Goal: Task Accomplishment & Management: Manage account settings

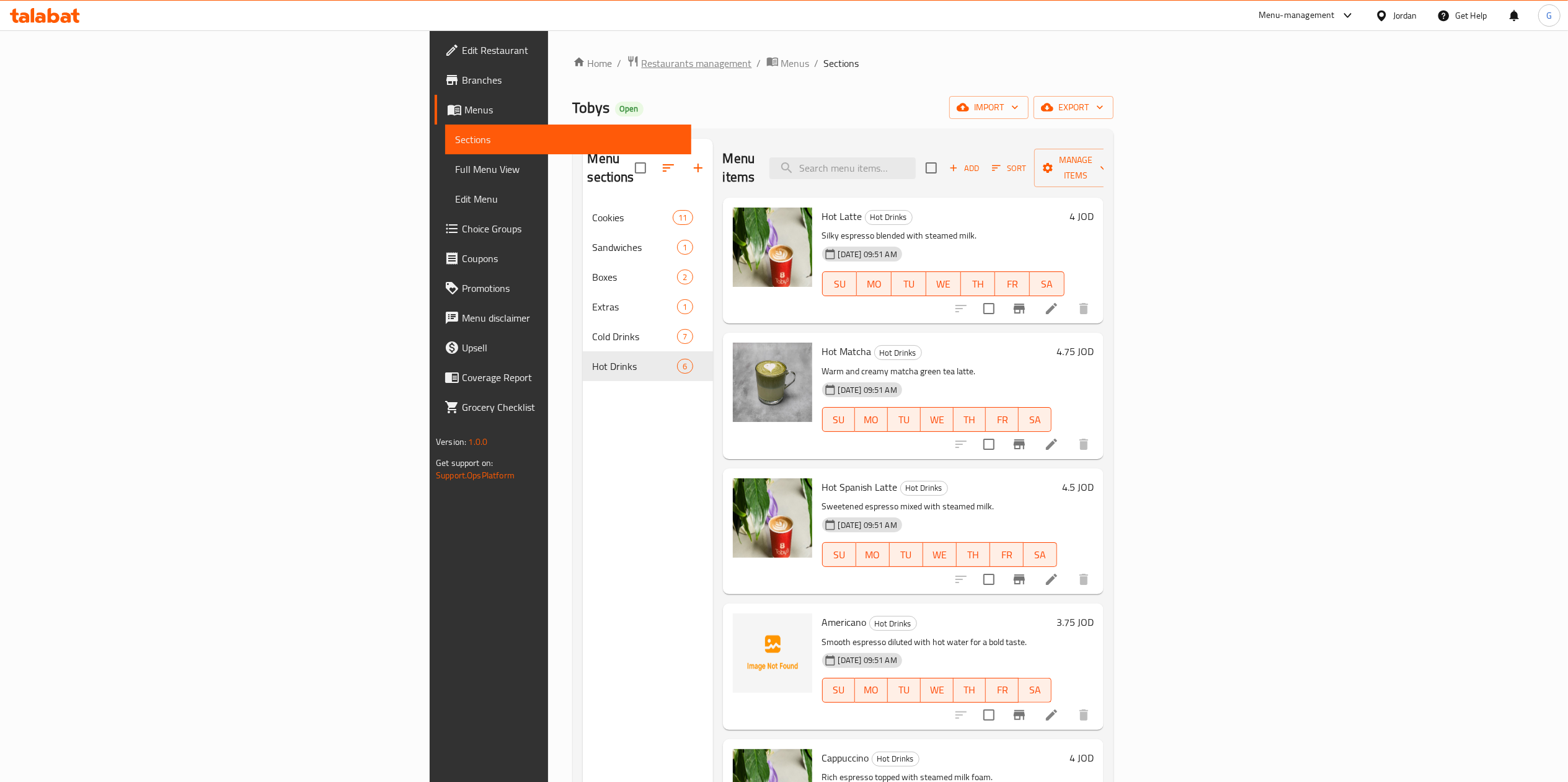
click at [642, 63] on span "Restaurants management" at bounding box center [697, 63] width 110 height 15
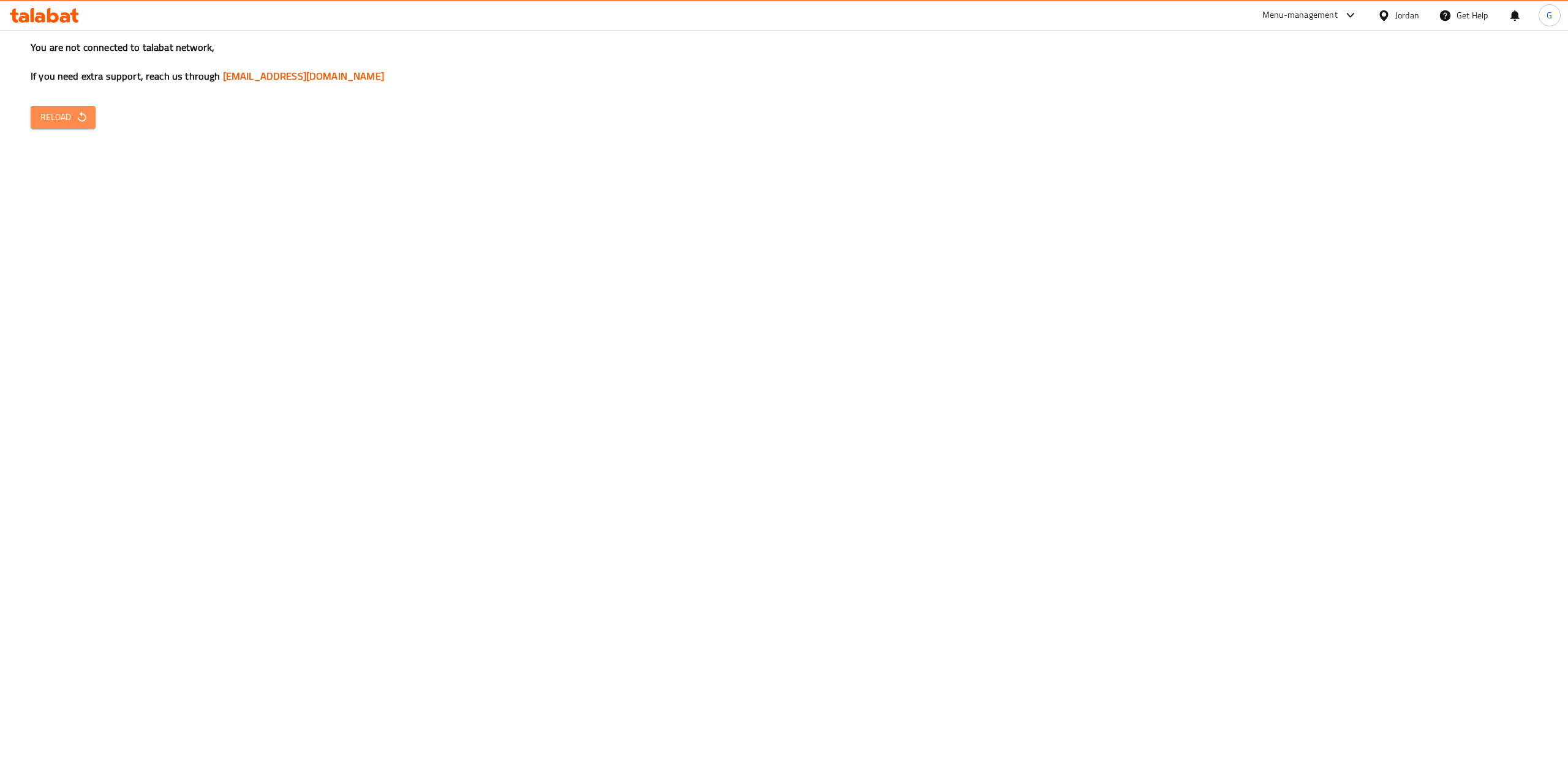
click at [49, 122] on span "Reload" at bounding box center [63, 117] width 46 height 16
click at [81, 126] on button "Reload" at bounding box center [63, 116] width 65 height 22
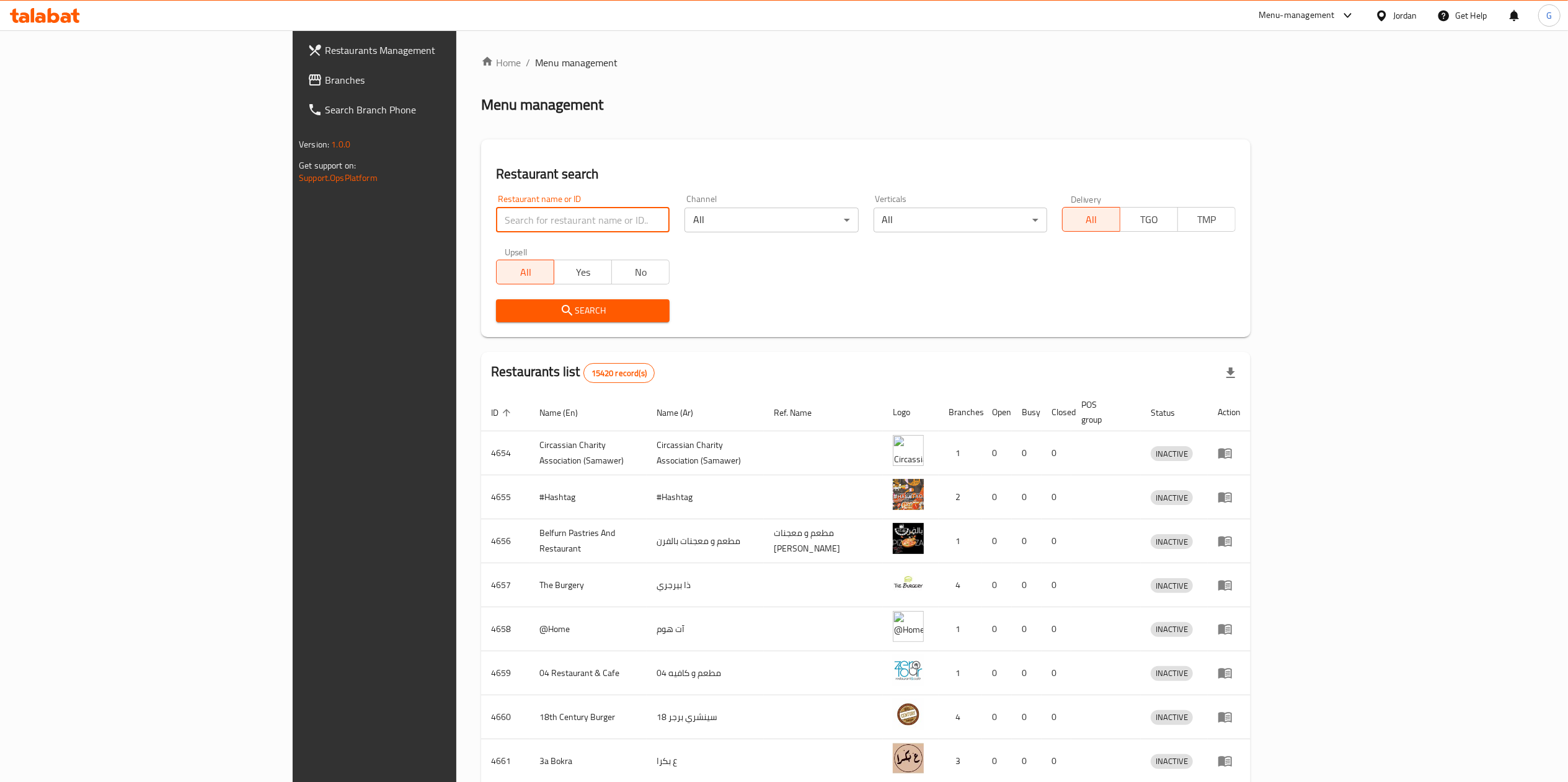
click at [496, 220] on input "search" at bounding box center [582, 220] width 174 height 25
type input "زهرة طبربور"
click button "Search" at bounding box center [582, 310] width 174 height 23
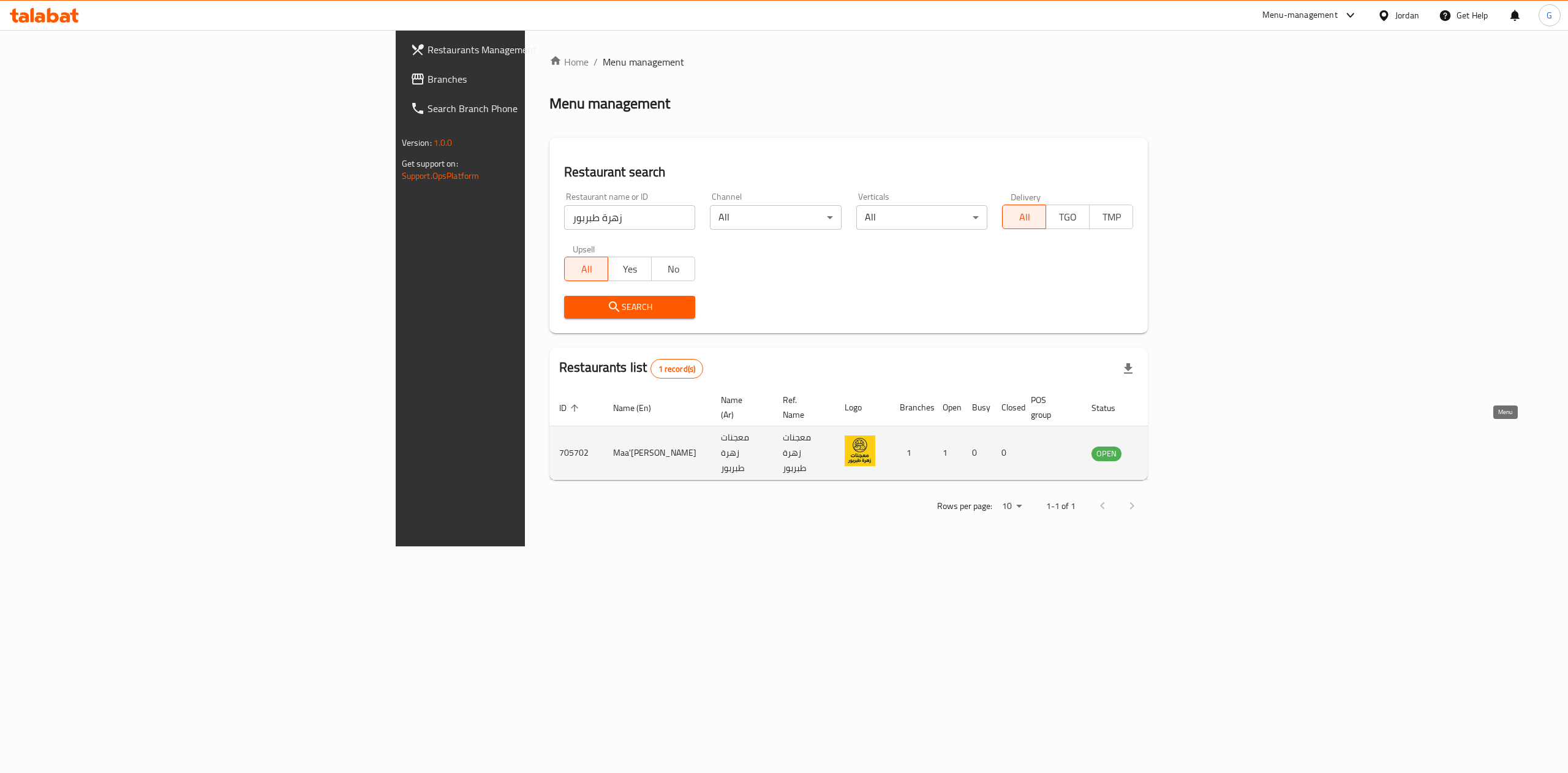
click at [1170, 446] on icon "enhanced table" at bounding box center [1163, 453] width 15 height 15
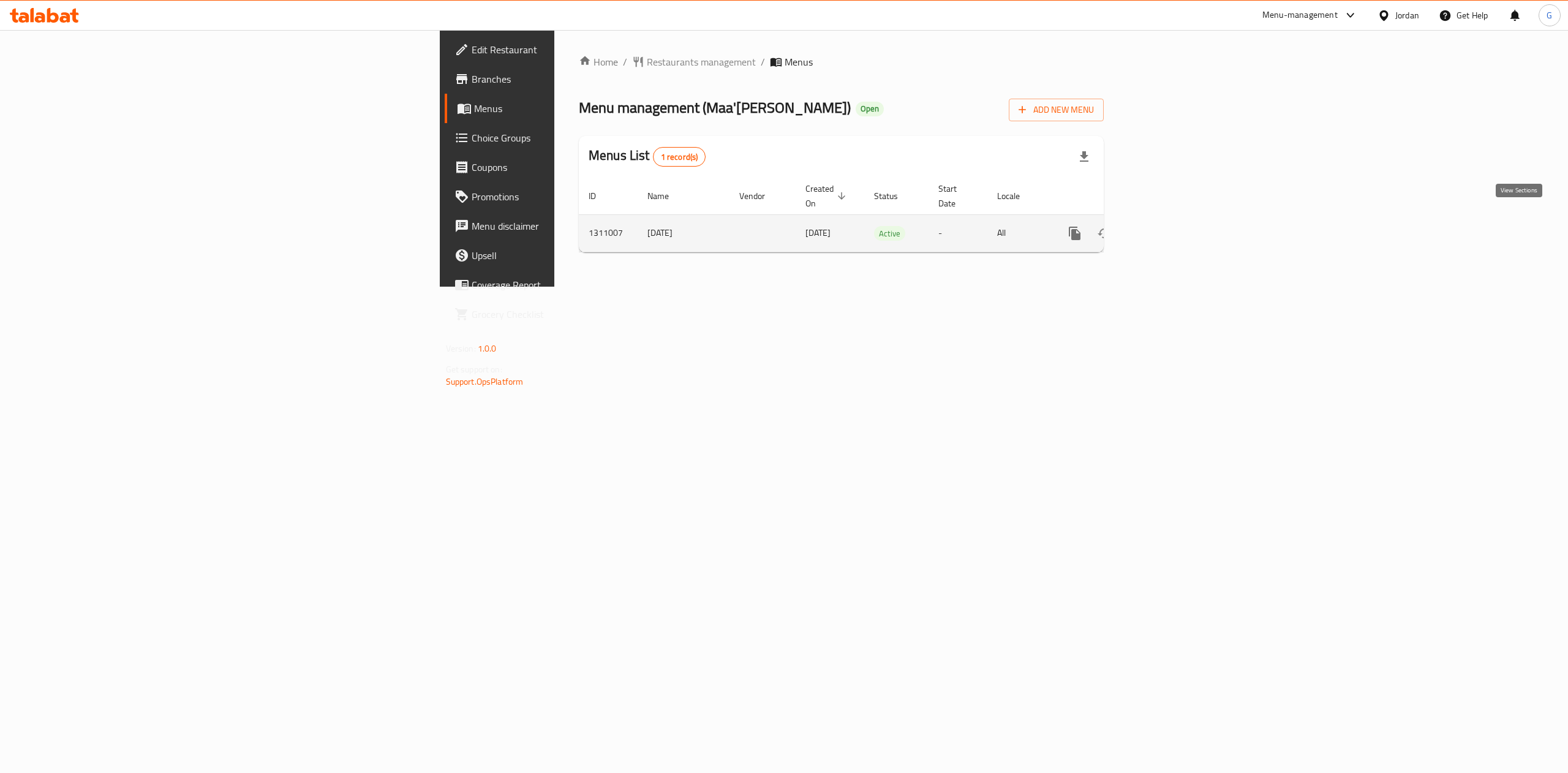
click at [1168, 228] on icon "enhanced table" at bounding box center [1163, 233] width 11 height 11
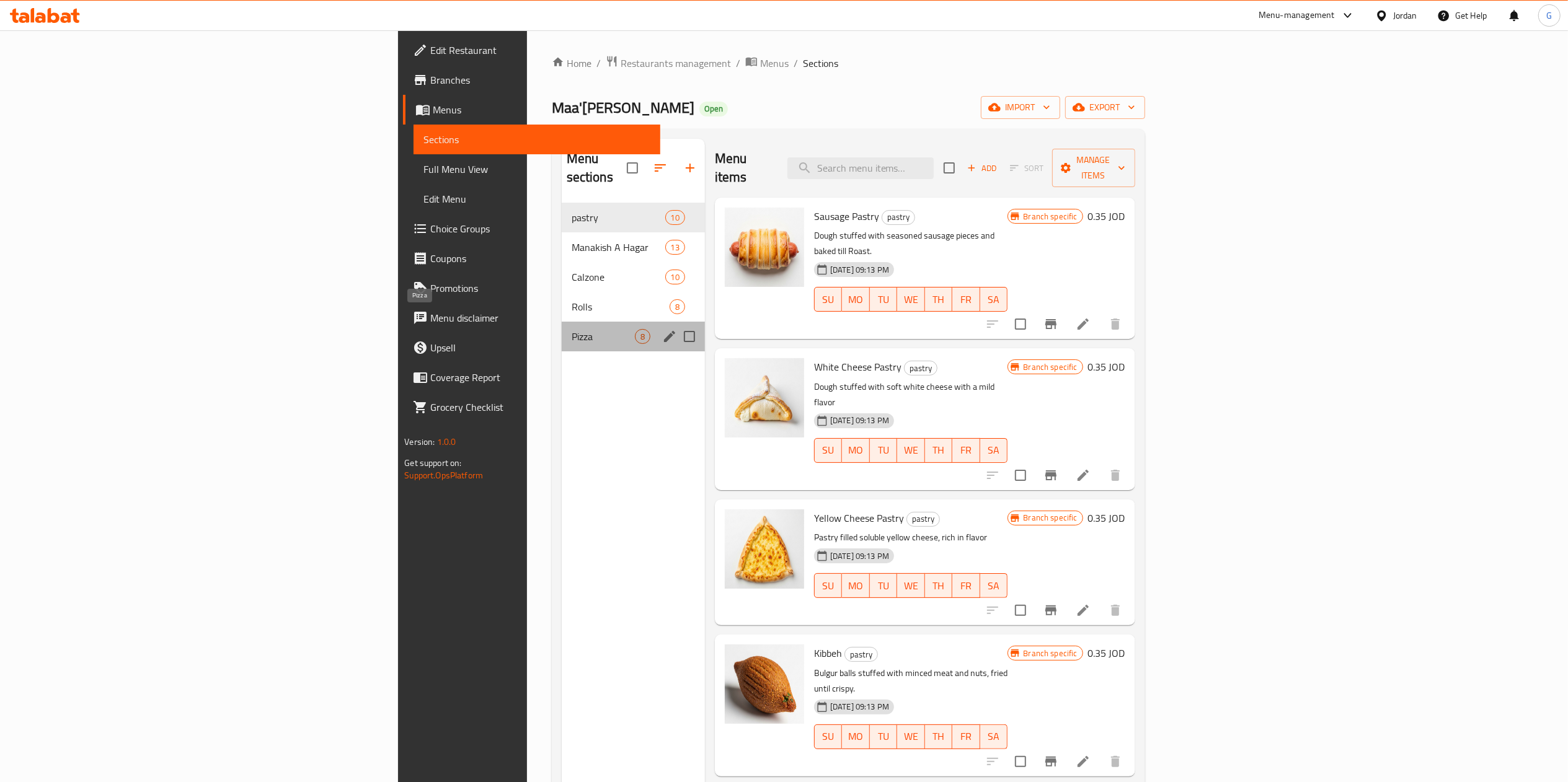
click at [571, 329] on span "Pizza" at bounding box center [602, 336] width 63 height 15
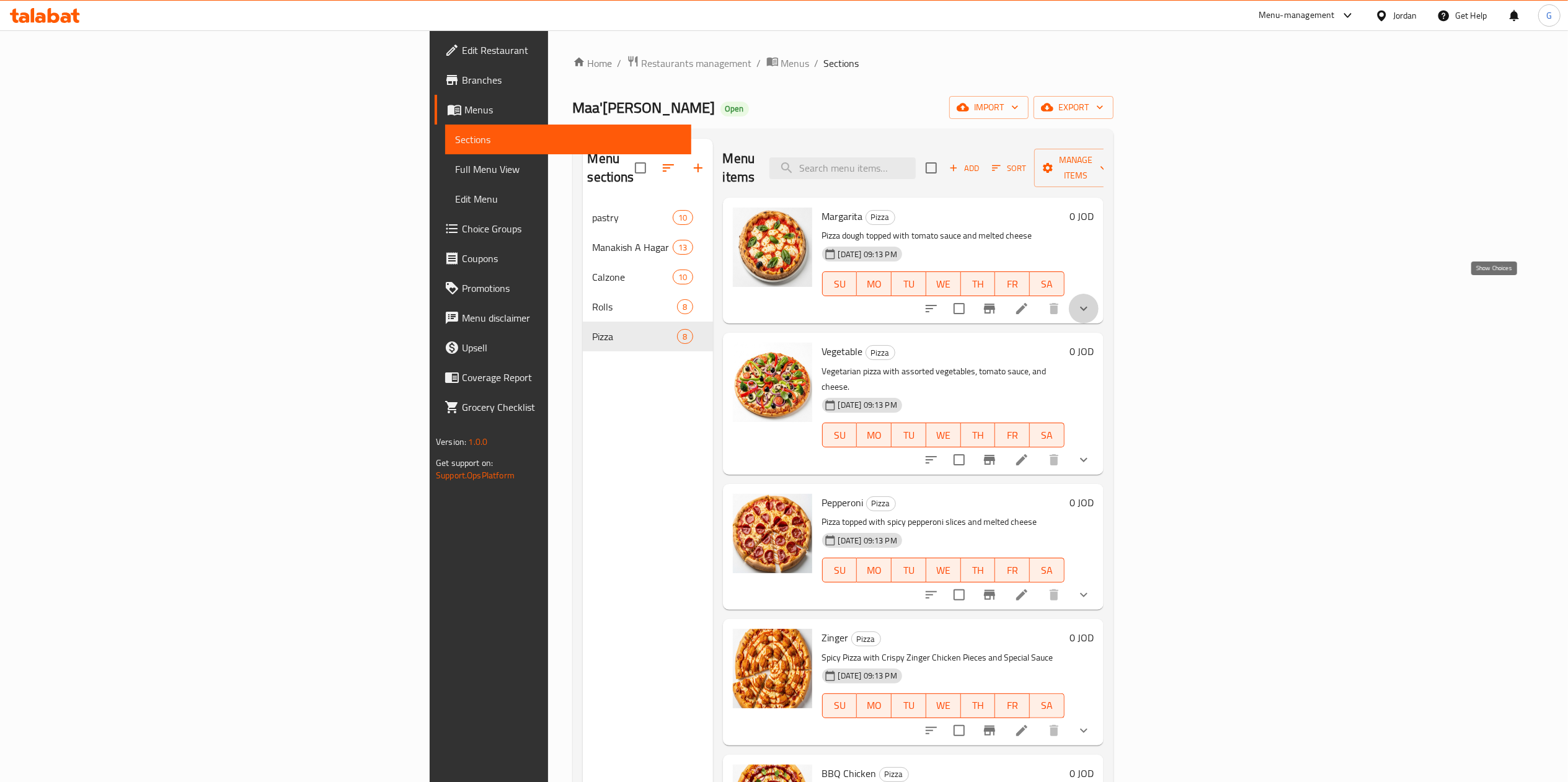
click at [1091, 301] on icon "show more" at bounding box center [1083, 308] width 15 height 15
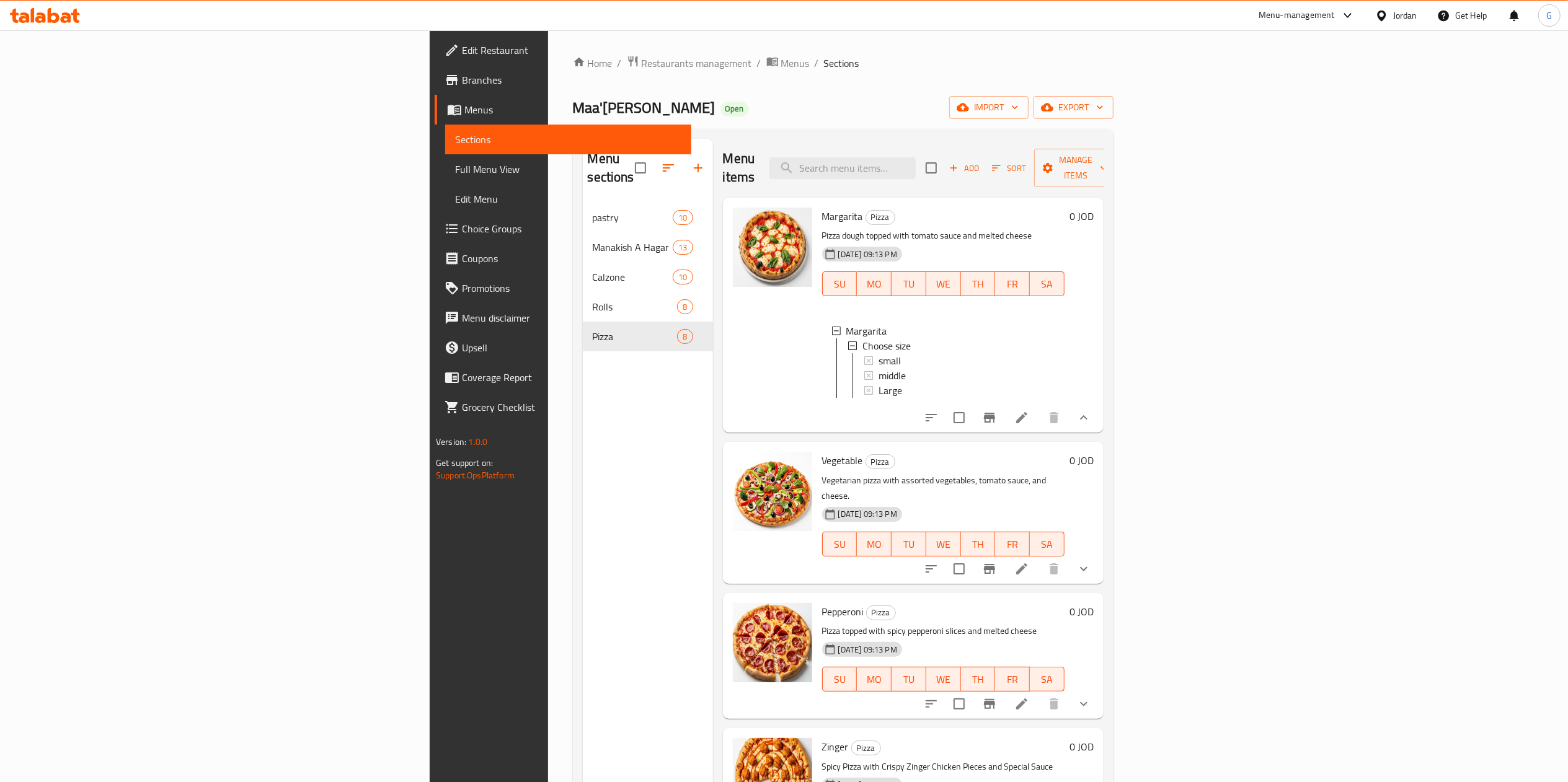
scroll to position [1, 0]
click at [691, 163] on icon "button" at bounding box center [698, 168] width 15 height 15
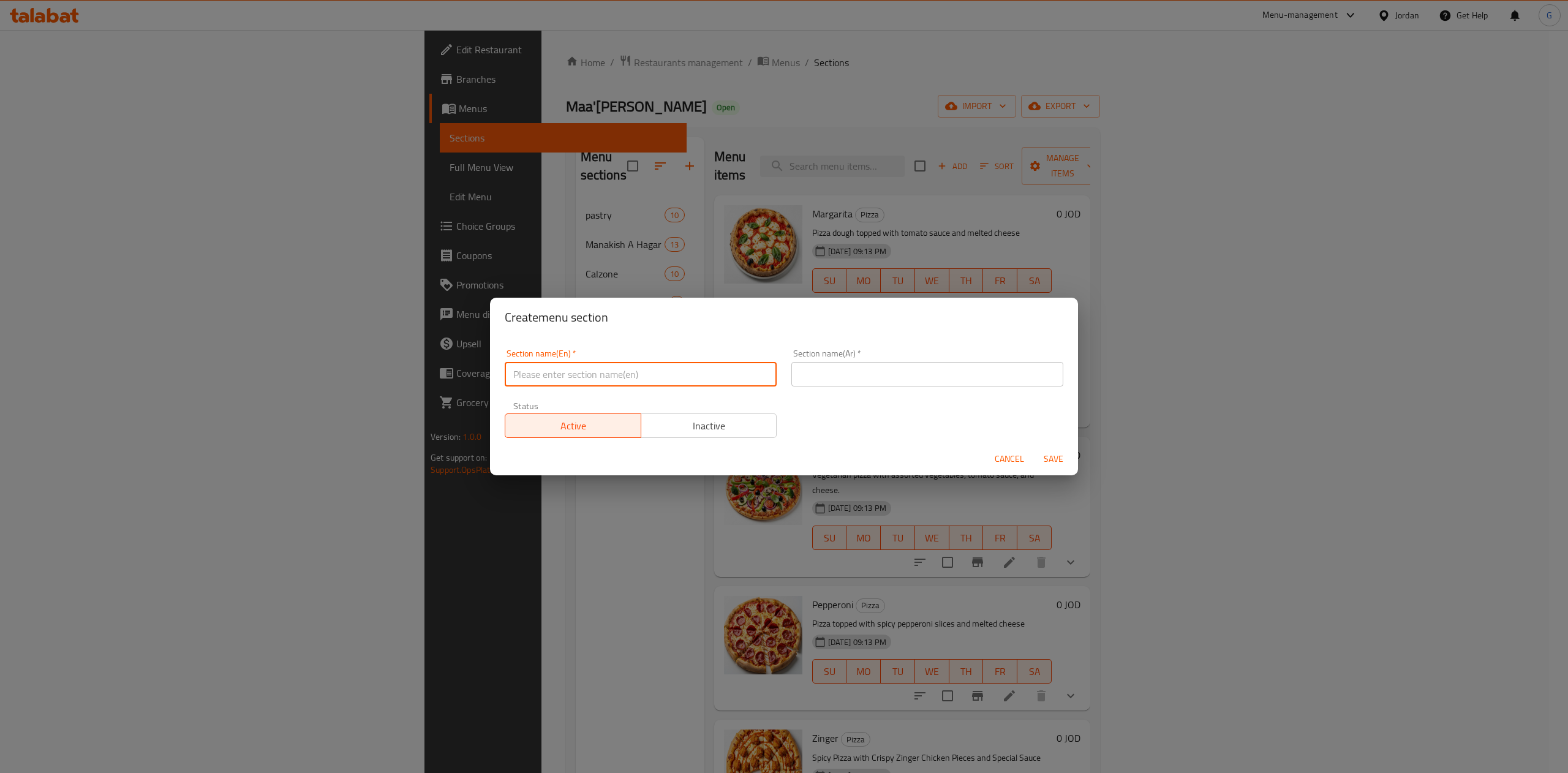
click at [590, 368] on input "text" at bounding box center [641, 373] width 272 height 24
type input "Pizza offers"
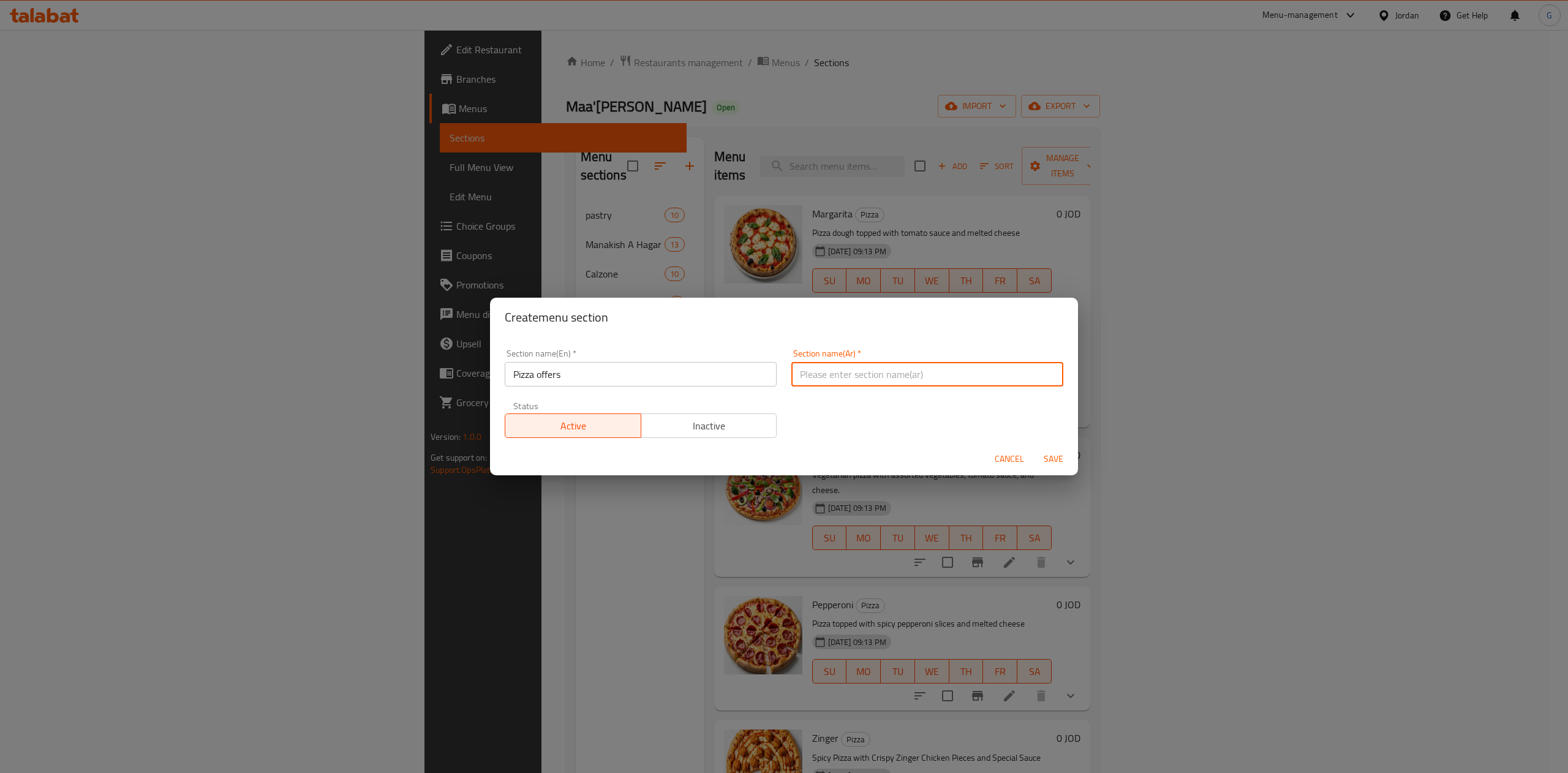
click at [819, 380] on input "text" at bounding box center [927, 373] width 272 height 24
type input "عروض البيتزا"
click at [1052, 458] on span "Save" at bounding box center [1053, 460] width 29 height 16
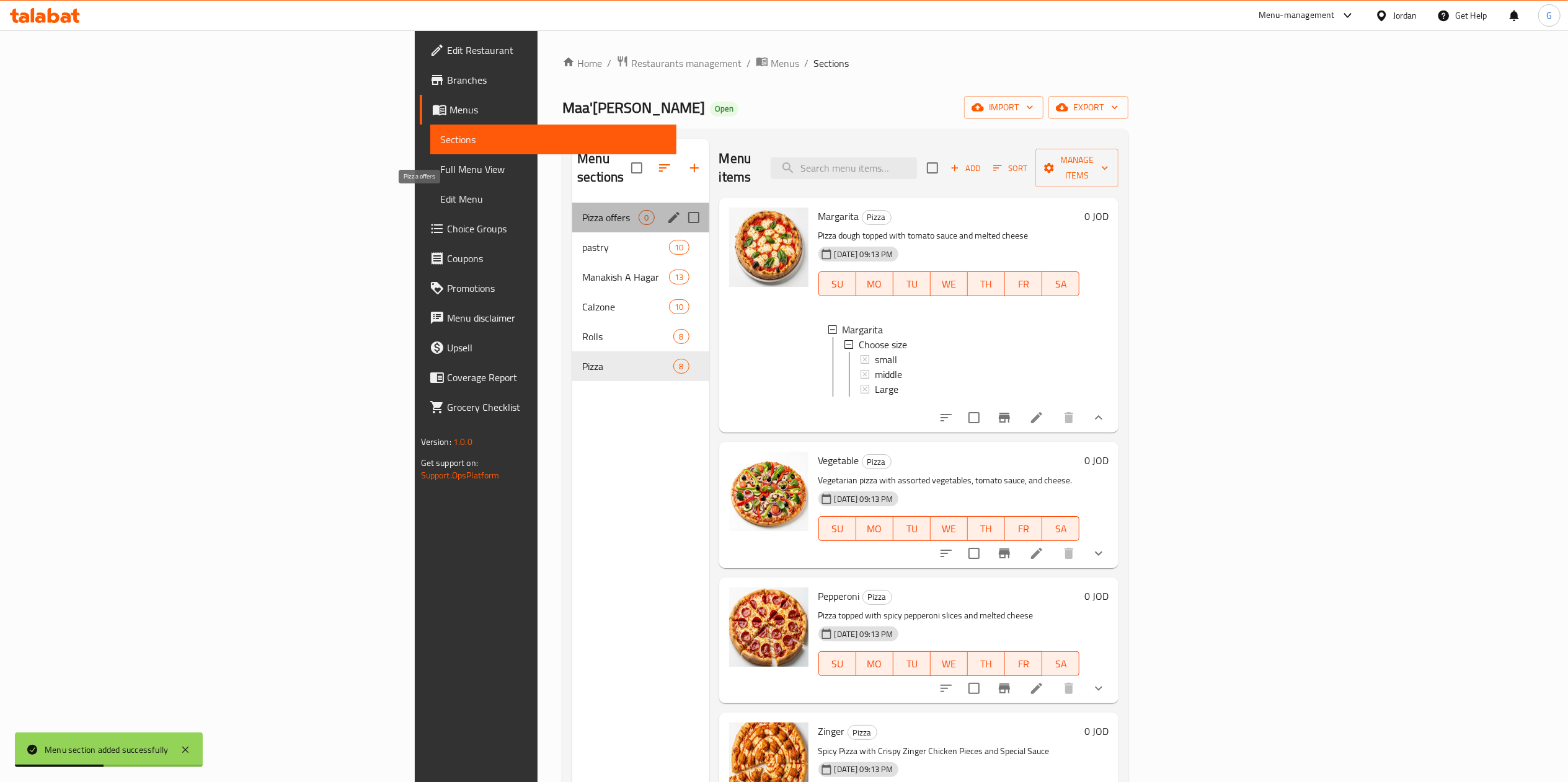
click at [582, 210] on span "Pizza offers" at bounding box center [609, 217] width 56 height 15
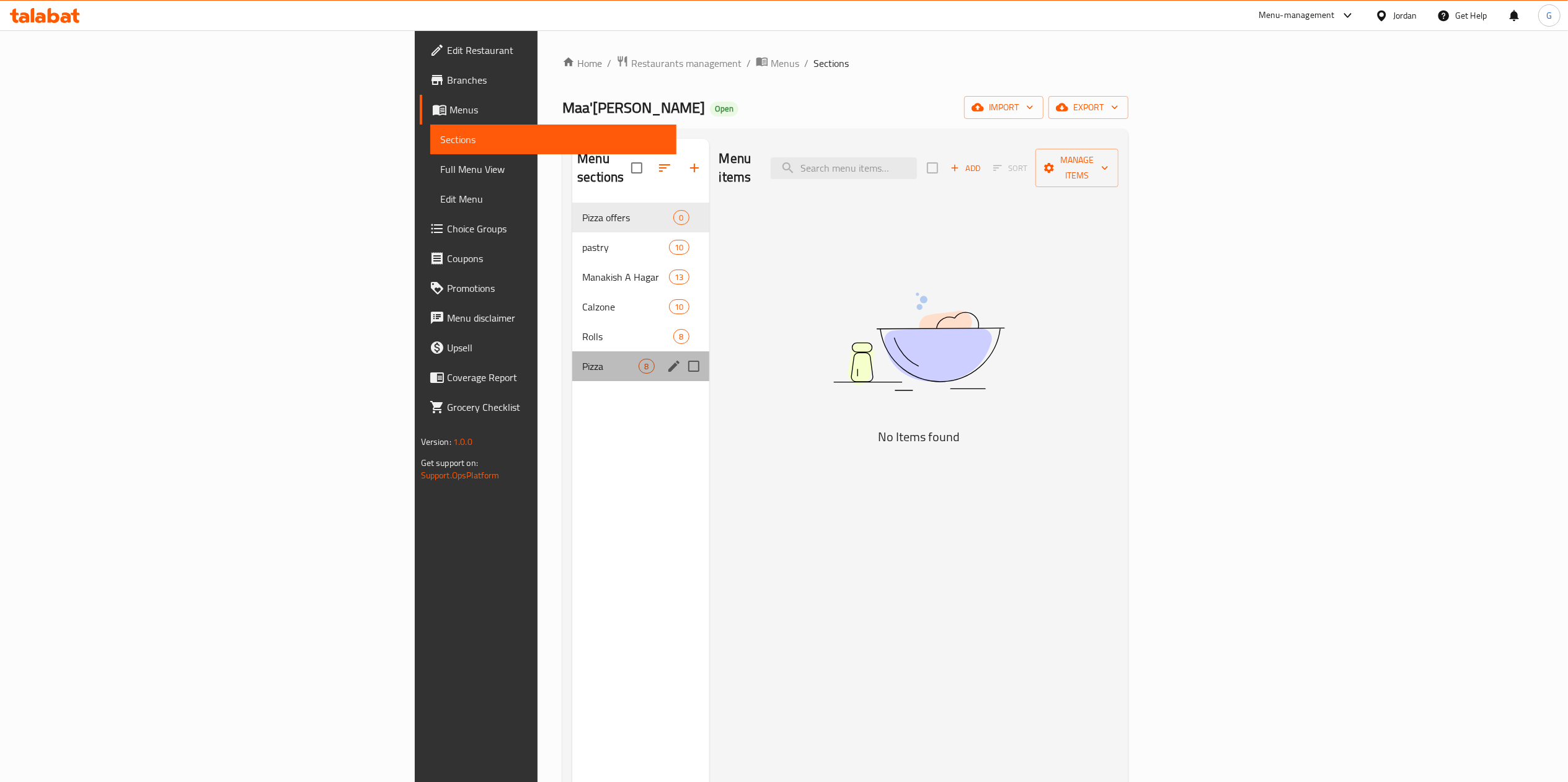
click at [572, 351] on div "Pizza 8" at bounding box center [640, 366] width 136 height 29
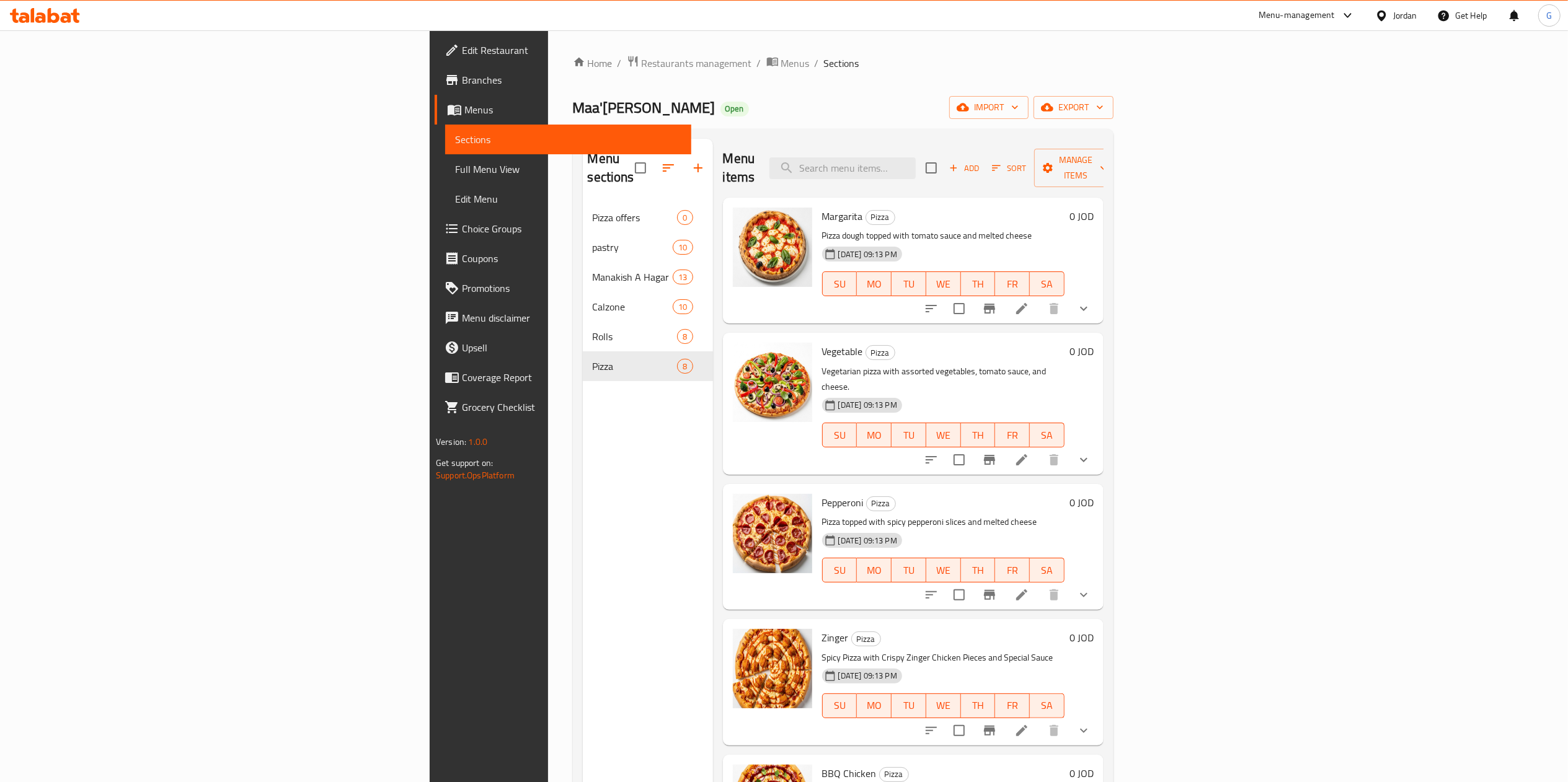
click at [822, 207] on span "Margarita" at bounding box center [843, 216] width 41 height 19
copy h6 "Margarita"
click at [822, 342] on span "Vegetable" at bounding box center [843, 351] width 41 height 19
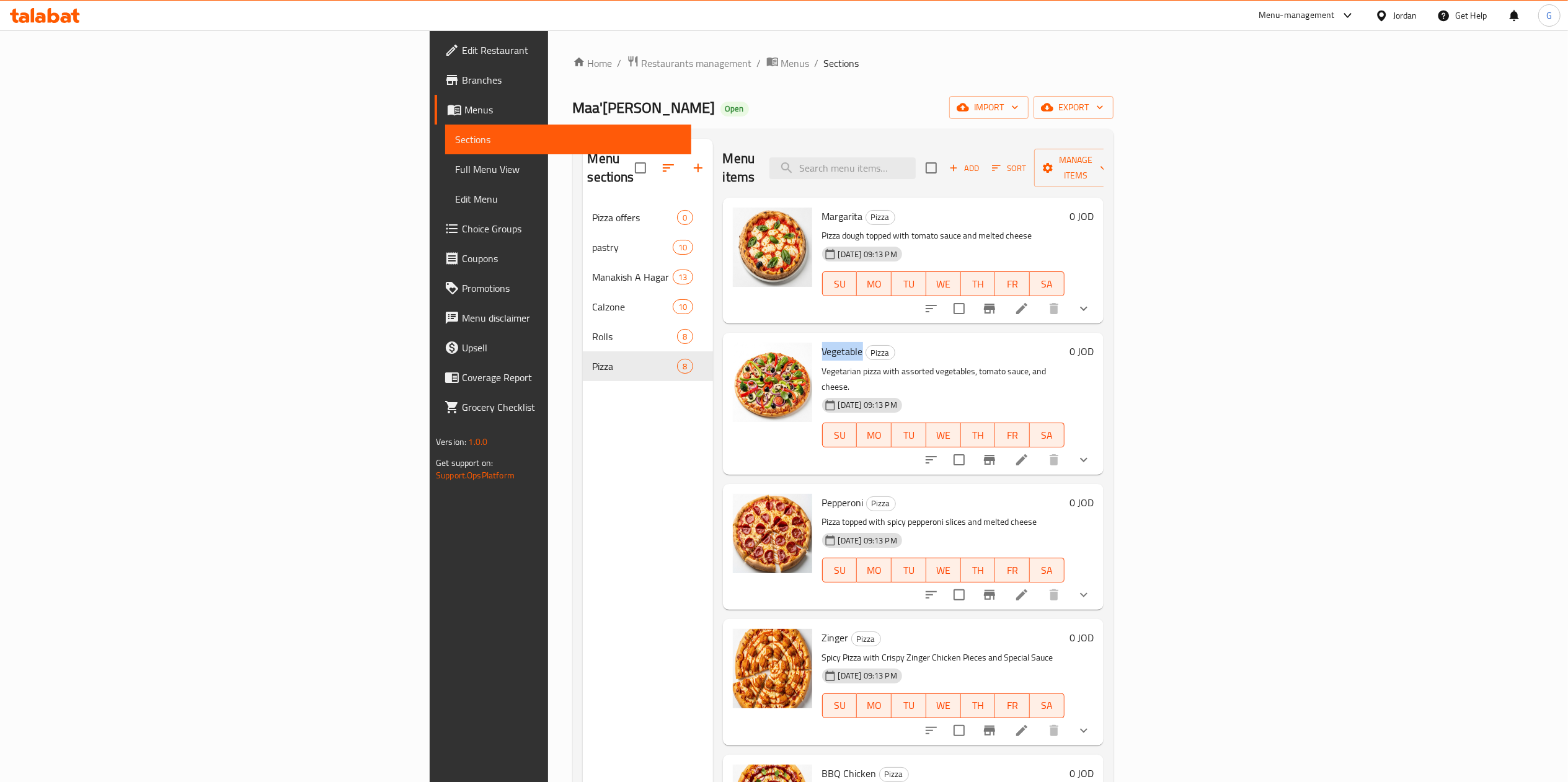
copy span "Vegetable"
click at [822, 494] on span "Pepperoni" at bounding box center [843, 502] width 41 height 19
copy h6 "Pepperoni"
click at [822, 629] on span "Zinger" at bounding box center [835, 638] width 26 height 19
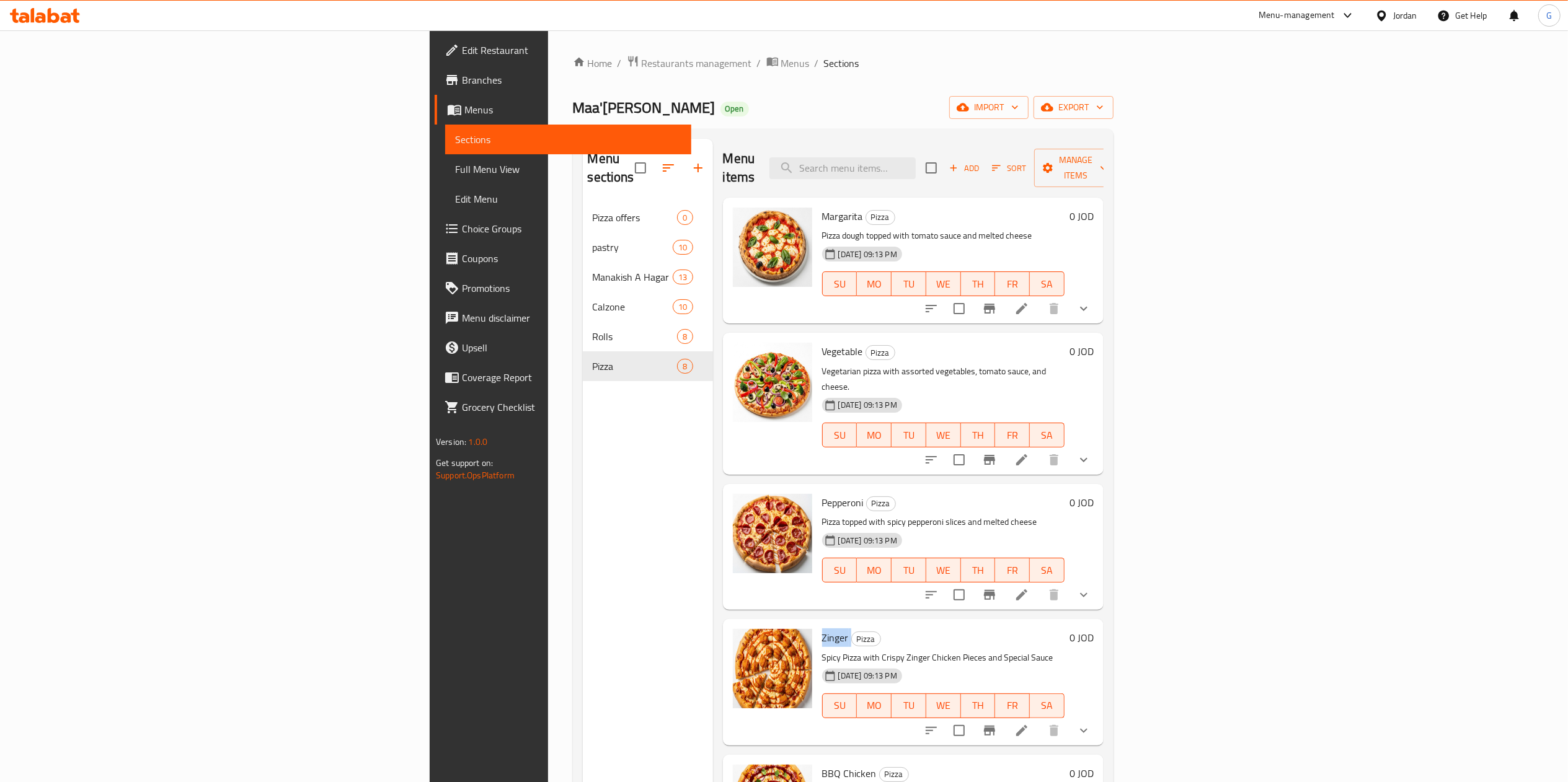
click at [822, 629] on span "Zinger" at bounding box center [835, 638] width 26 height 19
copy h6 "Zinger"
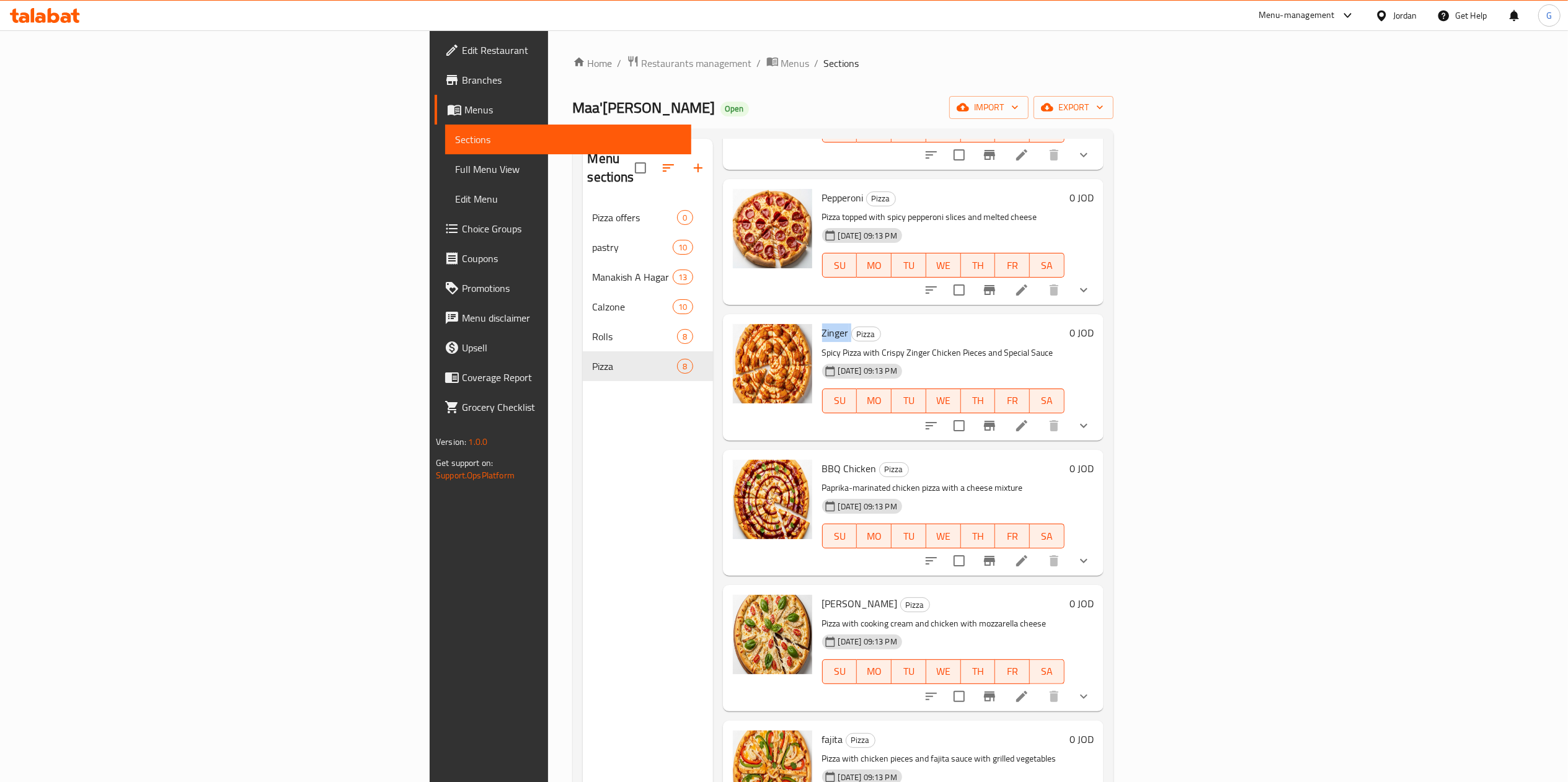
scroll to position [331, 0]
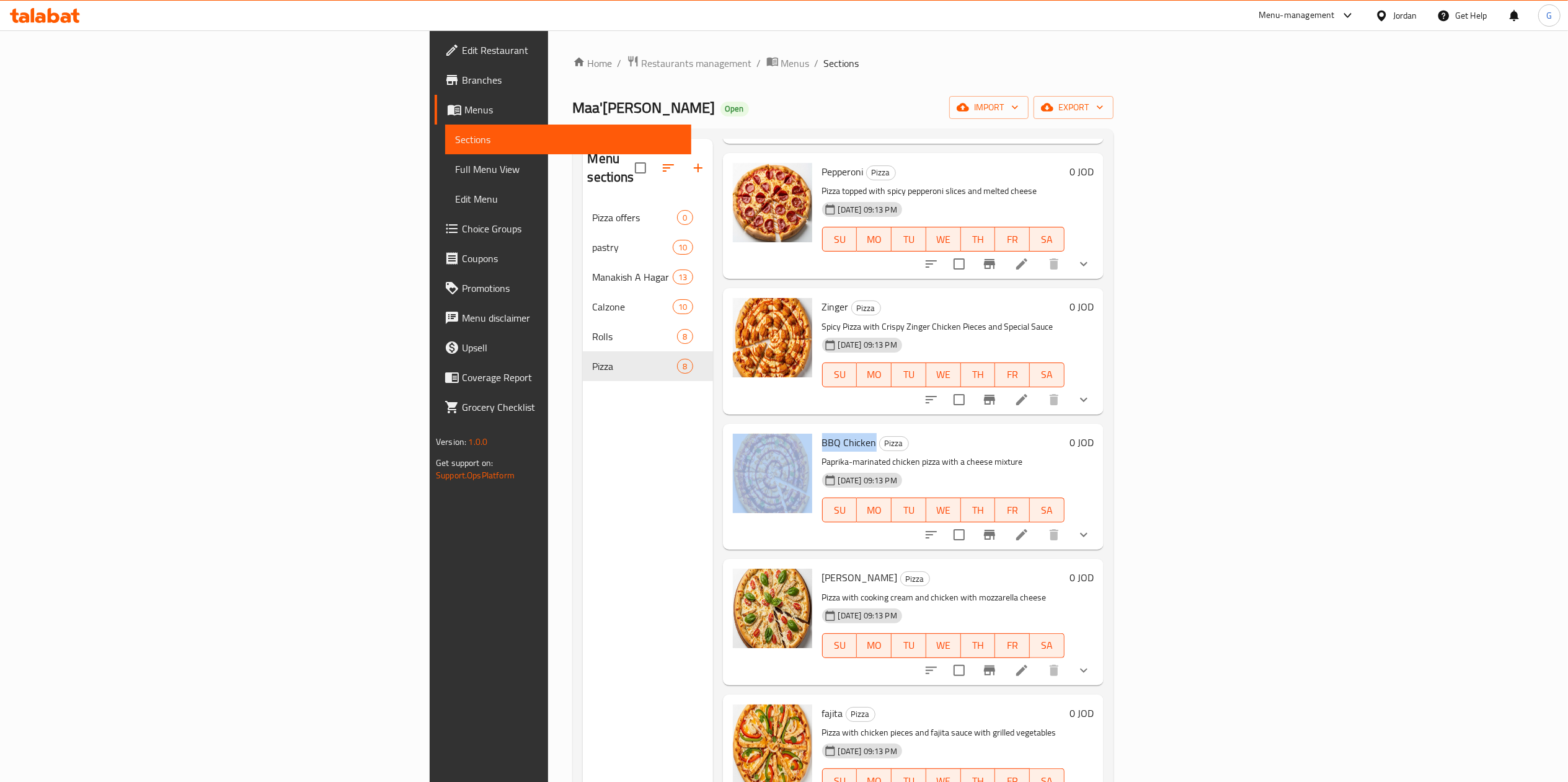
drag, startPoint x: 765, startPoint y: 408, endPoint x: 700, endPoint y: 408, distance: 65.0
click at [728, 429] on div "BBQ Chicken Pizza Paprika-marinated chicken pizza with a cheese mixture 10-09-2…" at bounding box center [914, 487] width 371 height 116
copy div "BBQ Chicken"
click at [822, 568] on span "[PERSON_NAME]" at bounding box center [860, 577] width 76 height 19
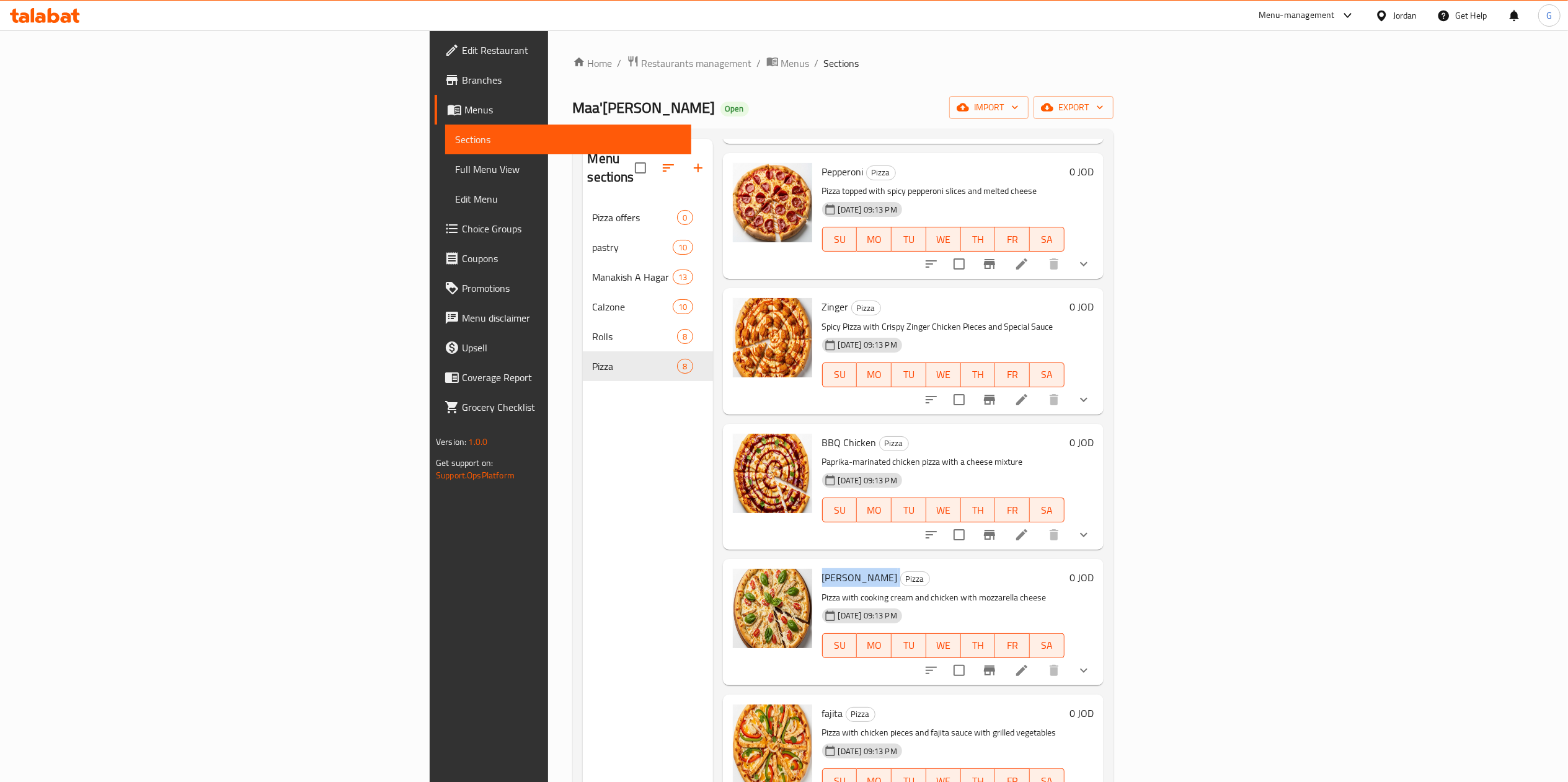
copy h6 "[PERSON_NAME]"
click at [822, 704] on span "fajita" at bounding box center [832, 713] width 21 height 19
copy h6 "fajita"
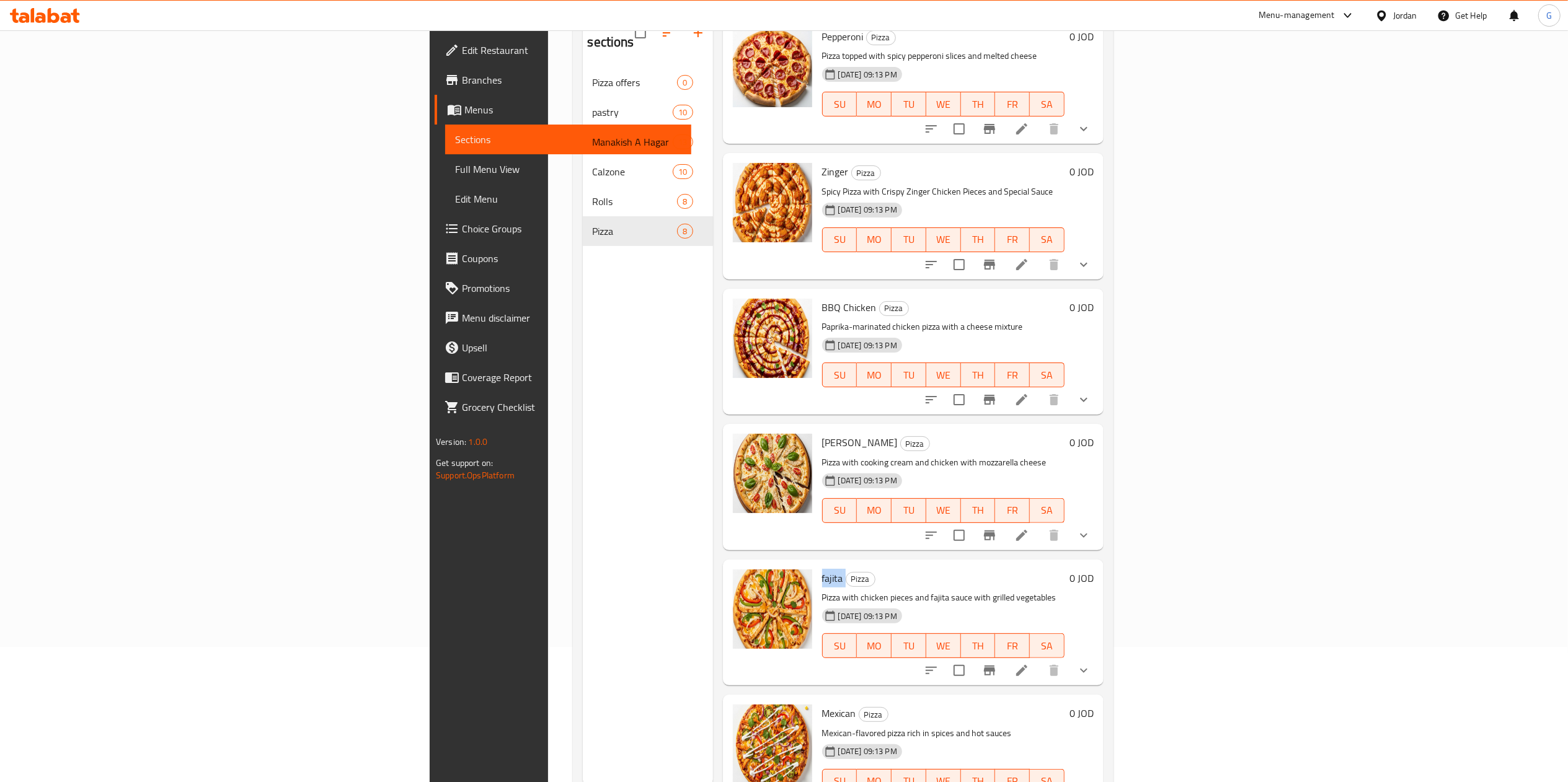
scroll to position [175, 0]
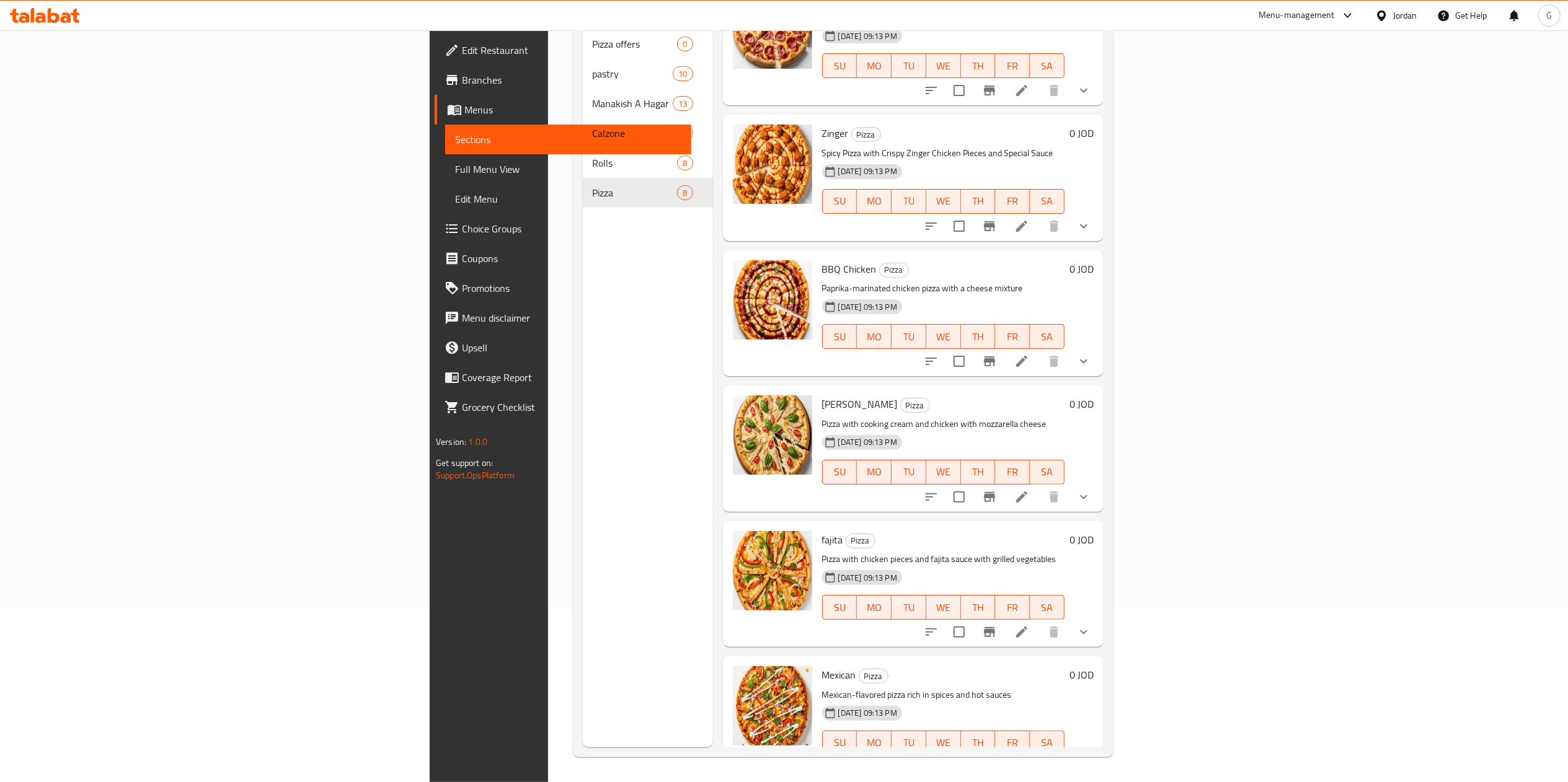
click at [822, 665] on span "Mexican" at bounding box center [839, 674] width 34 height 19
copy h6 "Mexican"
click at [462, 406] on span "Grocery Checklist" at bounding box center [572, 406] width 220 height 15
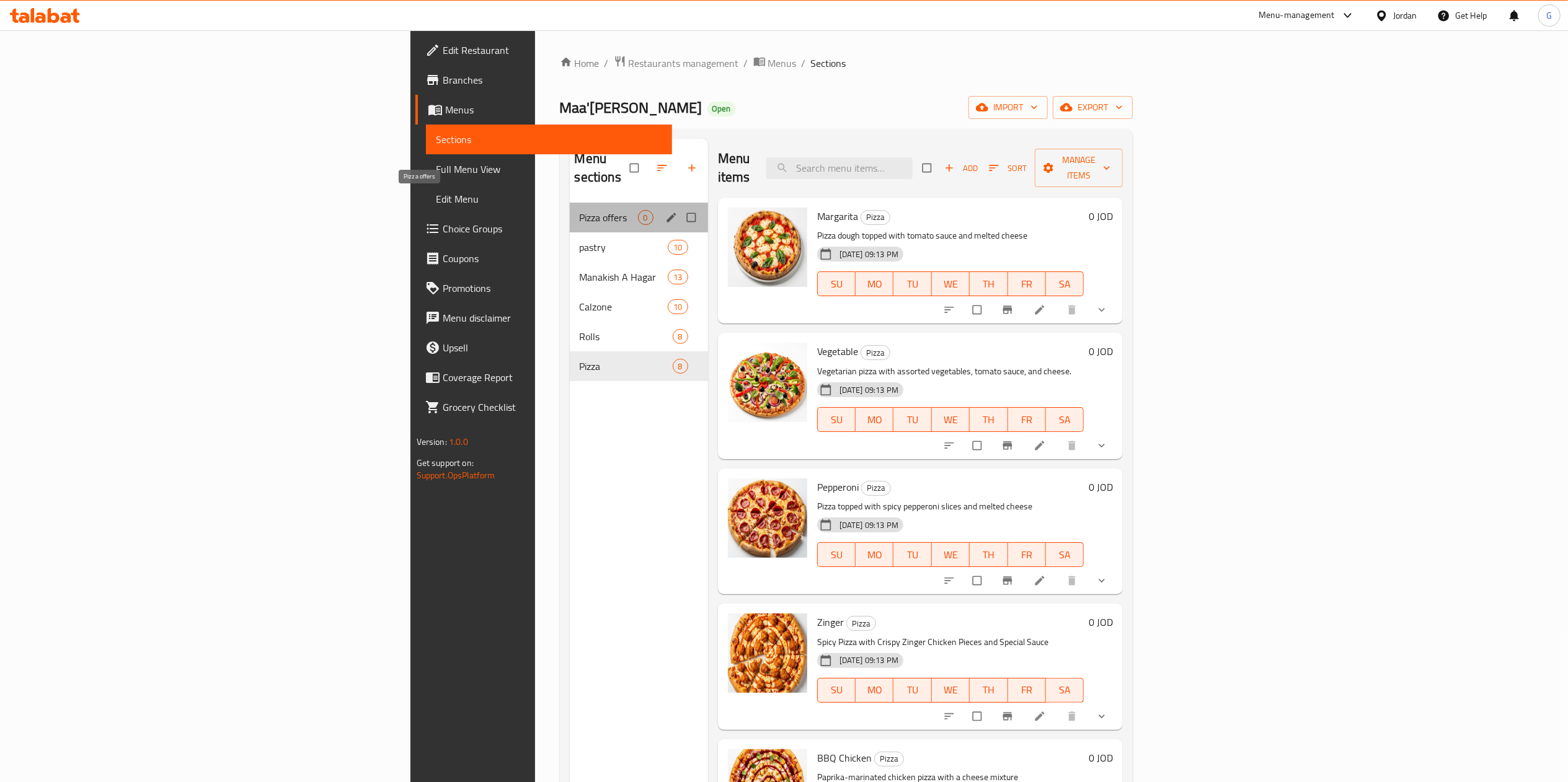
click at [580, 210] on span "Pizza offers" at bounding box center [608, 217] width 58 height 15
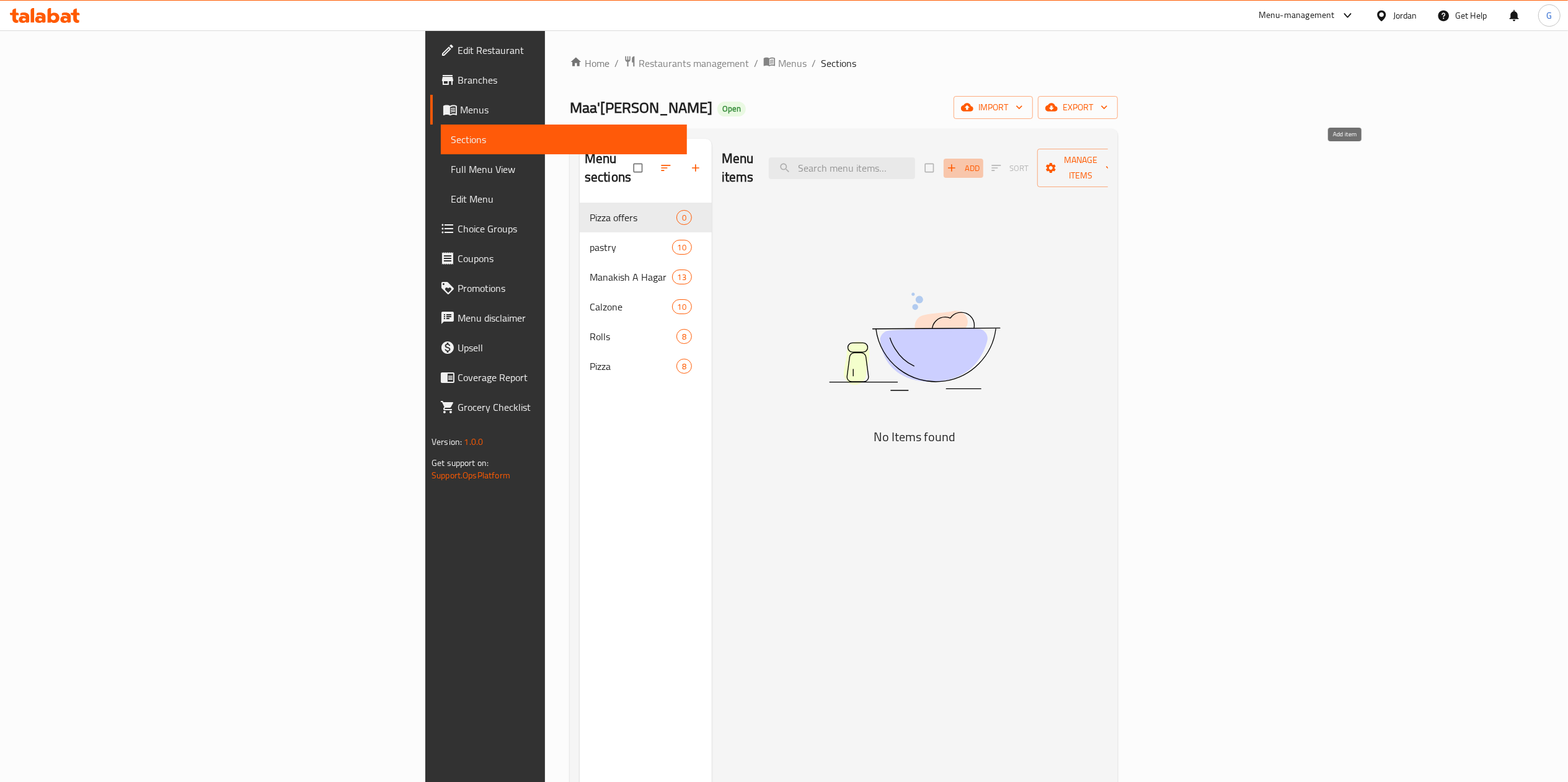
click at [980, 161] on span "Add" at bounding box center [964, 168] width 33 height 15
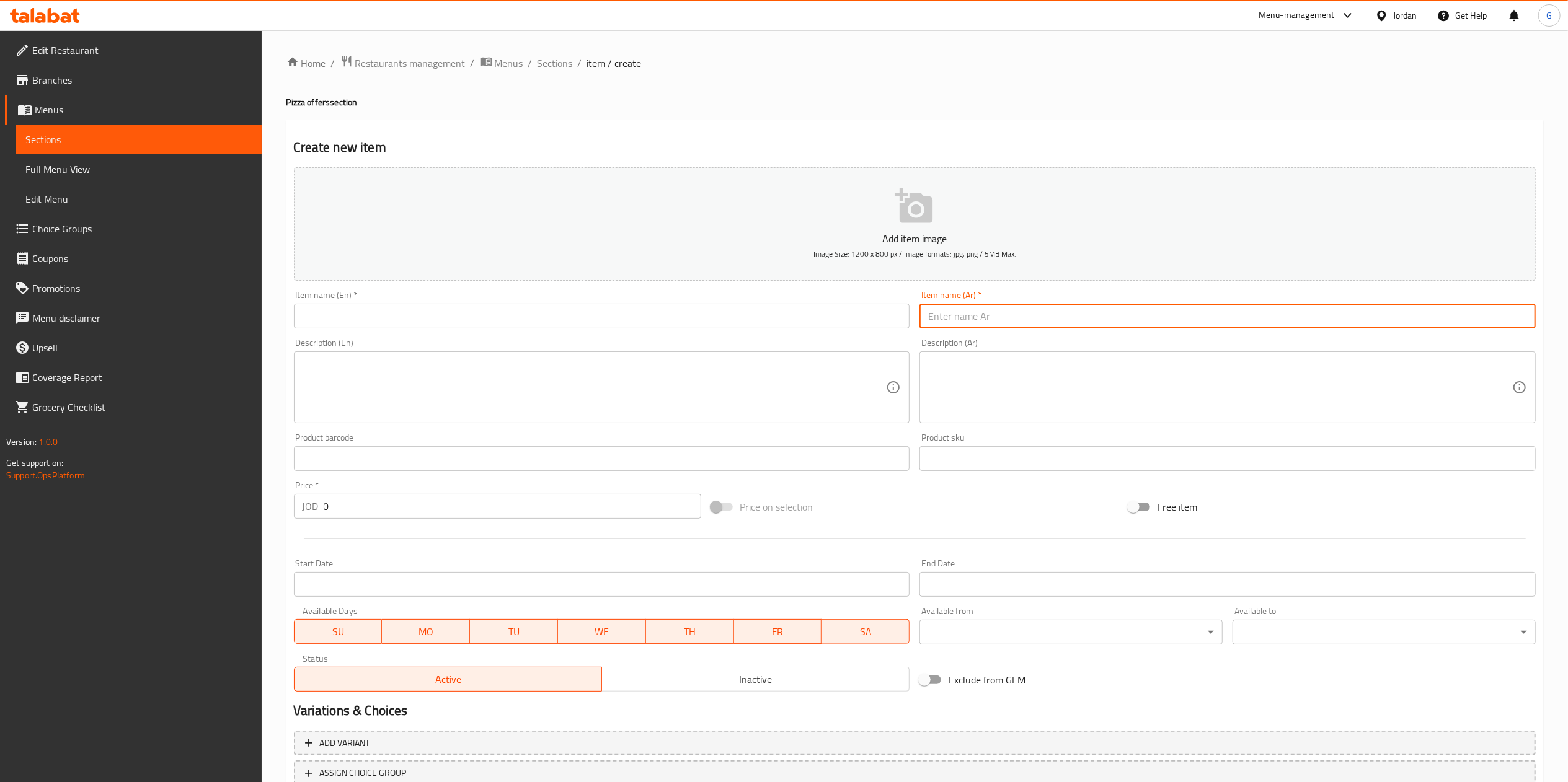
click at [960, 305] on input "text" at bounding box center [1228, 316] width 616 height 25
type input "عرض 2 بيتزا وسط"
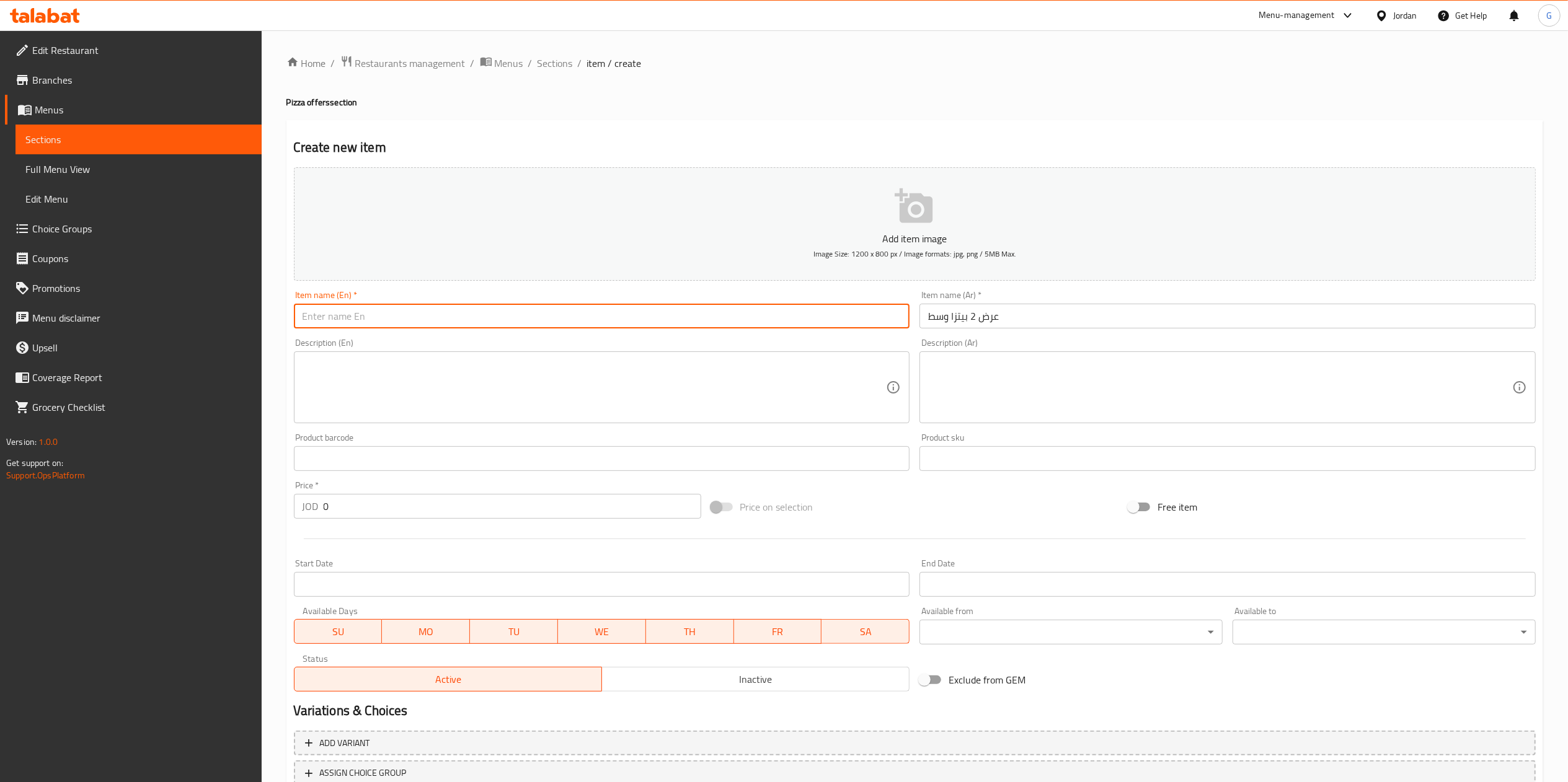
click at [709, 311] on input "text" at bounding box center [601, 316] width 616 height 25
type input "عرض 2 بيتزا وسط"
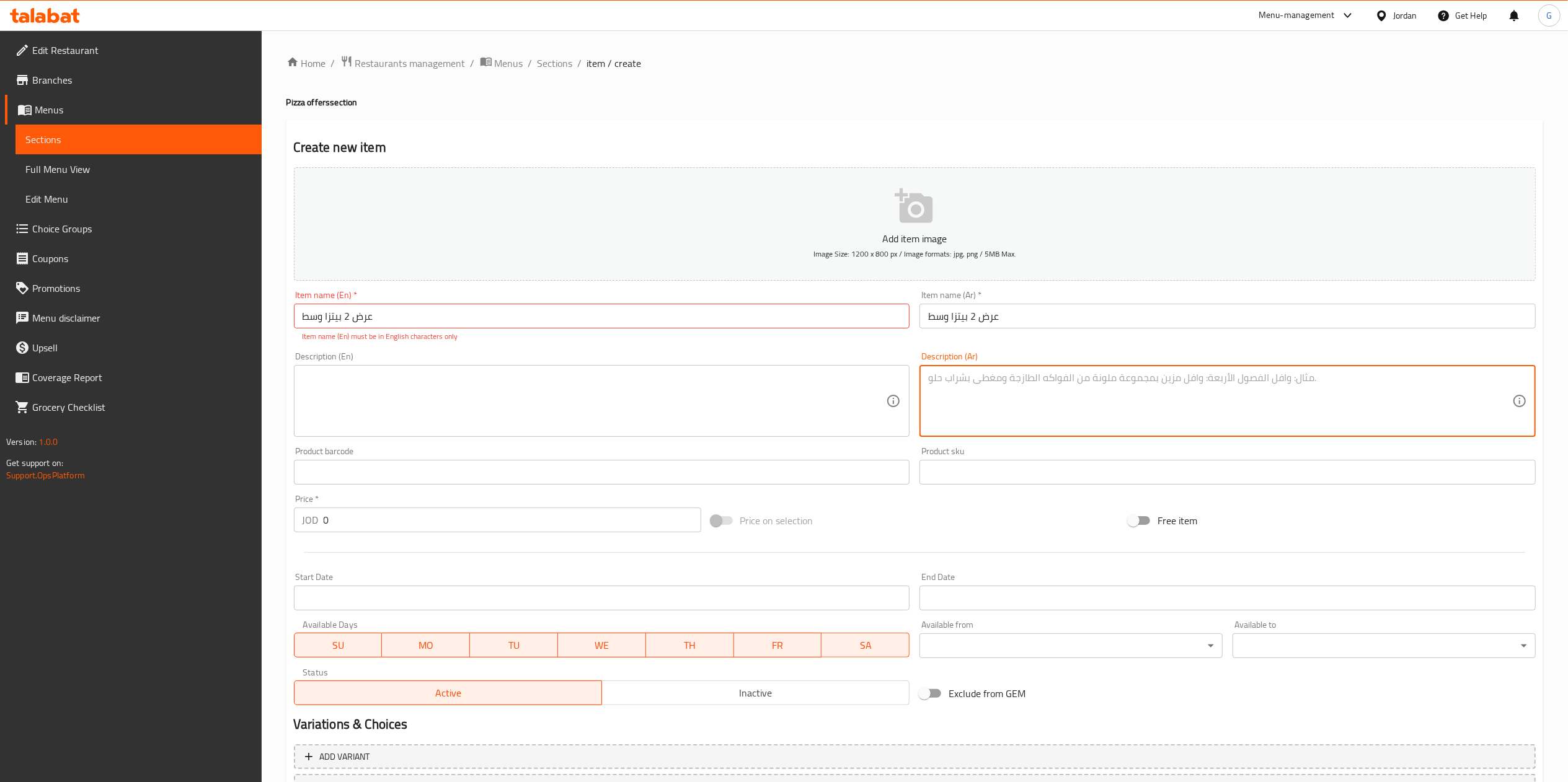
click at [988, 386] on textarea at bounding box center [1220, 401] width 584 height 59
type textarea "عرض 2 بيتزا من اختيارك"
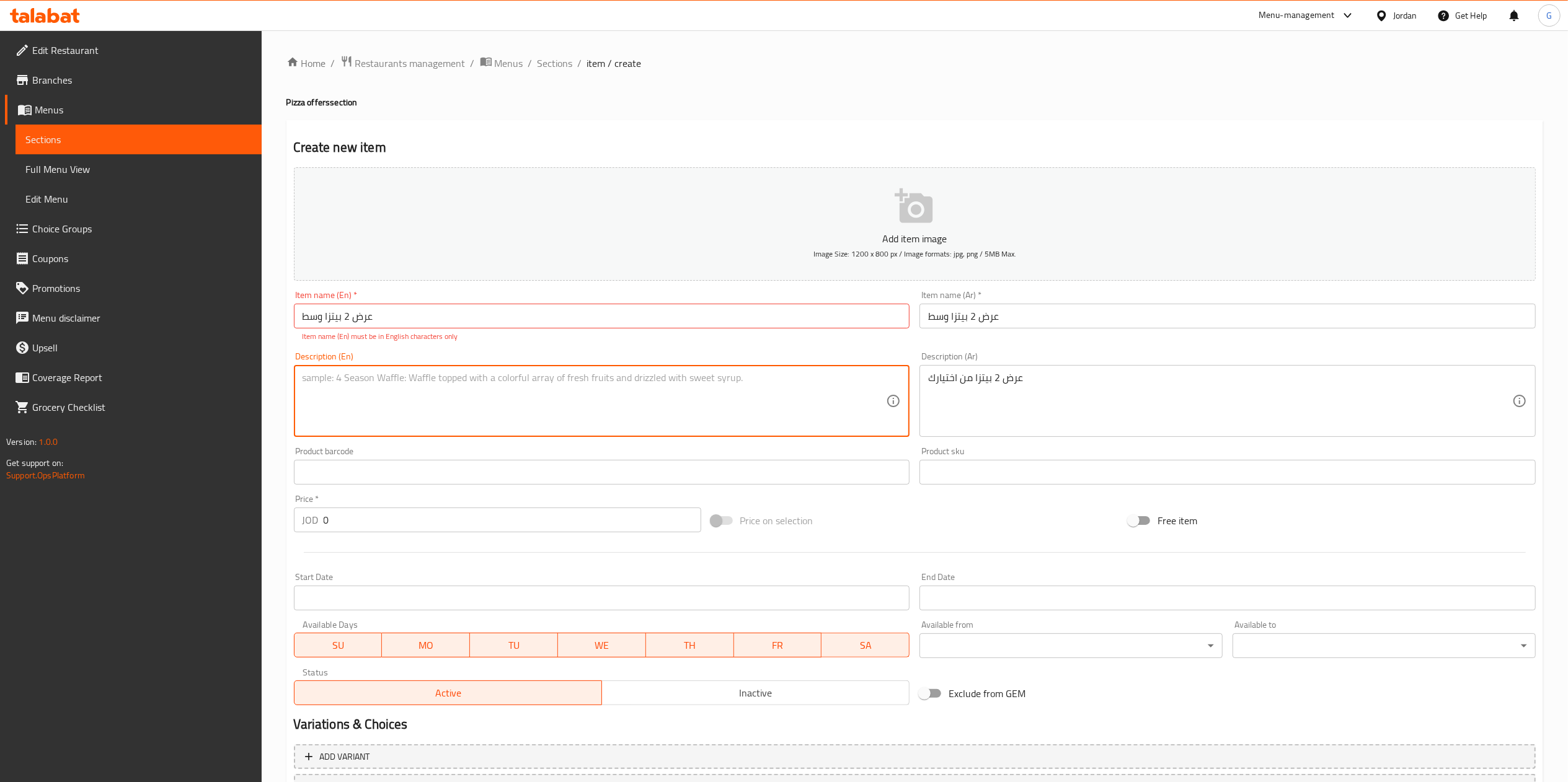
click at [821, 401] on textarea at bounding box center [594, 401] width 584 height 59
type textarea "عرض 2 بيتزا من اختيارك"
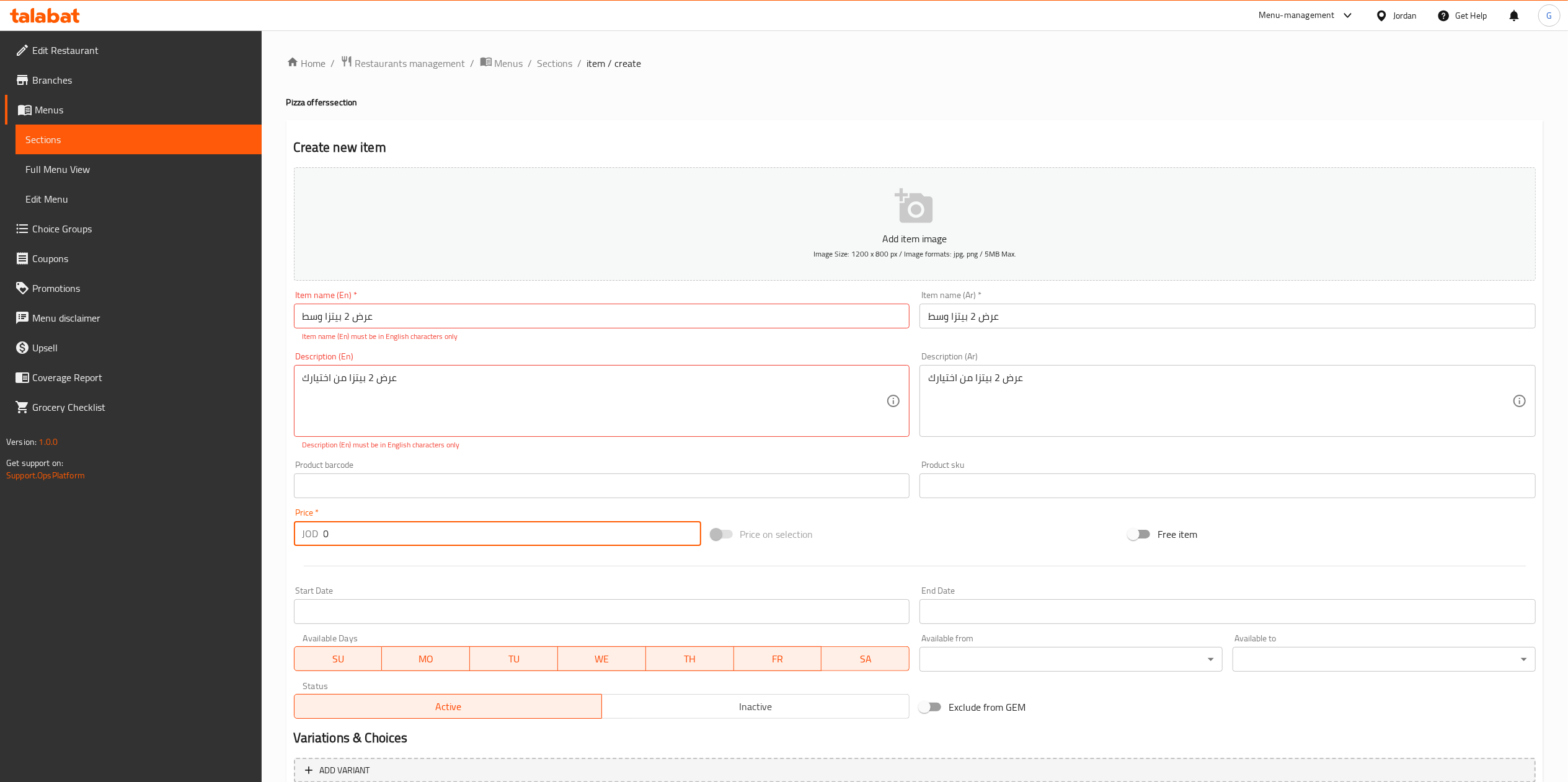
click at [370, 531] on input "0" at bounding box center [512, 533] width 378 height 25
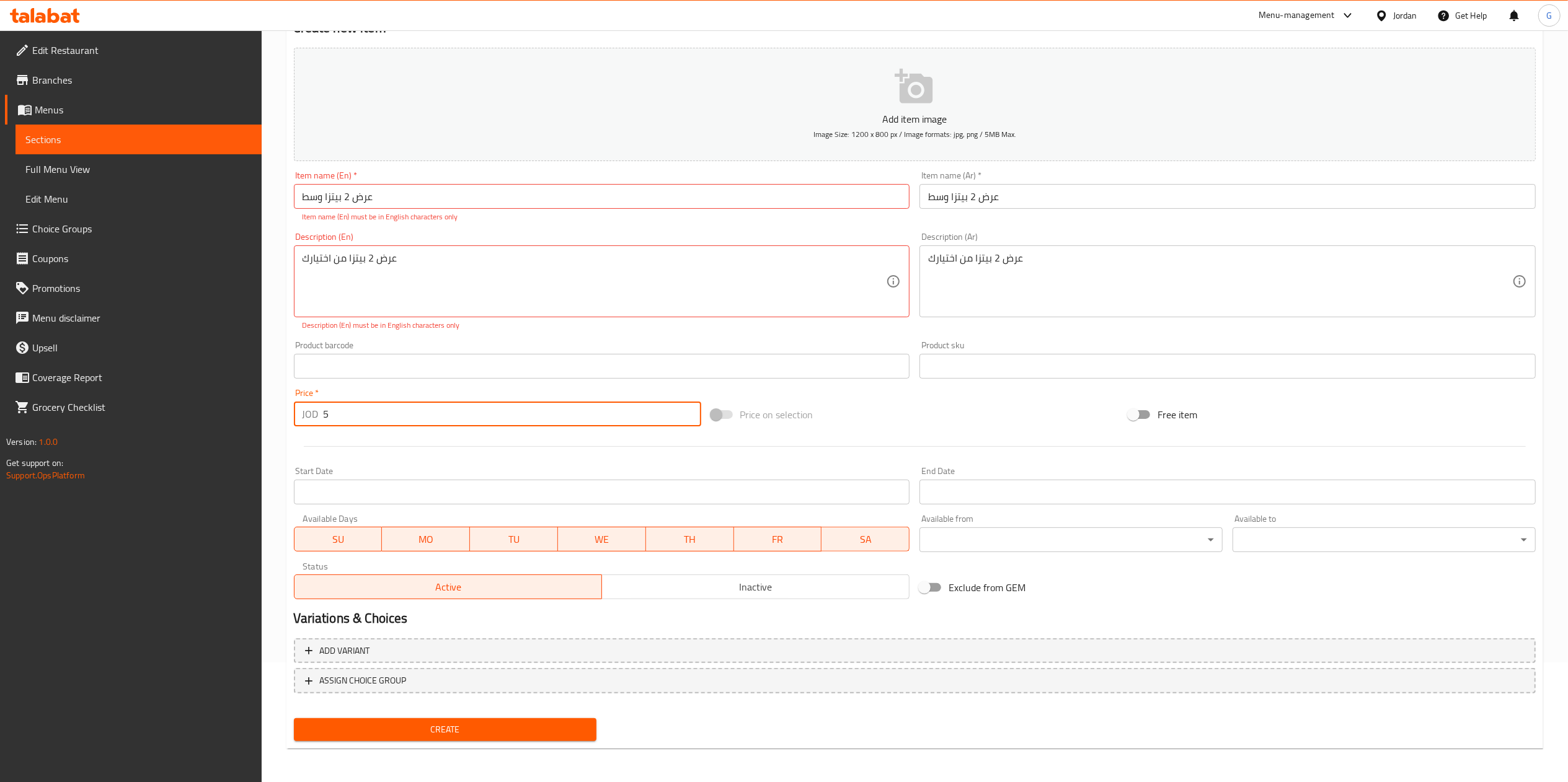
type input "5"
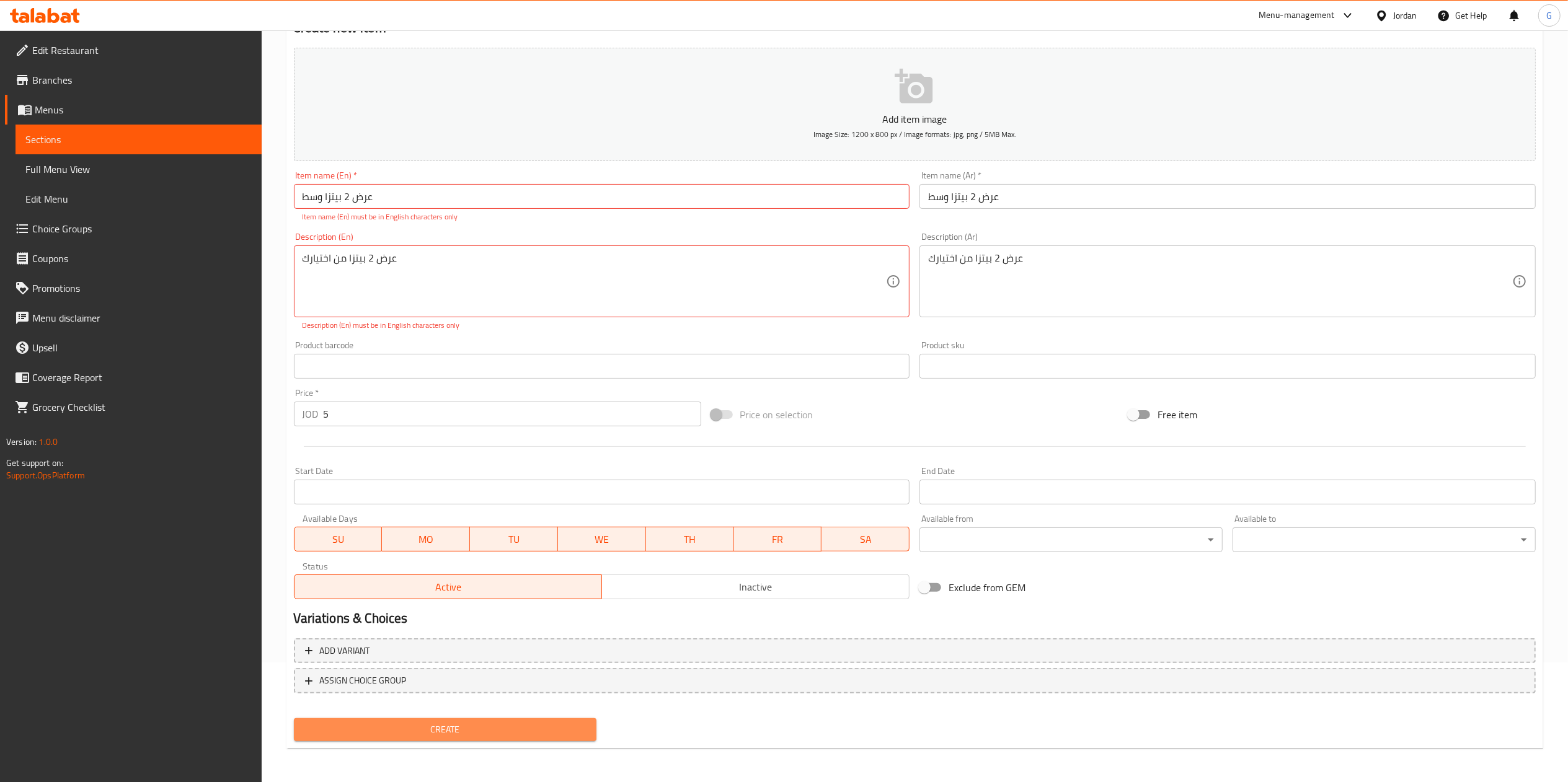
click at [527, 728] on span "Create" at bounding box center [445, 730] width 284 height 16
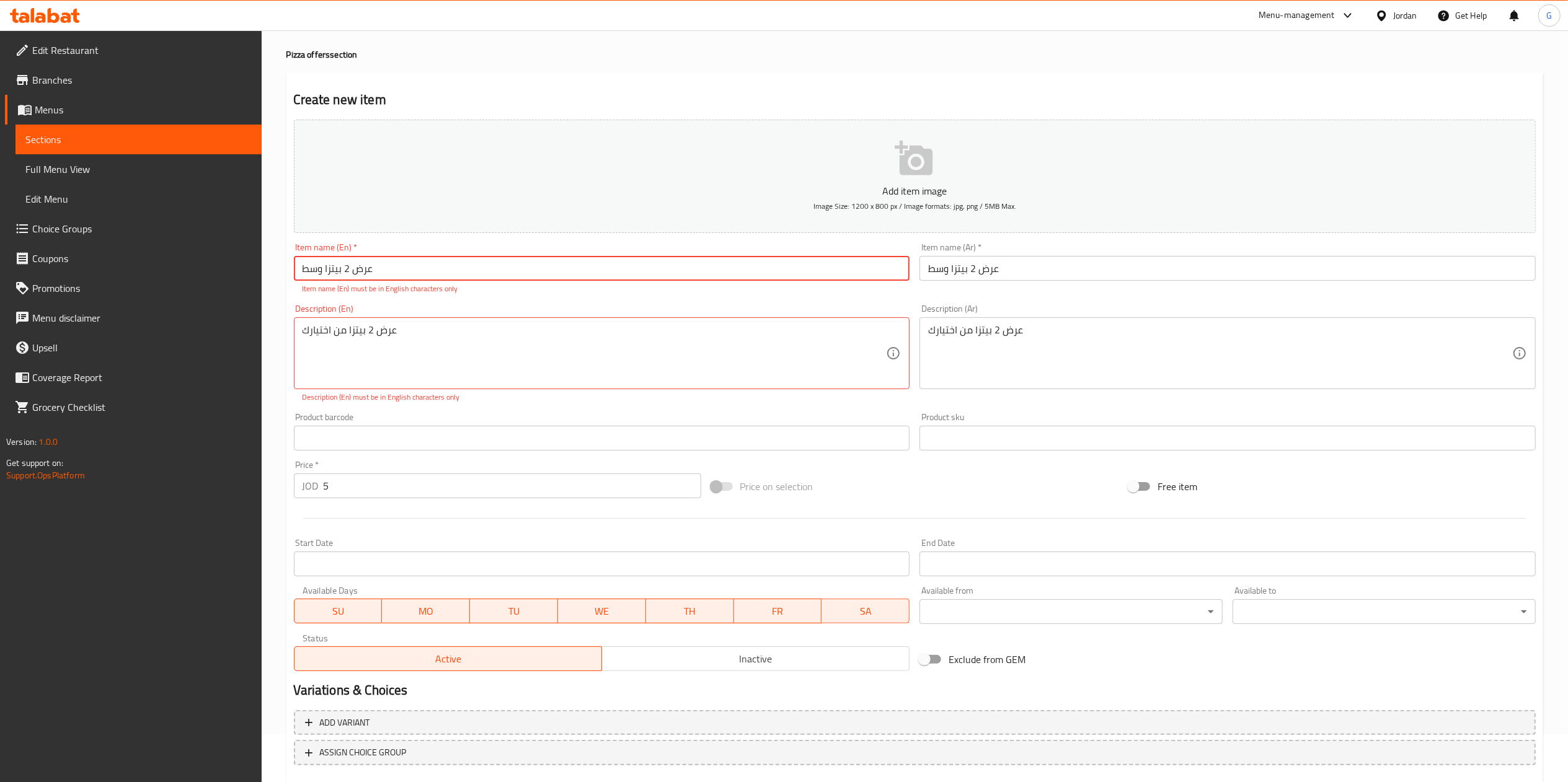
scroll to position [0, 0]
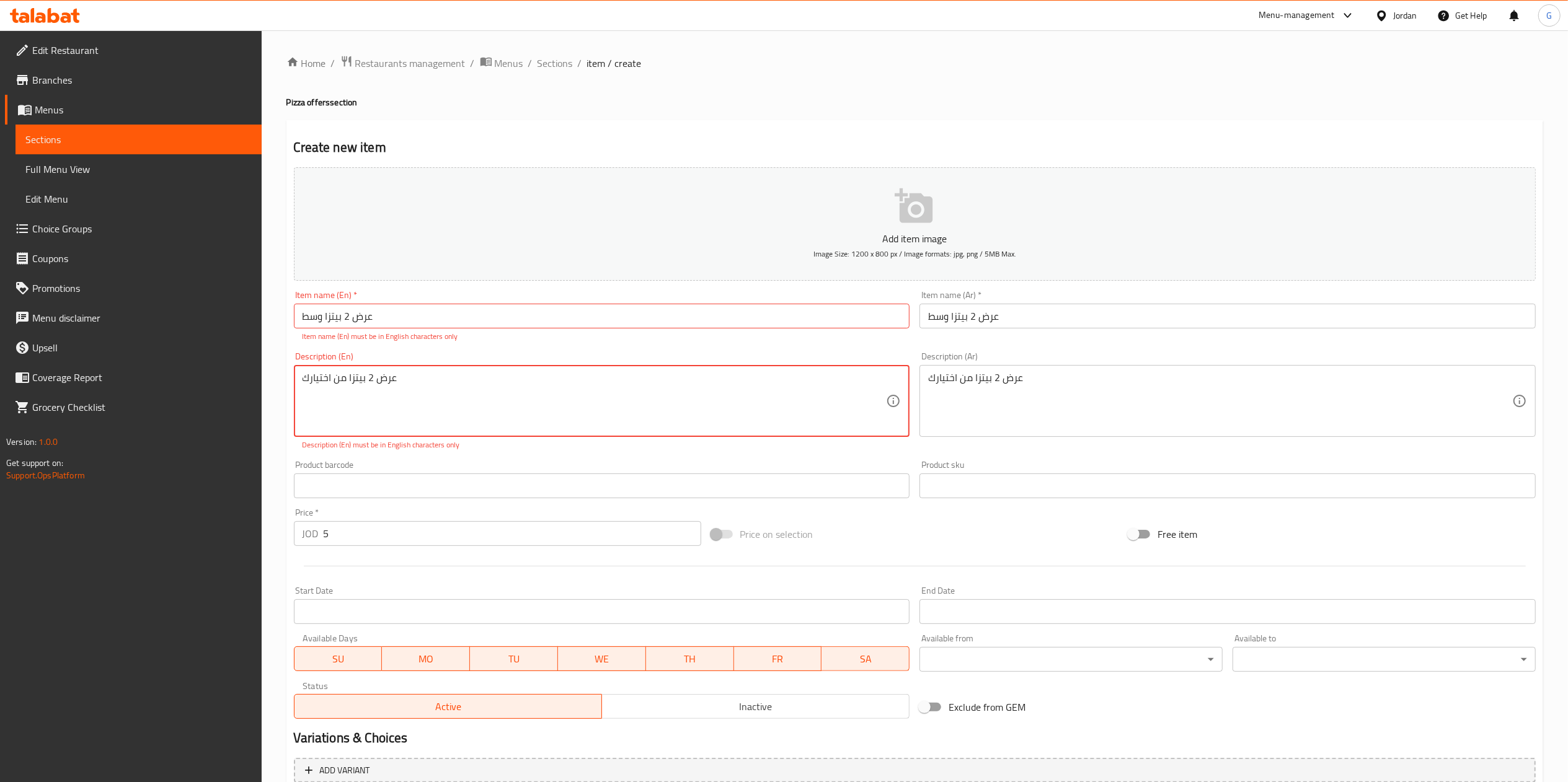
click at [437, 377] on textarea "عرض 2 بيتزا من اختيارك" at bounding box center [594, 401] width 584 height 59
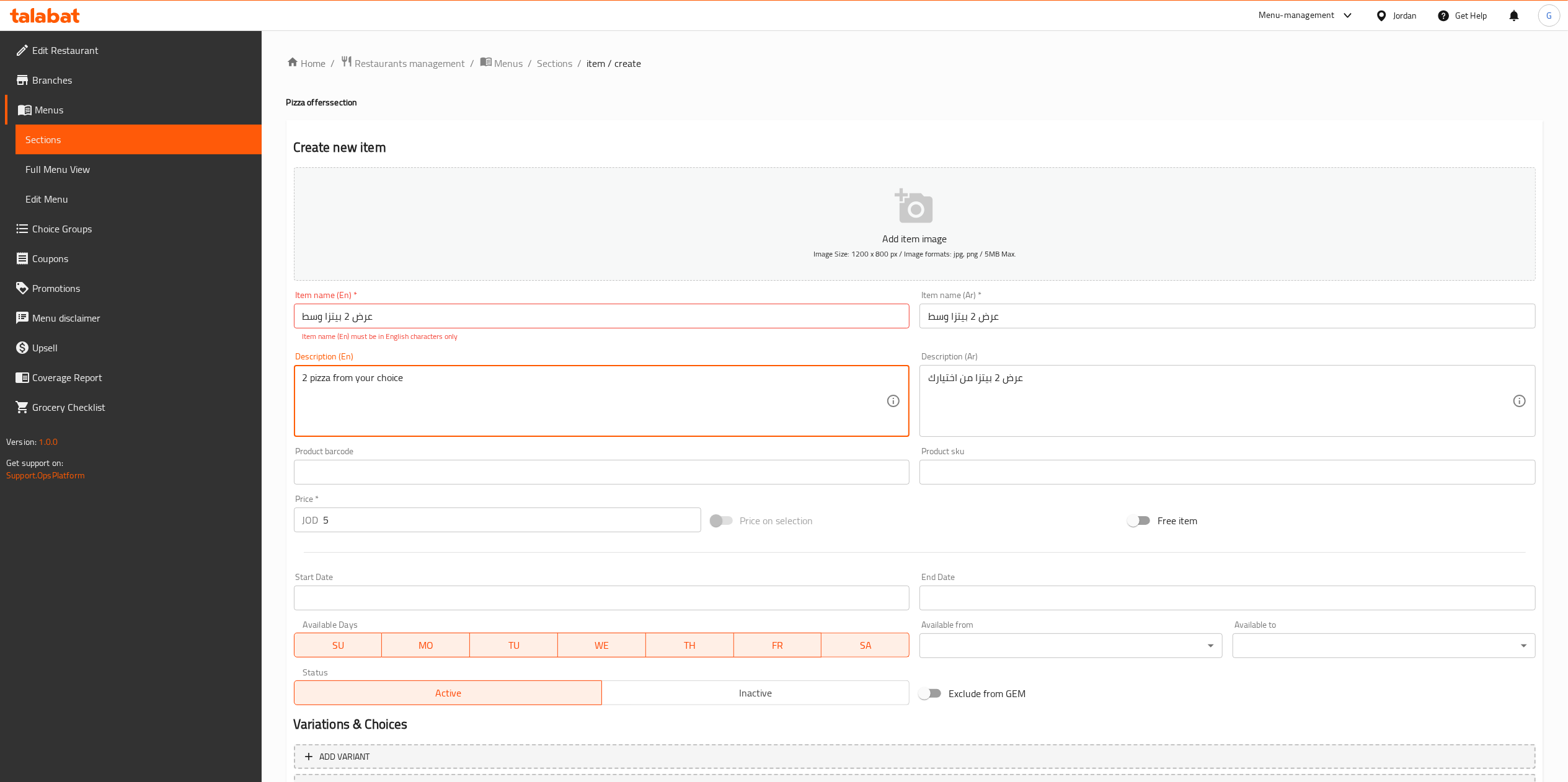
scroll to position [107, 0]
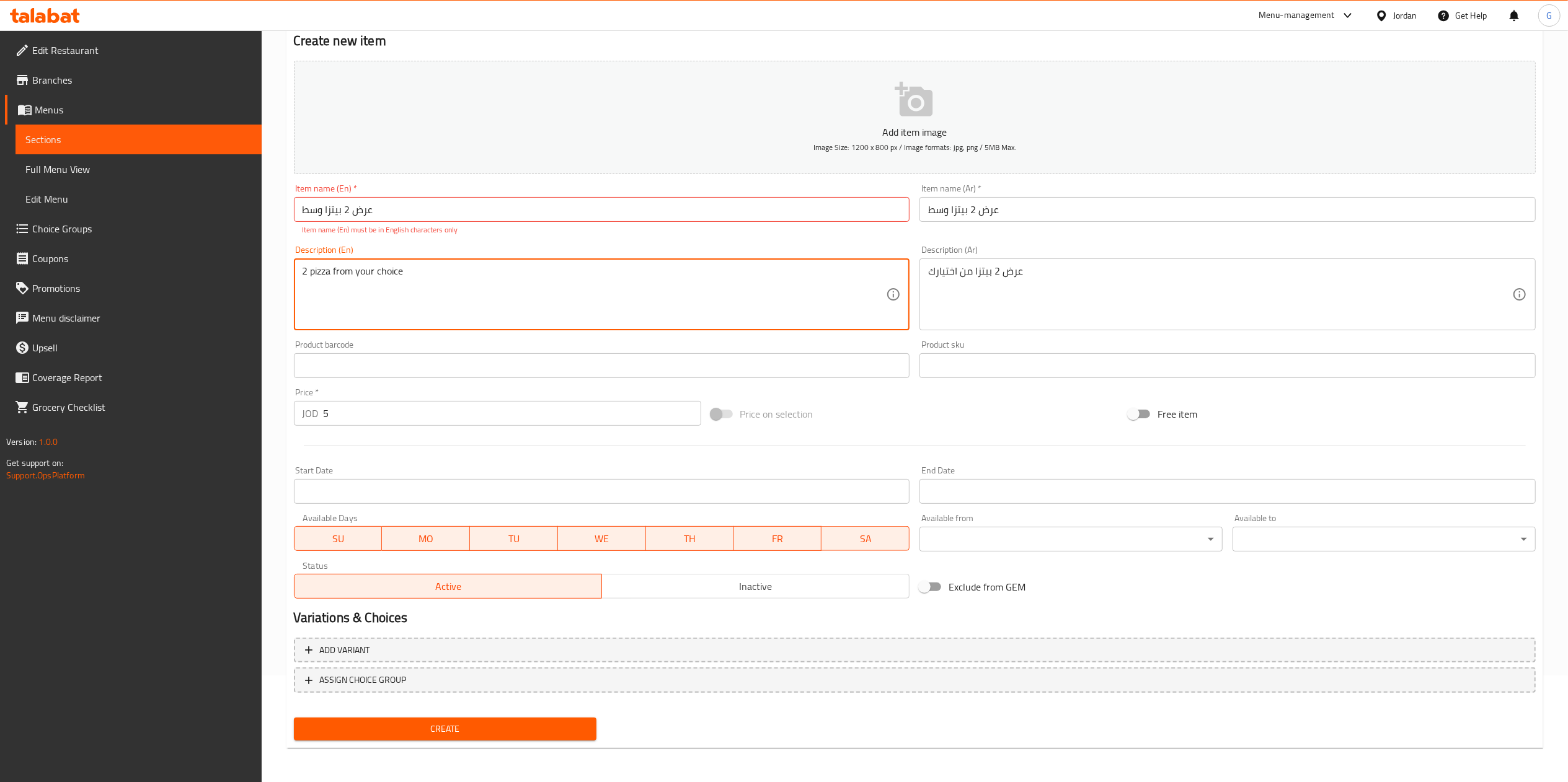
type textarea "2 pizza from your choice"
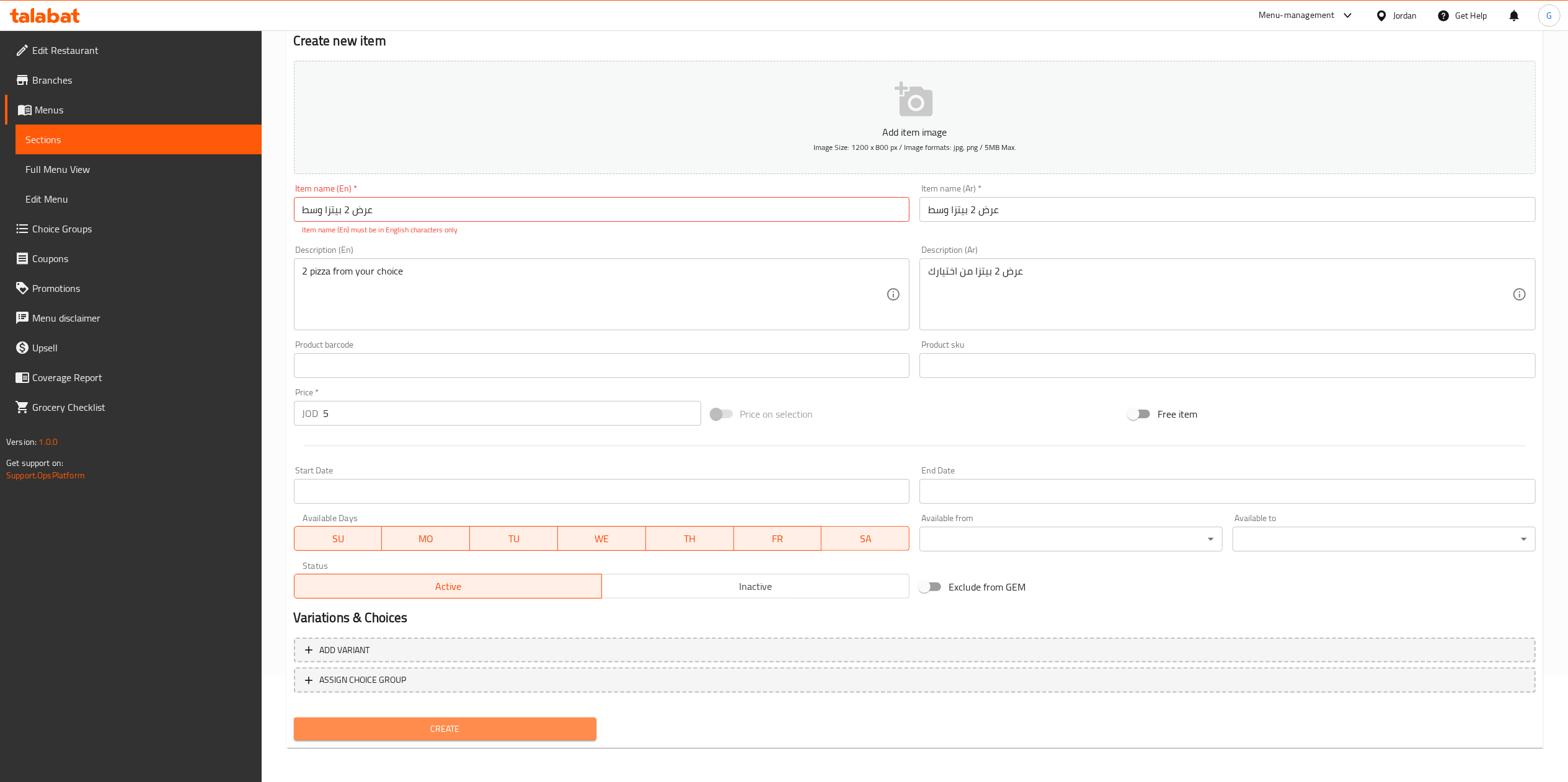
click at [464, 726] on span "Create" at bounding box center [445, 729] width 284 height 16
click at [396, 216] on input "عرض 2 بيتزا وسط" at bounding box center [601, 209] width 616 height 25
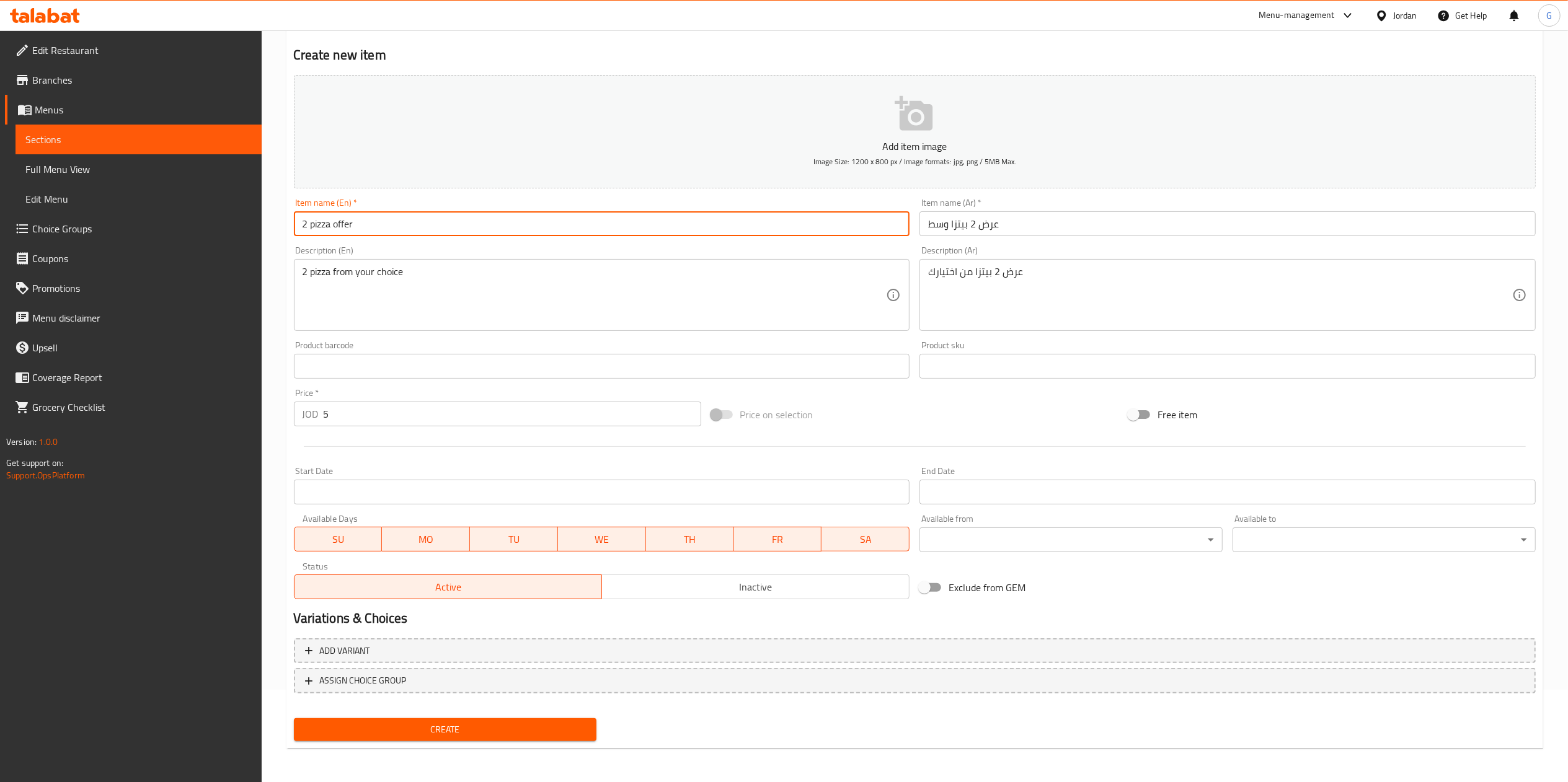
type input "2 pizza offer"
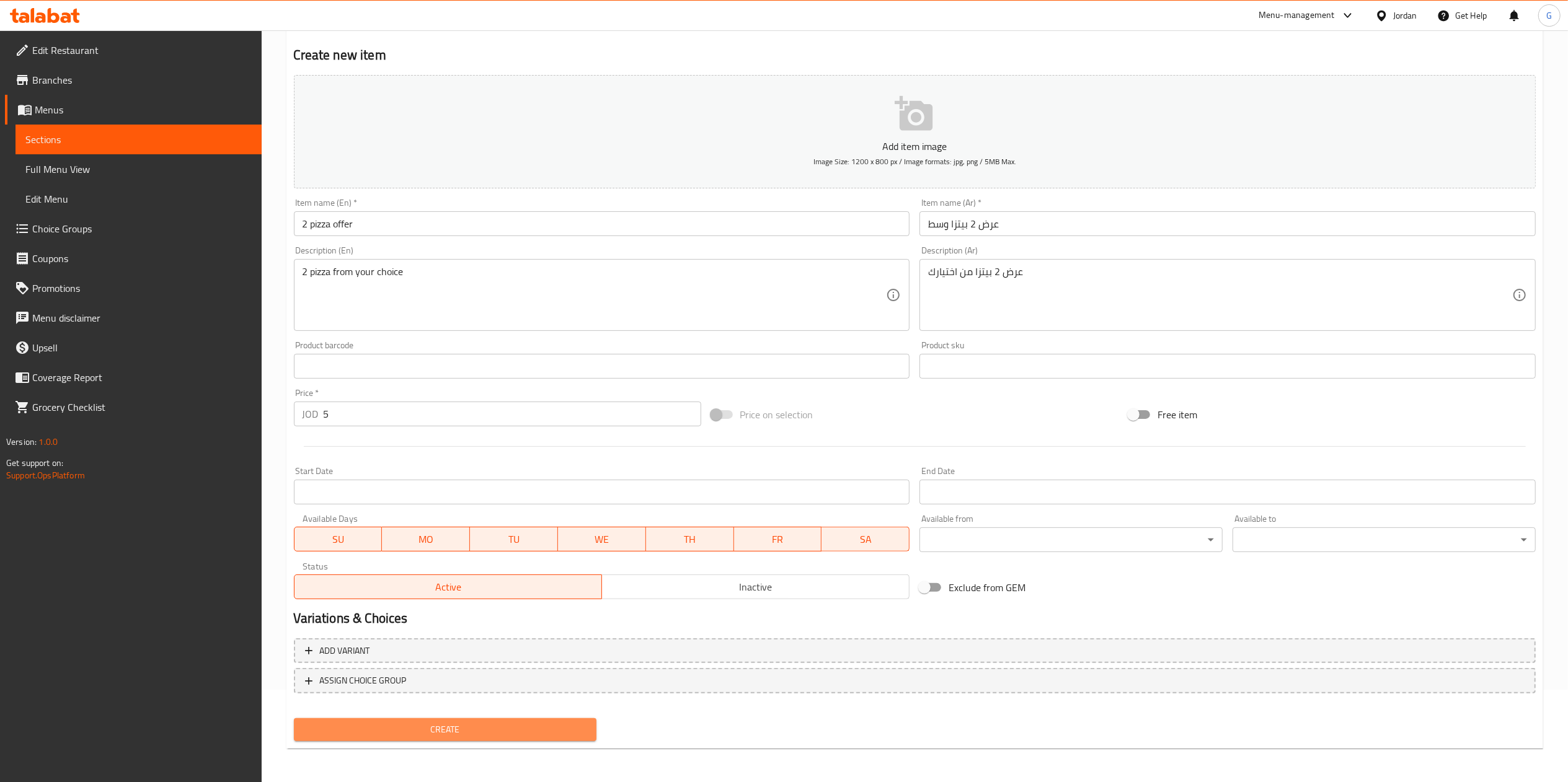
click at [438, 718] on button "Create" at bounding box center [444, 729] width 303 height 23
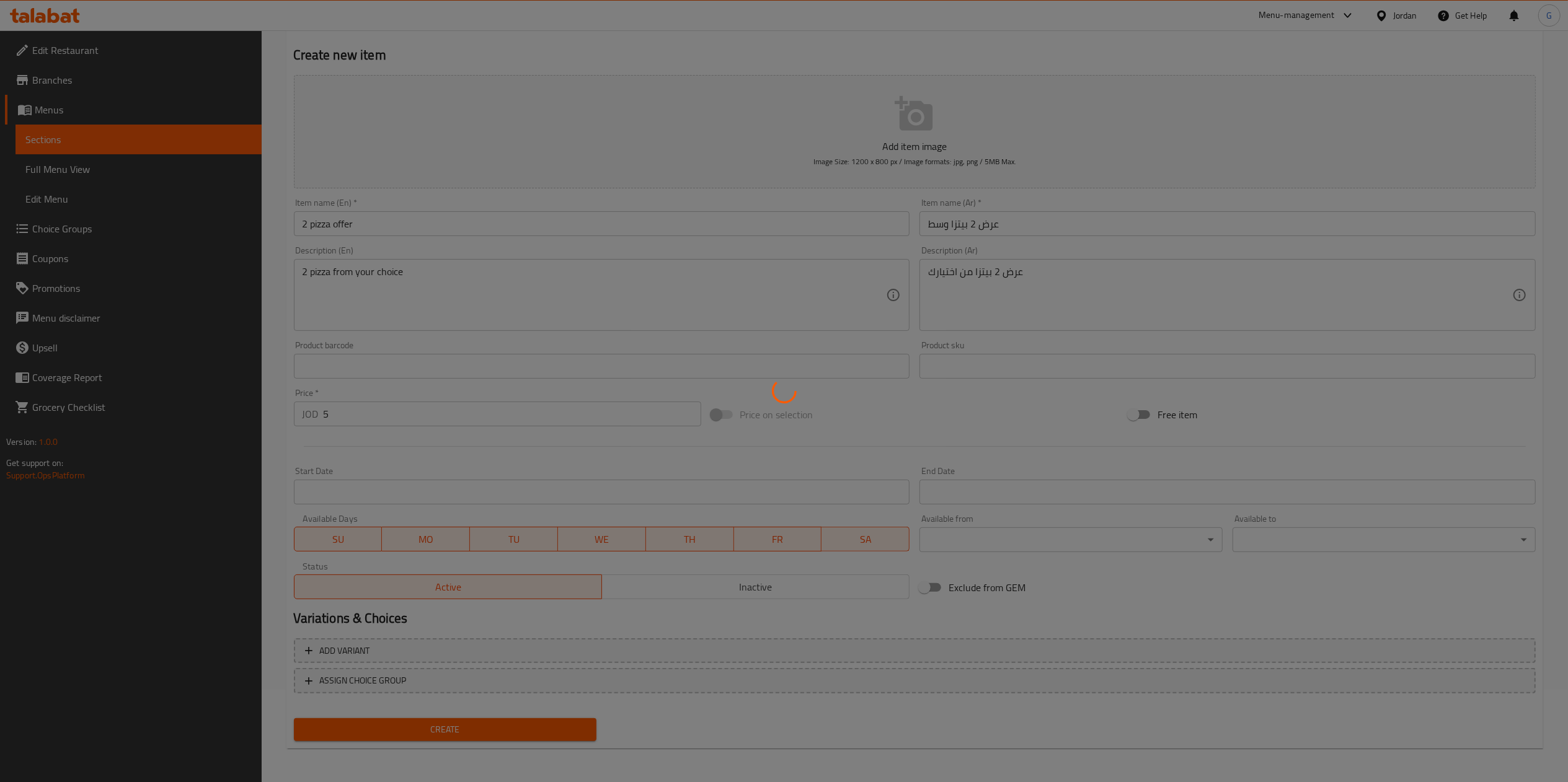
type input "0"
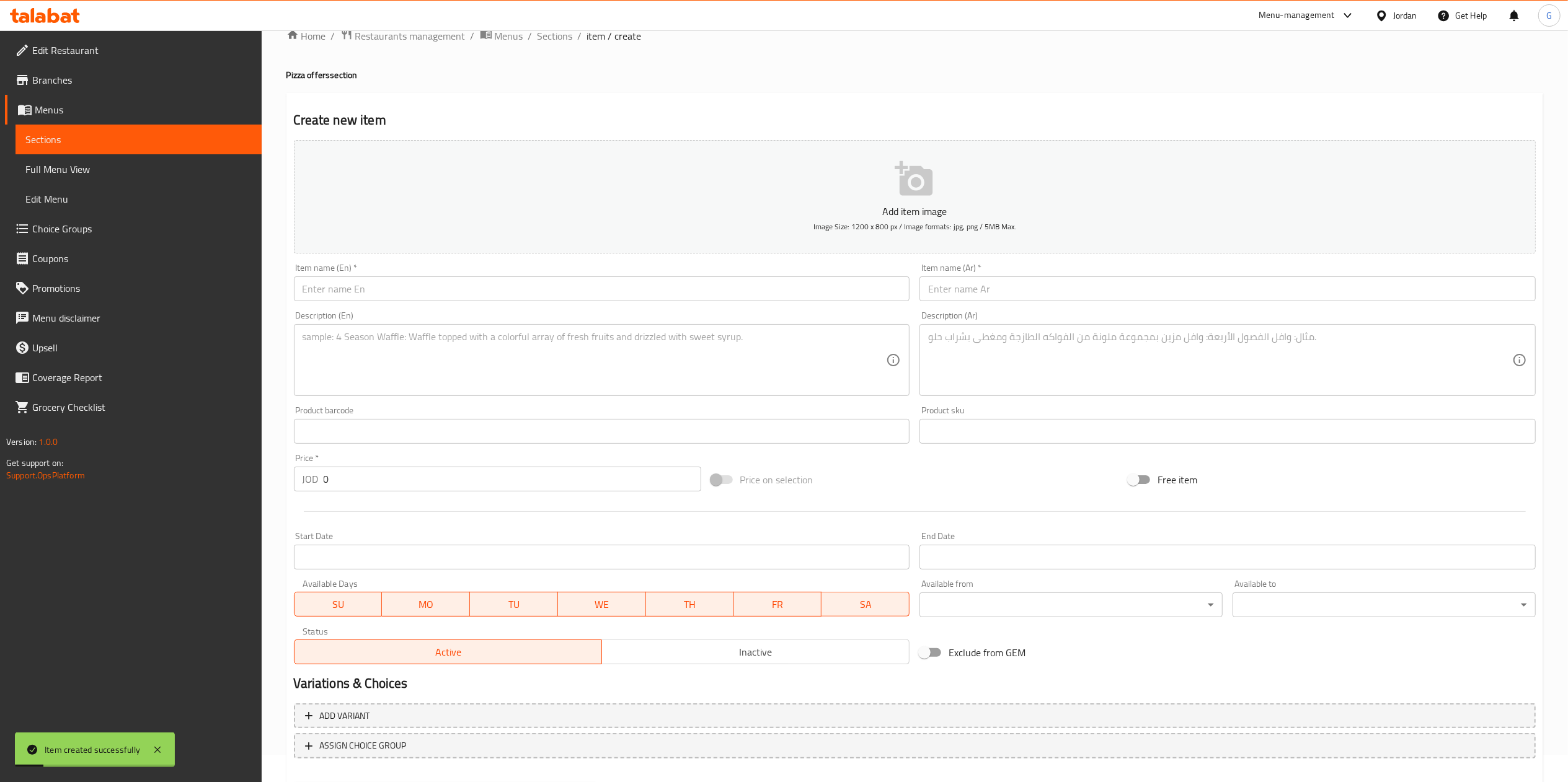
scroll to position [0, 0]
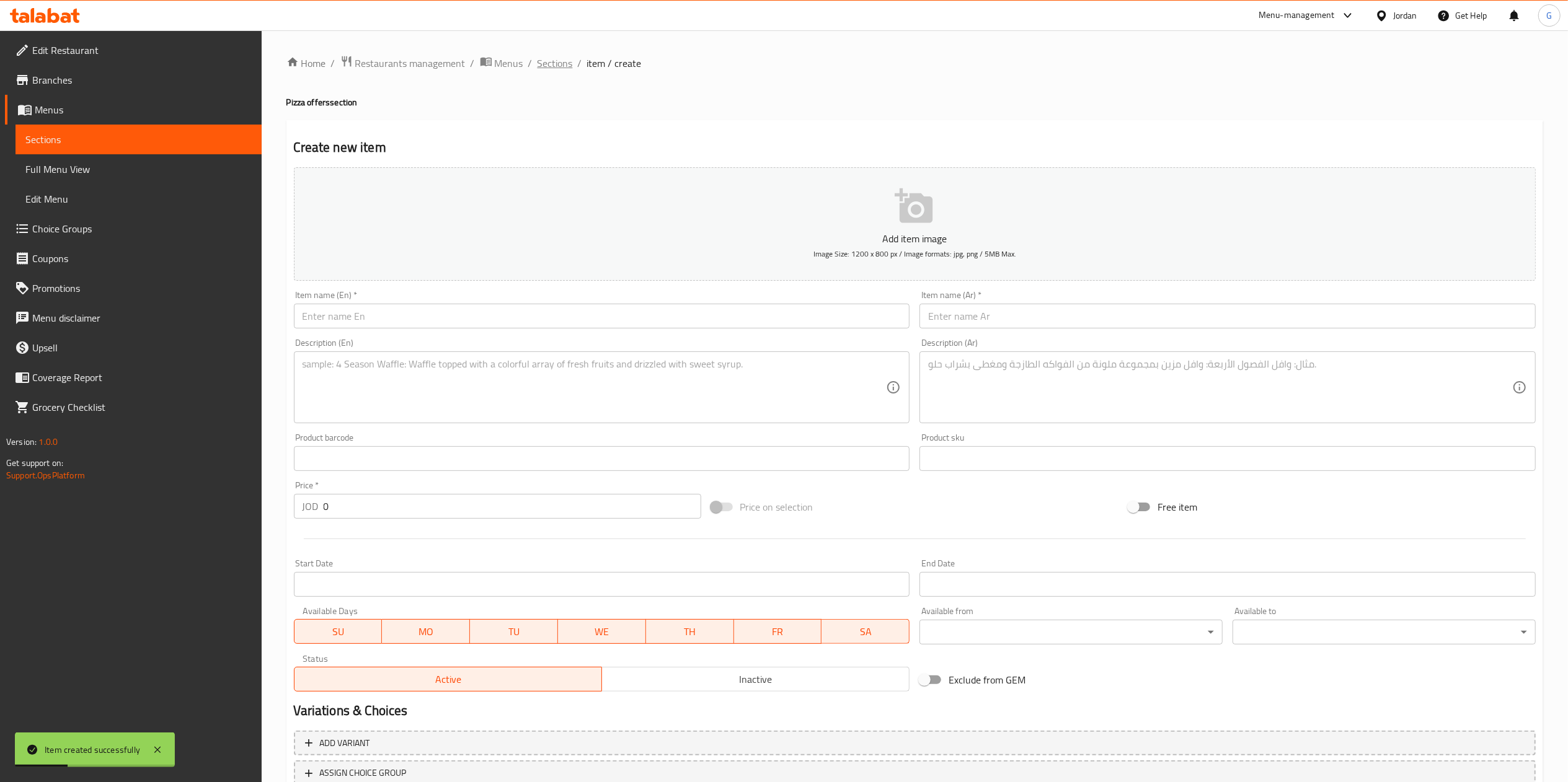
click at [545, 61] on span "Sections" at bounding box center [555, 63] width 35 height 15
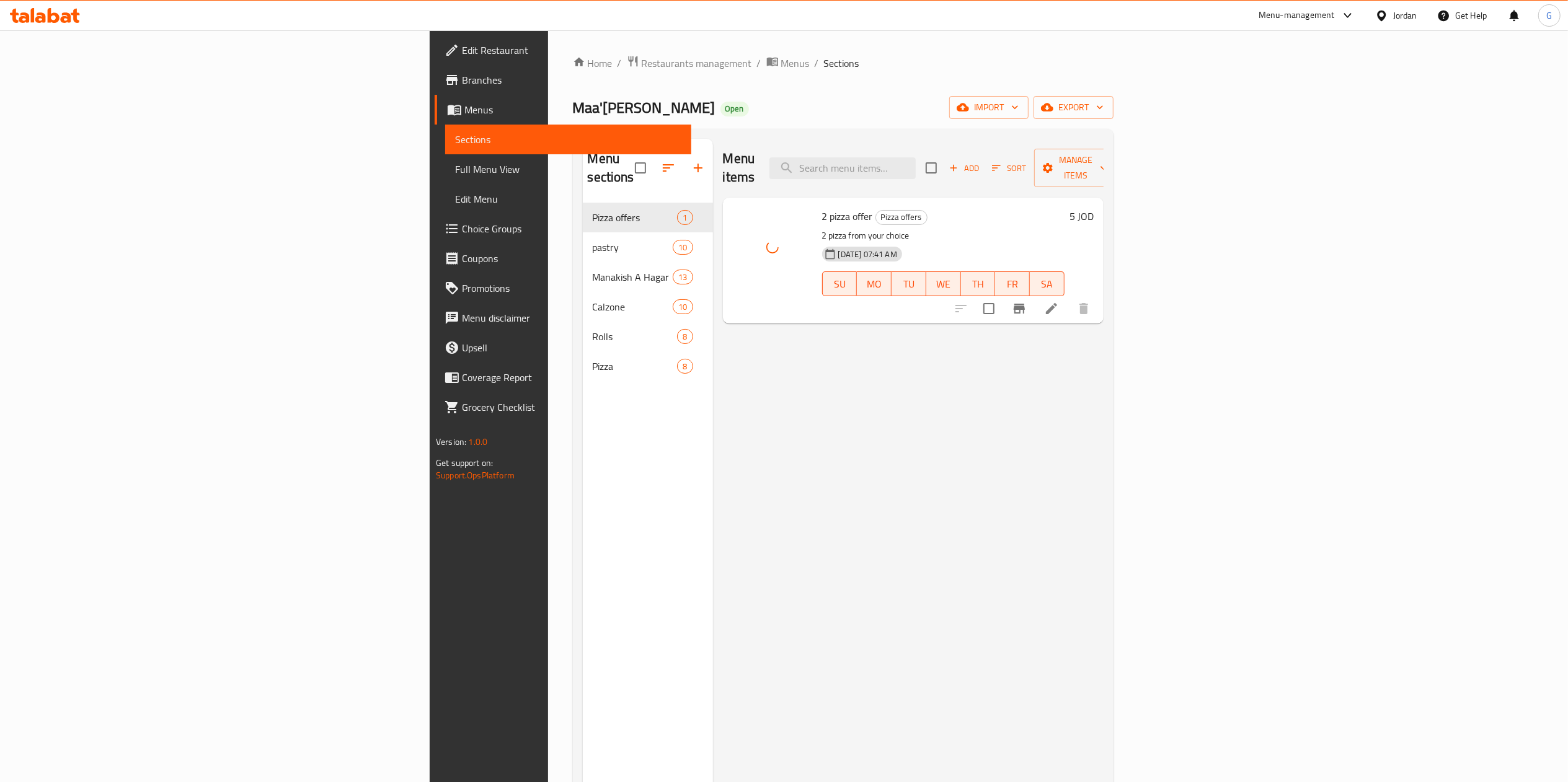
click at [843, 435] on div "Menu items Add Sort Manage items 2 pizza offer Pizza offers 2 pizza from your c…" at bounding box center [908, 529] width 391 height 782
click at [462, 227] on span "Choice Groups" at bounding box center [572, 229] width 220 height 15
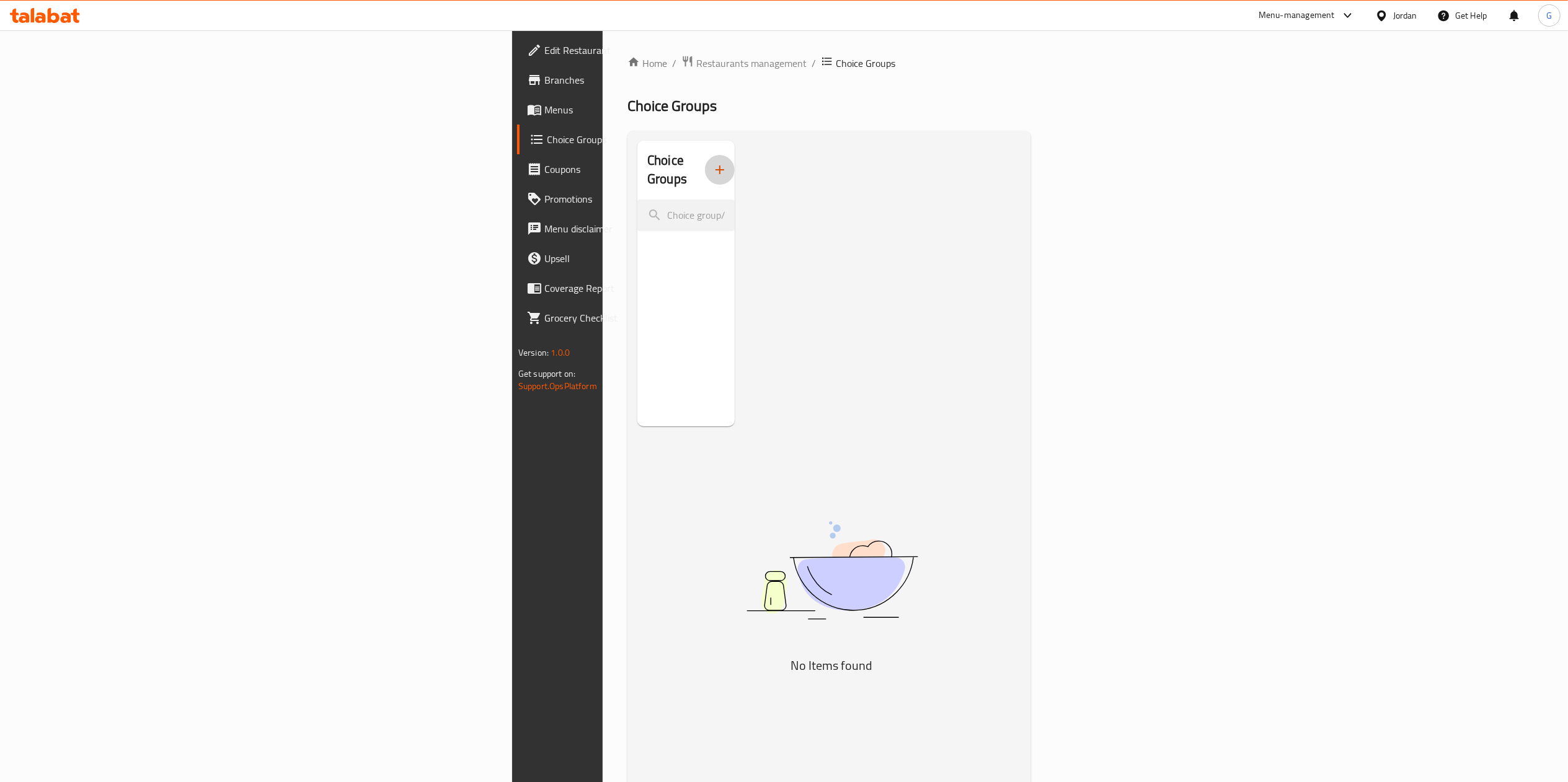
click at [705, 155] on button "button" at bounding box center [719, 170] width 29 height 29
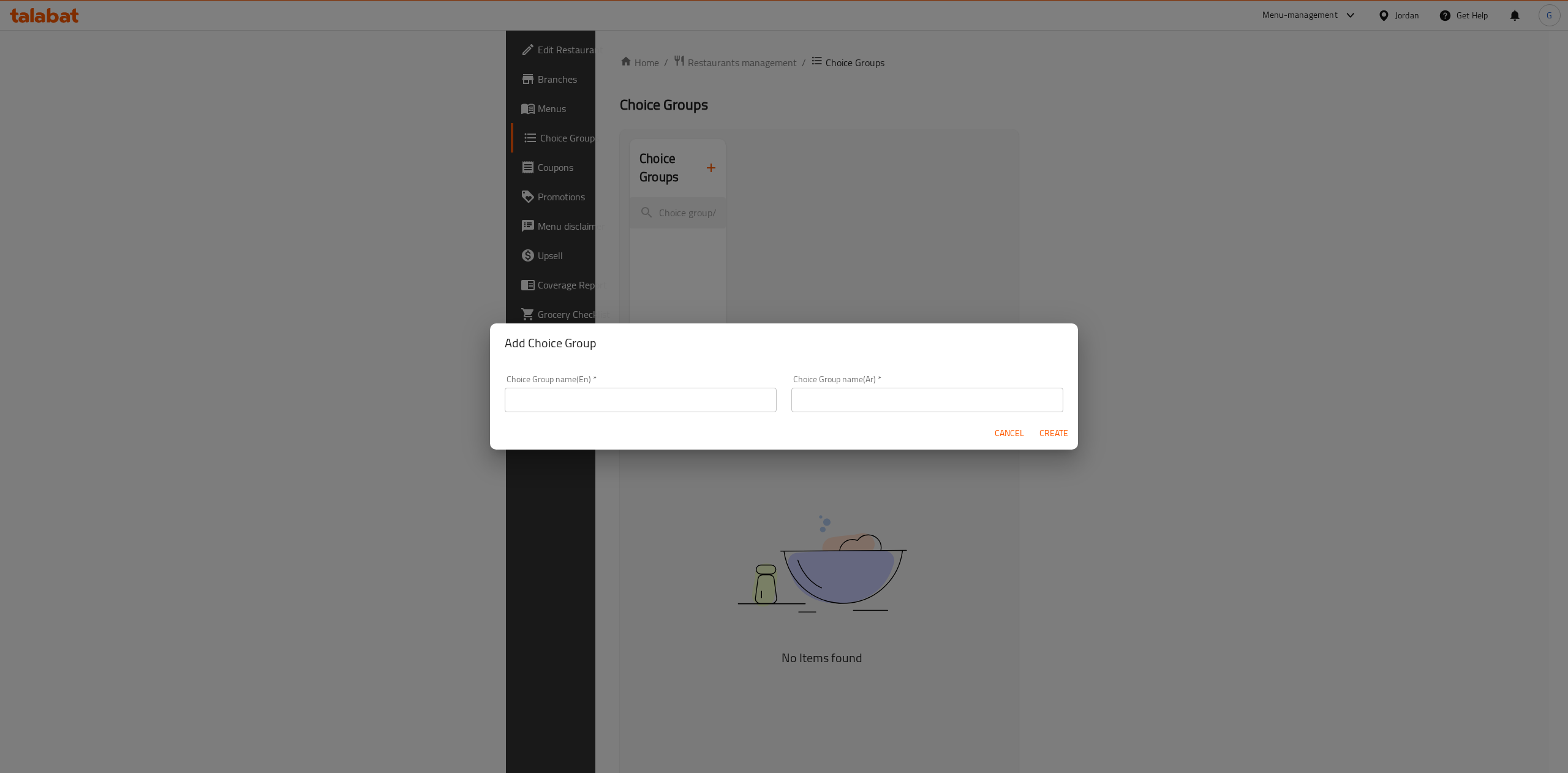
click at [643, 406] on input "text" at bounding box center [641, 400] width 272 height 24
type input "اختيار نوع البيتزا"
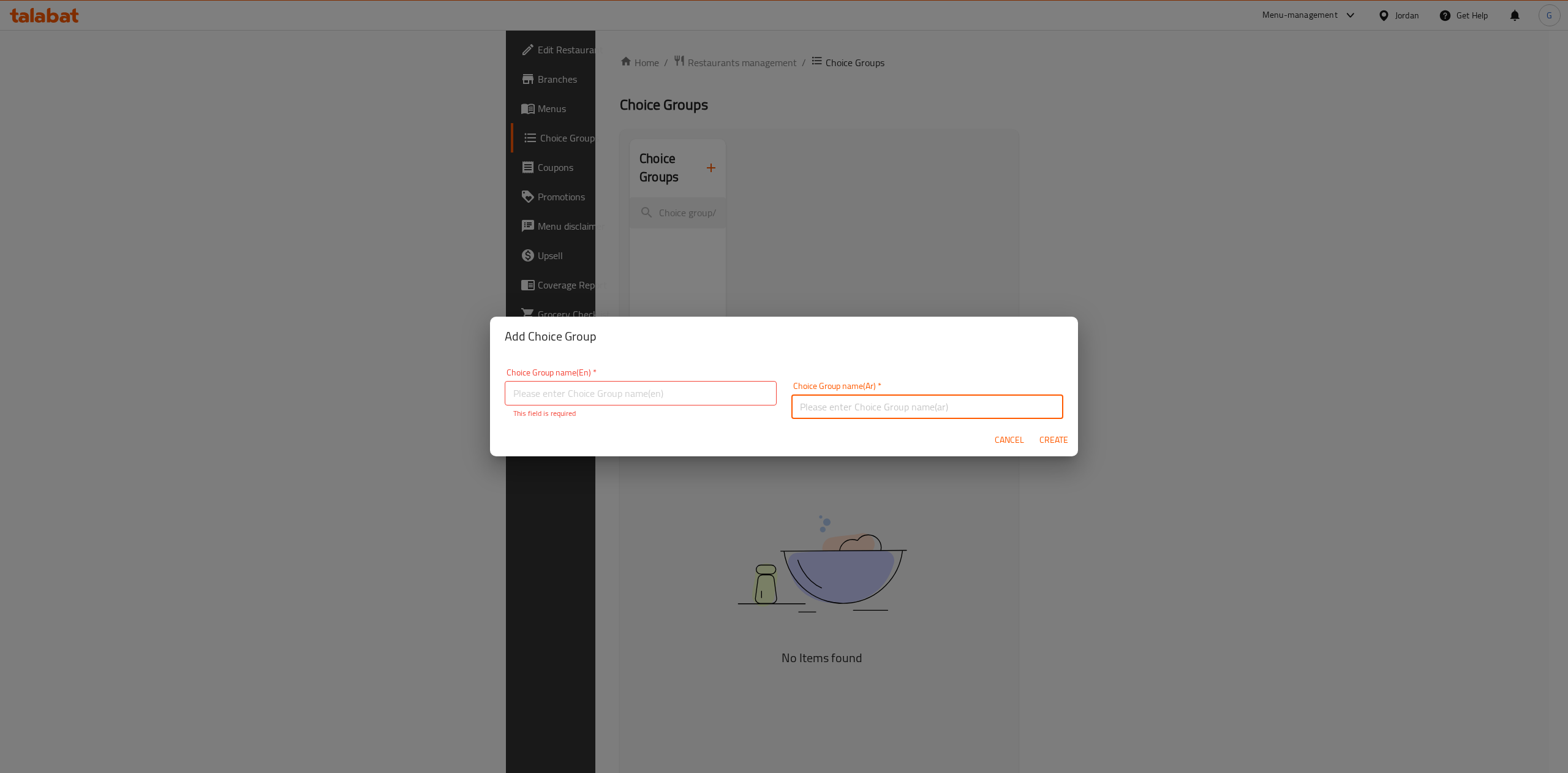
paste input "اختيار نوع البيتزا"
click at [915, 400] on input "اختيار نوع البيتزا" at bounding box center [927, 406] width 272 height 24
type input "اختيار نوع البيتزا"
click at [709, 399] on input "text" at bounding box center [641, 393] width 272 height 24
type input "choose your pizza"
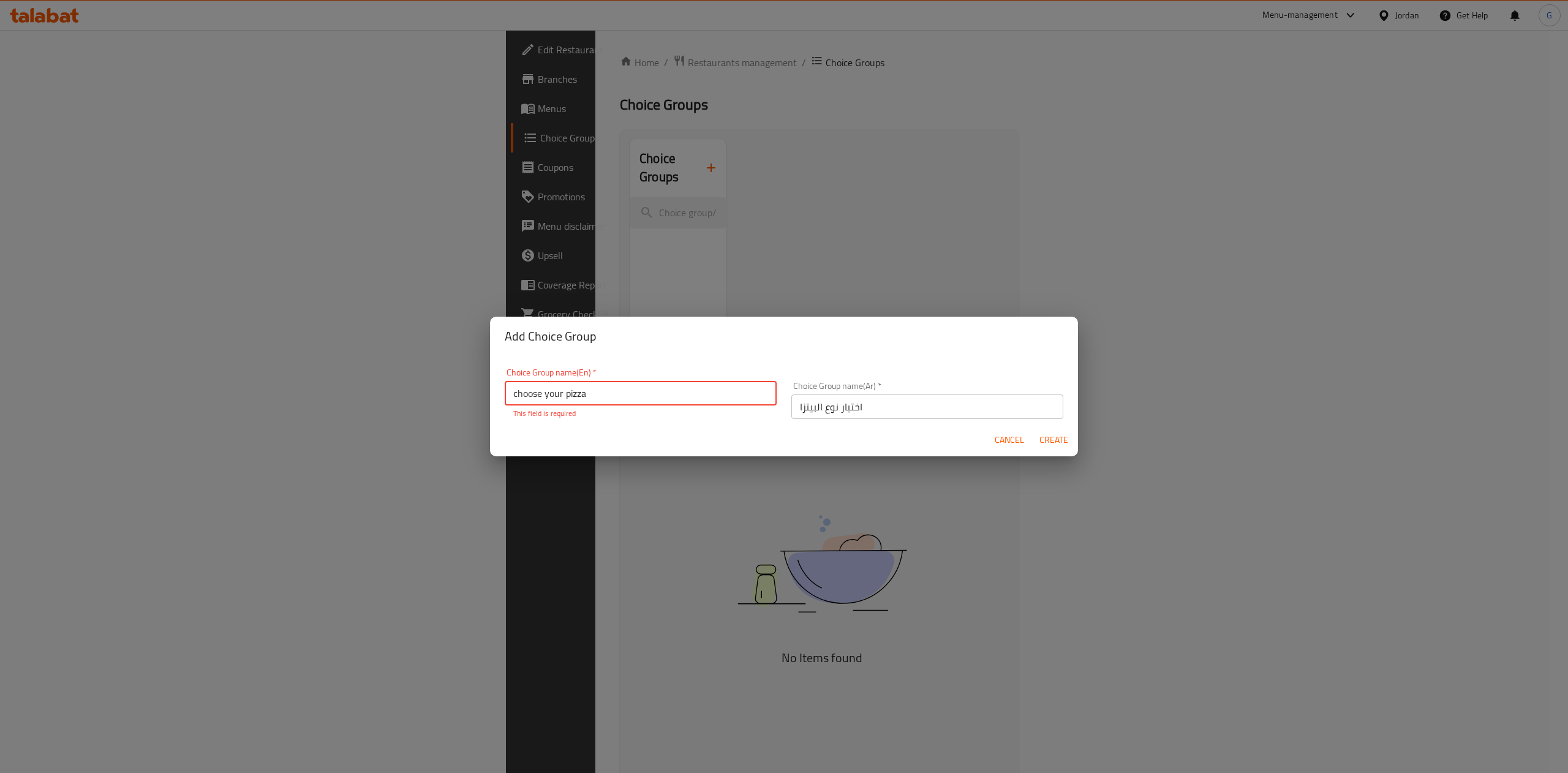
click at [1051, 434] on span "Create" at bounding box center [1053, 440] width 29 height 16
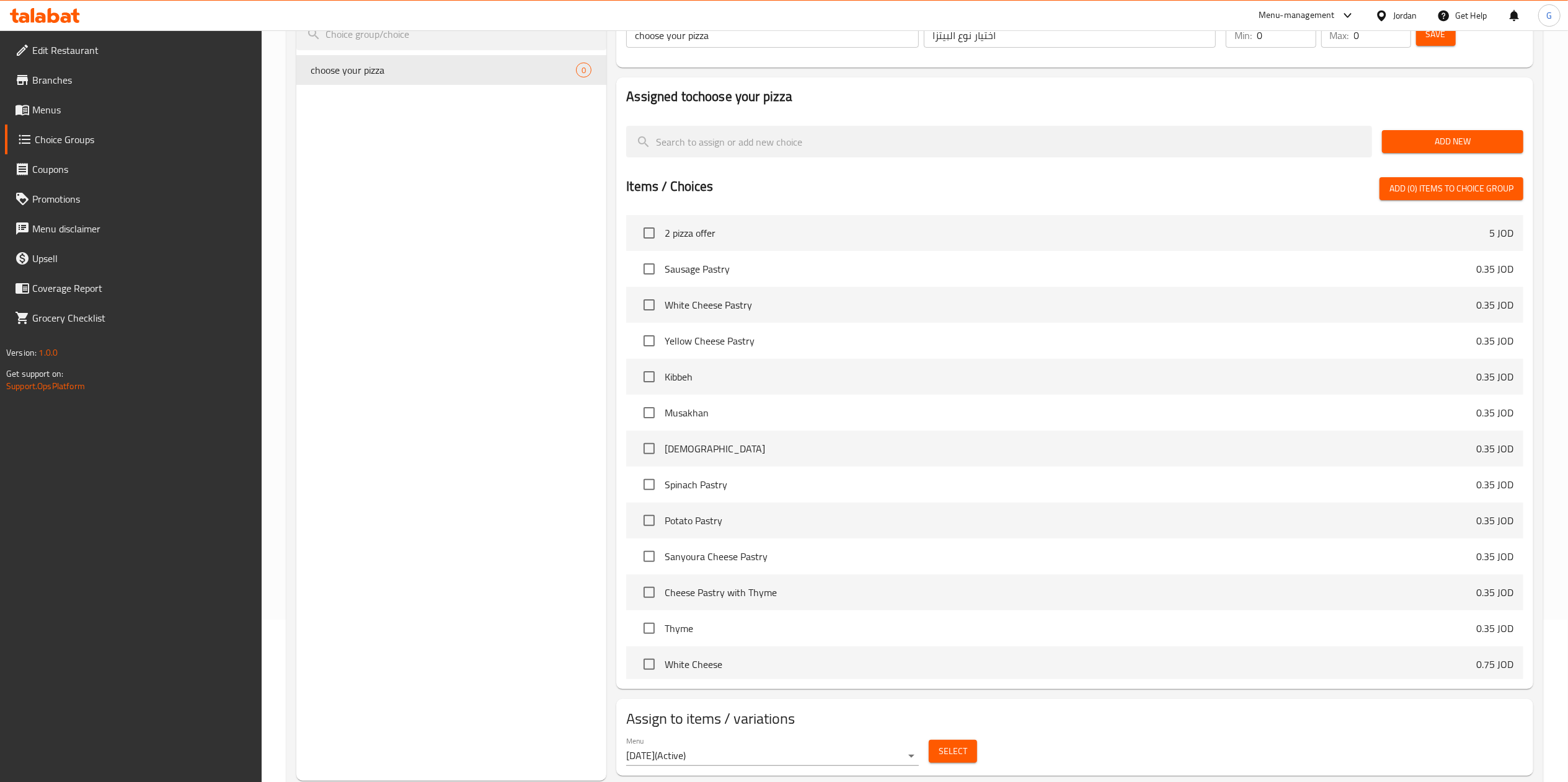
scroll to position [164, 0]
click at [706, 234] on span "2 pizza offer" at bounding box center [1076, 232] width 824 height 15
click at [647, 235] on input "checkbox" at bounding box center [649, 232] width 26 height 26
checkbox input "true"
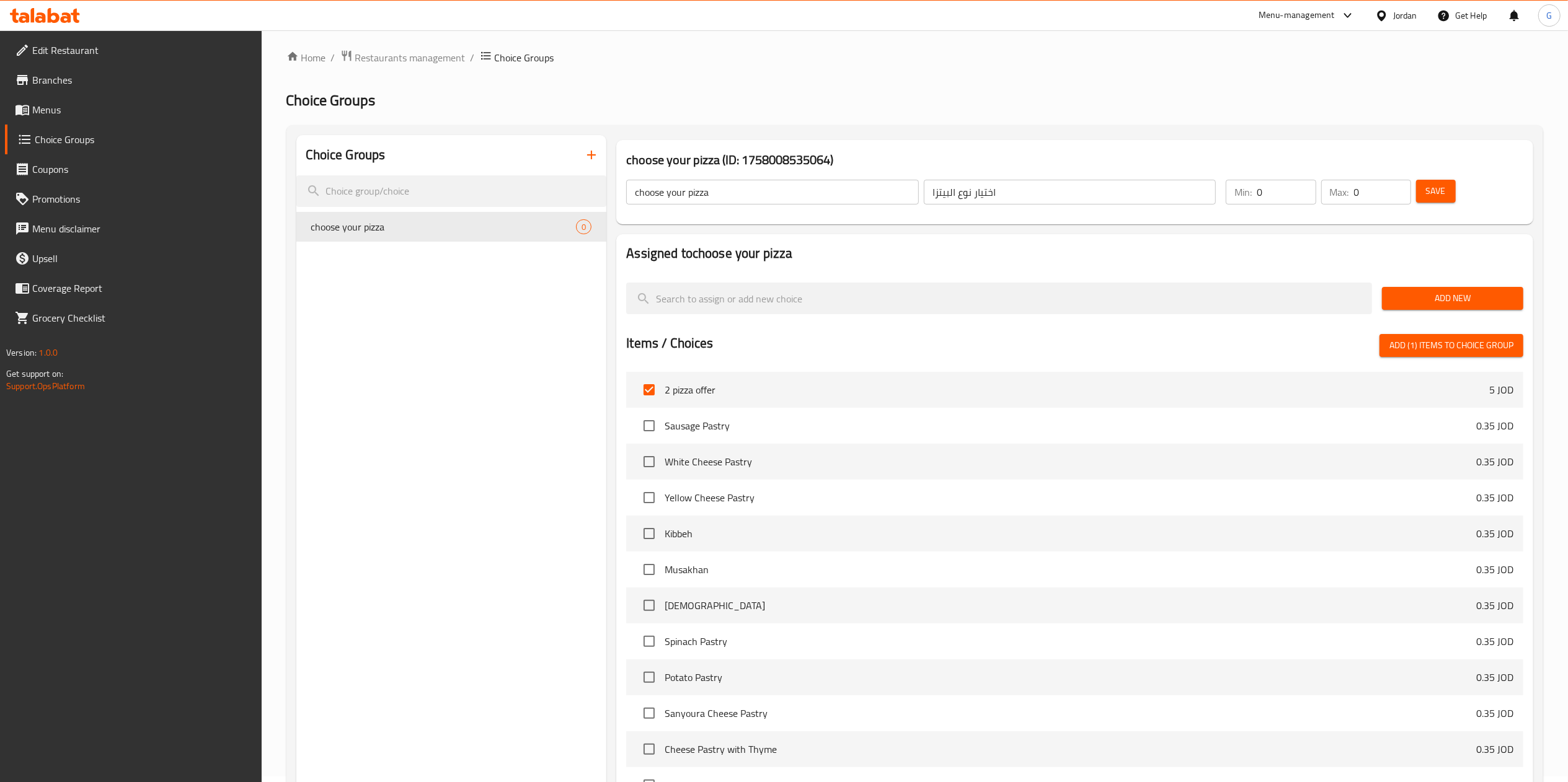
scroll to position [0, 0]
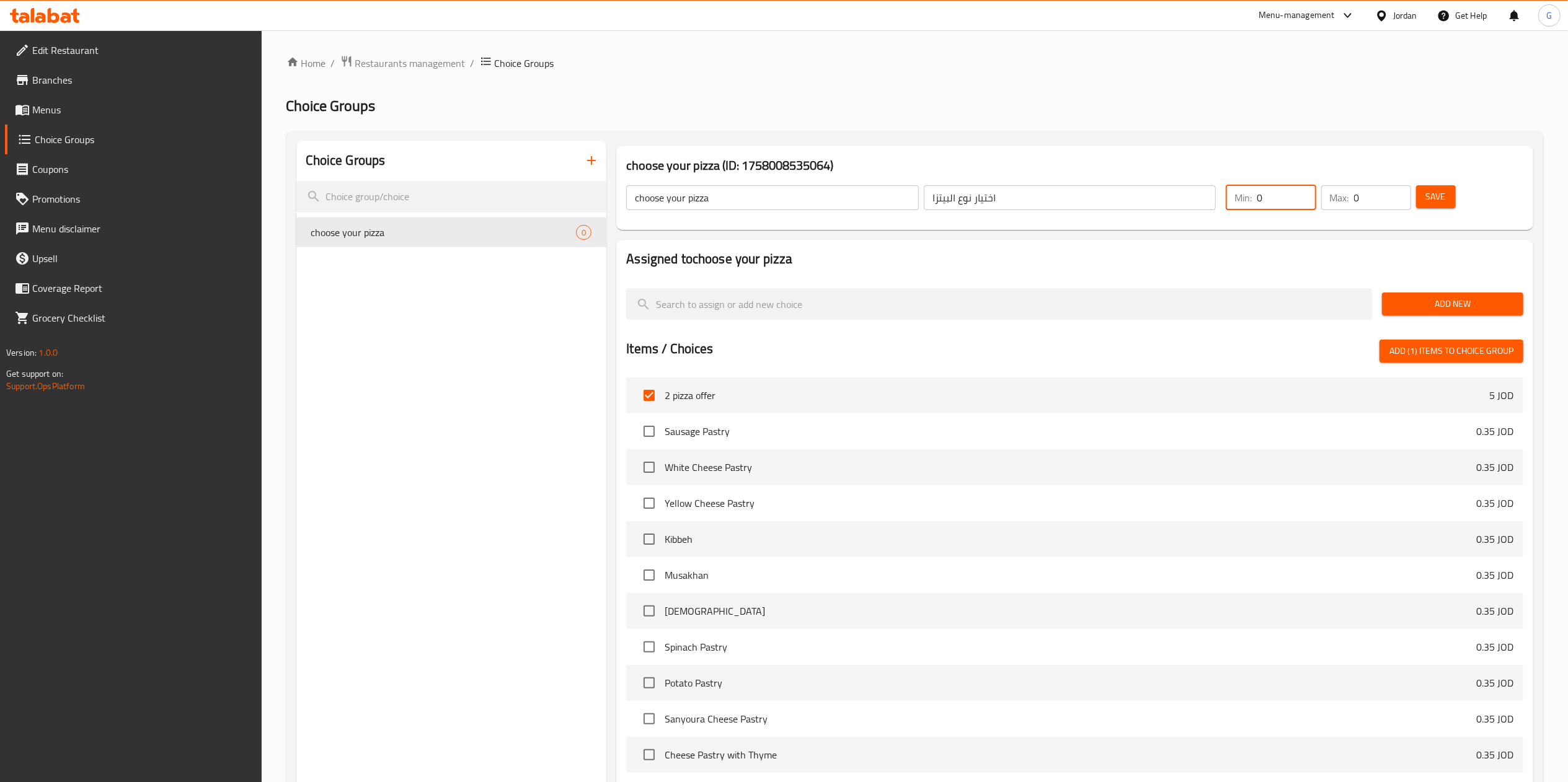
click at [1284, 198] on input "0" at bounding box center [1285, 197] width 59 height 25
click at [1369, 197] on input "0" at bounding box center [1383, 197] width 57 height 25
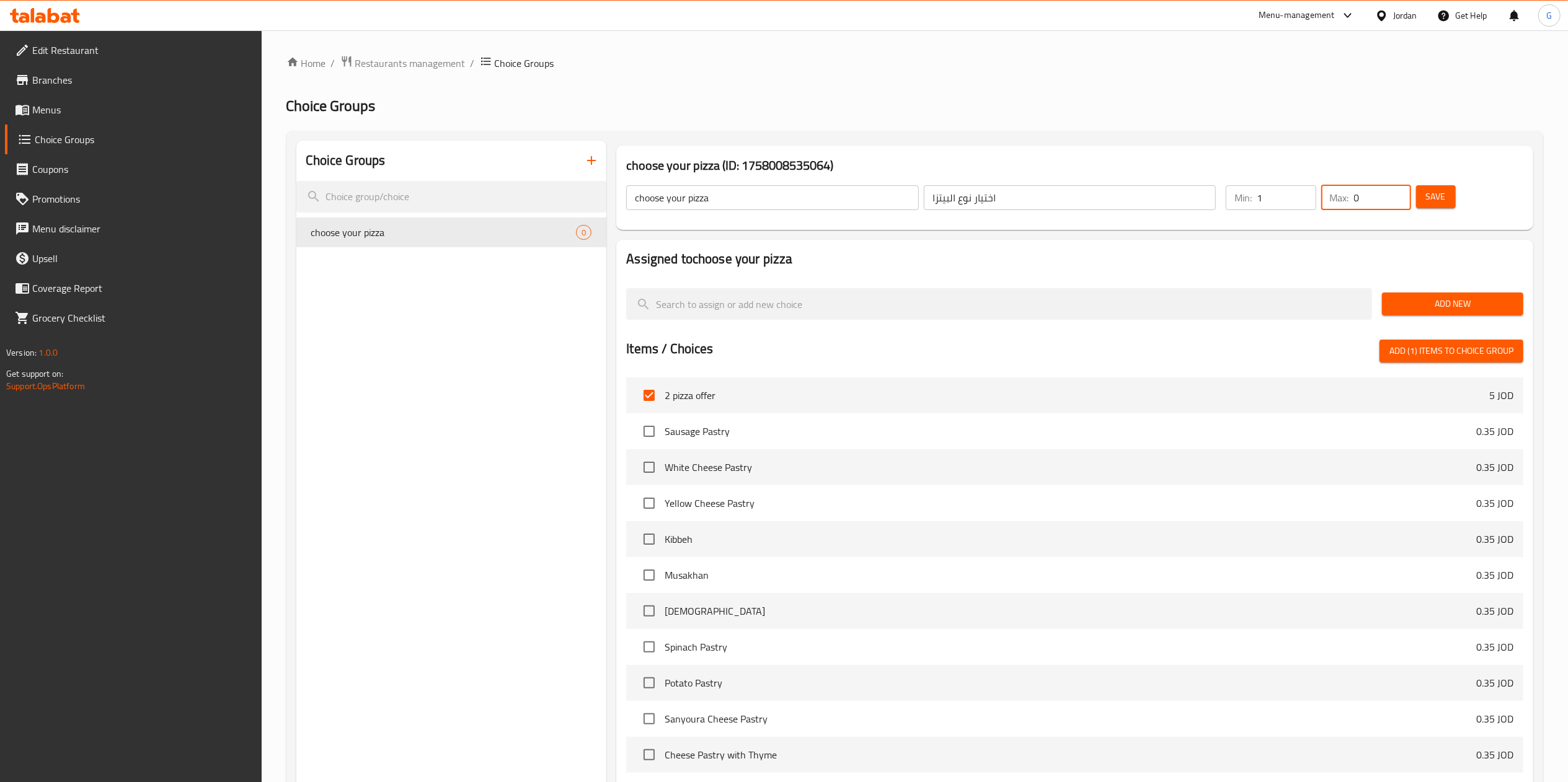
click at [1369, 197] on input "0" at bounding box center [1383, 197] width 57 height 25
click at [1279, 208] on input "1" at bounding box center [1285, 197] width 59 height 25
type input "2"
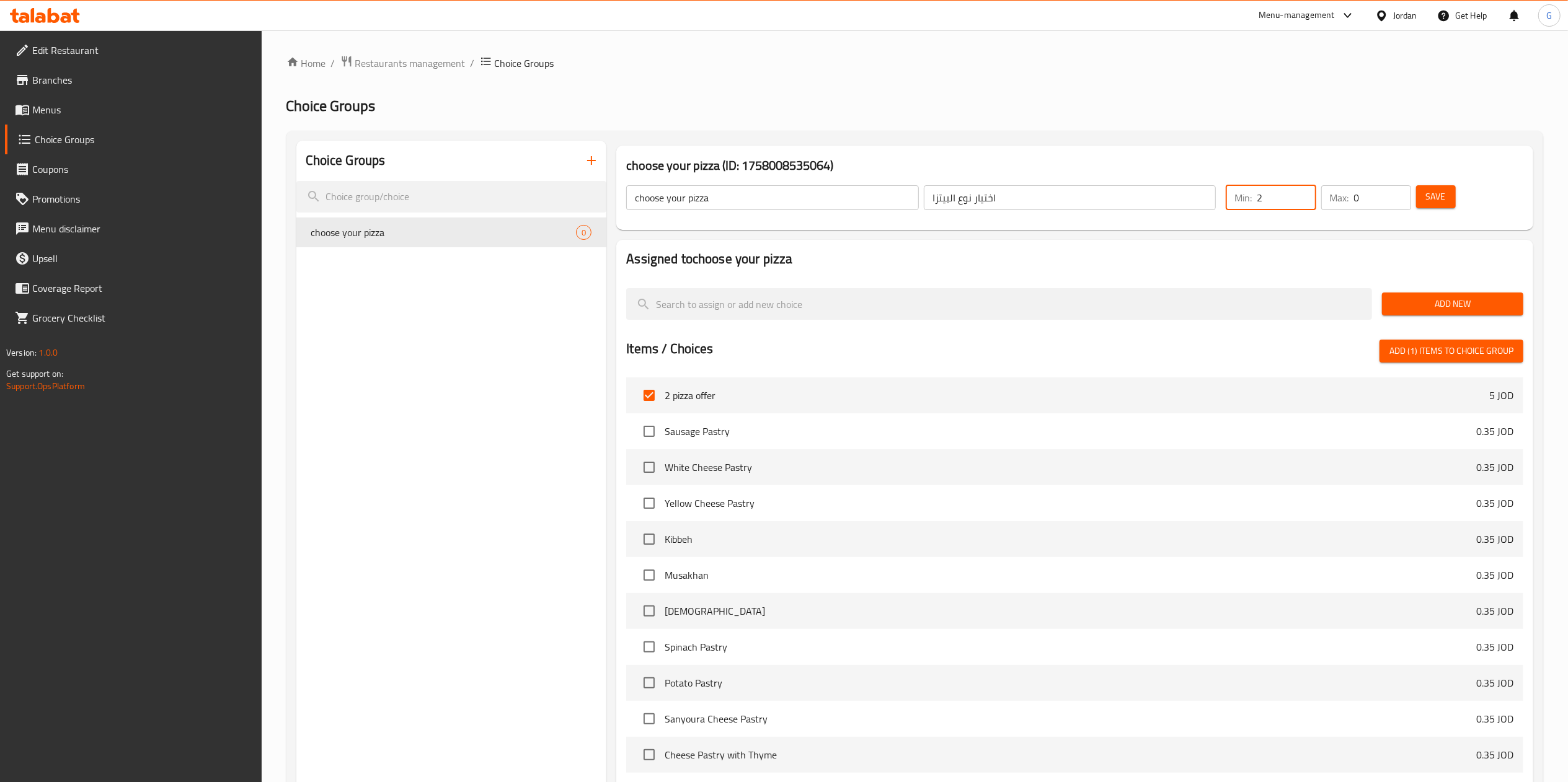
click at [1365, 201] on input "0" at bounding box center [1383, 197] width 57 height 25
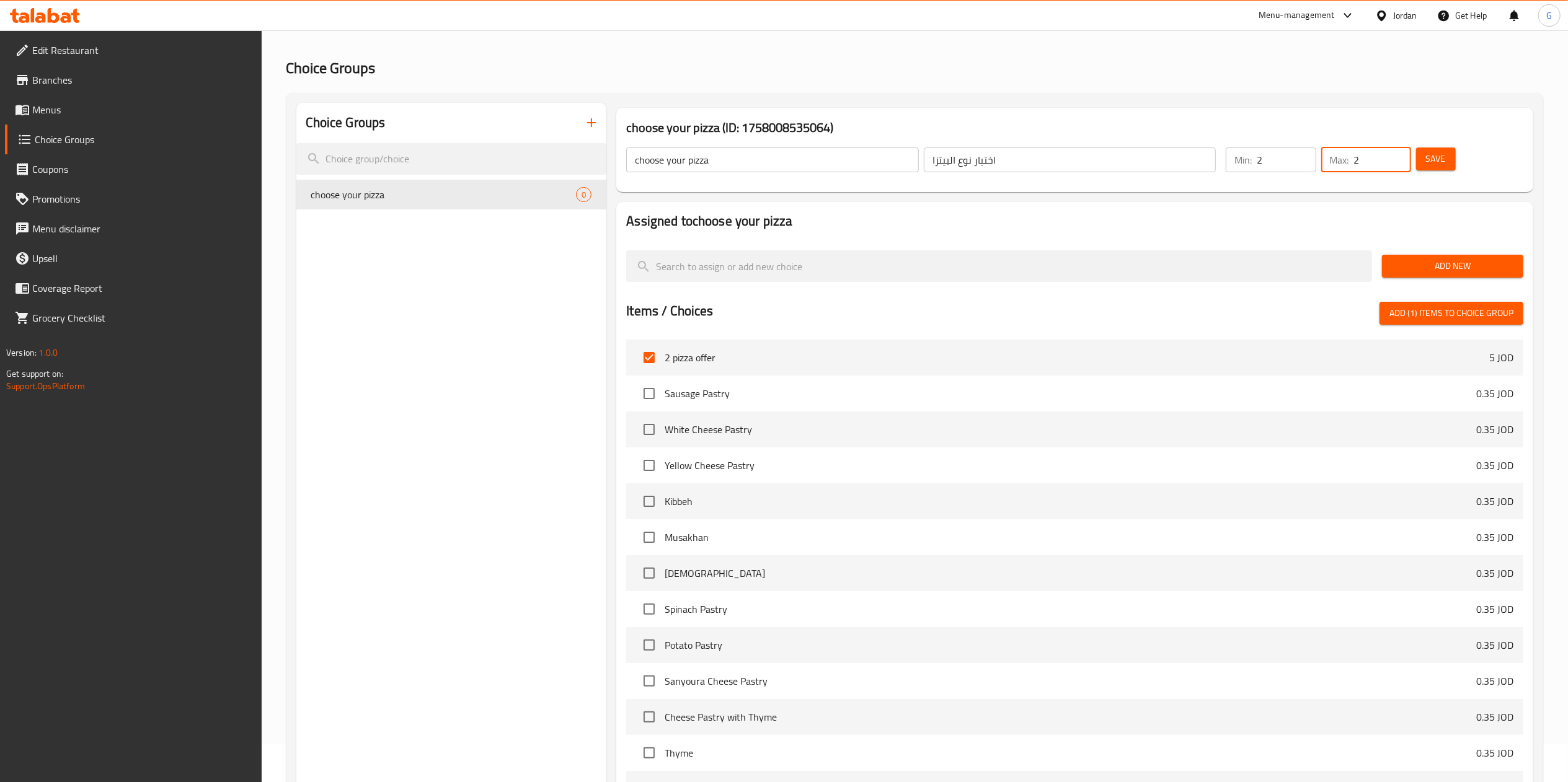
scroll to position [21, 0]
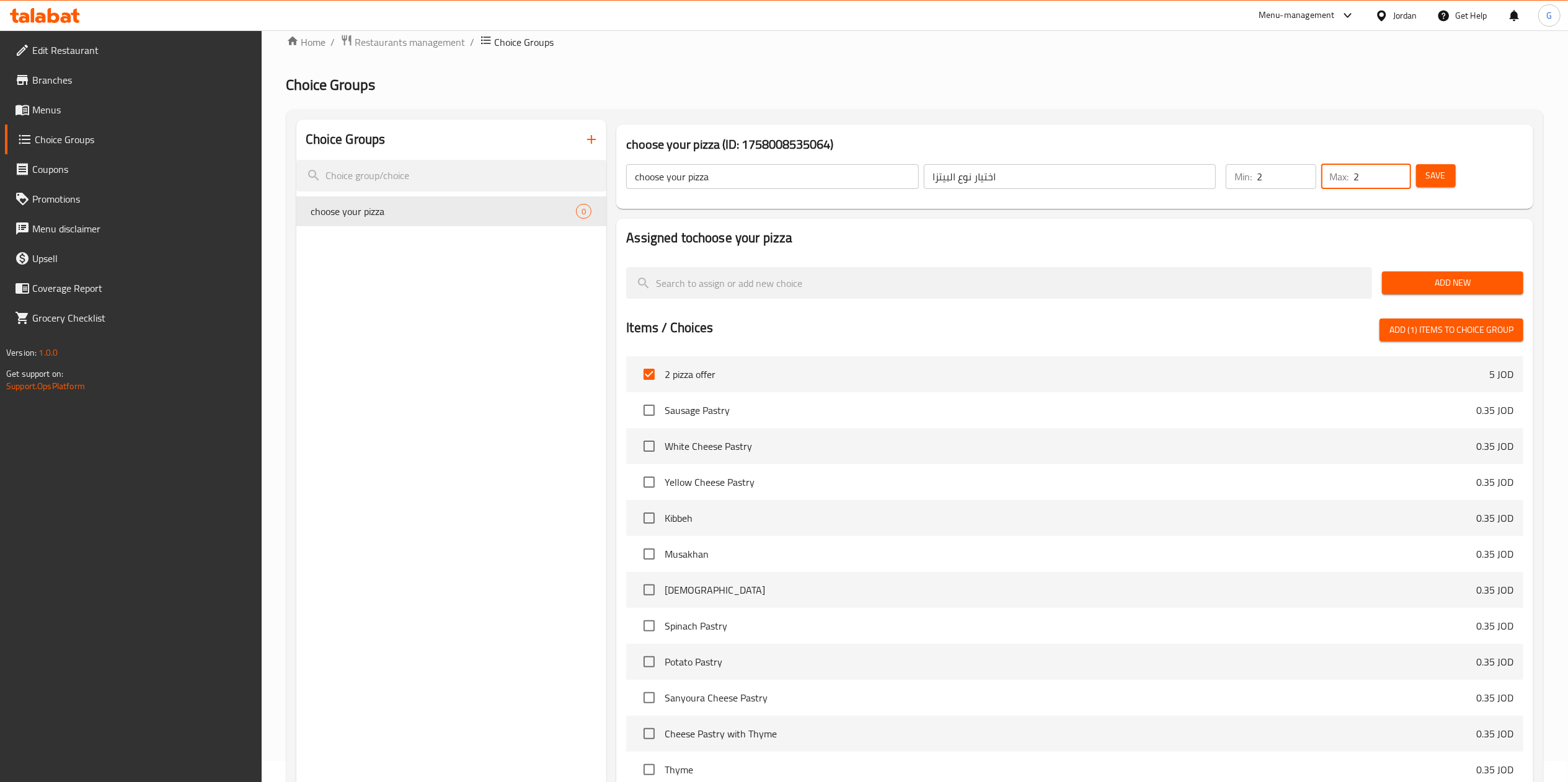
type input "2"
click at [1450, 289] on span "Add New" at bounding box center [1452, 283] width 122 height 16
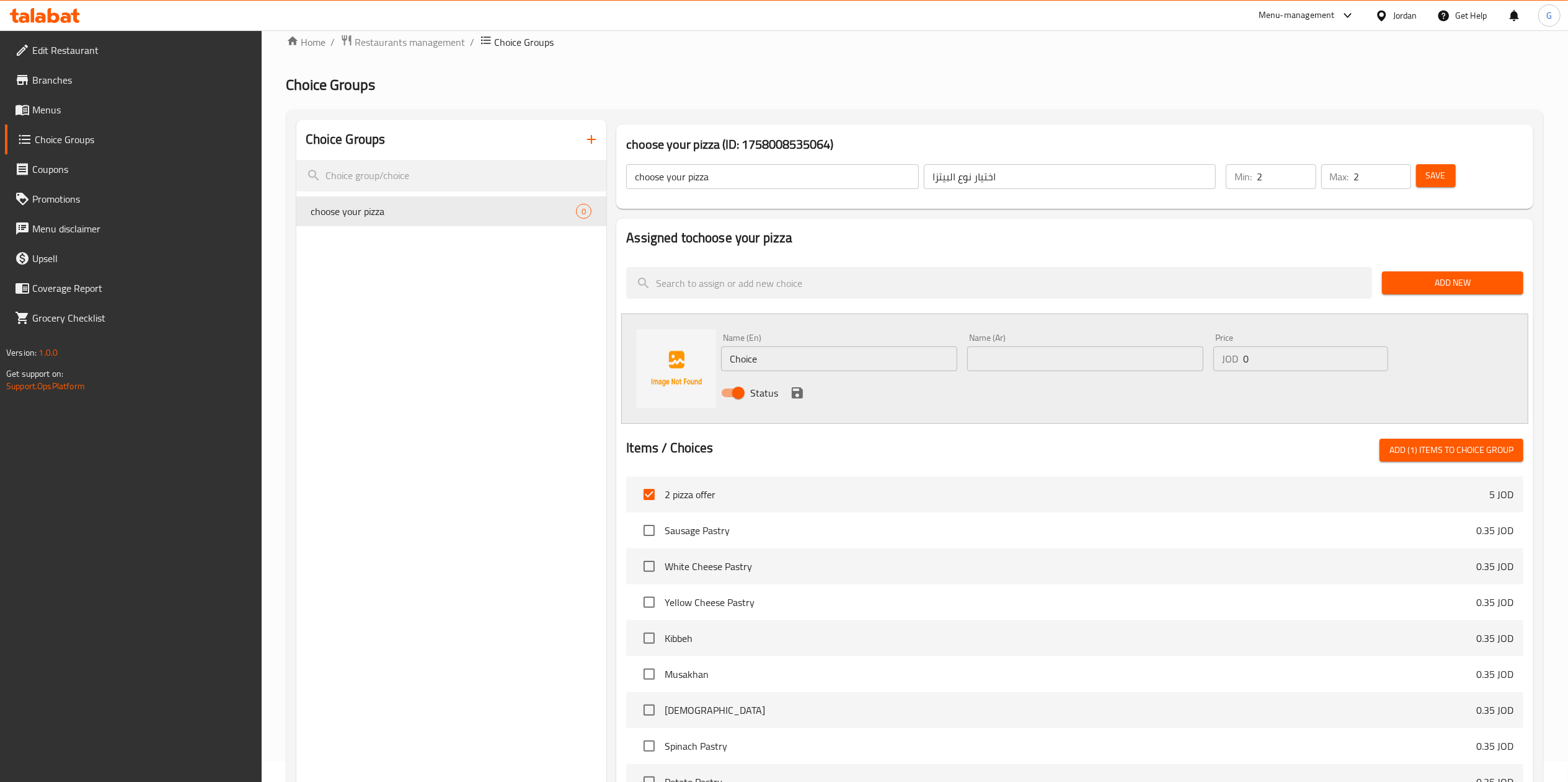
click at [809, 349] on input "Choice" at bounding box center [839, 358] width 236 height 25
paste input "Margarita"
type input "Margarita"
click at [1000, 358] on input "text" at bounding box center [1084, 359] width 236 height 25
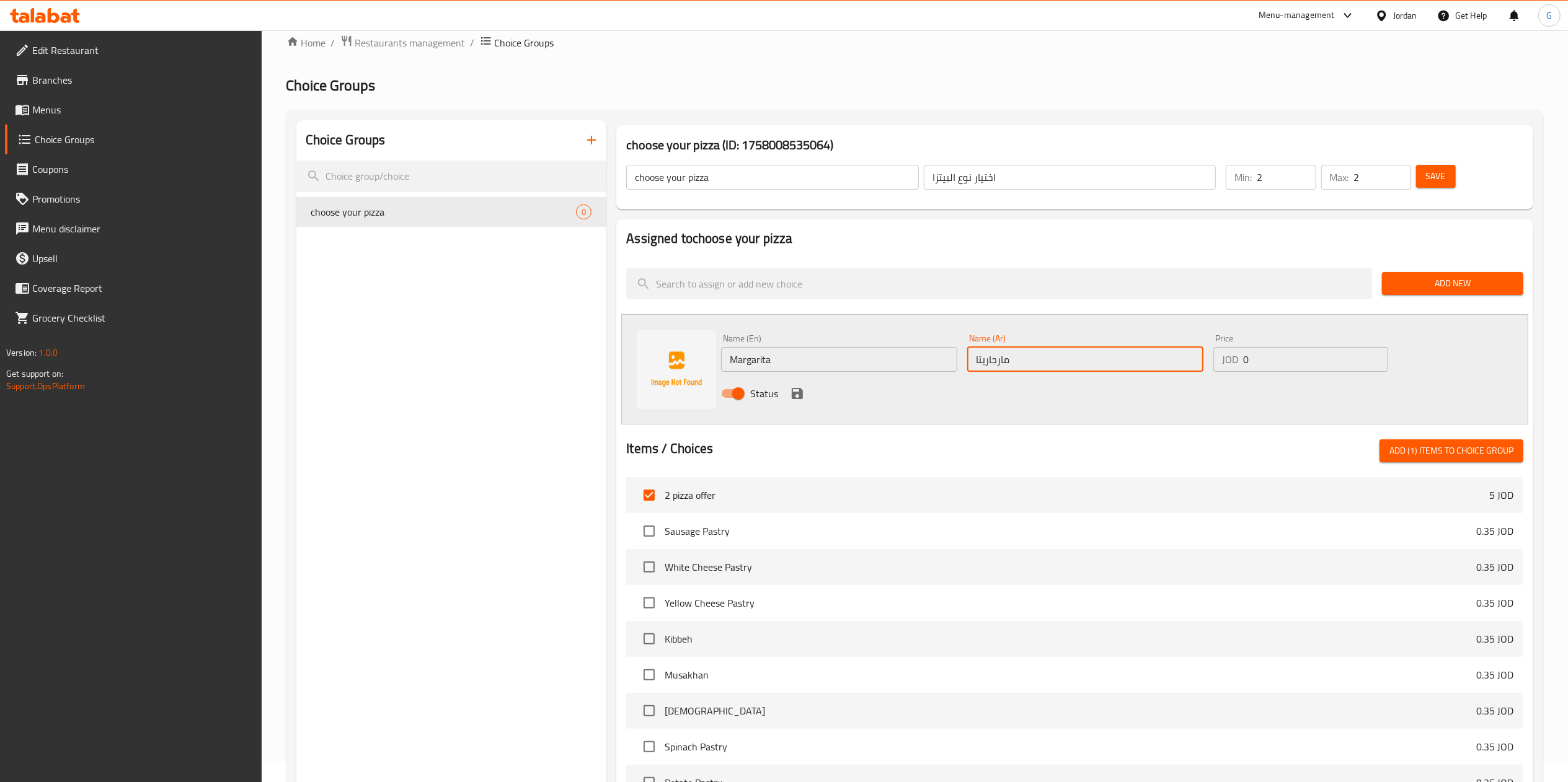
type input "مارجاريتا"
click at [1463, 284] on span "Add New" at bounding box center [1452, 284] width 122 height 16
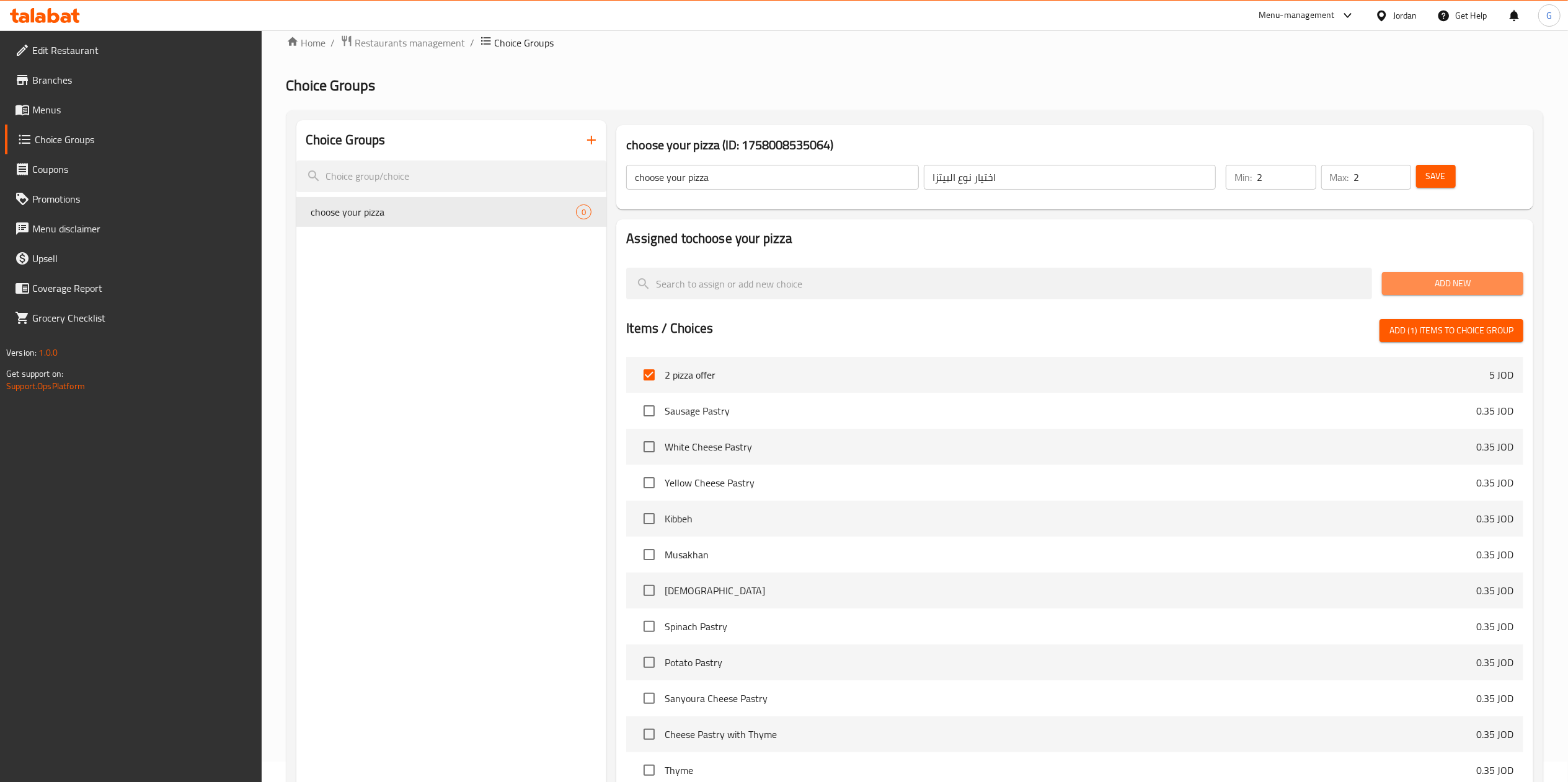
click at [1458, 293] on button "Add New" at bounding box center [1452, 283] width 141 height 23
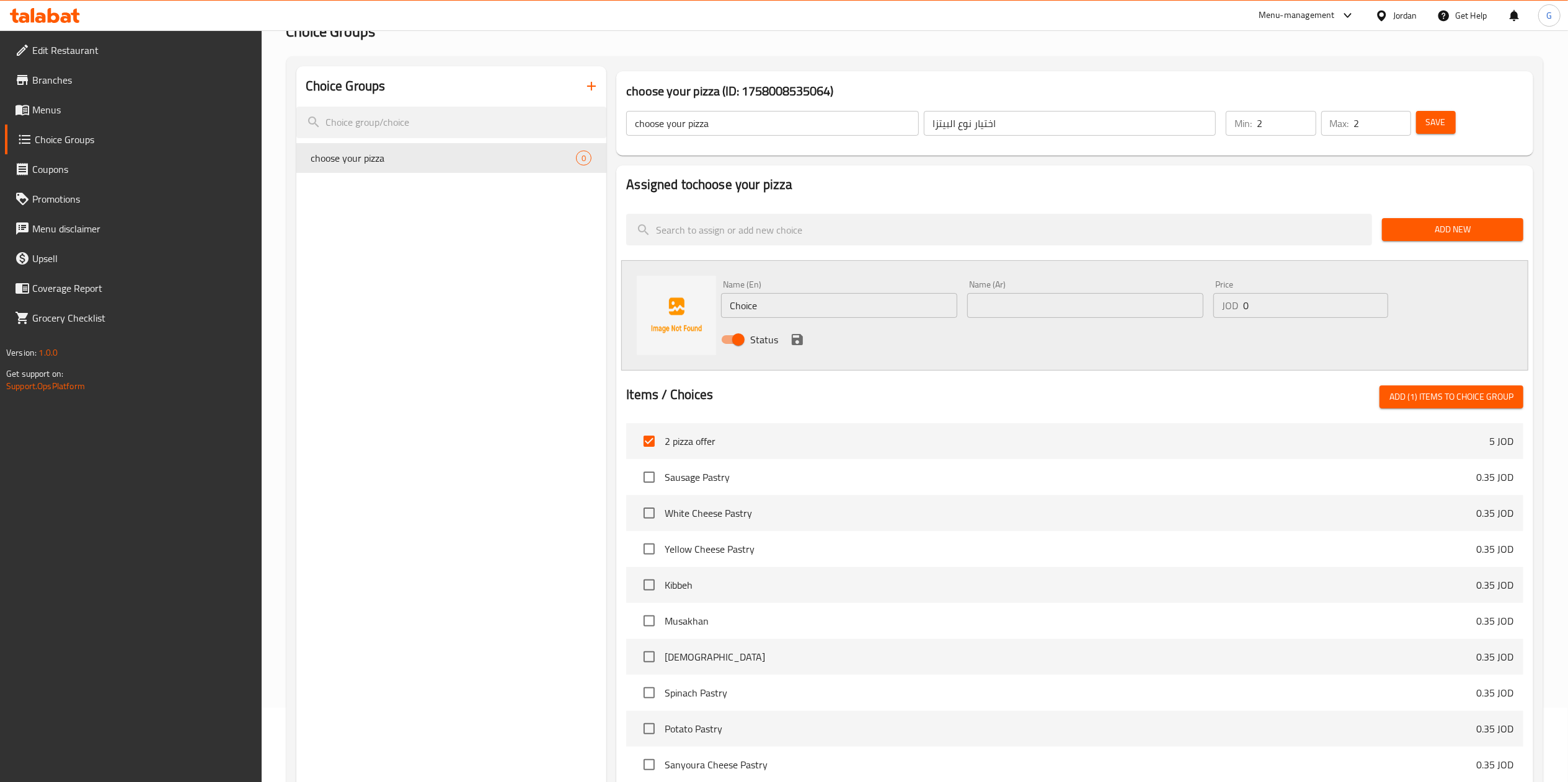
scroll to position [72, 0]
click at [1458, 234] on span "Add New" at bounding box center [1452, 233] width 122 height 16
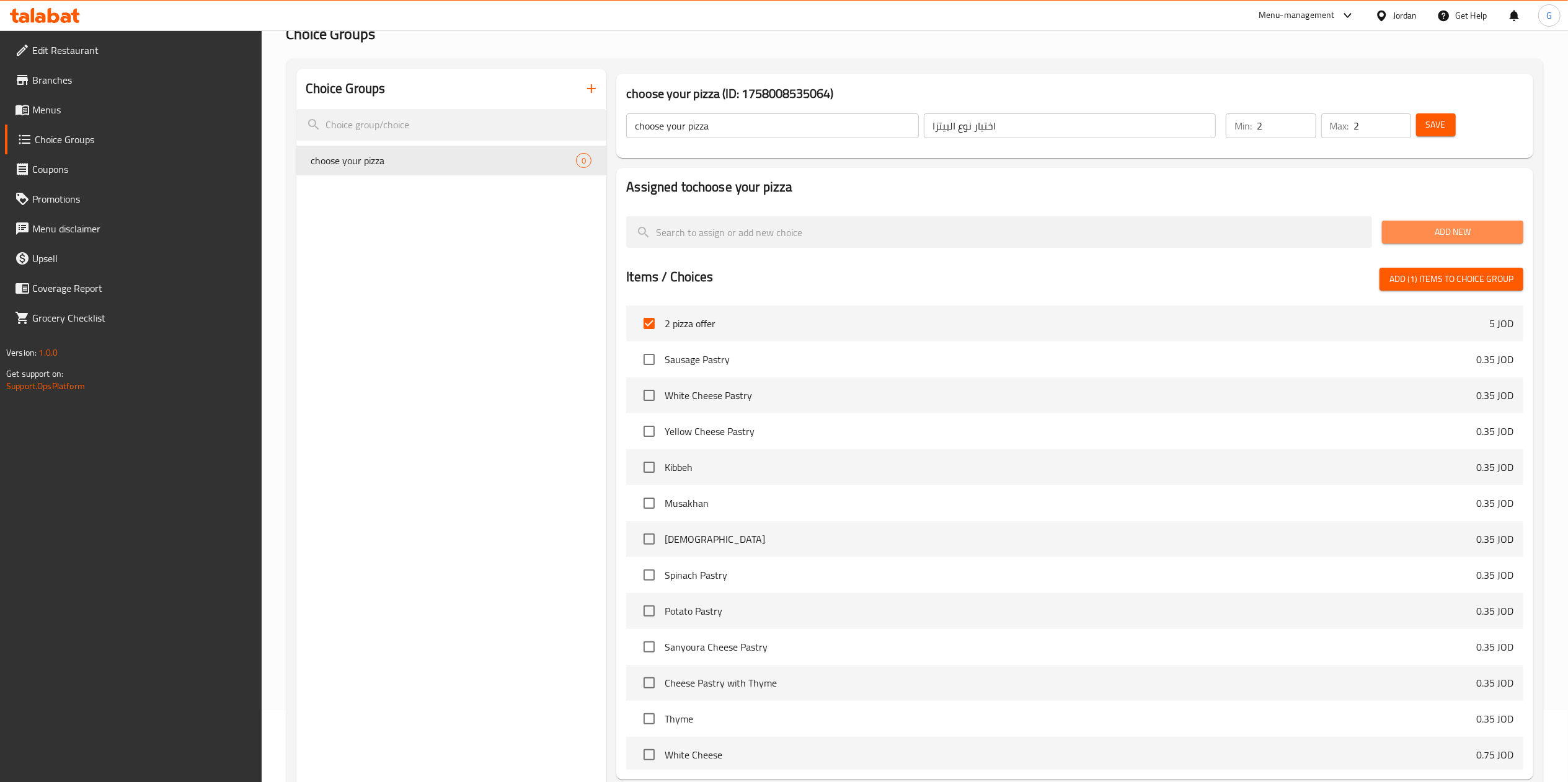
click at [1458, 234] on span "Add New" at bounding box center [1452, 233] width 122 height 16
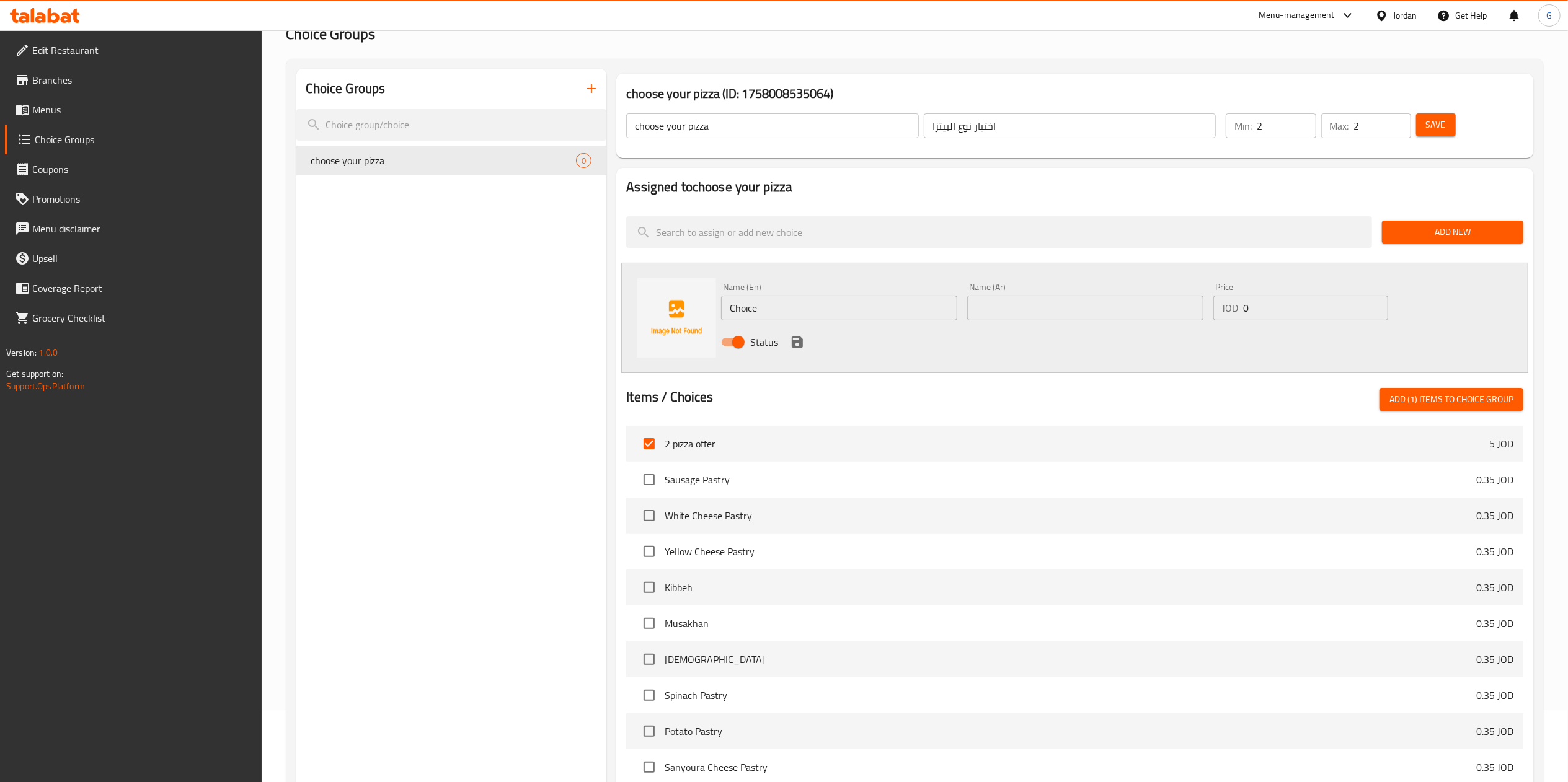
click at [861, 453] on li "2 pizza offer 5 JOD" at bounding box center [1074, 443] width 897 height 36
click at [1431, 226] on span "Add New" at bounding box center [1452, 233] width 122 height 16
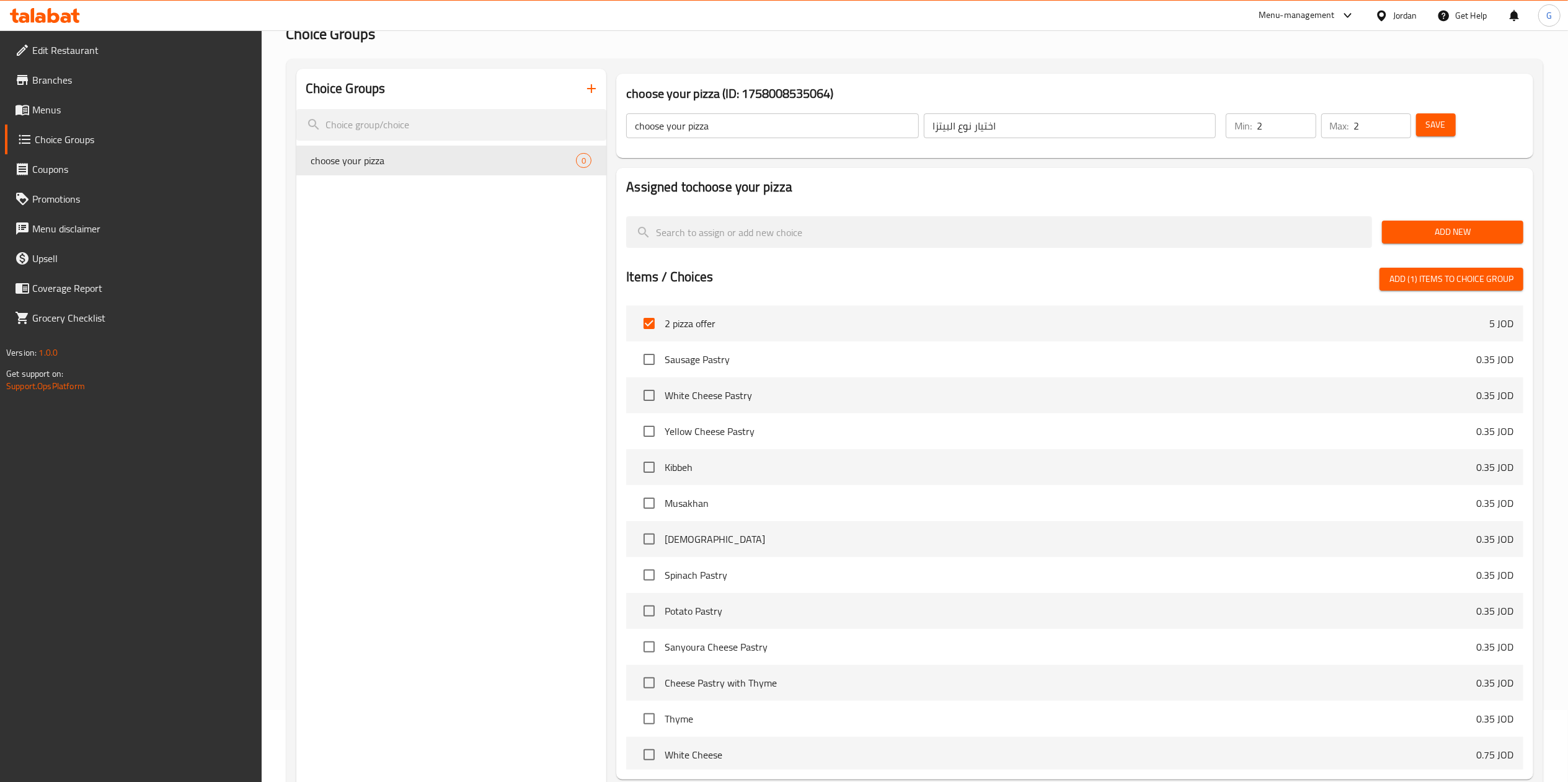
click at [1176, 336] on li "2 pizza offer 5 JOD" at bounding box center [1074, 323] width 897 height 36
click at [679, 319] on span "2 pizza offer" at bounding box center [1076, 323] width 824 height 15
click at [1425, 228] on span "Add New" at bounding box center [1452, 233] width 122 height 16
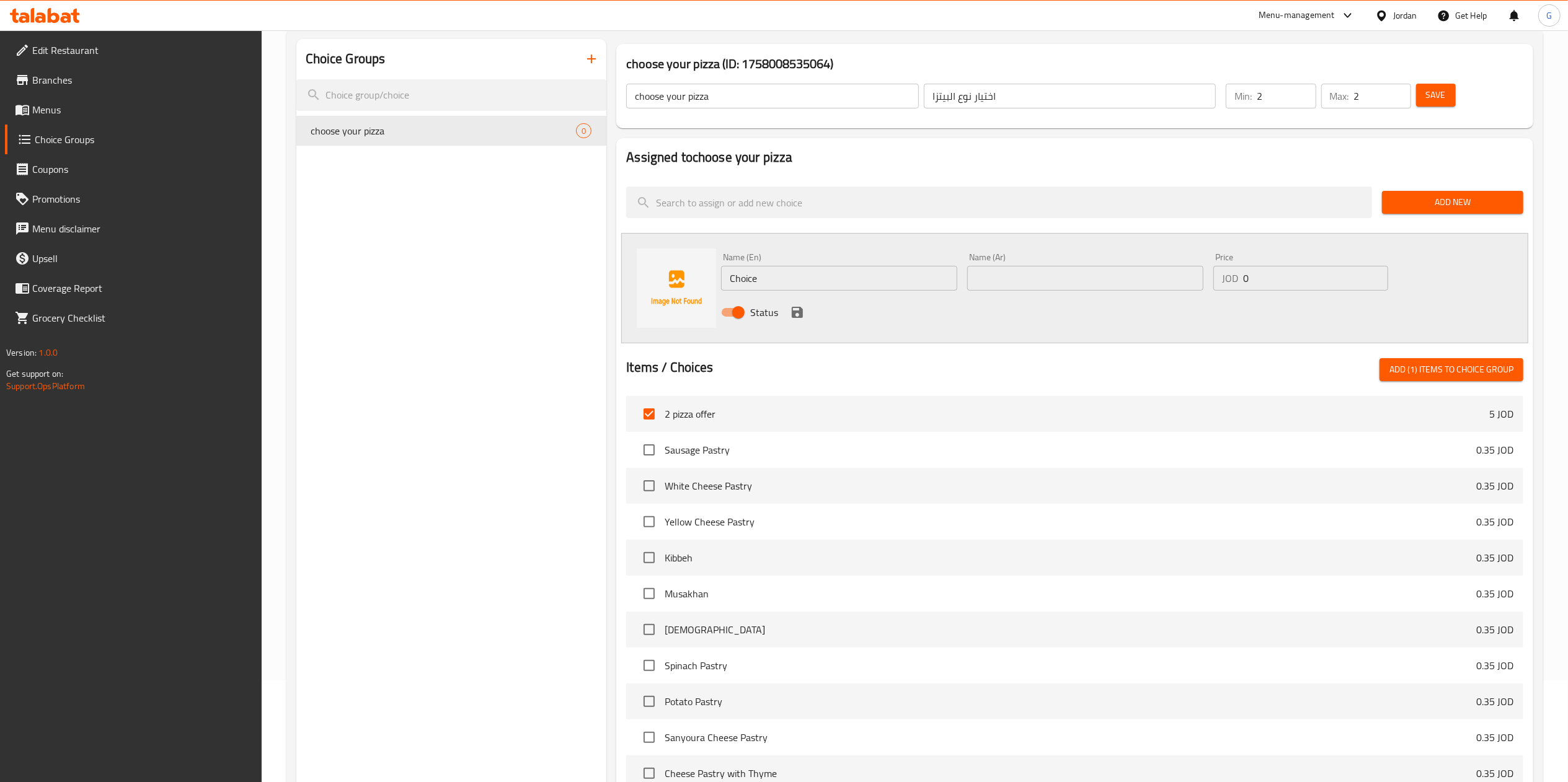
scroll to position [0, 0]
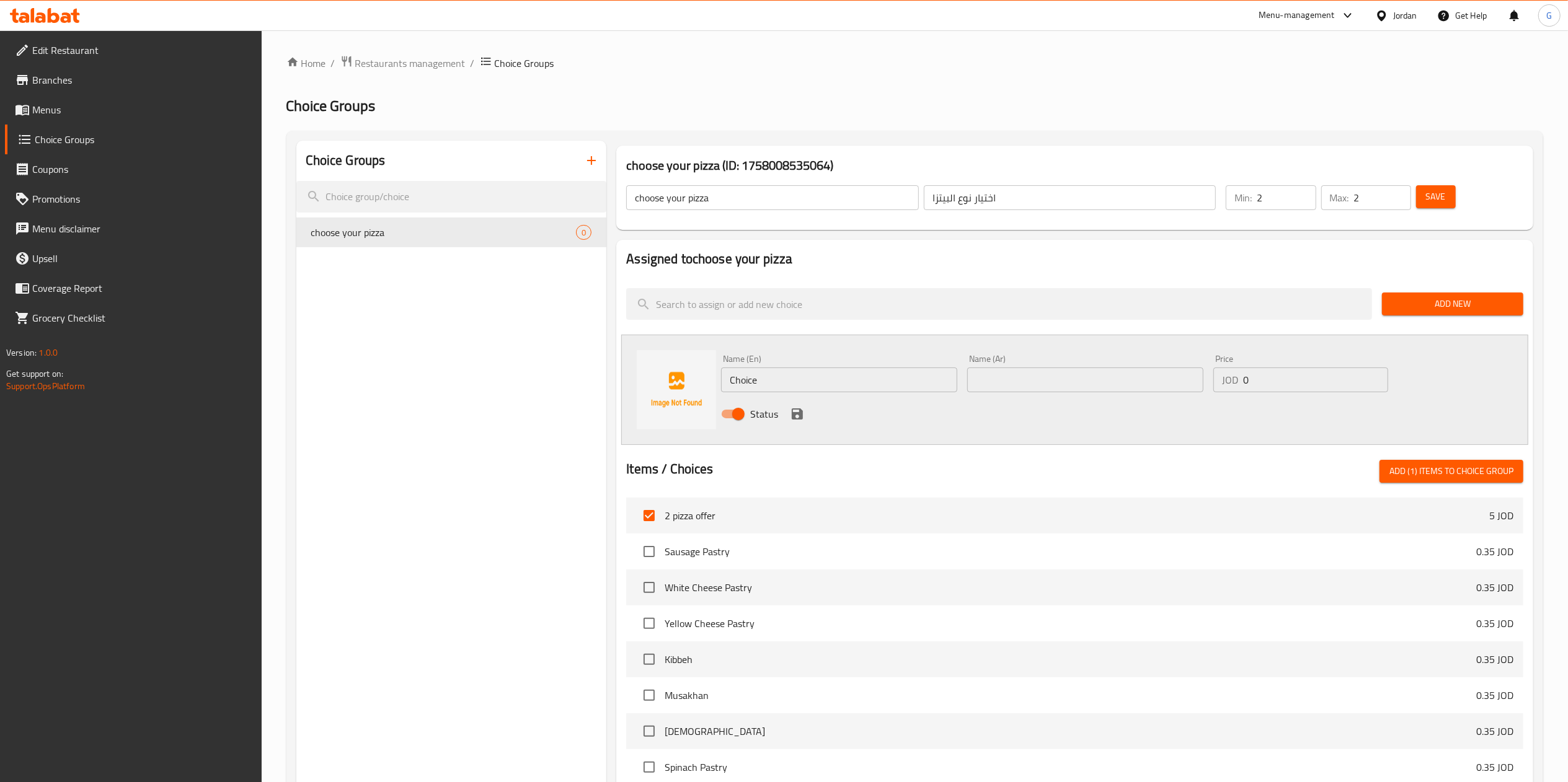
click at [1453, 310] on span "Add New" at bounding box center [1452, 304] width 122 height 16
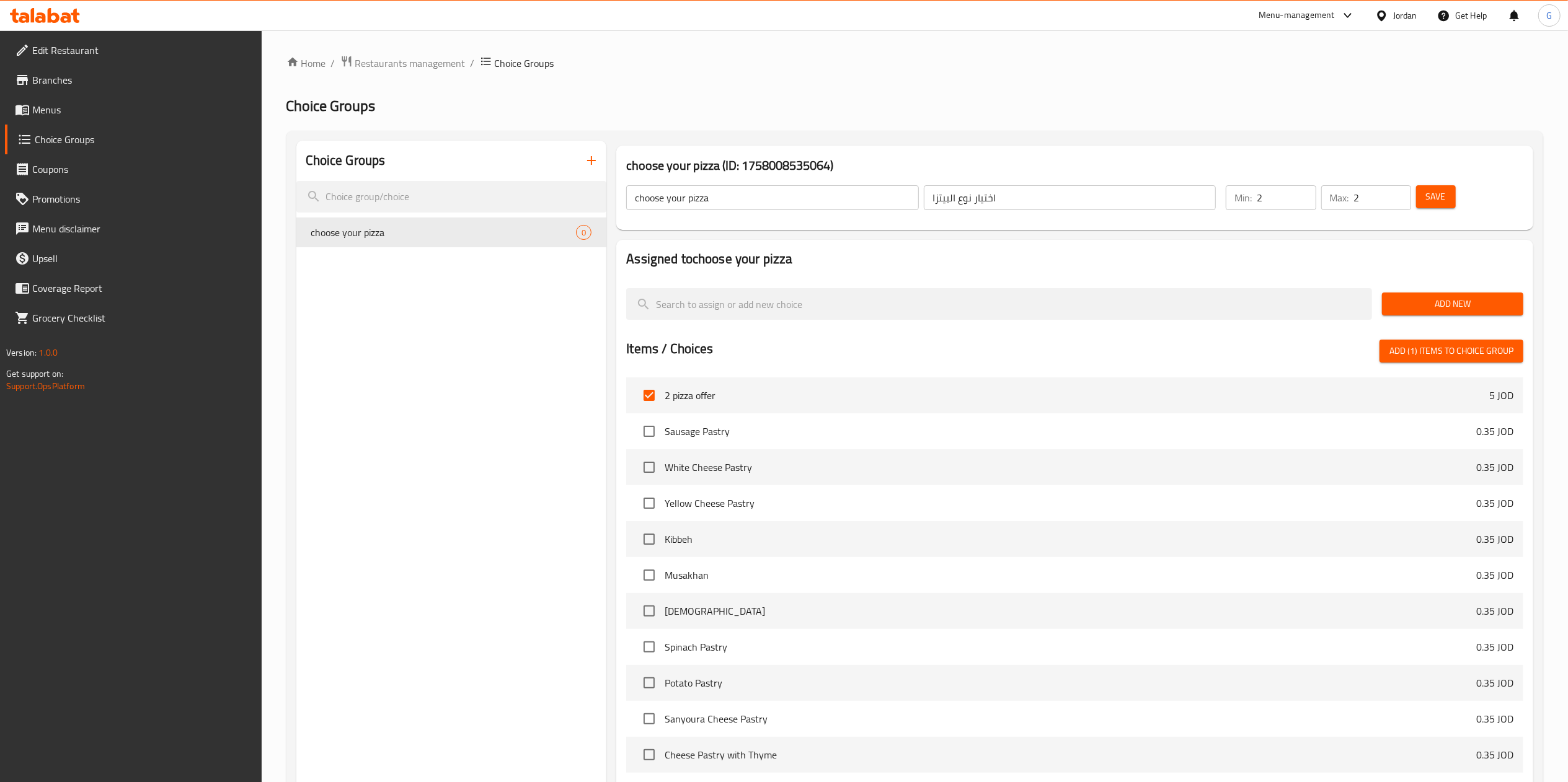
click at [1453, 310] on span "Add New" at bounding box center [1452, 304] width 122 height 16
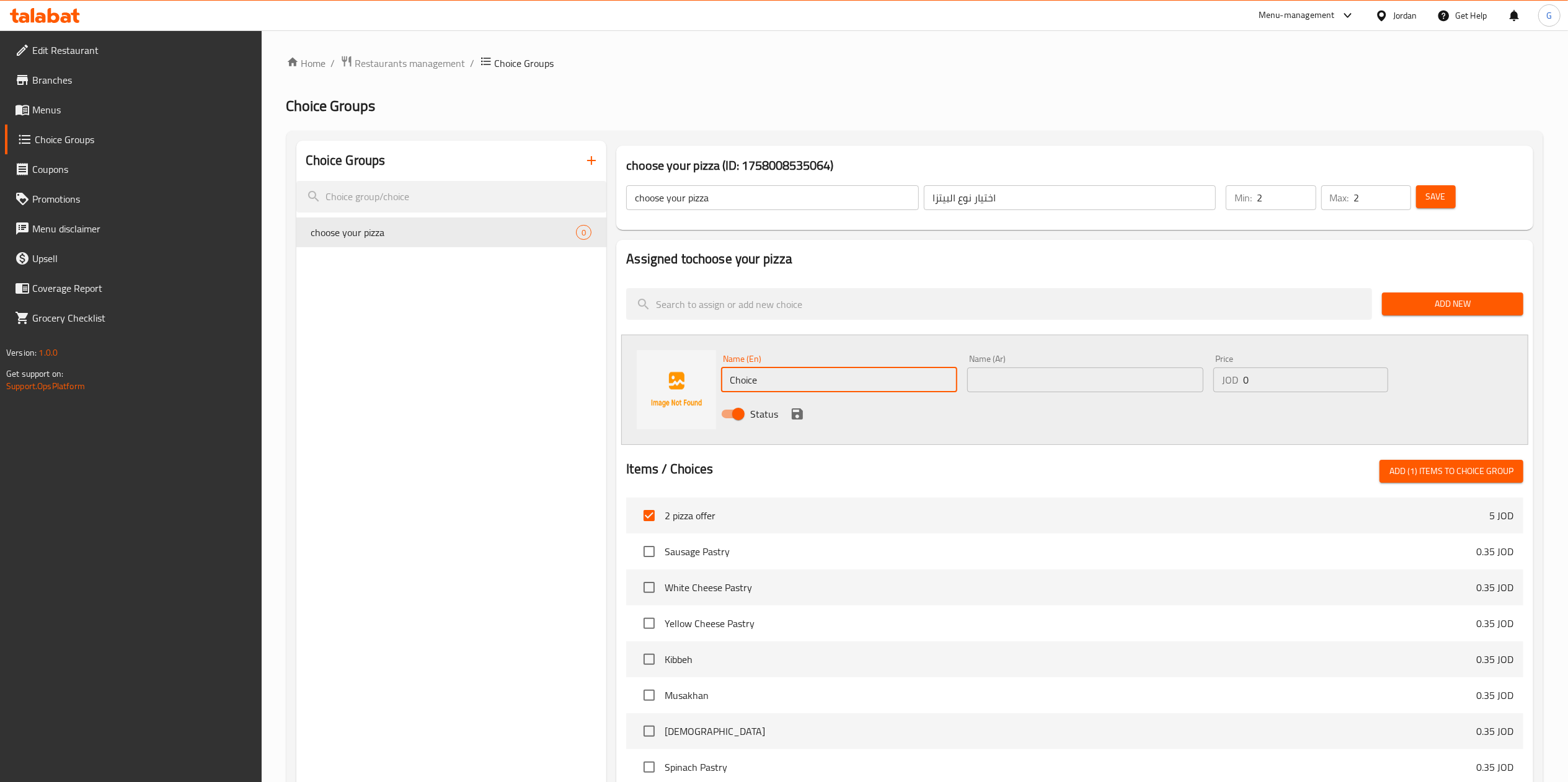
click at [888, 386] on input "Choice" at bounding box center [839, 380] width 236 height 25
paste input "Margarita"
type input "Margarita"
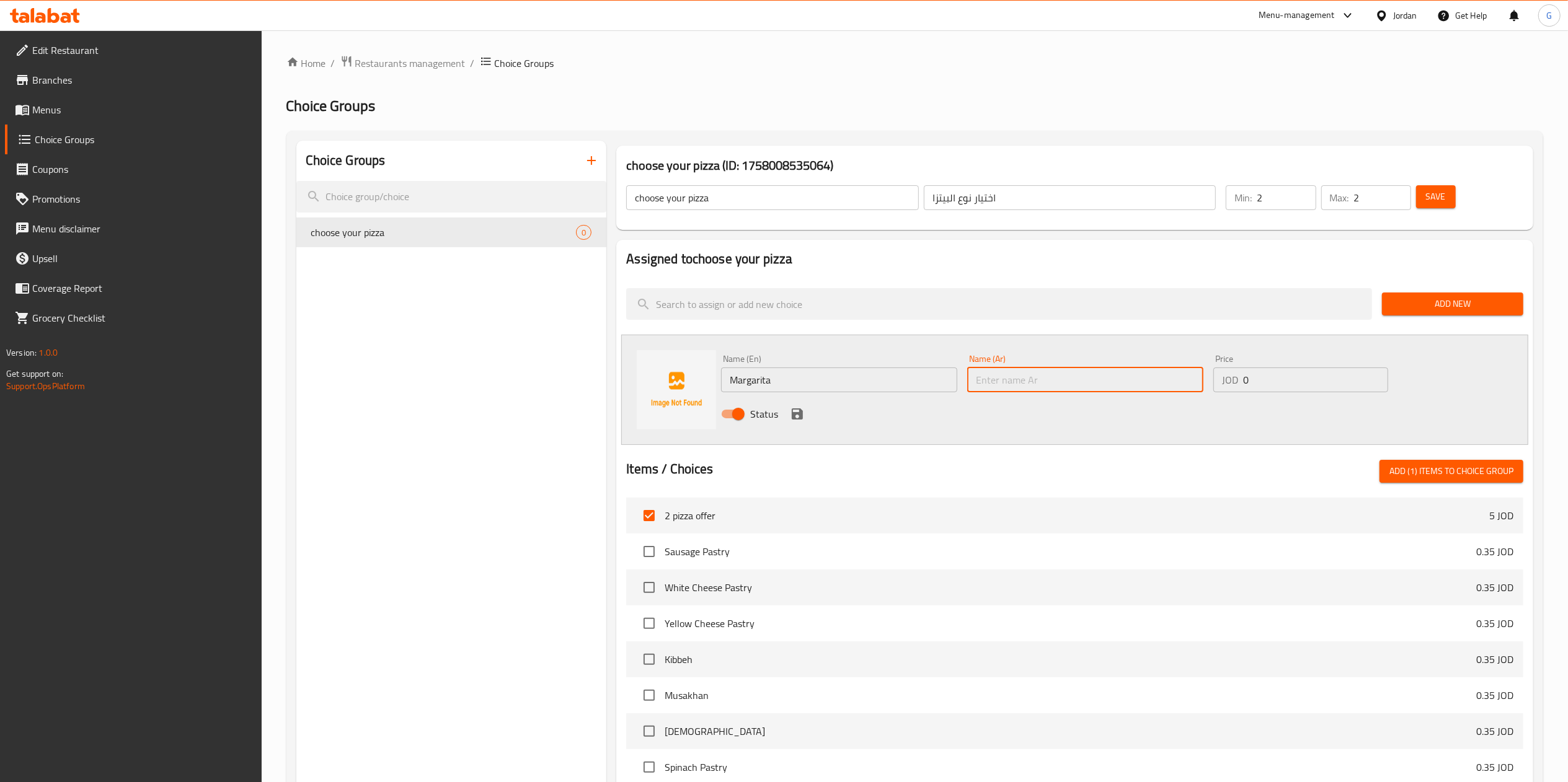
click at [1042, 373] on input "text" at bounding box center [1084, 380] width 236 height 25
type input "مارجاريتا"
click at [1468, 307] on span "Add New" at bounding box center [1452, 304] width 122 height 16
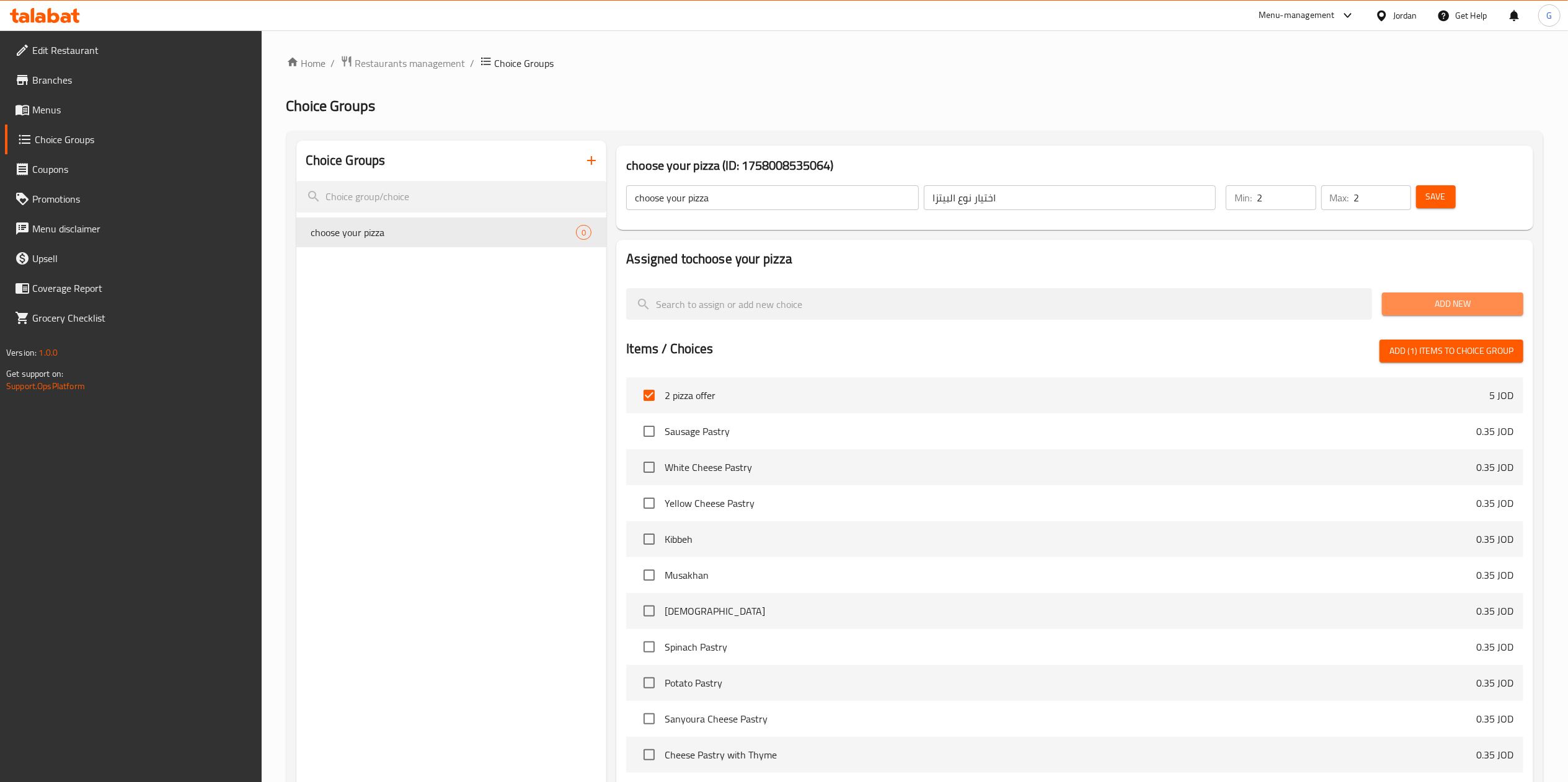
click at [1468, 307] on span "Add New" at bounding box center [1452, 304] width 122 height 16
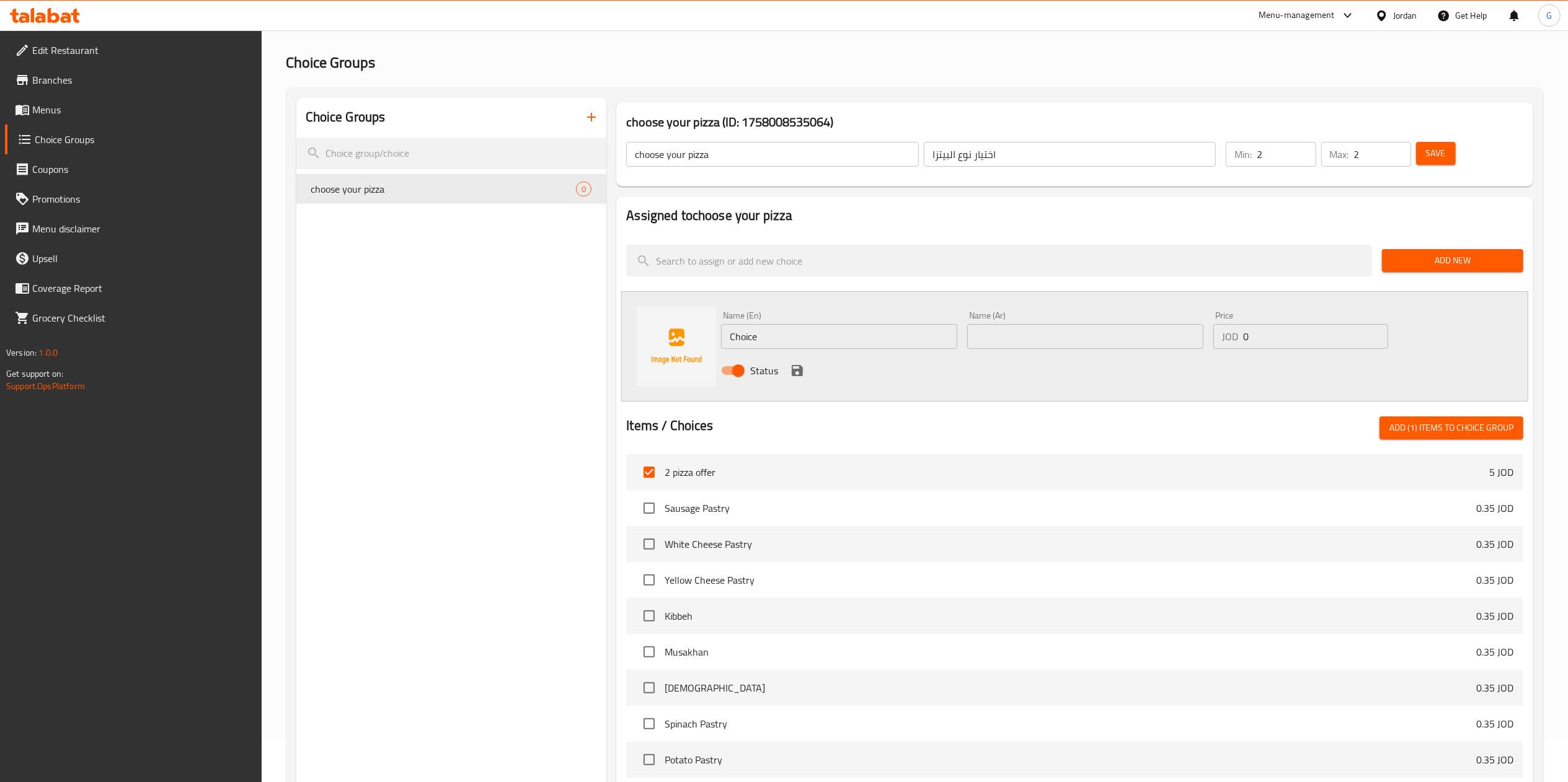
scroll to position [39, 0]
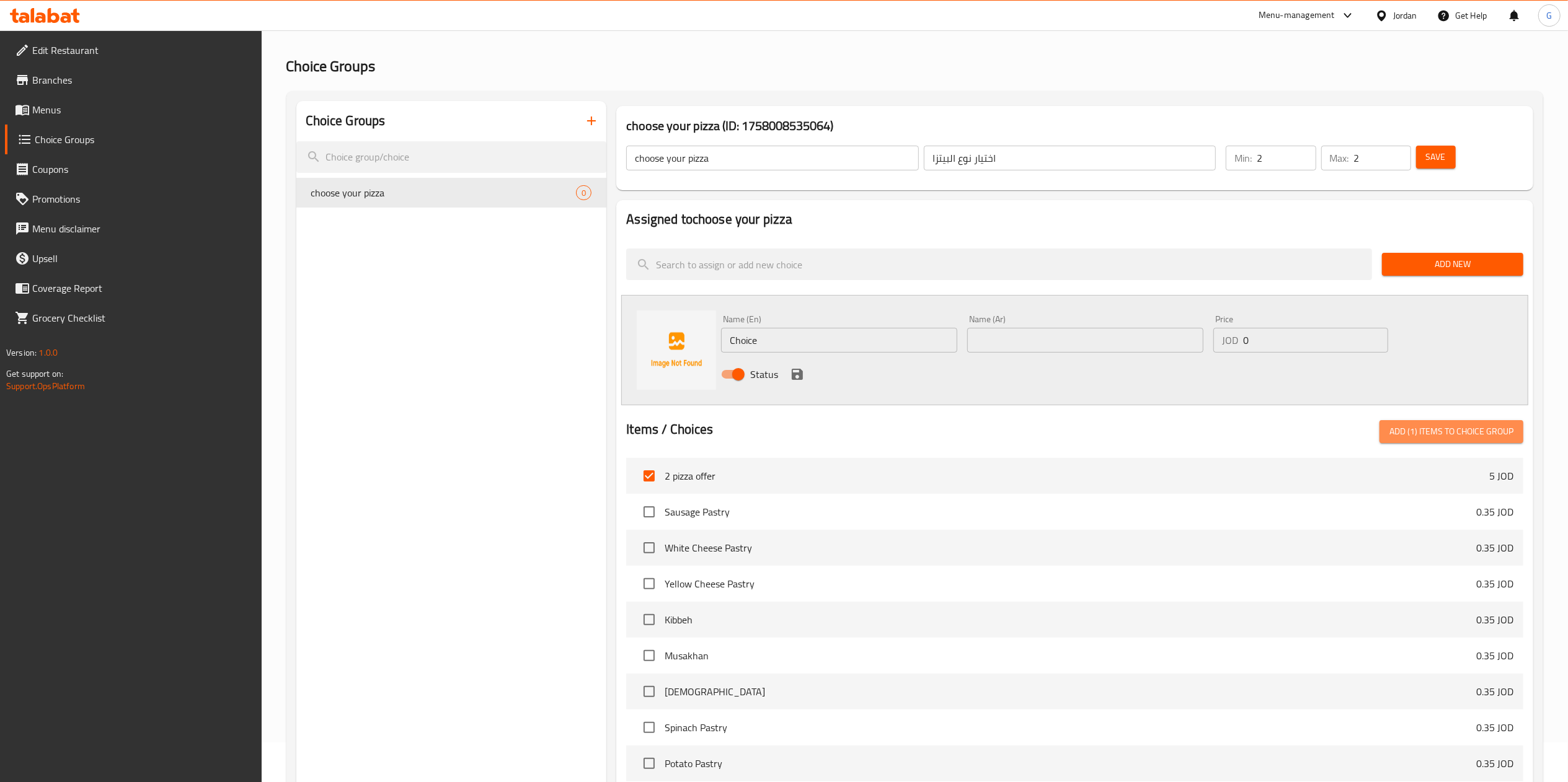
click at [1443, 439] on span "Add (1) items to choice group" at bounding box center [1451, 432] width 124 height 16
checkbox input "false"
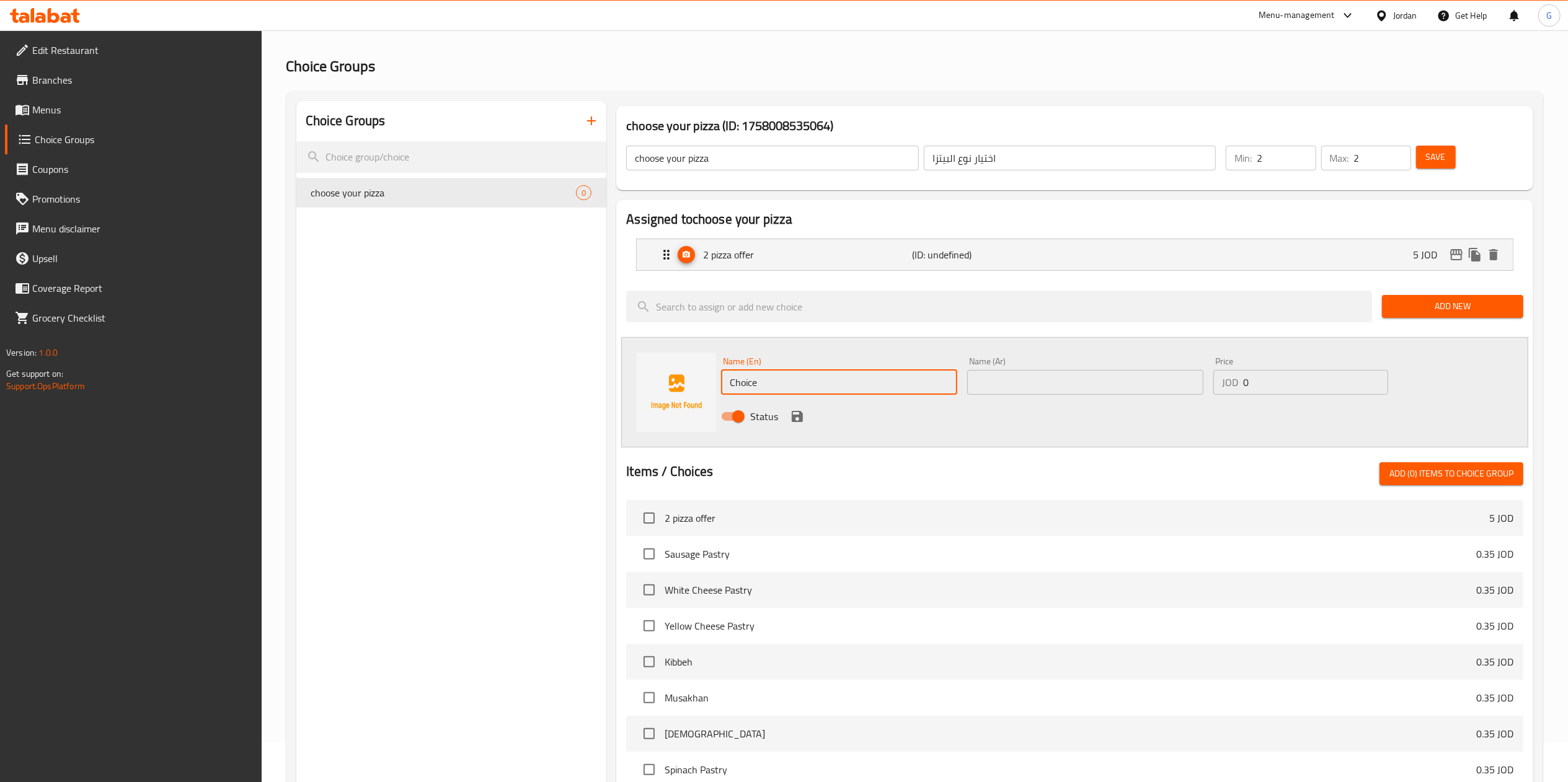
click at [863, 377] on input "Choice" at bounding box center [839, 382] width 236 height 25
paste input "Margarita"
type input "Margarita"
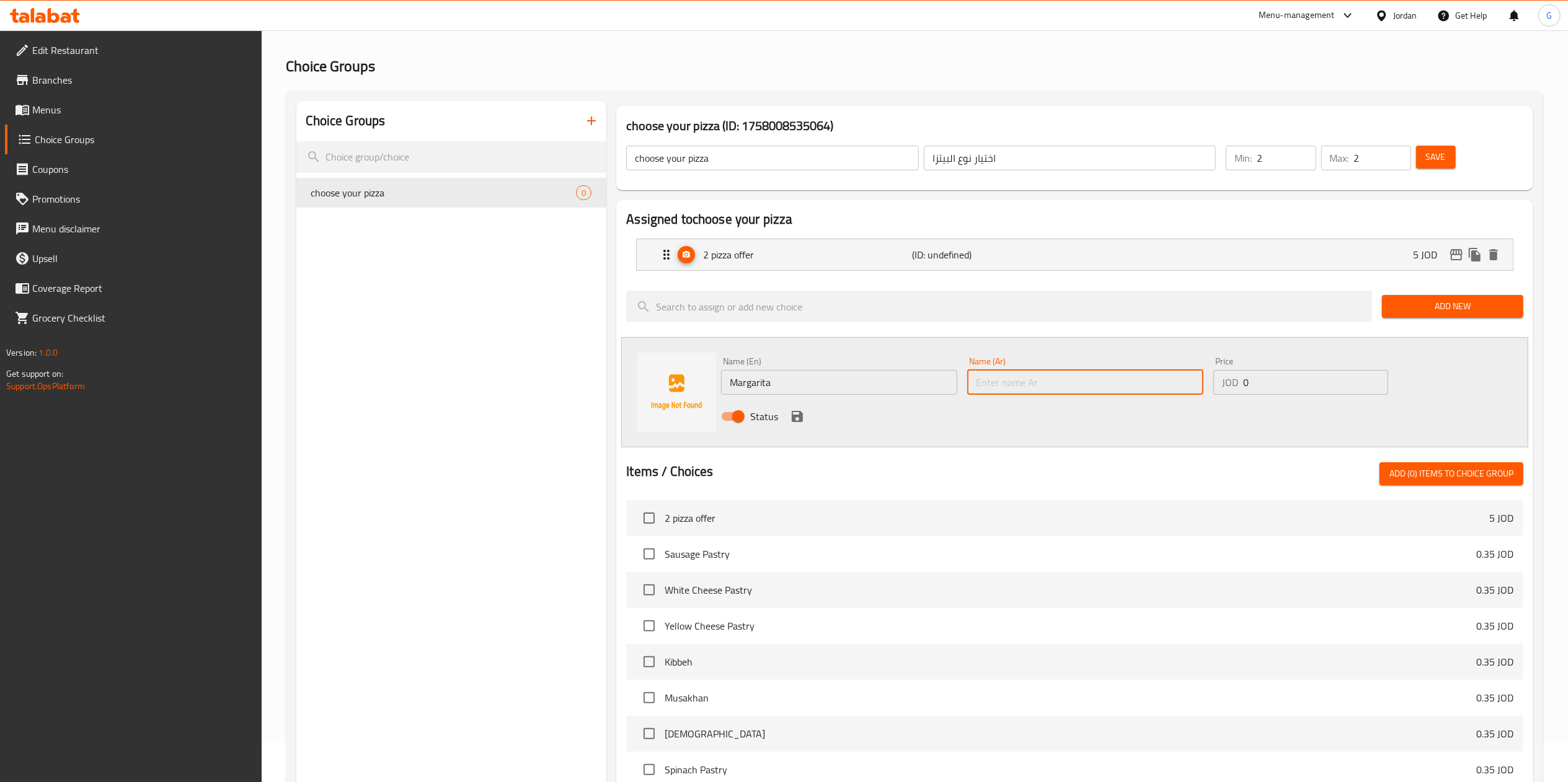
click at [1003, 375] on input "text" at bounding box center [1084, 382] width 236 height 25
type input "مارجاريتا"
click at [1472, 302] on span "Add New" at bounding box center [1452, 306] width 122 height 16
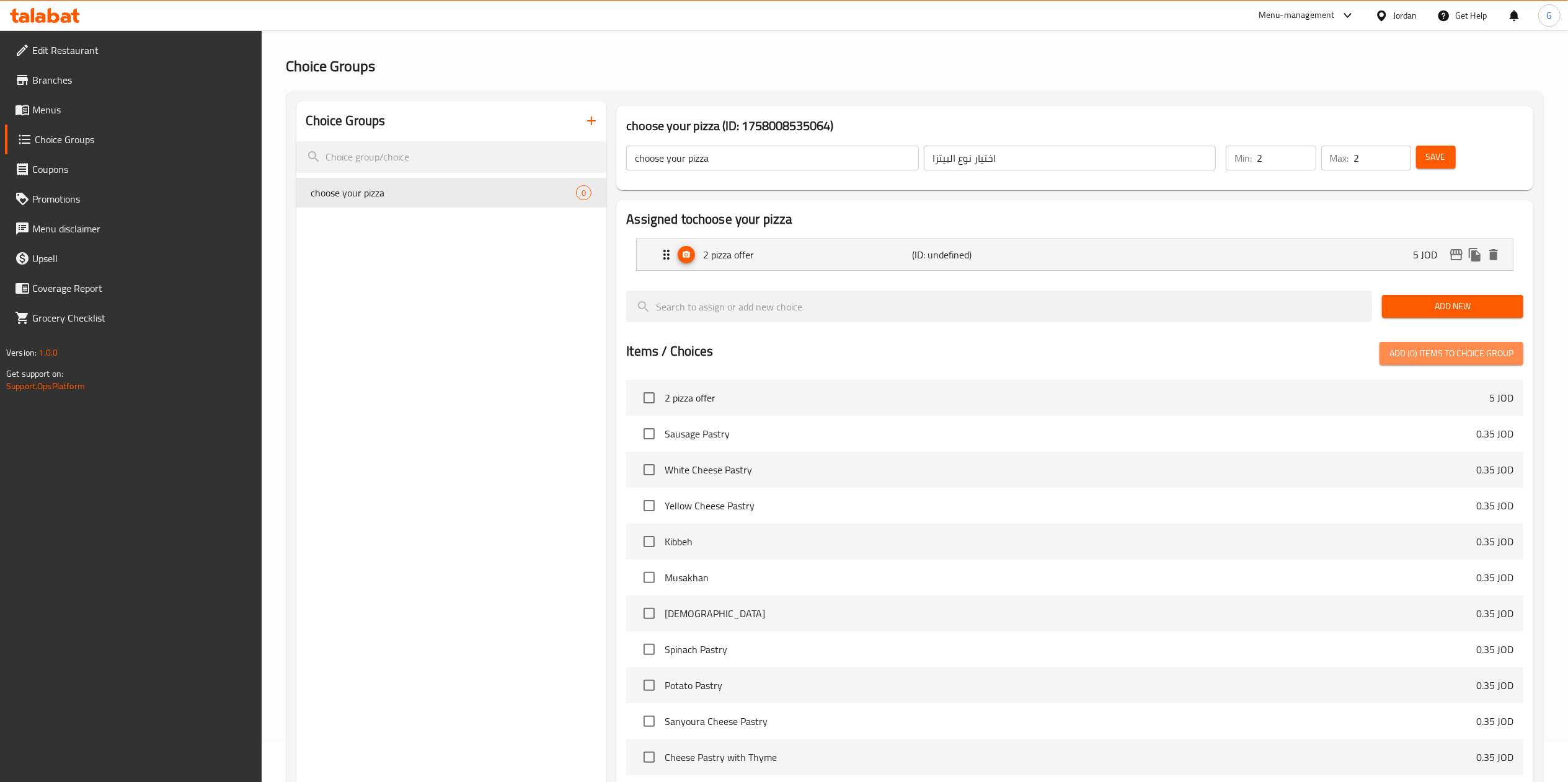
click at [1450, 349] on span "Add (0) items to choice group" at bounding box center [1451, 353] width 124 height 16
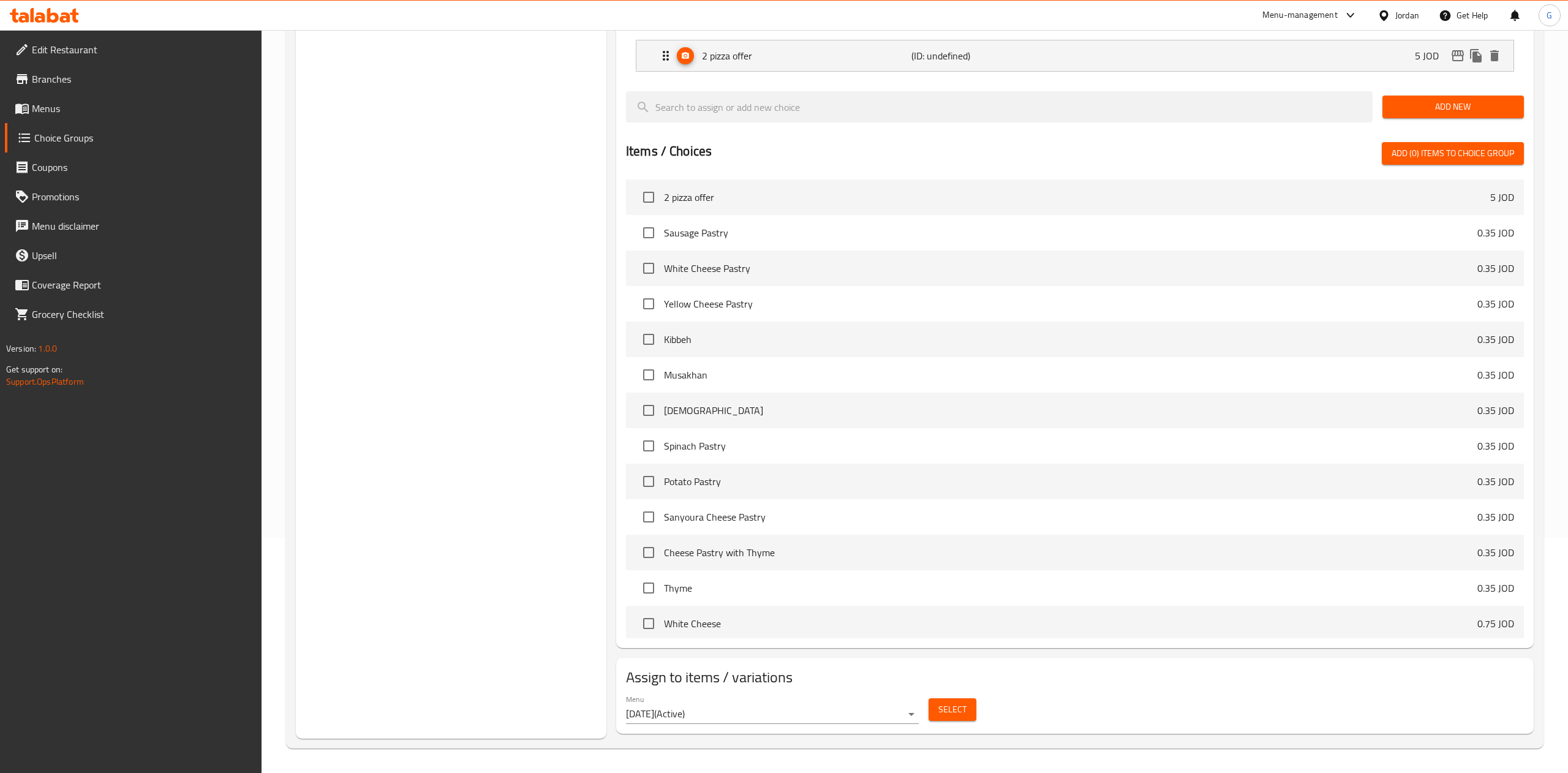
click at [892, 538] on body "​ Menu-management Jordan Get Help G Edit Restaurant Branches Menus Choice Group…" at bounding box center [784, 166] width 1568 height 743
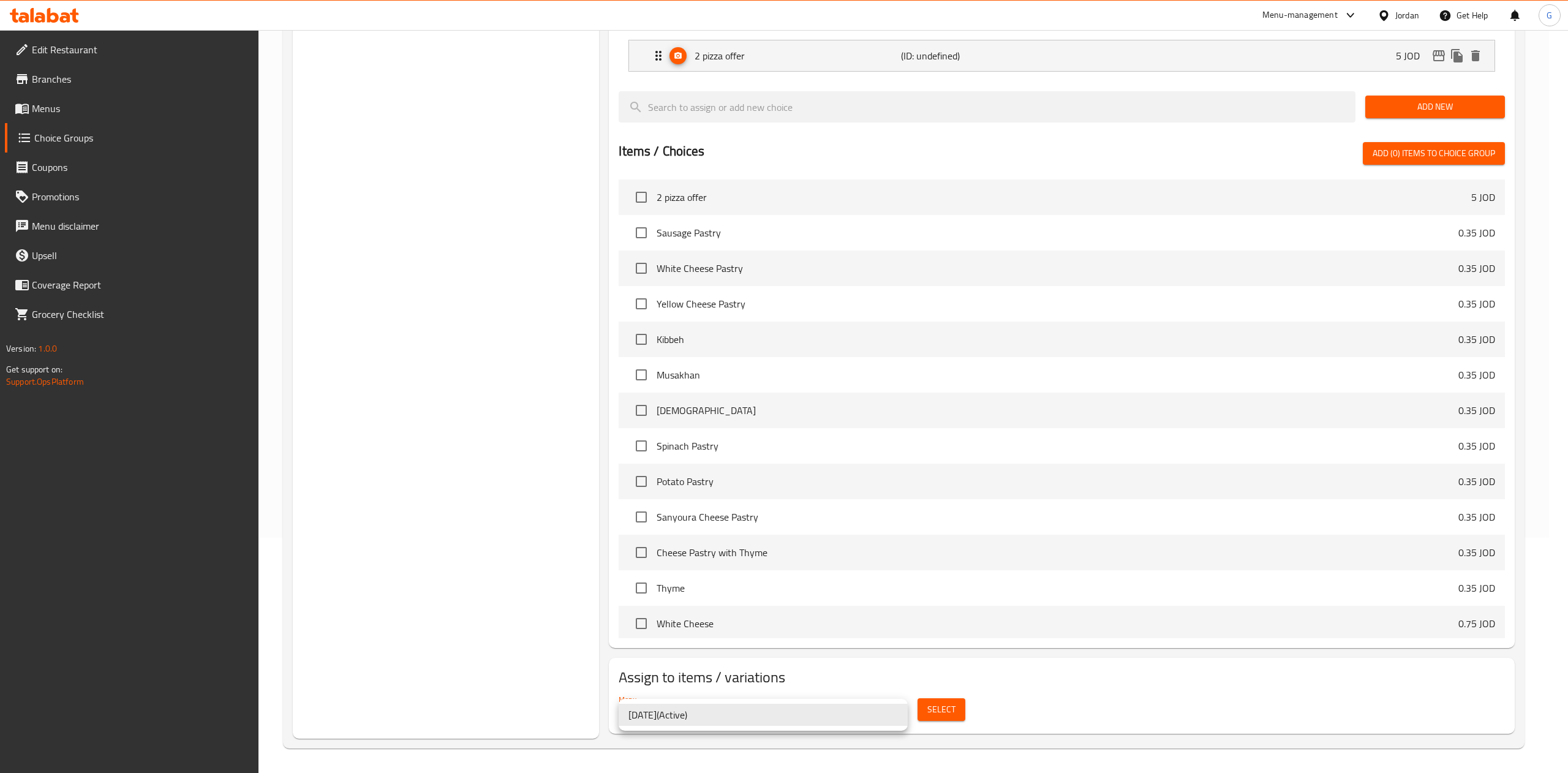
click at [954, 691] on div at bounding box center [784, 386] width 1568 height 773
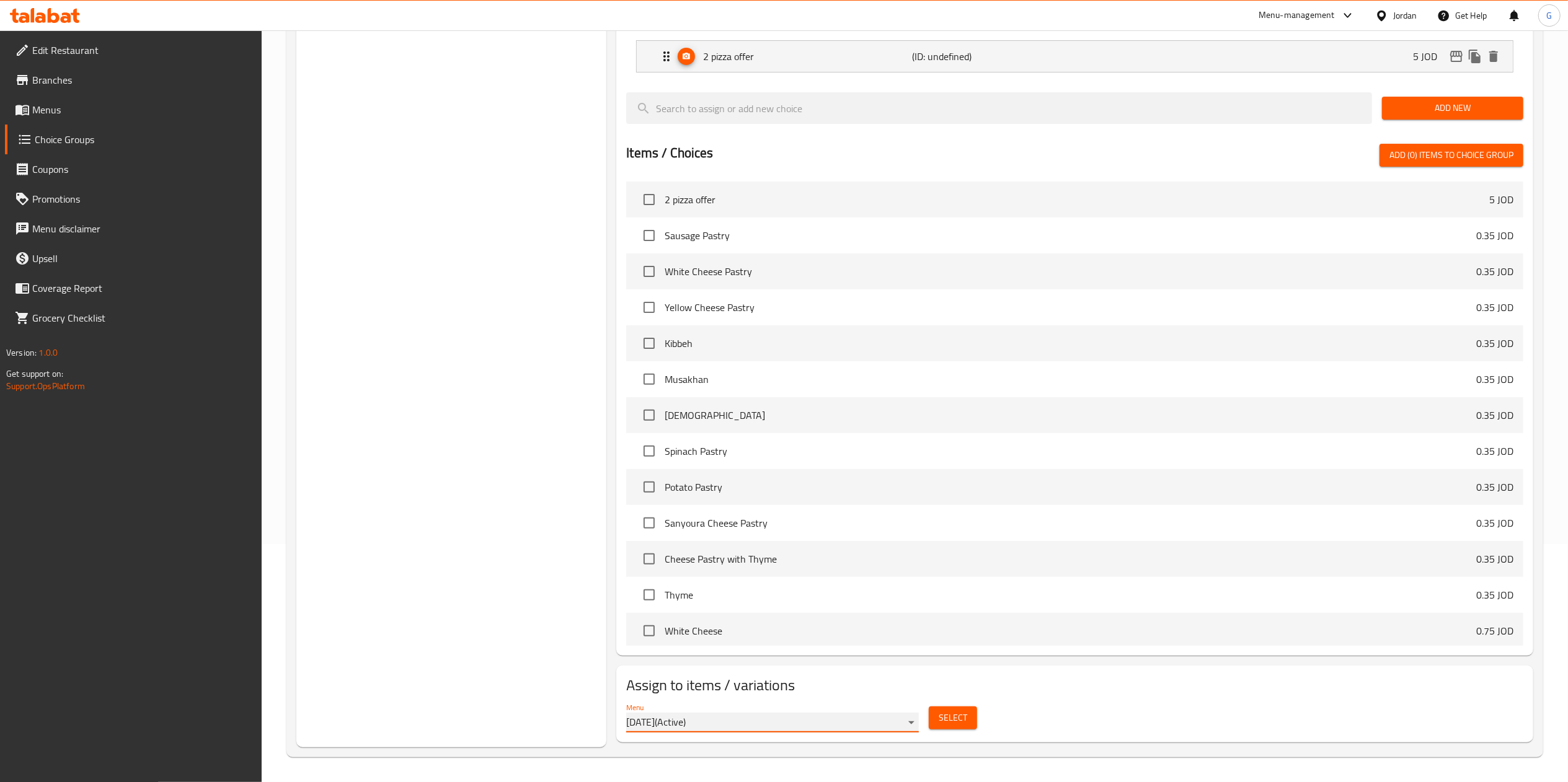
scroll to position [0, 0]
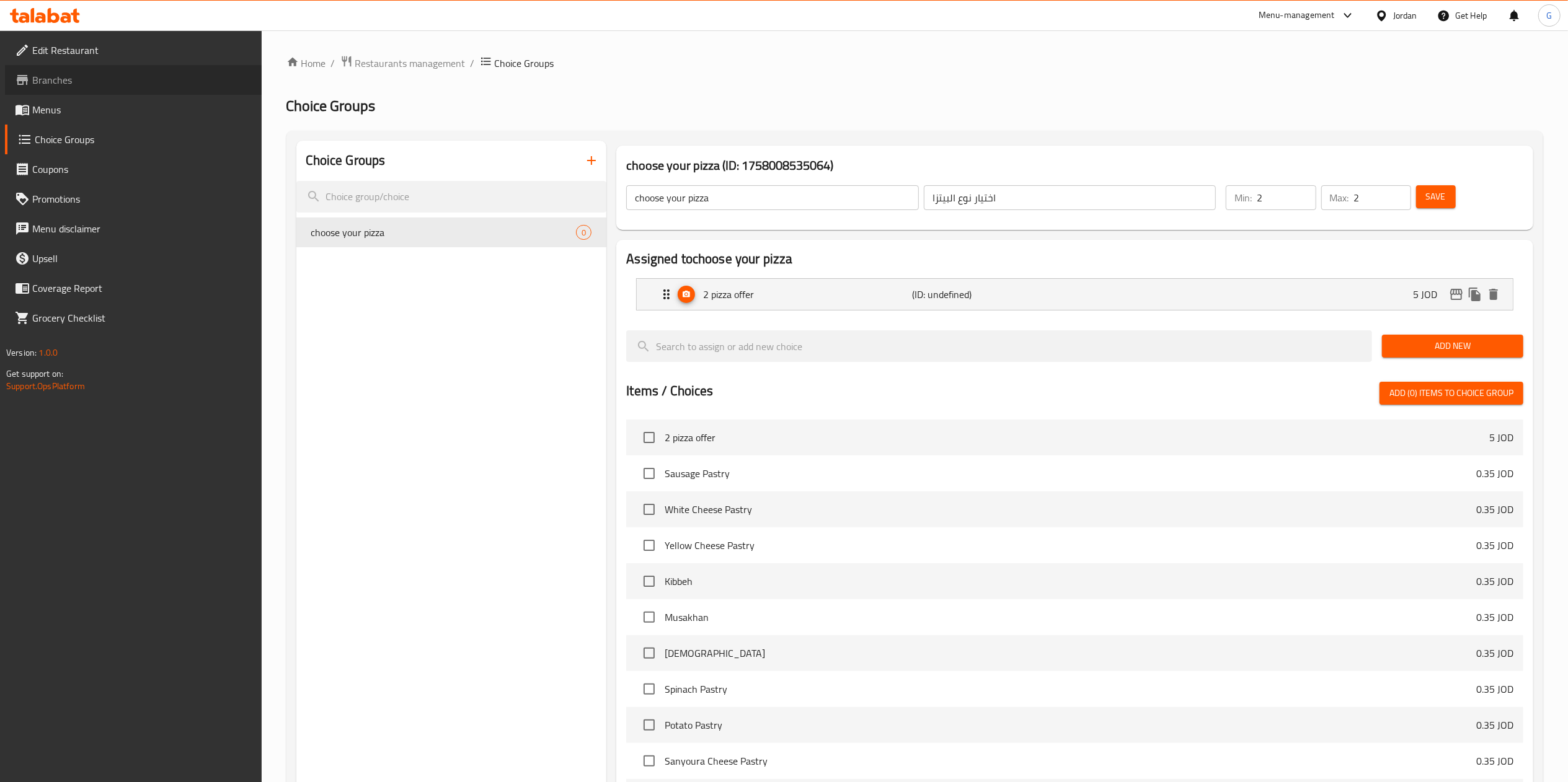
click at [58, 79] on span "Branches" at bounding box center [142, 79] width 220 height 15
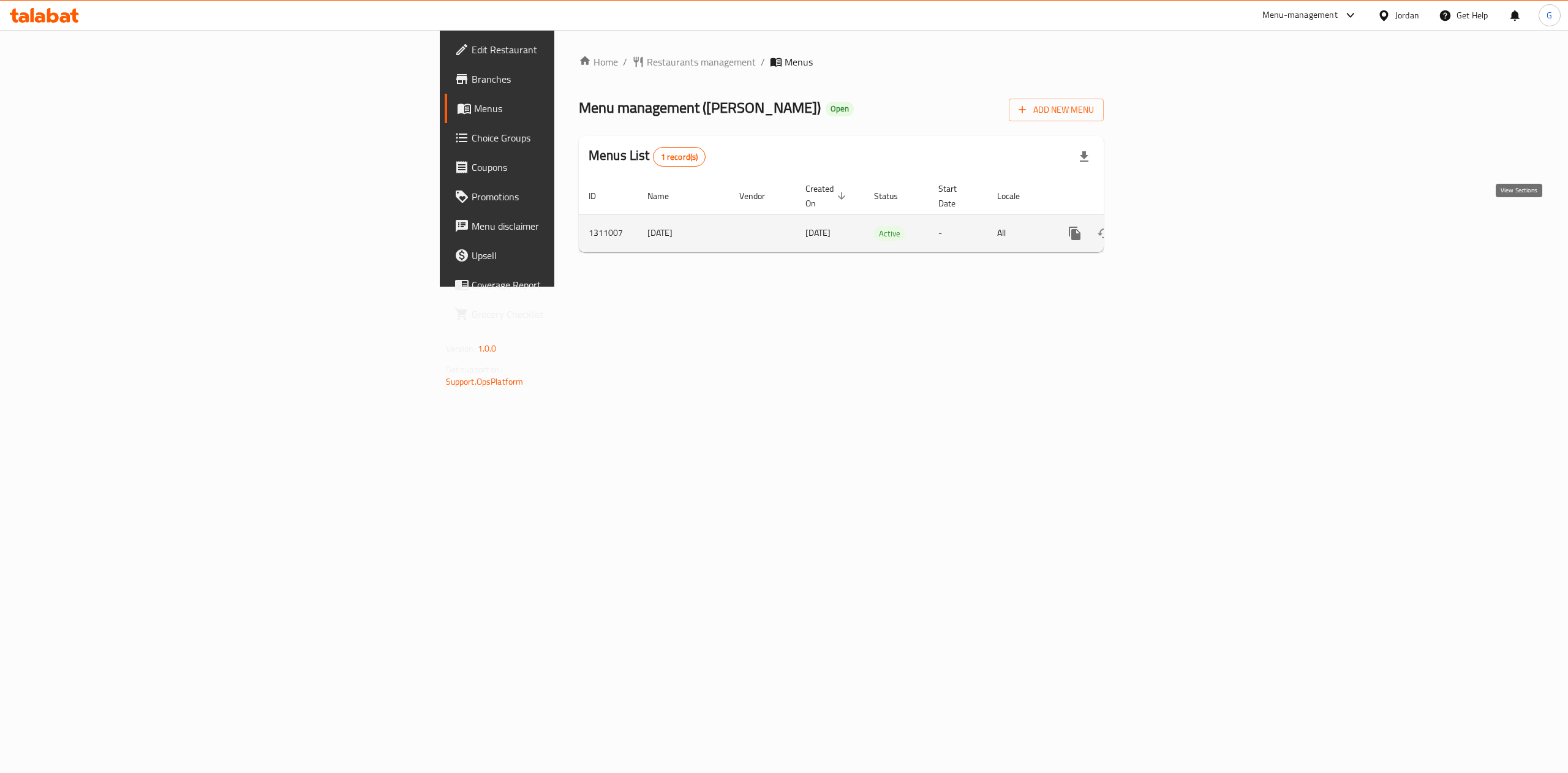
click at [1178, 220] on link "enhanced table" at bounding box center [1163, 234] width 29 height 29
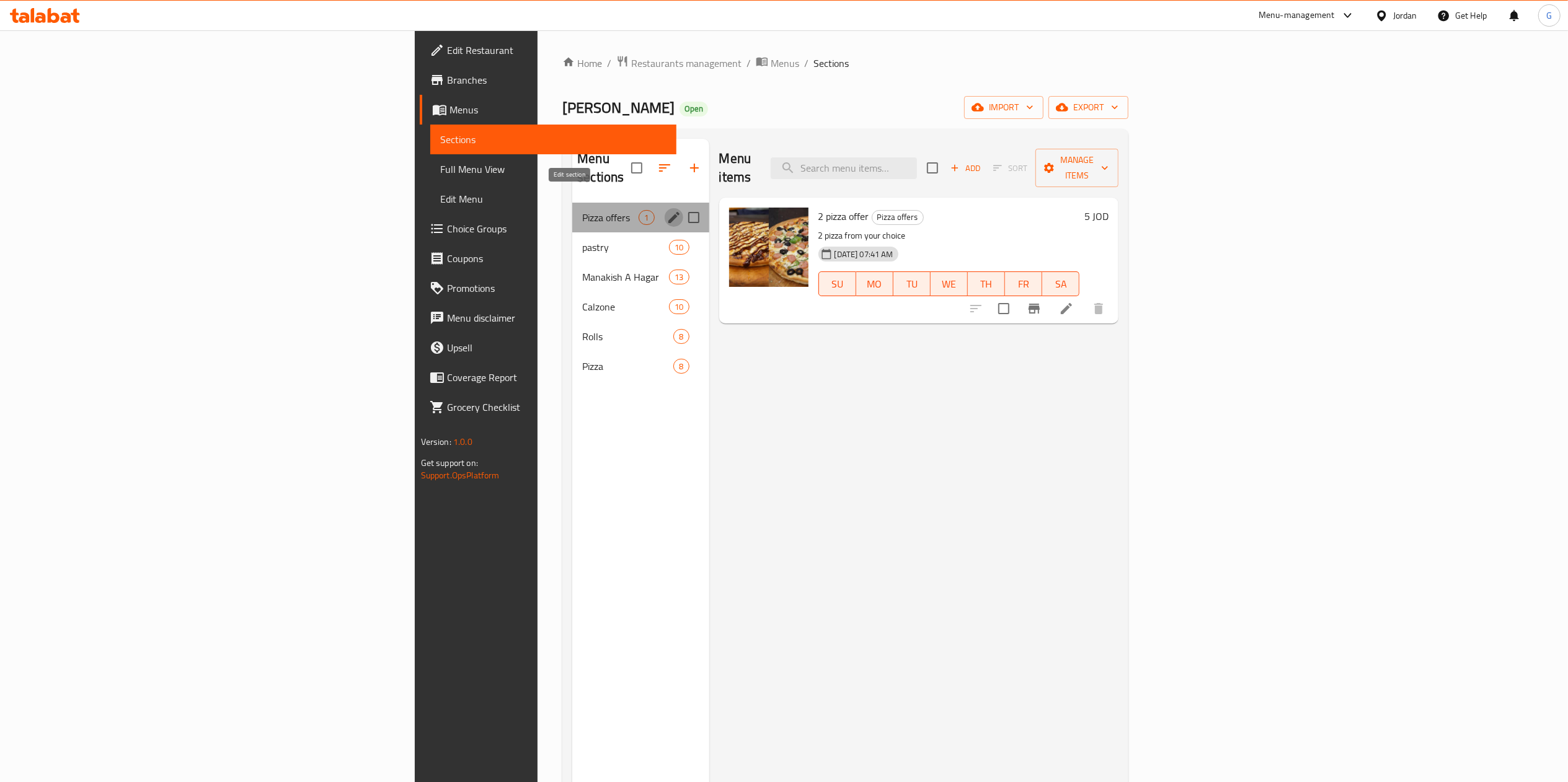
click at [668, 212] on icon "edit" at bounding box center [673, 217] width 11 height 11
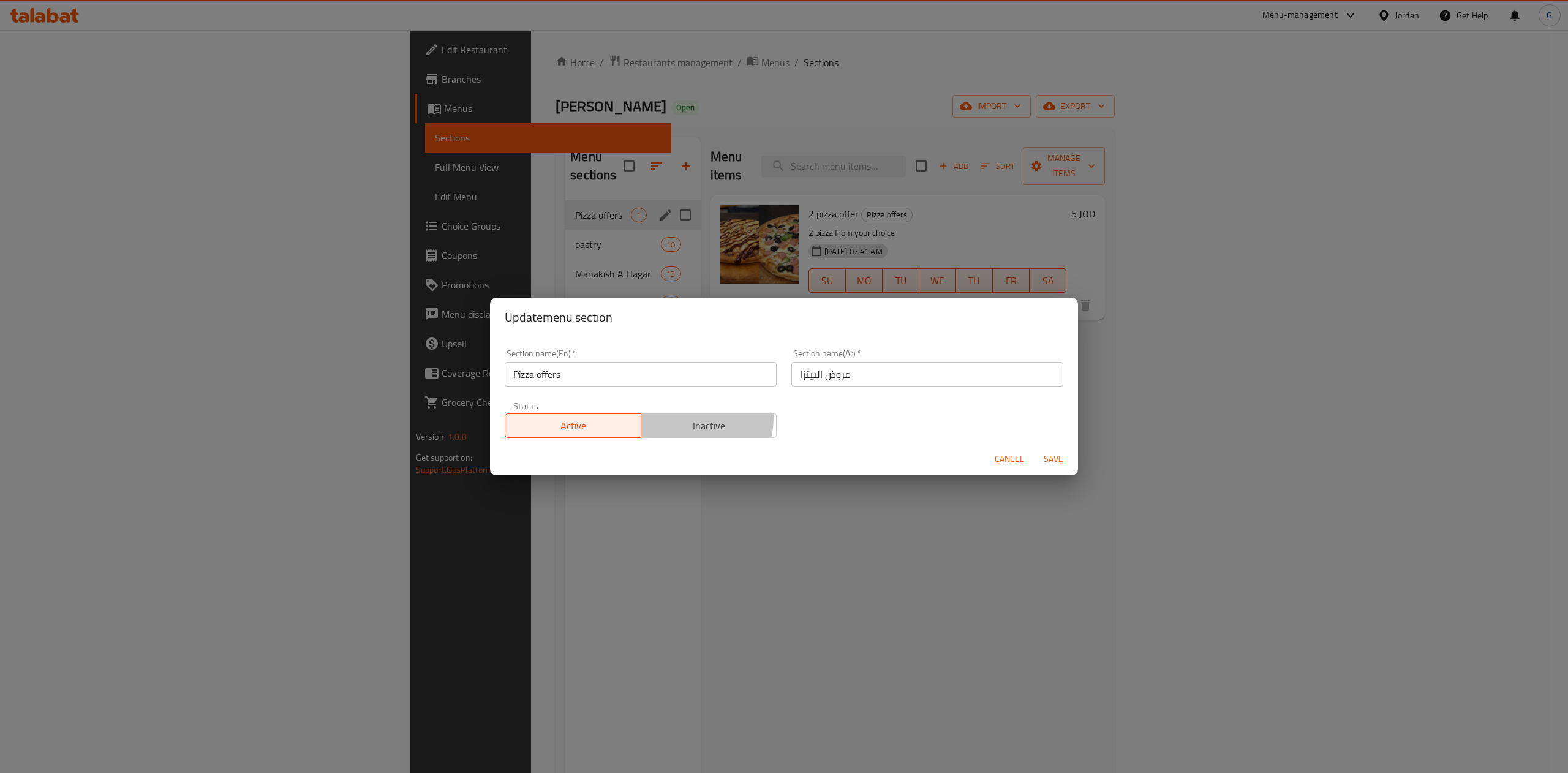
click at [676, 418] on span "Inactive" at bounding box center [709, 426] width 126 height 17
click at [1057, 467] on button "Save" at bounding box center [1053, 459] width 39 height 22
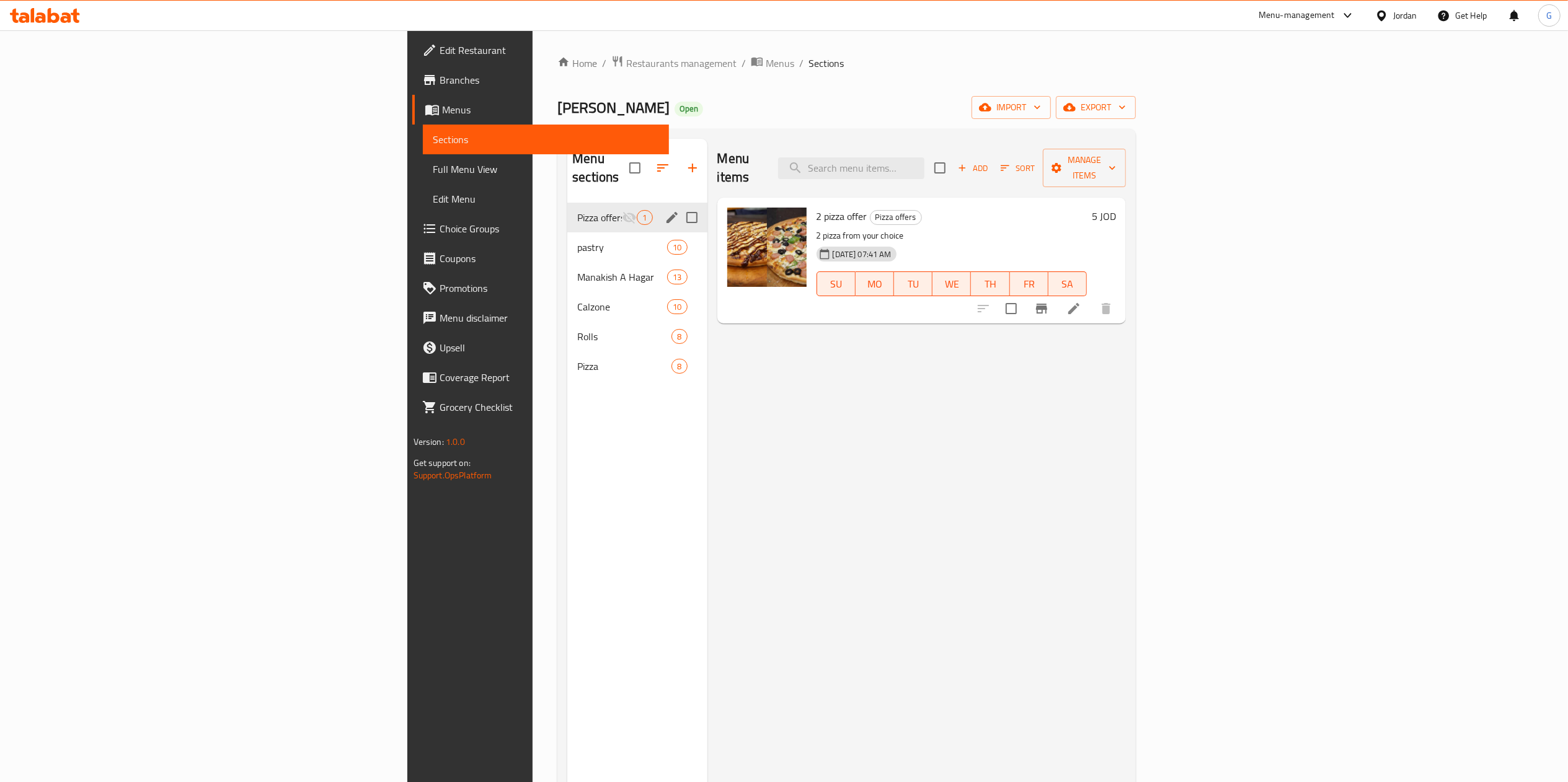
click at [440, 222] on span "Choice Groups" at bounding box center [549, 229] width 220 height 15
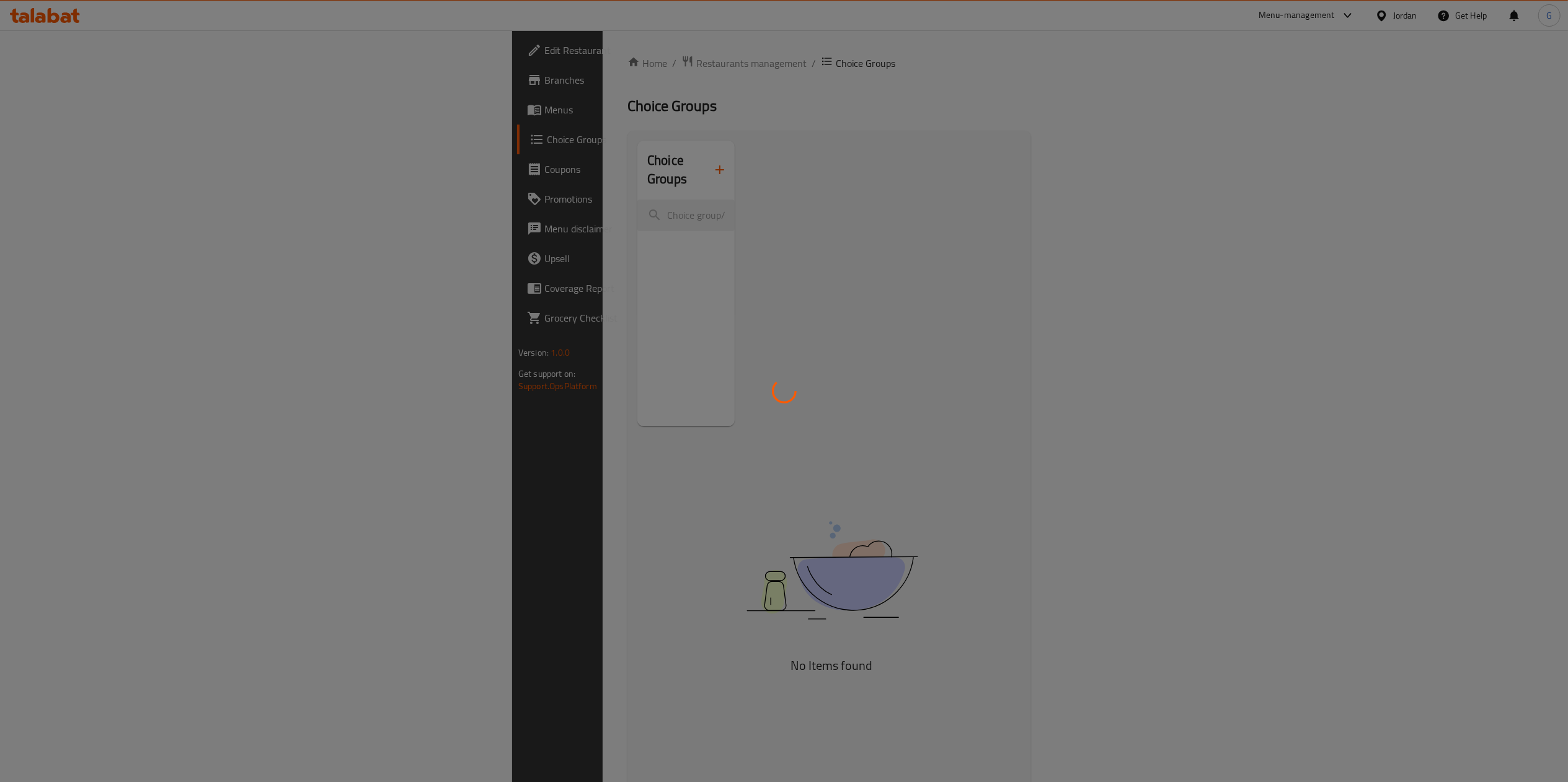
click at [640, 319] on div at bounding box center [784, 391] width 1568 height 782
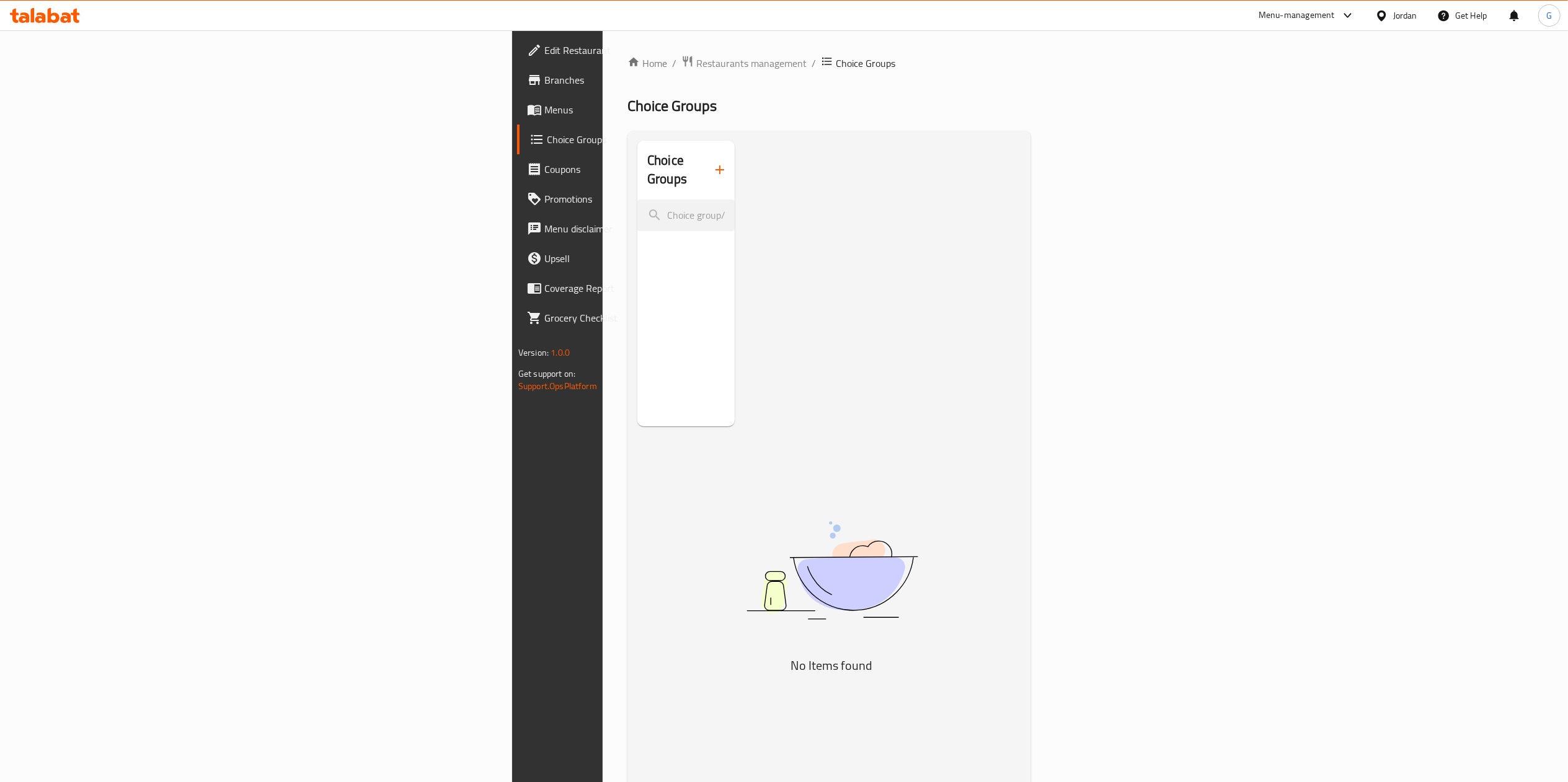
click at [712, 168] on icon "button" at bounding box center [719, 170] width 15 height 15
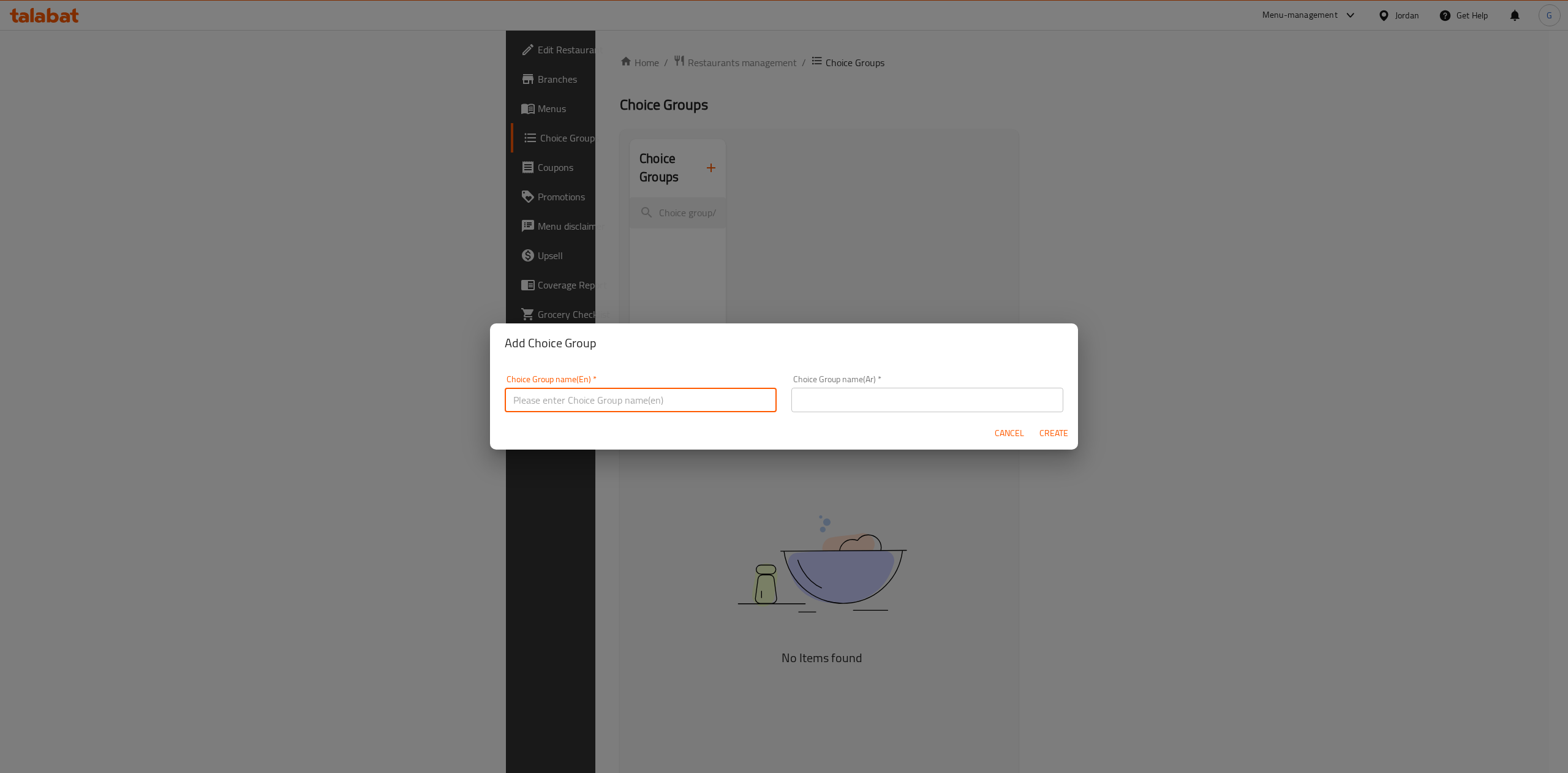
click at [651, 388] on input "text" at bounding box center [641, 400] width 272 height 24
type input "Your choice of"
click at [870, 379] on div "Choice Group name(Ar)   * Choice Group name(Ar) *" at bounding box center [927, 394] width 272 height 38
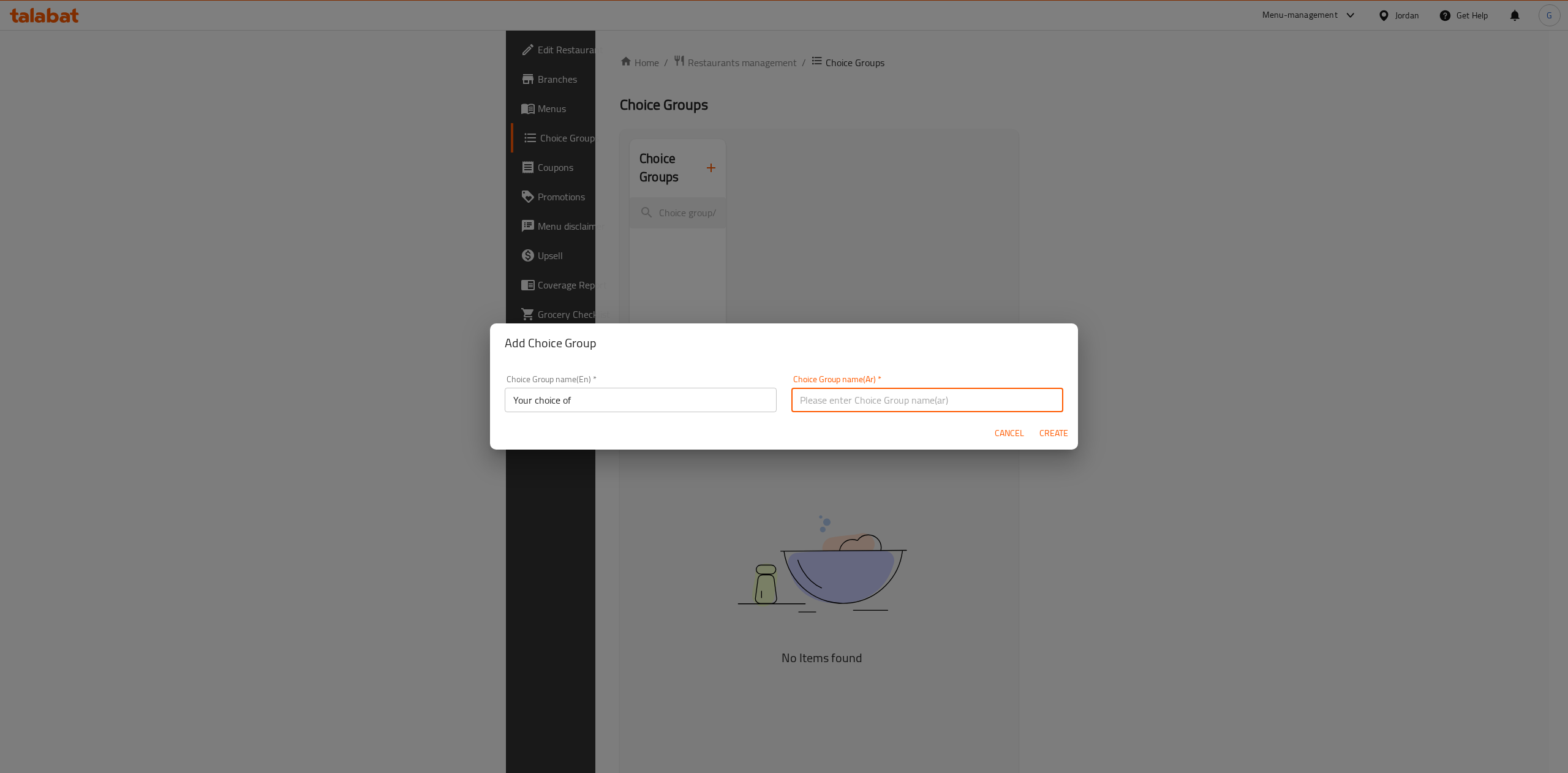
click at [861, 392] on input "text" at bounding box center [927, 400] width 272 height 24
type input "اختيارك من"
click at [792, 435] on div "Cancel Create" at bounding box center [784, 433] width 588 height 32
click at [1069, 441] on button "Create" at bounding box center [1053, 433] width 39 height 22
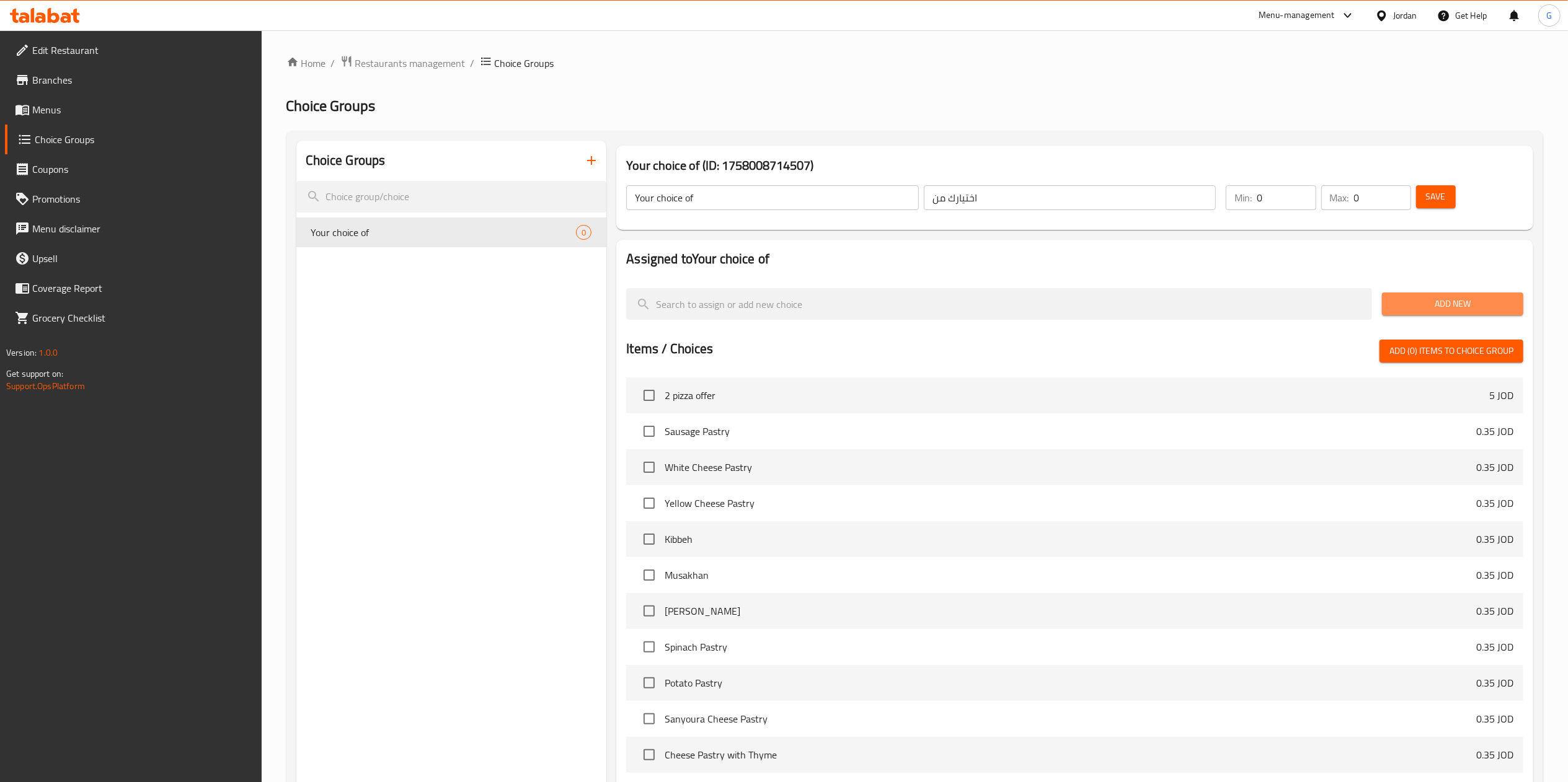
click at [1443, 312] on button "Add New" at bounding box center [1452, 303] width 141 height 23
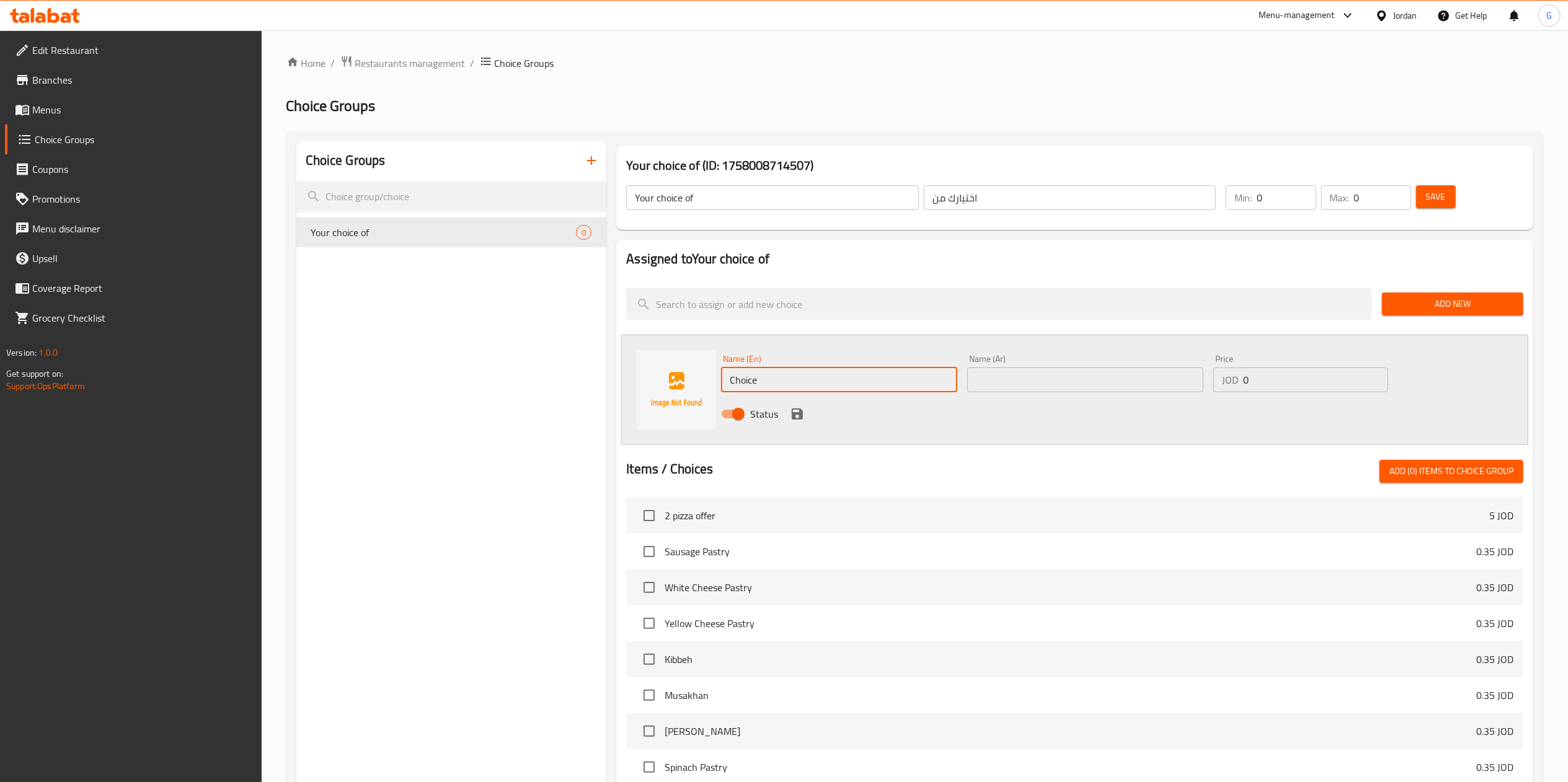
click at [852, 381] on input "Choice" at bounding box center [839, 380] width 236 height 25
paste input "Margarita"
type input "Margarita"
click at [1029, 371] on input "text" at bounding box center [1084, 380] width 236 height 25
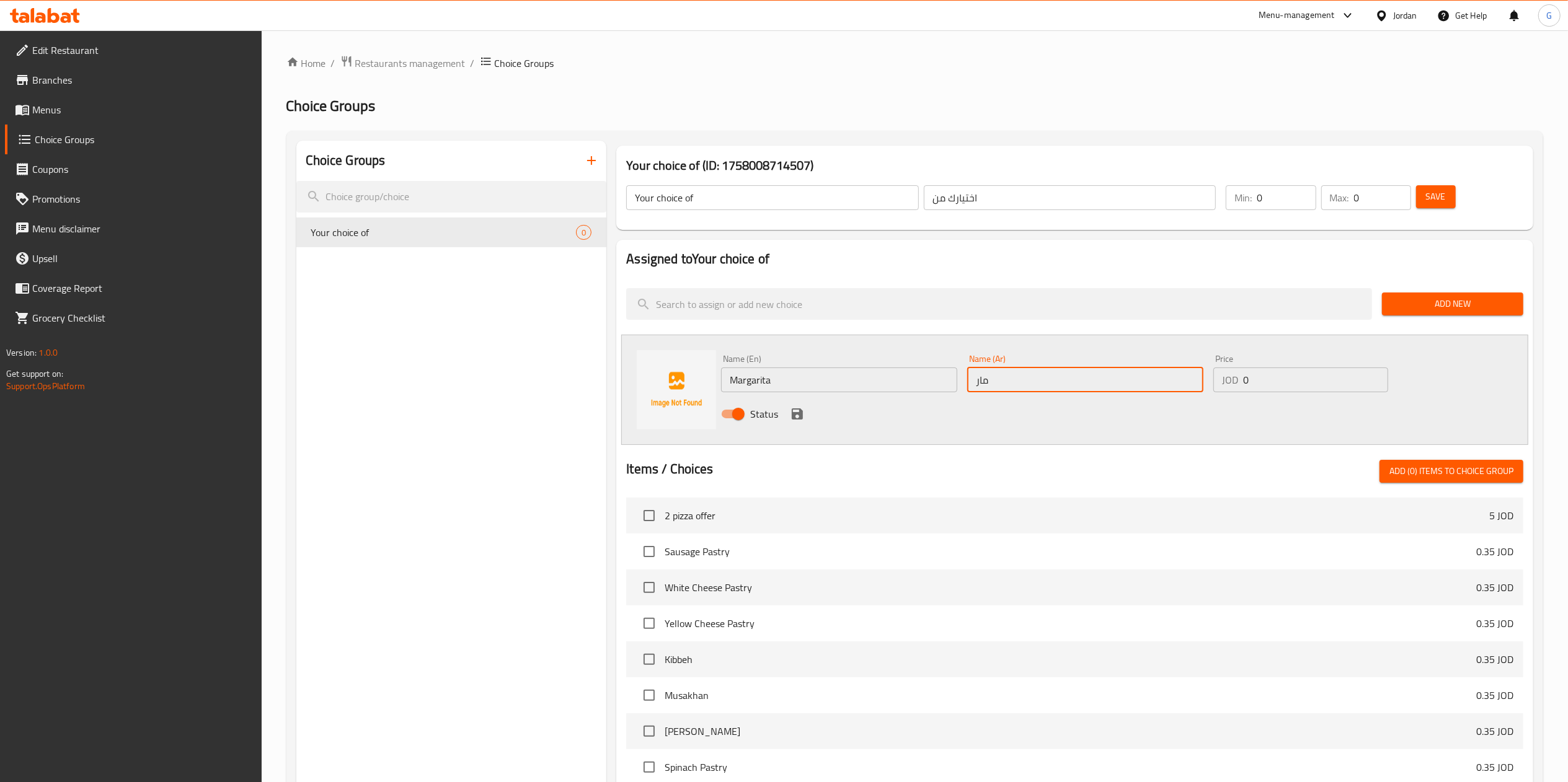
type input "مارجاريتا"
click at [791, 416] on icon "save" at bounding box center [797, 413] width 15 height 15
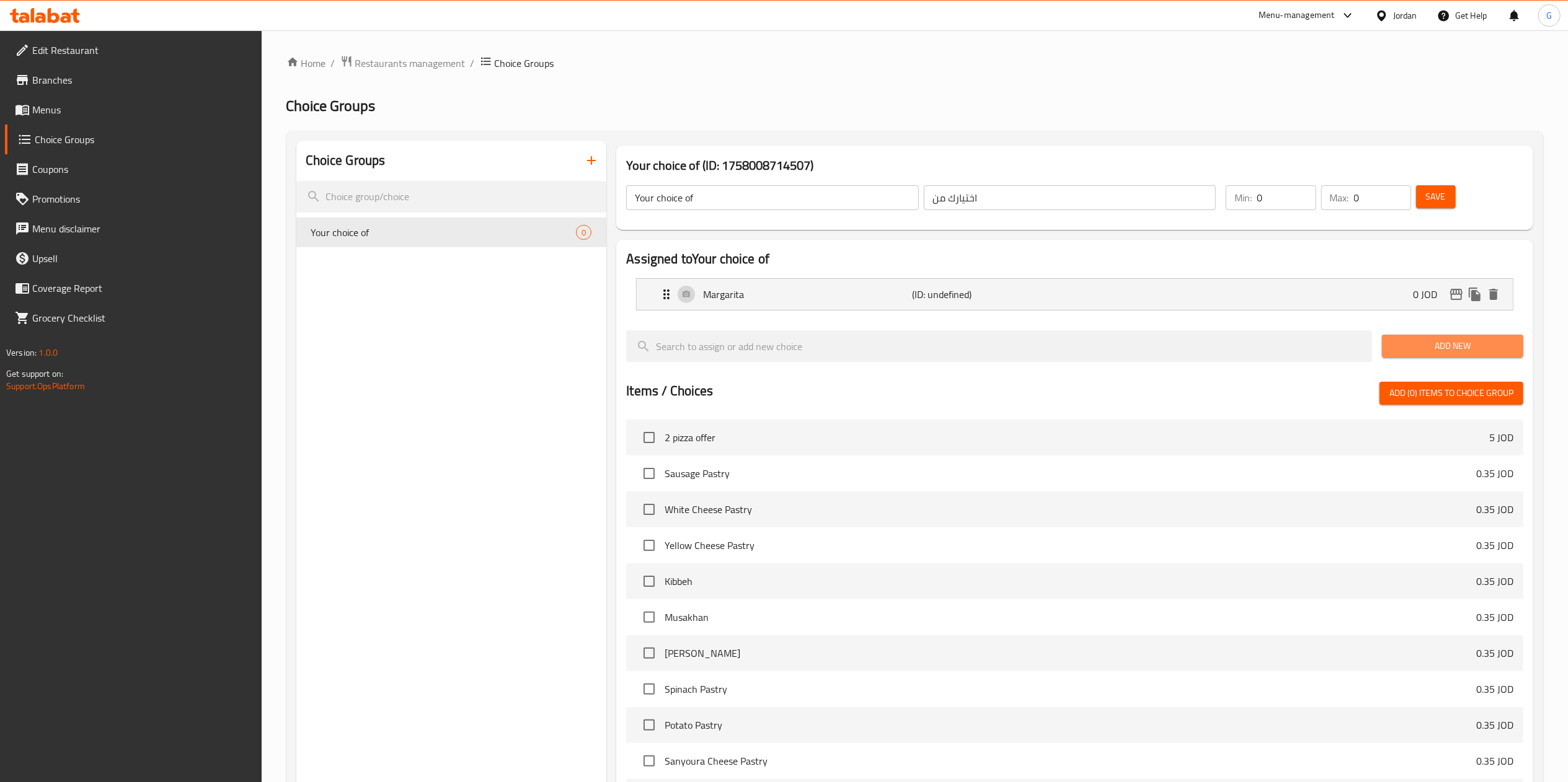
click at [1402, 351] on span "Add New" at bounding box center [1452, 346] width 122 height 16
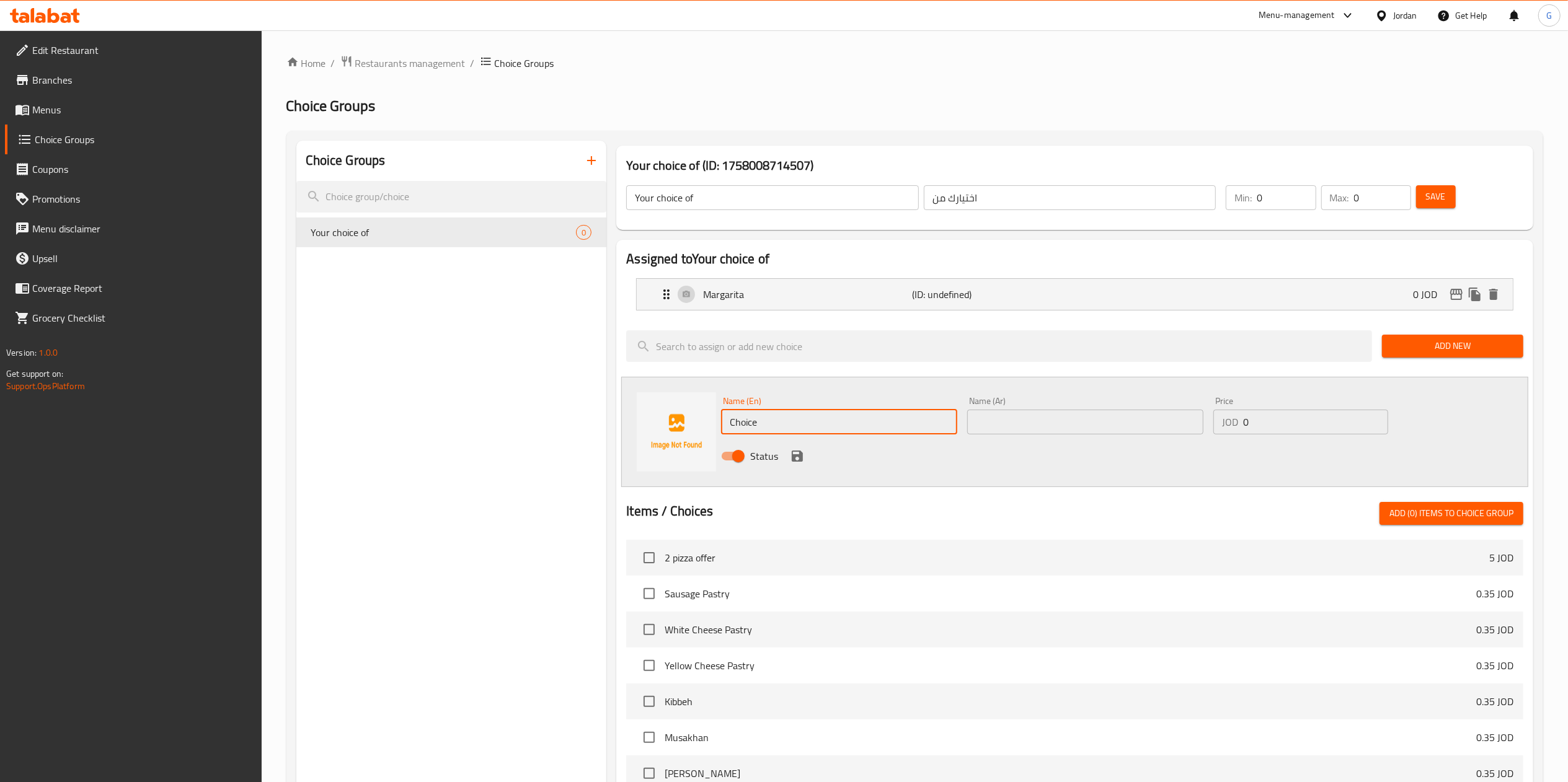
click at [752, 427] on input "Choice" at bounding box center [839, 422] width 236 height 25
click at [945, 291] on p "(ID: undefined)" at bounding box center [981, 293] width 139 height 15
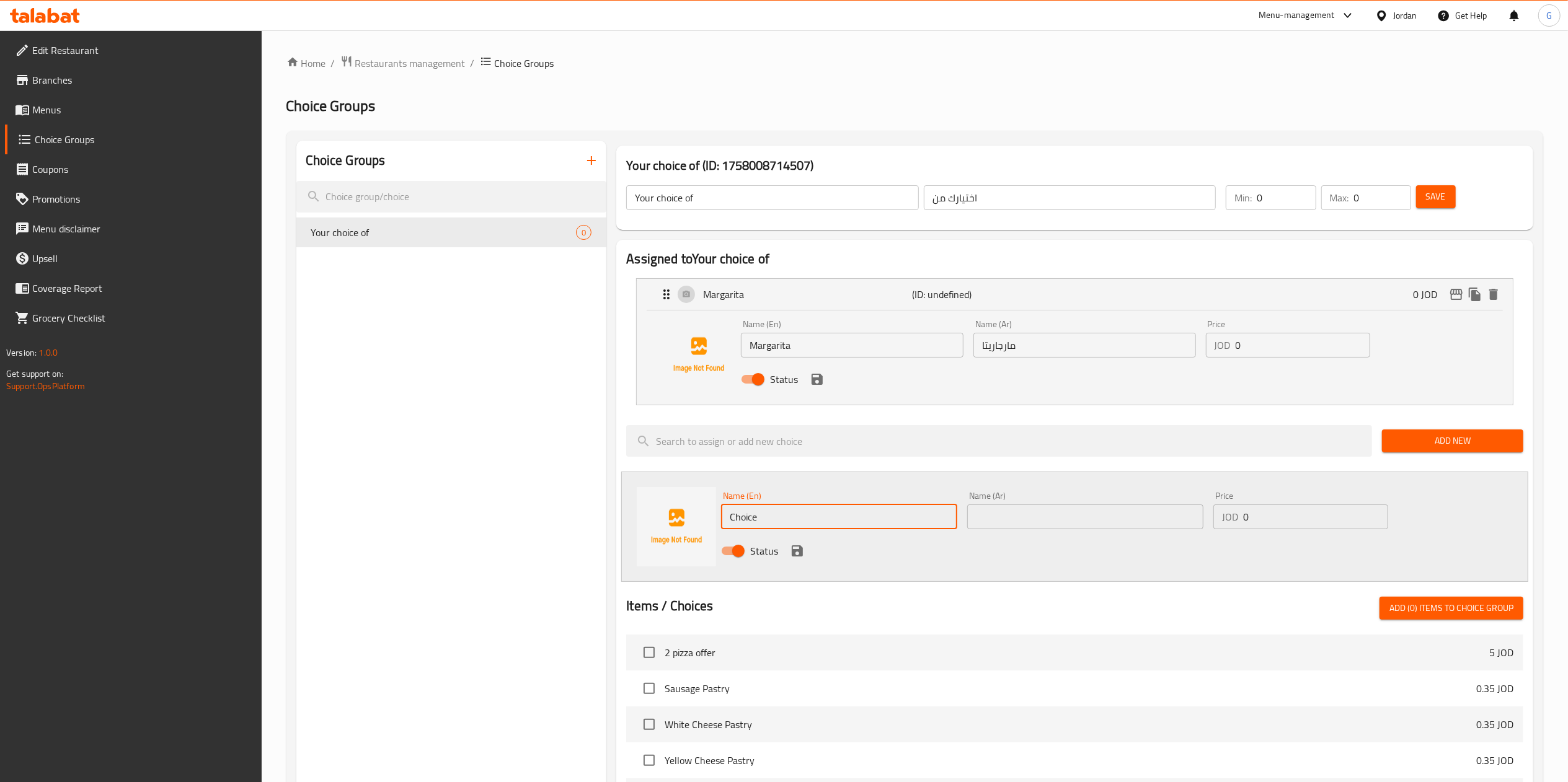
click at [1275, 192] on input "0" at bounding box center [1285, 197] width 59 height 25
type input "2"
click at [1380, 205] on input "0" at bounding box center [1383, 197] width 57 height 25
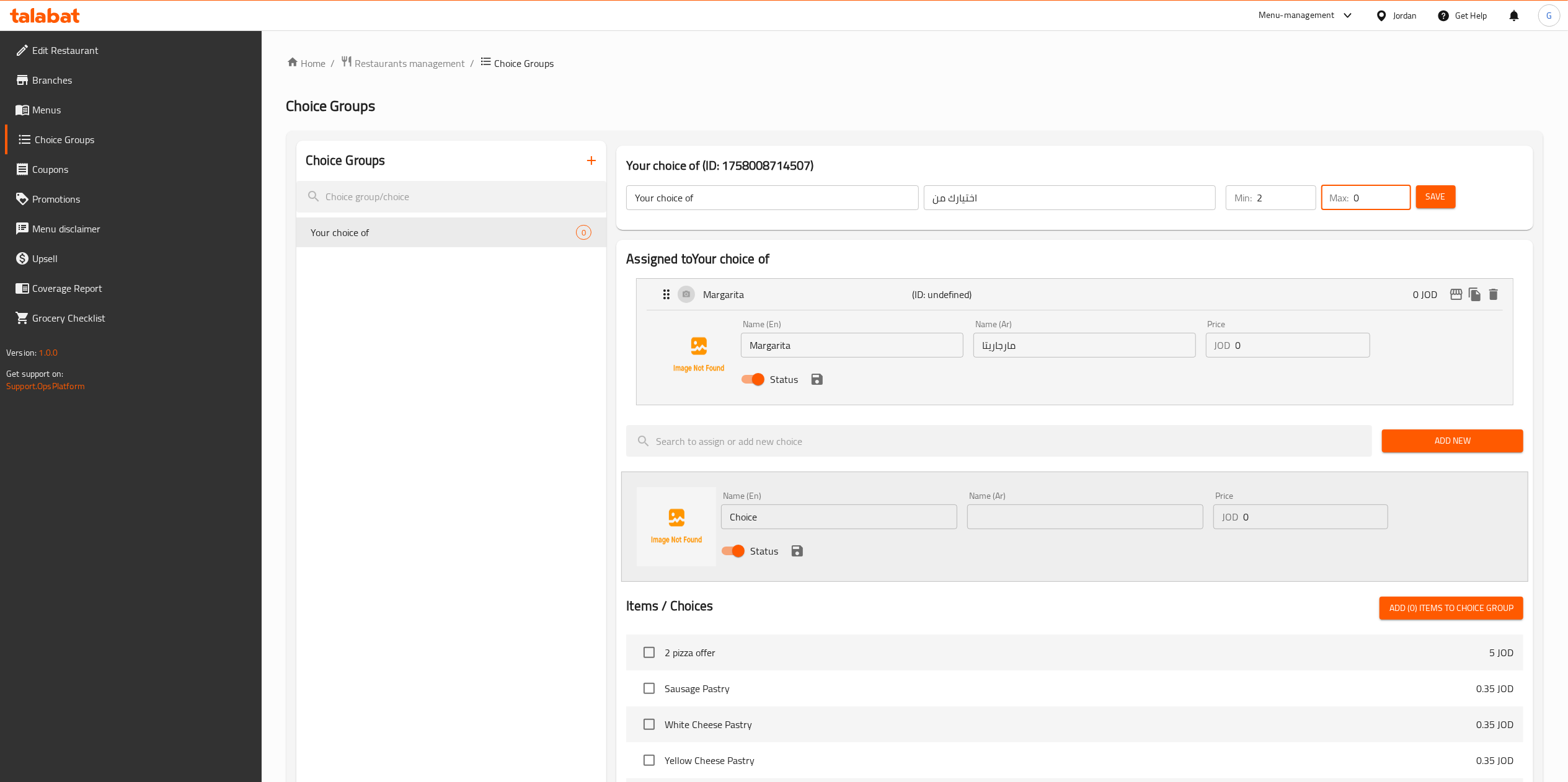
click at [1380, 205] on input "0" at bounding box center [1383, 197] width 57 height 25
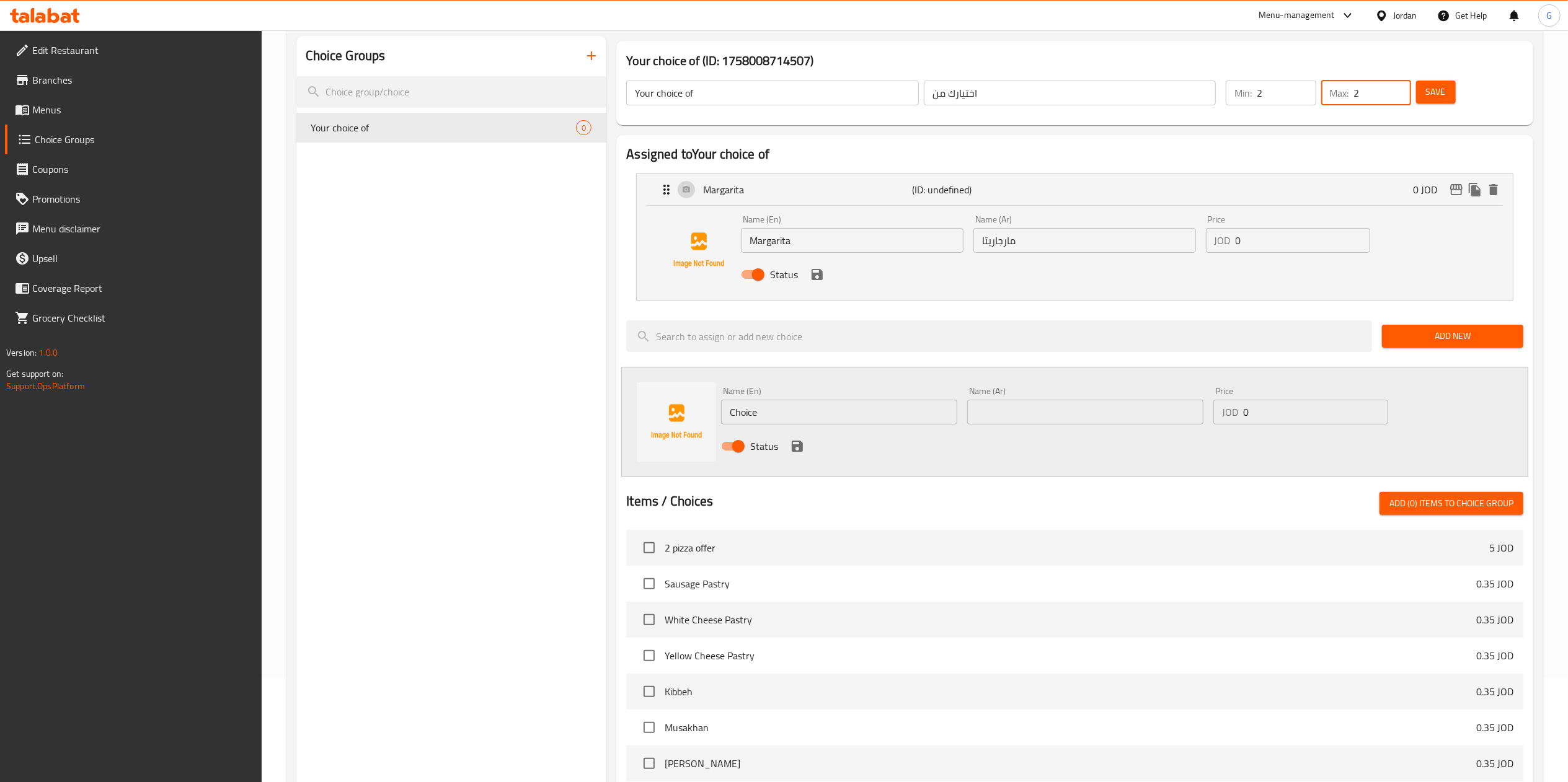
scroll to position [114, 0]
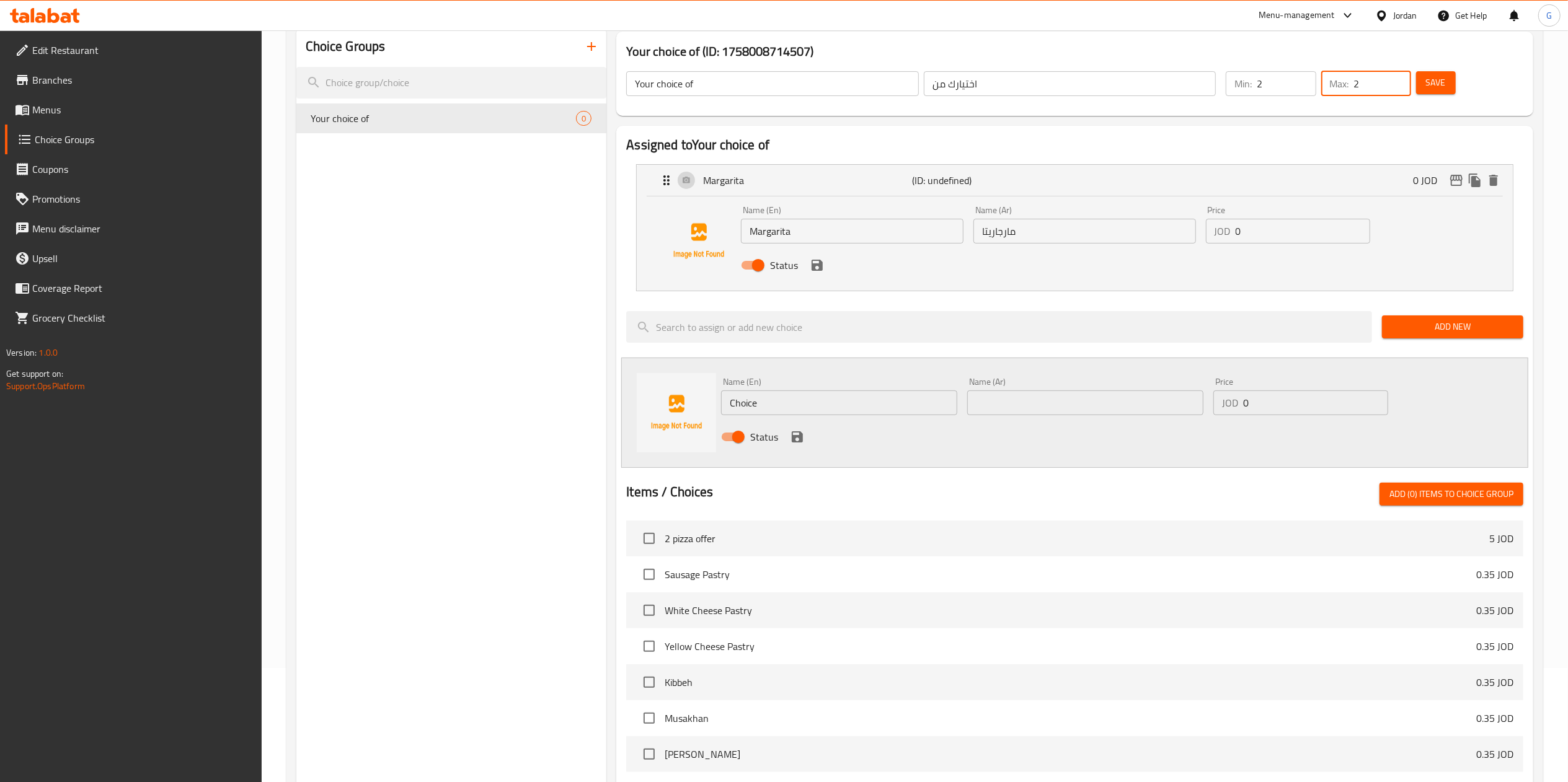
type input "2"
click at [1427, 79] on span "Save" at bounding box center [1436, 82] width 20 height 16
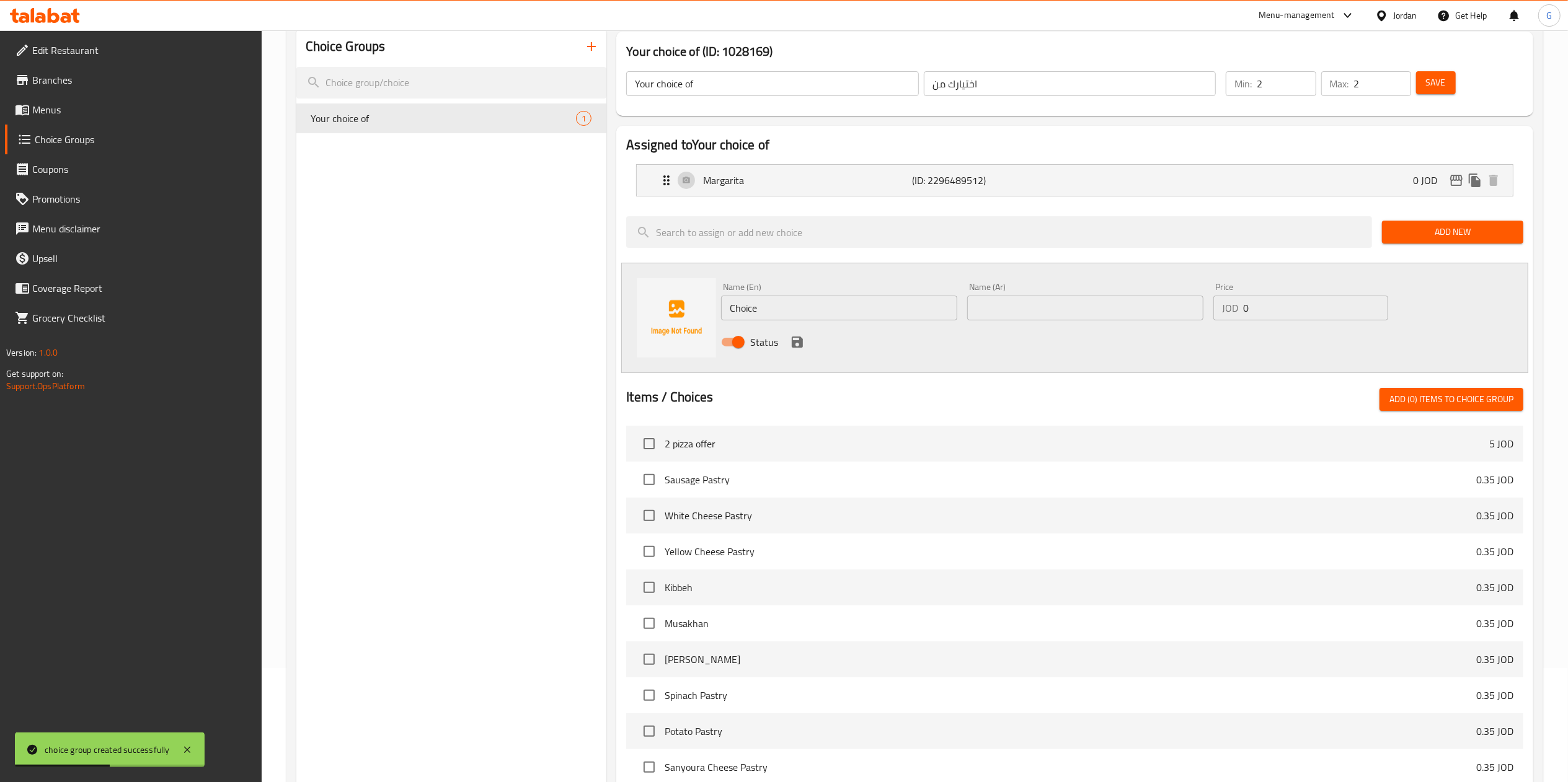
click at [1561, 369] on div "Home / Restaurants management / Choice Groups Choice Groups Choice Groups Your …" at bounding box center [915, 471] width 1306 height 1110
click at [846, 302] on input "Choice" at bounding box center [839, 307] width 236 height 25
paste input "Vegetabl"
type input "Vegetable"
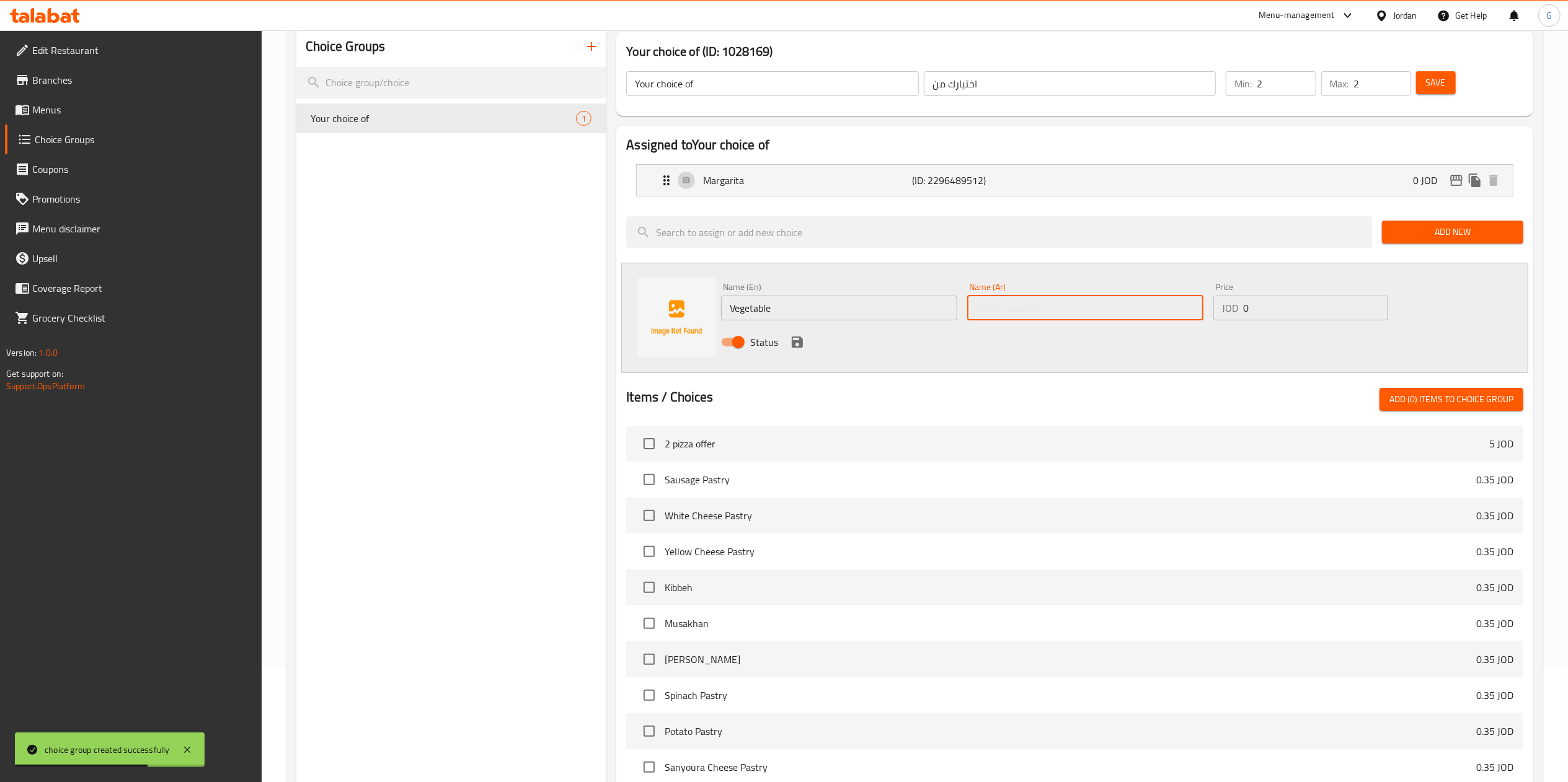
click at [1001, 302] on input "text" at bounding box center [1084, 307] width 236 height 25
type input "خضار"
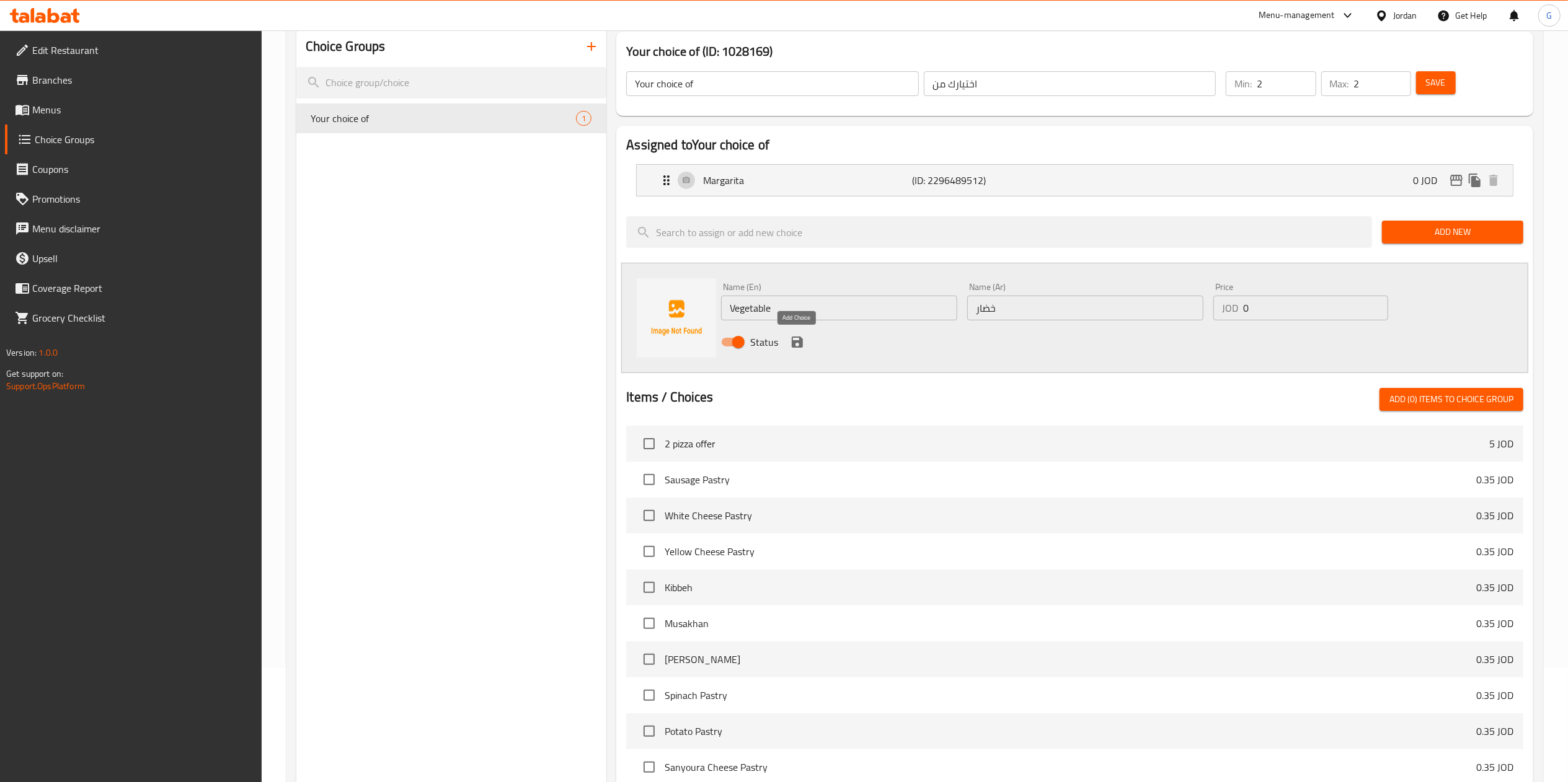
drag, startPoint x: 784, startPoint y: 344, endPoint x: 800, endPoint y: 346, distance: 16.1
click at [800, 346] on div "Status" at bounding box center [1085, 342] width 738 height 33
click at [800, 346] on icon "save" at bounding box center [797, 341] width 11 height 11
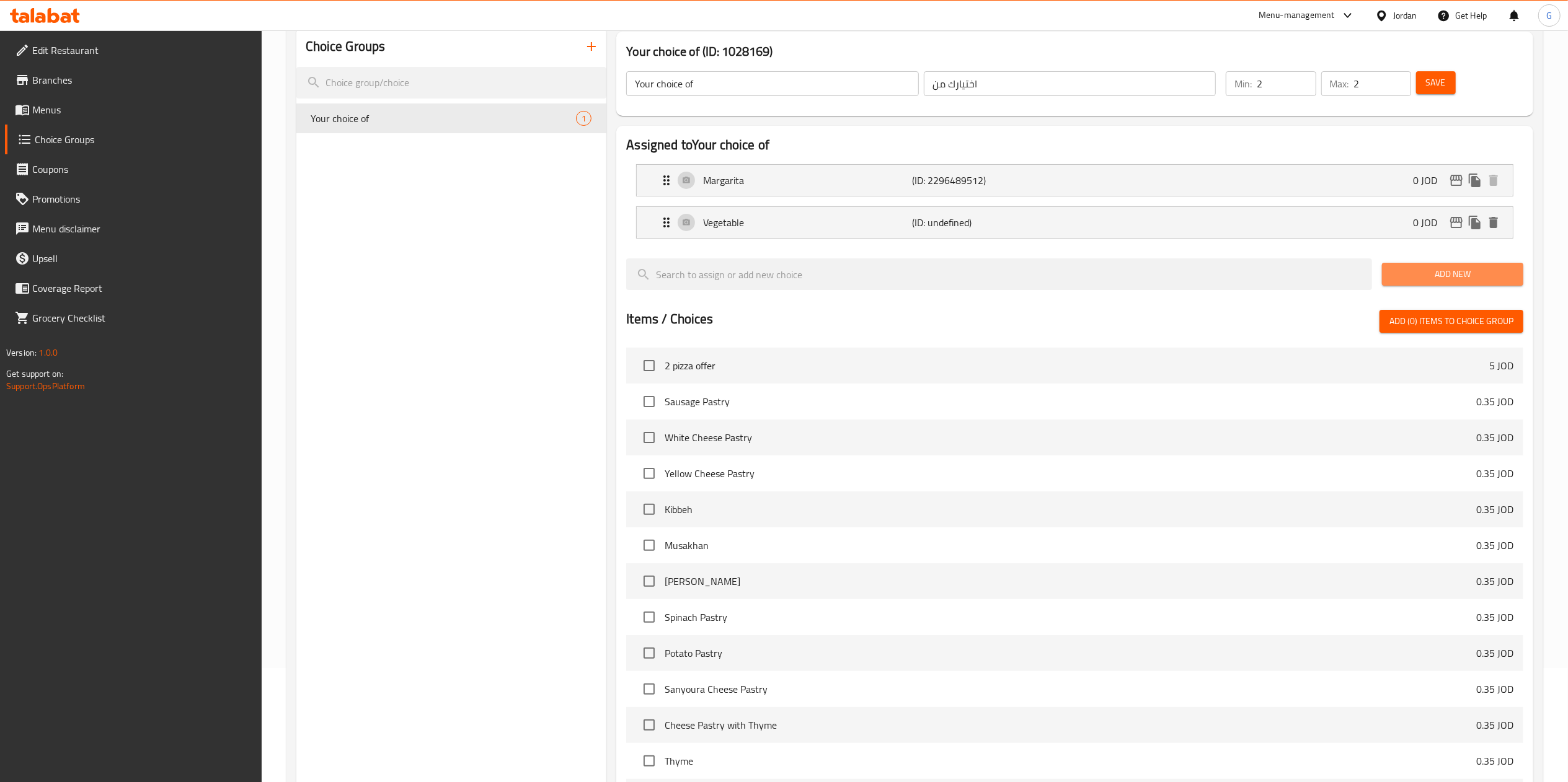
click at [1456, 286] on button "Add New" at bounding box center [1452, 274] width 141 height 23
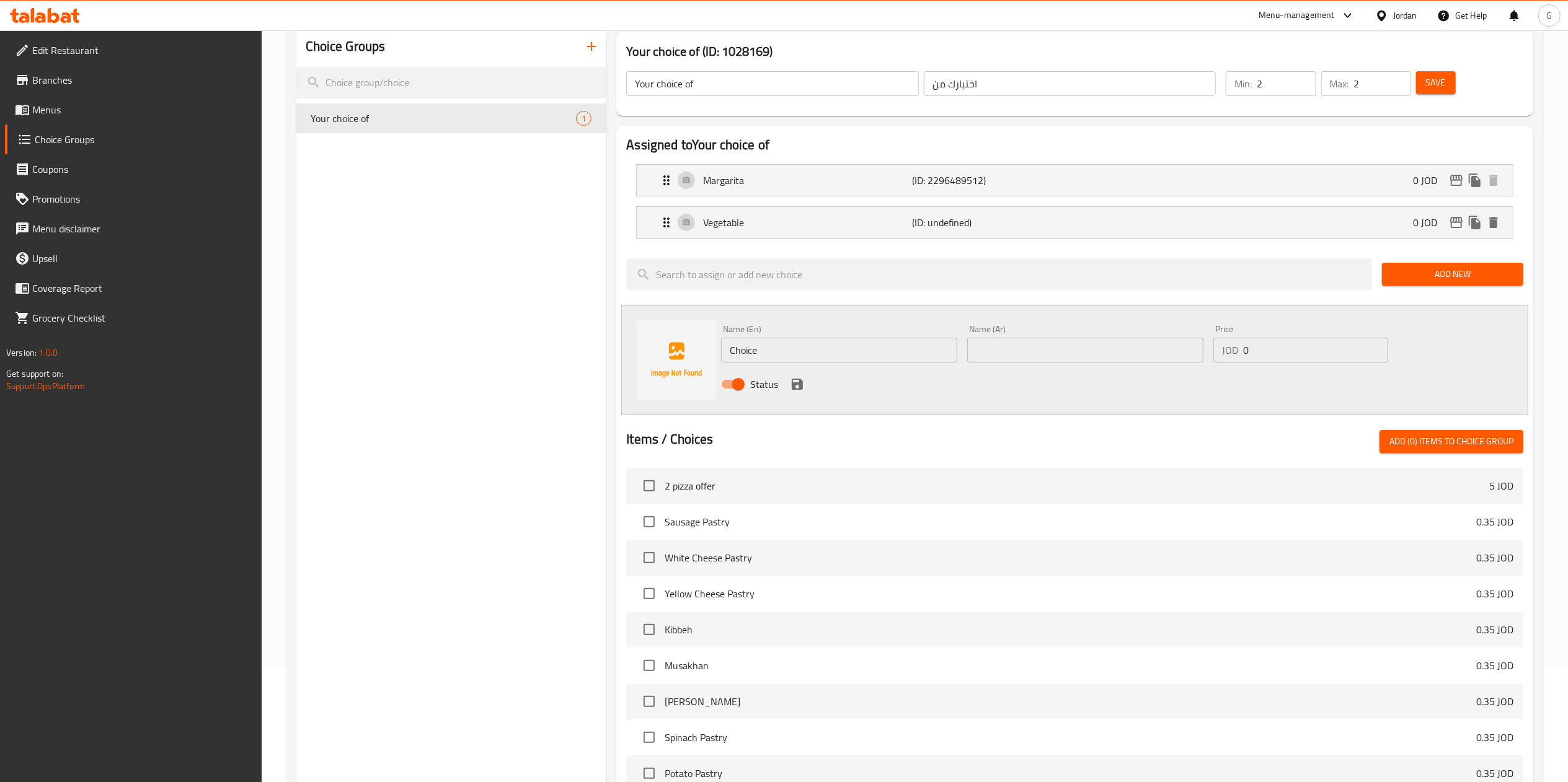
click at [823, 351] on input "Choice" at bounding box center [839, 349] width 236 height 25
paste input "Pepperoni"
type input "Pepperoni"
click at [1002, 356] on input "text" at bounding box center [1084, 349] width 236 height 25
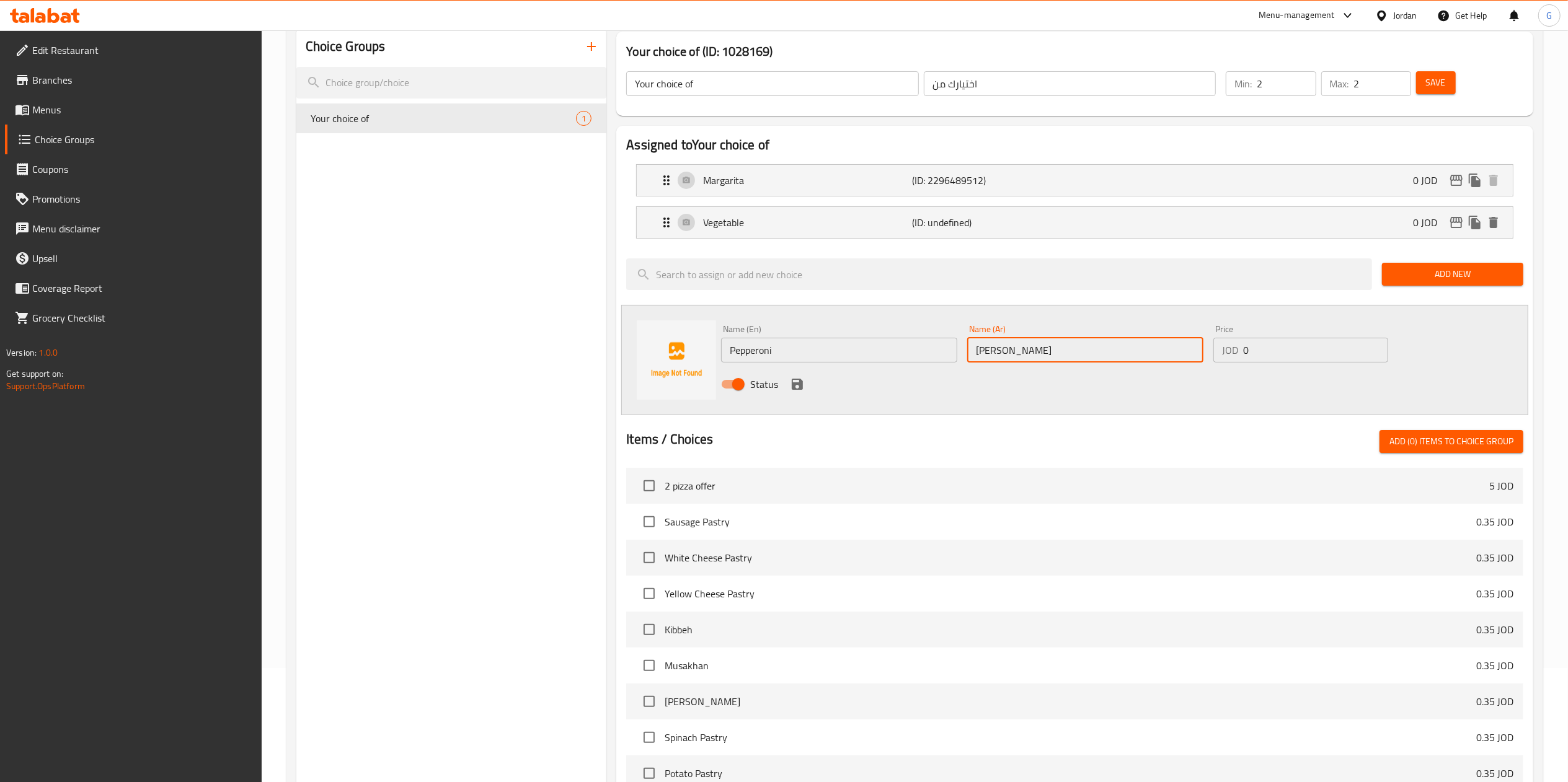
click at [987, 356] on input "ببريوني بيتزا" at bounding box center [1084, 349] width 236 height 25
type input "ببريوني"
click at [800, 383] on icon "save" at bounding box center [797, 384] width 11 height 11
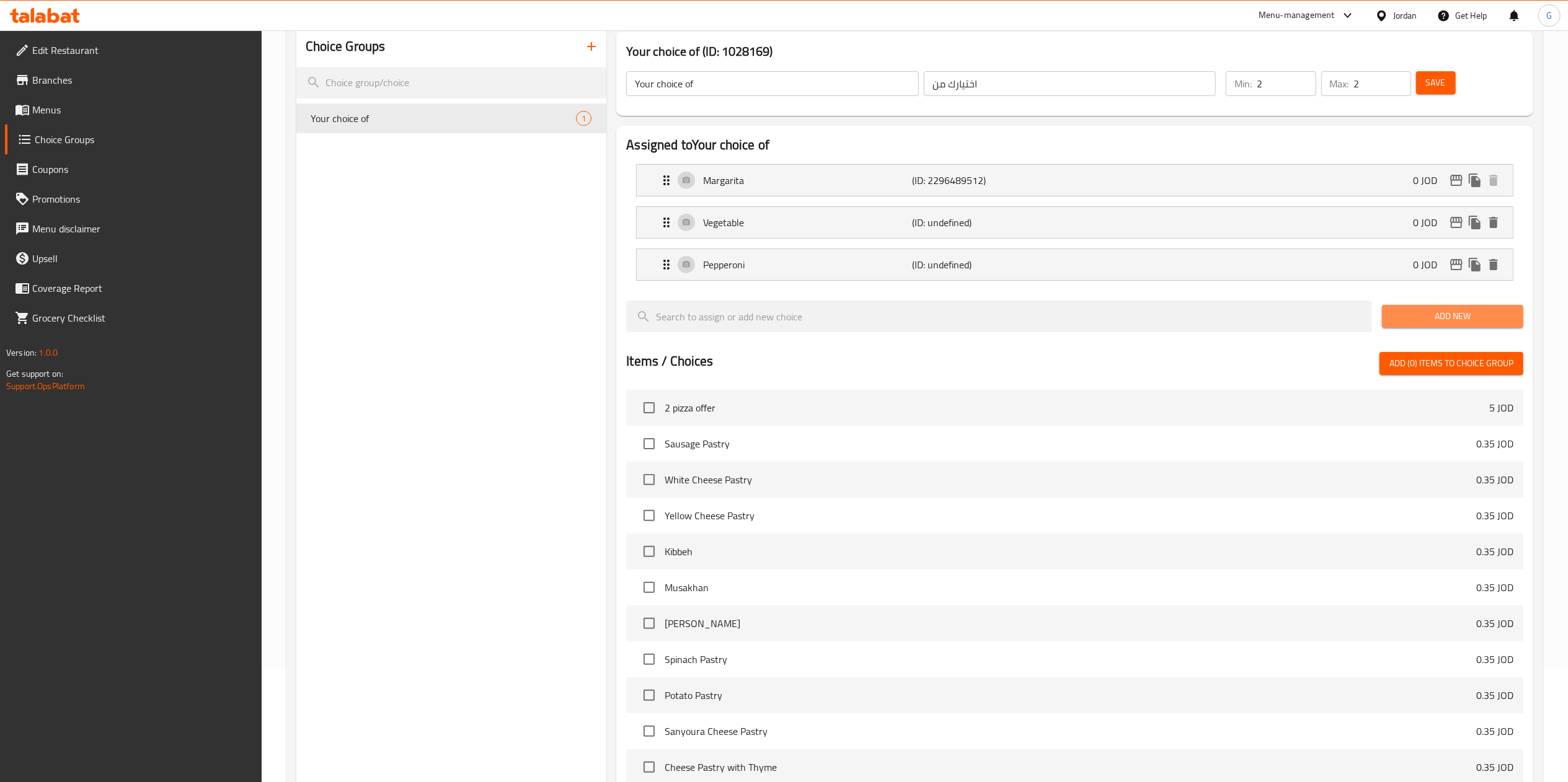
click at [1421, 326] on button "Add New" at bounding box center [1452, 316] width 141 height 23
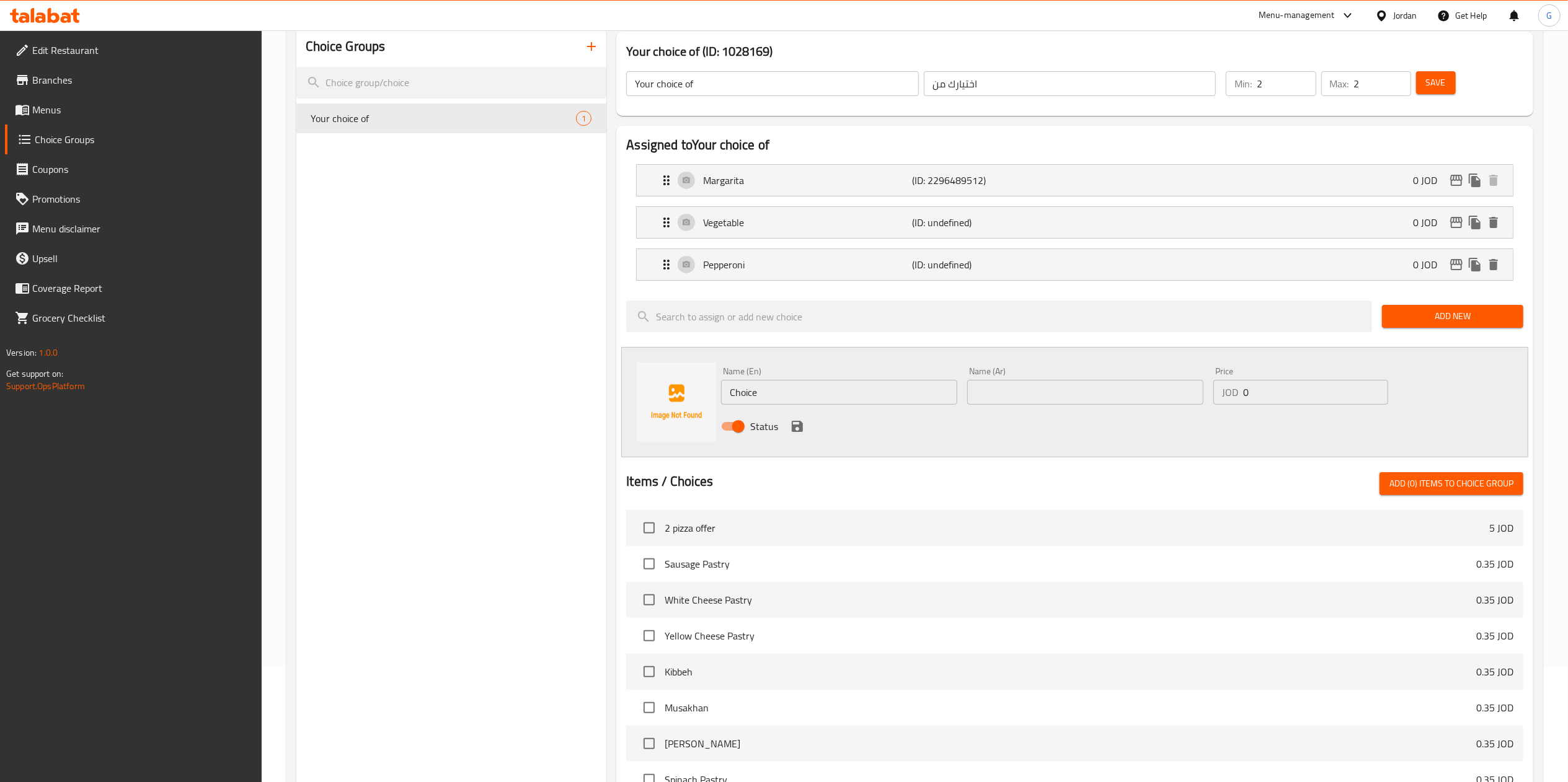
scroll to position [113, 0]
click at [789, 390] on input "Choice" at bounding box center [839, 392] width 236 height 25
paste input "Zinger"
click at [789, 390] on input "Choice" at bounding box center [839, 392] width 236 height 25
type input "Zinger"
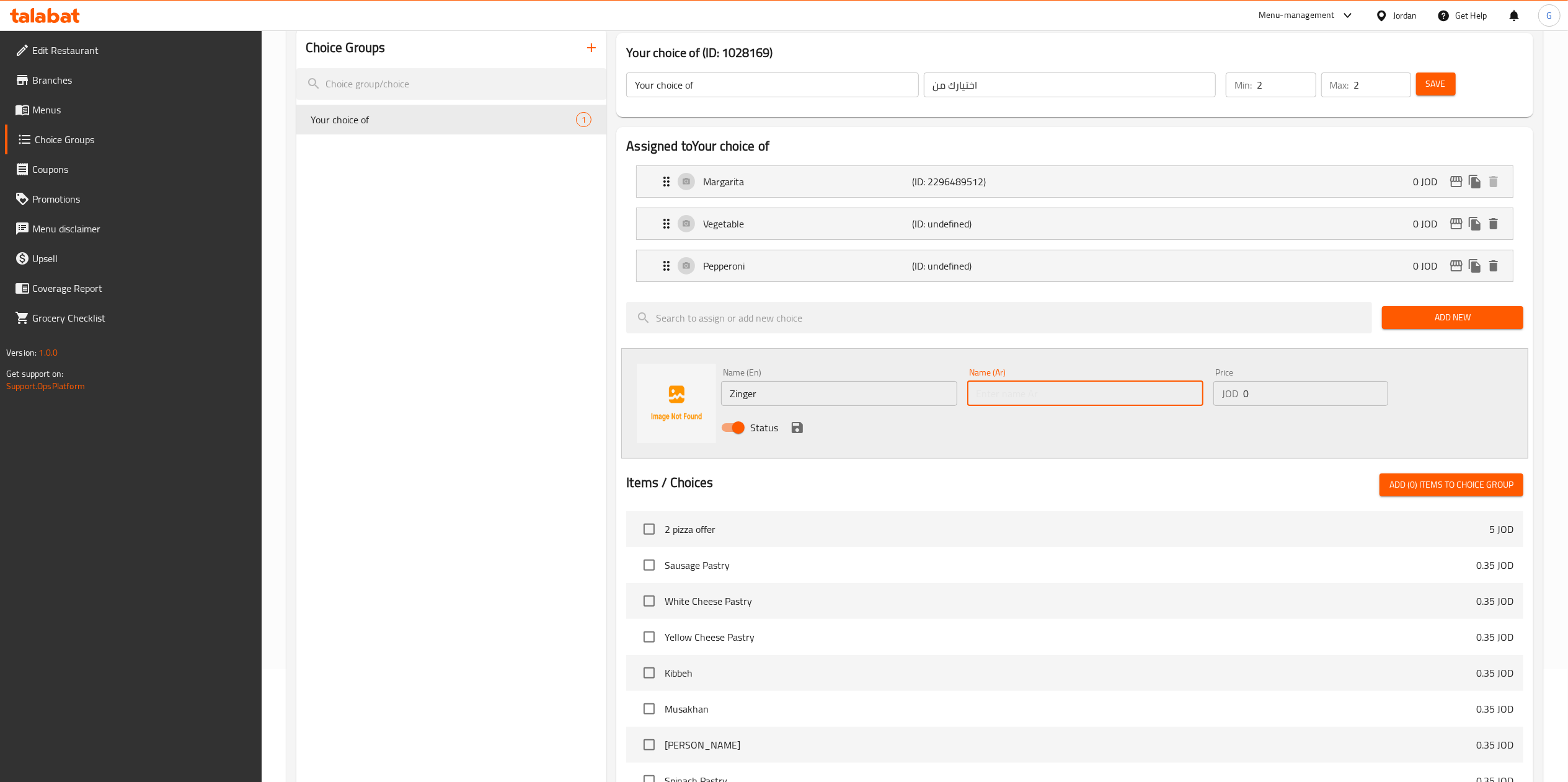
click at [1112, 398] on input "text" at bounding box center [1084, 392] width 236 height 25
type input "زنجر"
click at [804, 430] on icon "save" at bounding box center [797, 427] width 15 height 15
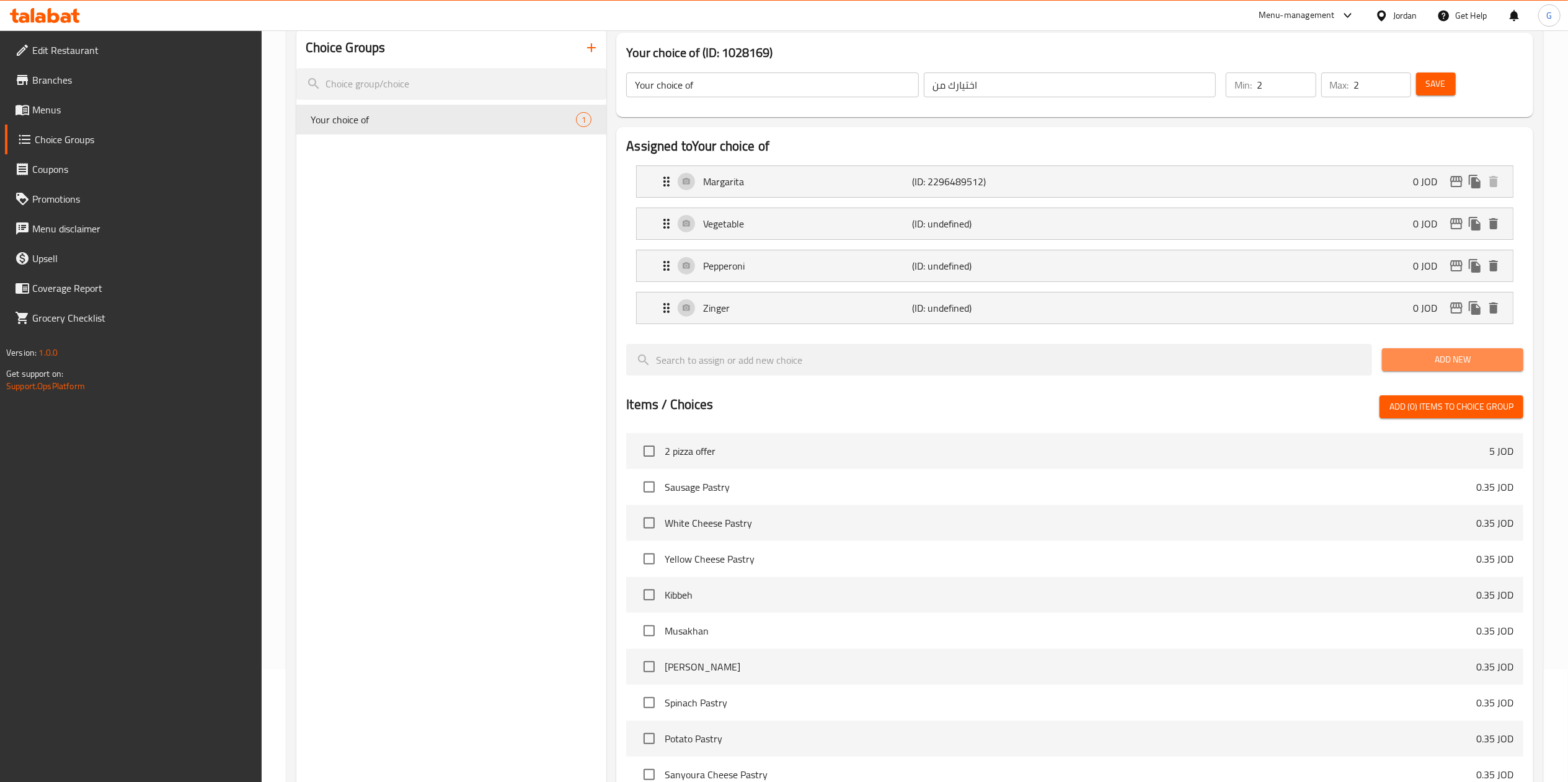
click at [1436, 362] on span "Add New" at bounding box center [1452, 360] width 122 height 16
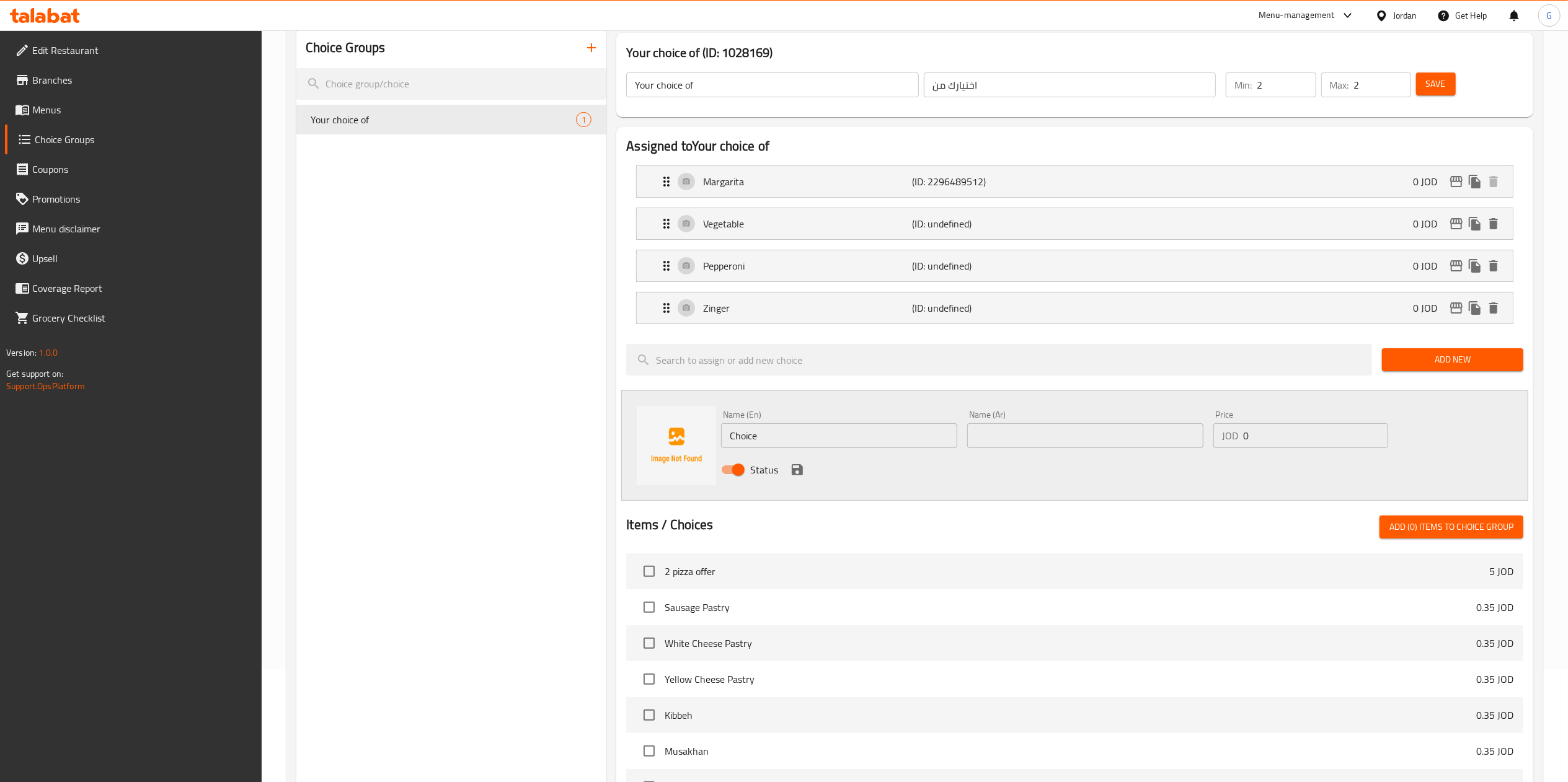
click at [844, 426] on input "Choice" at bounding box center [839, 435] width 236 height 25
paste input "BBQ Chicken"
click at [844, 426] on input "BBQ Chicken" at bounding box center [839, 435] width 236 height 25
type input "BBQ Chicken"
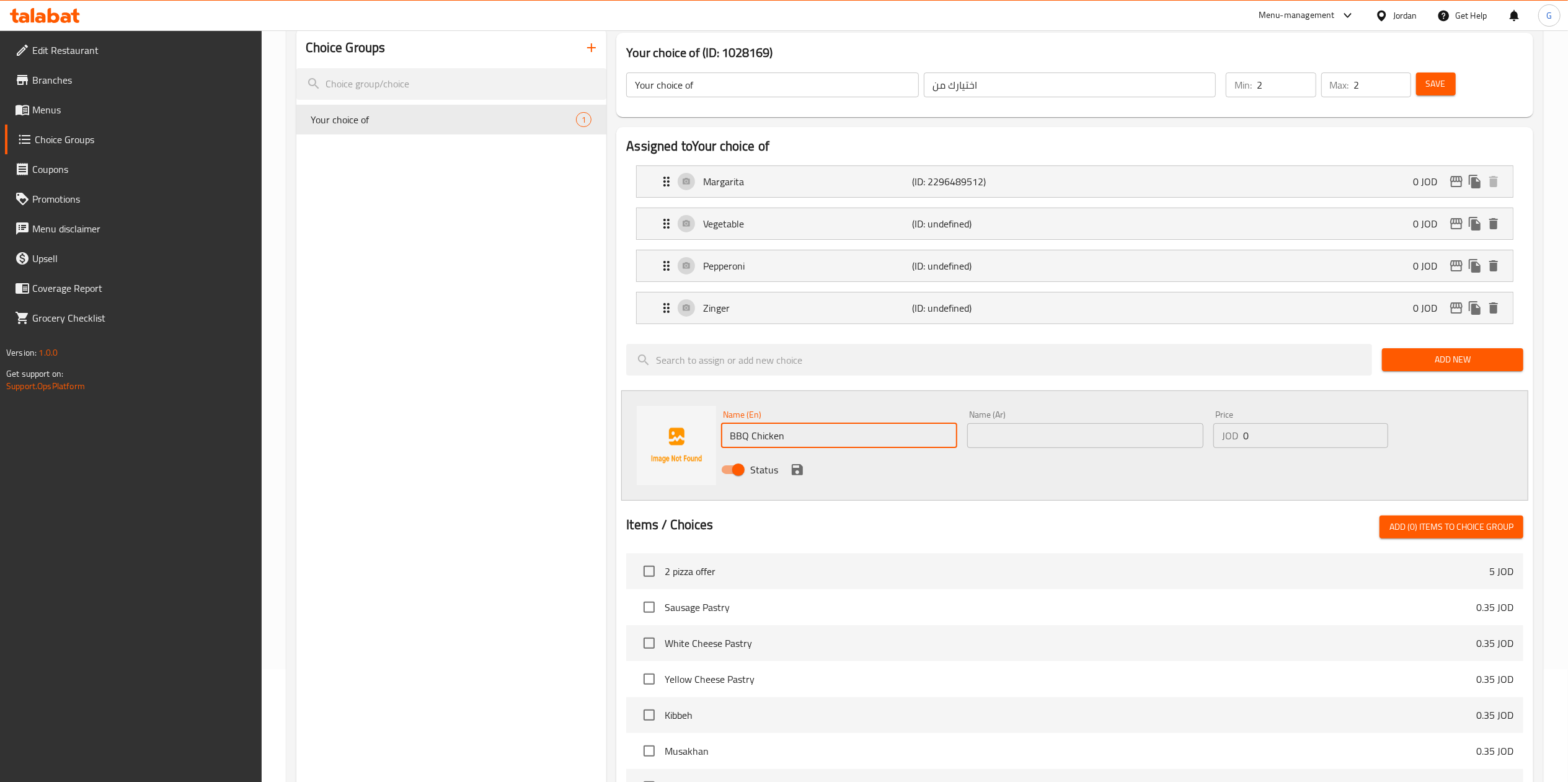
click at [1024, 433] on input "text" at bounding box center [1084, 435] width 236 height 25
type input "ب"
type input "باربكيو"
click at [792, 470] on icon "save" at bounding box center [797, 469] width 11 height 11
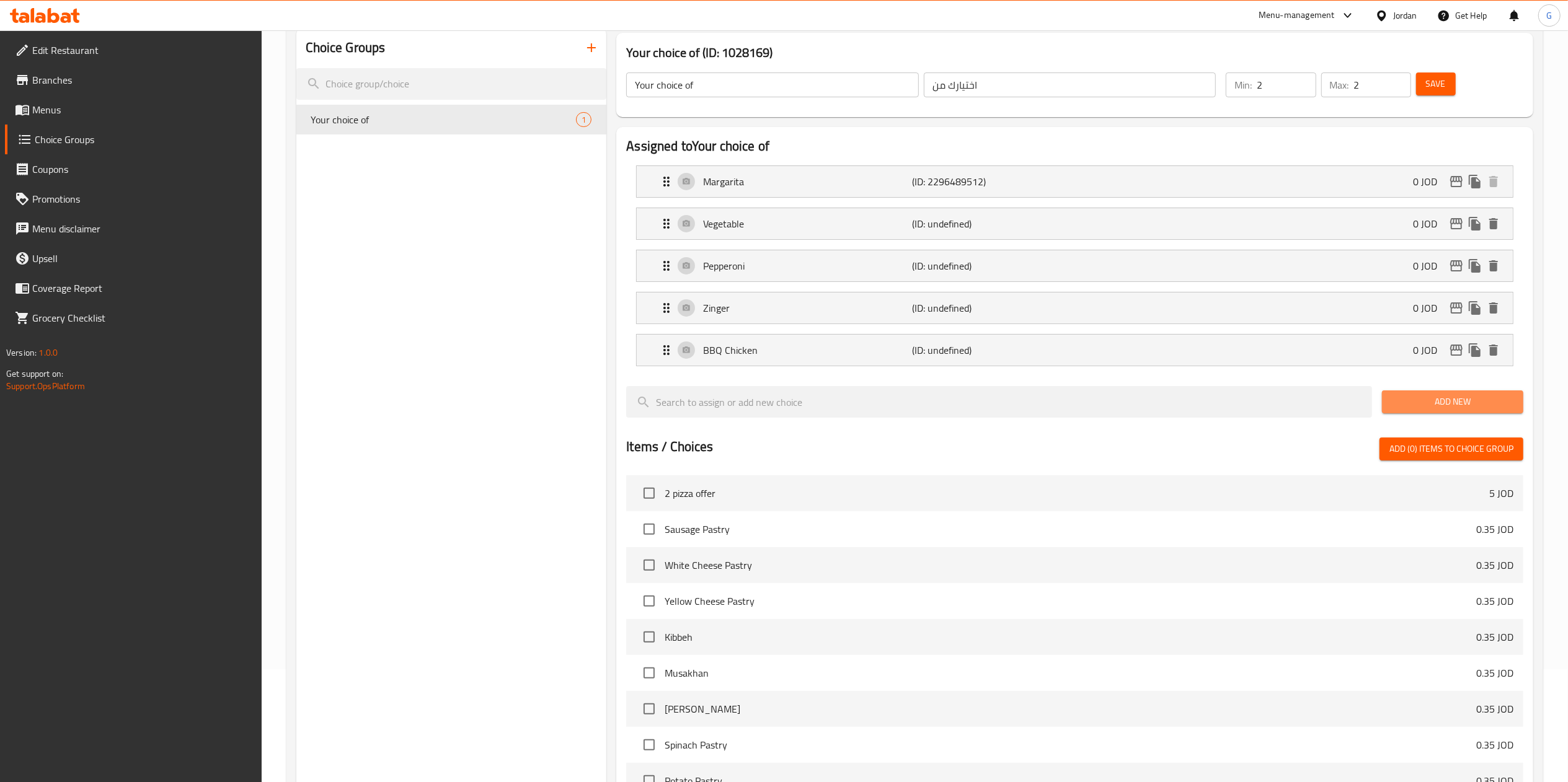
click at [1396, 395] on button "Add New" at bounding box center [1452, 401] width 141 height 23
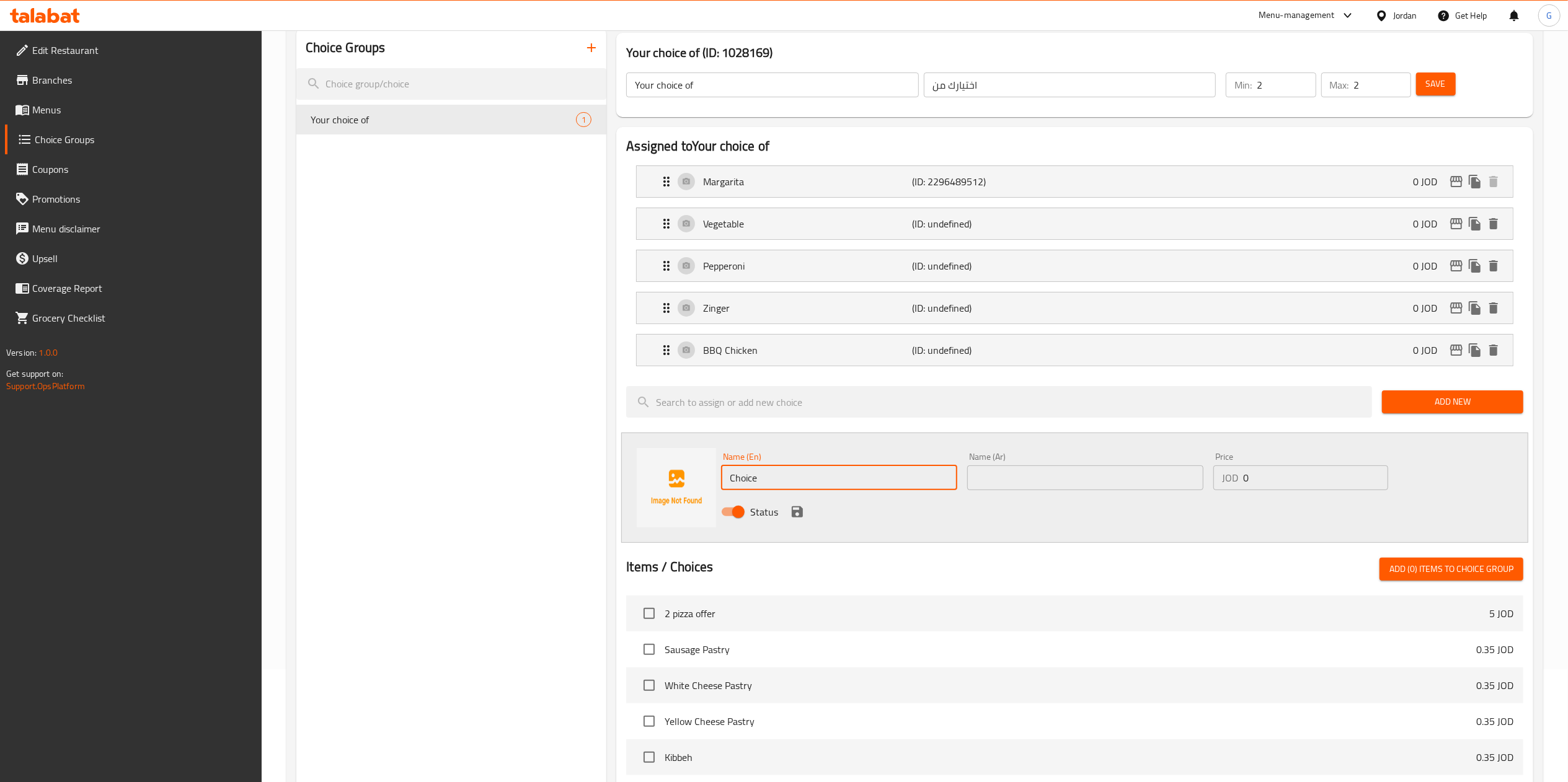
click at [797, 488] on input "Choice" at bounding box center [839, 477] width 236 height 25
paste input "[PERSON_NAME]"
type input "[PERSON_NAME]"
click at [995, 484] on input "text" at bounding box center [1084, 477] width 236 height 25
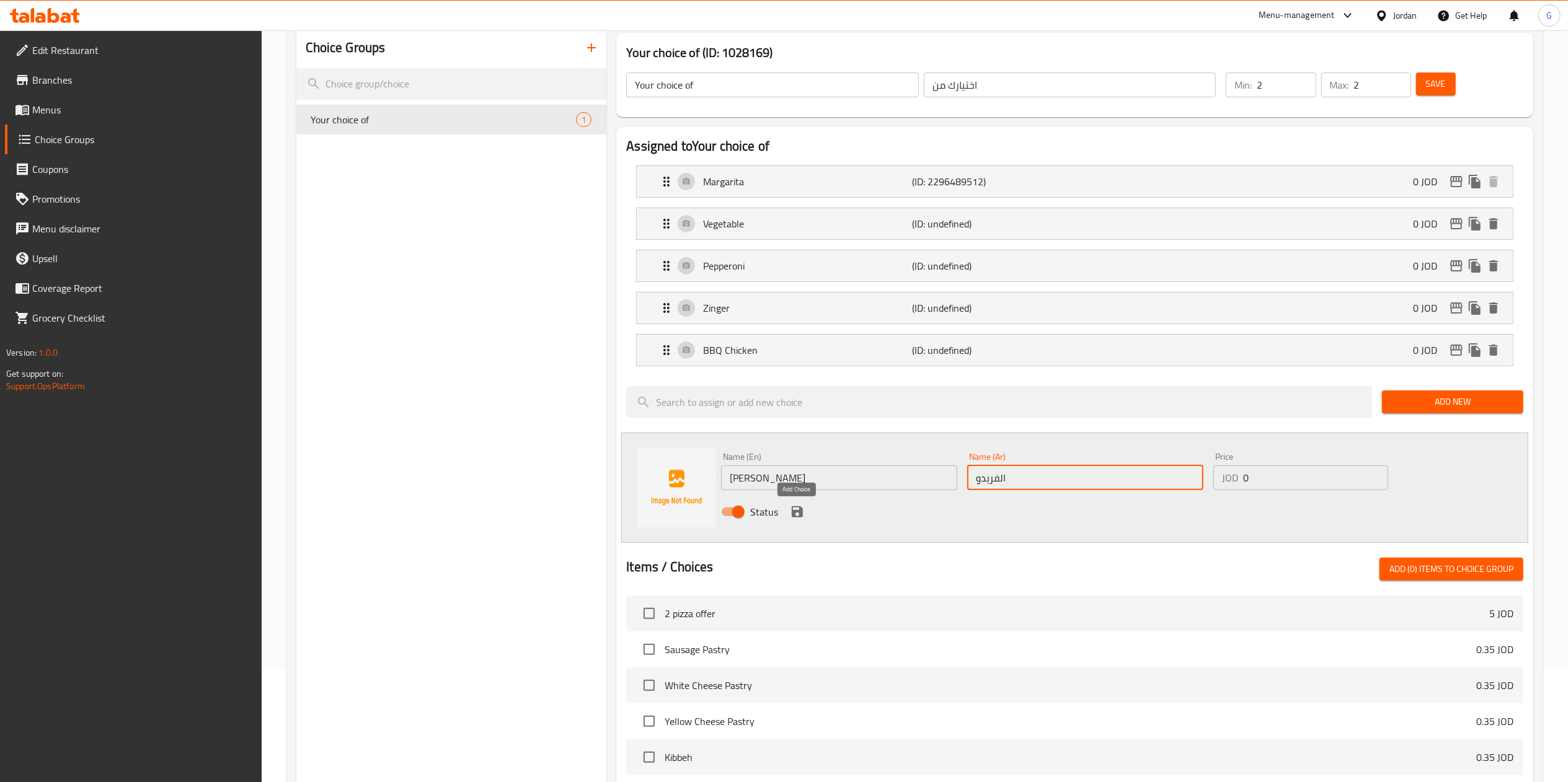
type input "الفريدو"
click at [790, 510] on icon "save" at bounding box center [797, 511] width 15 height 15
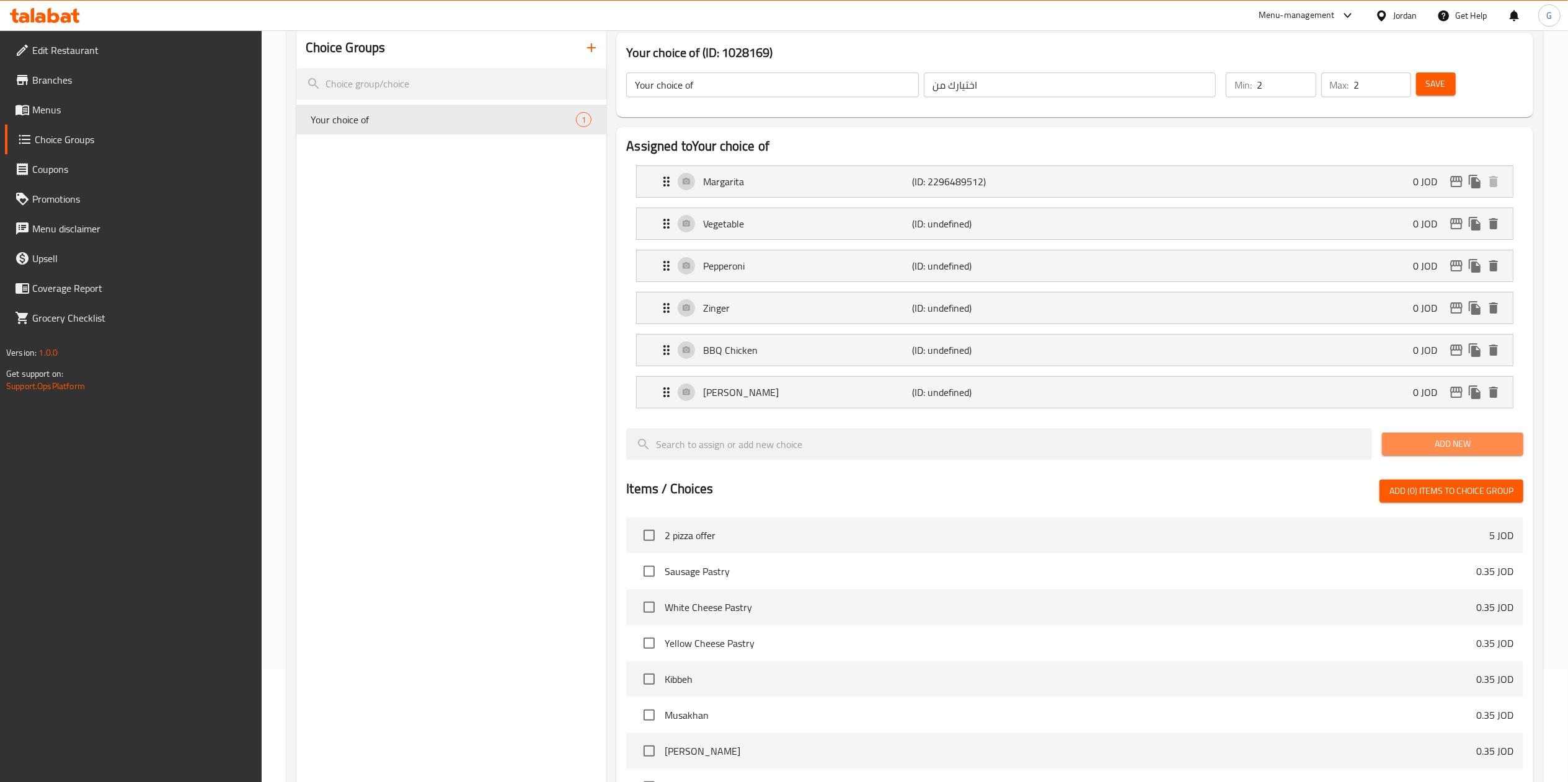
click at [1416, 448] on span "Add New" at bounding box center [1452, 444] width 122 height 16
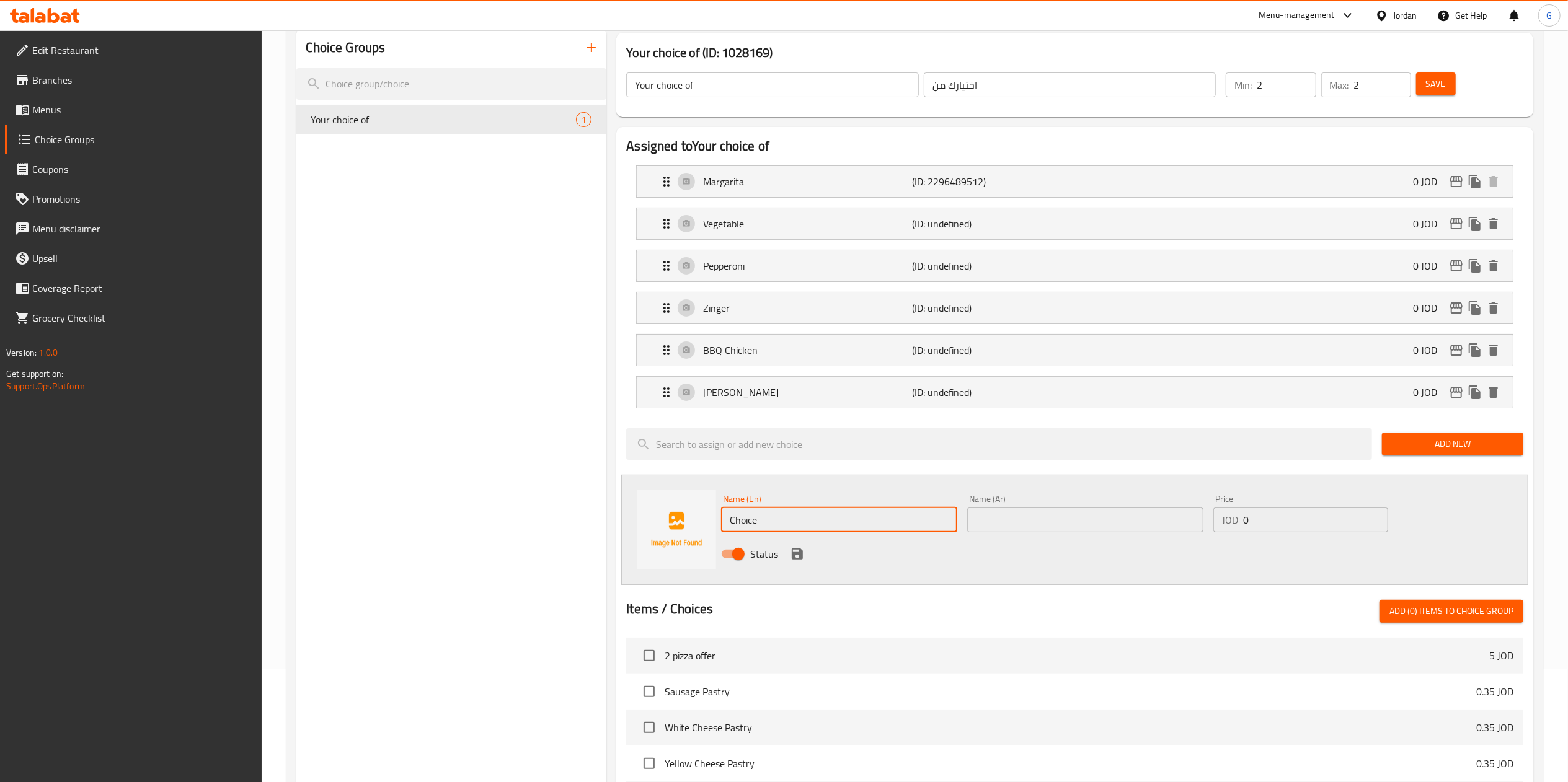
click at [883, 519] on input "Choice" at bounding box center [839, 519] width 236 height 25
paste input "fajita"
type input "fajita"
click at [1022, 513] on input "text" at bounding box center [1084, 519] width 236 height 25
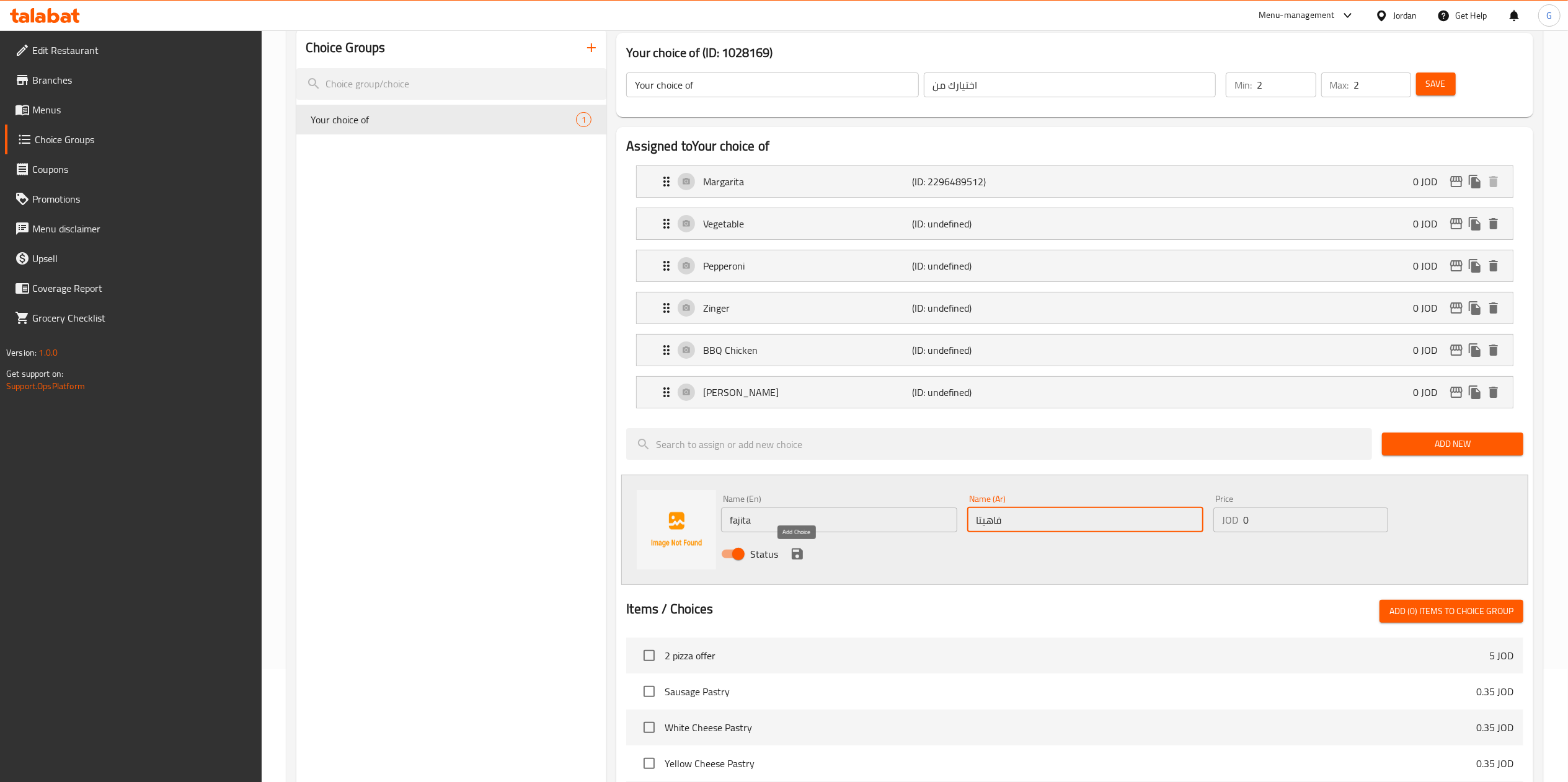
type input "فاهيتا"
click at [797, 547] on button "save" at bounding box center [797, 553] width 19 height 19
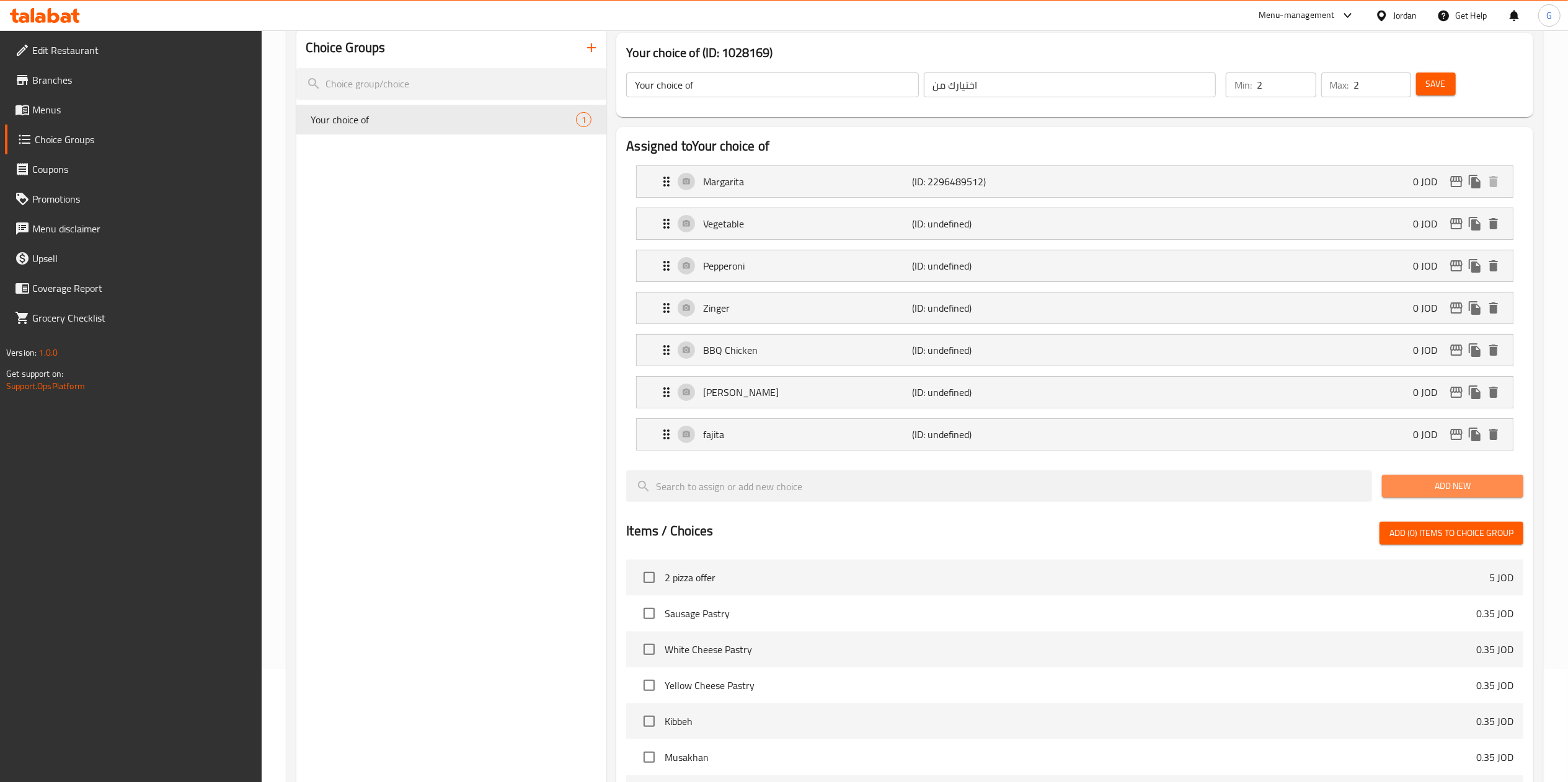
click at [1396, 478] on button "Add New" at bounding box center [1452, 486] width 141 height 23
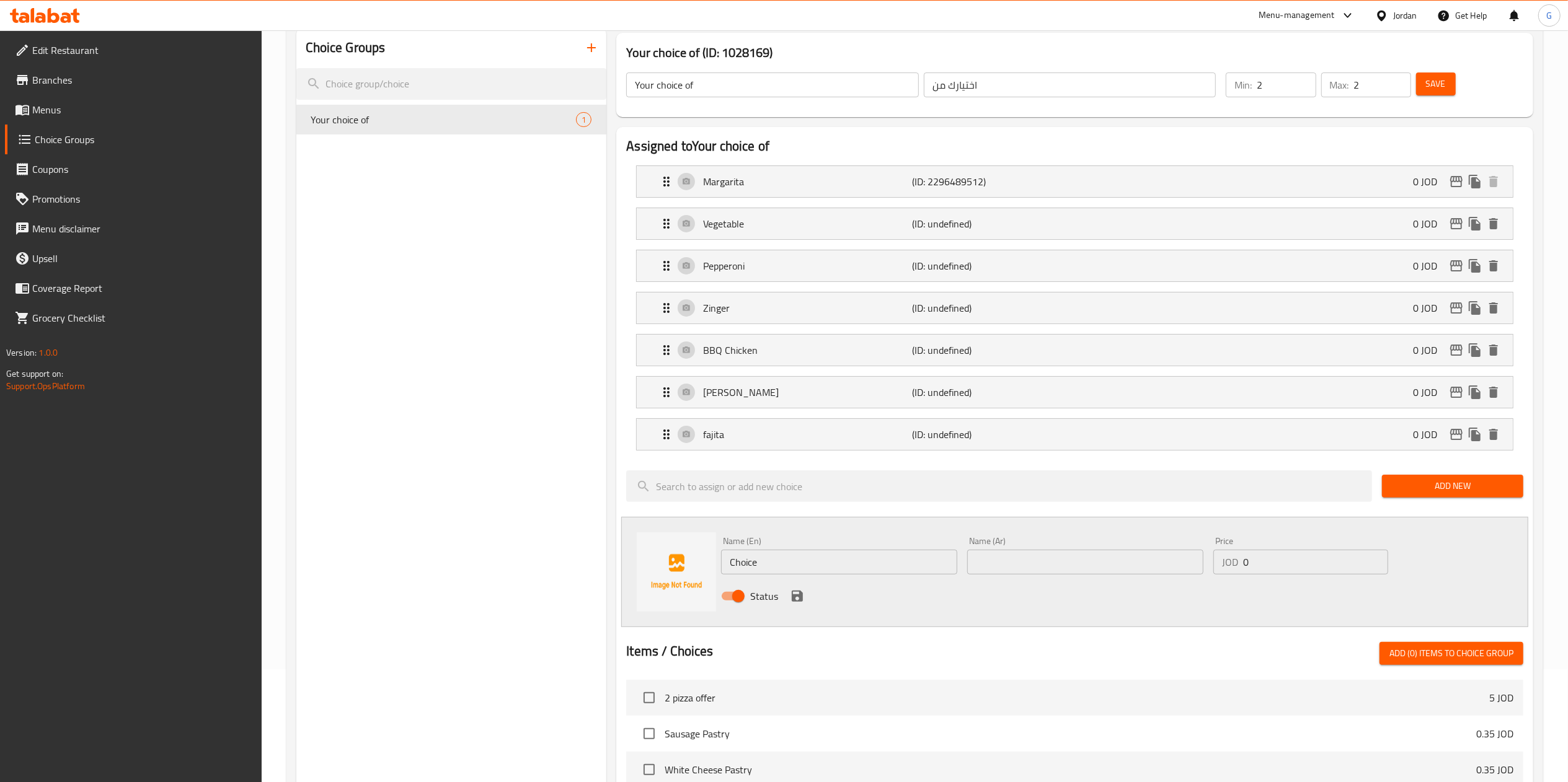
drag, startPoint x: 787, startPoint y: 550, endPoint x: 787, endPoint y: 568, distance: 18.0
click at [787, 568] on div "Name (En) Choice Name (En)" at bounding box center [839, 555] width 236 height 38
paste input "Mexican"
click at [787, 568] on input "Choice" at bounding box center [839, 561] width 236 height 25
paste input "text"
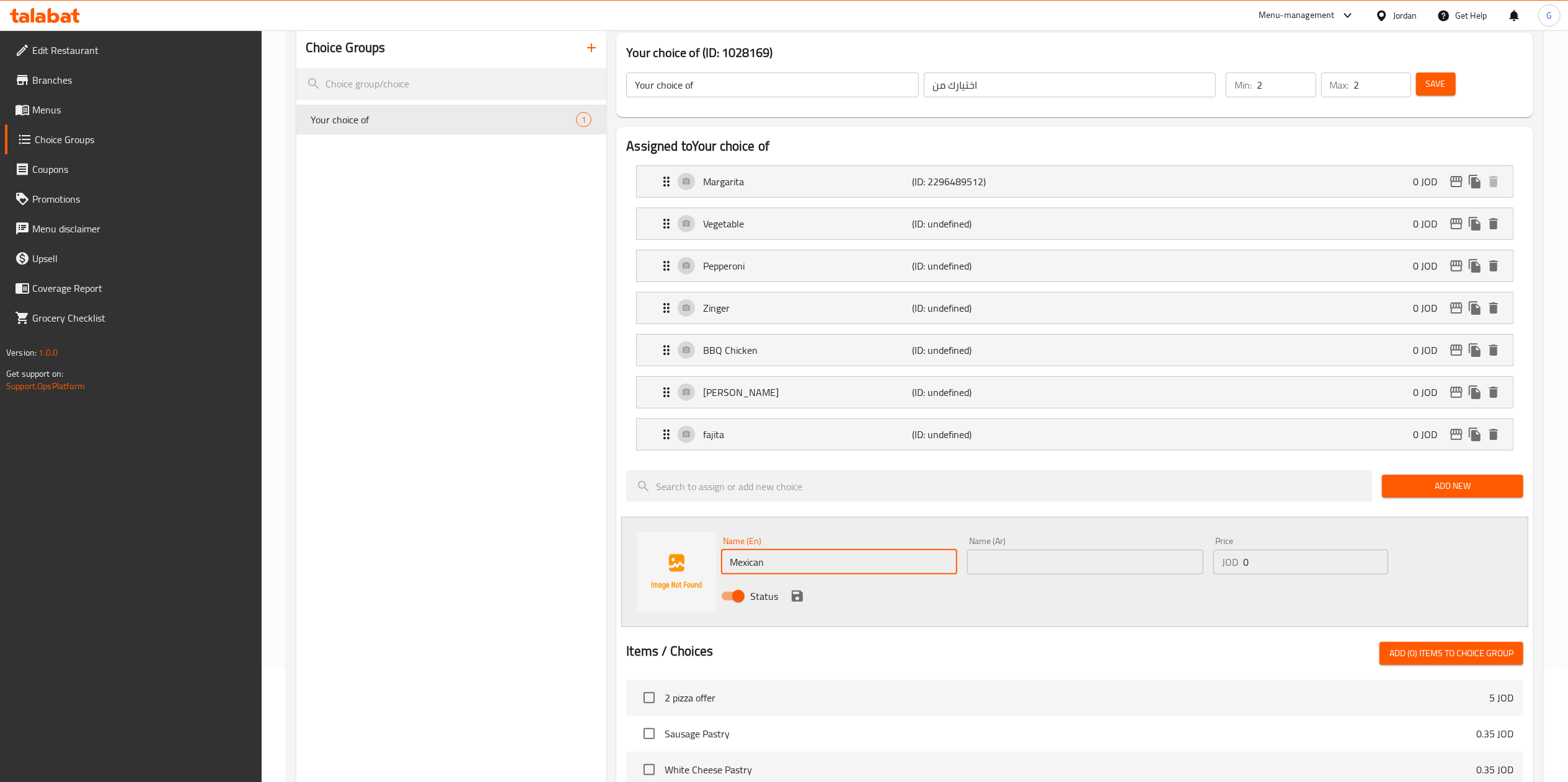
type input "Mexican"
click at [1094, 554] on input "text" at bounding box center [1084, 561] width 236 height 25
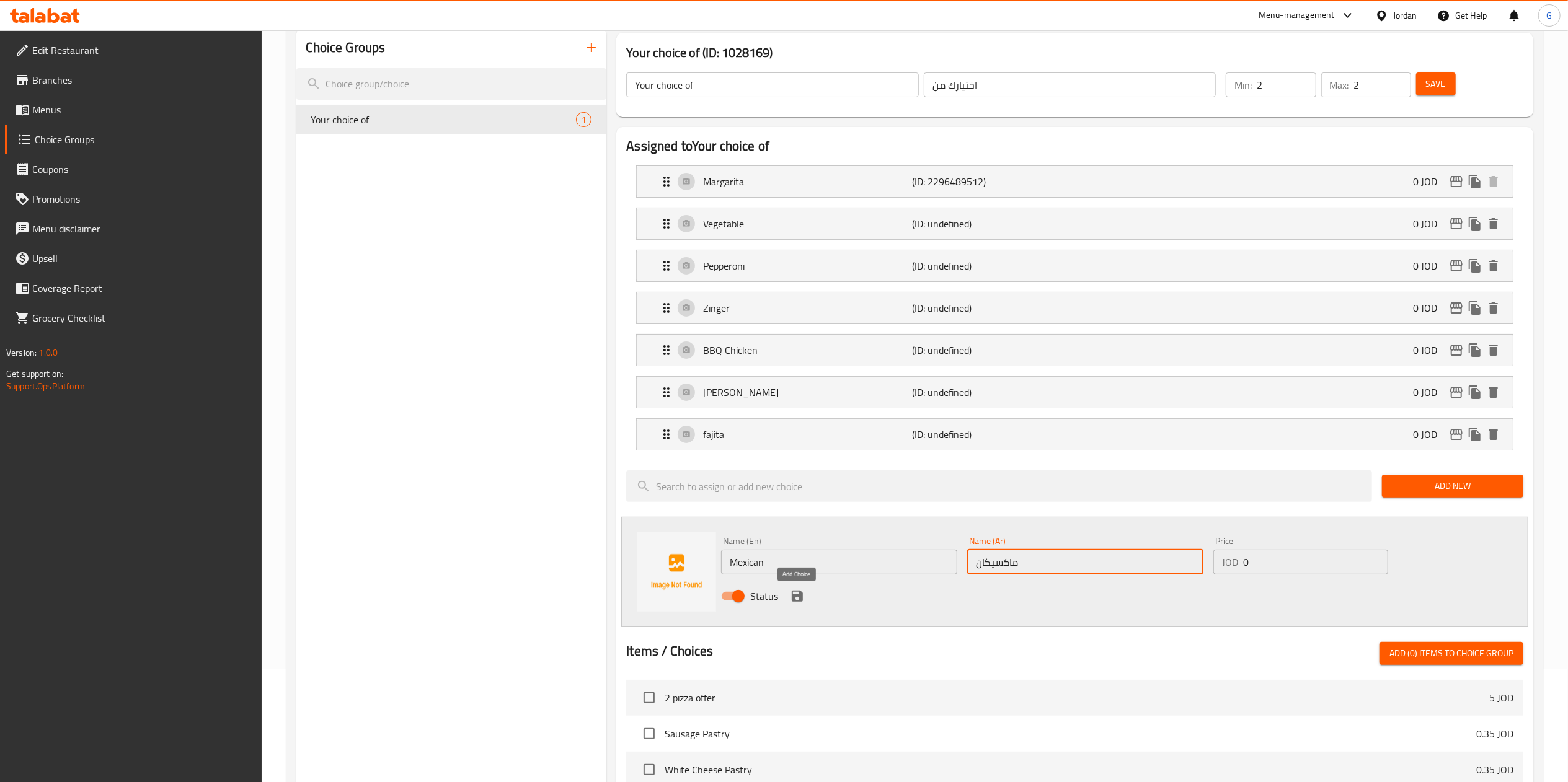
type input "ماكسيكان"
click at [795, 601] on icon "save" at bounding box center [797, 596] width 15 height 15
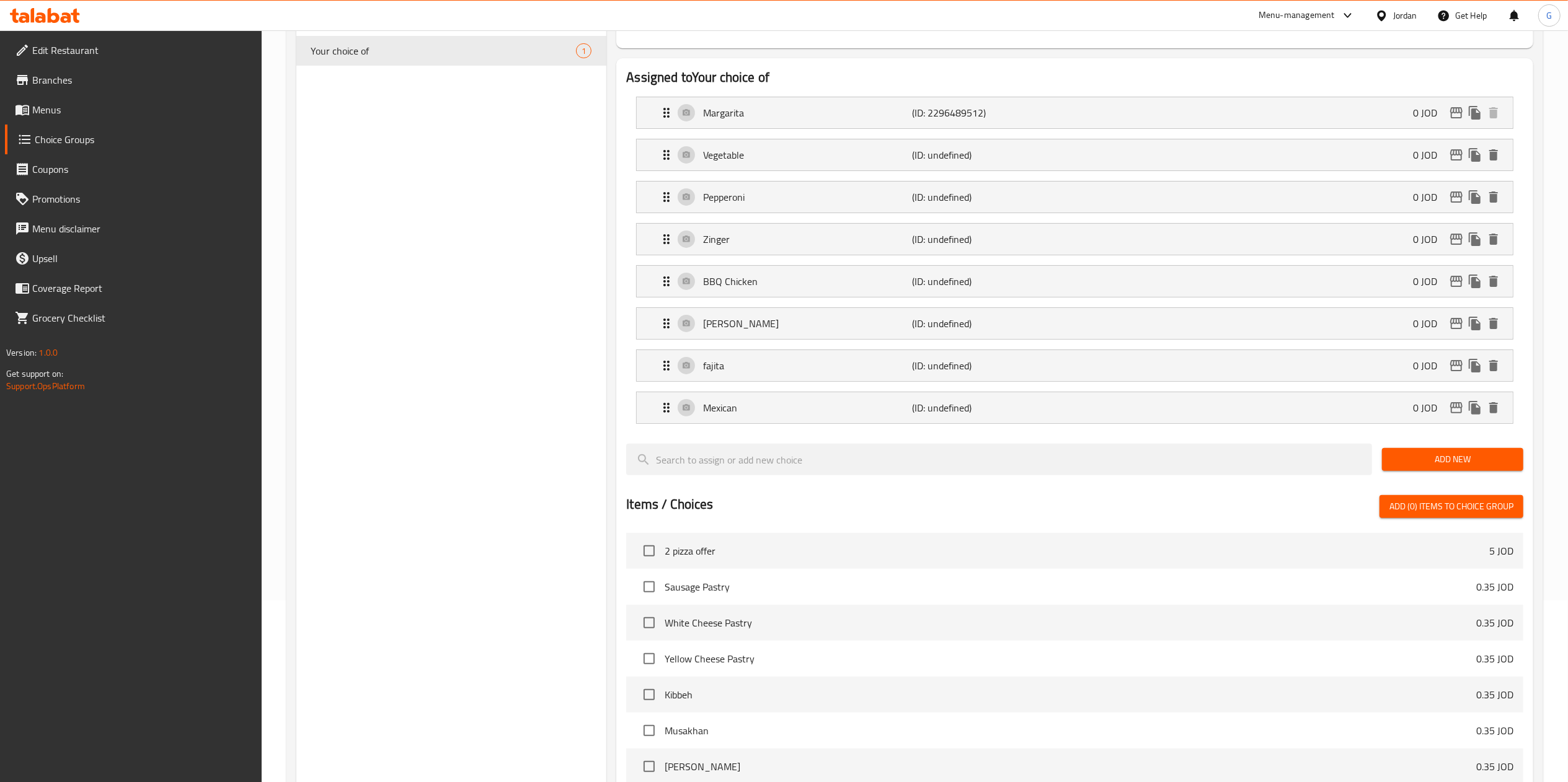
scroll to position [536, 0]
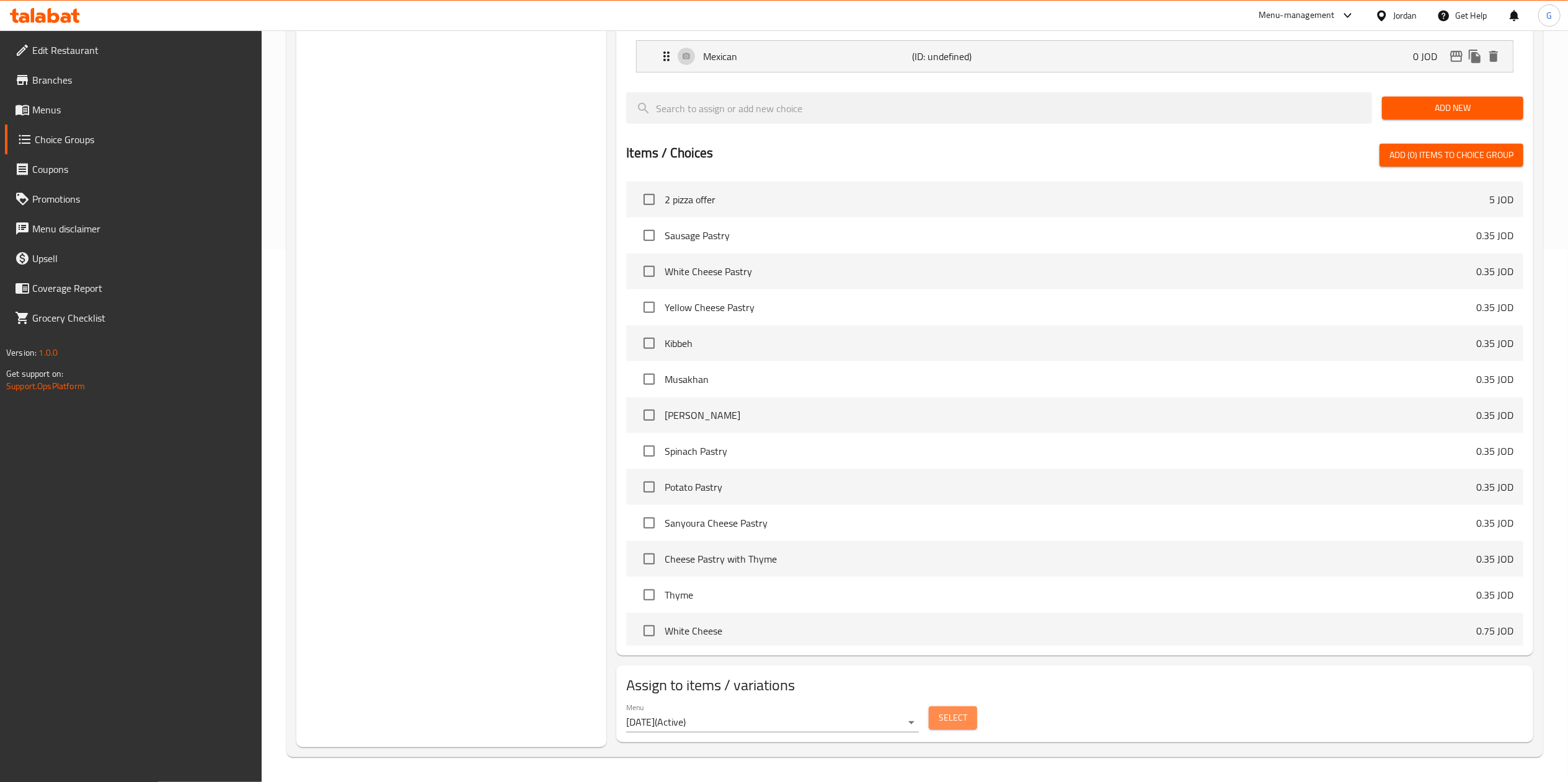
click at [938, 711] on span "Select" at bounding box center [952, 718] width 28 height 16
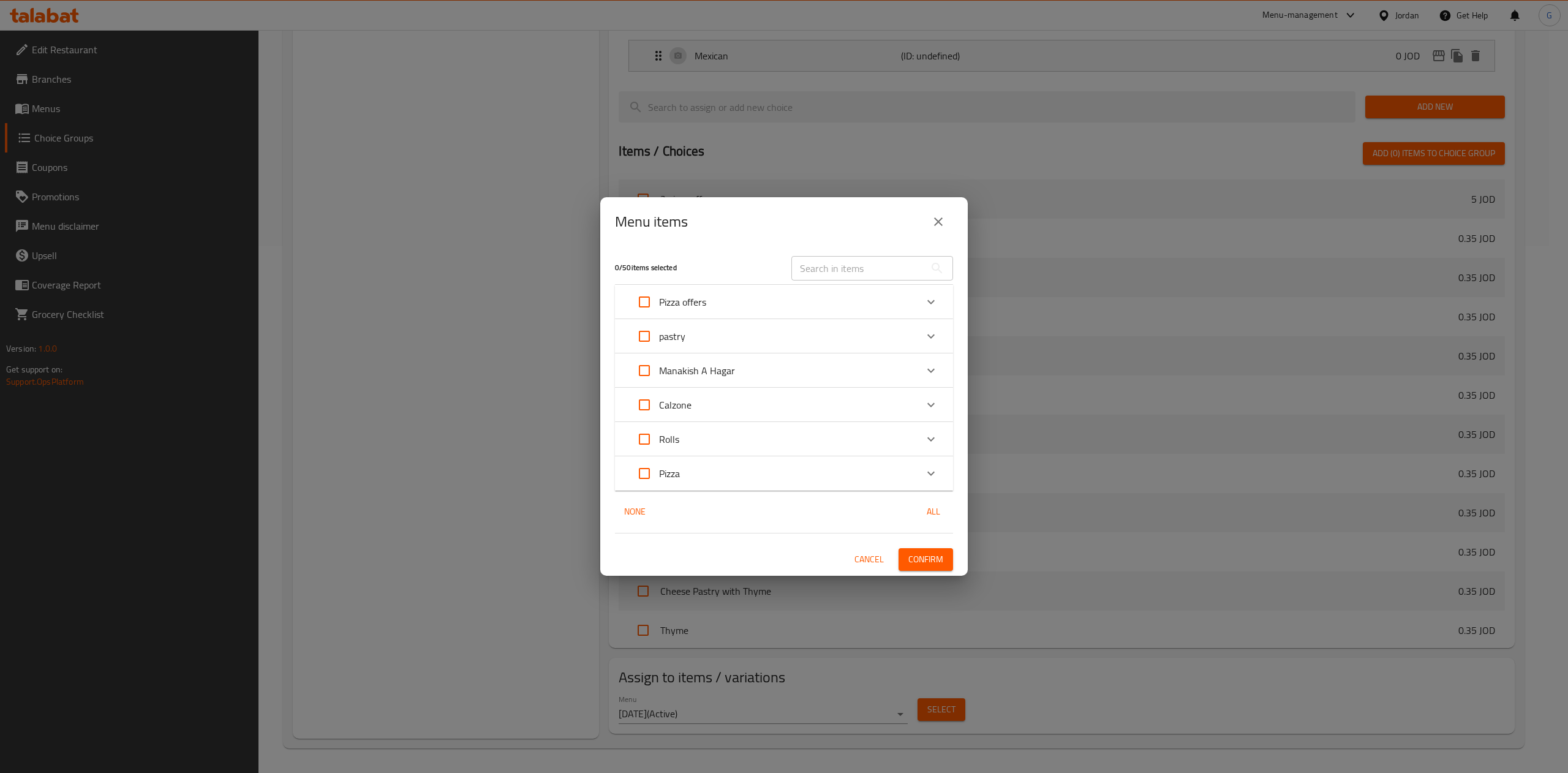
click at [785, 313] on div "Pizza offers" at bounding box center [773, 302] width 287 height 29
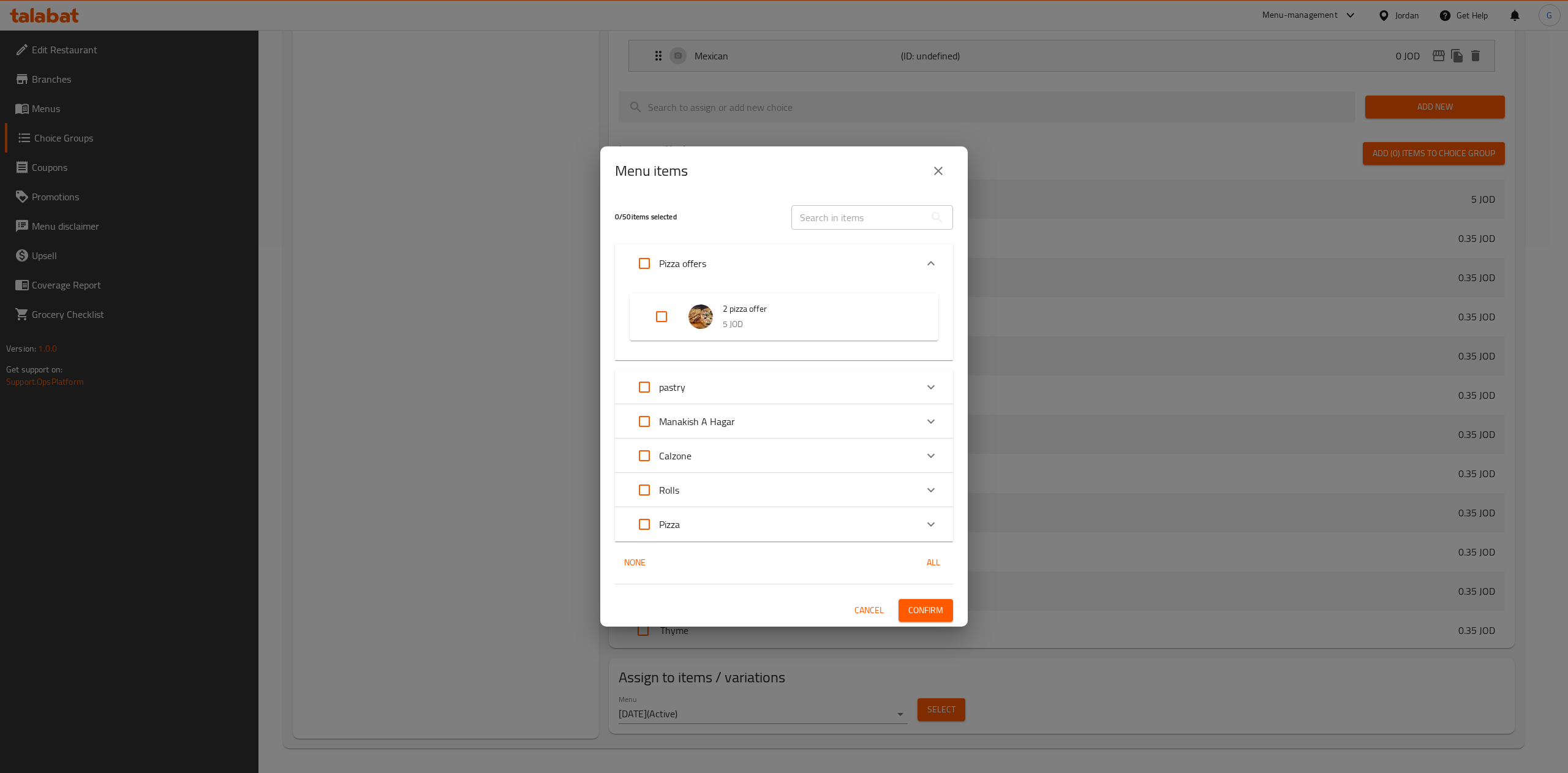
click at [659, 323] on input "Expand" at bounding box center [661, 316] width 29 height 29
checkbox input "true"
click at [919, 614] on span "Confirm" at bounding box center [926, 611] width 35 height 16
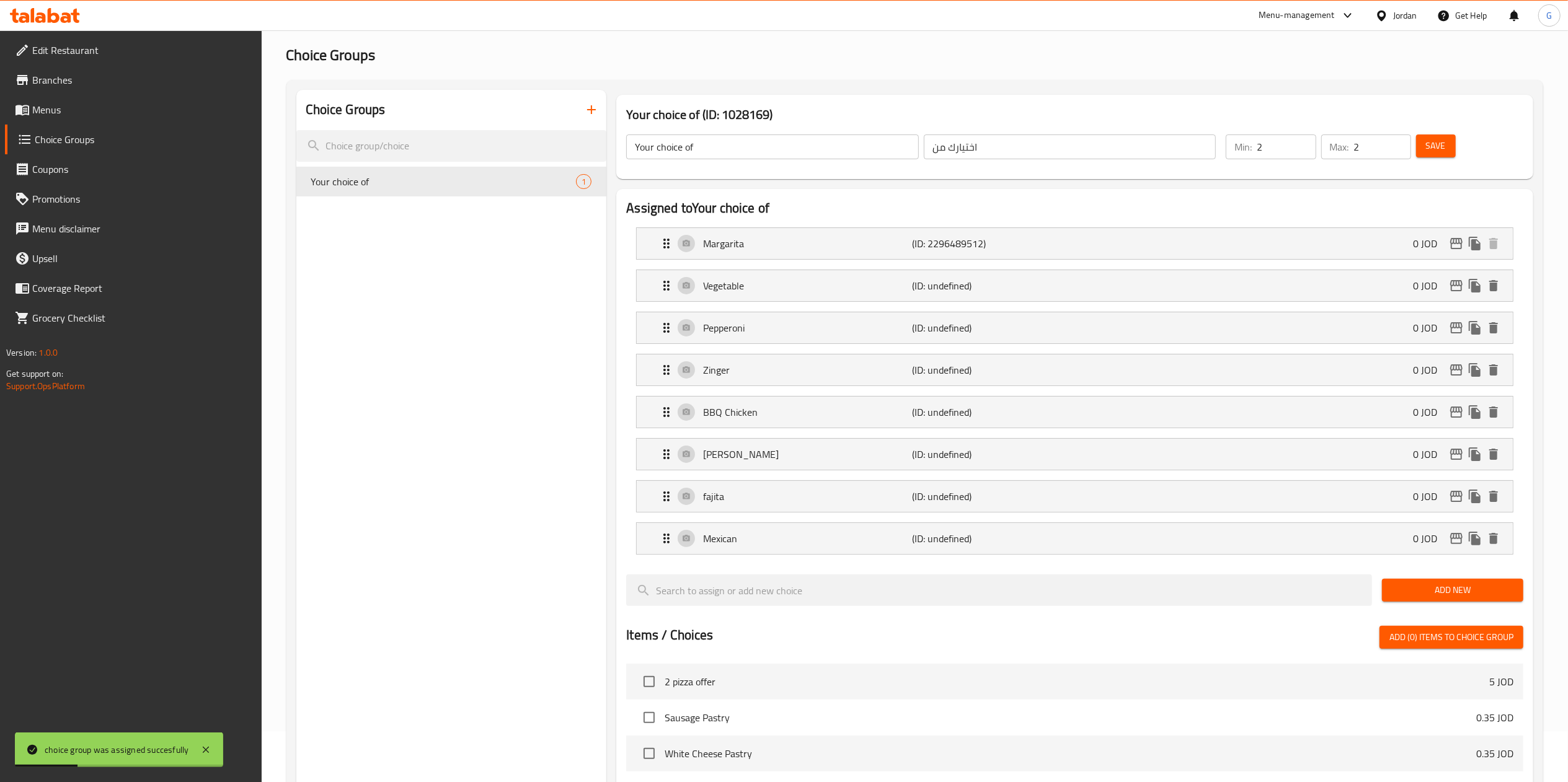
scroll to position [0, 0]
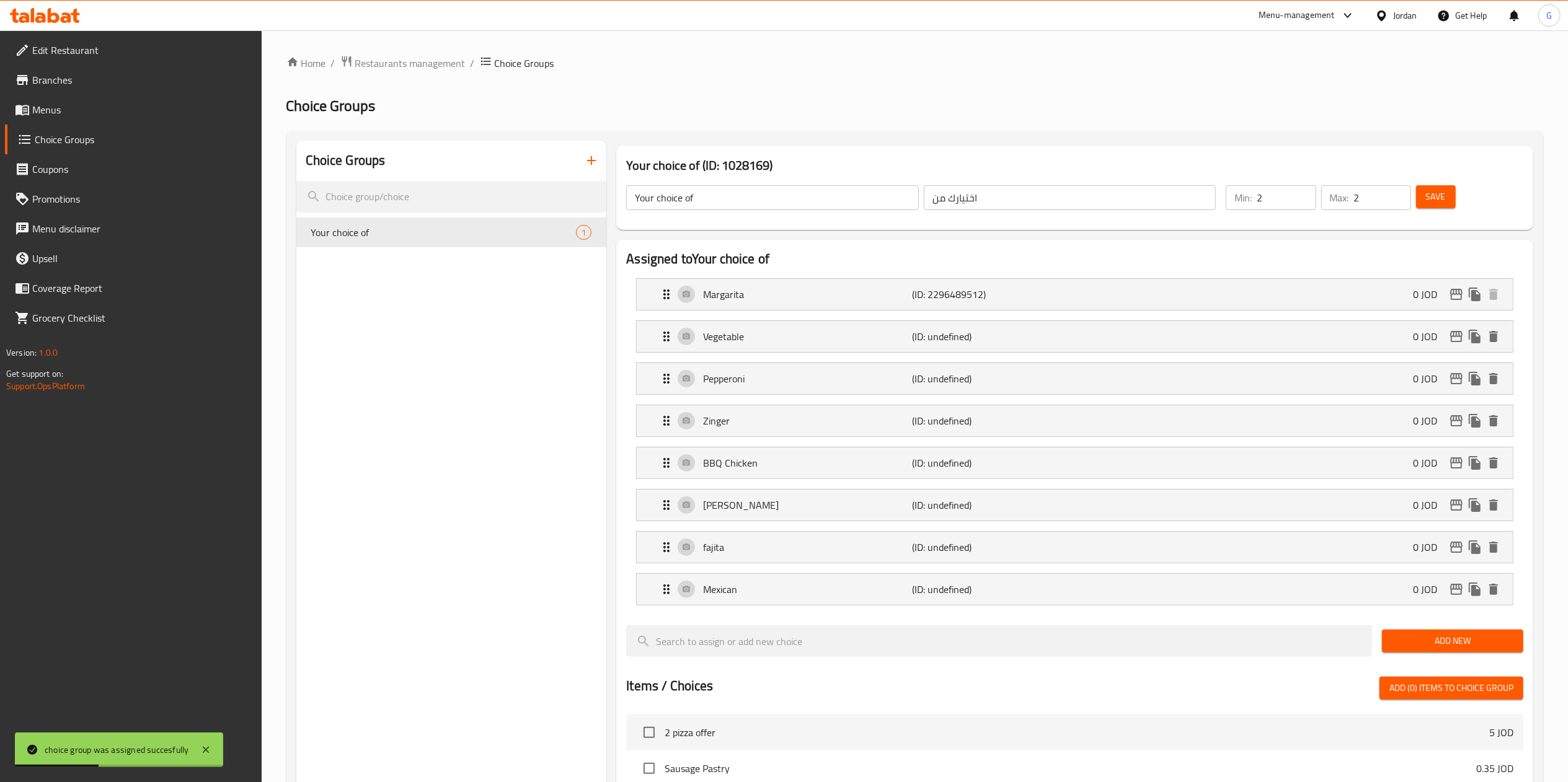
click at [1423, 198] on button "Save" at bounding box center [1436, 196] width 39 height 23
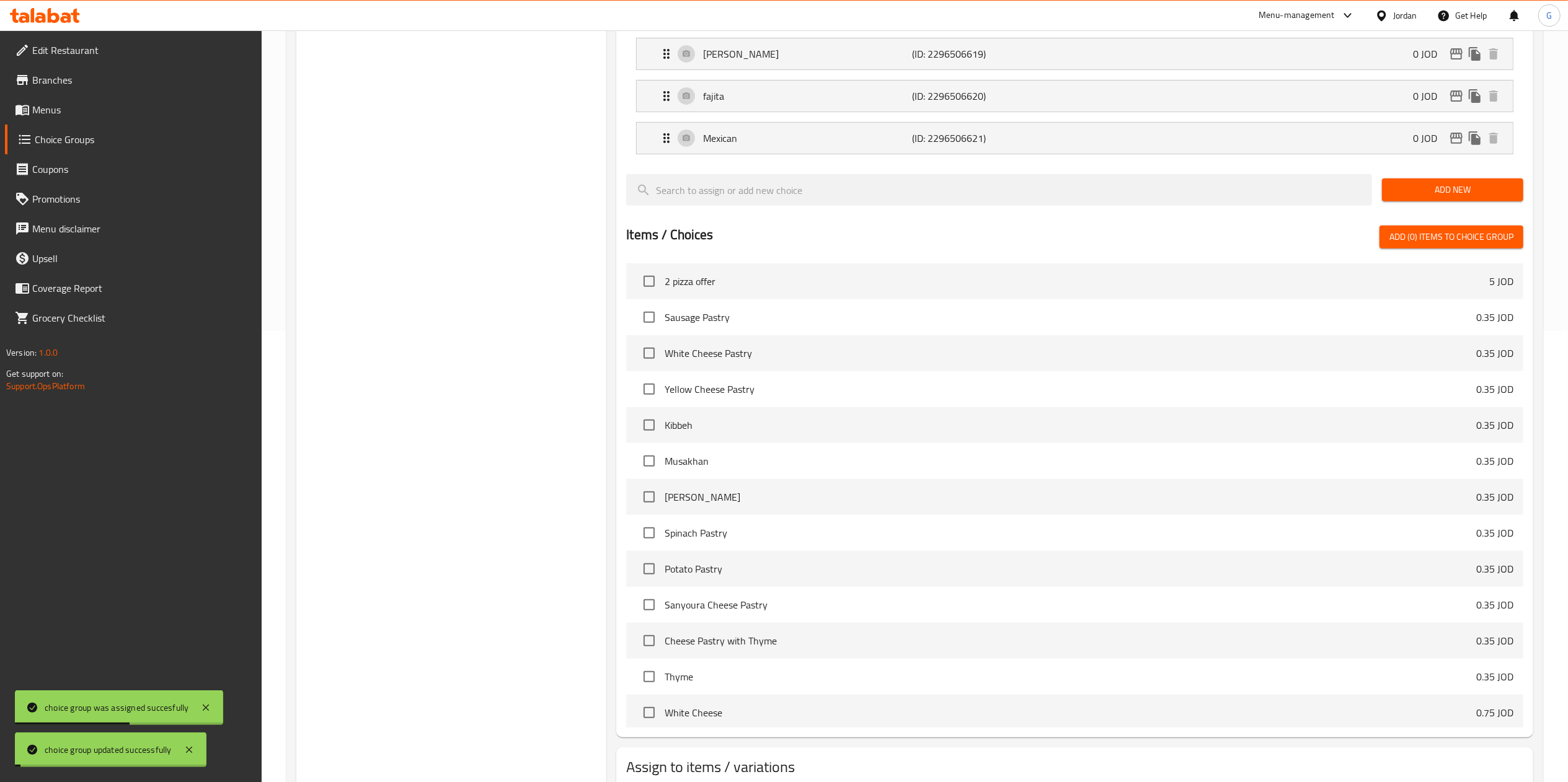
scroll to position [536, 0]
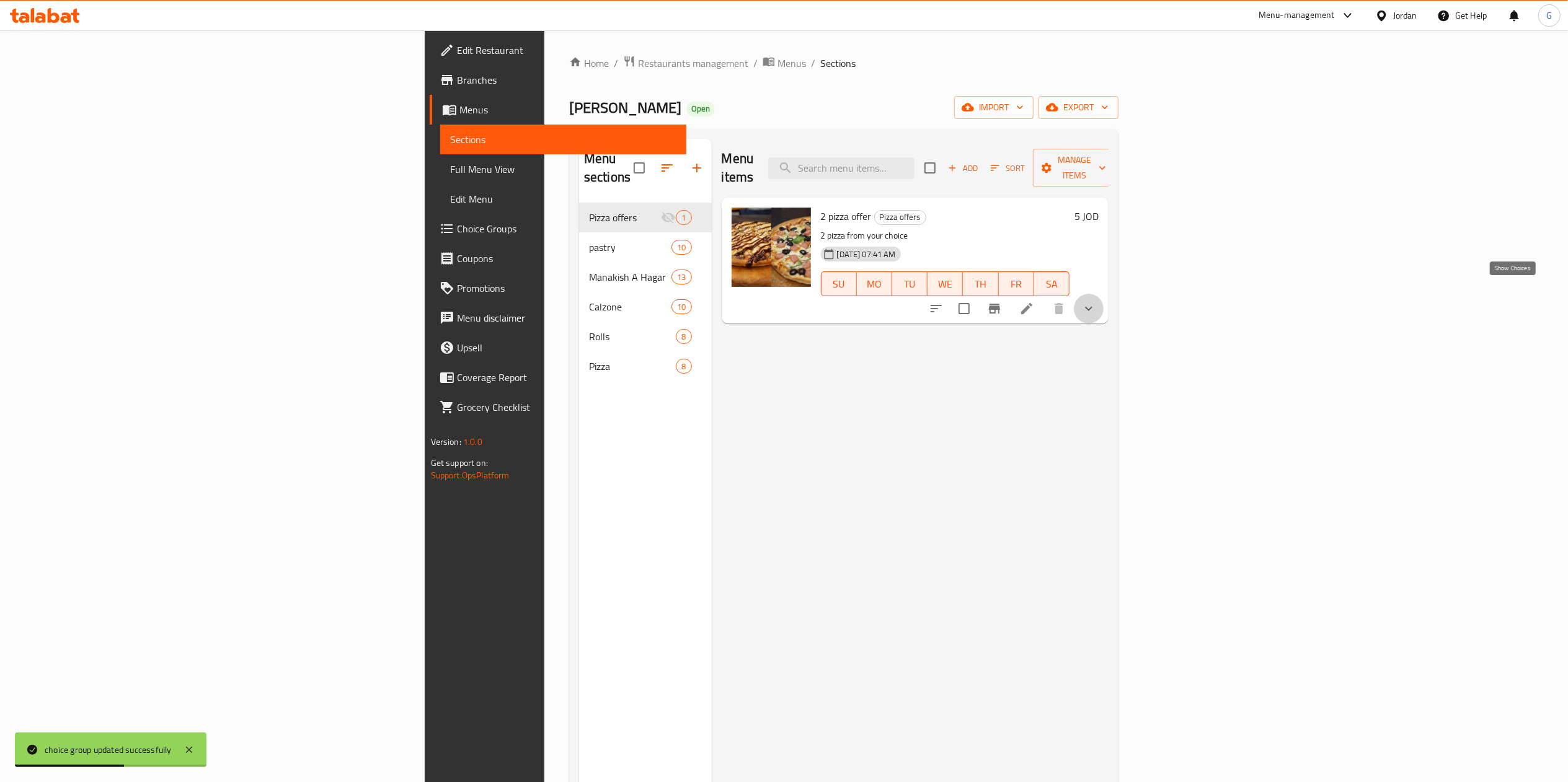
click at [1096, 301] on icon "show more" at bounding box center [1088, 308] width 15 height 15
click at [1032, 356] on icon at bounding box center [1025, 357] width 11 height 11
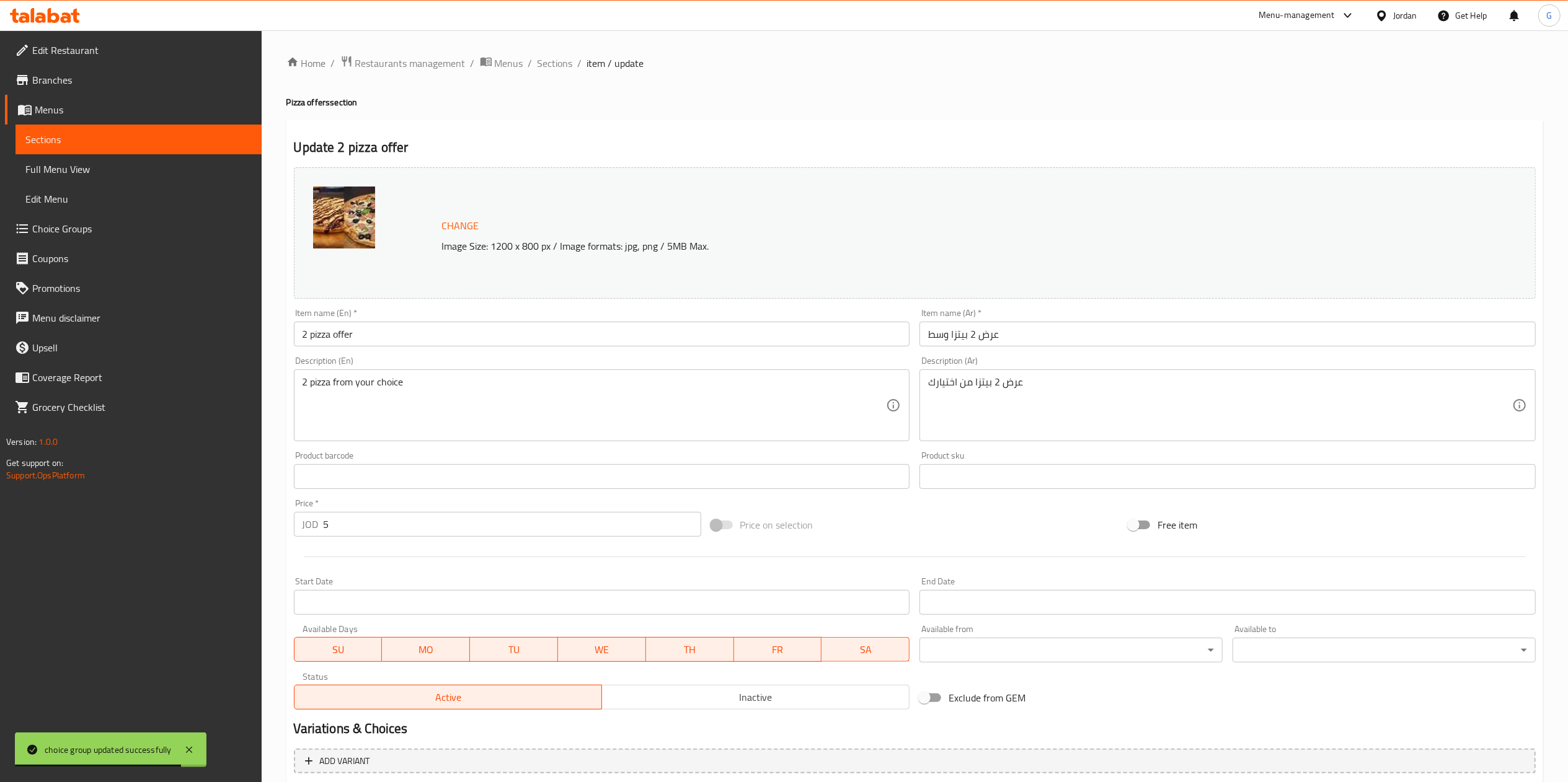
scroll to position [132, 0]
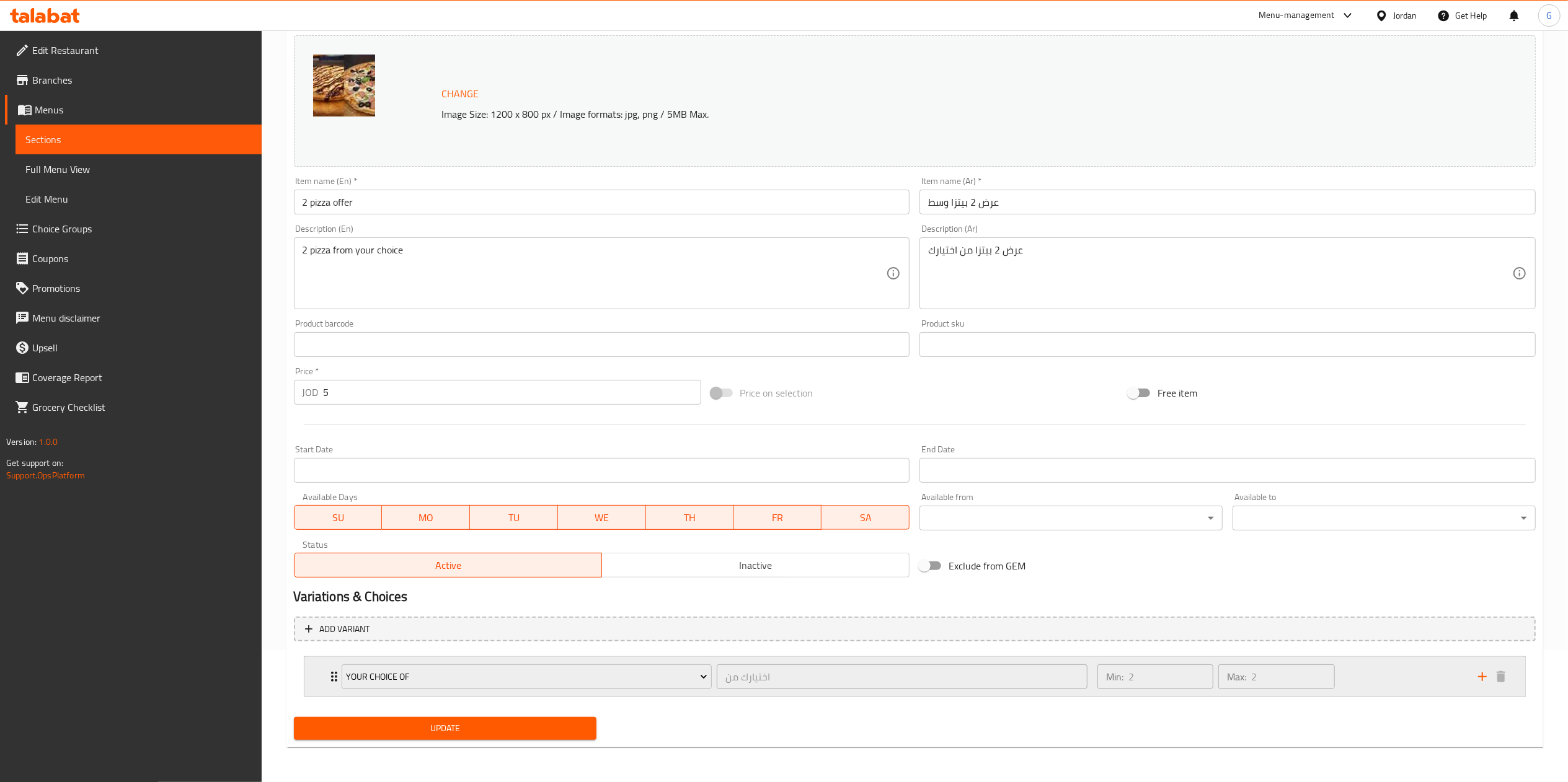
click at [1385, 674] on div "Min: 2 ​ Max: 2 ​" at bounding box center [1281, 677] width 381 height 39
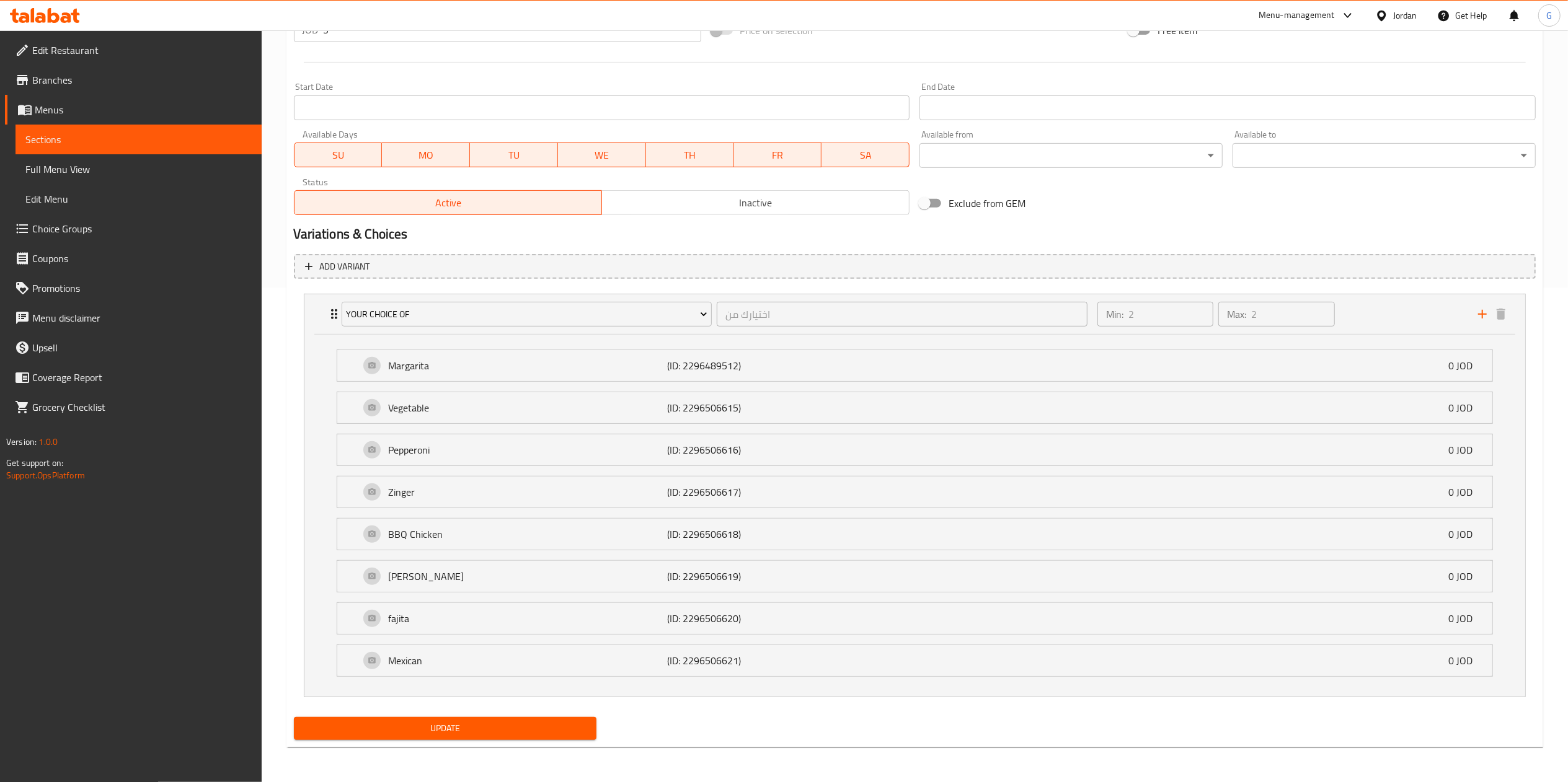
scroll to position [0, 0]
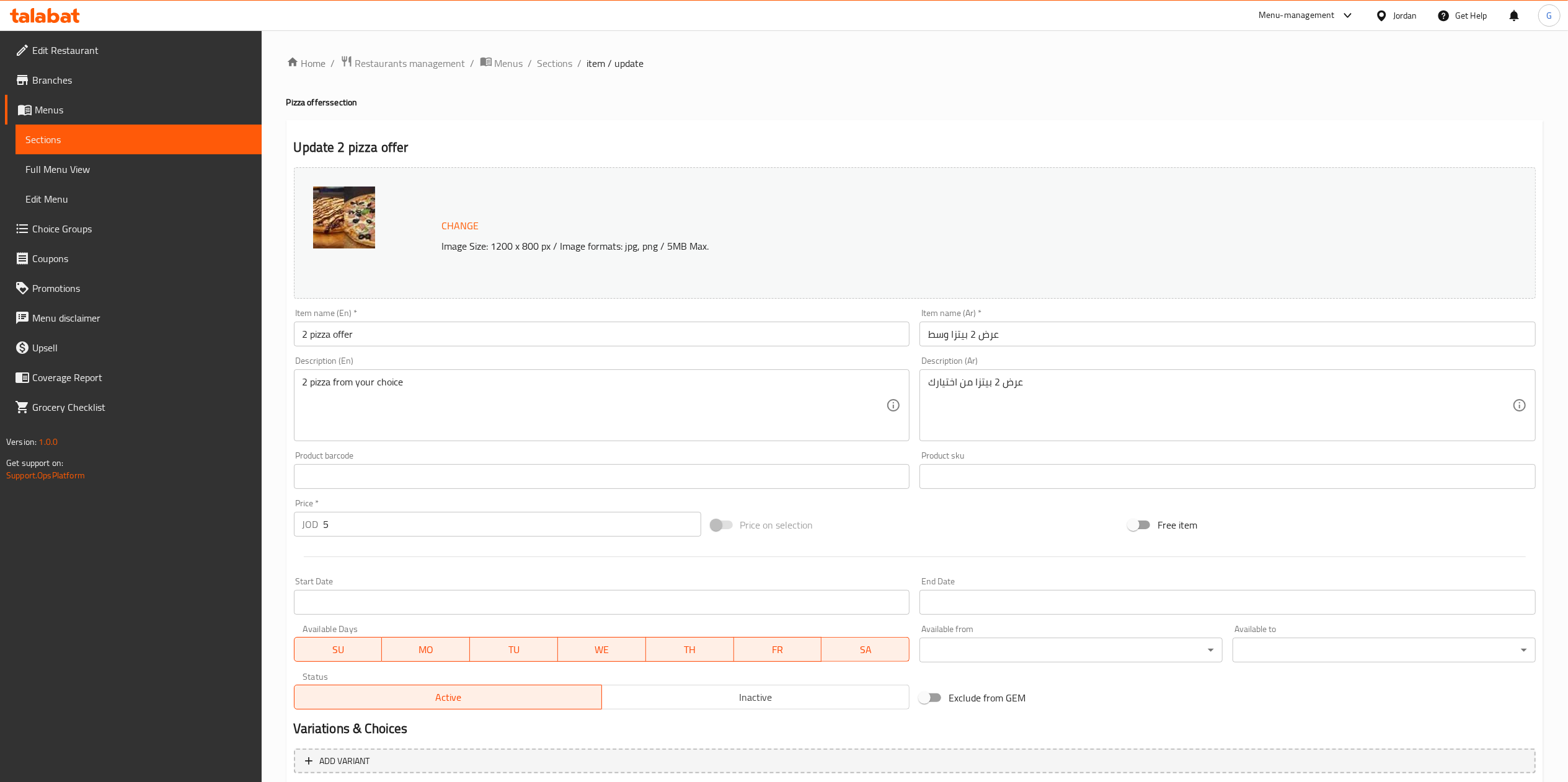
click at [57, 17] on icon at bounding box center [54, 15] width 12 height 15
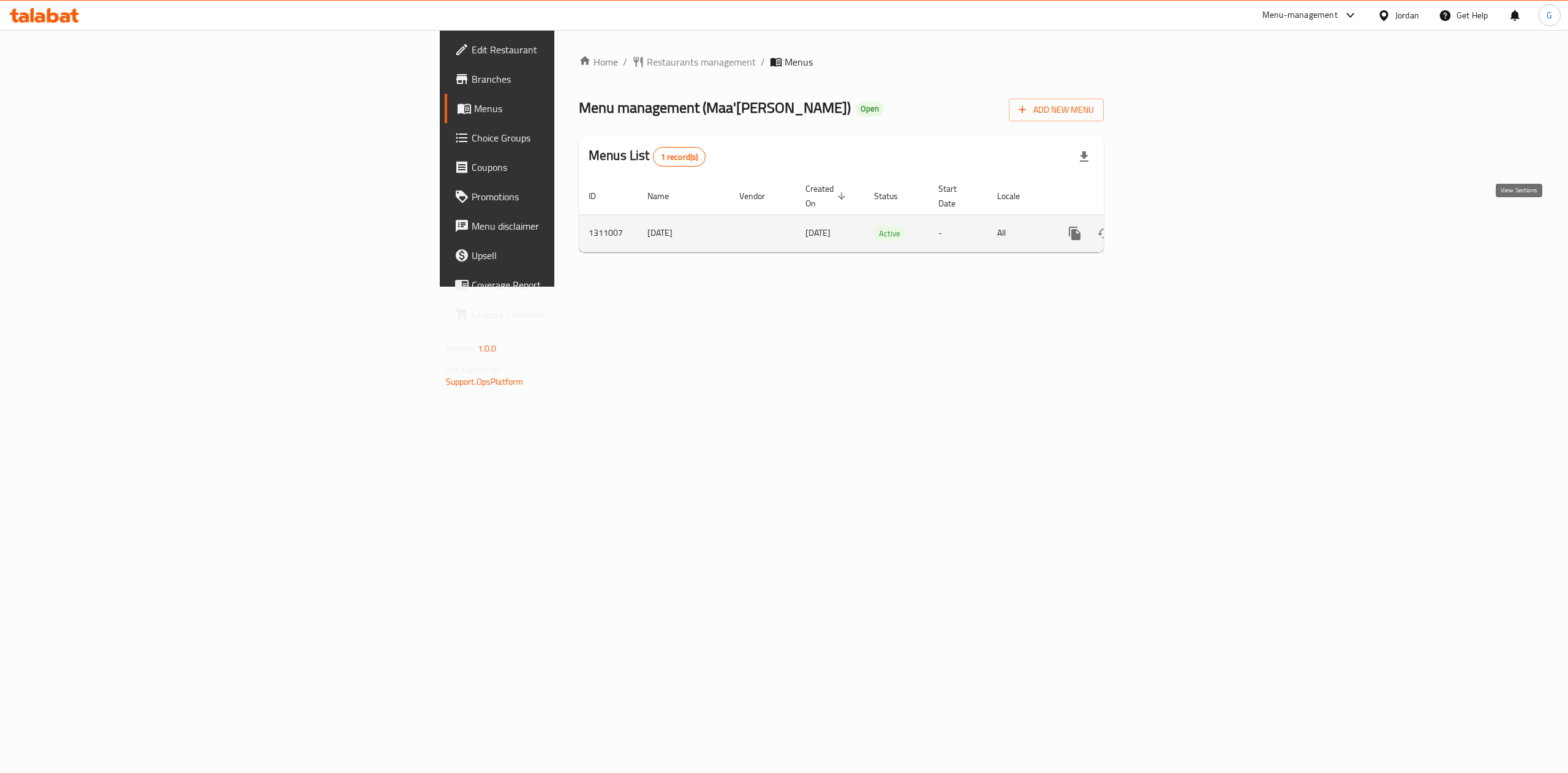
click at [1178, 219] on link "enhanced table" at bounding box center [1163, 234] width 29 height 29
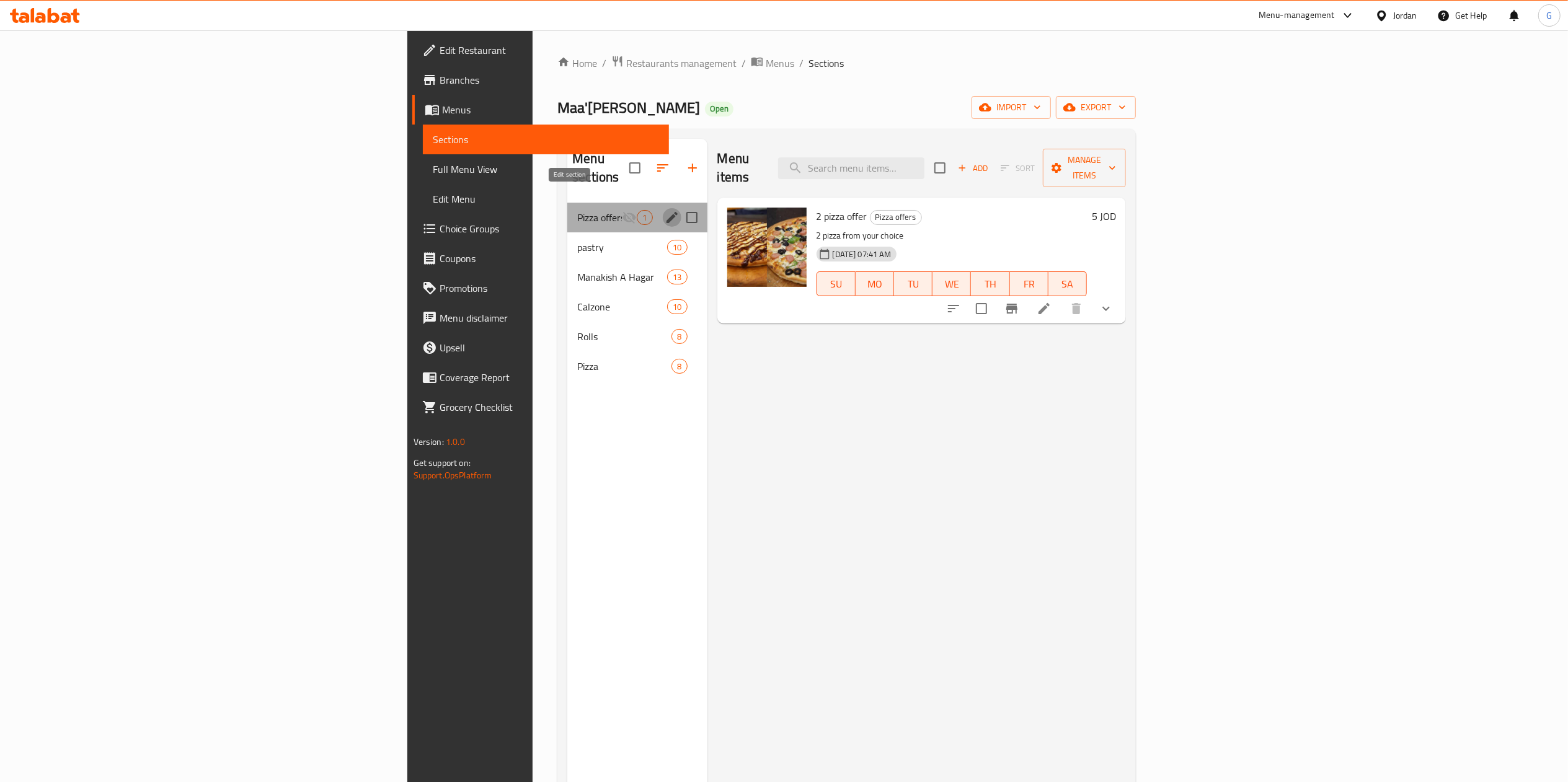
click at [666, 212] on icon "edit" at bounding box center [671, 217] width 11 height 11
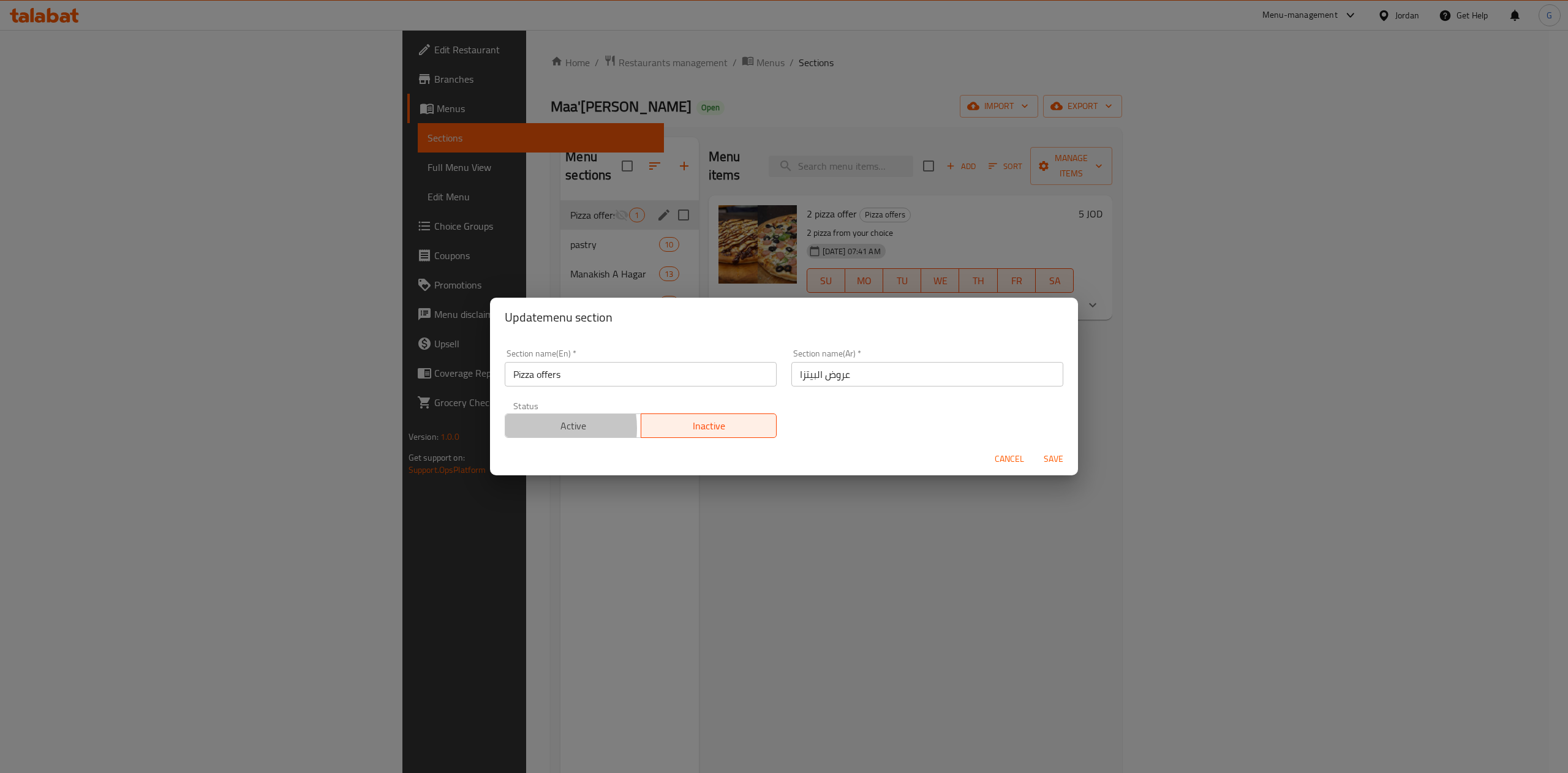
click at [538, 429] on span "Active" at bounding box center [573, 426] width 126 height 17
click at [1054, 458] on span "Save" at bounding box center [1053, 460] width 29 height 16
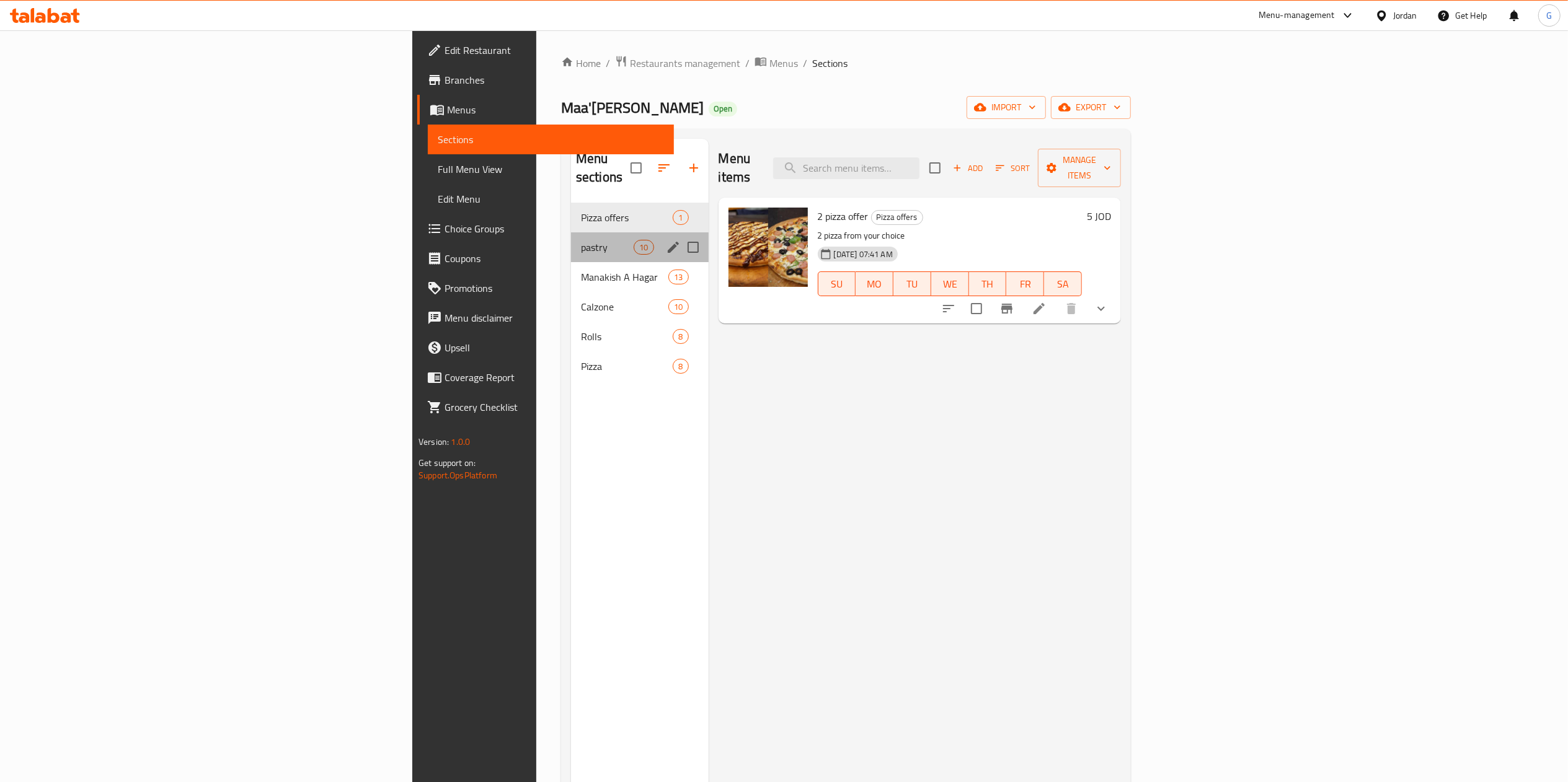
click at [571, 239] on div "pastry 10" at bounding box center [640, 247] width 137 height 29
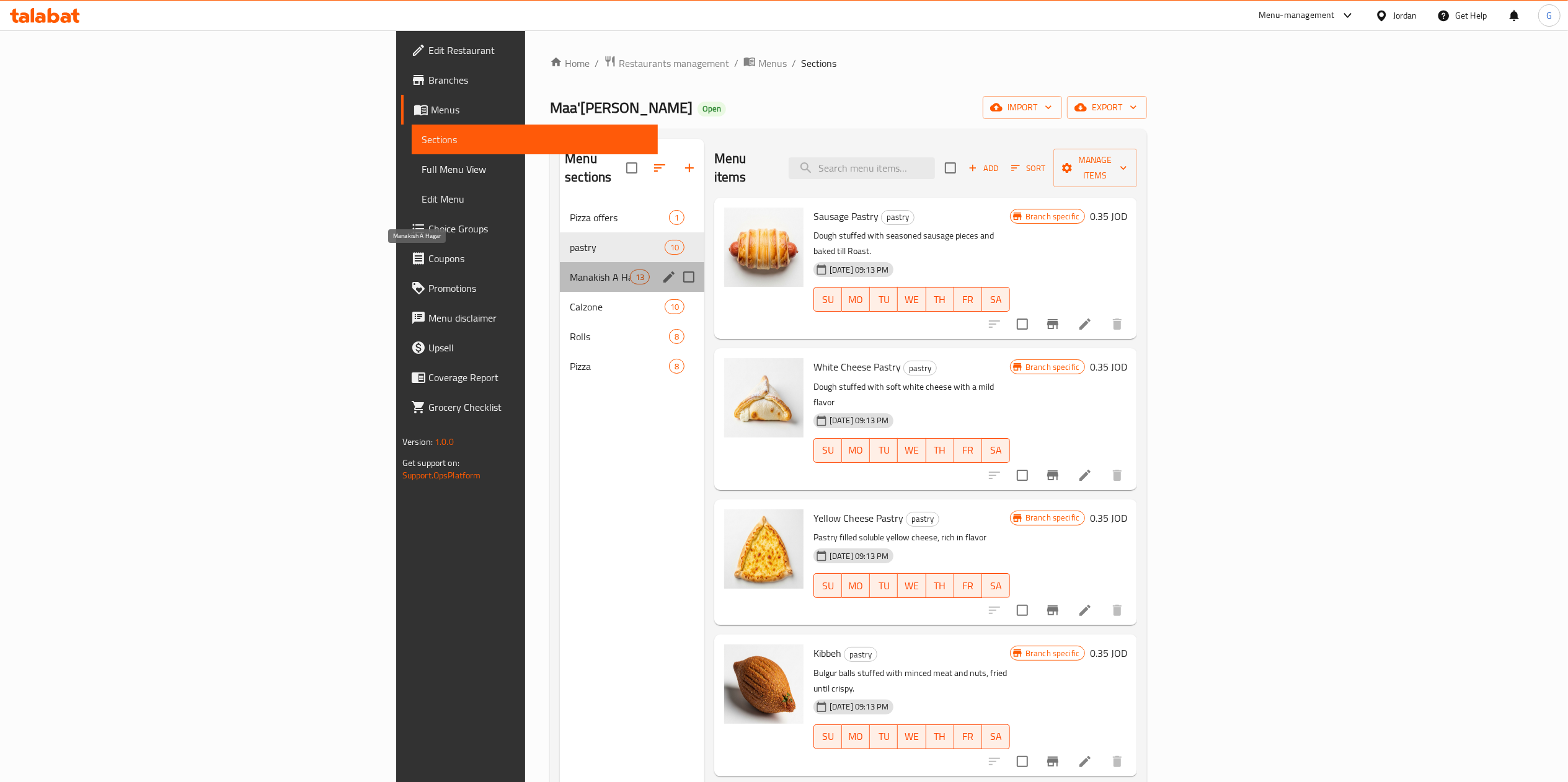
click at [570, 270] on span "Manakish A Hagar" at bounding box center [600, 277] width 60 height 15
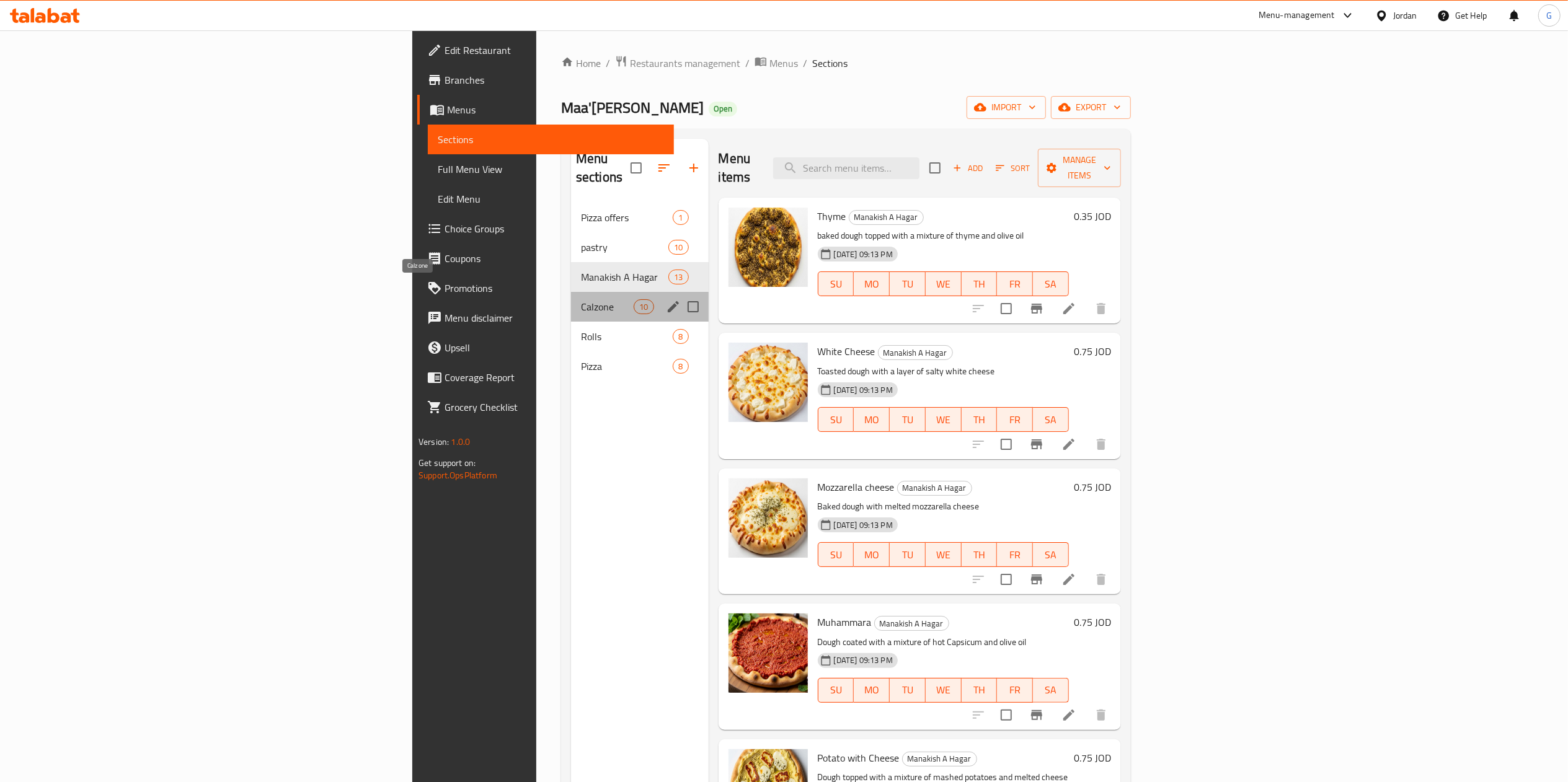
click at [581, 299] on span "Calzone" at bounding box center [607, 306] width 53 height 15
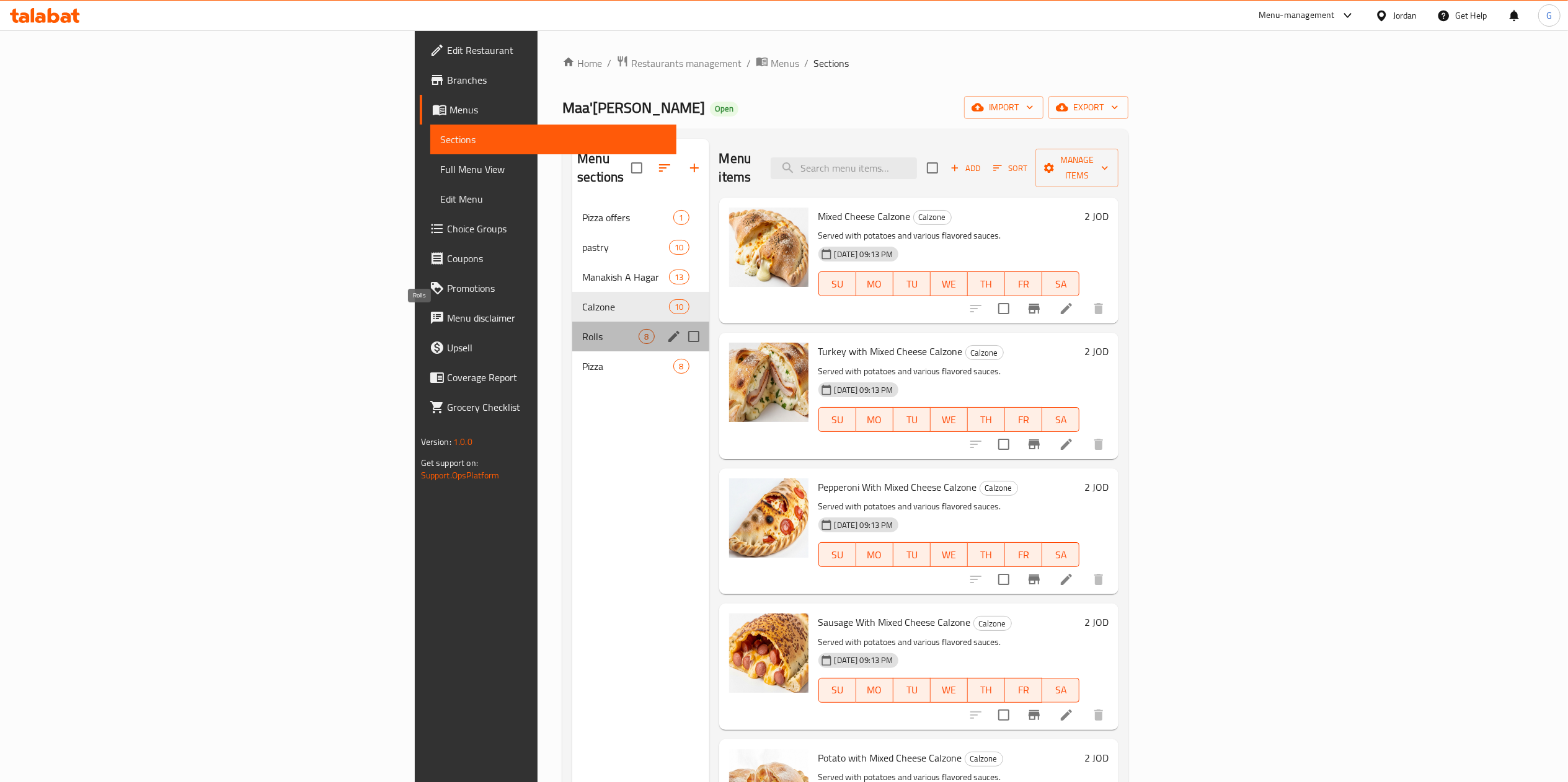
click at [582, 329] on span "Rolls" at bounding box center [609, 336] width 56 height 15
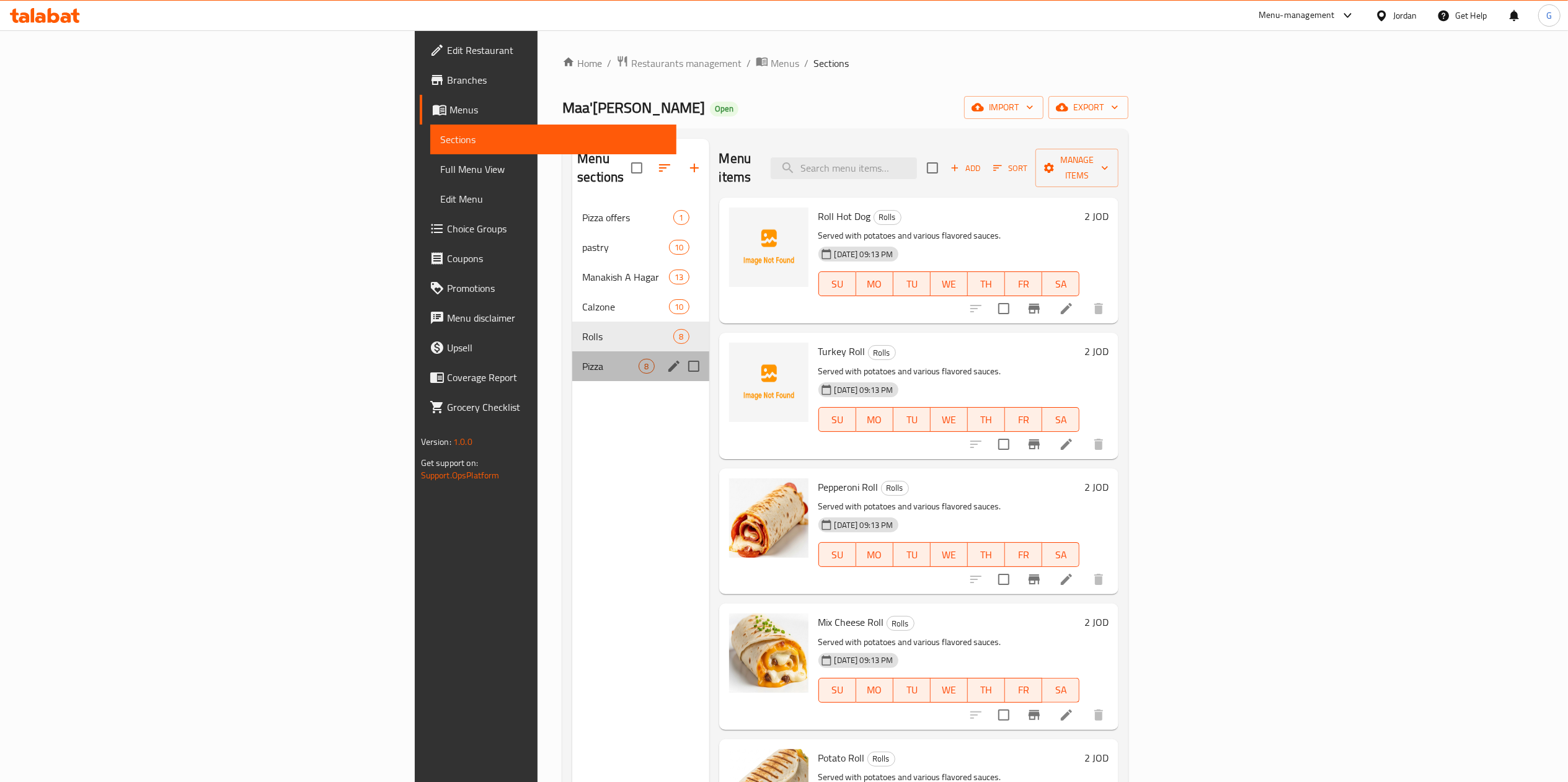
click at [572, 351] on div "Pizza 8" at bounding box center [640, 366] width 136 height 29
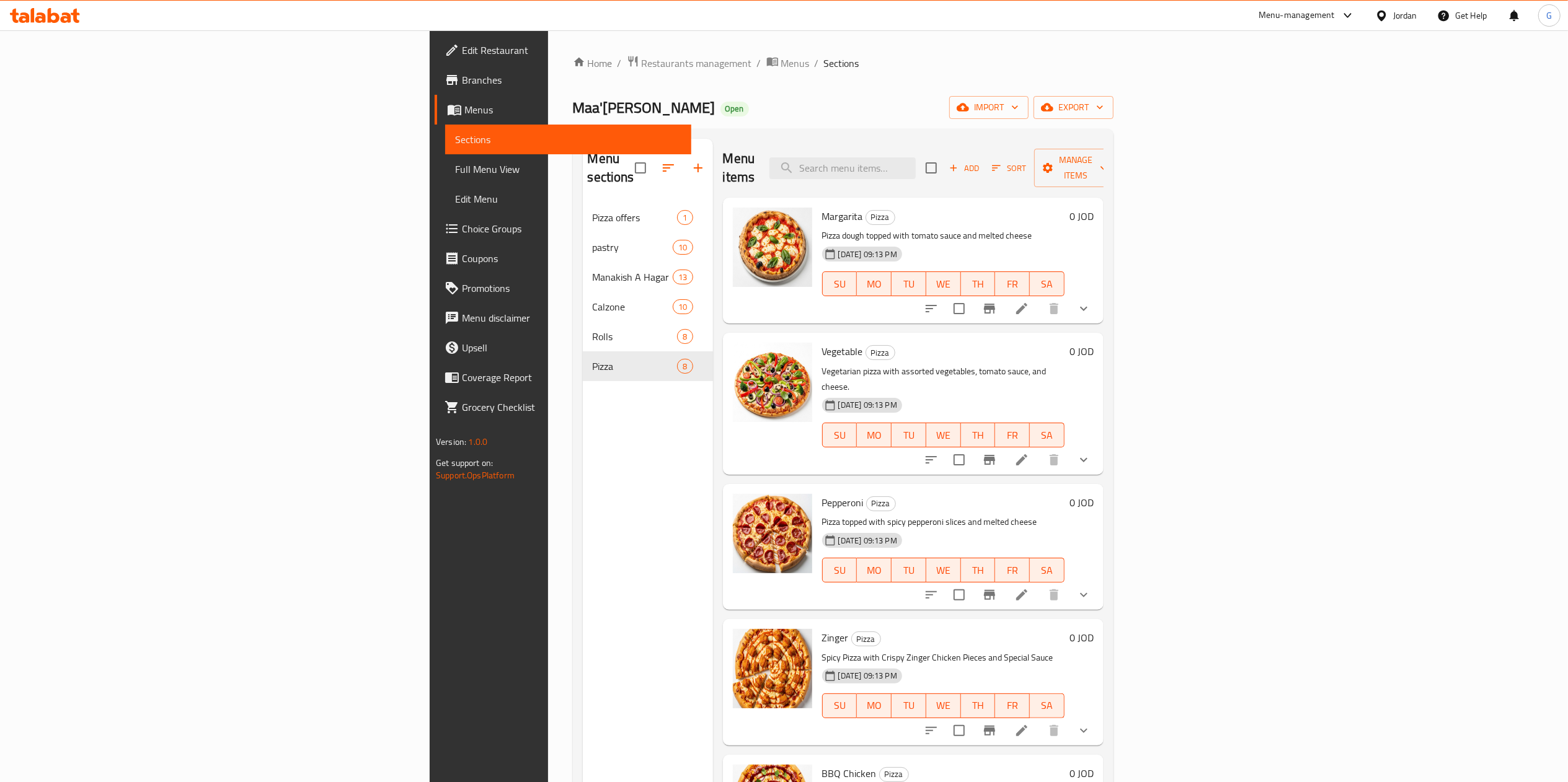
click at [1098, 293] on button "show more" at bounding box center [1083, 308] width 29 height 29
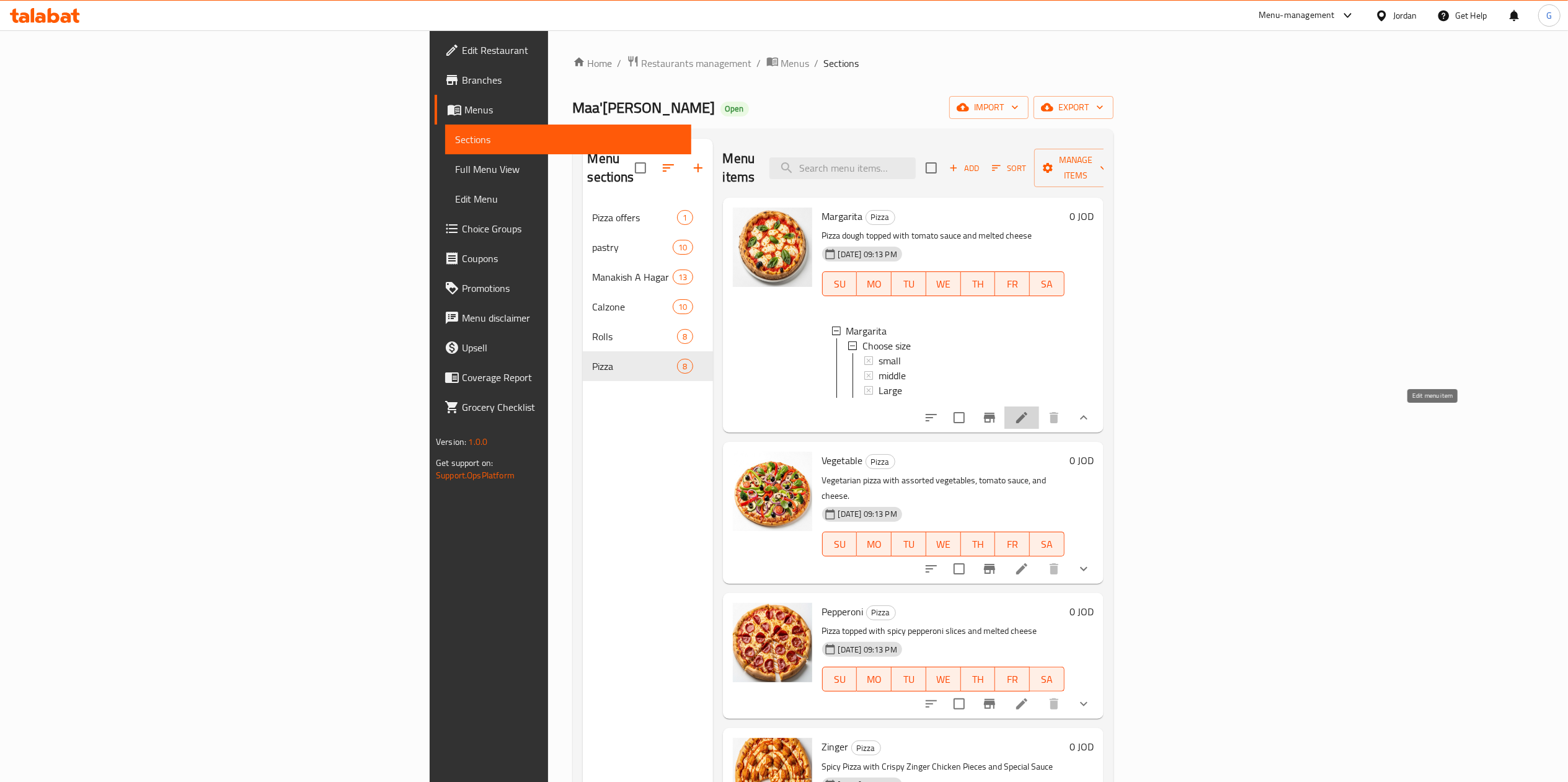
click at [1029, 418] on icon at bounding box center [1020, 417] width 15 height 15
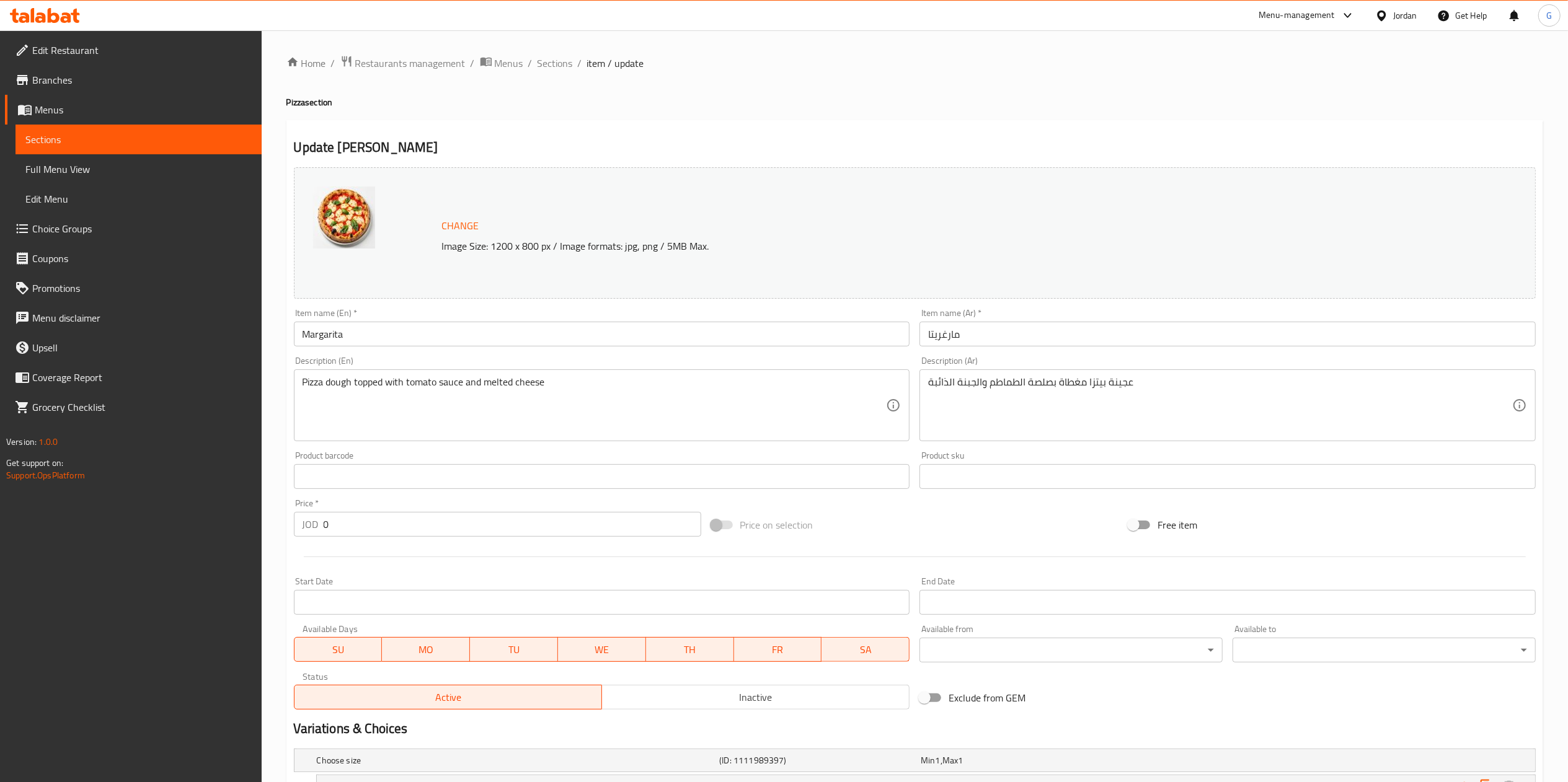
drag, startPoint x: 543, startPoint y: 58, endPoint x: 477, endPoint y: 24, distance: 74.2
click at [543, 58] on span "Sections" at bounding box center [555, 63] width 35 height 15
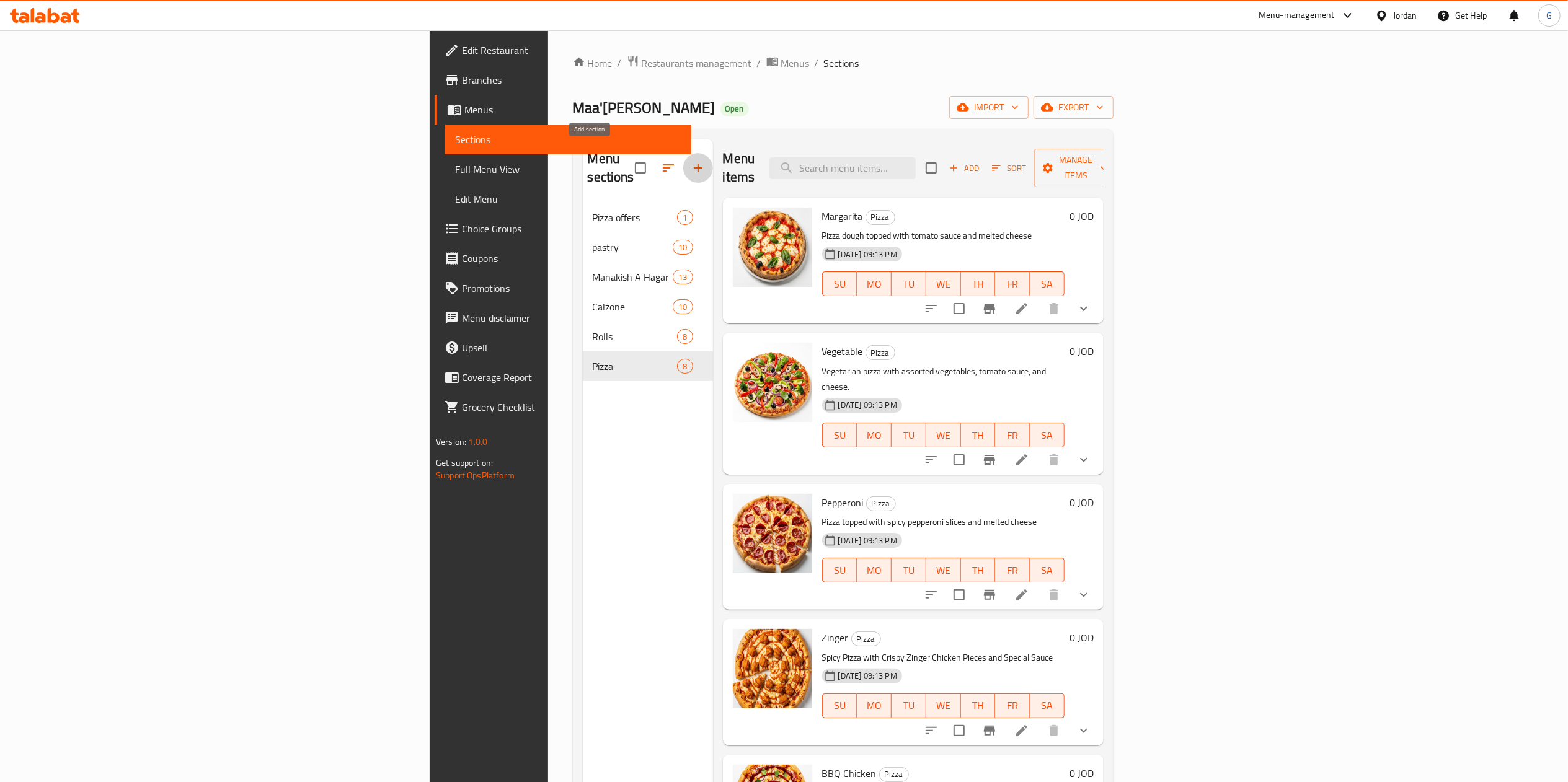
click at [691, 161] on icon "button" at bounding box center [698, 168] width 15 height 15
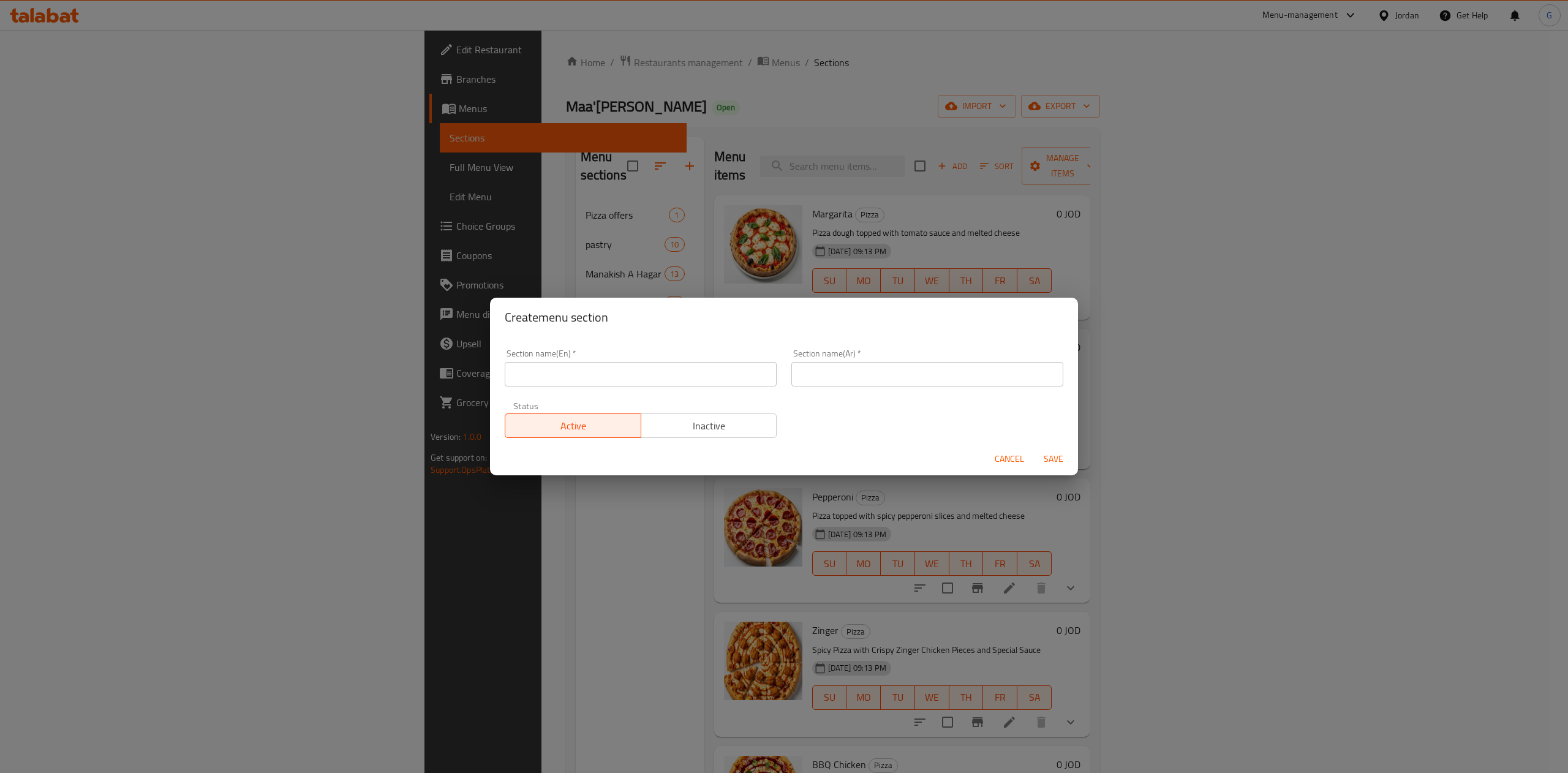
click at [625, 379] on input "text" at bounding box center [641, 373] width 272 height 24
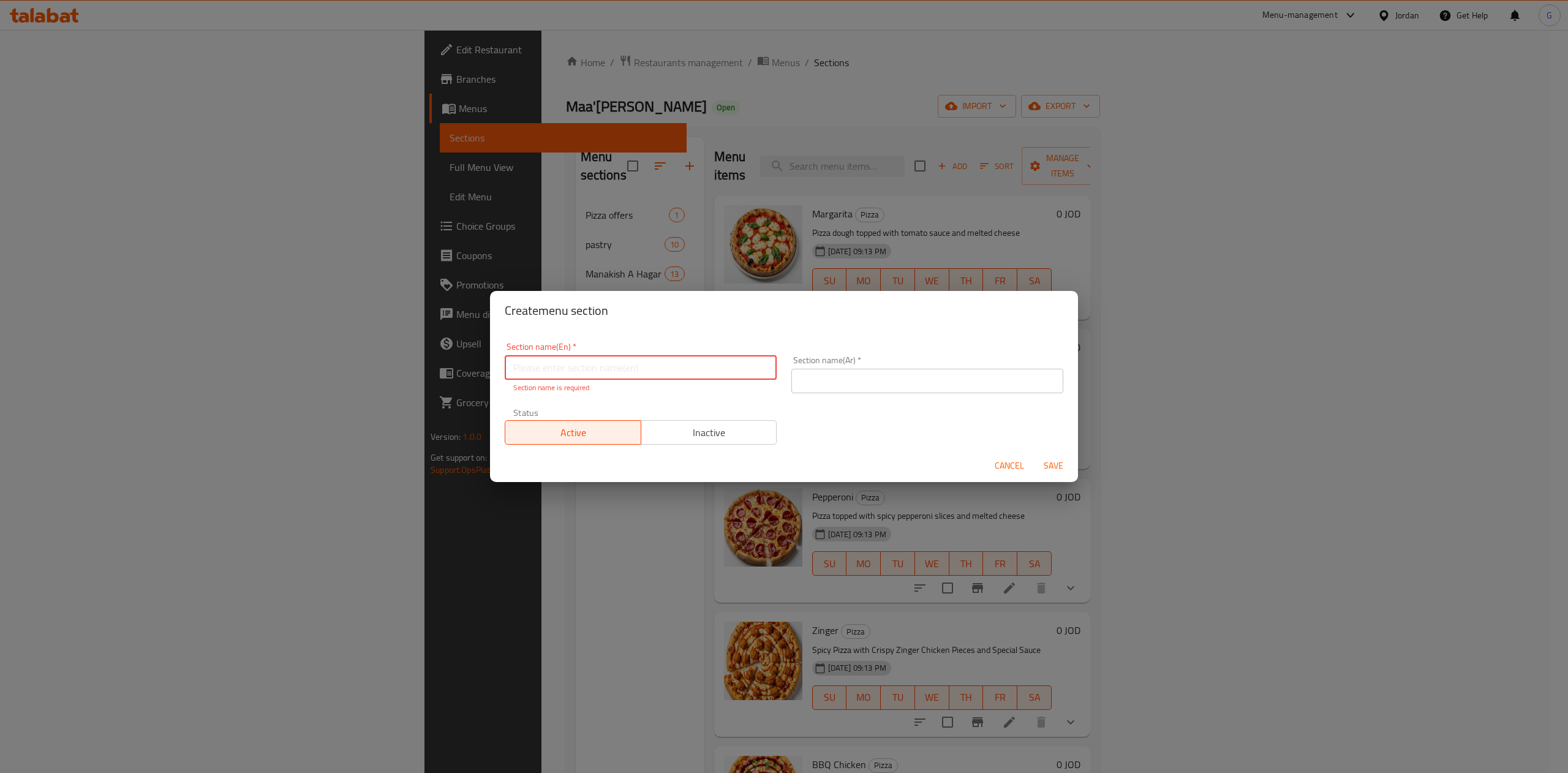
paste input "pastries"
type input "pastries offer"
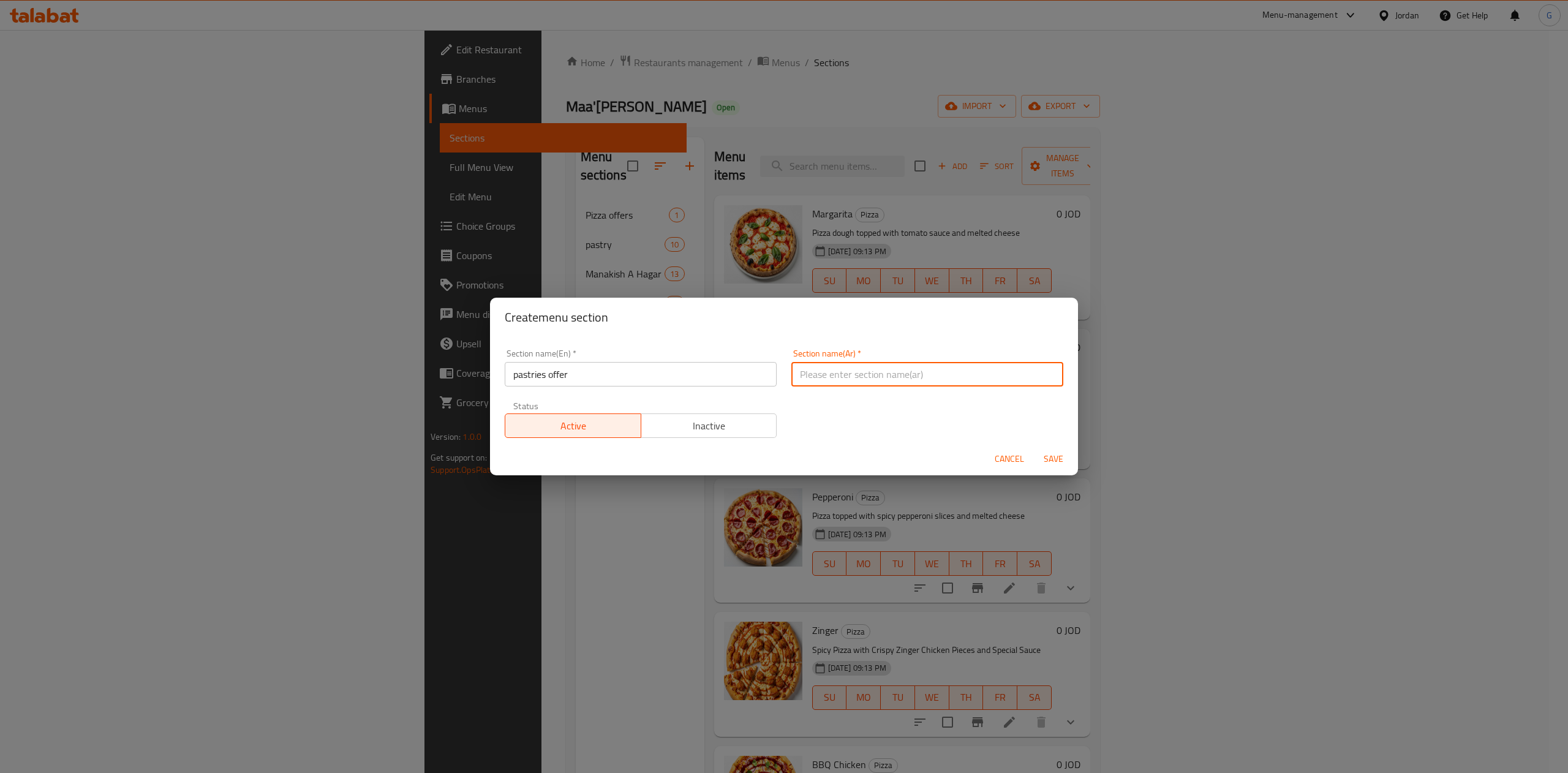
click at [821, 386] on input "text" at bounding box center [927, 373] width 272 height 24
type input "عرض المعجنات"
click at [713, 414] on button "Inactive" at bounding box center [709, 425] width 137 height 24
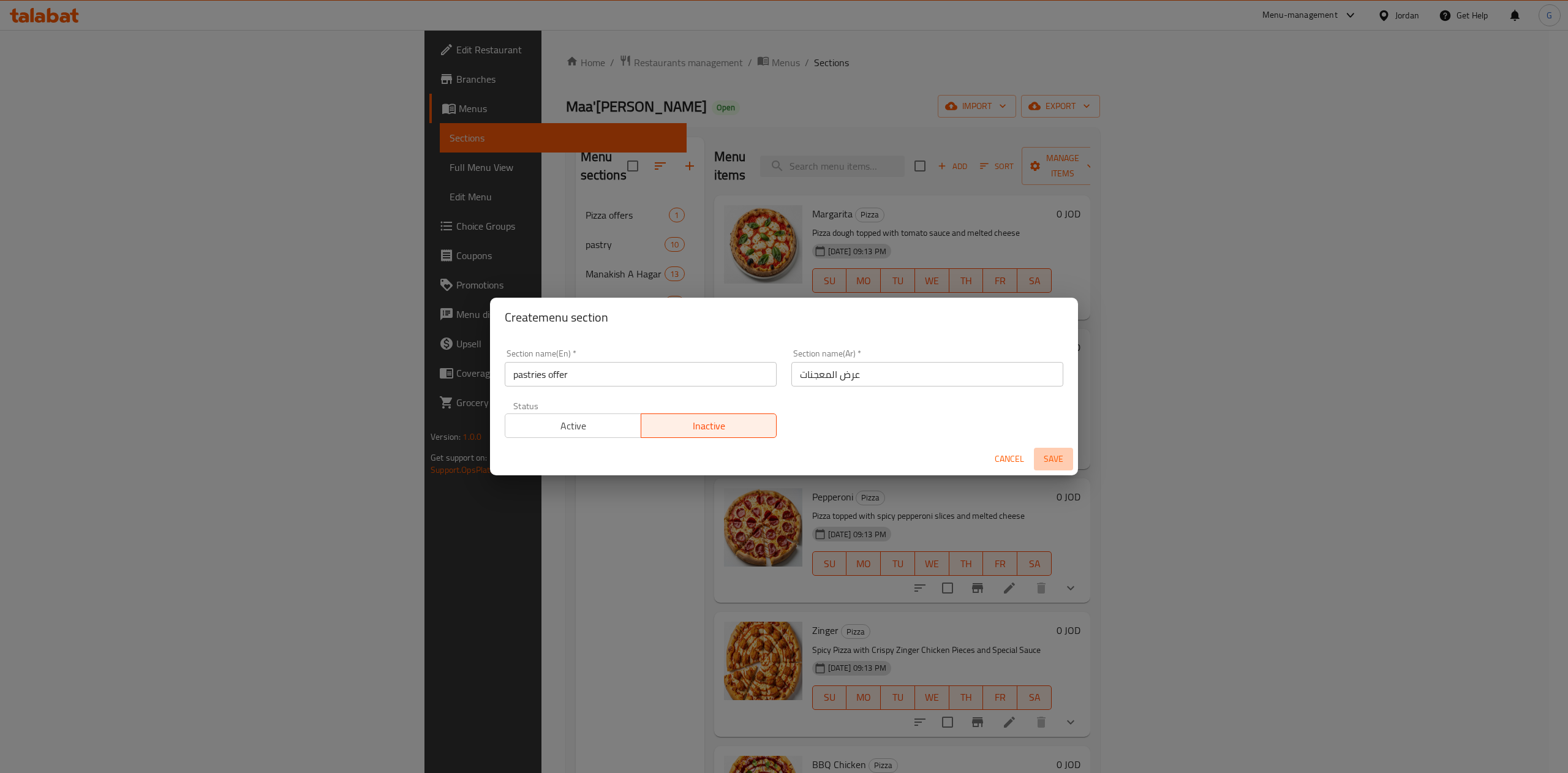
click at [1045, 458] on span "Save" at bounding box center [1053, 460] width 29 height 16
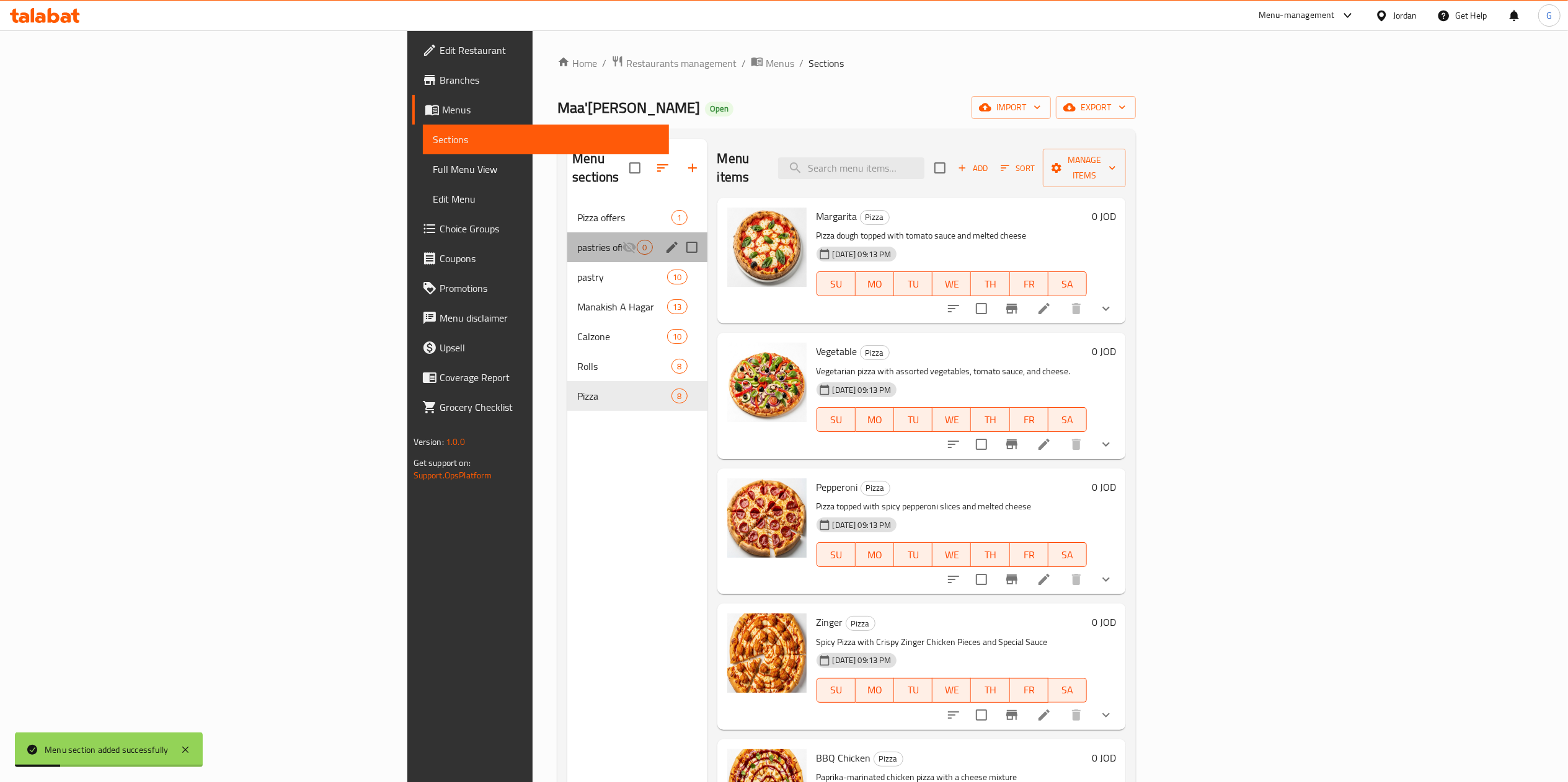
click at [567, 233] on div "pastries offer 0" at bounding box center [637, 247] width 139 height 29
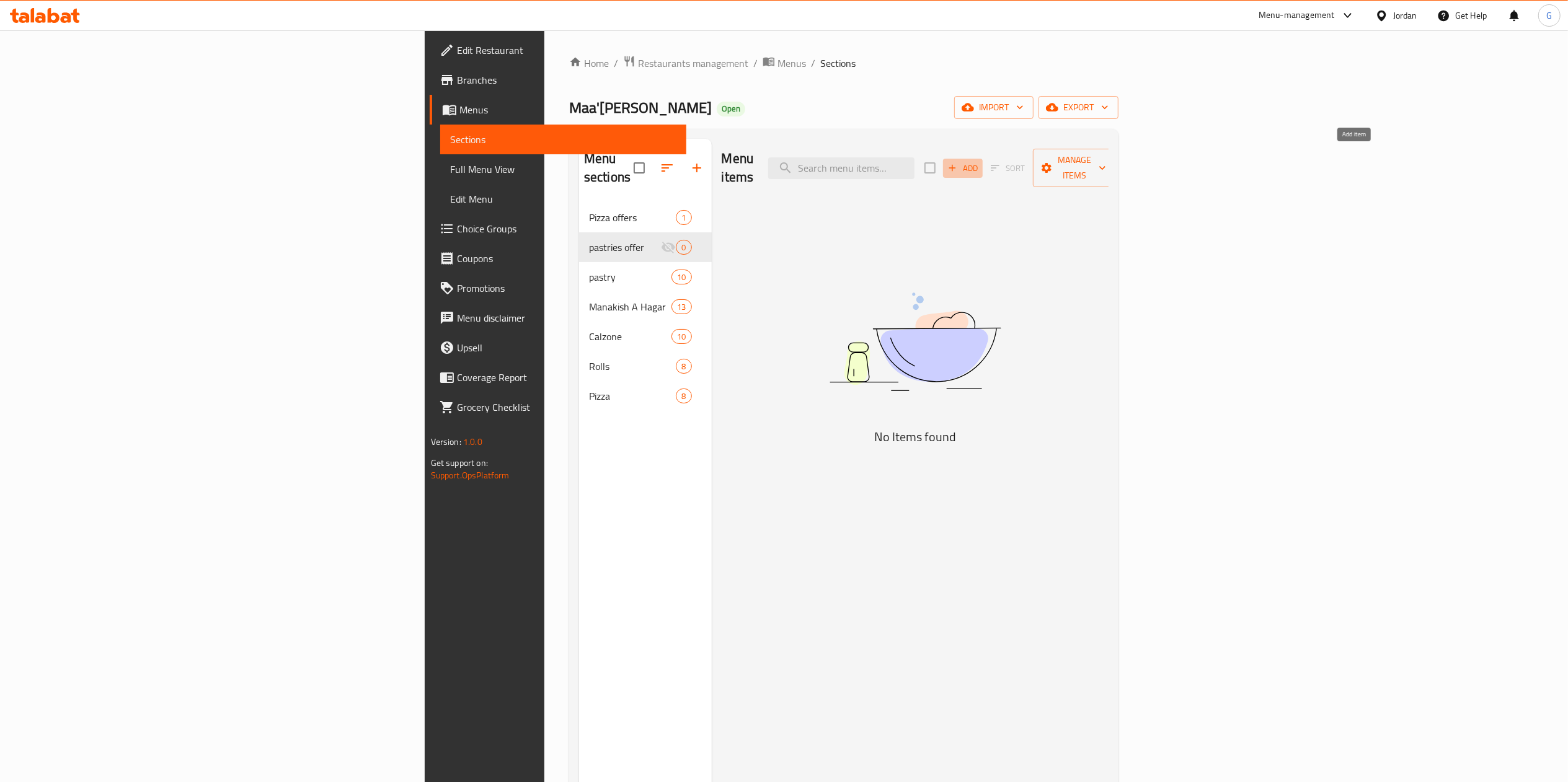
click at [982, 169] on button "Add" at bounding box center [963, 169] width 39 height 20
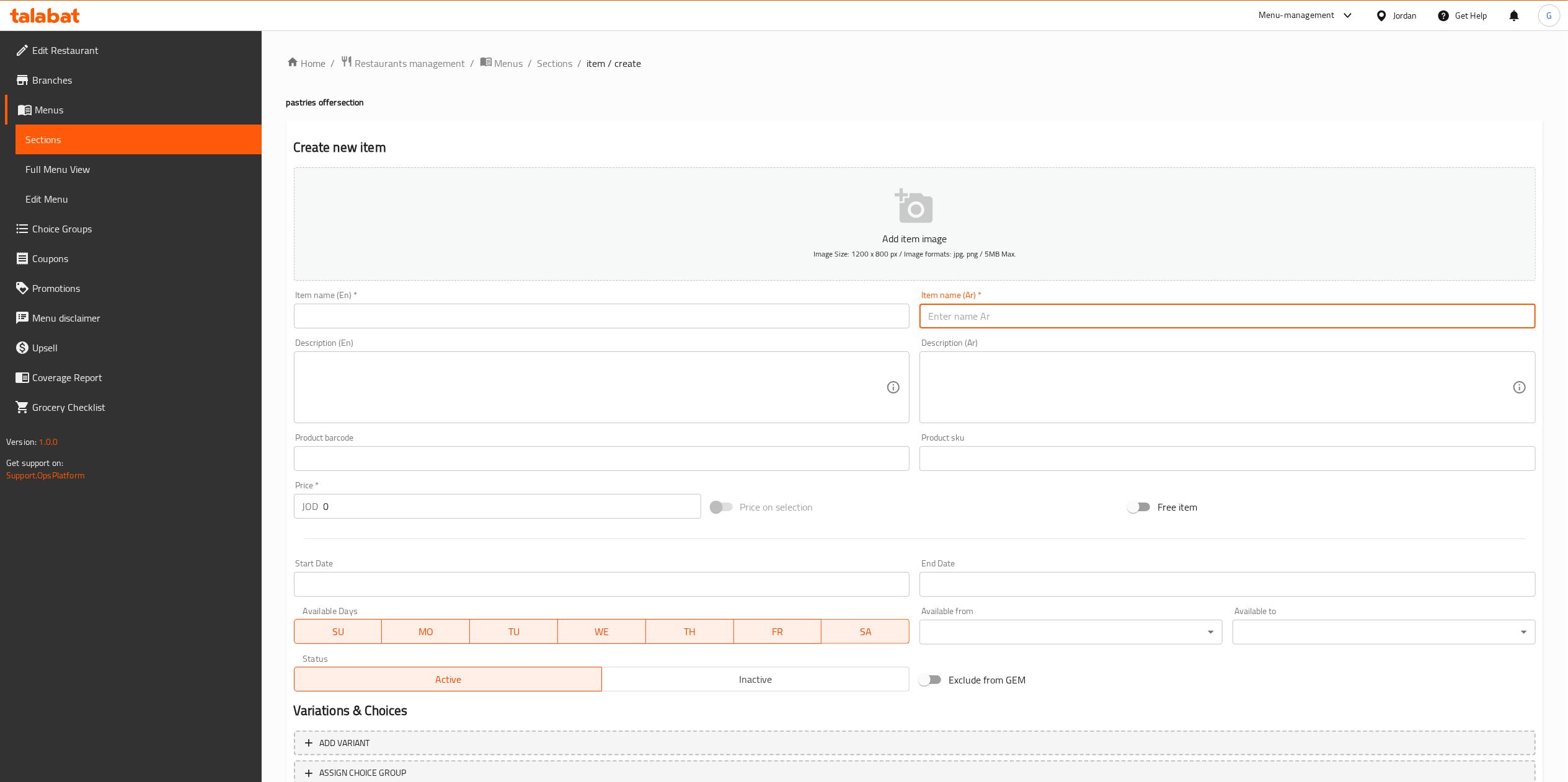
click at [977, 324] on input "text" at bounding box center [1228, 316] width 616 height 25
type input "عرض معجنات 5 حبات"
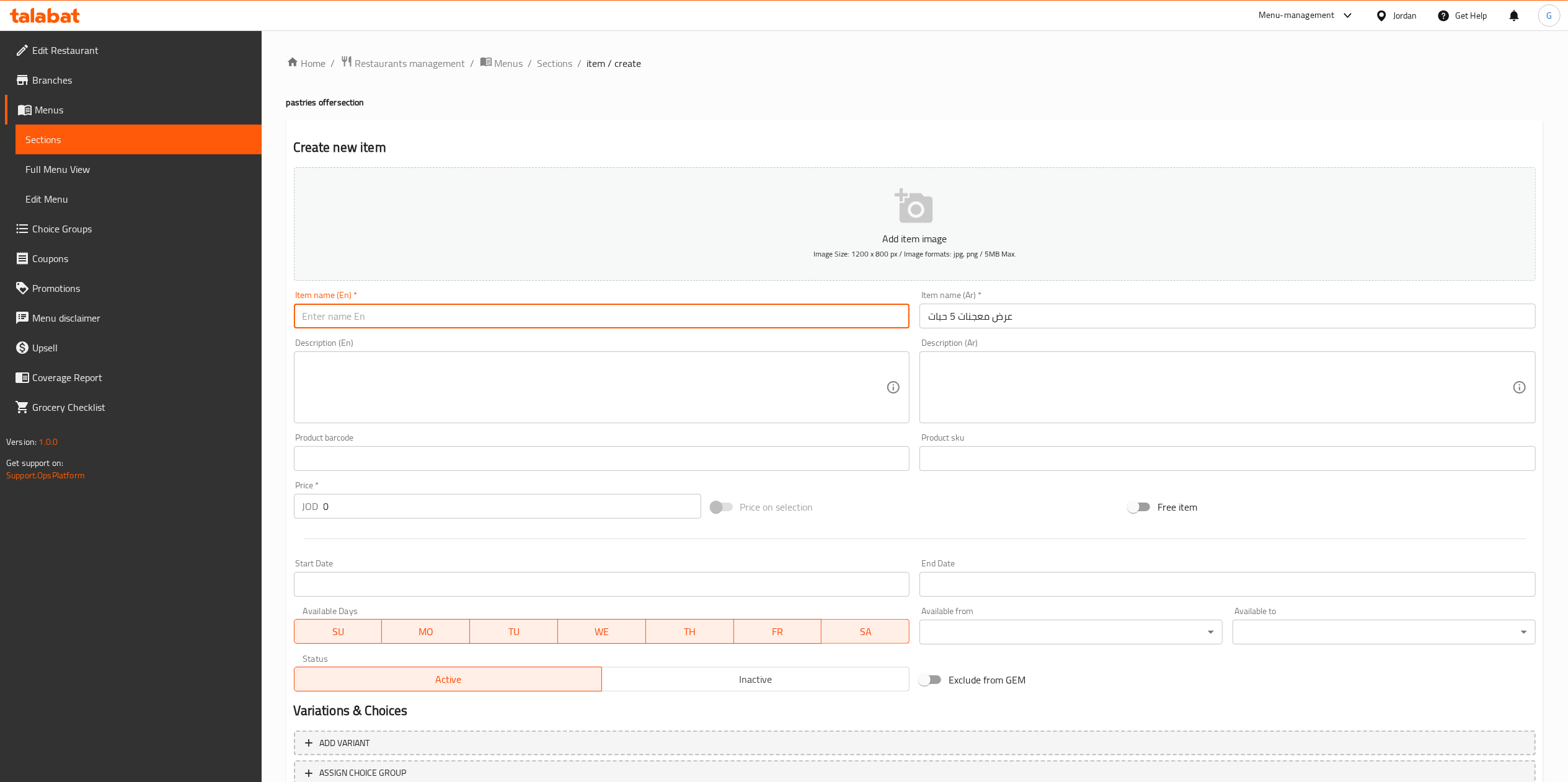
click at [830, 310] on input "text" at bounding box center [601, 316] width 616 height 25
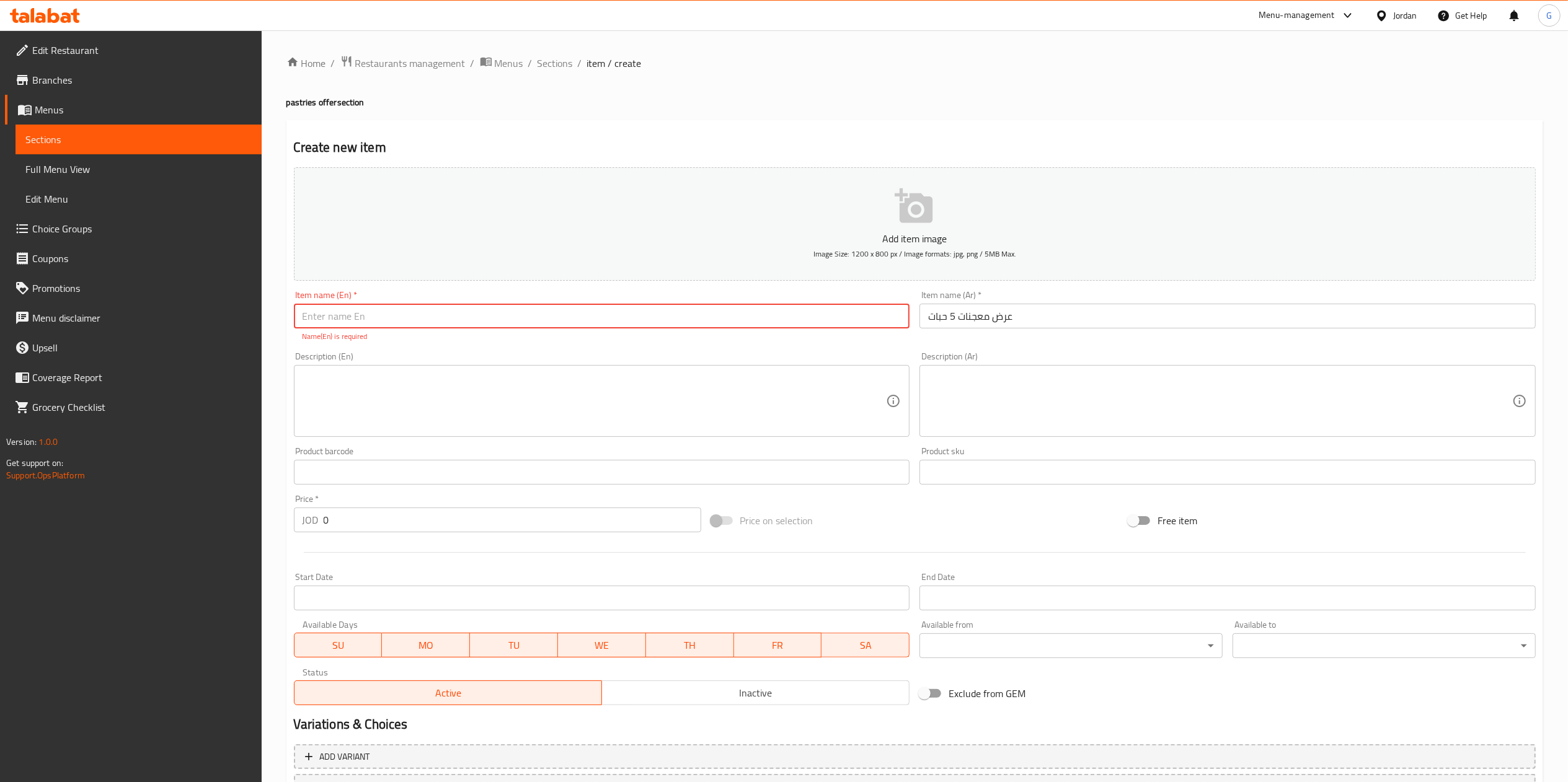
paste input "pastries"
click at [464, 316] on input "pastries" at bounding box center [601, 316] width 616 height 25
click at [386, 316] on input "pastries offer 5 peices" at bounding box center [601, 316] width 616 height 25
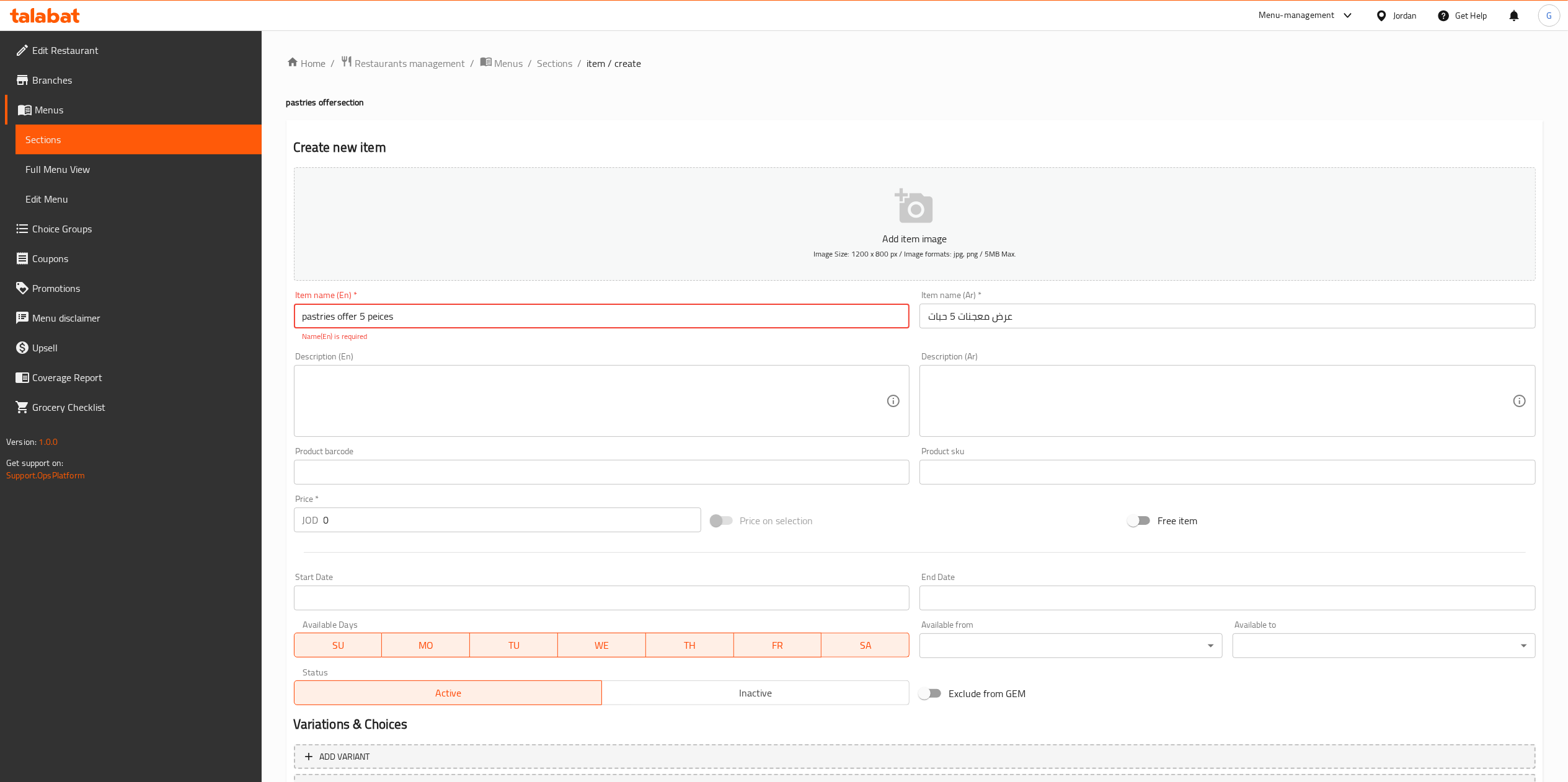
click at [385, 316] on input "pastries offer 5 peices" at bounding box center [601, 316] width 616 height 25
type input "pastries offer 5 pieces"
click at [519, 517] on input "0" at bounding box center [512, 519] width 378 height 25
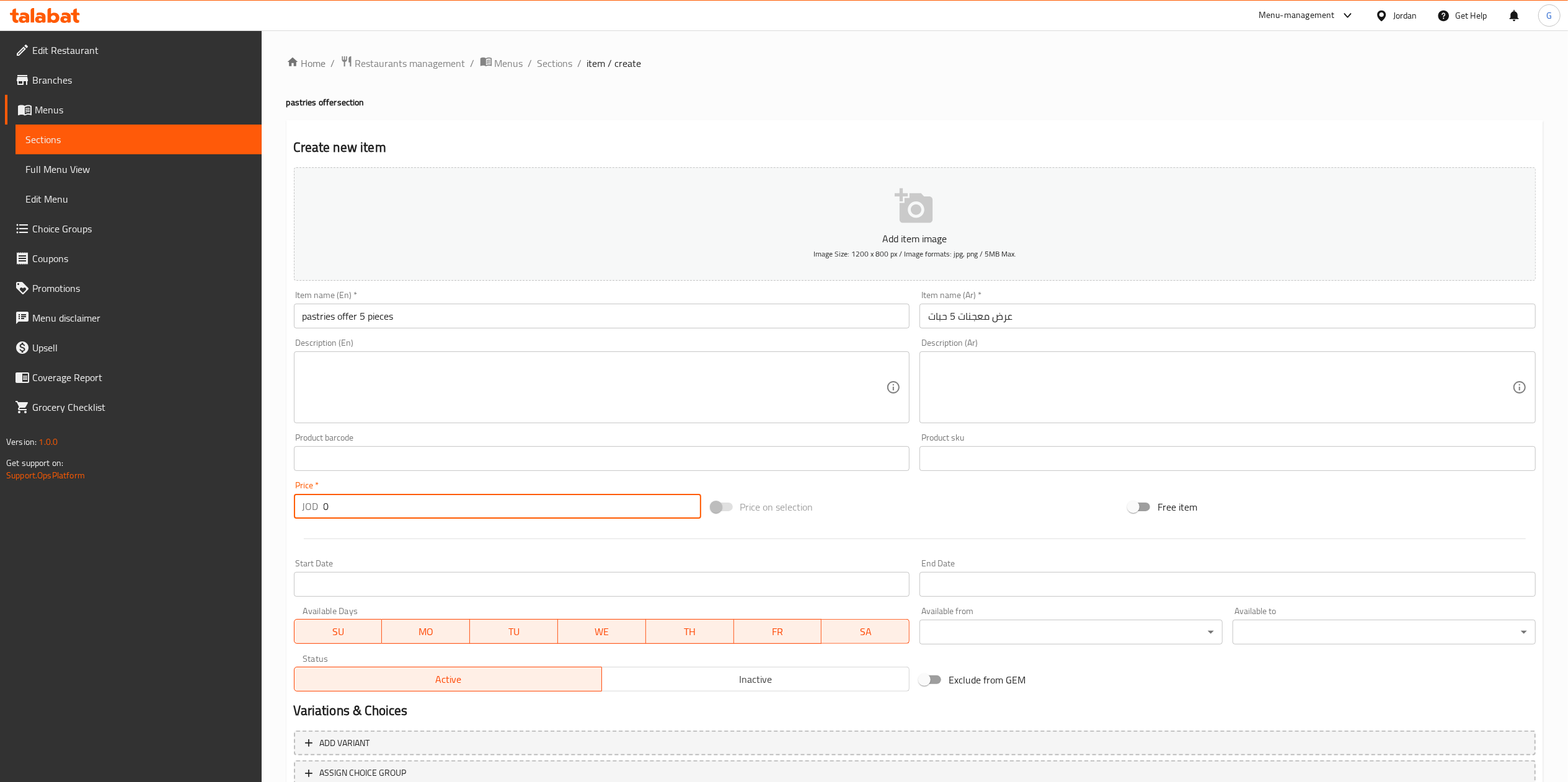
click at [519, 517] on input "0" at bounding box center [512, 505] width 378 height 25
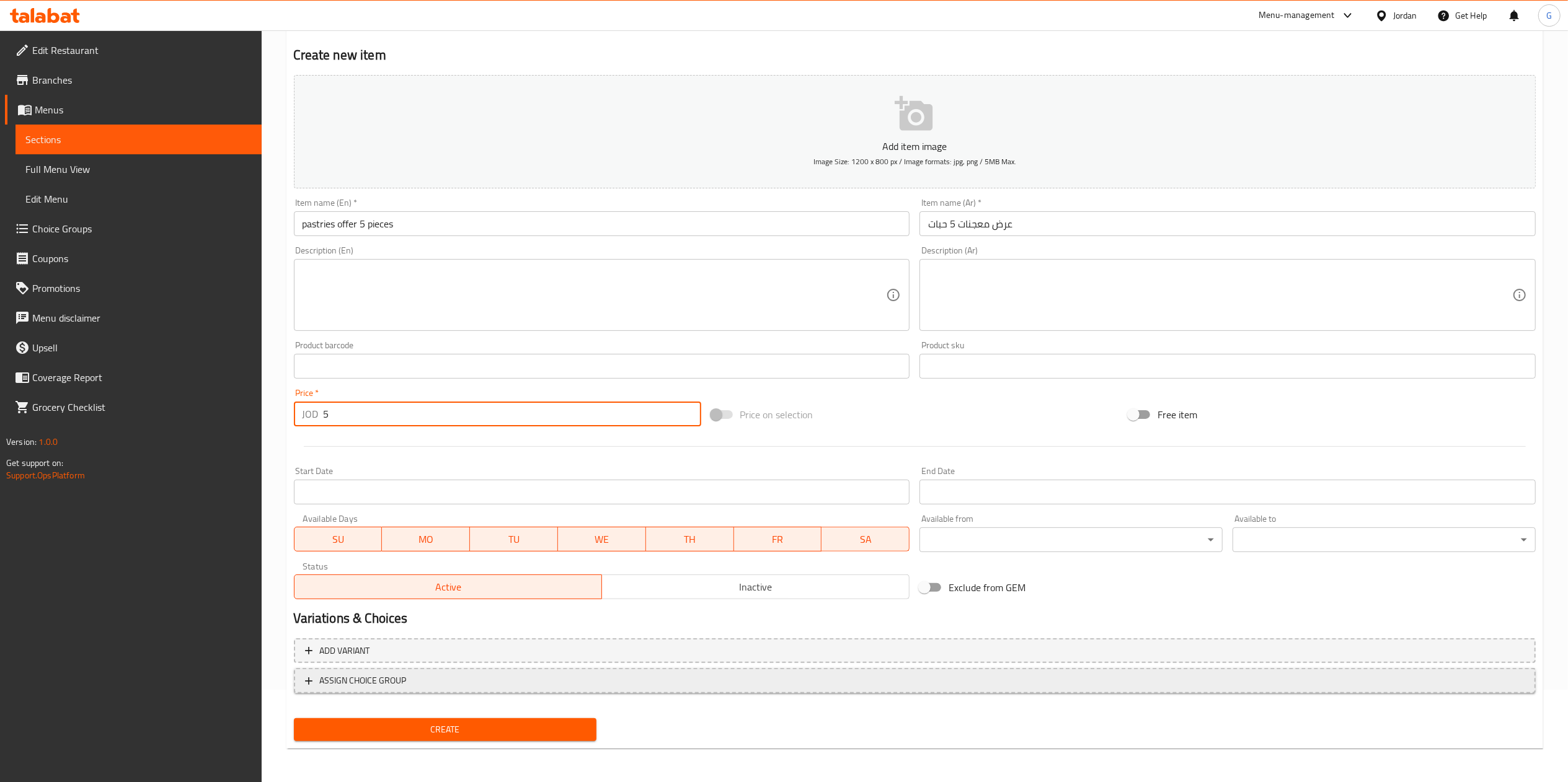
type input "5"
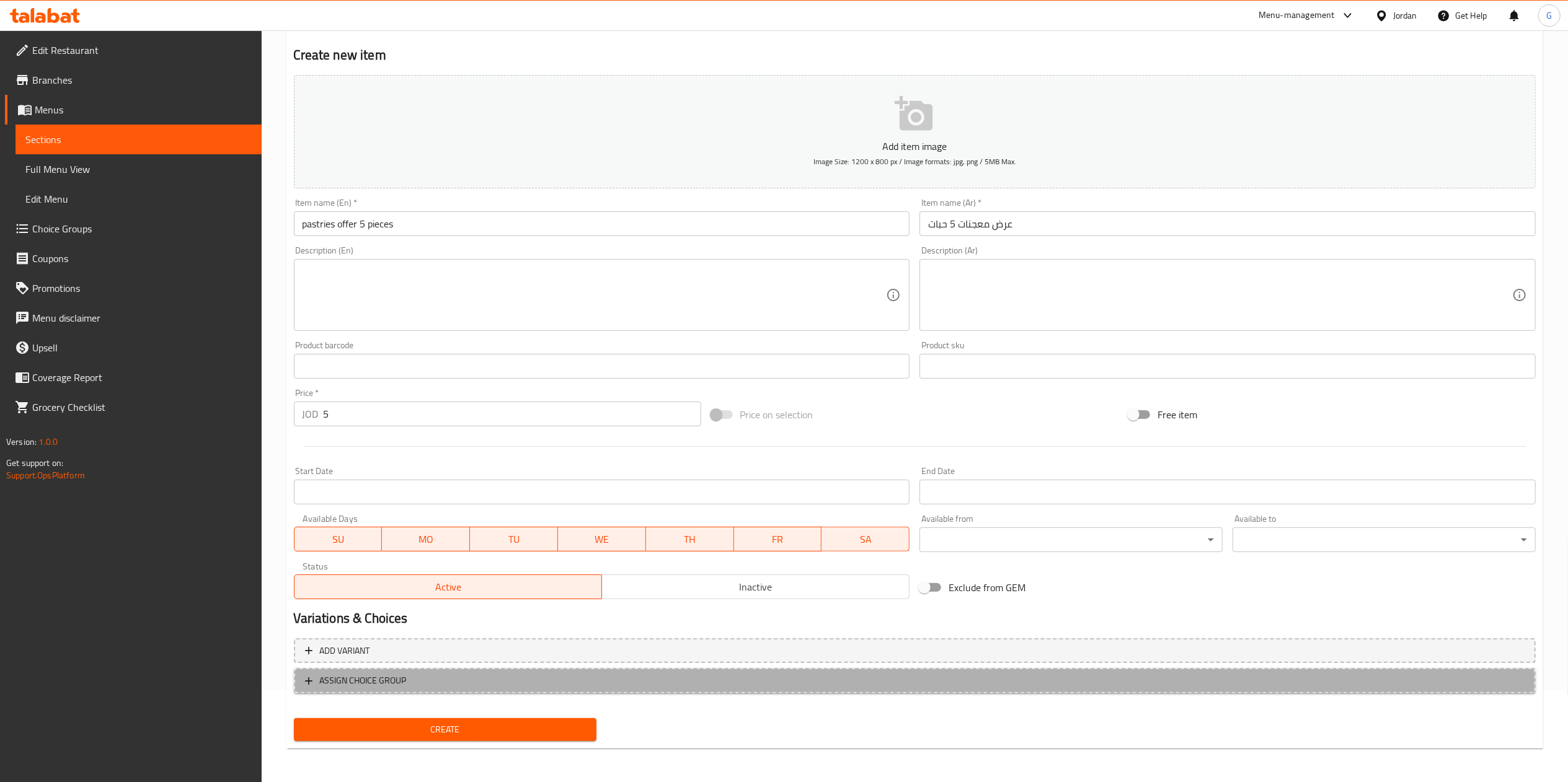
click at [550, 688] on span "ASSIGN CHOICE GROUP" at bounding box center [915, 681] width 1220 height 16
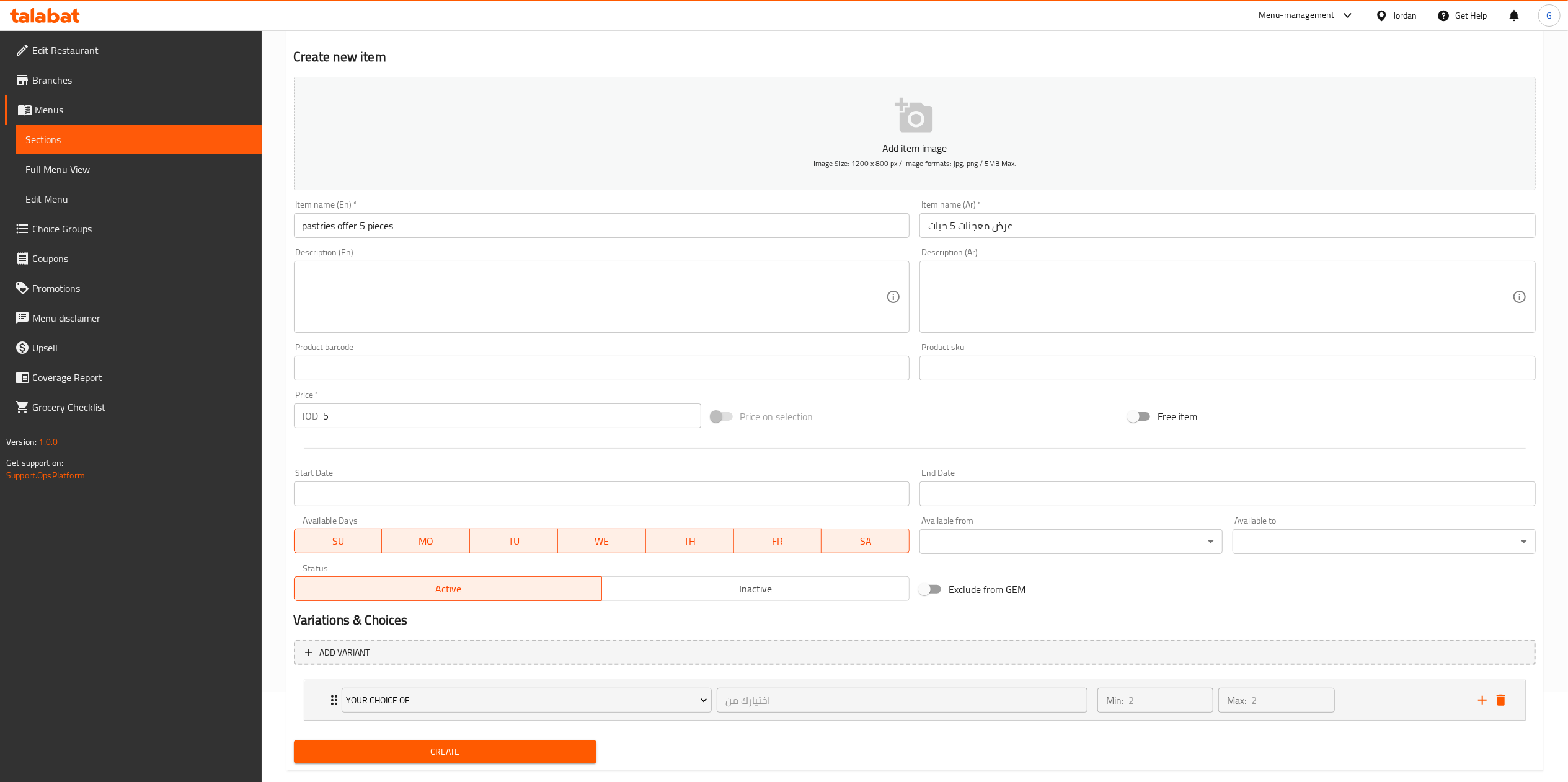
scroll to position [115, 0]
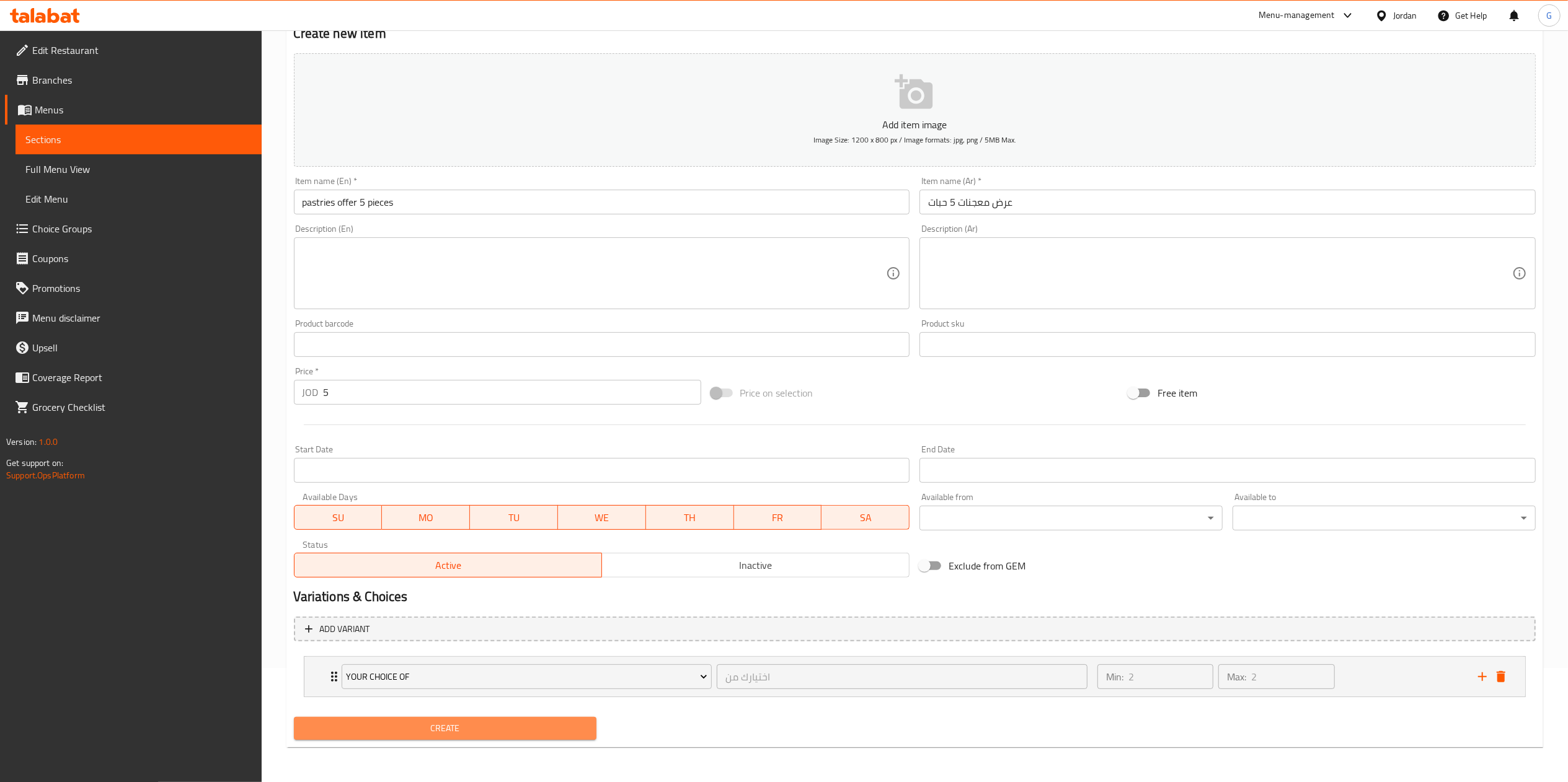
click at [490, 730] on span "Create" at bounding box center [445, 729] width 284 height 16
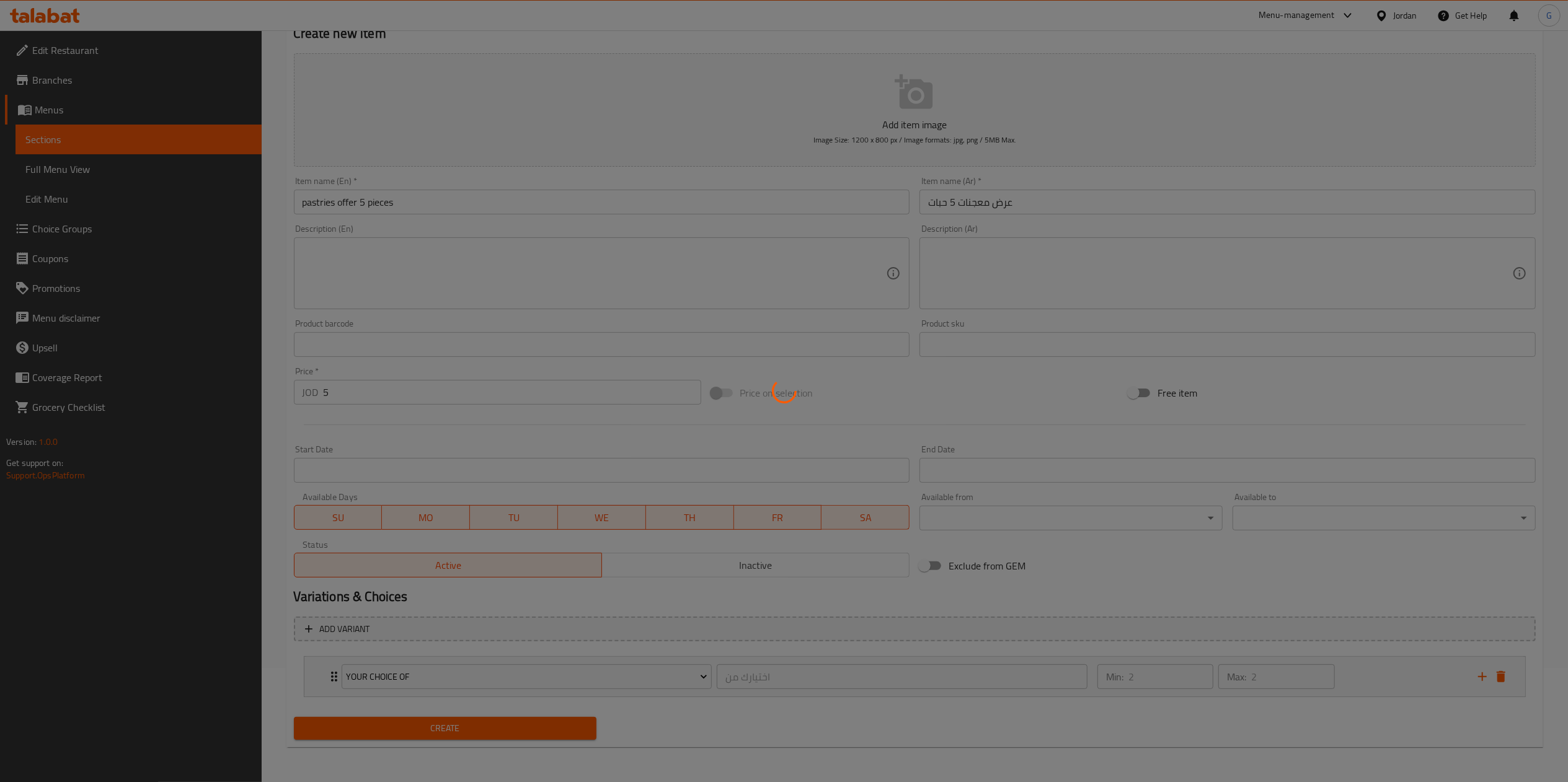
type input "0"
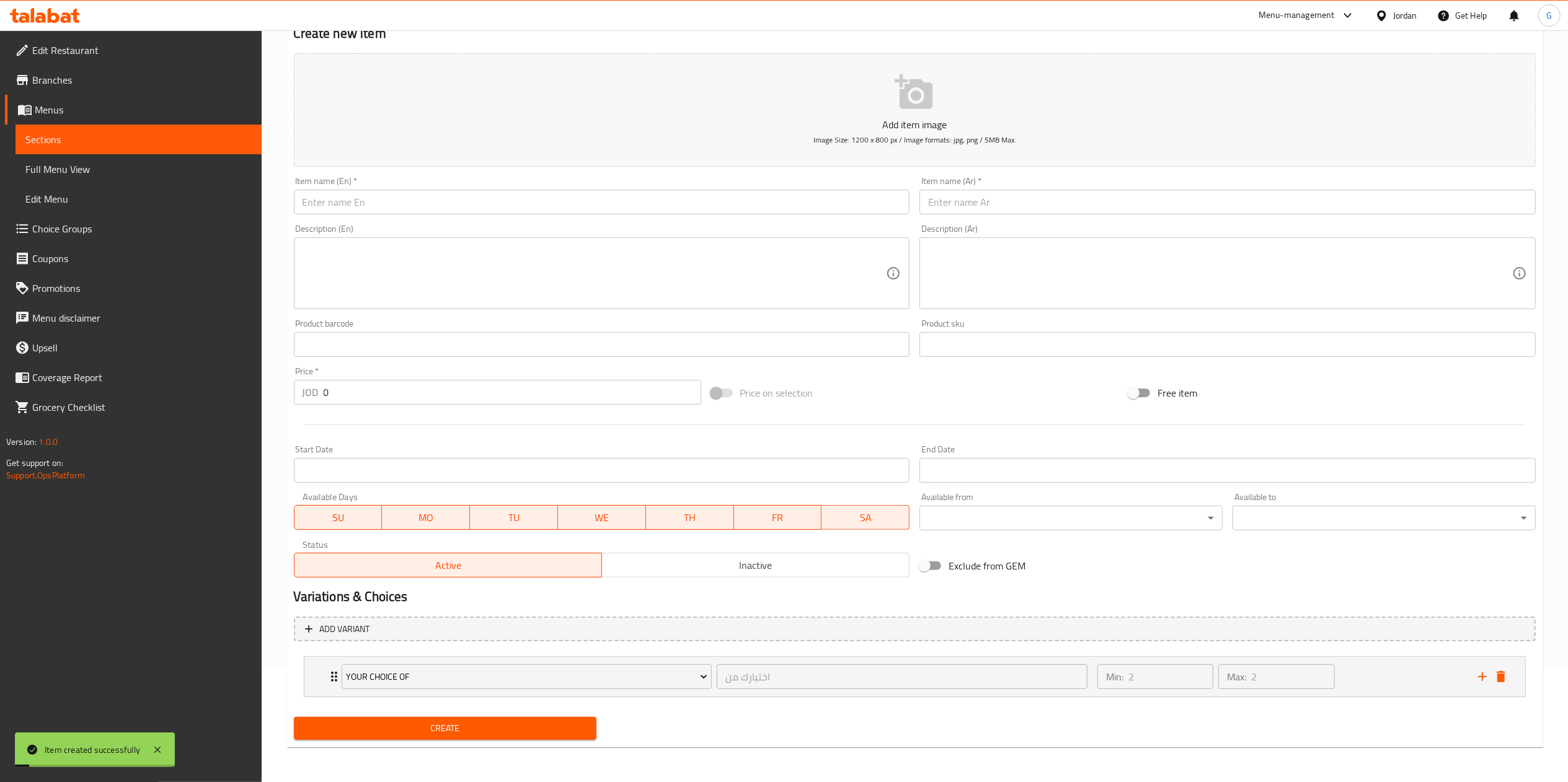
scroll to position [0, 0]
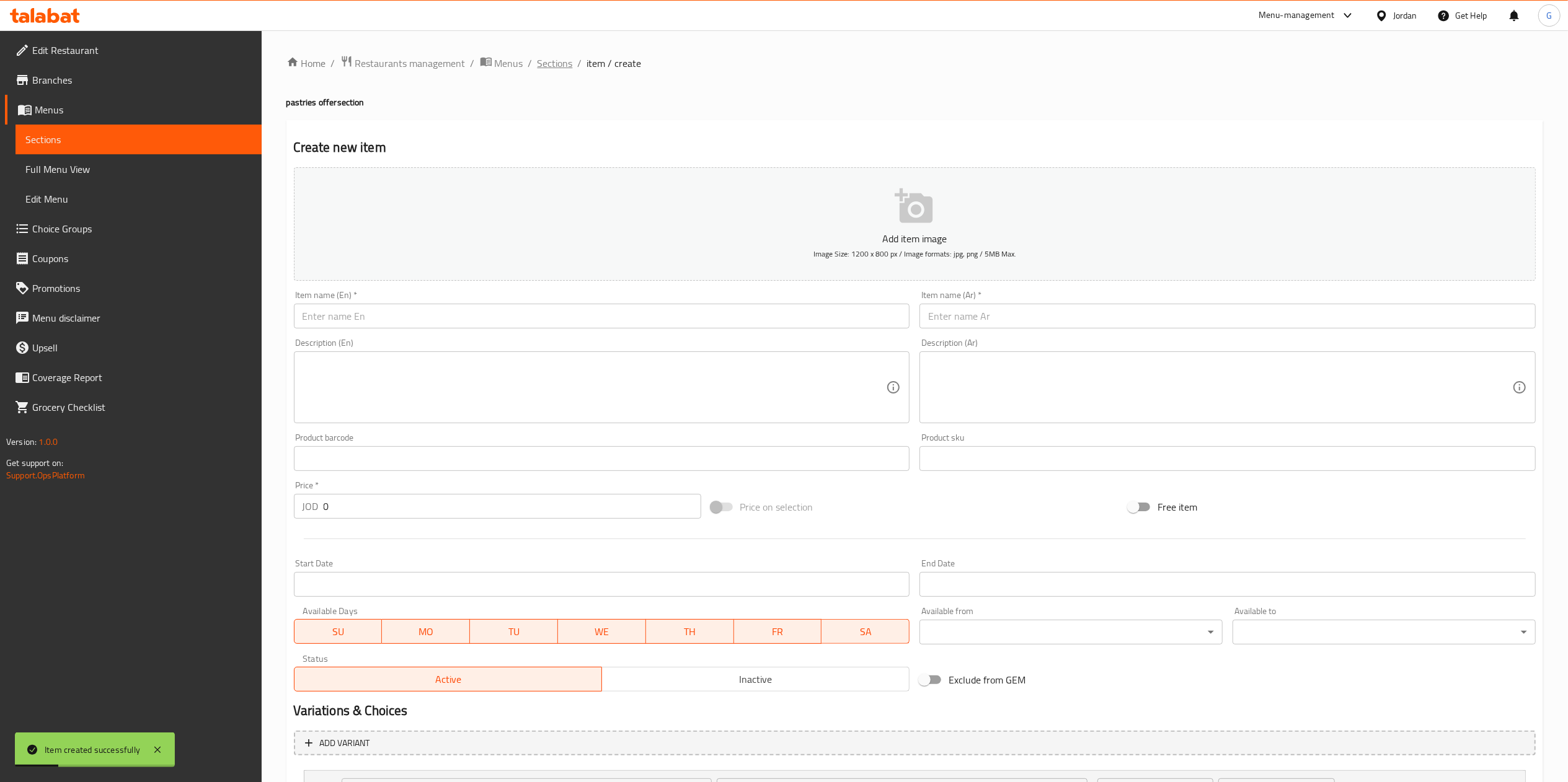
click at [565, 67] on span "Sections" at bounding box center [555, 63] width 35 height 15
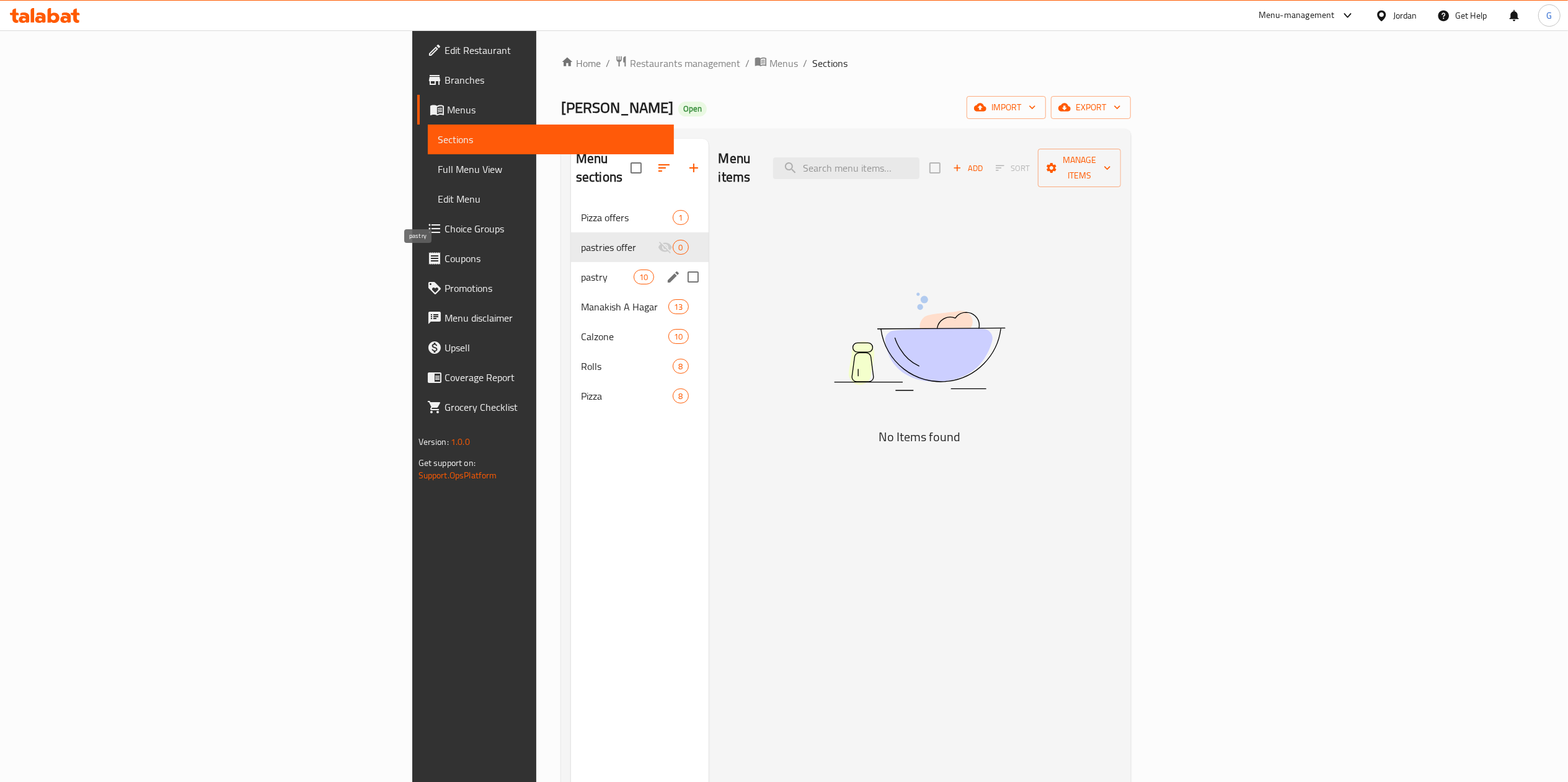
click at [581, 270] on span "pastry" at bounding box center [607, 277] width 53 height 15
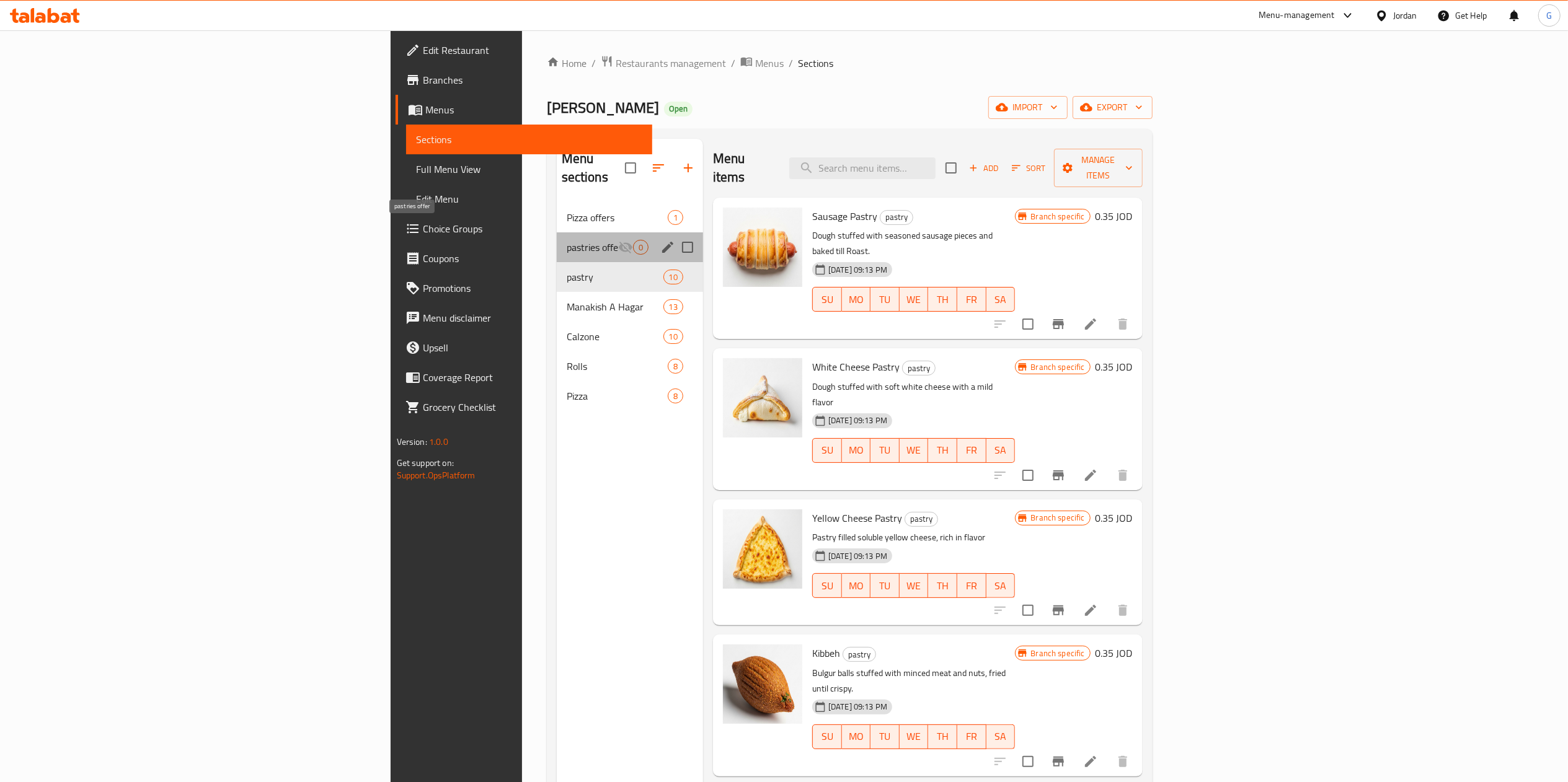
click at [566, 239] on span "pastries offer" at bounding box center [592, 246] width 51 height 15
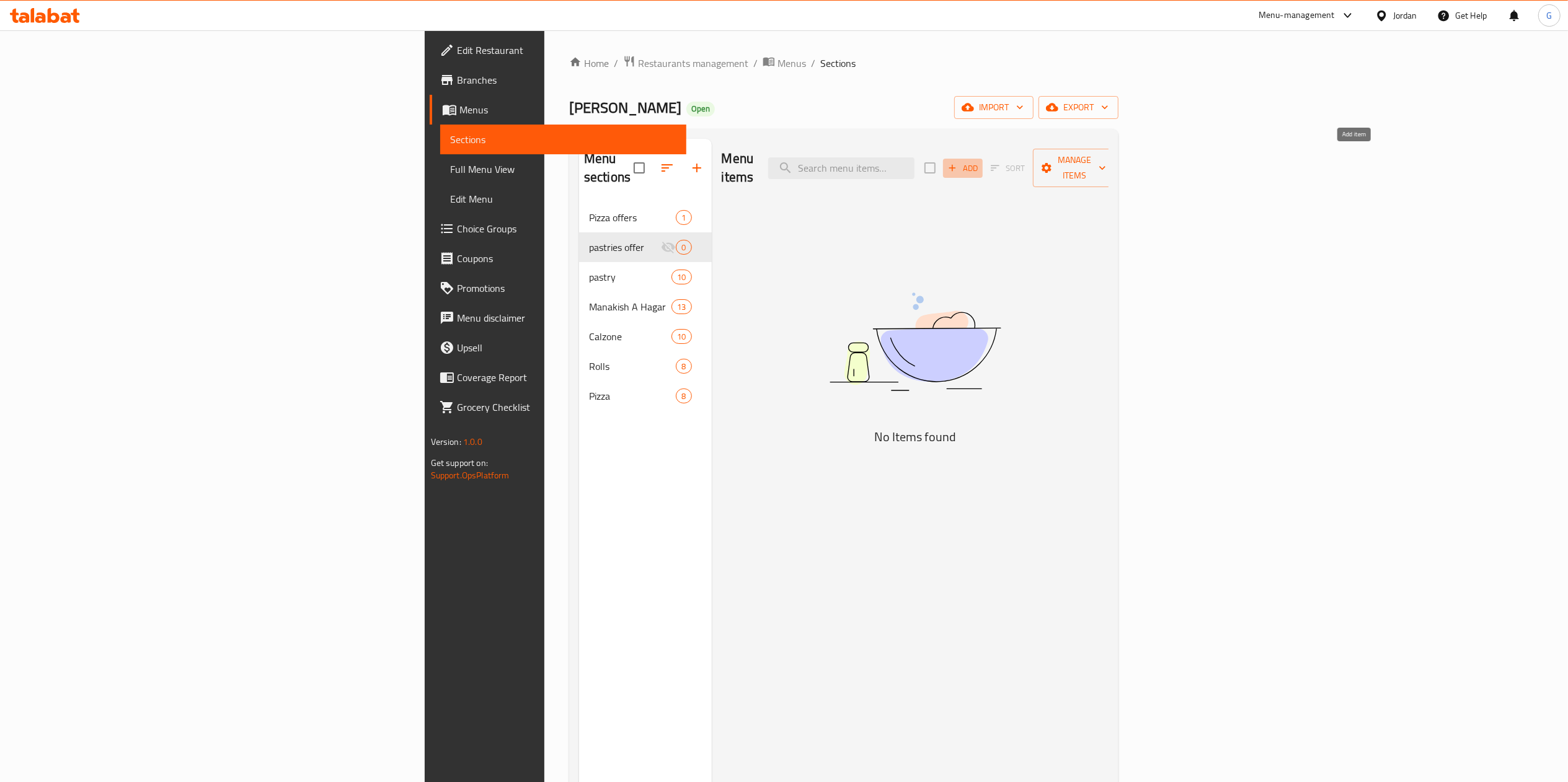
click at [979, 161] on span "Add" at bounding box center [963, 168] width 33 height 15
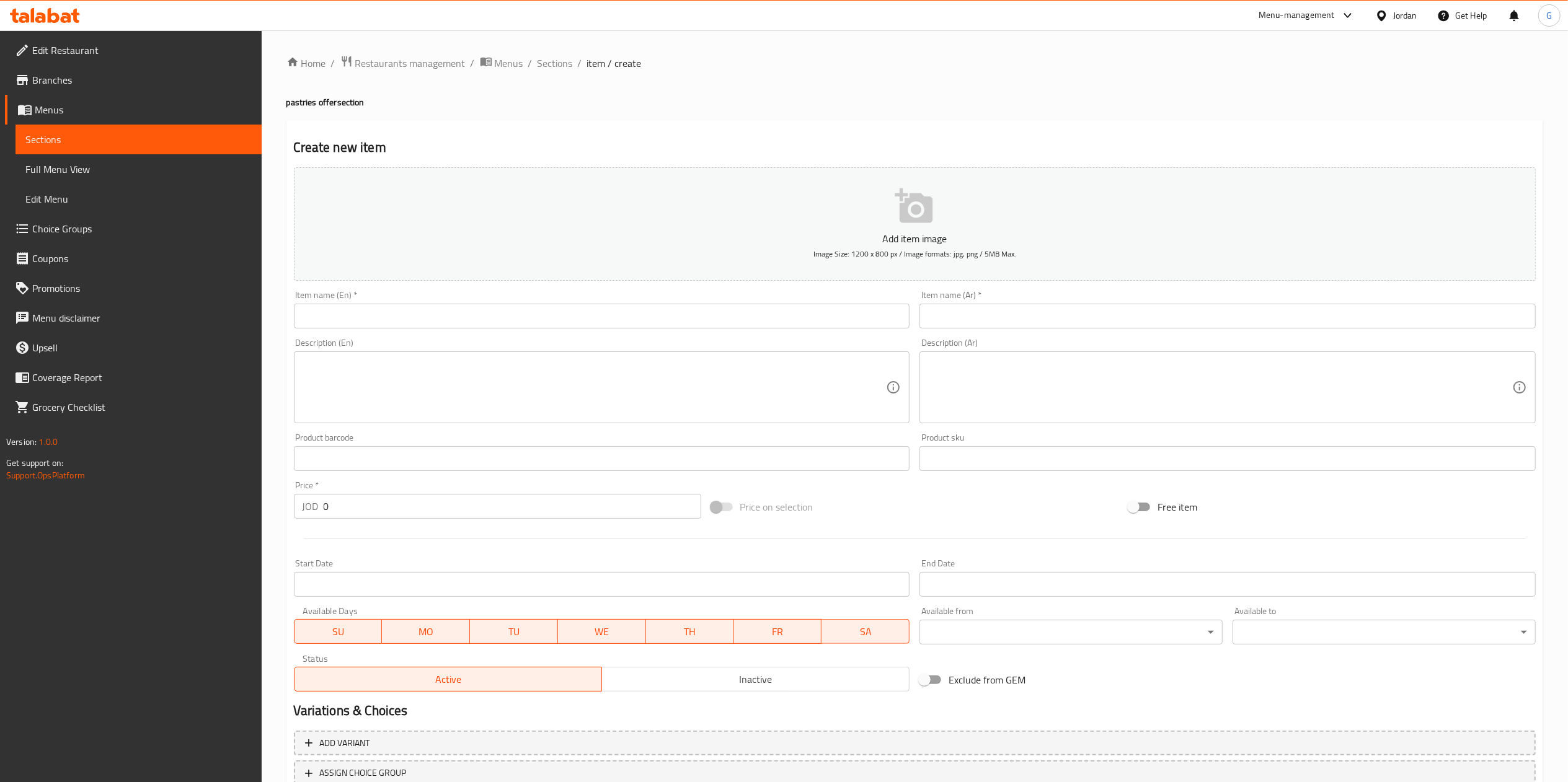
click at [1063, 316] on input "text" at bounding box center [1228, 316] width 616 height 25
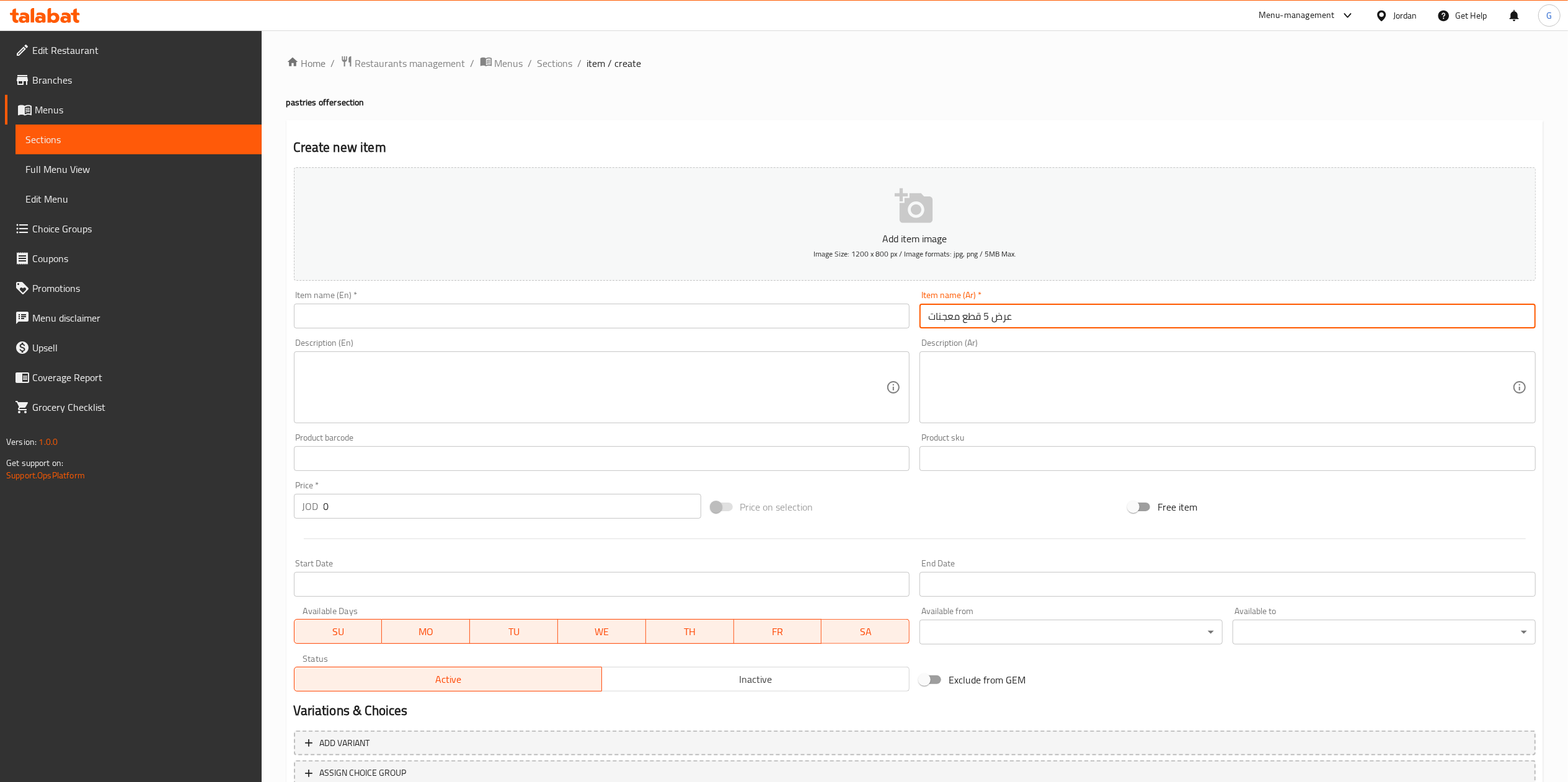
type input "عرض 5 قطع معجنات"
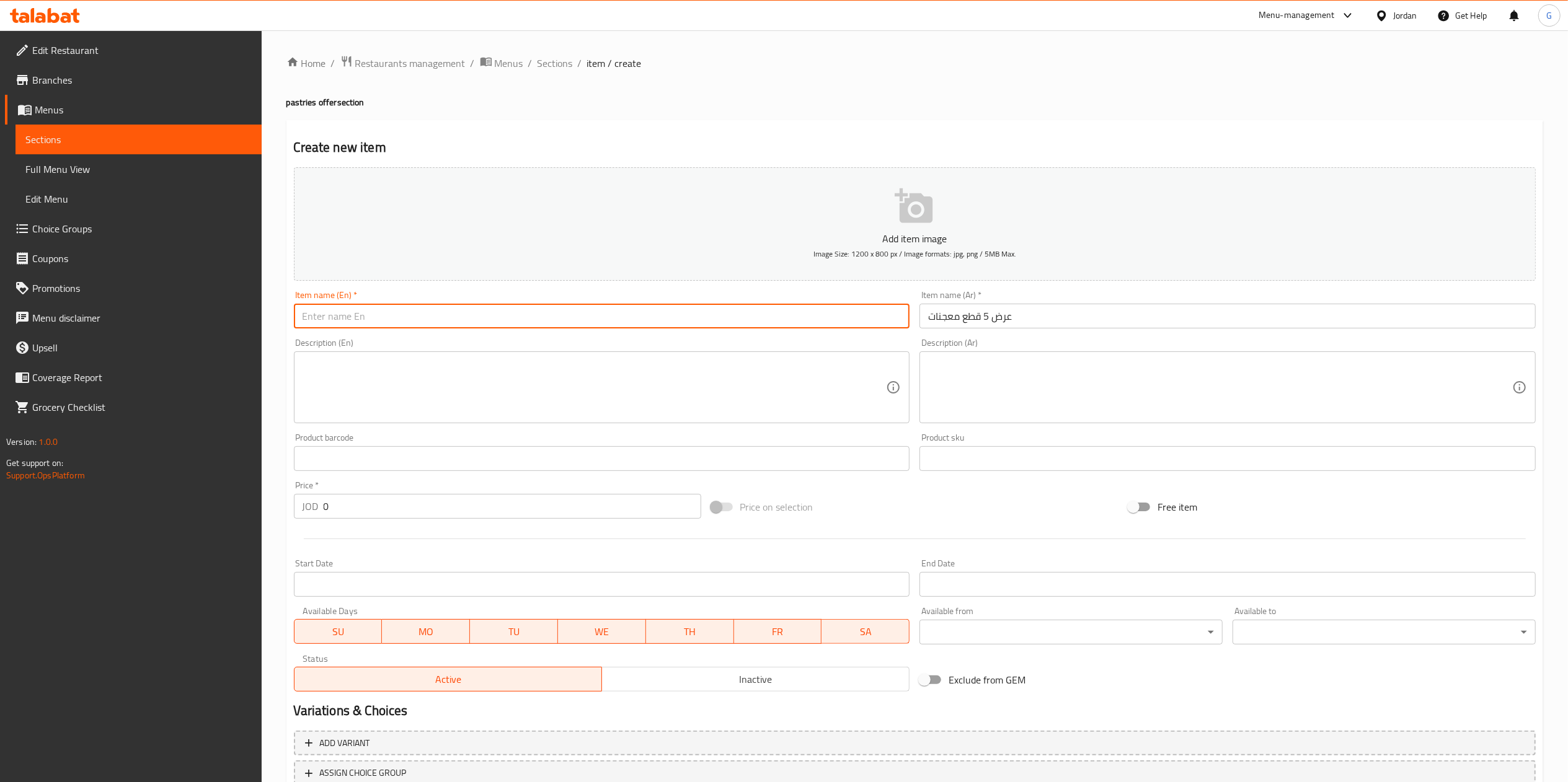
click at [722, 322] on input "text" at bounding box center [601, 316] width 616 height 25
type input "pastries offer 5 pieces"
click at [345, 502] on input "0" at bounding box center [512, 505] width 378 height 25
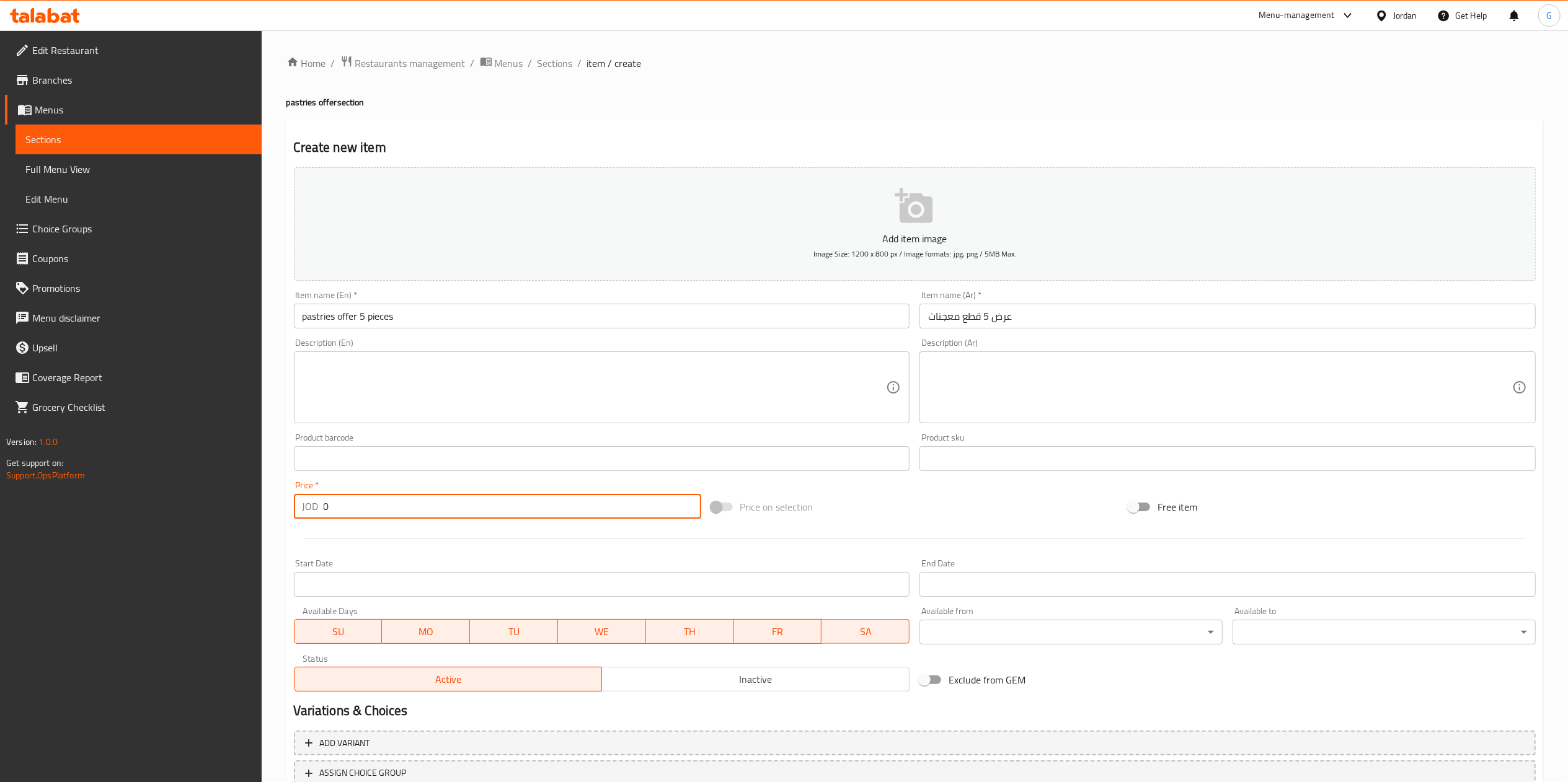
click at [345, 502] on input "0" at bounding box center [512, 505] width 378 height 25
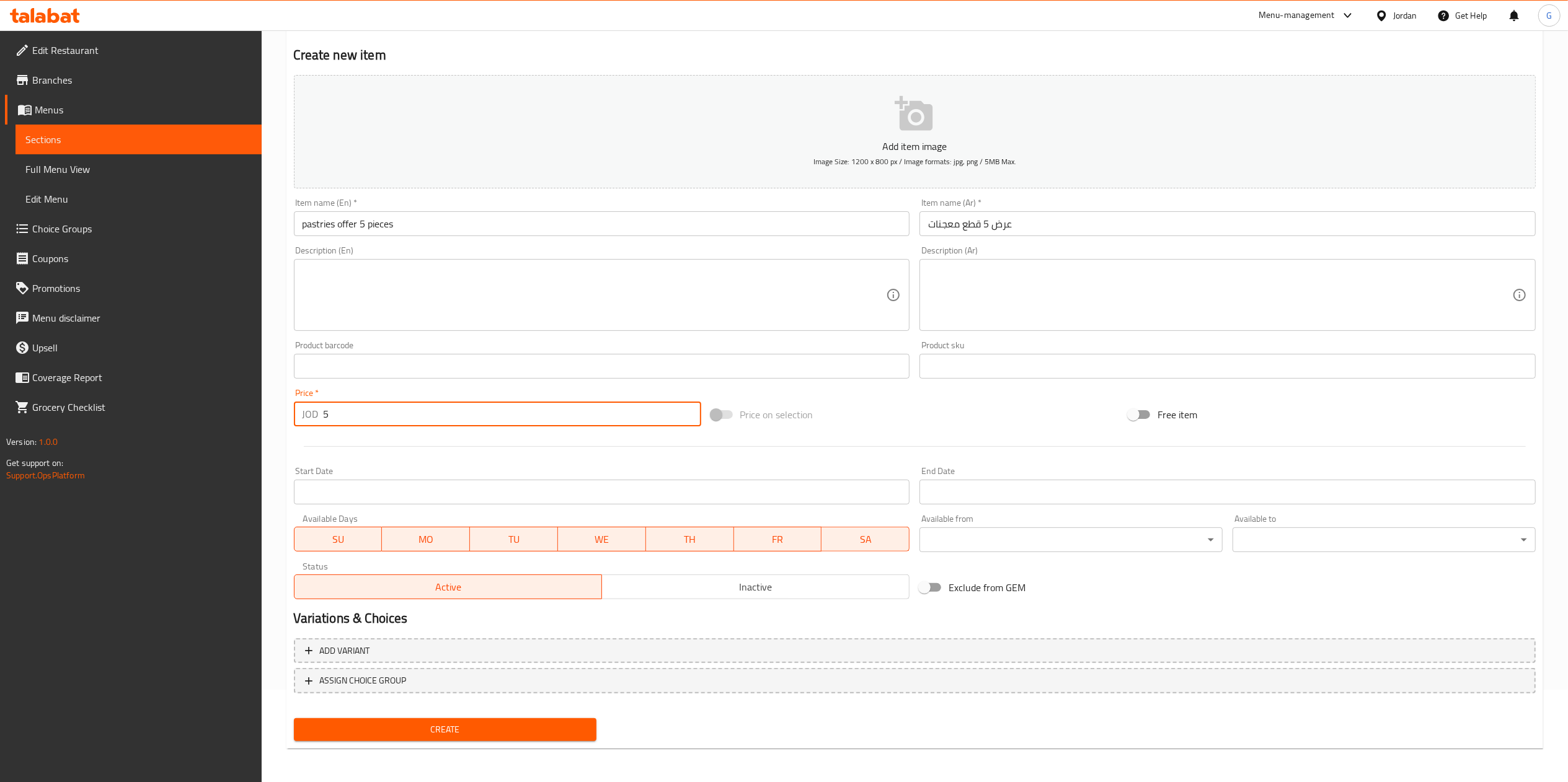
type input "5"
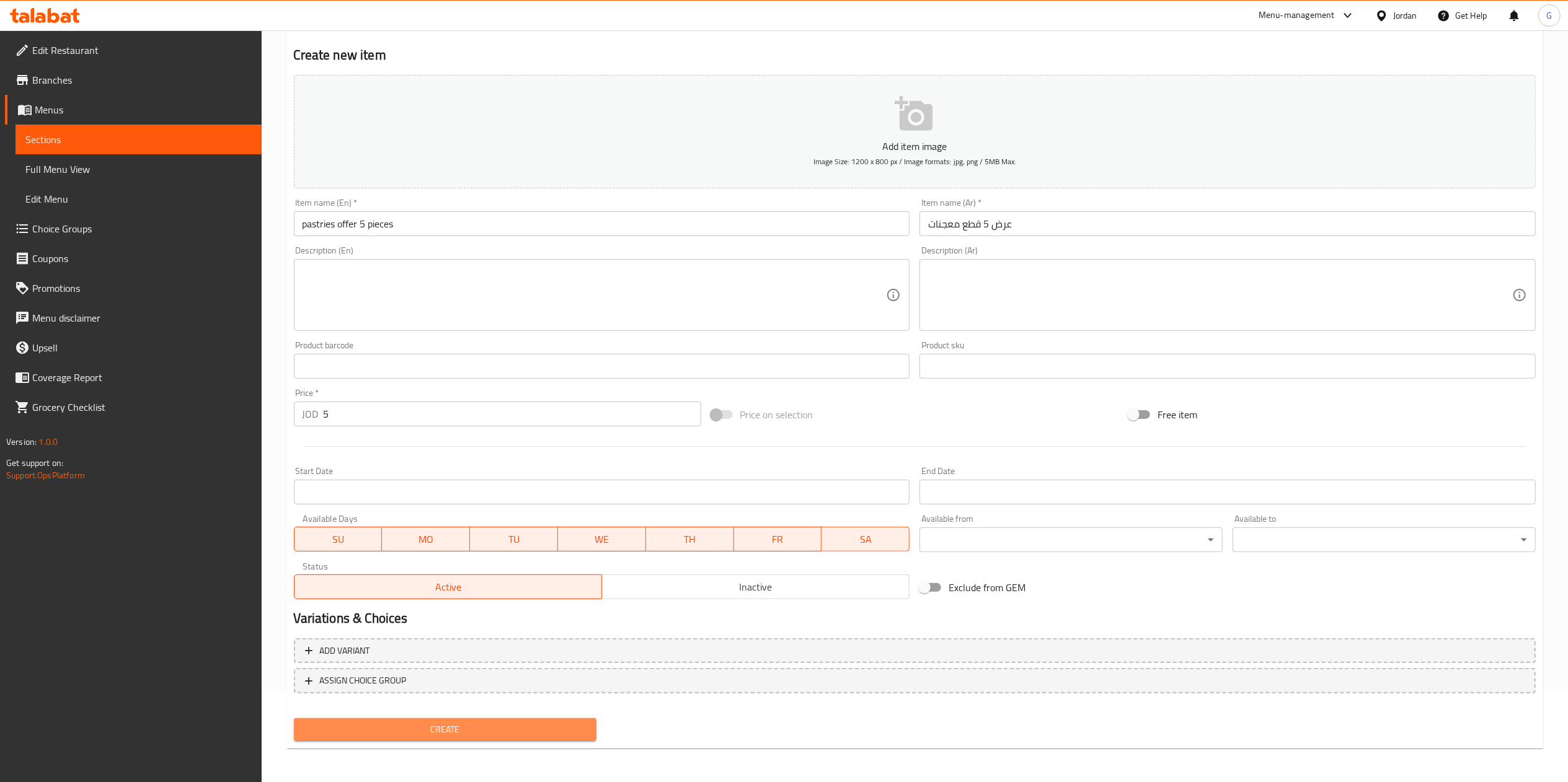
click at [497, 718] on button "Create" at bounding box center [444, 729] width 303 height 23
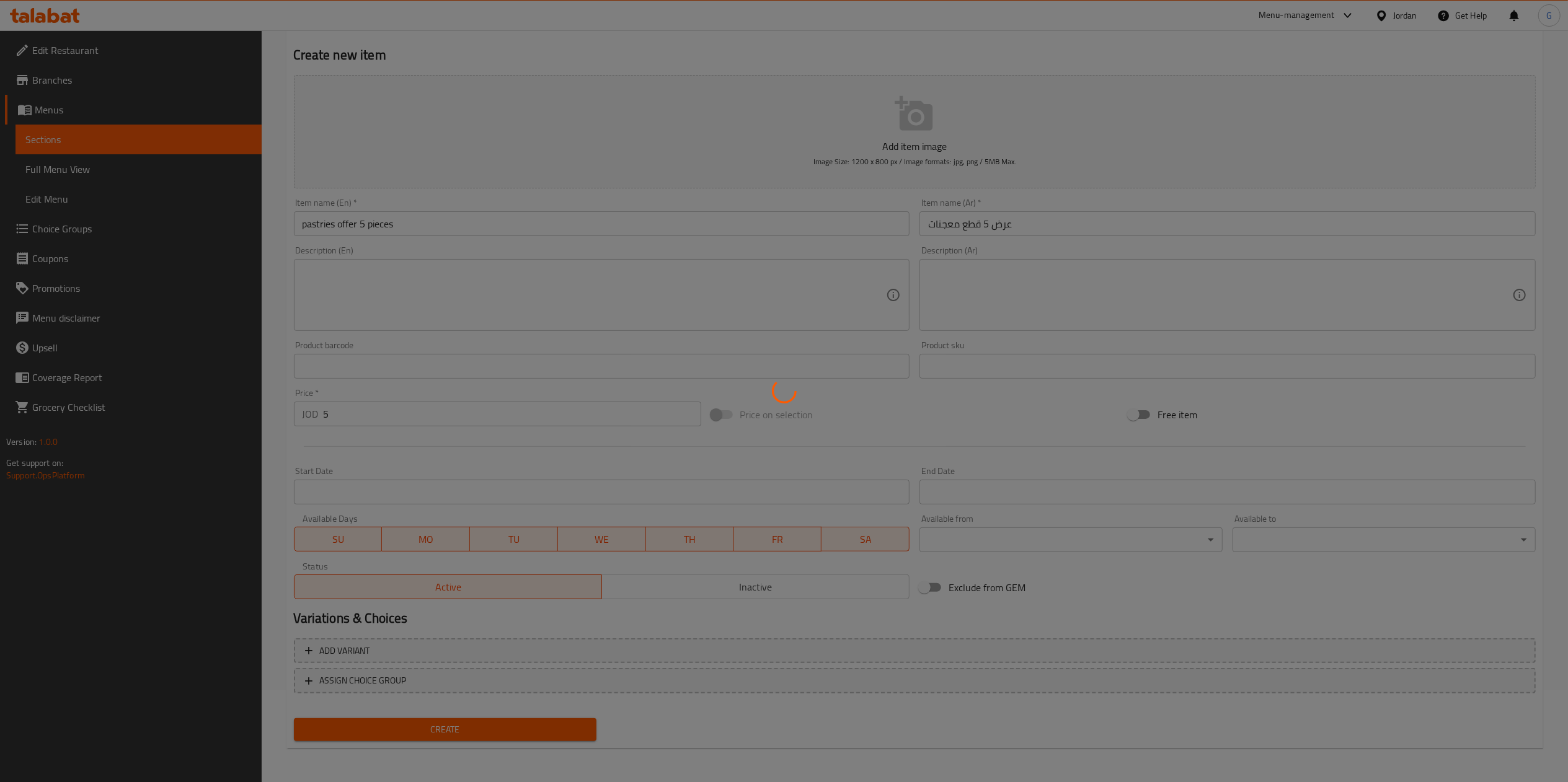
type input "0"
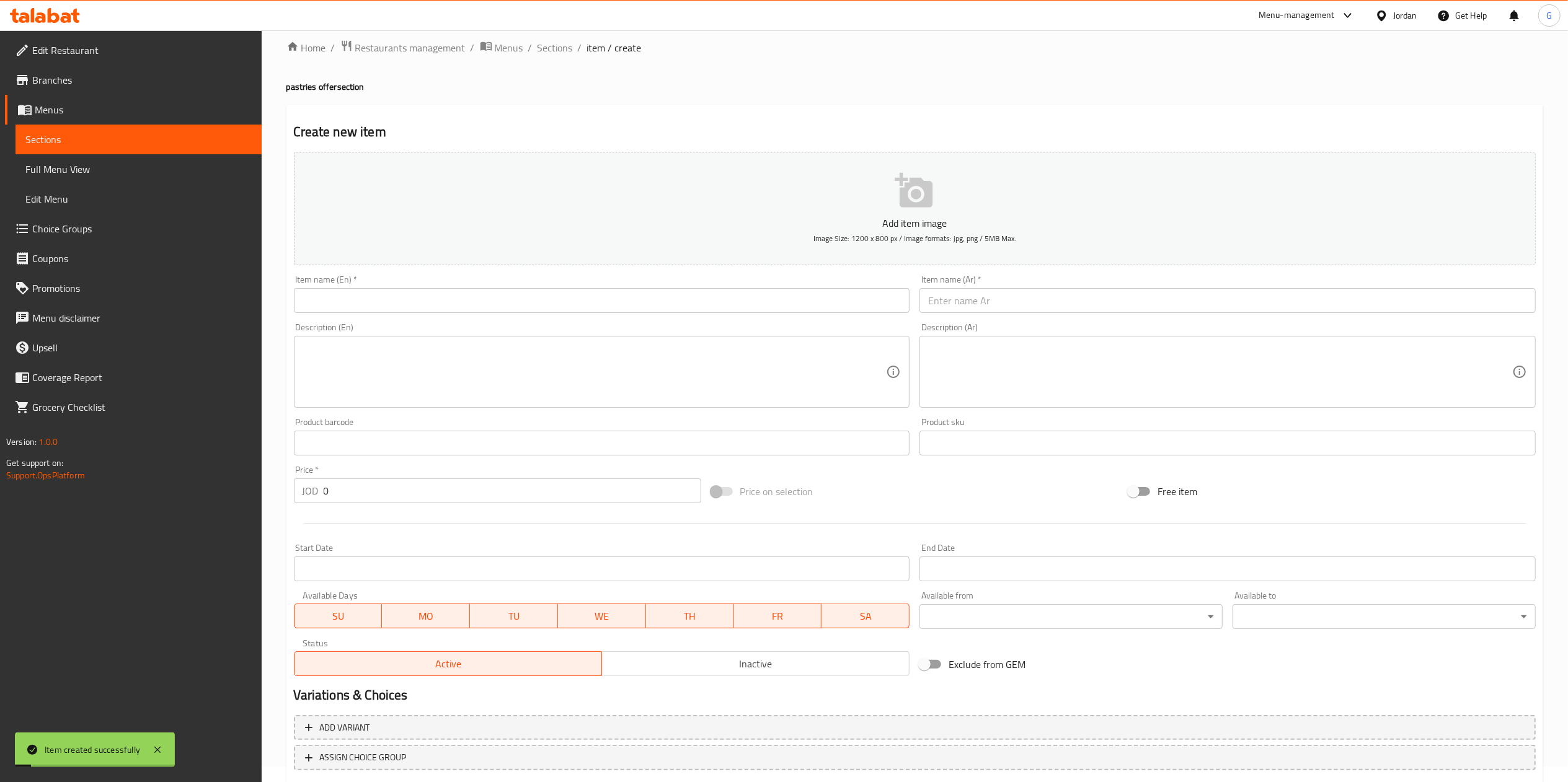
scroll to position [0, 0]
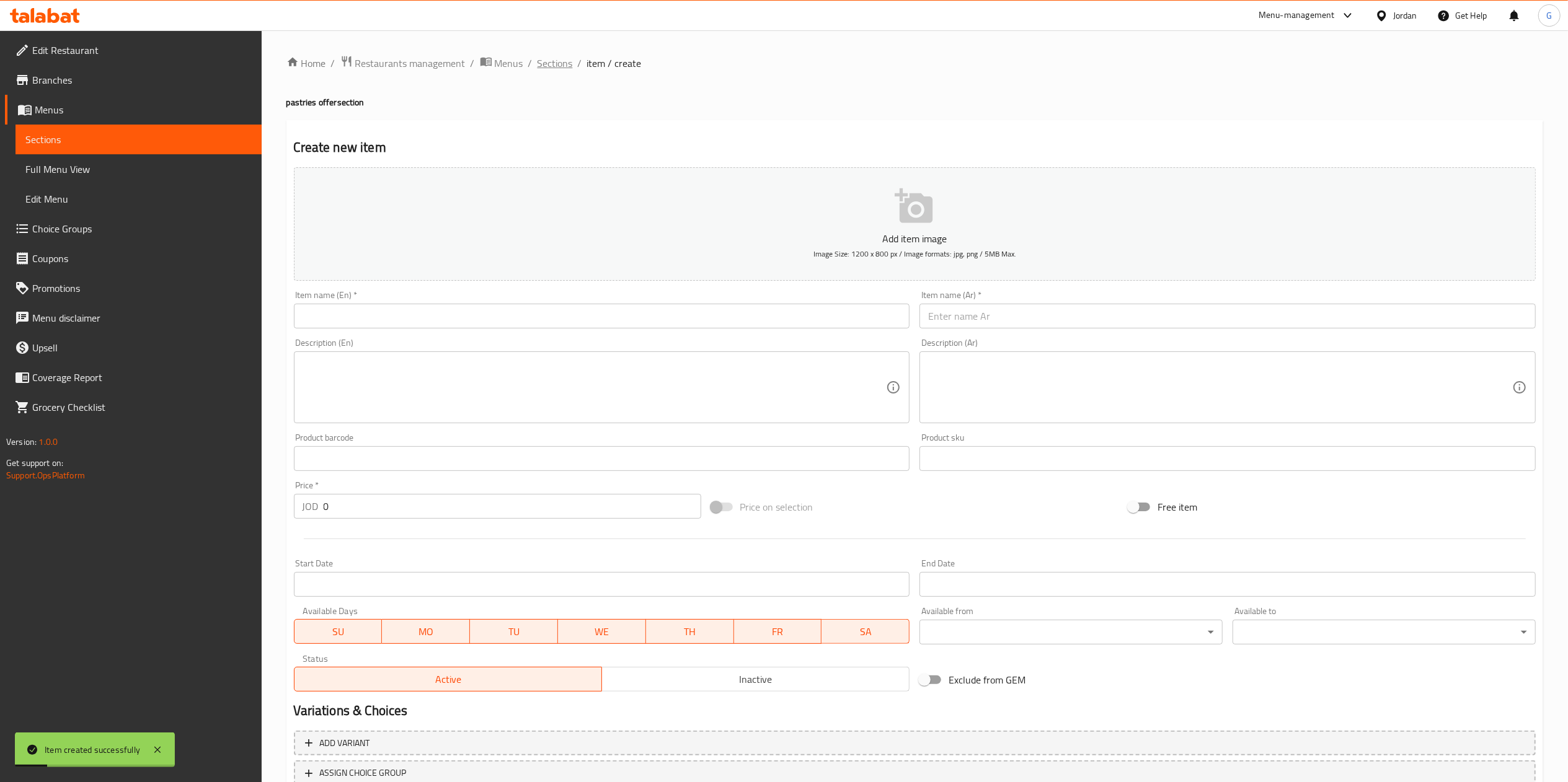
click at [556, 66] on span "Sections" at bounding box center [555, 63] width 35 height 15
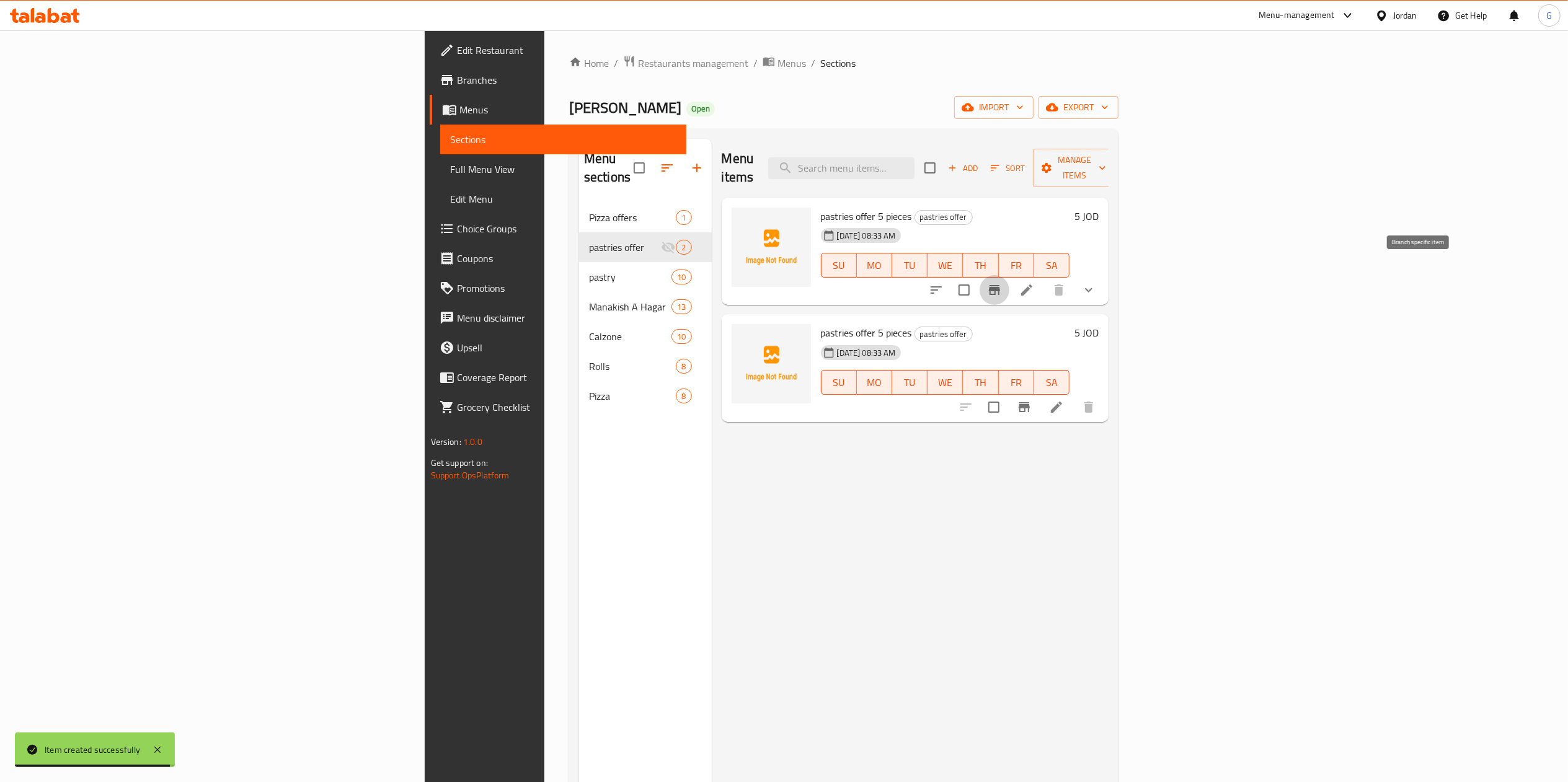
click at [1002, 283] on icon "Branch-specific-item" at bounding box center [994, 289] width 15 height 15
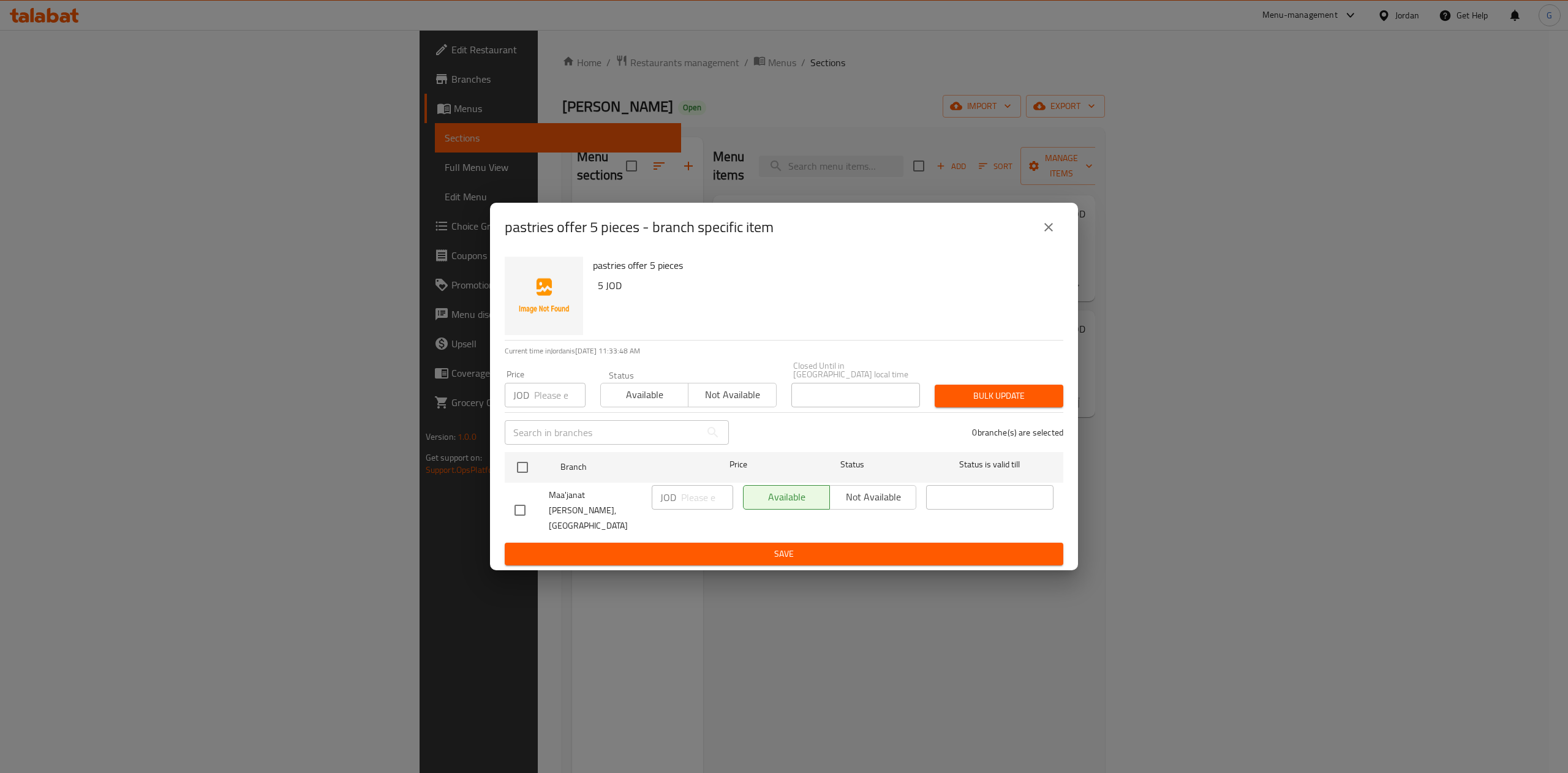
click at [876, 502] on div "Available Not available" at bounding box center [829, 497] width 174 height 24
click at [528, 510] on input "checkbox" at bounding box center [520, 510] width 26 height 26
checkbox input "true"
click at [879, 499] on span "Not available" at bounding box center [873, 497] width 77 height 17
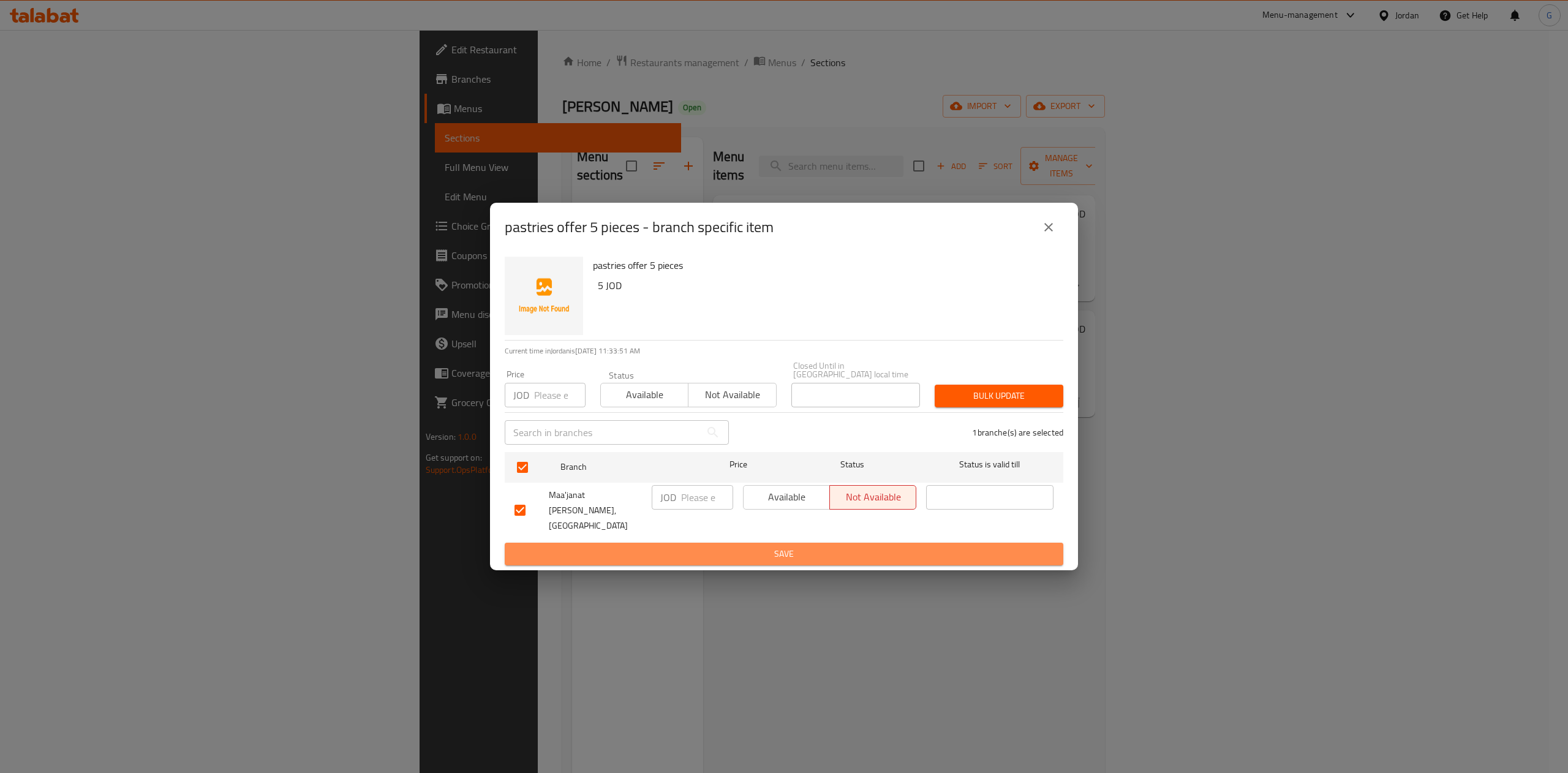
click at [836, 546] on span "Save" at bounding box center [784, 554] width 539 height 16
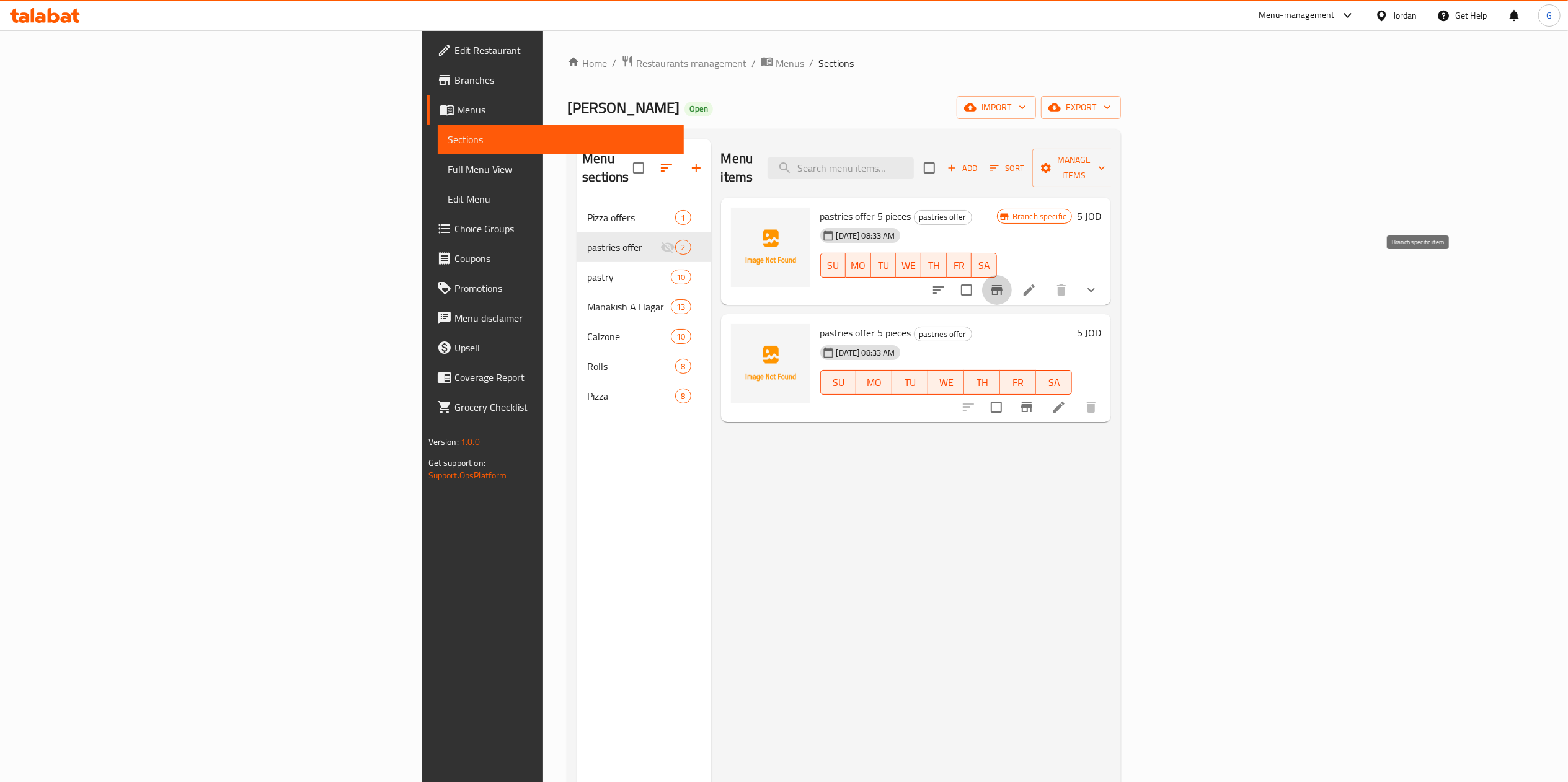
click at [1004, 283] on icon "Branch-specific-item" at bounding box center [996, 289] width 15 height 15
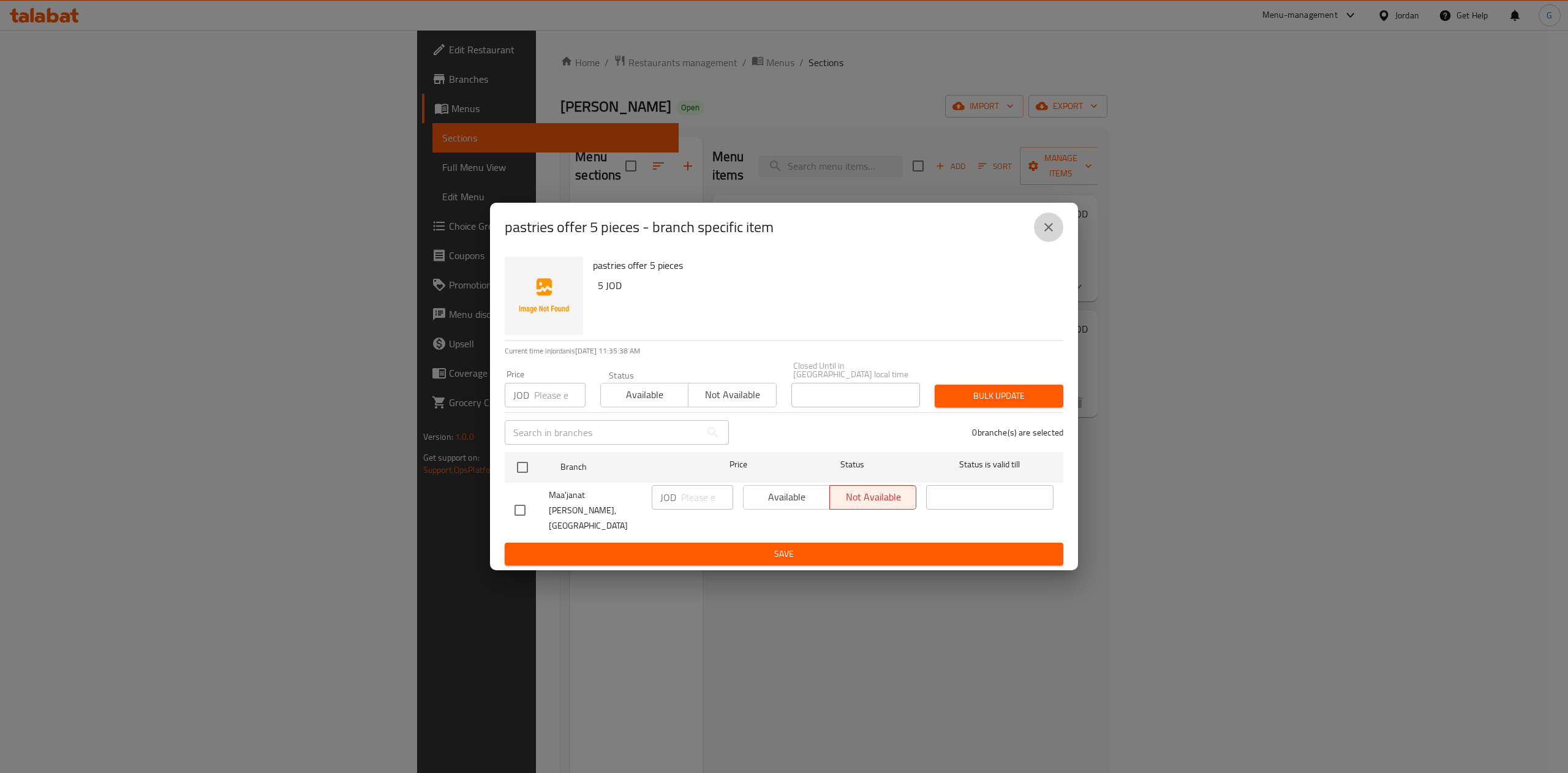
click at [1047, 232] on icon "close" at bounding box center [1048, 227] width 9 height 9
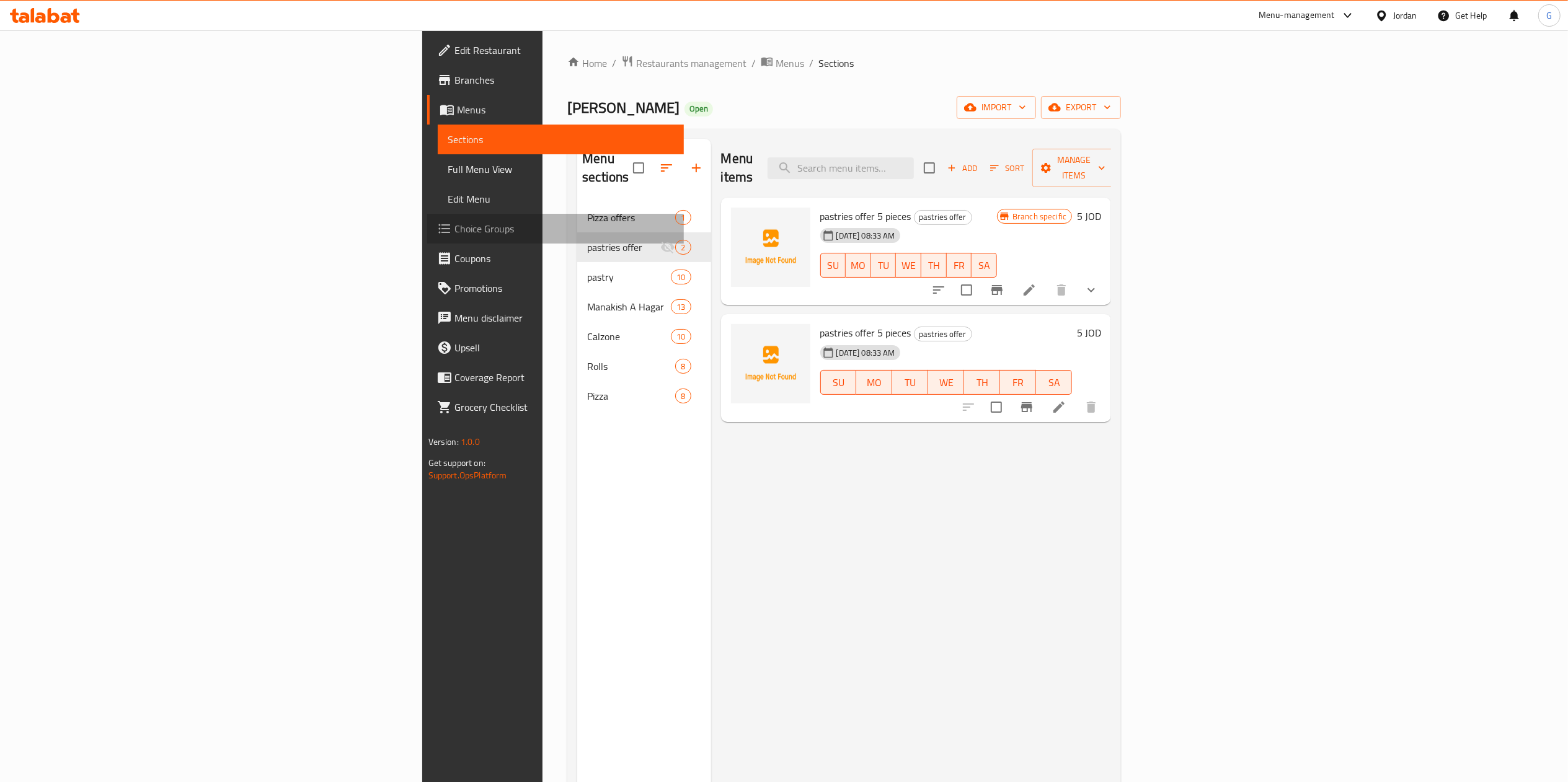
click at [454, 226] on span "Choice Groups" at bounding box center [564, 229] width 220 height 15
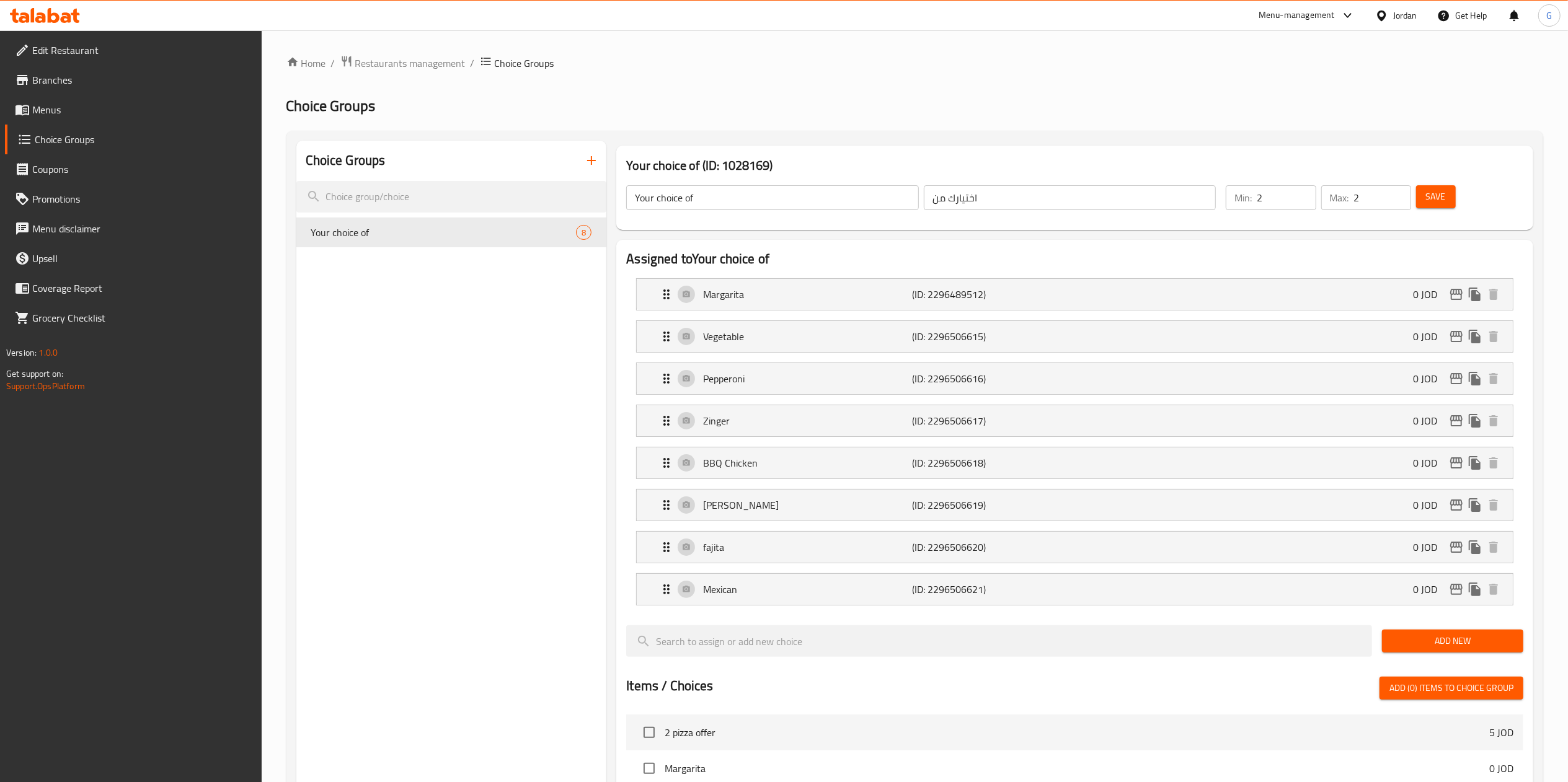
click at [794, 203] on input "Your choice of" at bounding box center [772, 197] width 292 height 25
click at [1268, 200] on input "2" at bounding box center [1285, 197] width 59 height 25
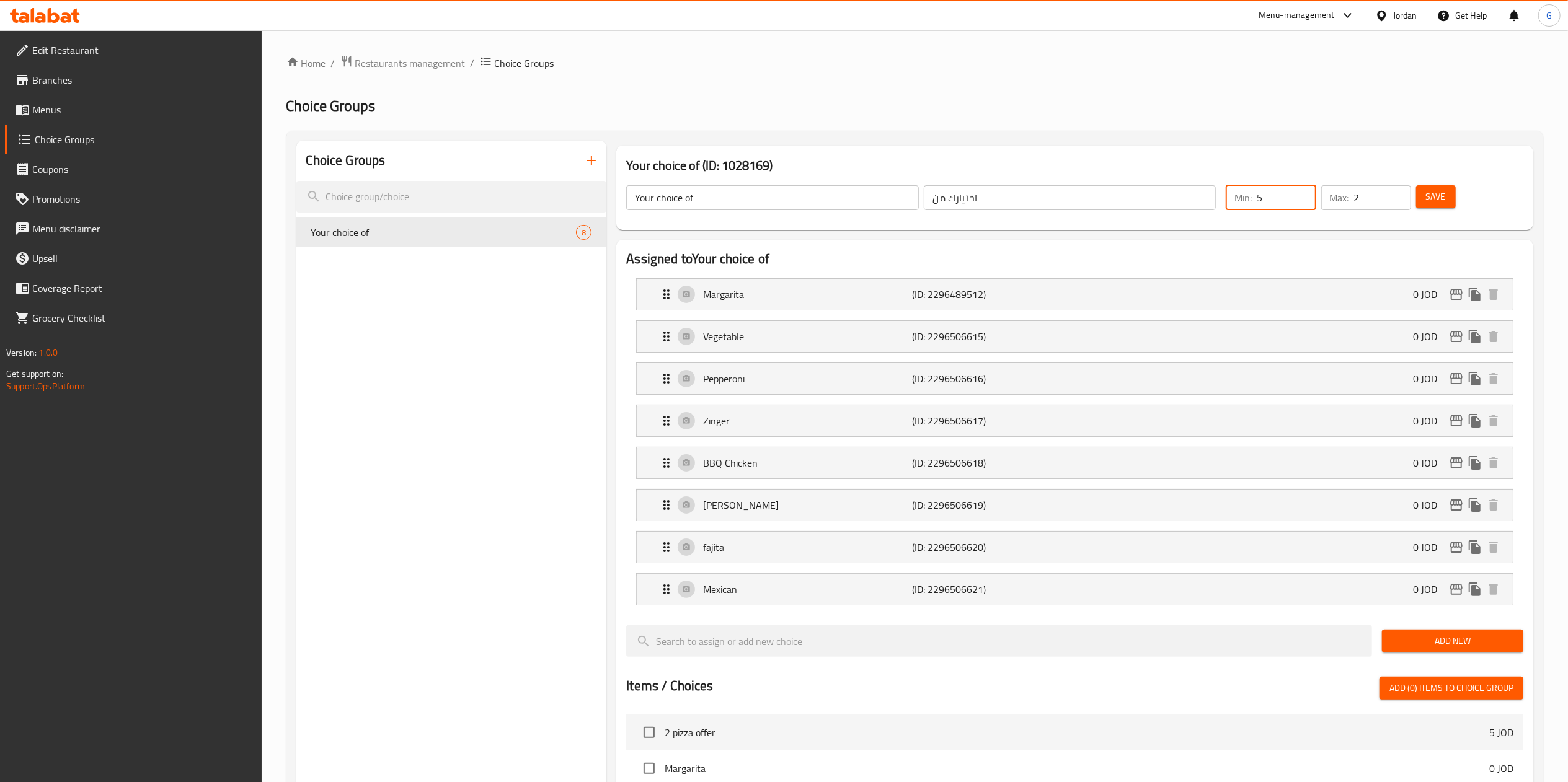
type input "5"
click at [1383, 191] on input "2" at bounding box center [1383, 197] width 57 height 25
click at [1369, 200] on input "2" at bounding box center [1383, 197] width 57 height 25
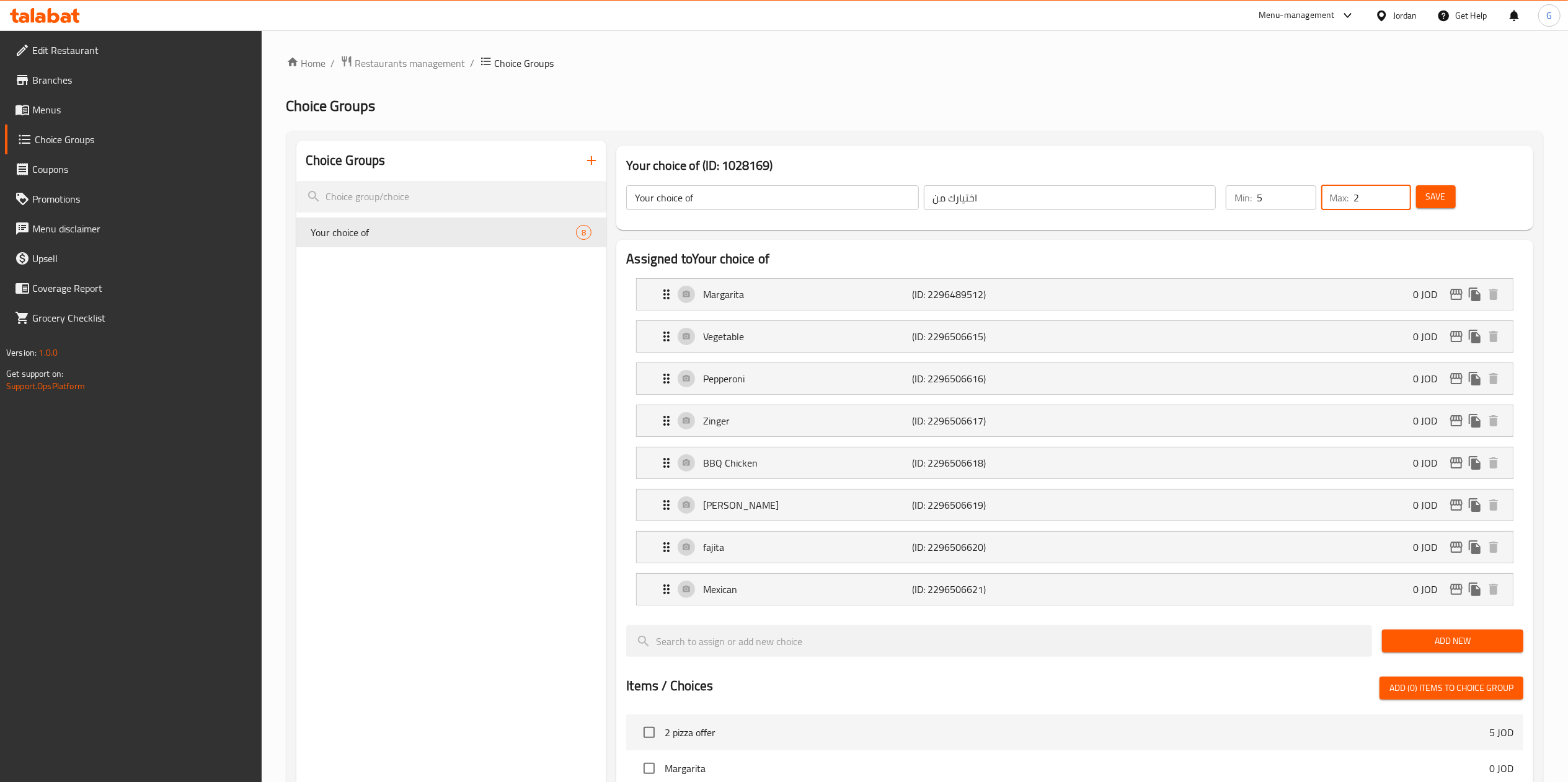
click at [1369, 200] on input "2" at bounding box center [1383, 197] width 57 height 25
type input "5"
click at [1344, 239] on div "Assigned to Your choice of Margarita (ID: 2296489512) 0 JOD Name (En) Margarita…" at bounding box center [1074, 713] width 926 height 959
click at [589, 165] on icon "button" at bounding box center [591, 160] width 15 height 15
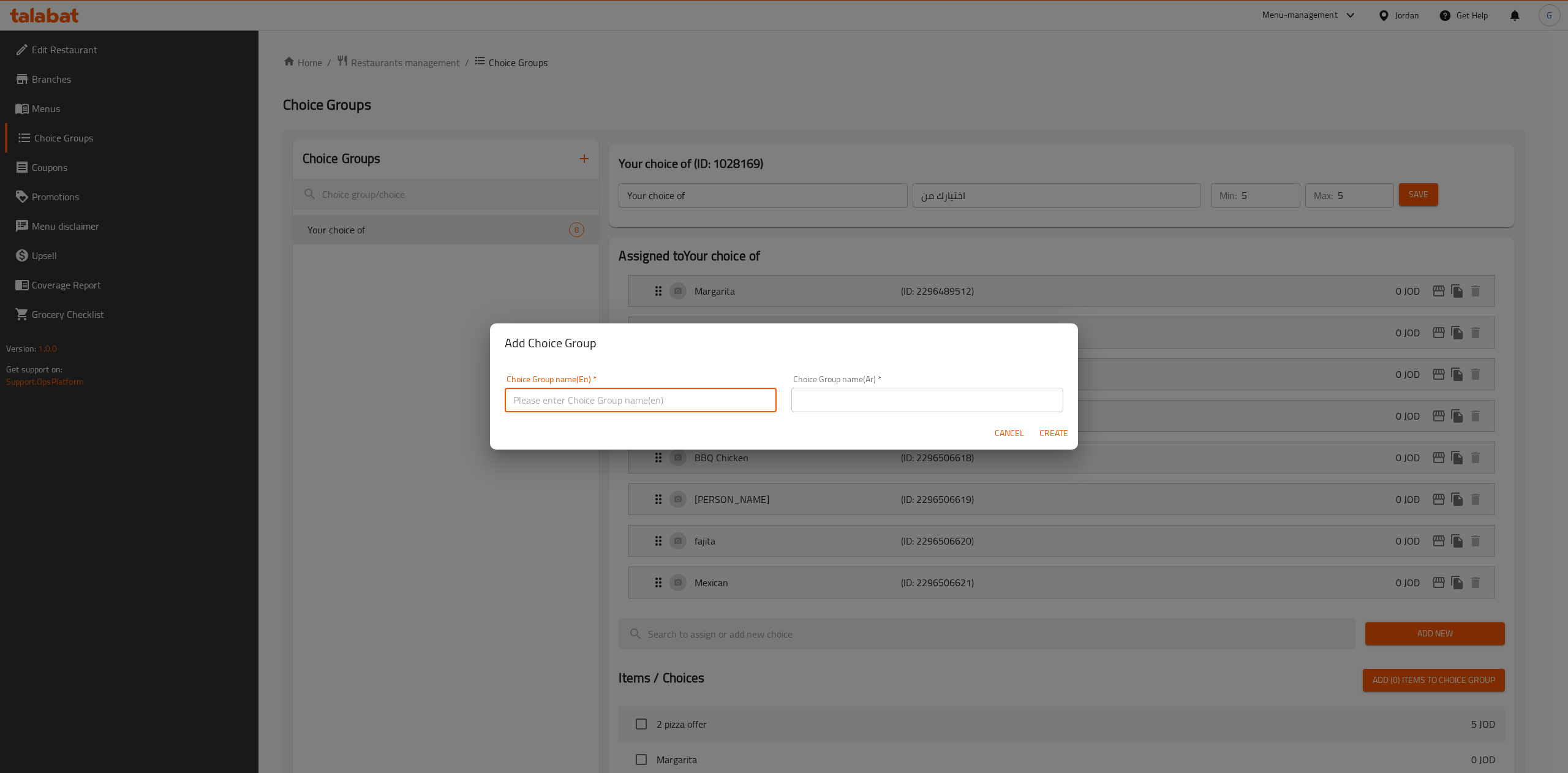
click at [585, 408] on input "text" at bounding box center [641, 400] width 272 height 24
type input "Your choice of"
click at [839, 399] on input "text" at bounding box center [927, 400] width 272 height 24
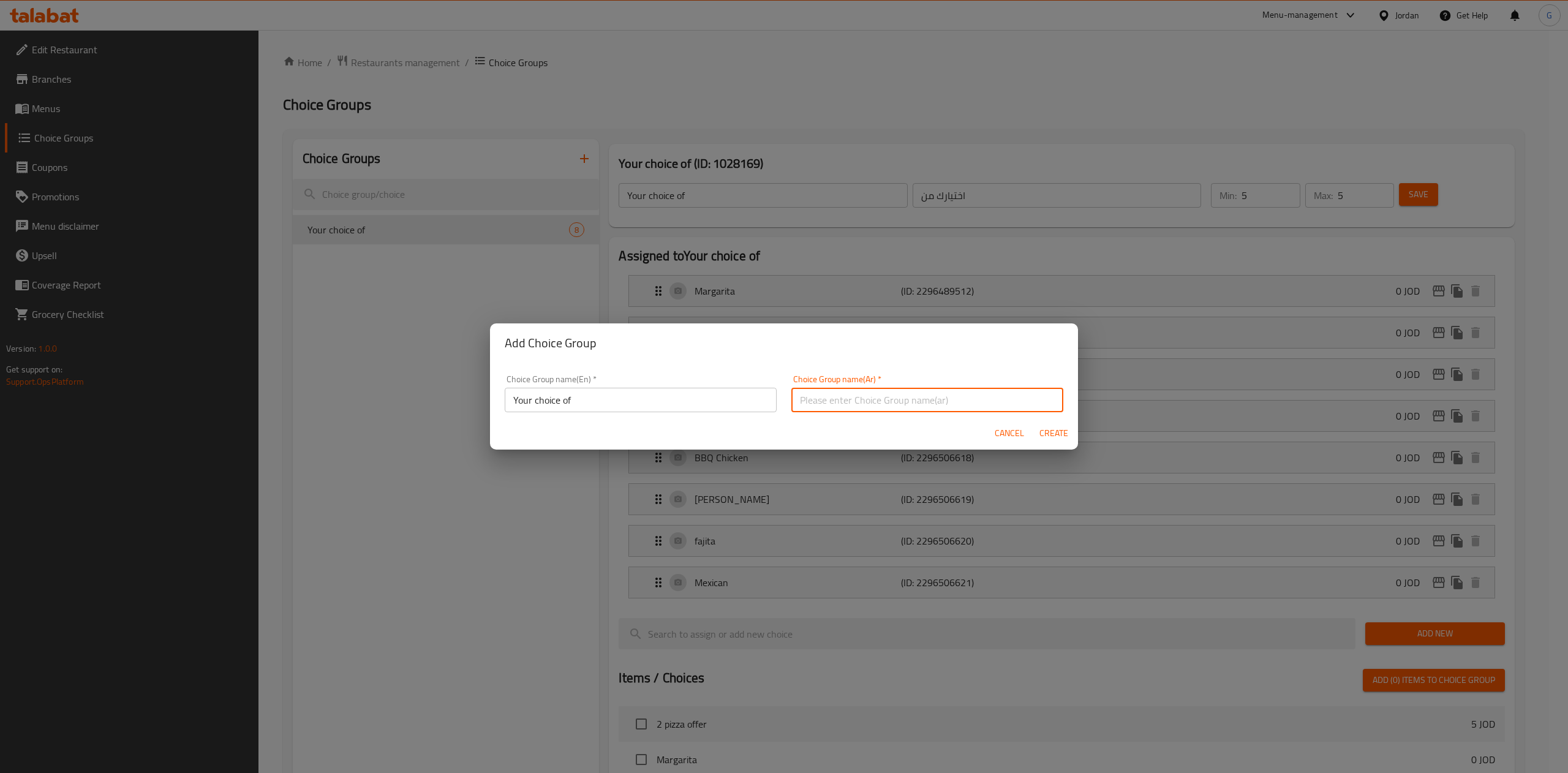
type input "اختيارك من"
click at [1046, 429] on span "Create" at bounding box center [1053, 434] width 29 height 16
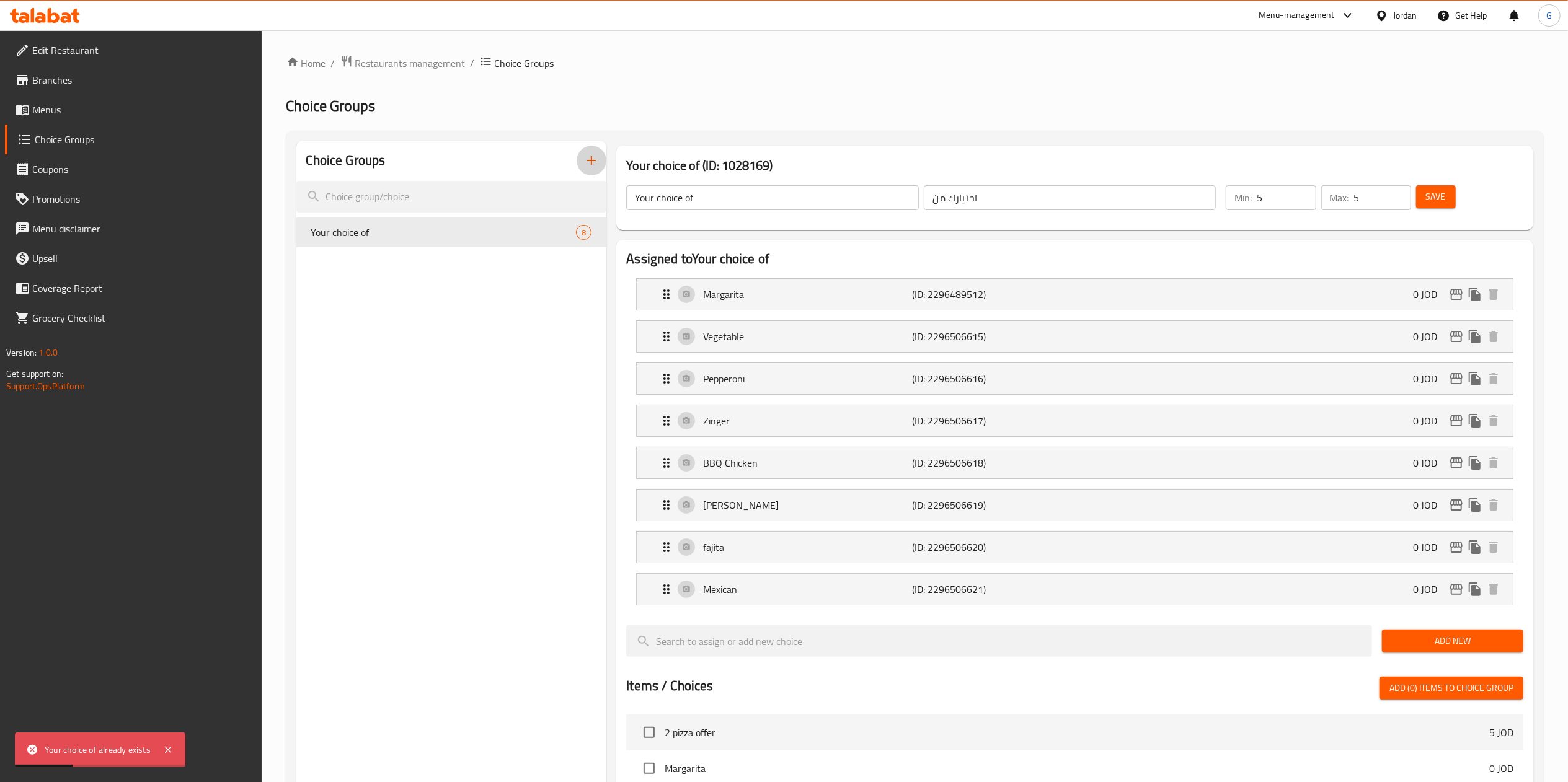
click at [593, 160] on icon "button" at bounding box center [591, 160] width 15 height 15
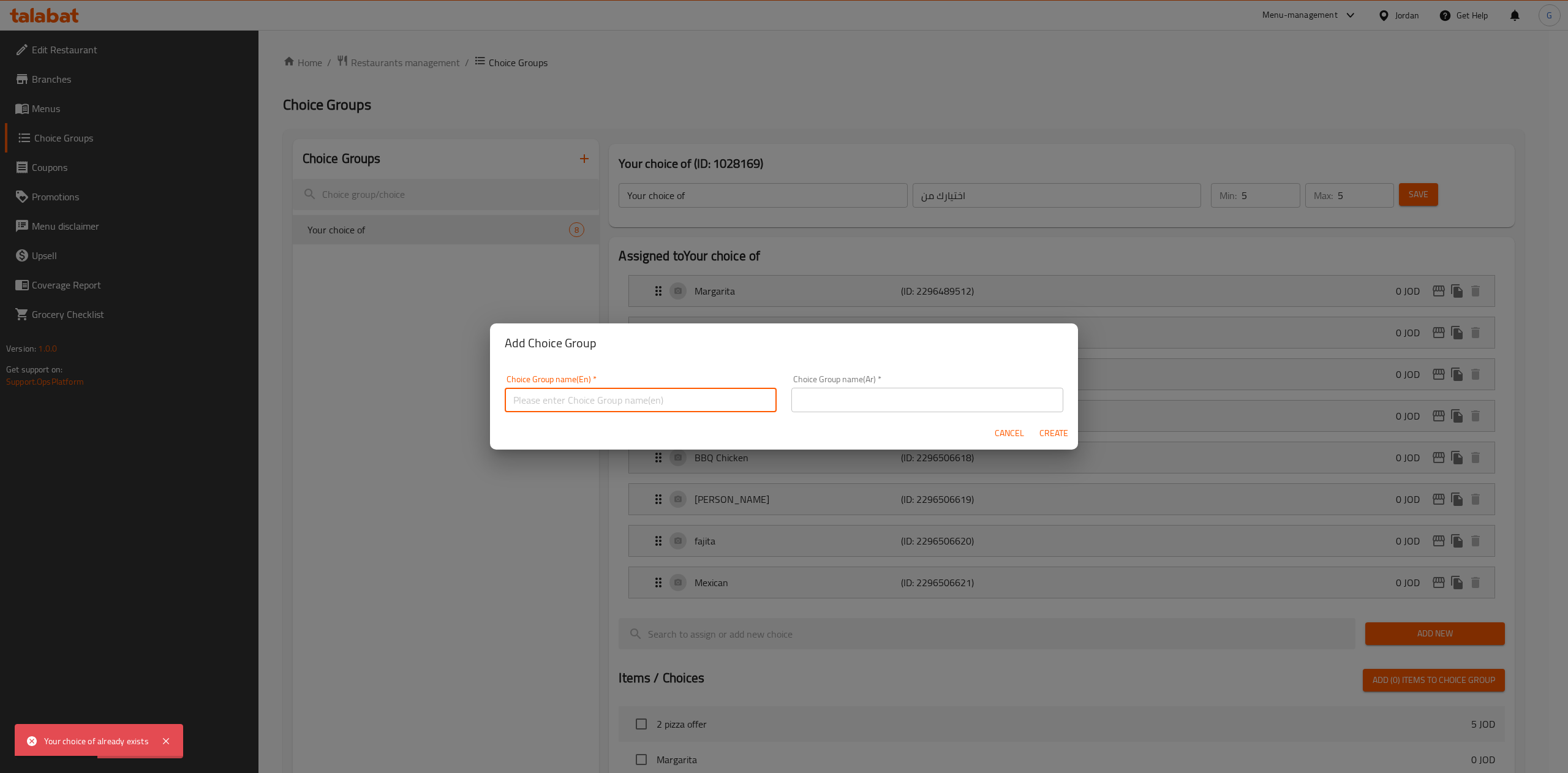
click at [601, 391] on input "text" at bounding box center [641, 400] width 272 height 24
type input "Your choice of :"
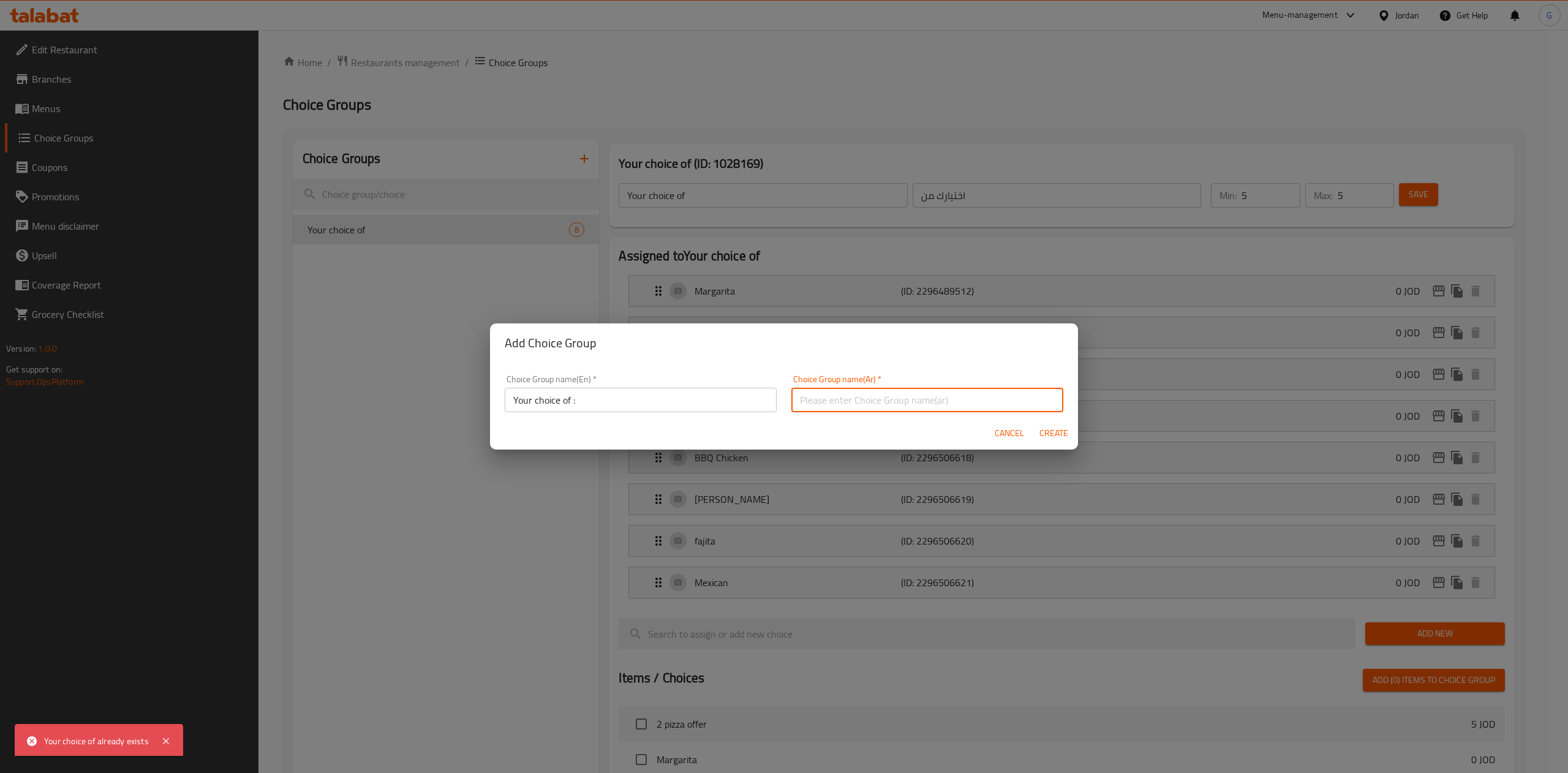
click at [813, 409] on input "text" at bounding box center [927, 400] width 272 height 24
type input "h"
type input "اختيارك من :"
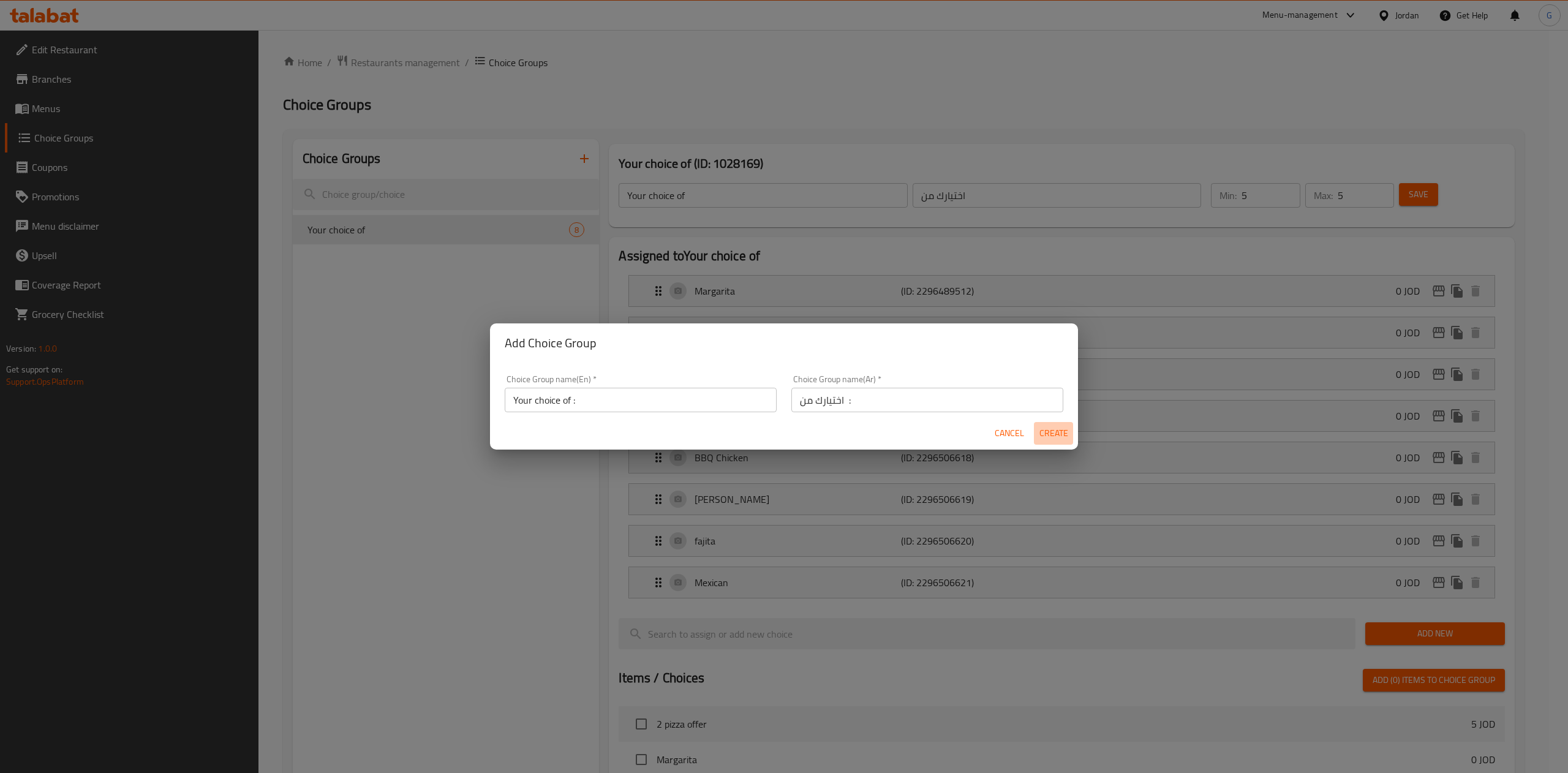
click at [1066, 434] on span "Create" at bounding box center [1053, 434] width 29 height 16
type input "Your choice of :"
type input "اختيارك من :"
type input "0"
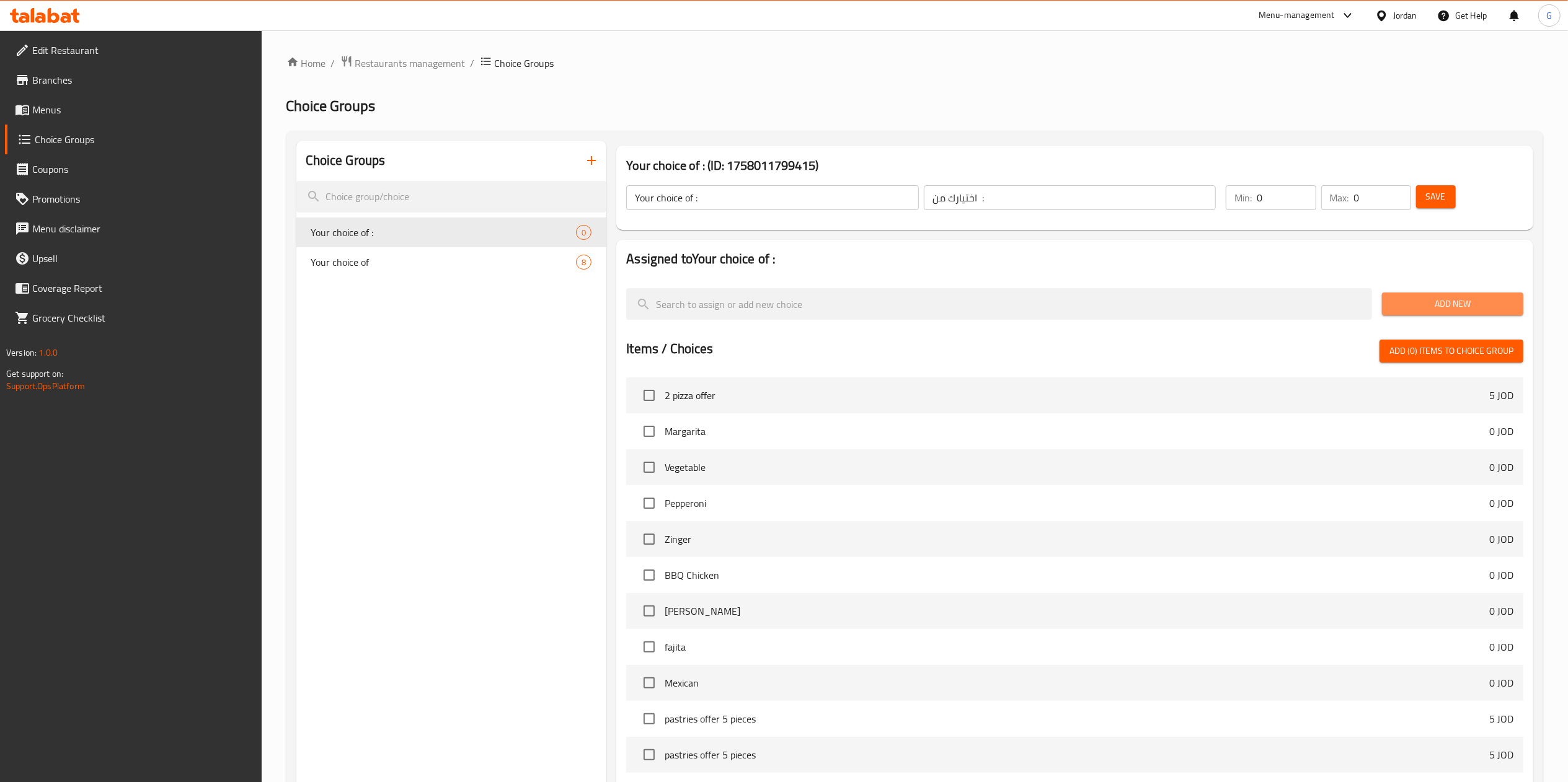
click at [1412, 311] on span "Add New" at bounding box center [1452, 304] width 122 height 16
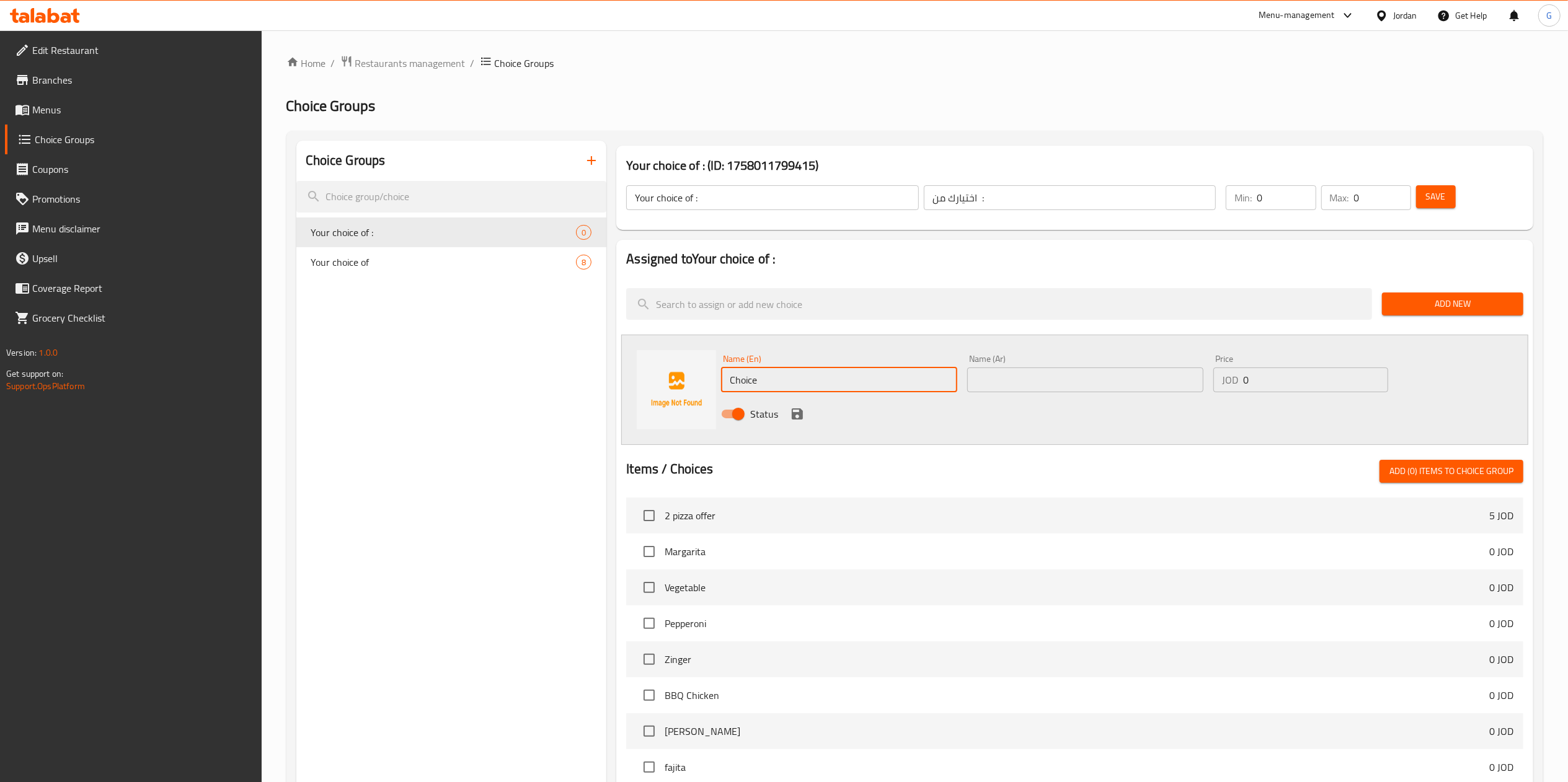
click at [755, 368] on input "Choice" at bounding box center [839, 380] width 236 height 25
type input "naqaneq"
click at [992, 381] on input "text" at bounding box center [1084, 380] width 236 height 25
type input "نقانق"
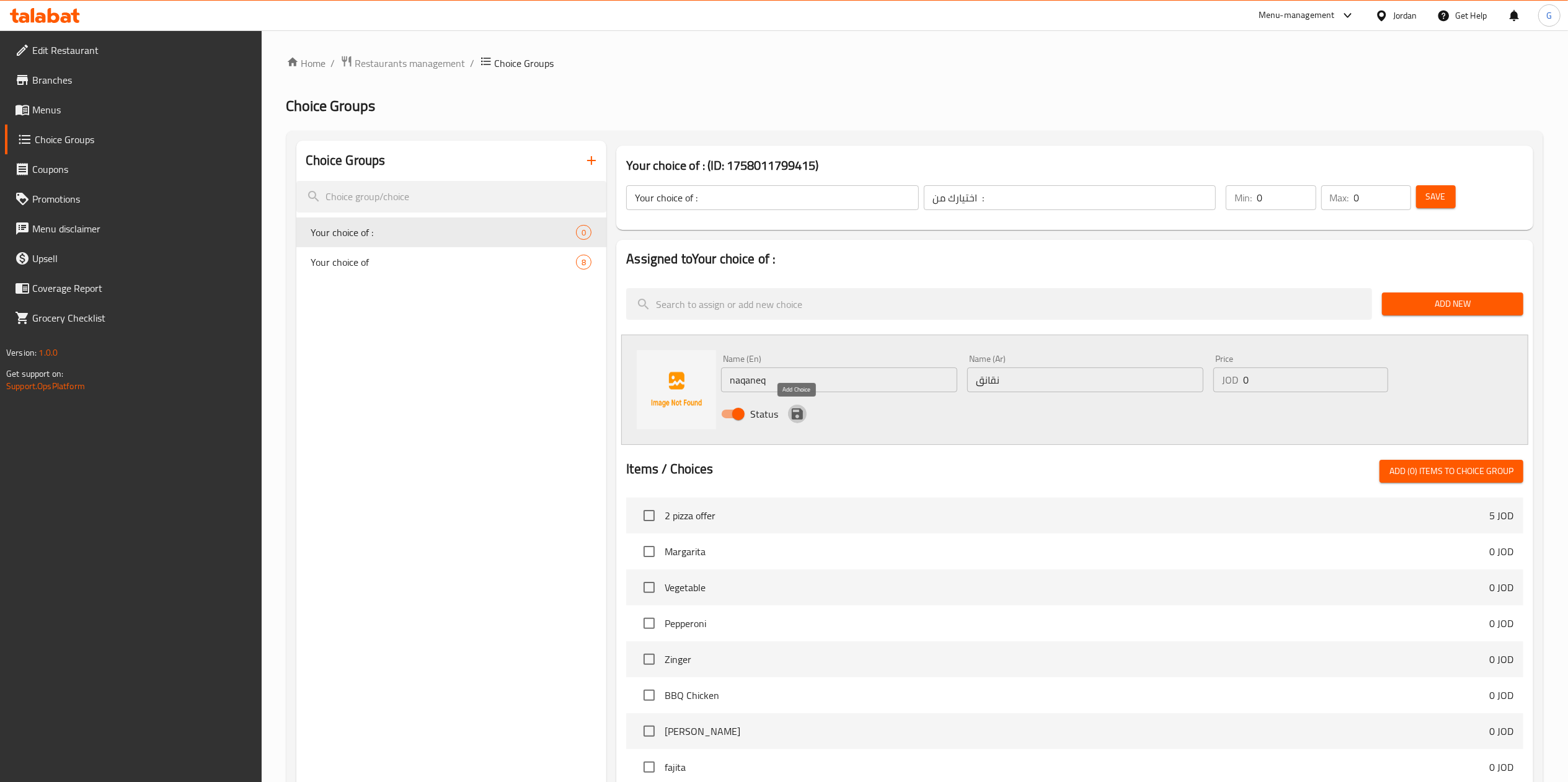
click at [792, 418] on icon "save" at bounding box center [797, 413] width 11 height 11
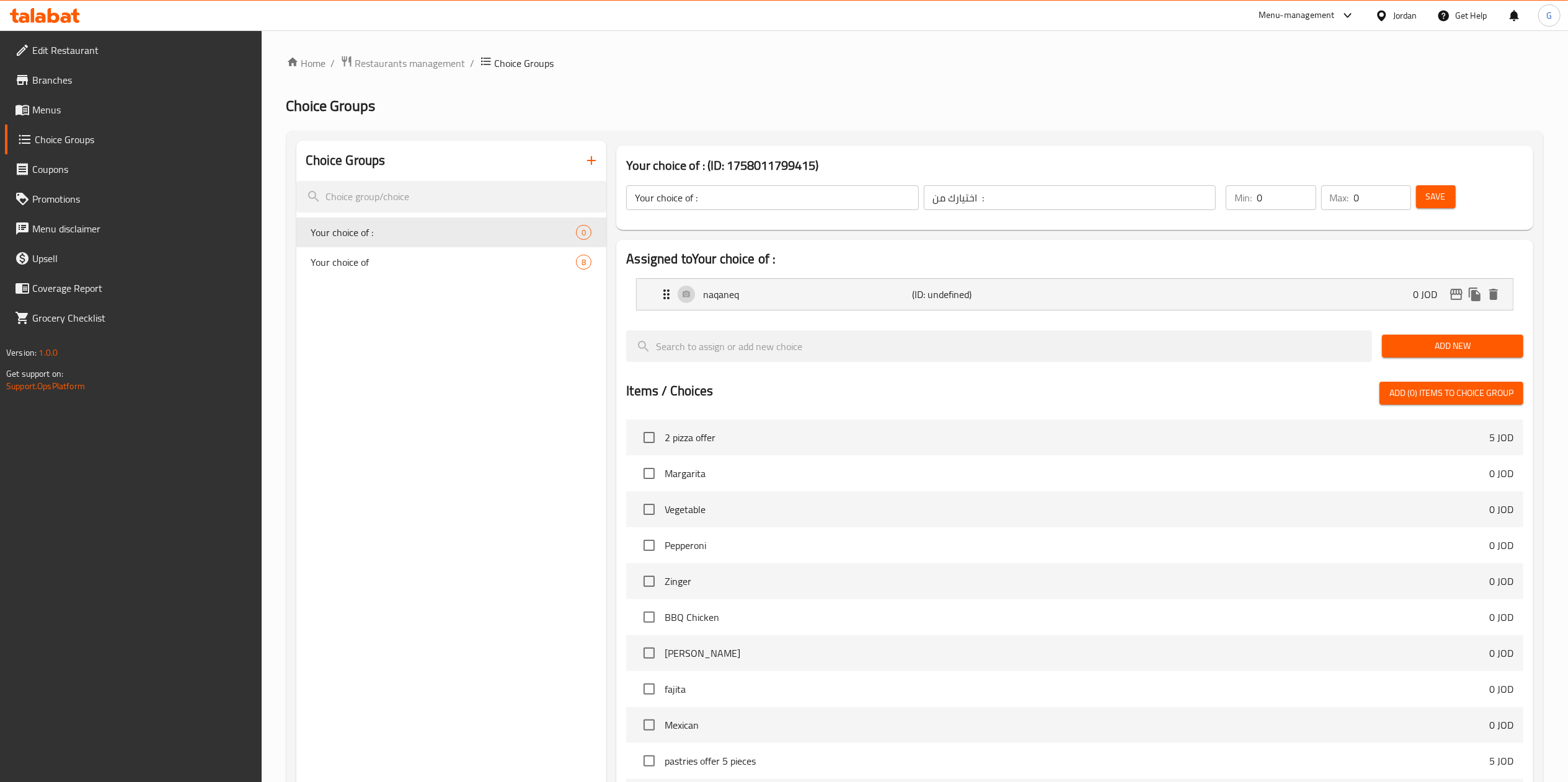
click at [1411, 347] on span "Add New" at bounding box center [1452, 346] width 122 height 16
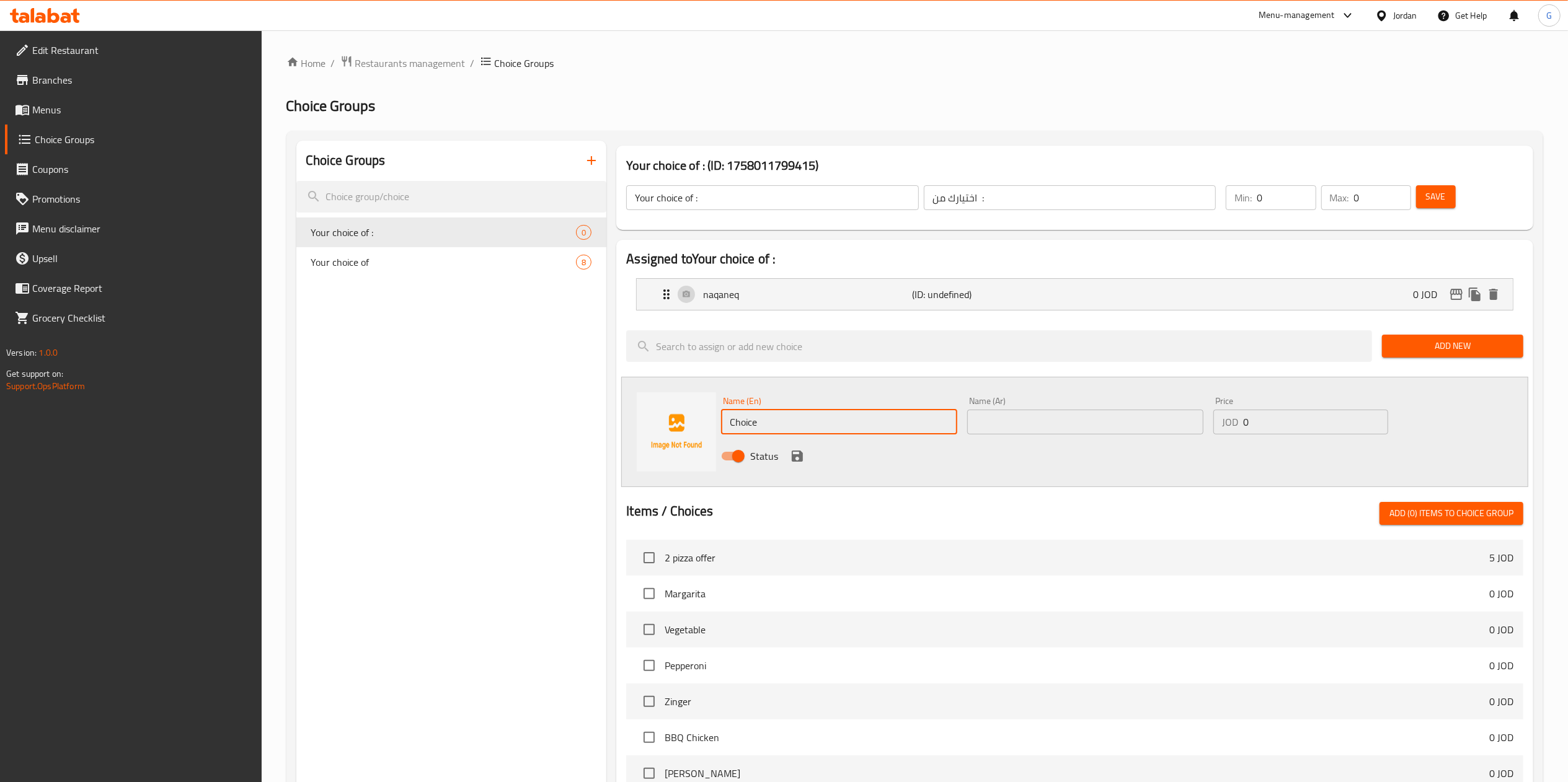
click at [797, 418] on input "Choice" at bounding box center [839, 422] width 236 height 25
type input "ب"
type input "ح"
type input "pizza"
click at [1071, 433] on input "text" at bounding box center [1084, 422] width 236 height 25
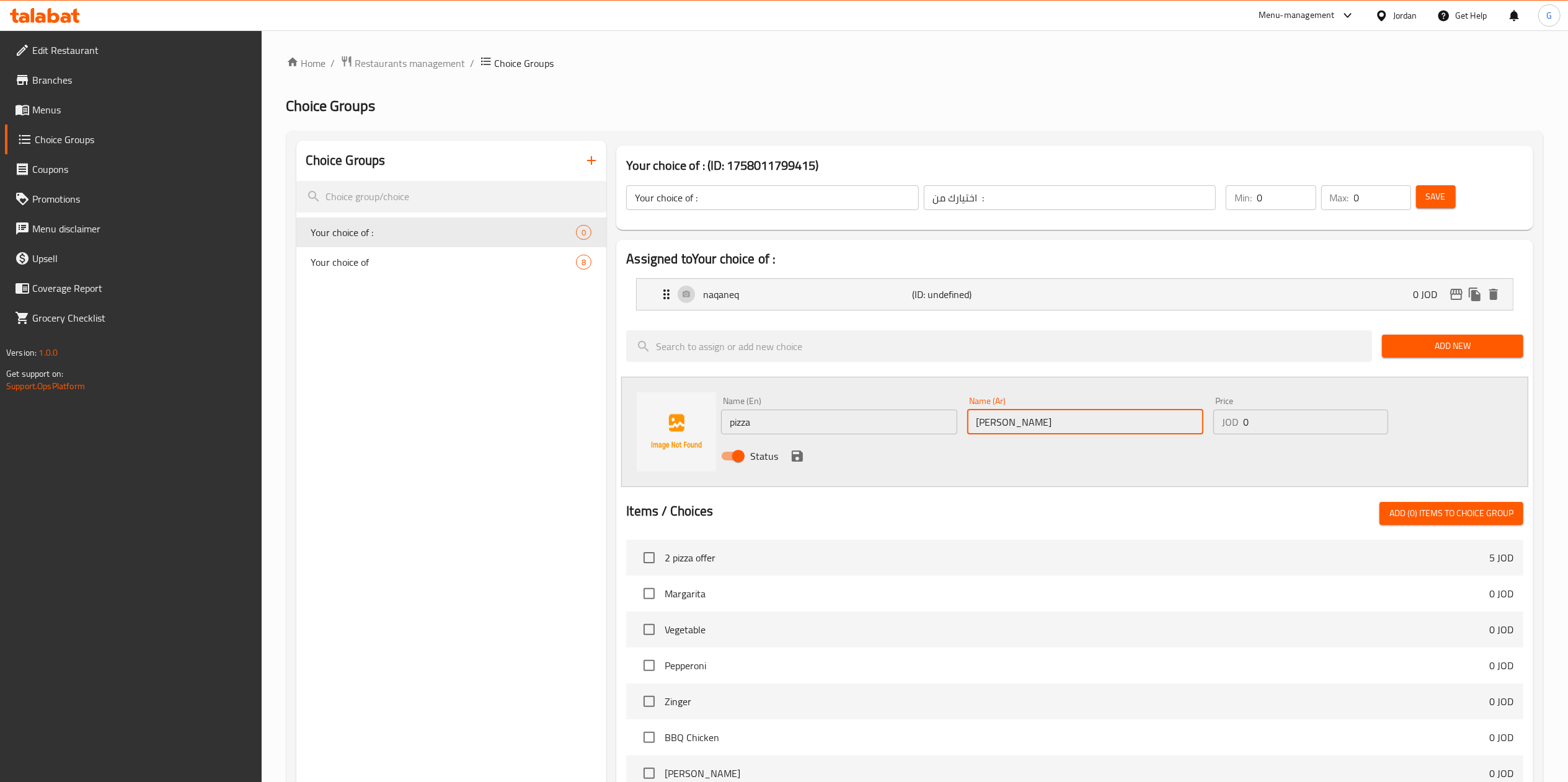
type input "بيتزا"
click at [1431, 406] on div "Name (En) pizza Name (En) Name (Ar) بيتزا Name (Ar) Price JOD 0 Price Status" at bounding box center [1085, 432] width 738 height 81
click at [797, 458] on icon "save" at bounding box center [797, 455] width 15 height 15
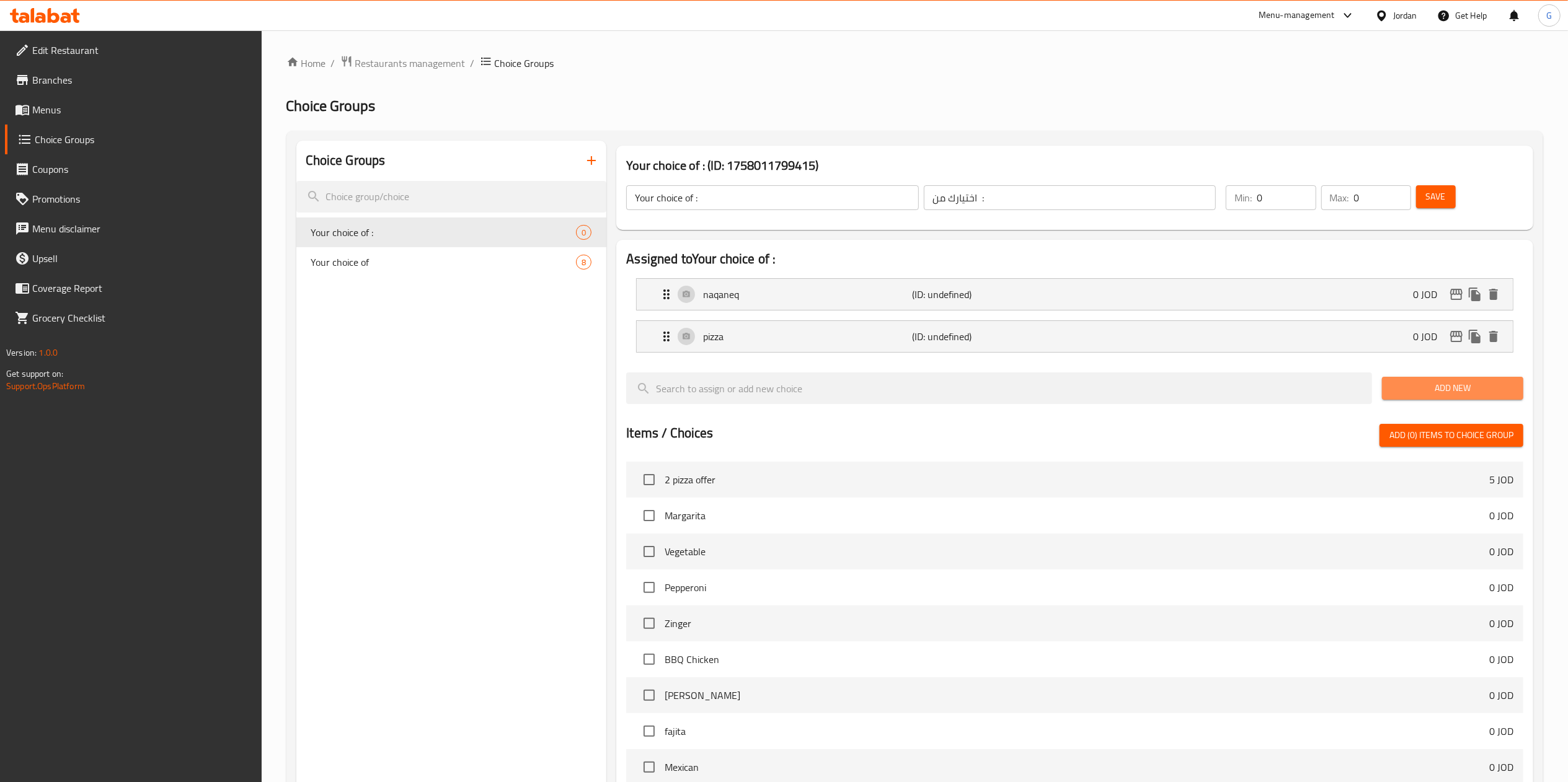
click at [1438, 389] on span "Add New" at bounding box center [1452, 389] width 122 height 16
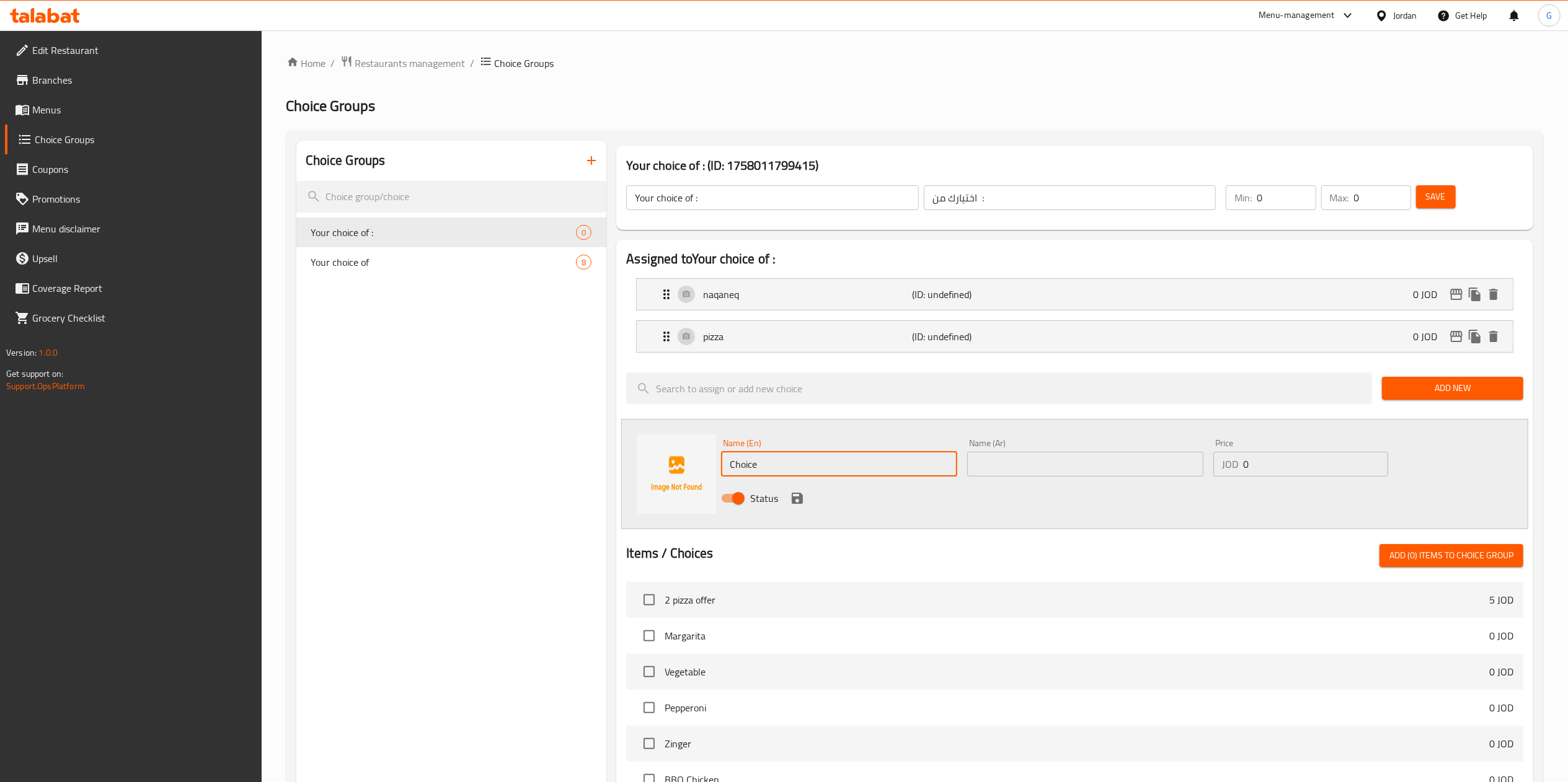
click at [826, 453] on input "Choice" at bounding box center [839, 463] width 236 height 25
type input "yellow cheese"
click at [1002, 458] on input "text" at bounding box center [1084, 463] width 236 height 25
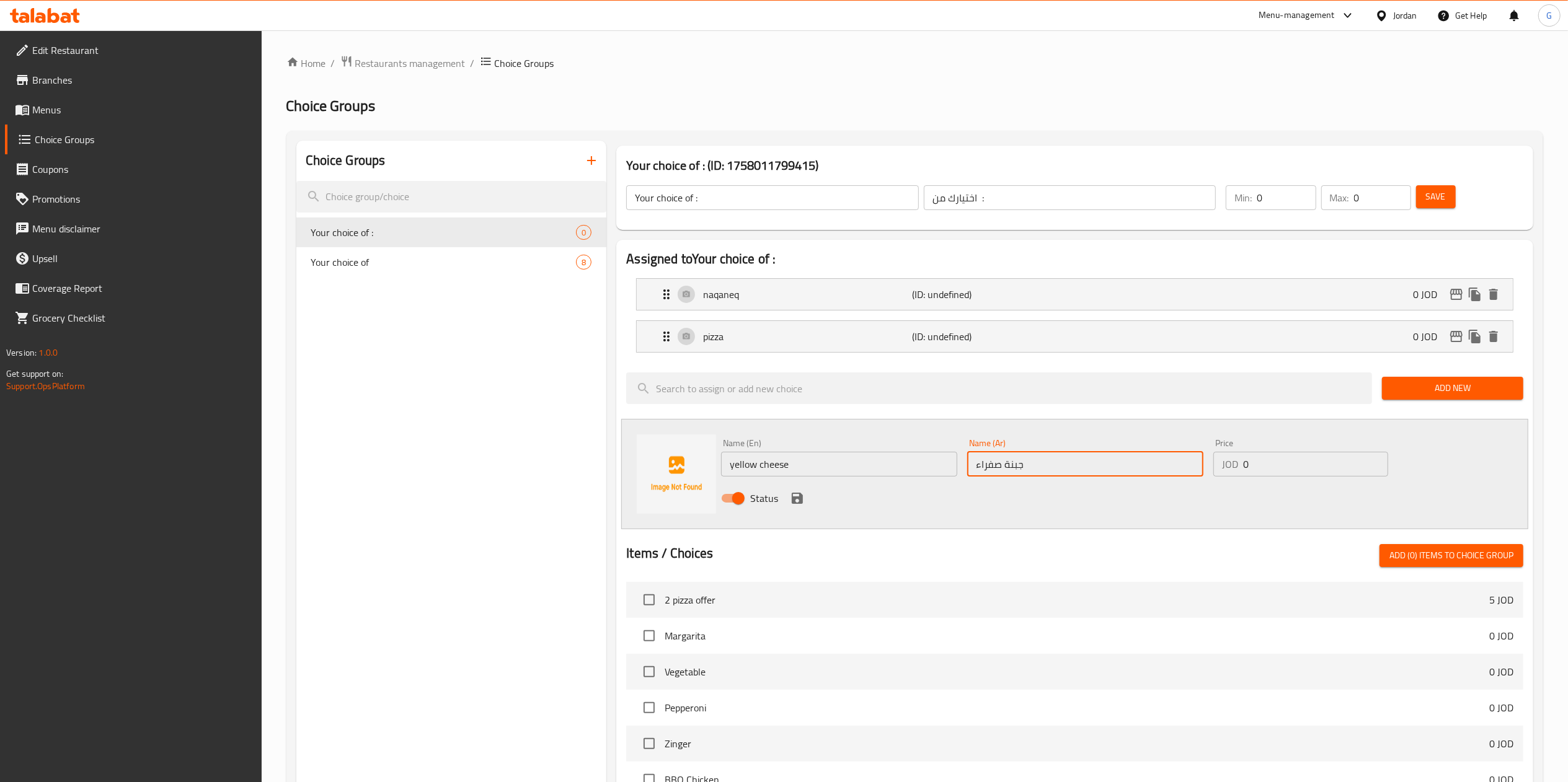
type input "جبنة صفراء"
click at [806, 500] on div "Status" at bounding box center [1085, 498] width 738 height 33
click at [794, 500] on icon "save" at bounding box center [797, 497] width 11 height 11
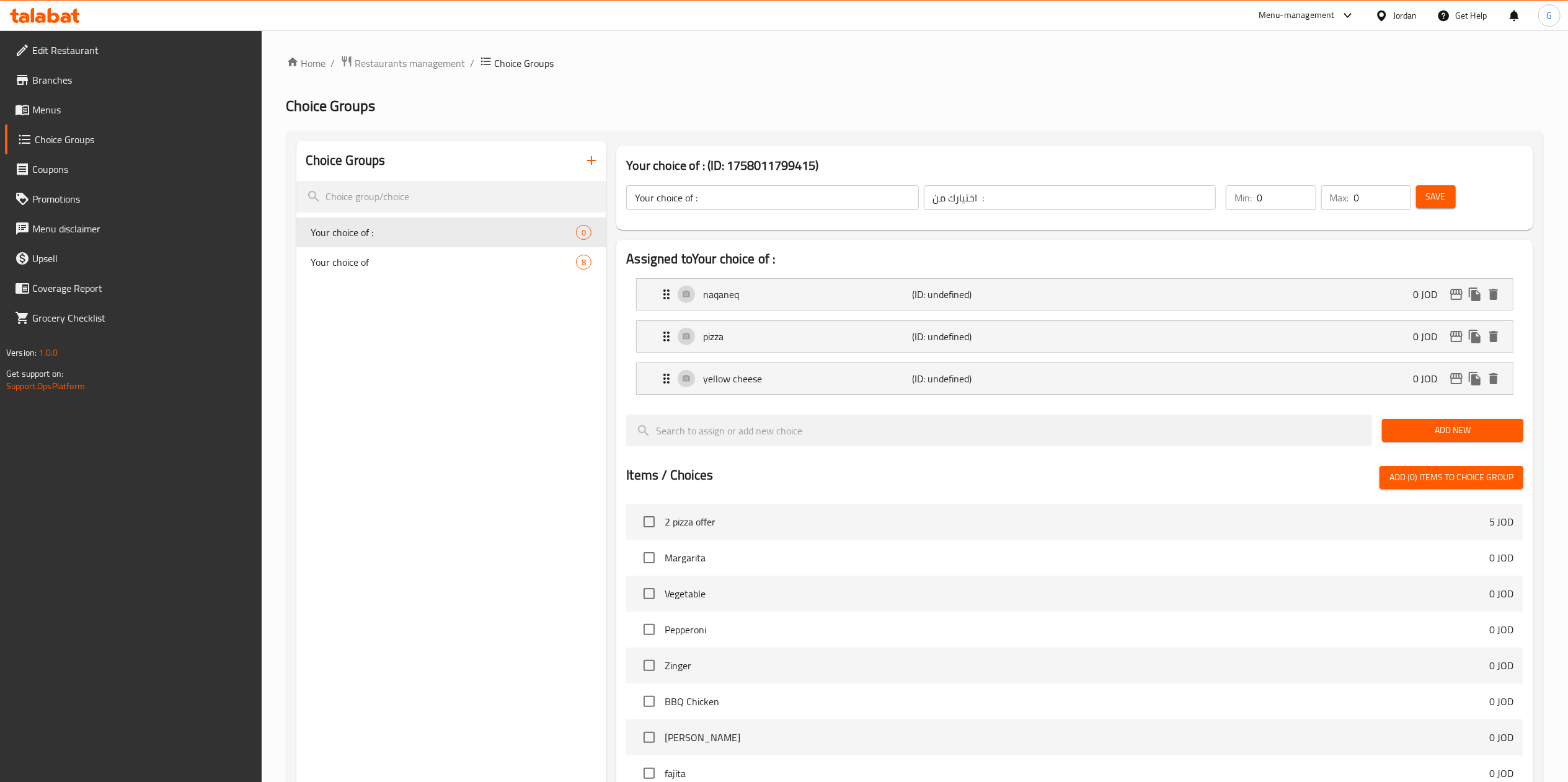
click at [1421, 425] on span "Add New" at bounding box center [1452, 431] width 122 height 16
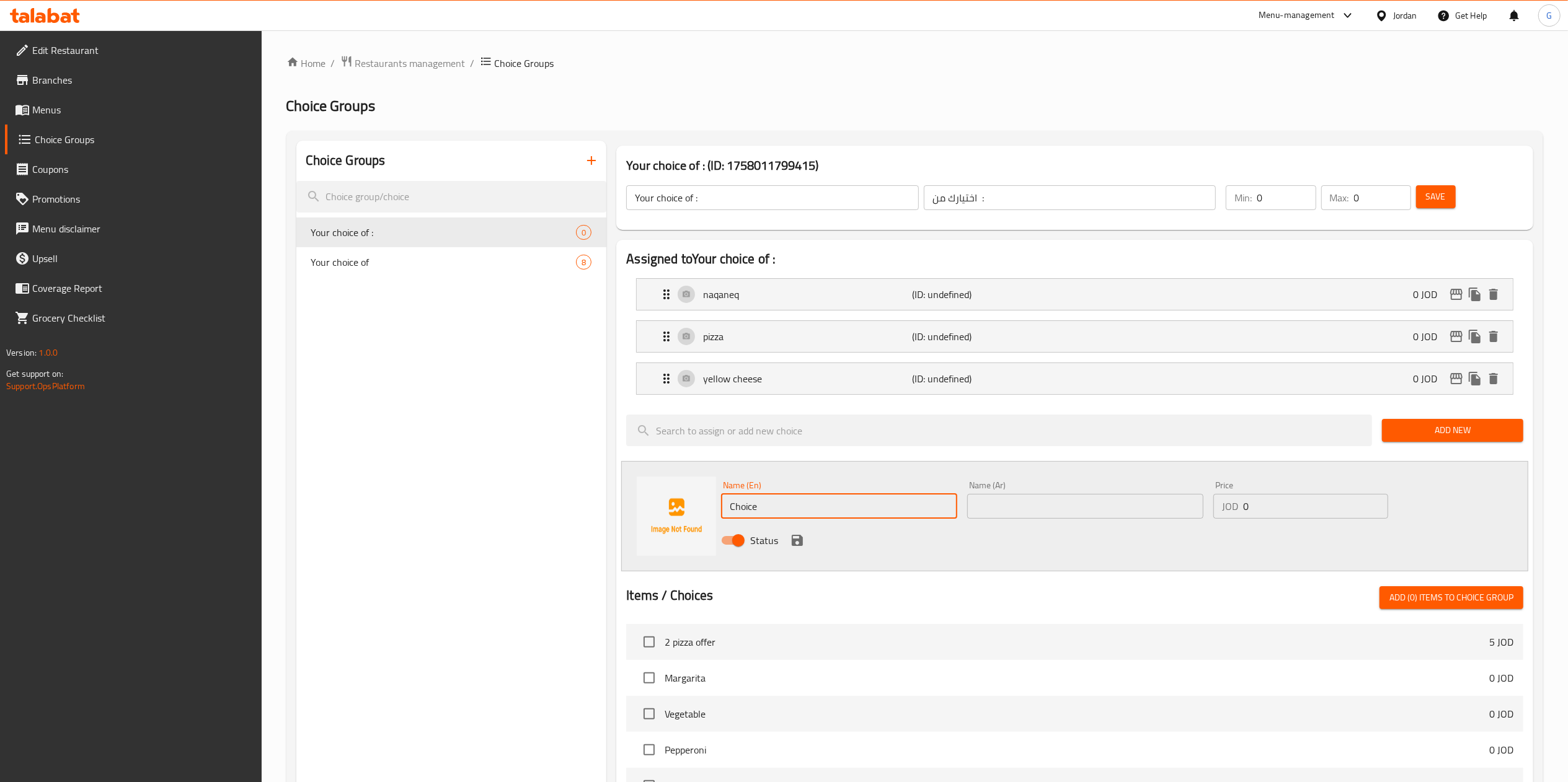
click at [769, 505] on input "Choice" at bounding box center [839, 505] width 236 height 25
type input "kubeh"
click at [1031, 511] on input "text" at bounding box center [1084, 505] width 236 height 25
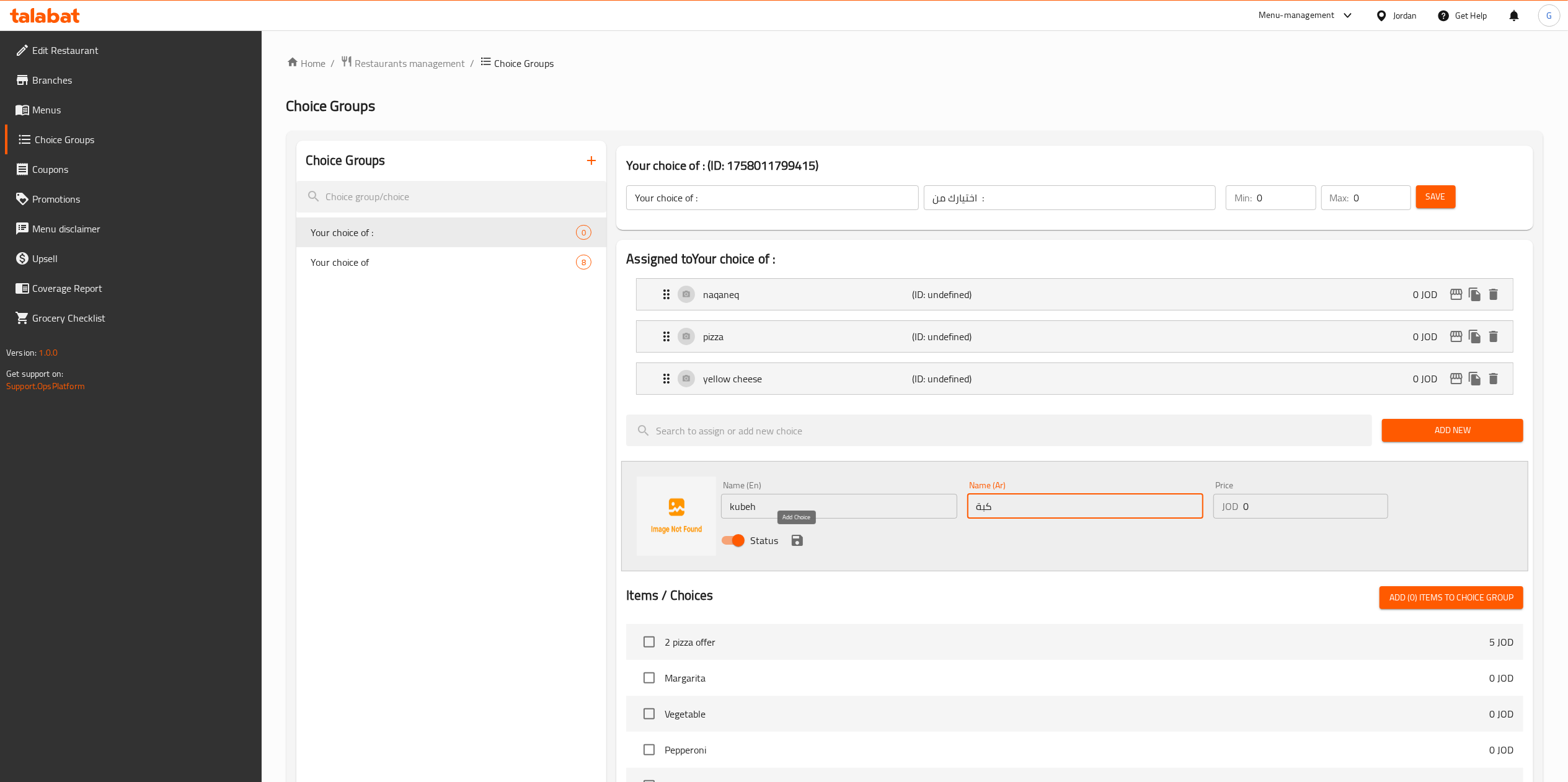
type input "كبة"
click at [794, 535] on icon "save" at bounding box center [797, 540] width 15 height 15
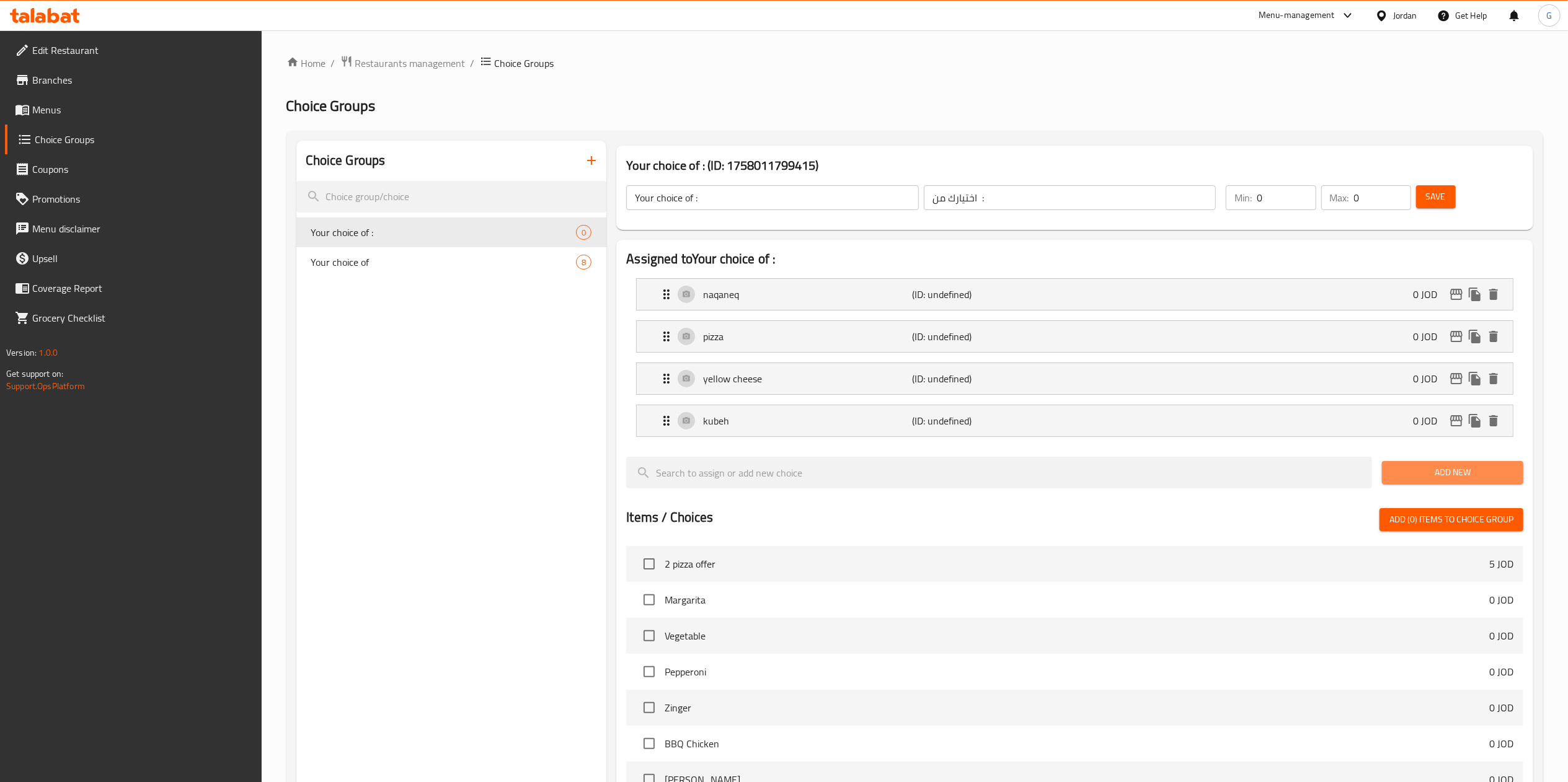
click at [1404, 468] on span "Add New" at bounding box center [1452, 473] width 122 height 16
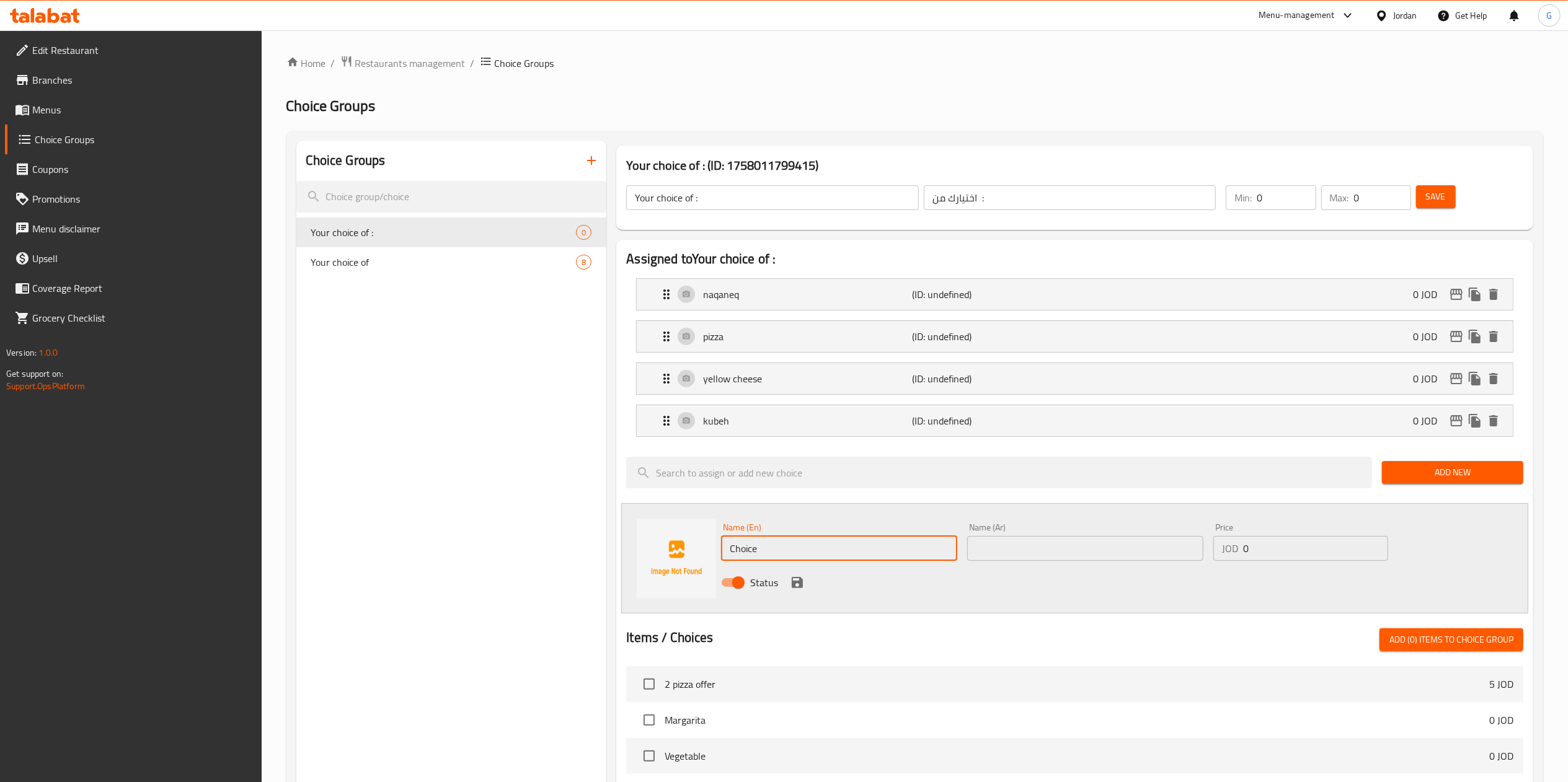
click at [791, 542] on input "Choice" at bounding box center [839, 547] width 236 height 25
type input "msakhan"
click at [1029, 556] on input "text" at bounding box center [1084, 547] width 236 height 25
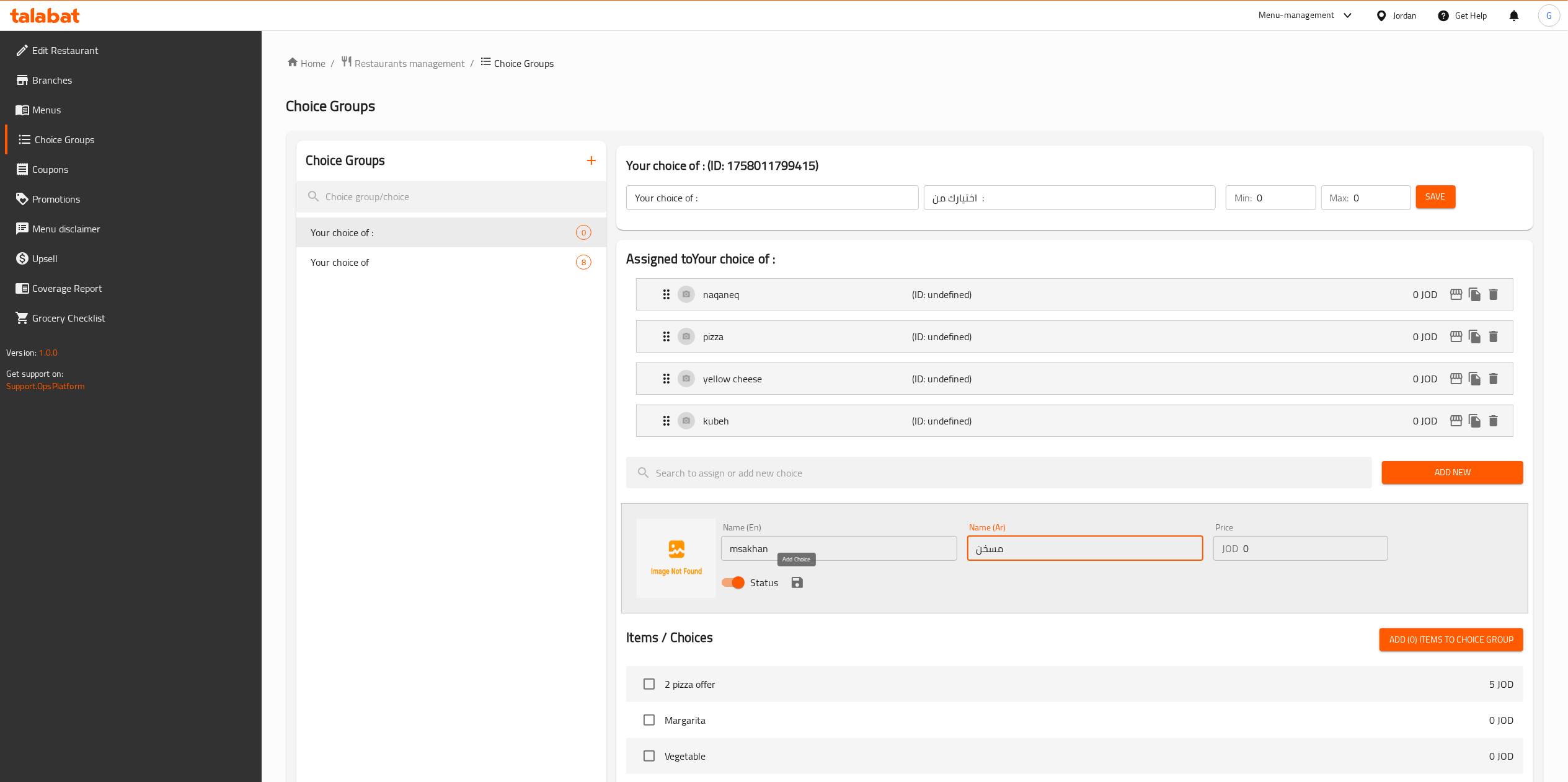
type input "مسخن"
click at [794, 588] on icon "save" at bounding box center [797, 582] width 11 height 11
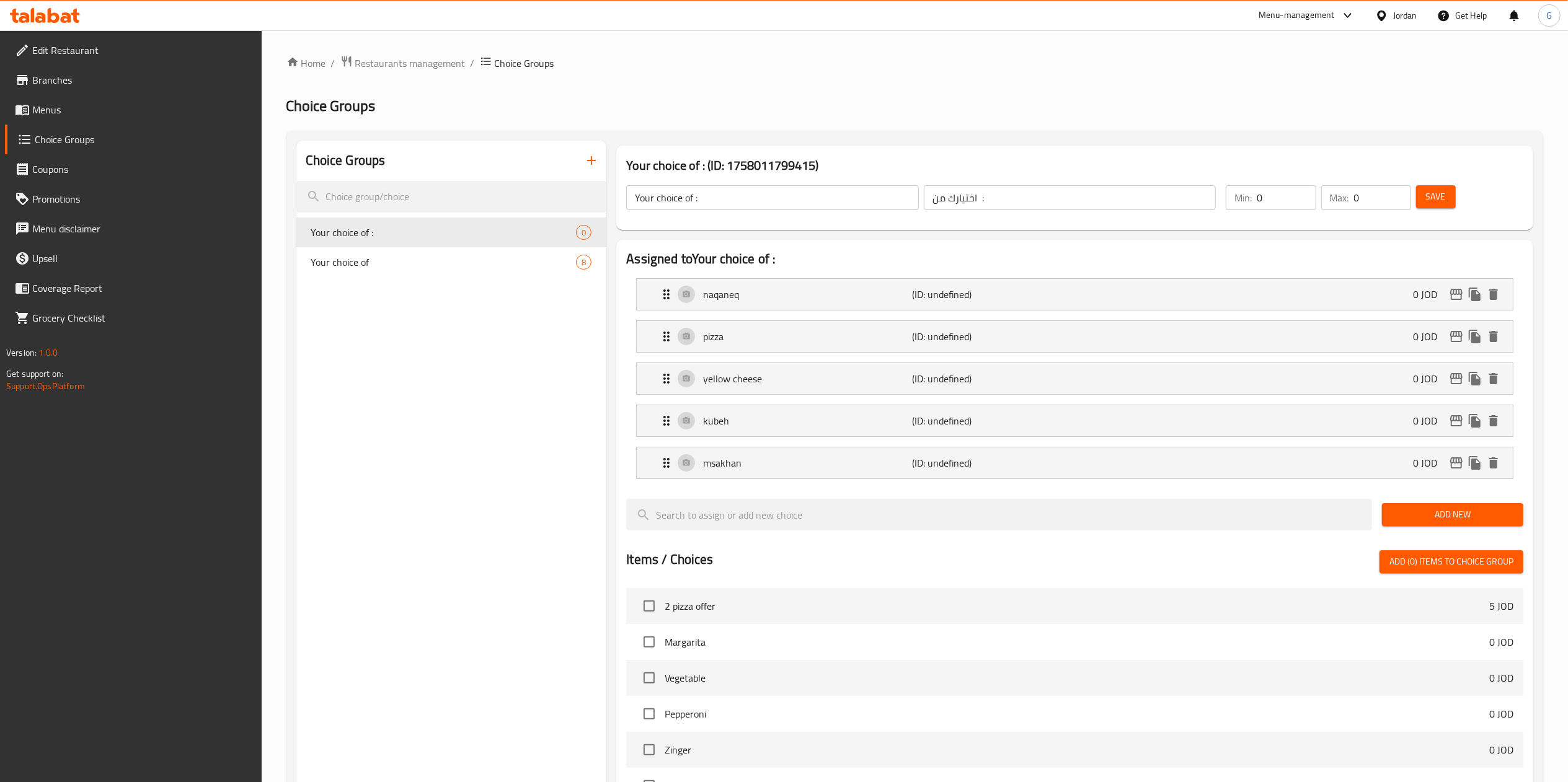
click at [1479, 507] on button "Add New" at bounding box center [1452, 514] width 141 height 23
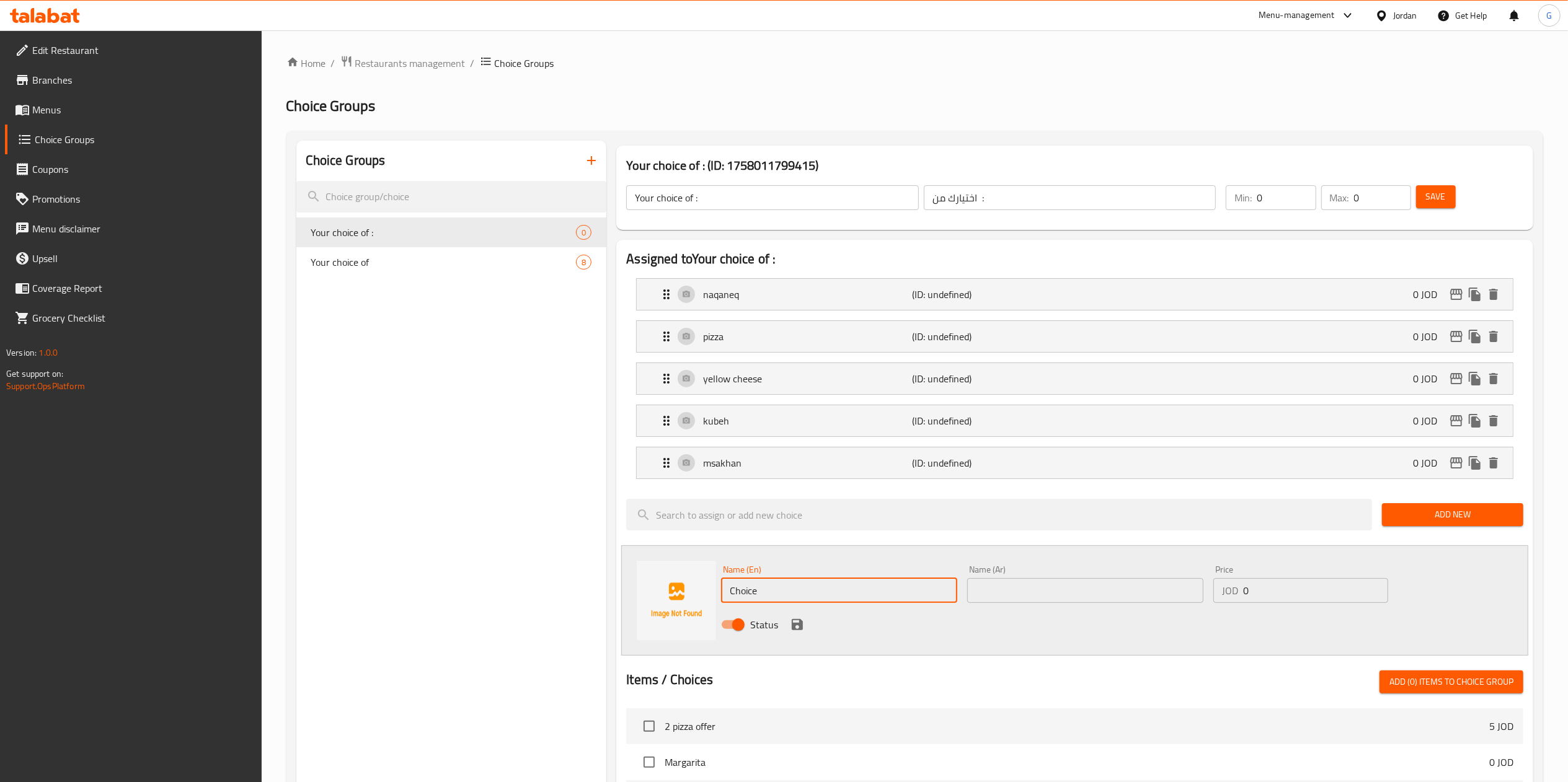
click at [771, 600] on input "Choice" at bounding box center [839, 590] width 236 height 25
type input "potato"
click at [1050, 582] on input "text" at bounding box center [1084, 590] width 236 height 25
type input "بطاطا"
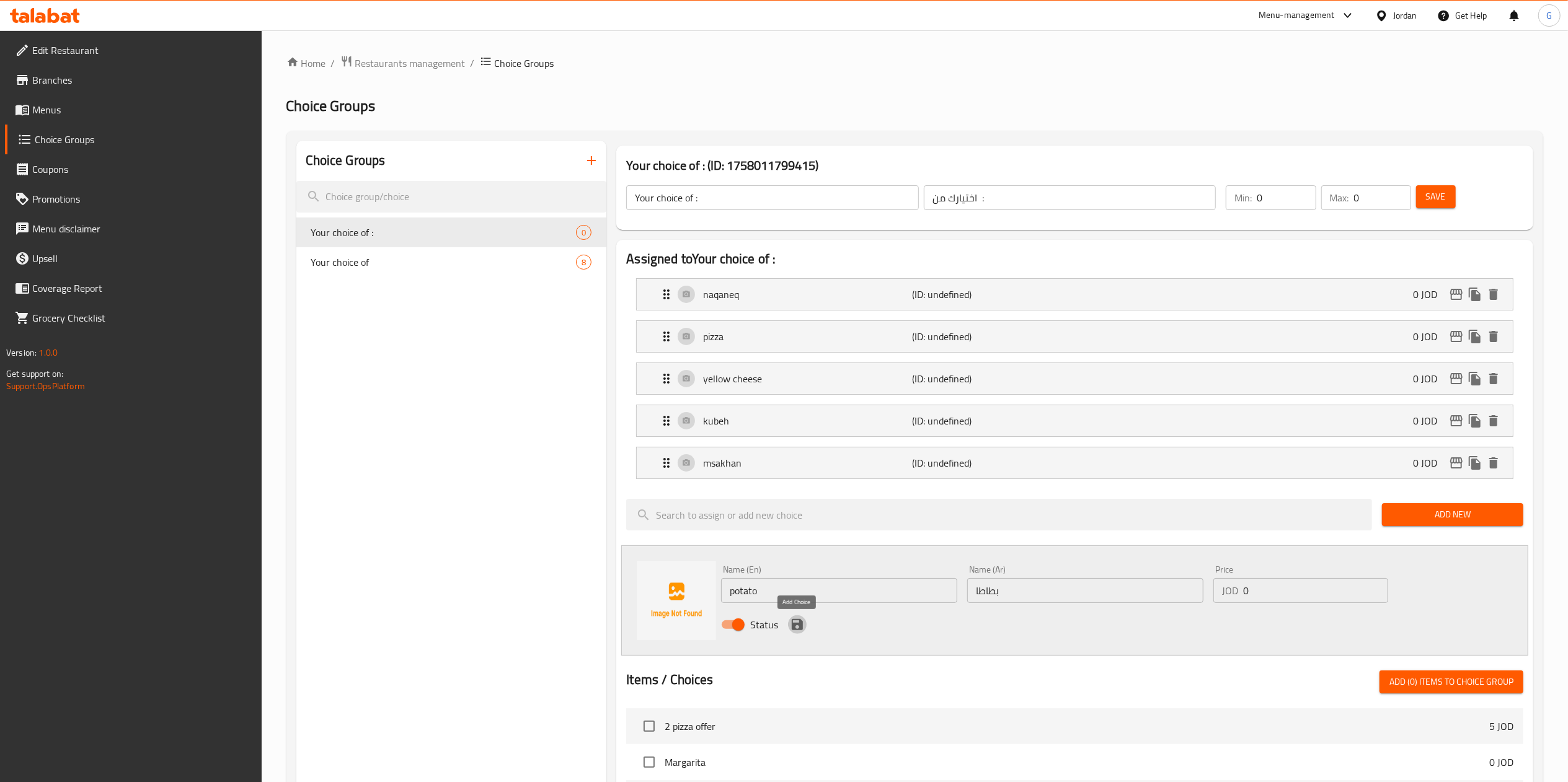
click at [792, 626] on icon "save" at bounding box center [797, 624] width 11 height 11
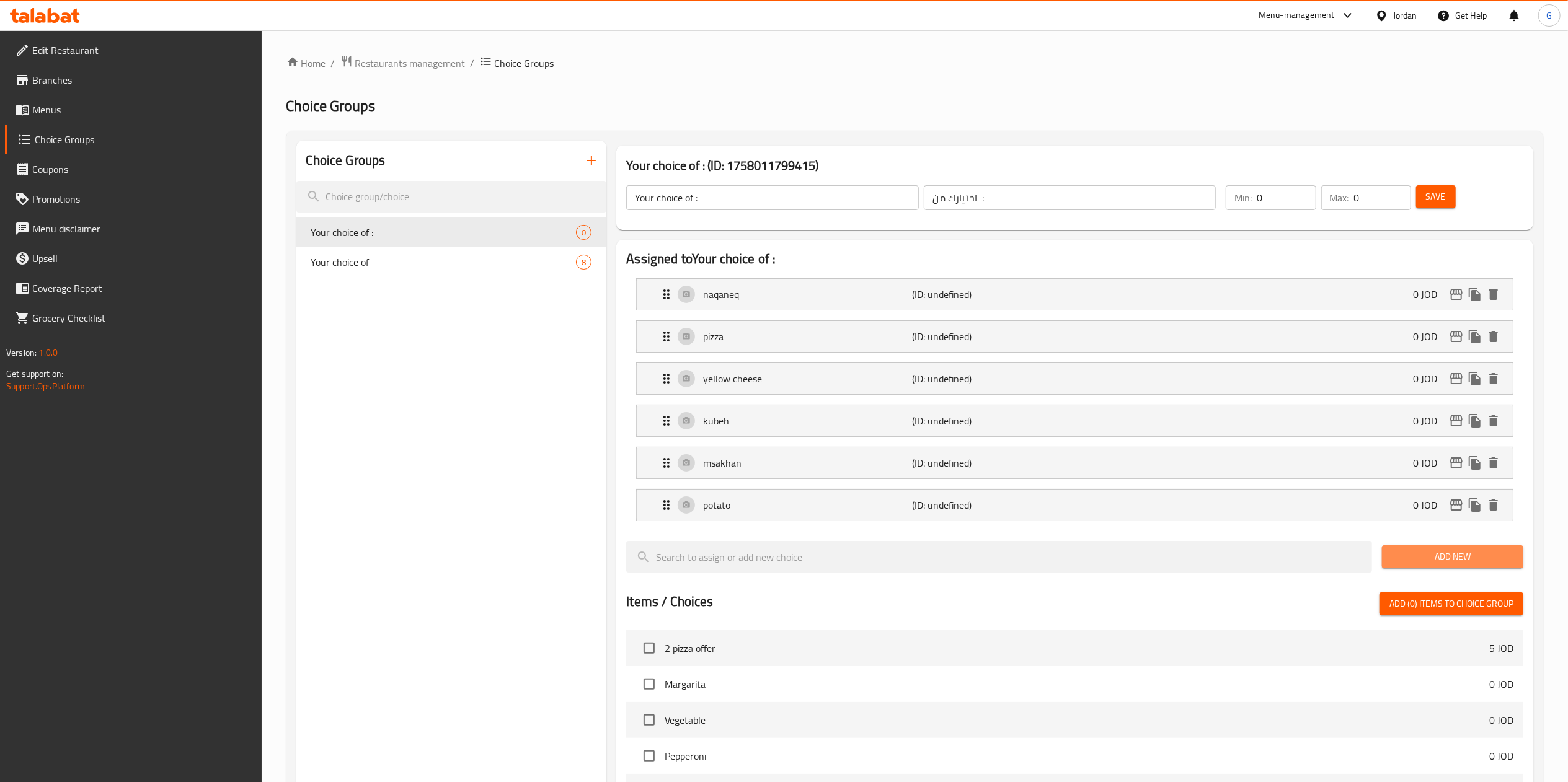
click at [1459, 564] on span "Add New" at bounding box center [1452, 557] width 122 height 16
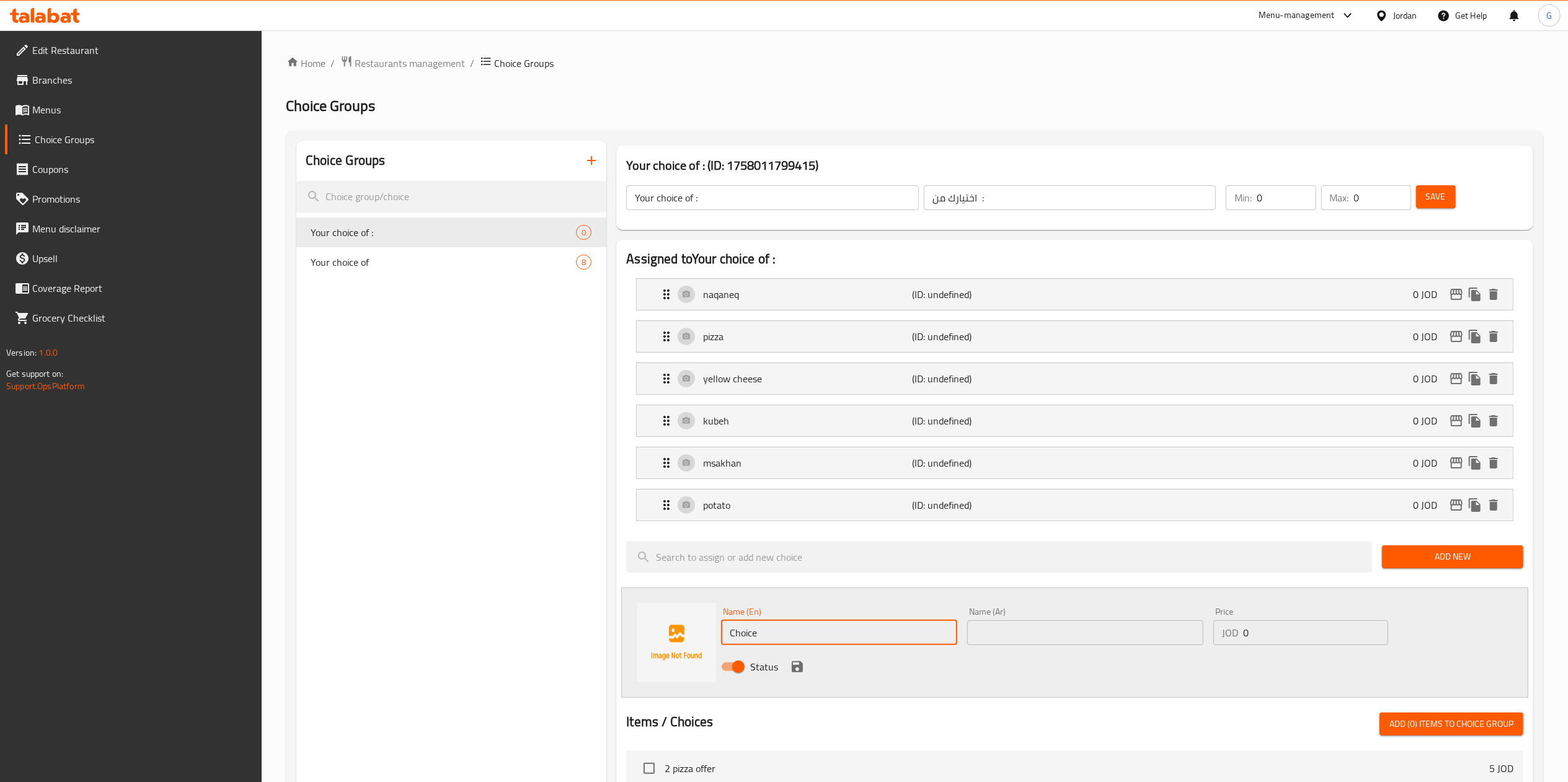
click at [818, 626] on input "Choice" at bounding box center [839, 632] width 236 height 25
type input "سبانخ"
click at [1067, 636] on input "text" at bounding box center [1084, 632] width 236 height 25
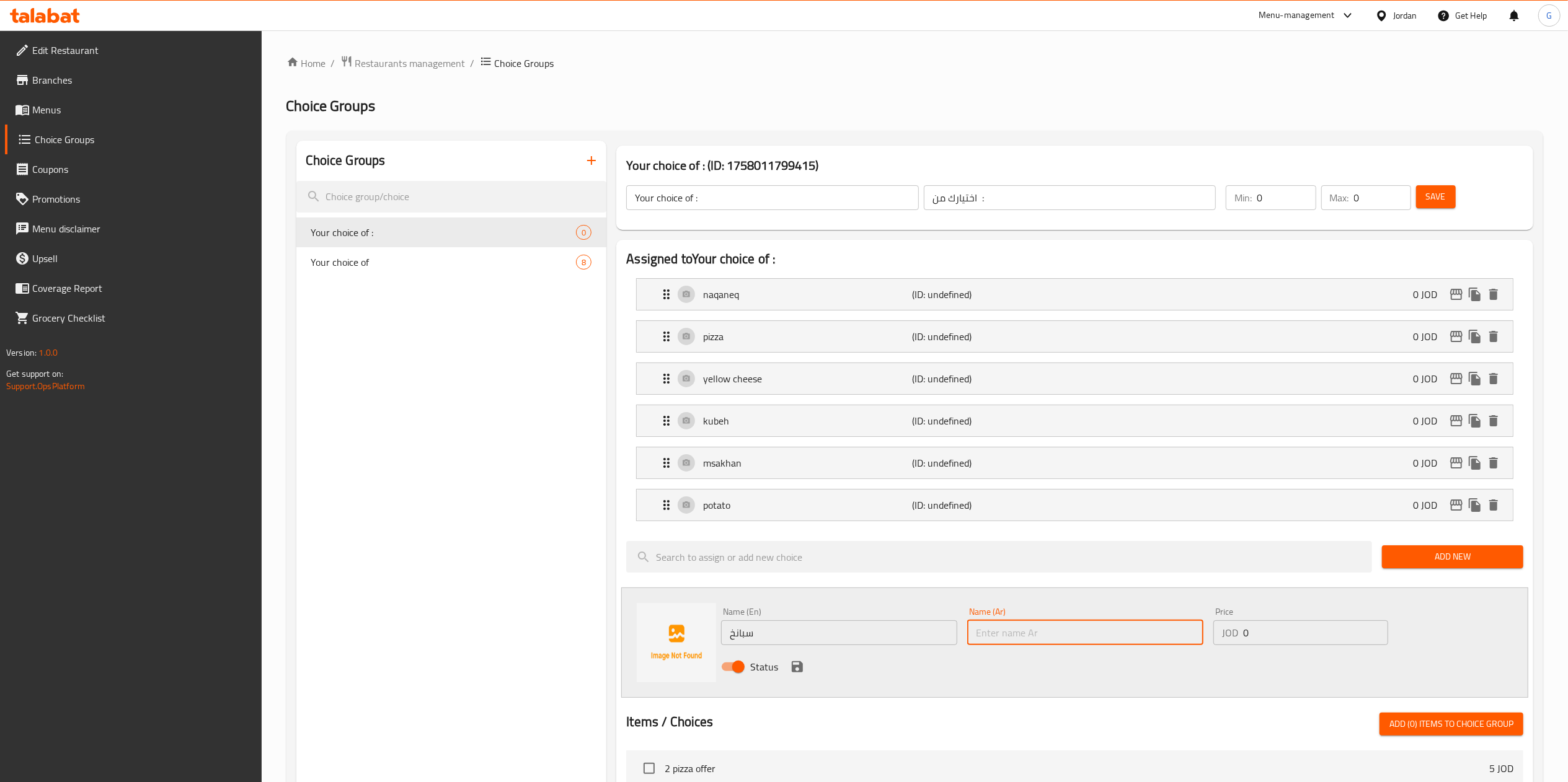
paste input "spinach"
type input "spinach"
click at [795, 668] on icon "save" at bounding box center [797, 666] width 11 height 11
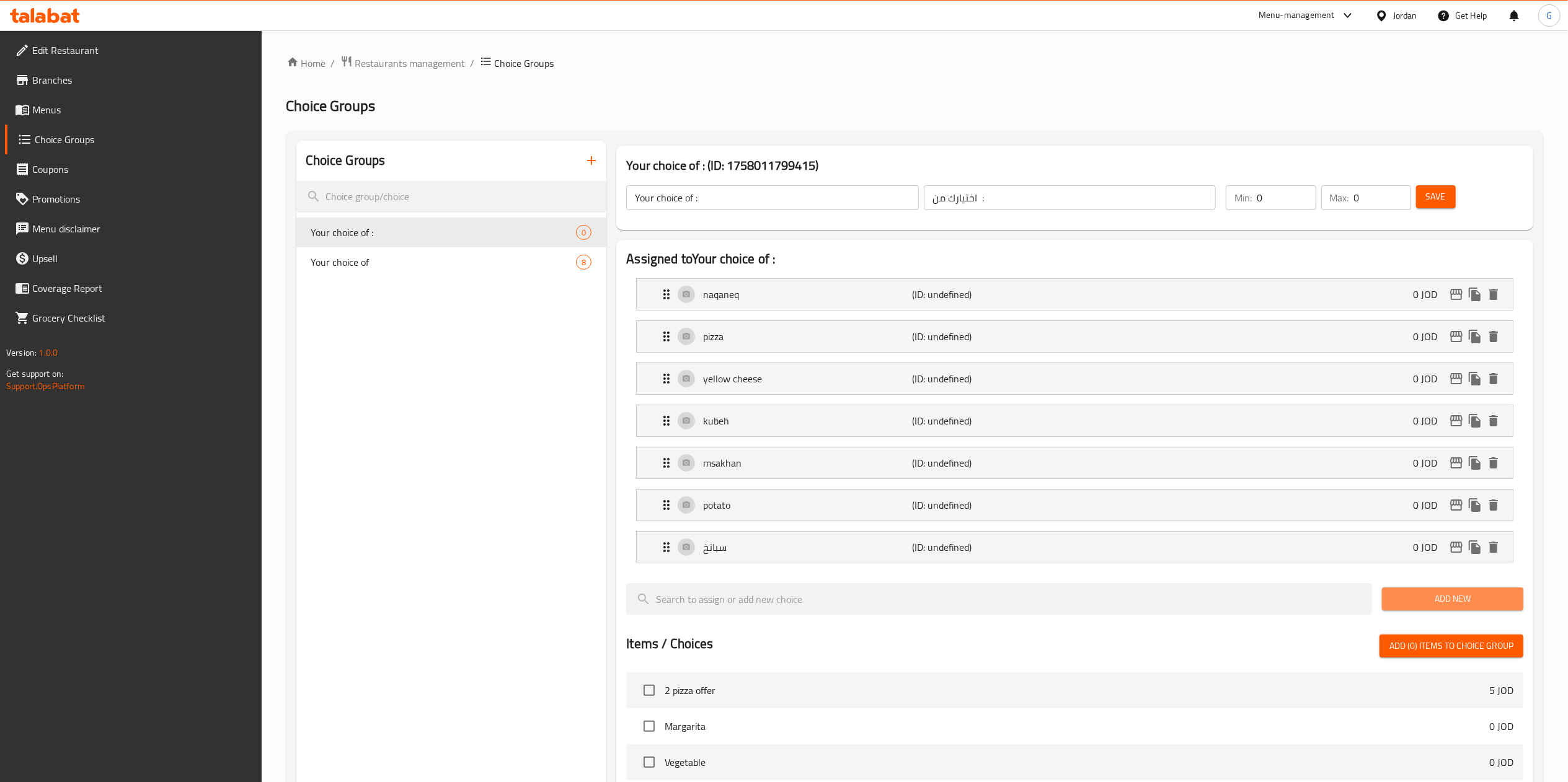
click at [1432, 604] on span "Add New" at bounding box center [1452, 600] width 122 height 16
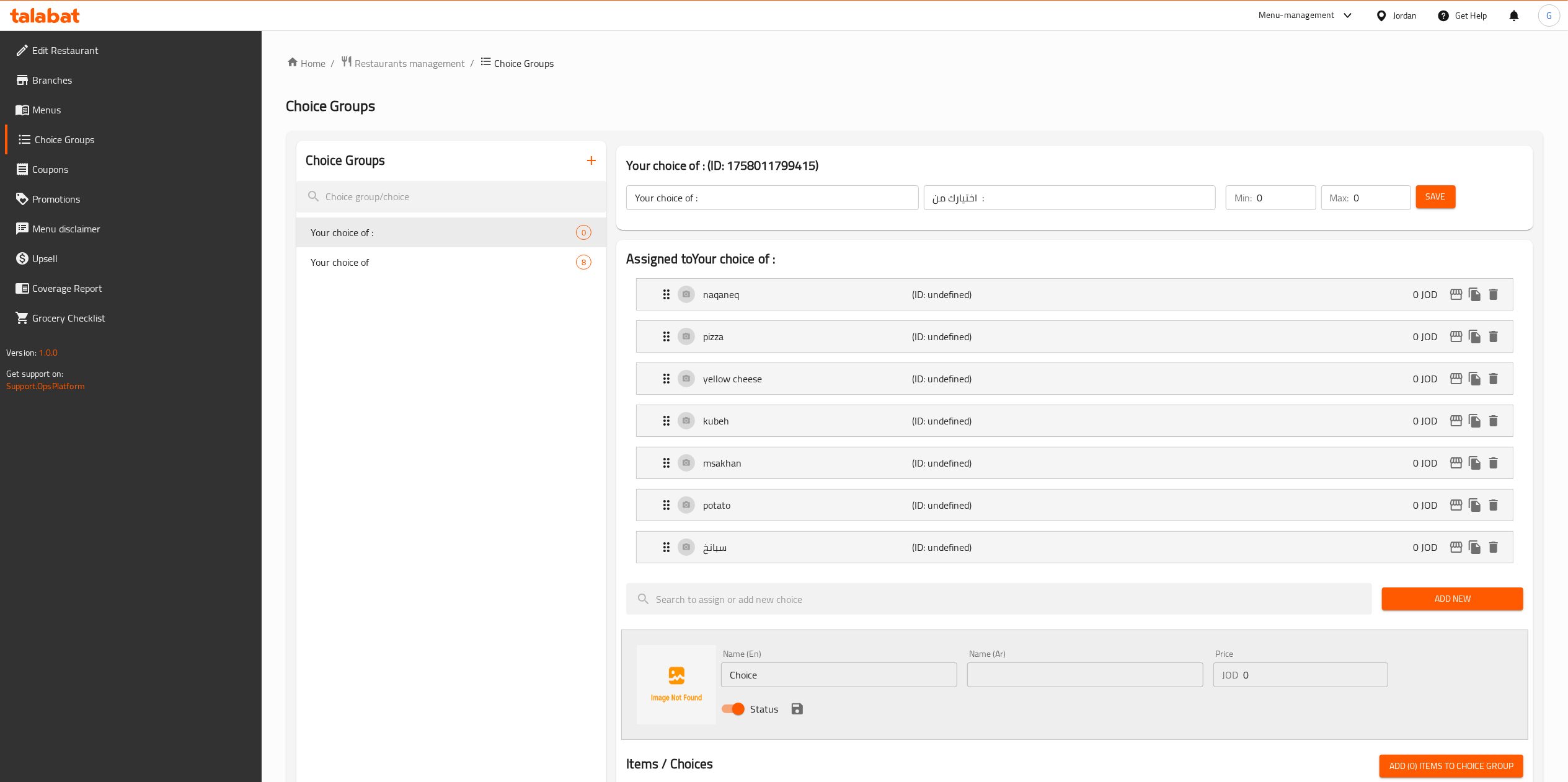
click at [784, 682] on input "Choice" at bounding box center [839, 674] width 236 height 25
type input "cheese and zatar"
click at [1060, 674] on input "text" at bounding box center [1084, 674] width 236 height 25
type input "جبنة وزعتر"
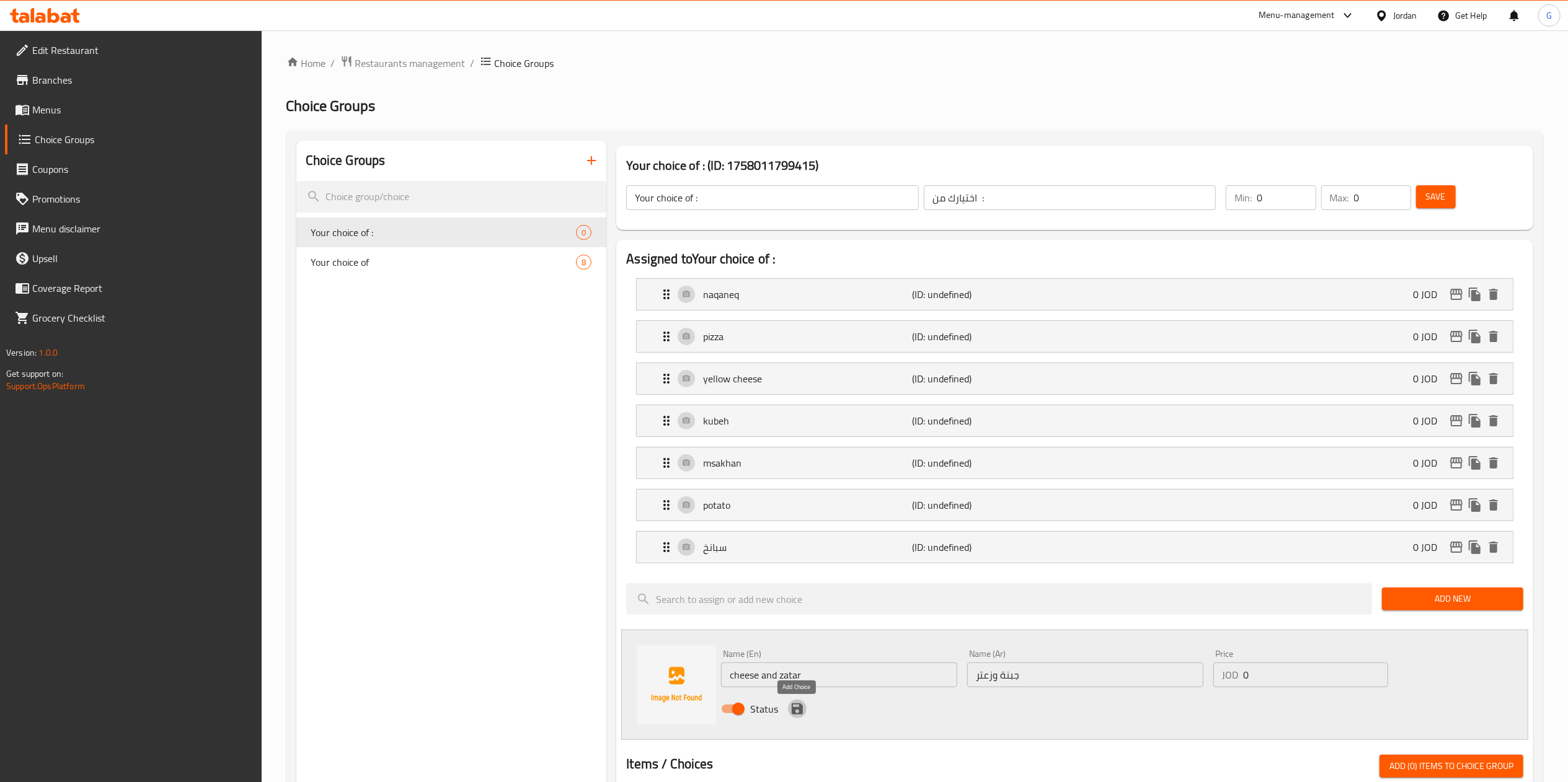
click at [788, 709] on button "save" at bounding box center [797, 708] width 19 height 19
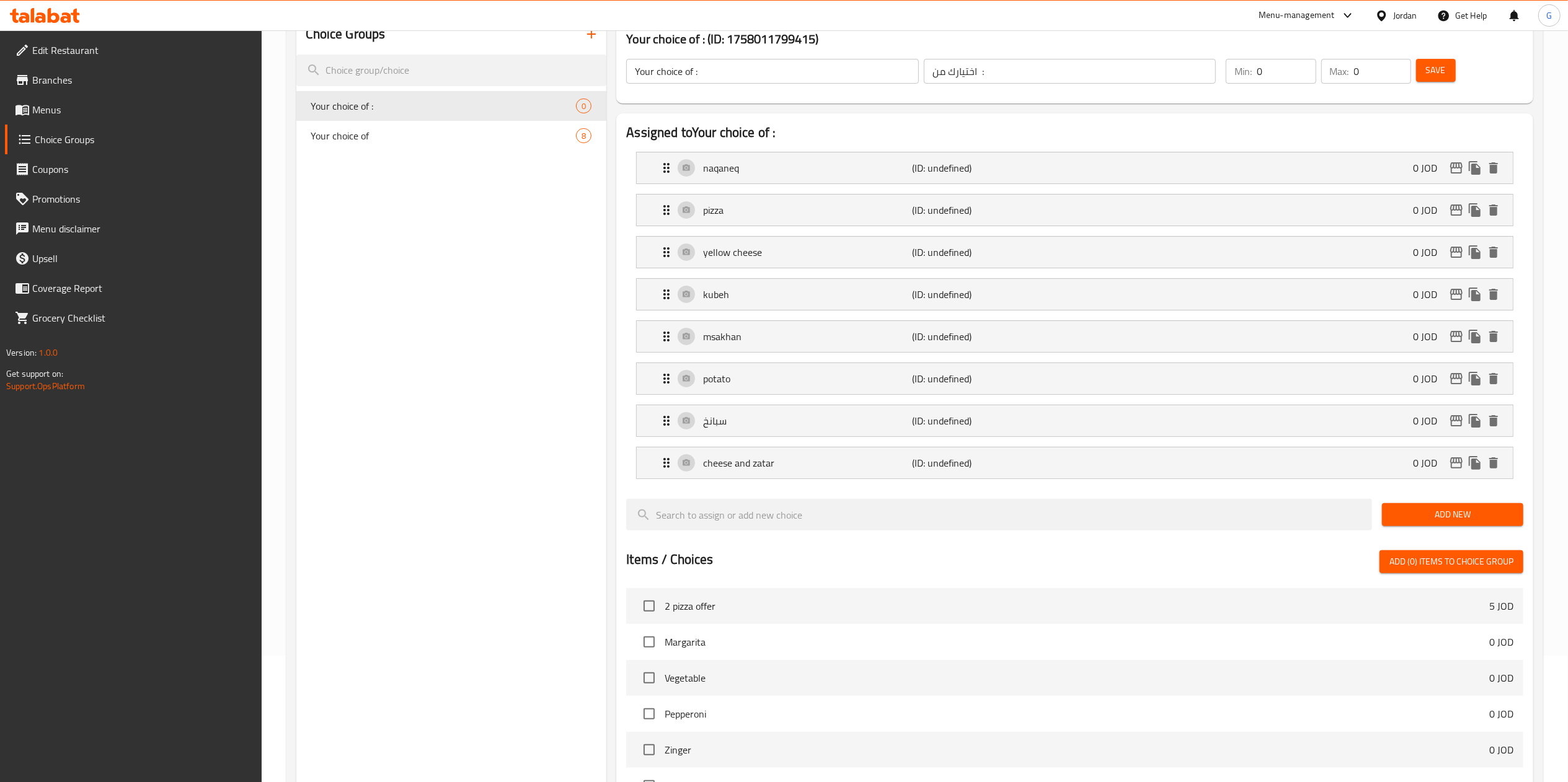
scroll to position [137, 0]
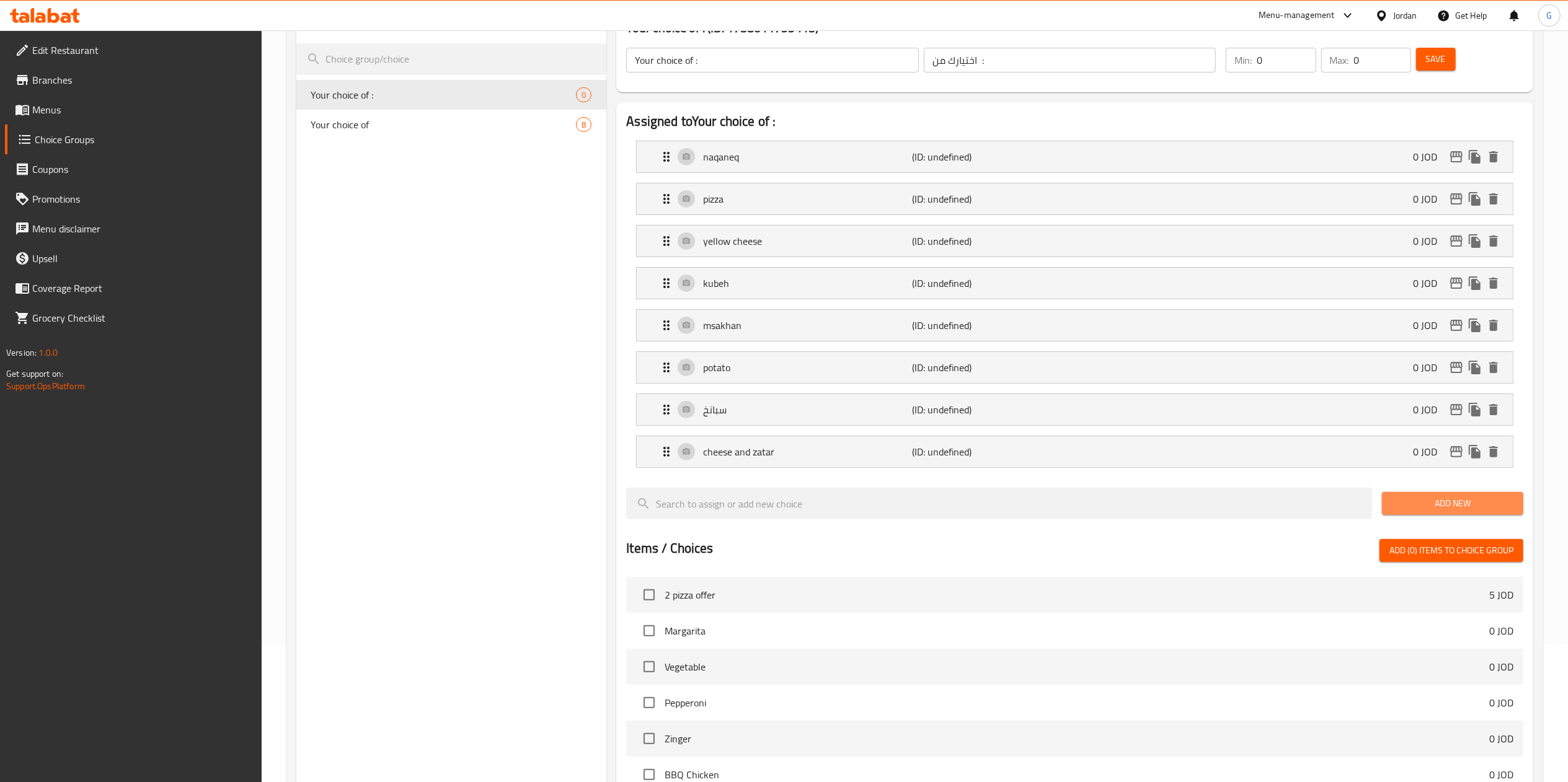
click at [1411, 500] on span "Add New" at bounding box center [1452, 503] width 122 height 16
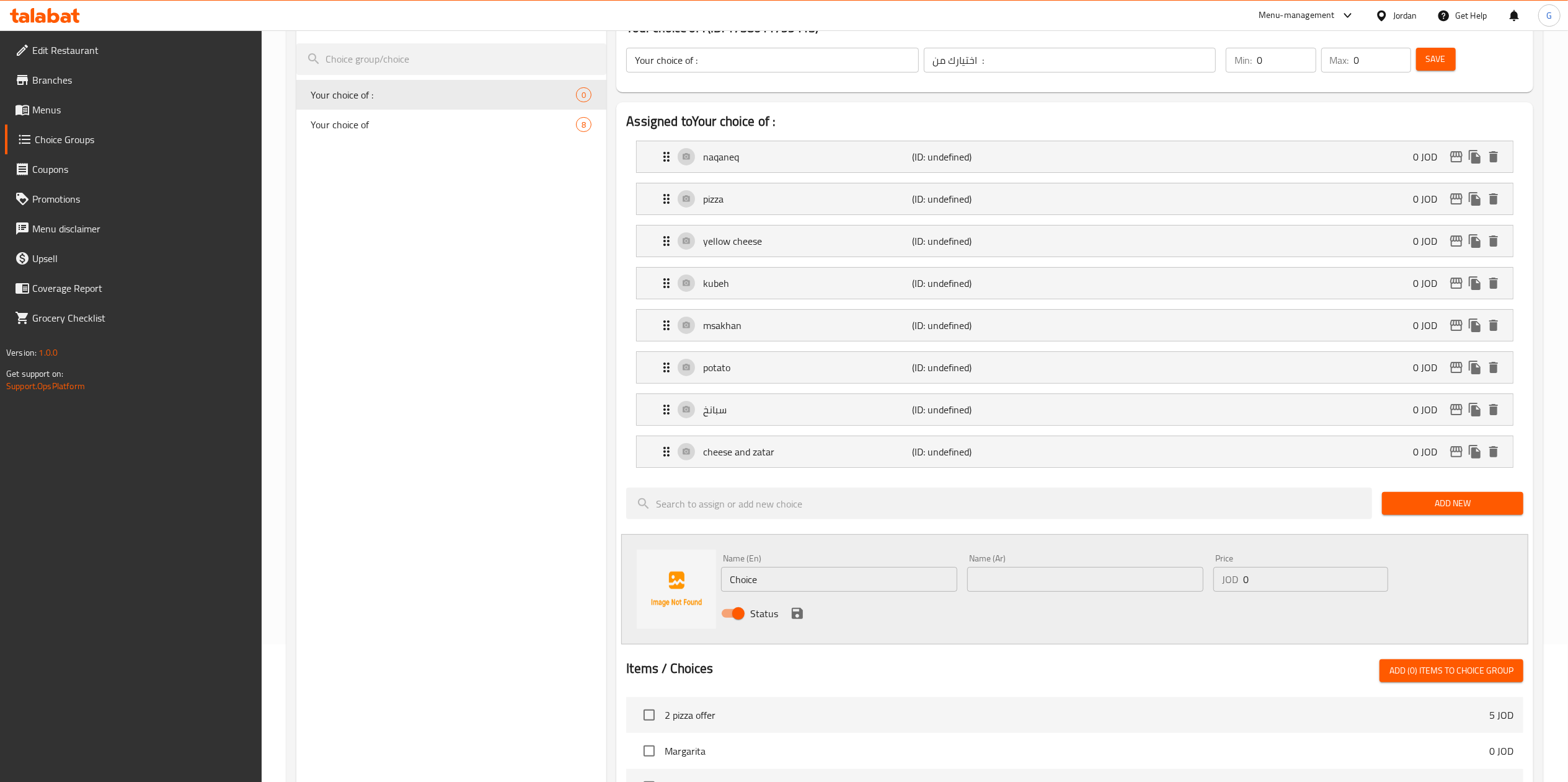
click at [790, 585] on input "Choice" at bounding box center [839, 579] width 236 height 25
type input "cheese"
click at [1024, 587] on input "text" at bounding box center [1084, 579] width 236 height 25
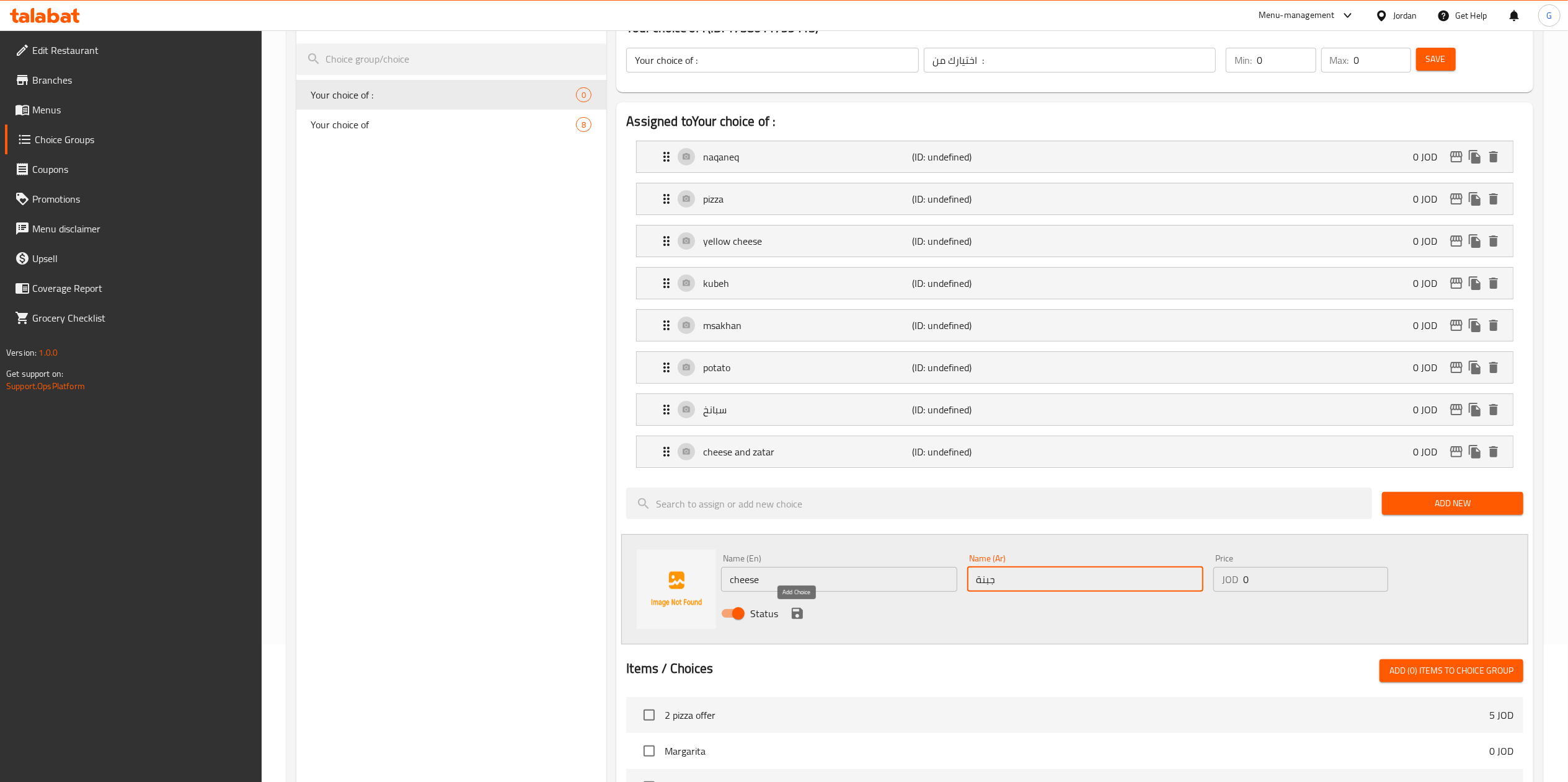
type input "جبنة"
click at [797, 609] on icon "save" at bounding box center [797, 613] width 15 height 15
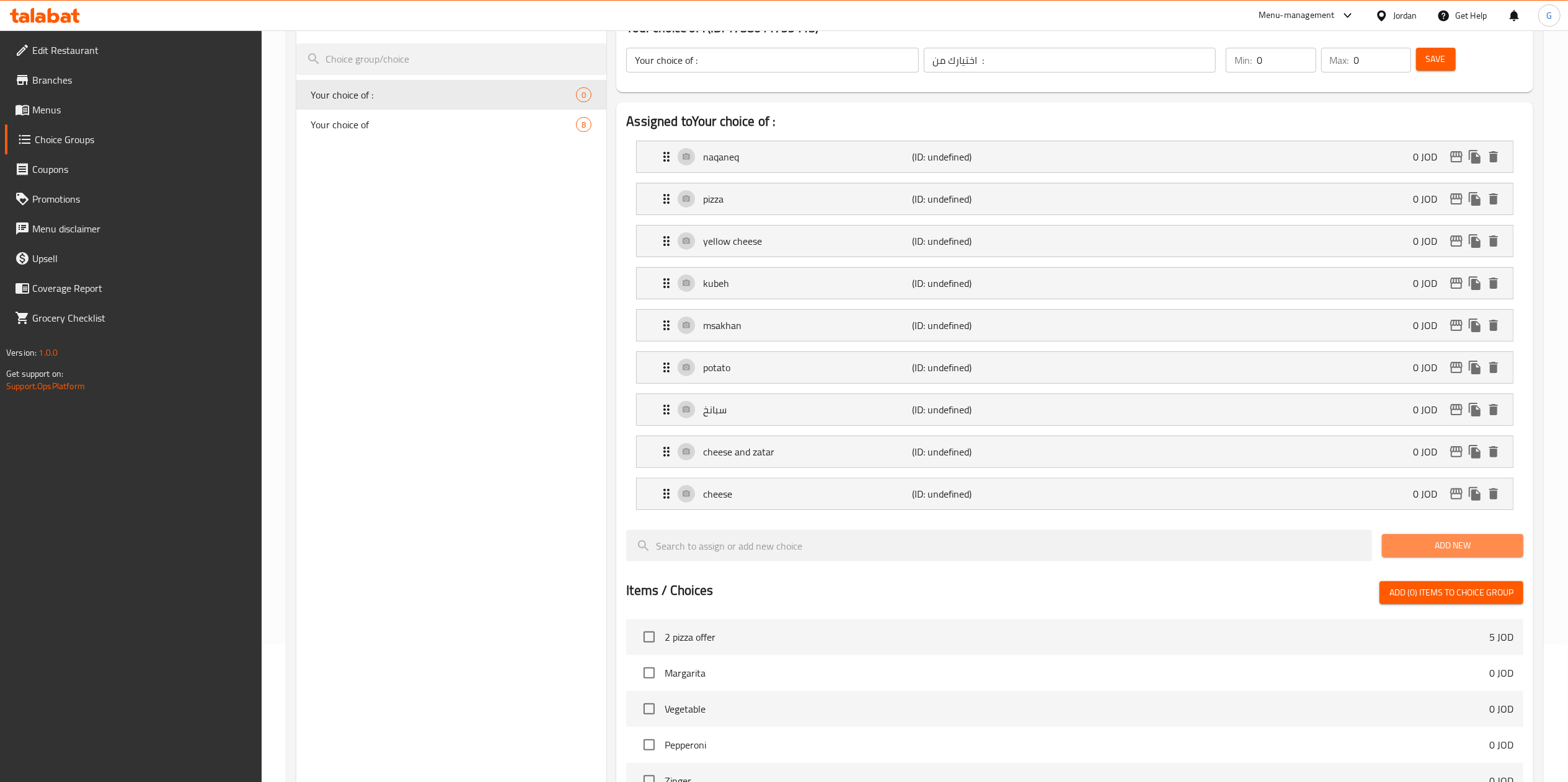
click at [1446, 547] on span "Add New" at bounding box center [1452, 546] width 122 height 16
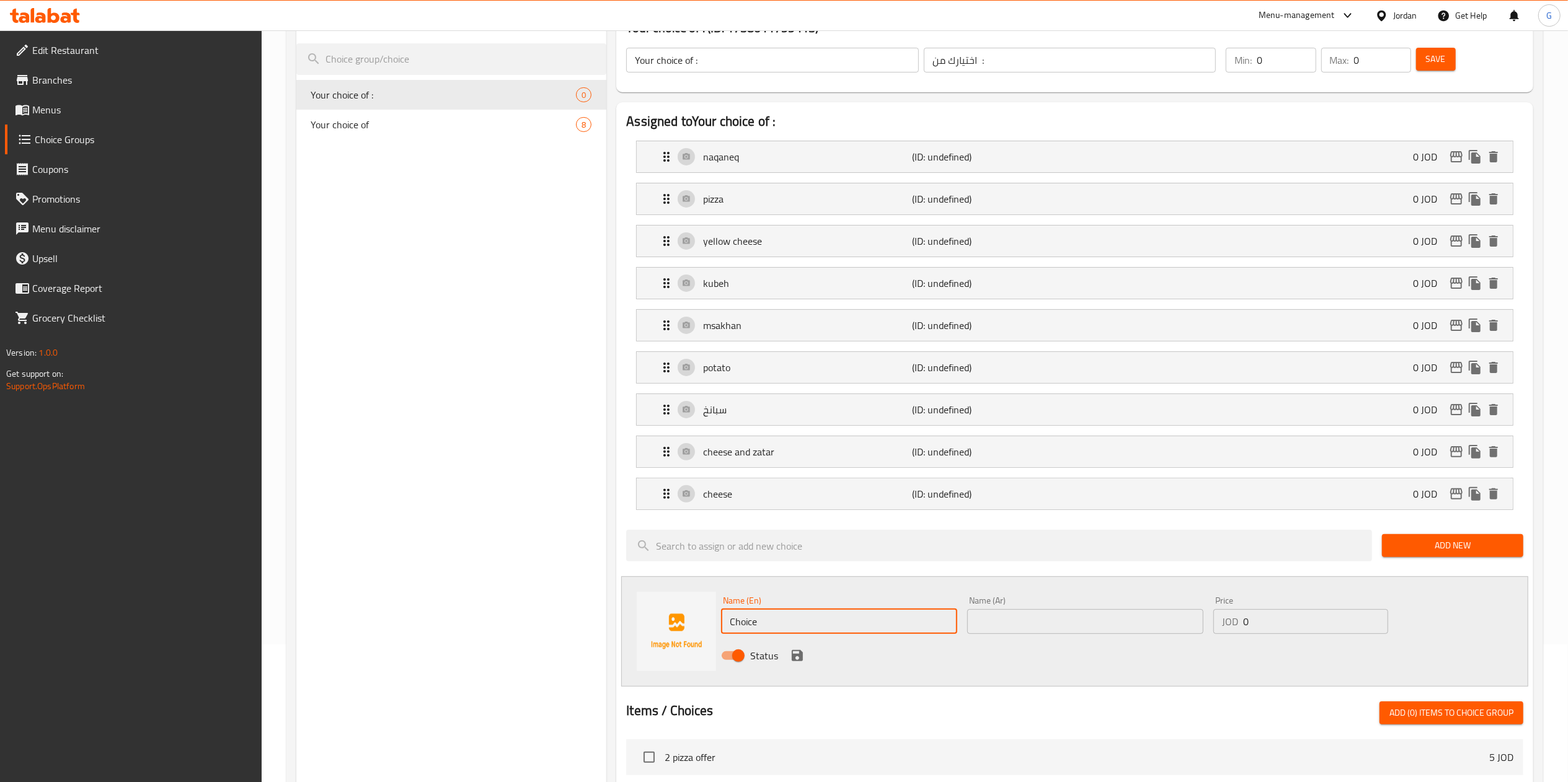
click at [749, 616] on input "Choice" at bounding box center [839, 621] width 236 height 25
click at [749, 616] on input "Choizace" at bounding box center [839, 621] width 236 height 25
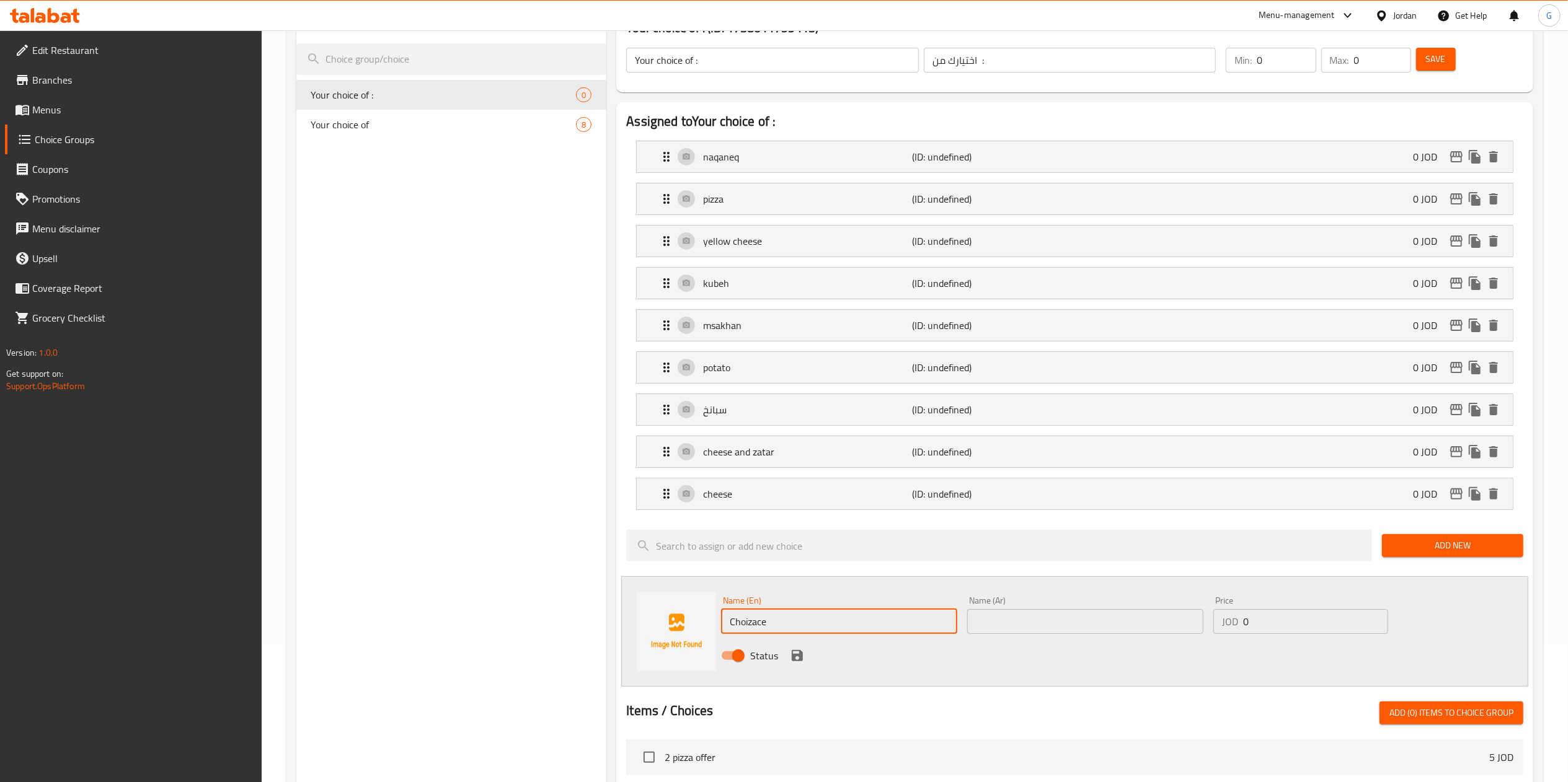
type input "a"
type input "zatar"
drag, startPoint x: 1025, startPoint y: 644, endPoint x: 1034, endPoint y: 627, distance: 19.2
click at [1034, 627] on div "Name (En) zatar Name (En) Name (Ar) Name (Ar) Price JOD 0 Price Status" at bounding box center [1085, 632] width 738 height 81
click at [1034, 627] on input "text" at bounding box center [1084, 621] width 236 height 25
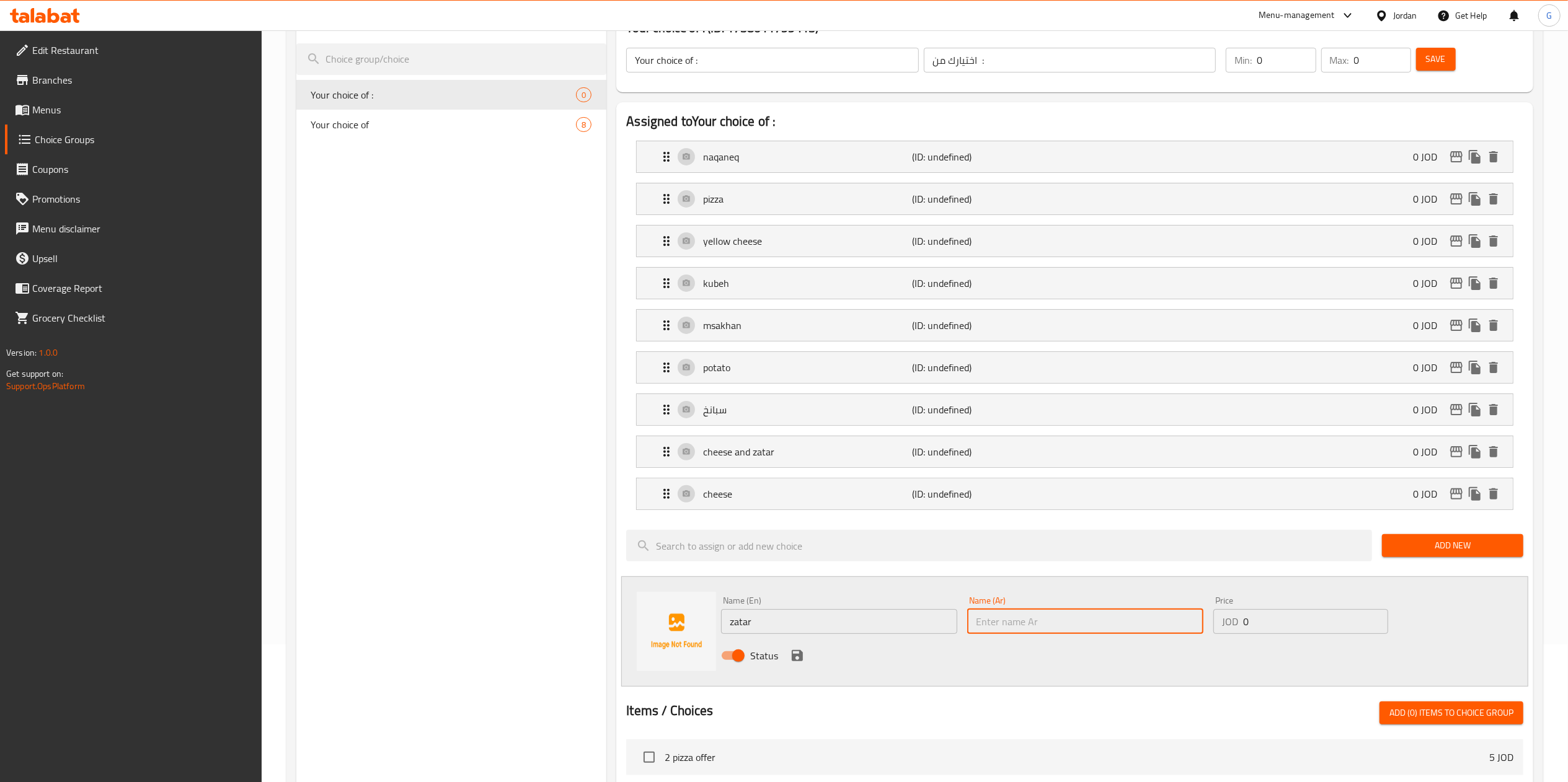
click at [1034, 627] on input "text" at bounding box center [1084, 621] width 236 height 25
type input "زعتر"
click at [790, 654] on icon "save" at bounding box center [797, 655] width 15 height 15
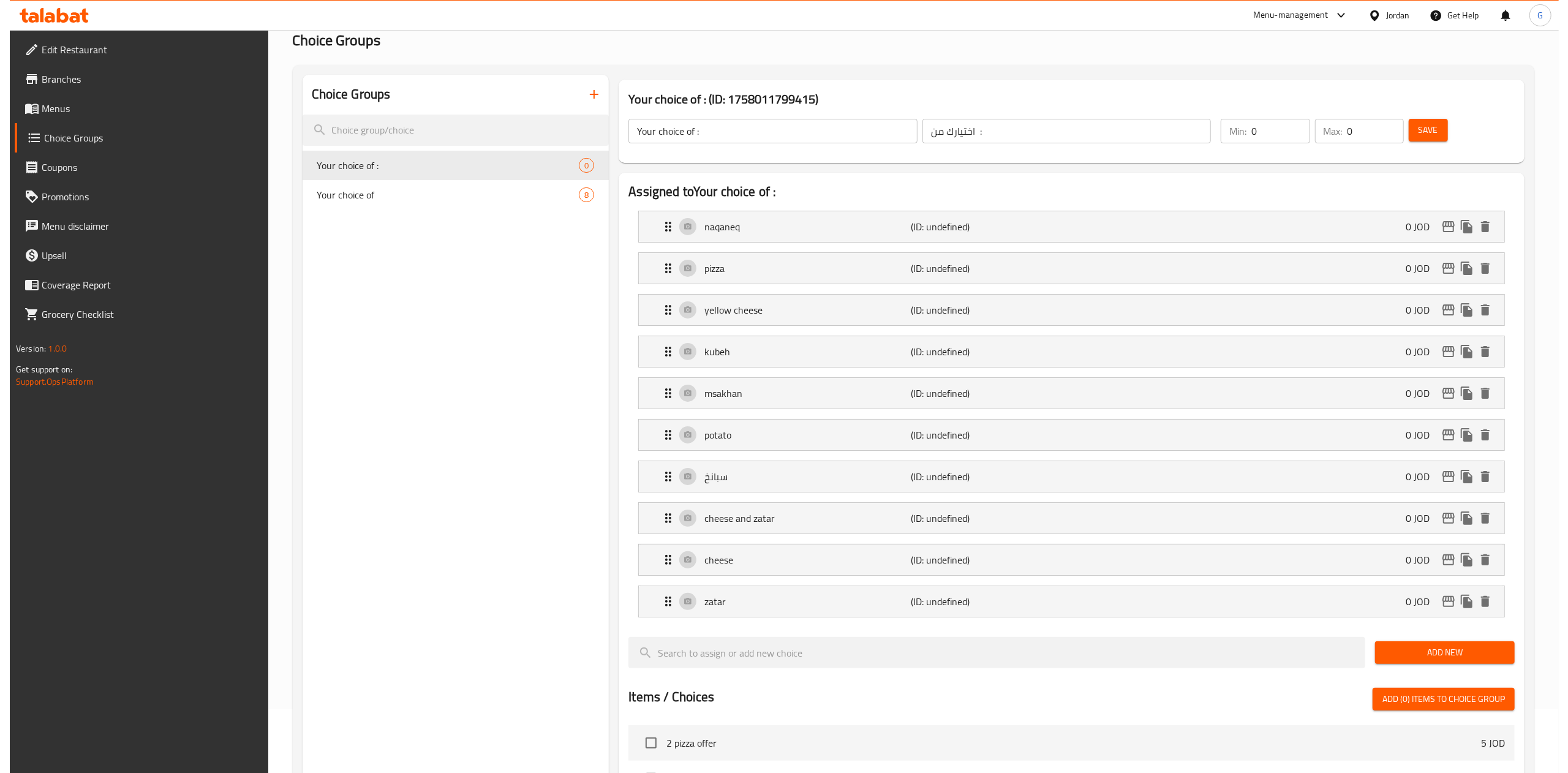
scroll to position [0, 0]
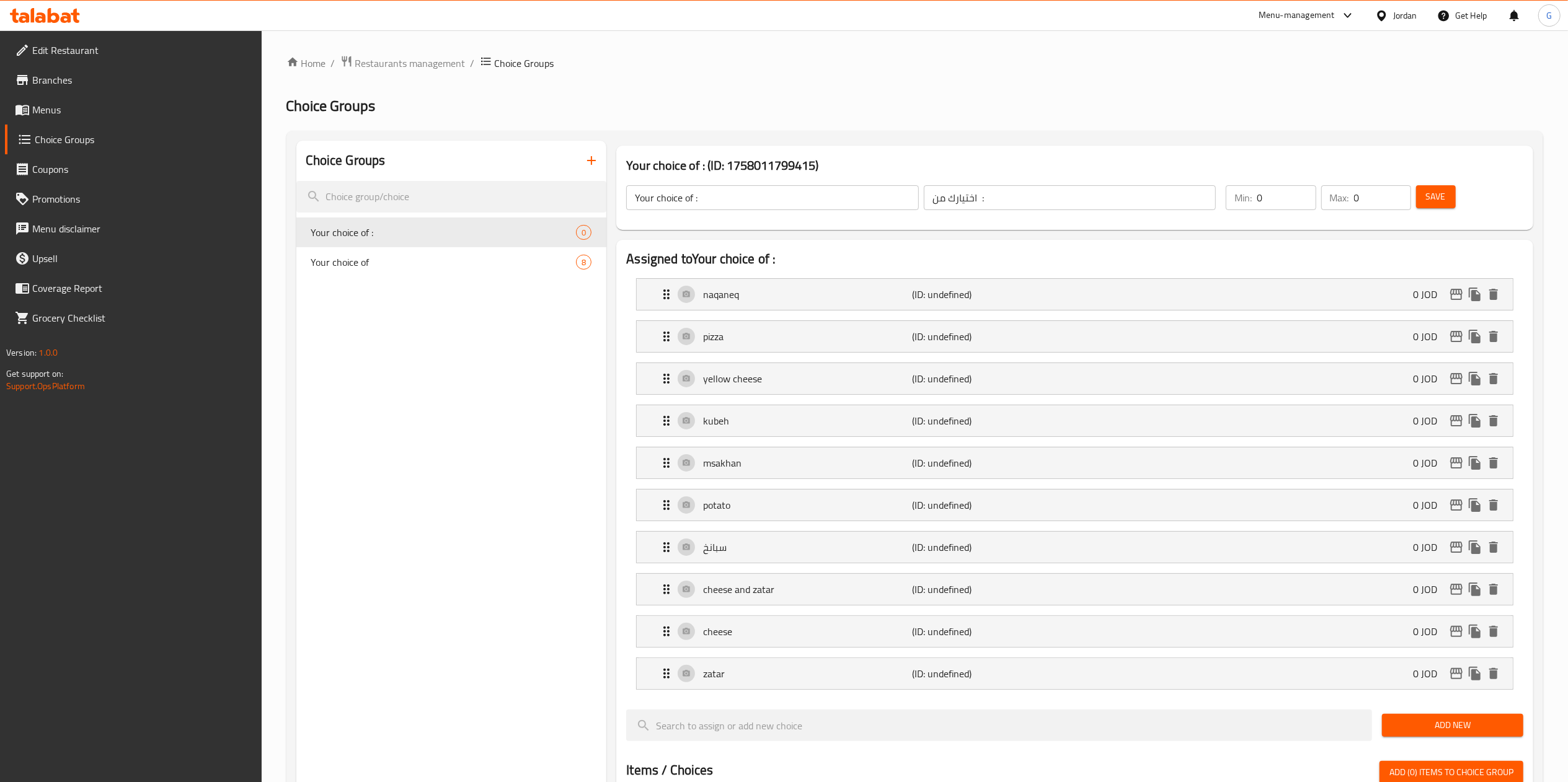
click at [1272, 189] on input "0" at bounding box center [1285, 197] width 59 height 25
type input "5"
click at [1369, 201] on input "0" at bounding box center [1383, 197] width 57 height 25
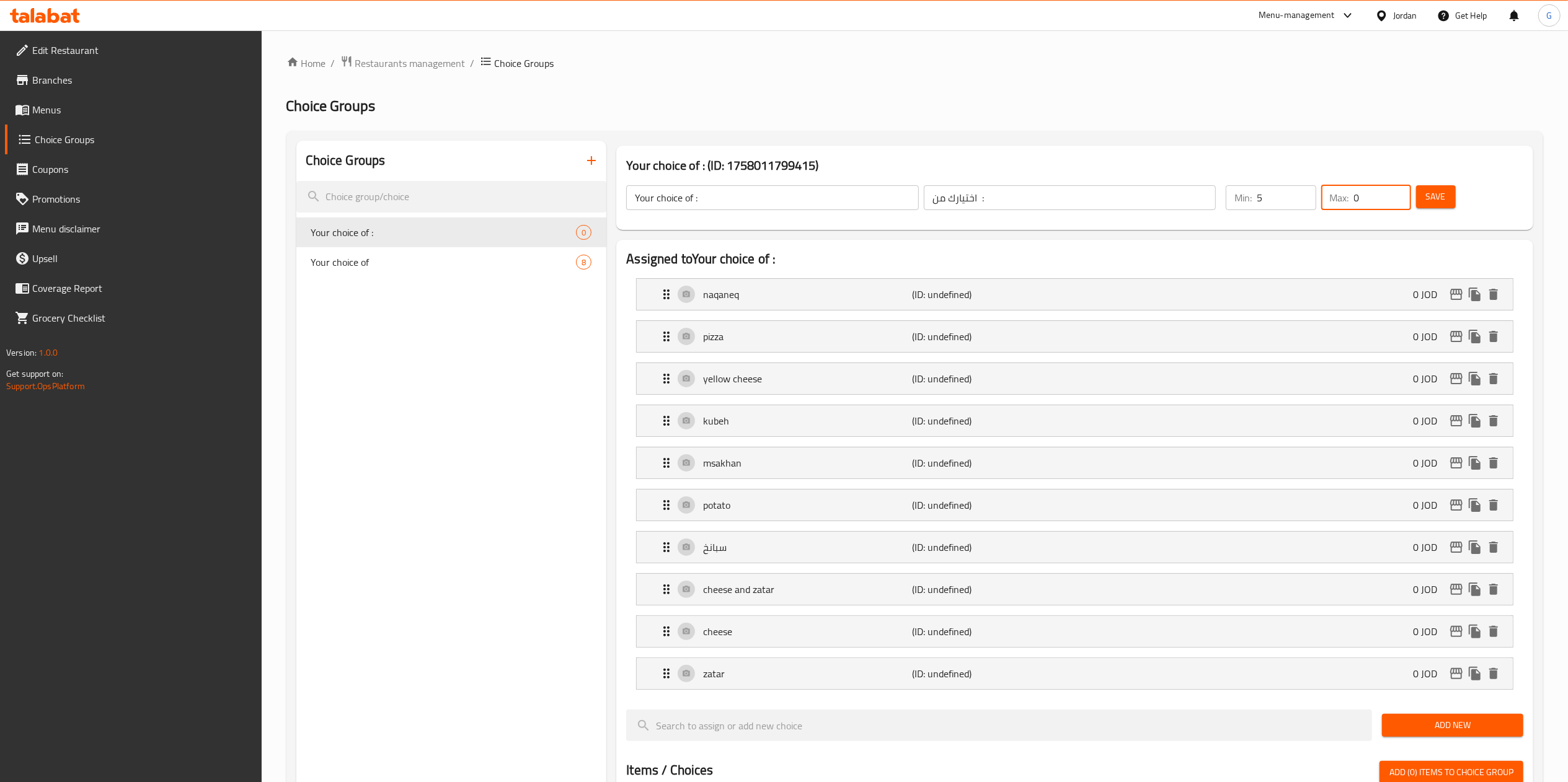
click at [1369, 201] on input "0" at bounding box center [1383, 197] width 57 height 25
type input "5"
click at [1433, 200] on span "Save" at bounding box center [1436, 197] width 20 height 16
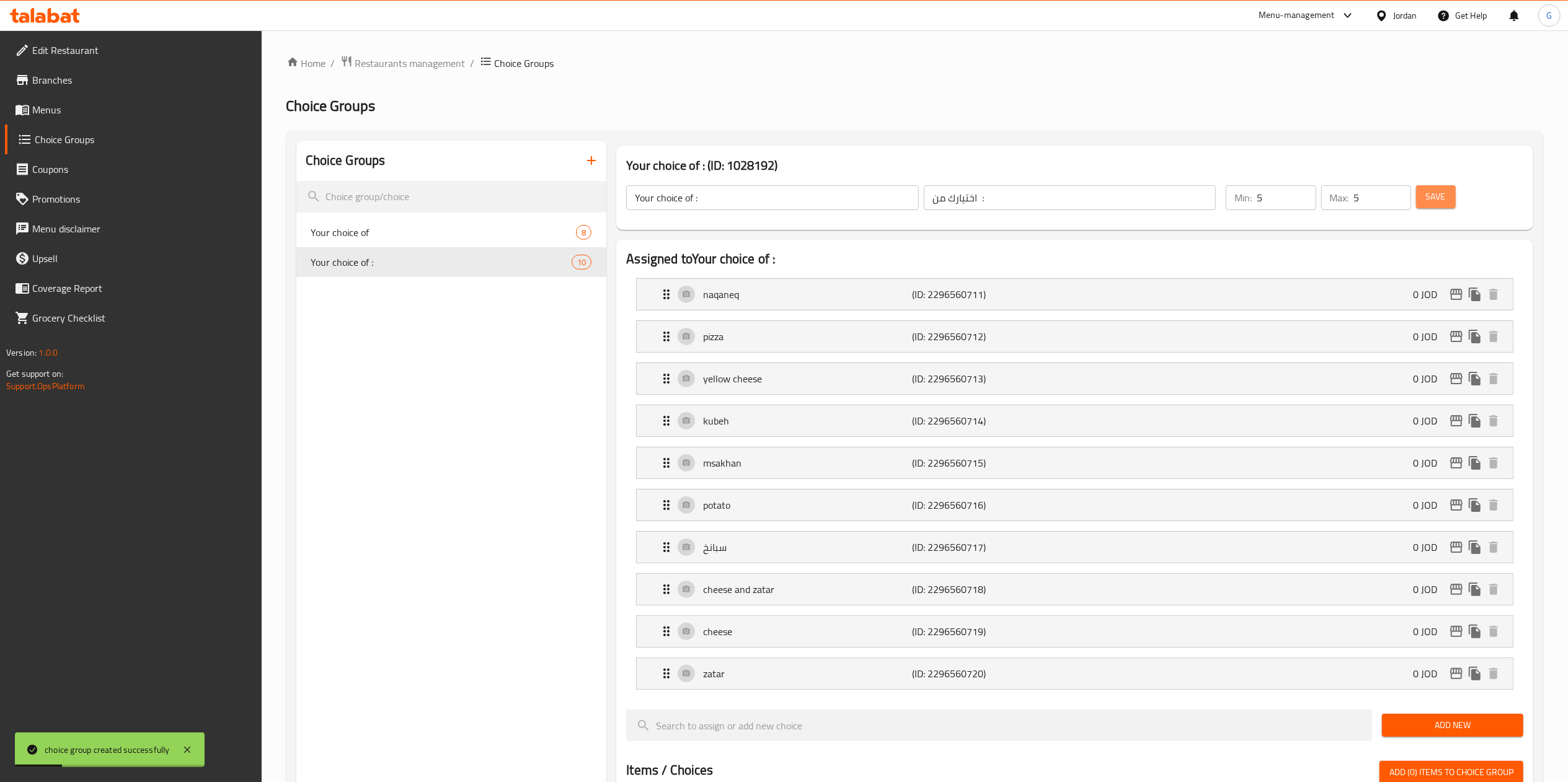
click at [1443, 200] on span "Save" at bounding box center [1436, 197] width 20 height 16
click at [446, 59] on span "Restaurants management" at bounding box center [410, 63] width 110 height 15
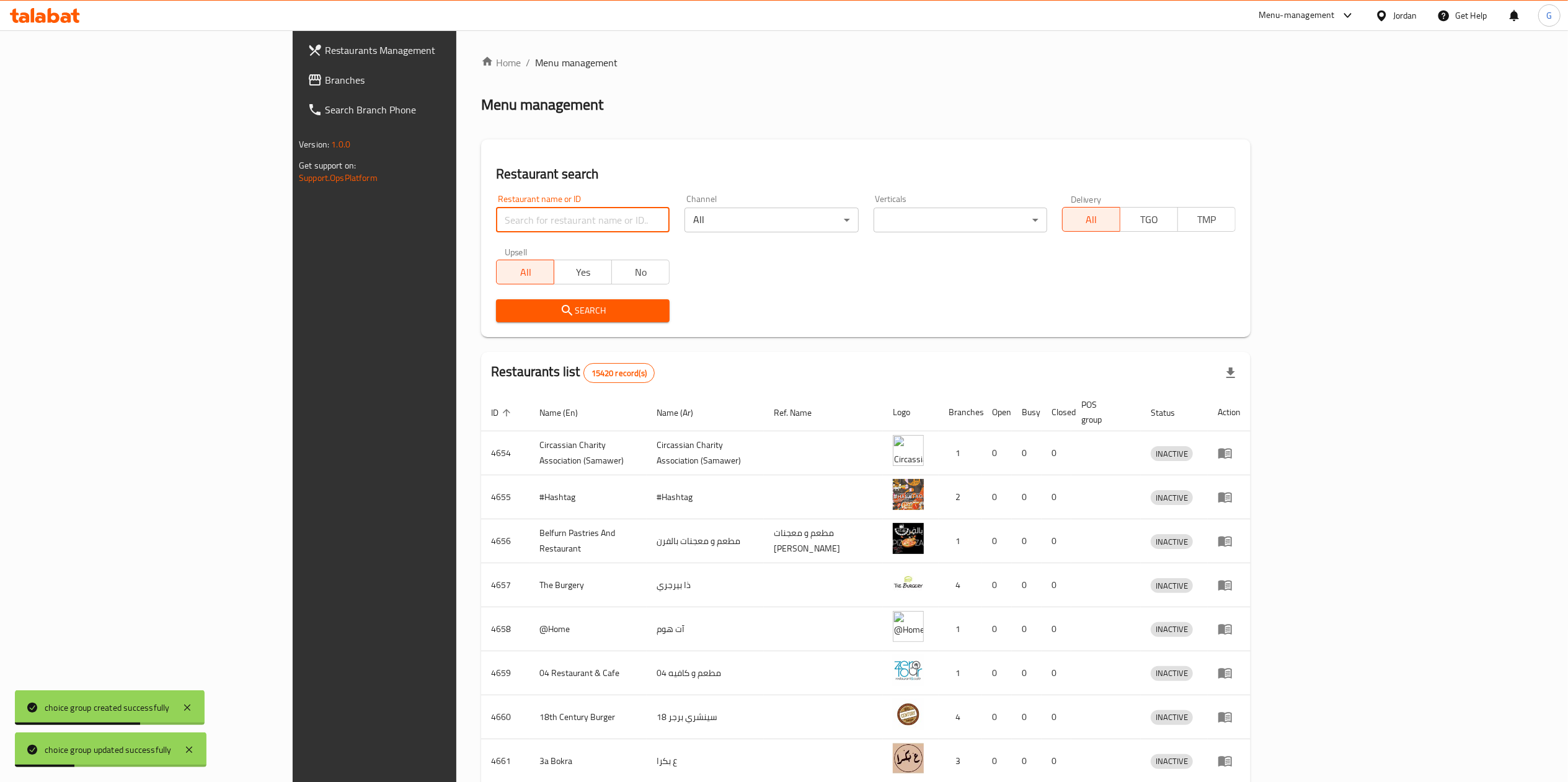
click at [496, 220] on input "search" at bounding box center [582, 220] width 174 height 25
type input "زهرة طبربور"
click button "Search" at bounding box center [582, 310] width 174 height 23
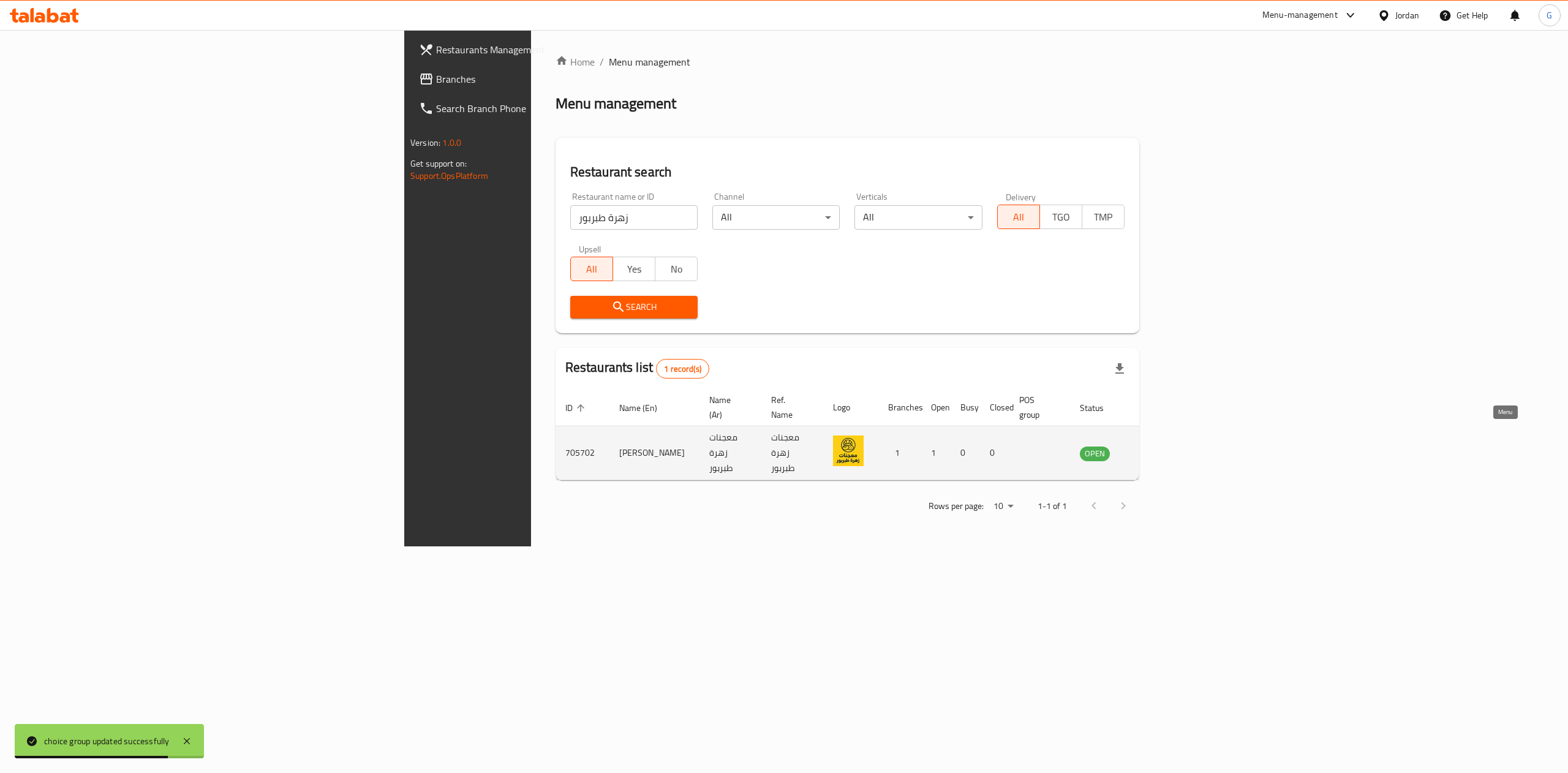
click at [1157, 452] on icon "enhanced table" at bounding box center [1154, 454] width 4 height 5
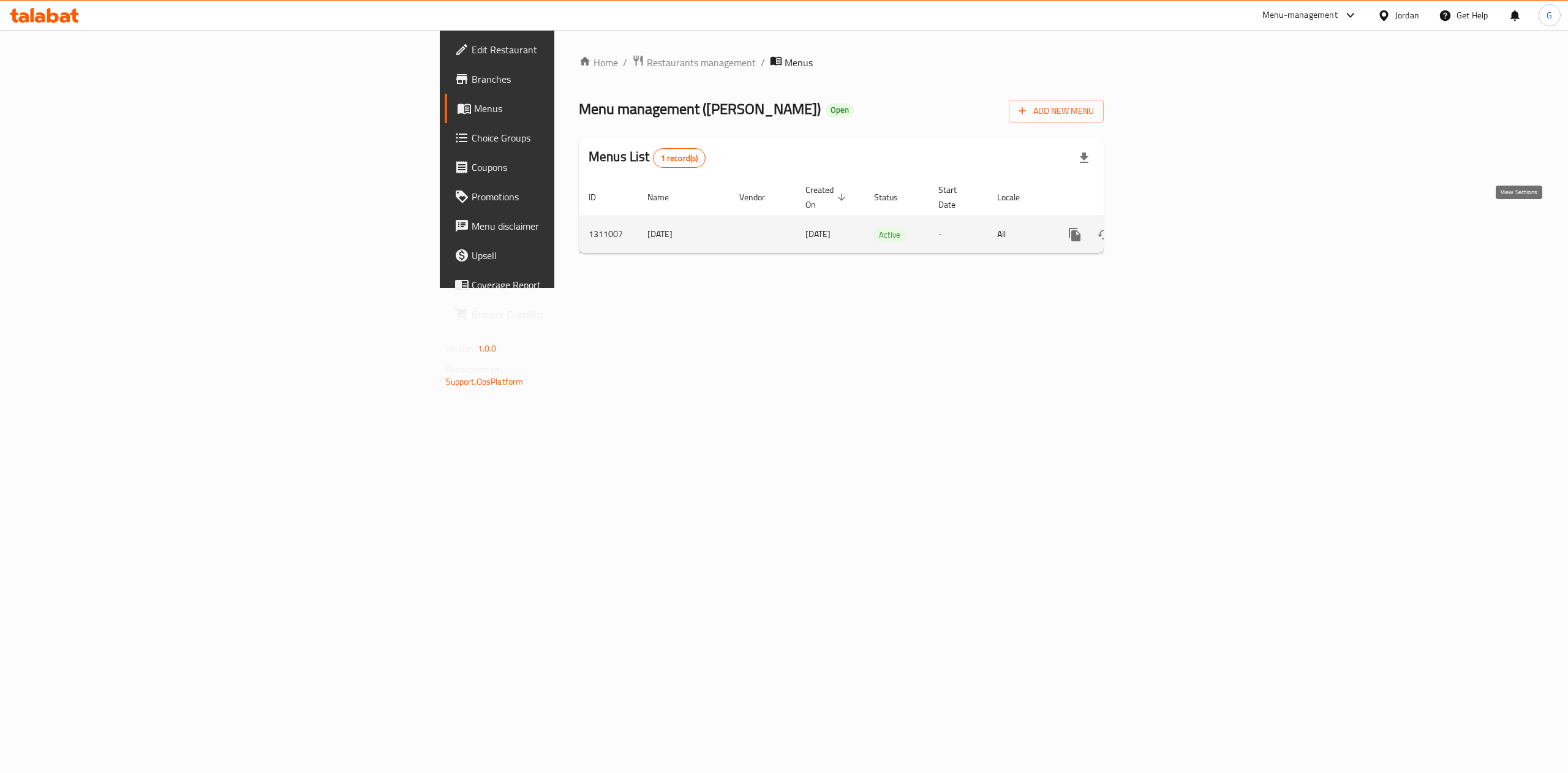
click at [1170, 227] on icon "enhanced table" at bounding box center [1163, 234] width 15 height 15
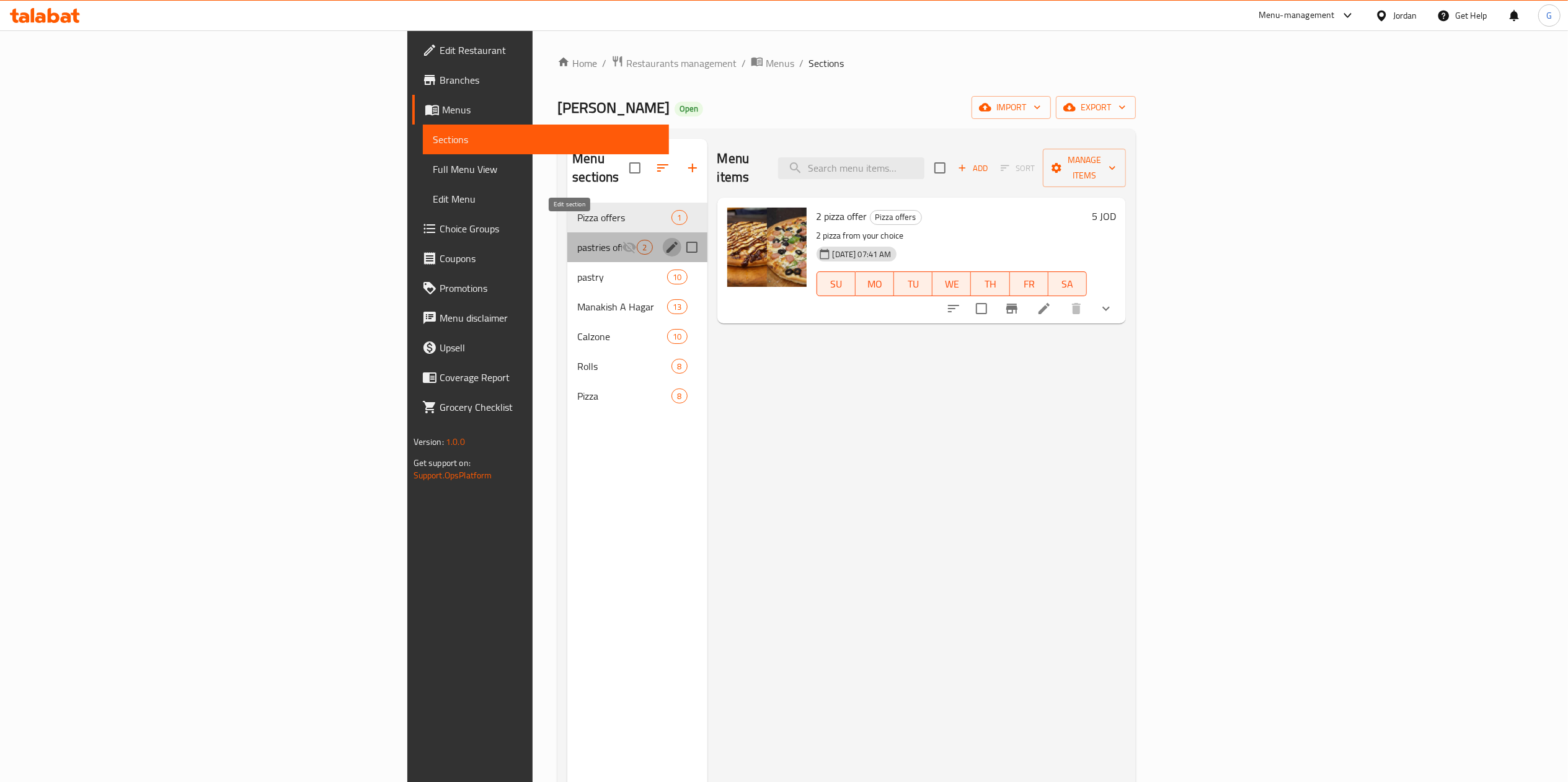
click at [664, 239] on icon "edit" at bounding box center [671, 246] width 15 height 15
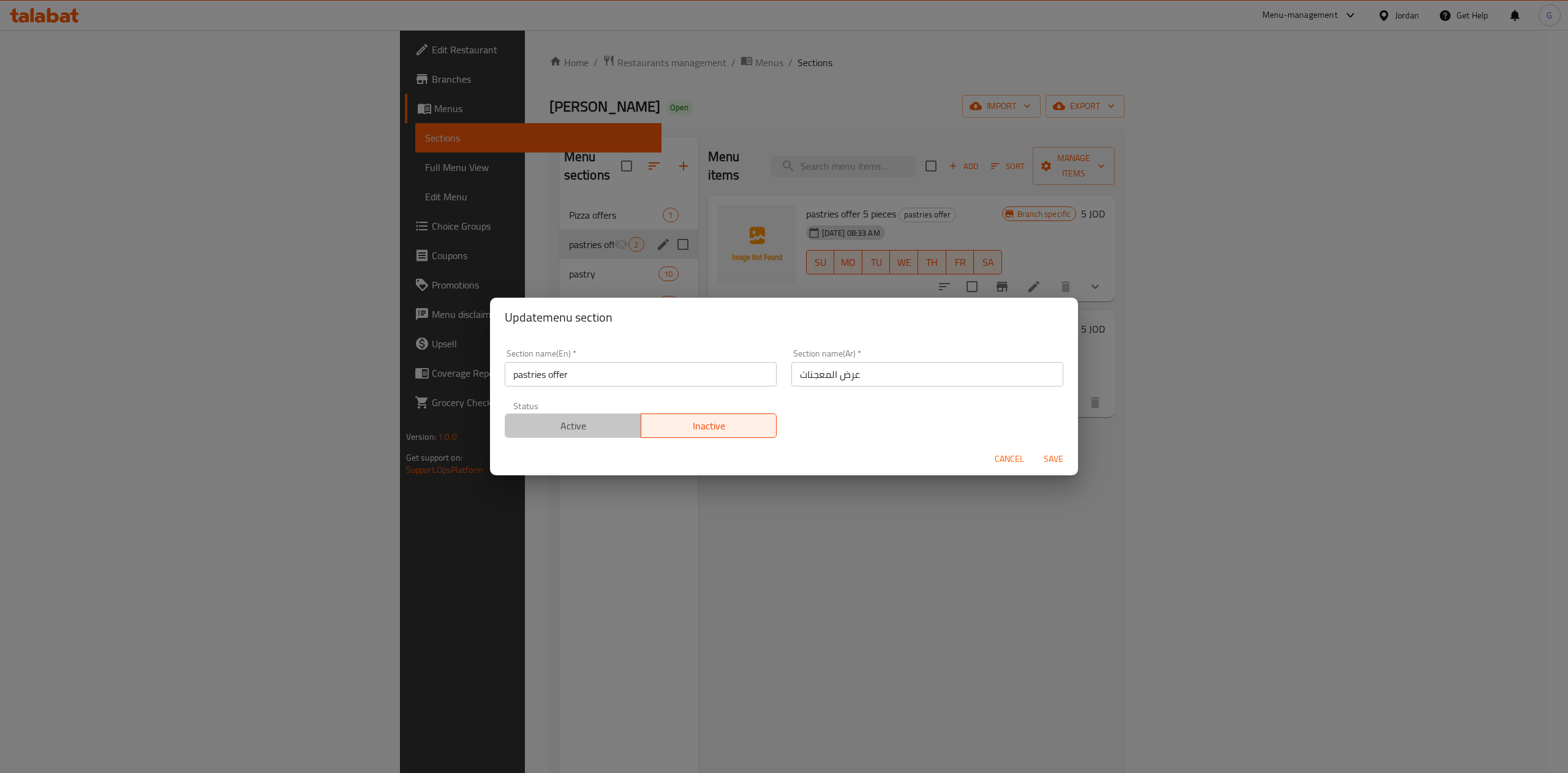
click at [580, 437] on button "Active" at bounding box center [573, 425] width 137 height 24
click at [1052, 463] on span "Save" at bounding box center [1053, 460] width 29 height 16
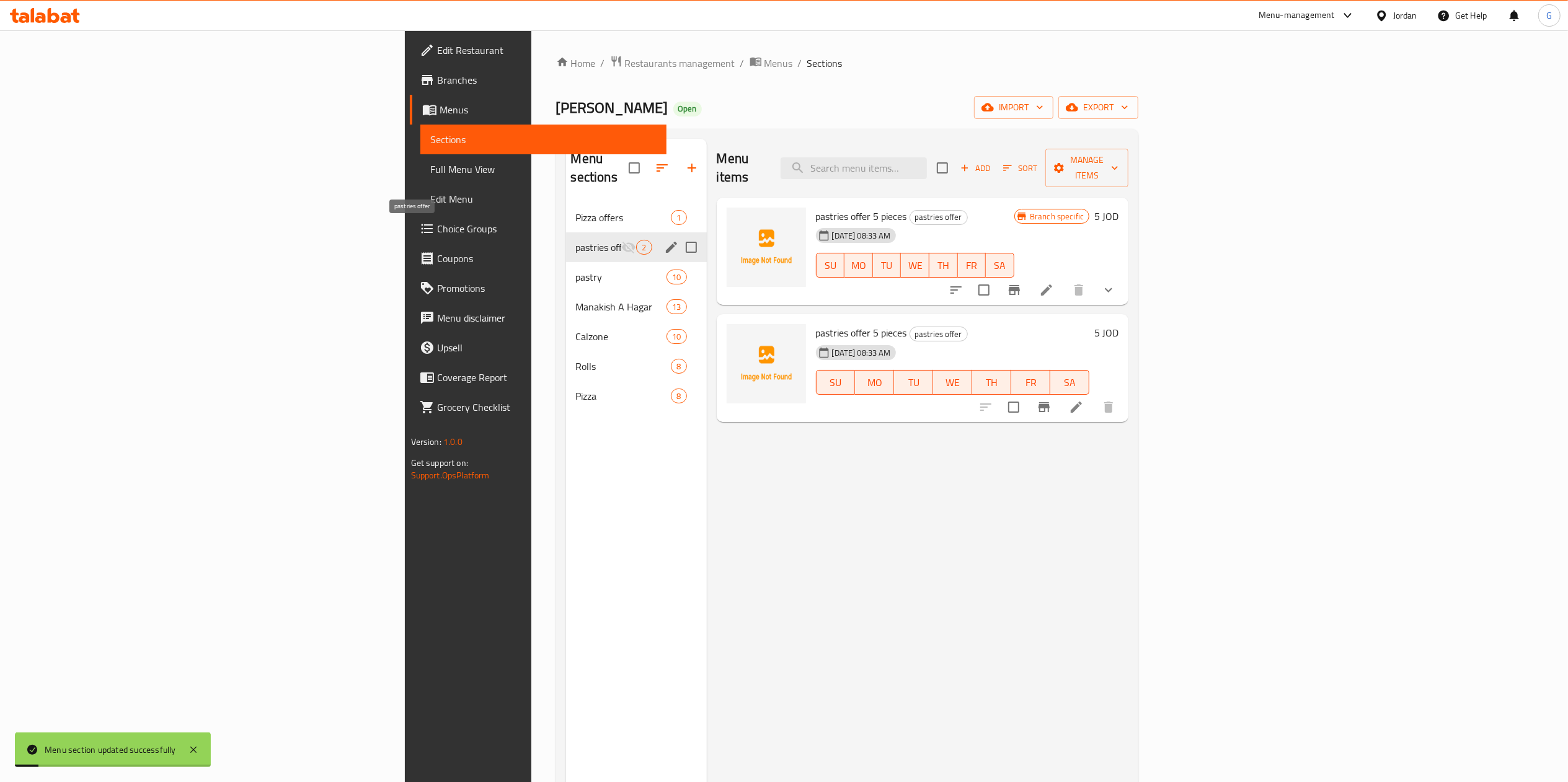
click at [576, 239] on span "pastries offer" at bounding box center [599, 246] width 46 height 15
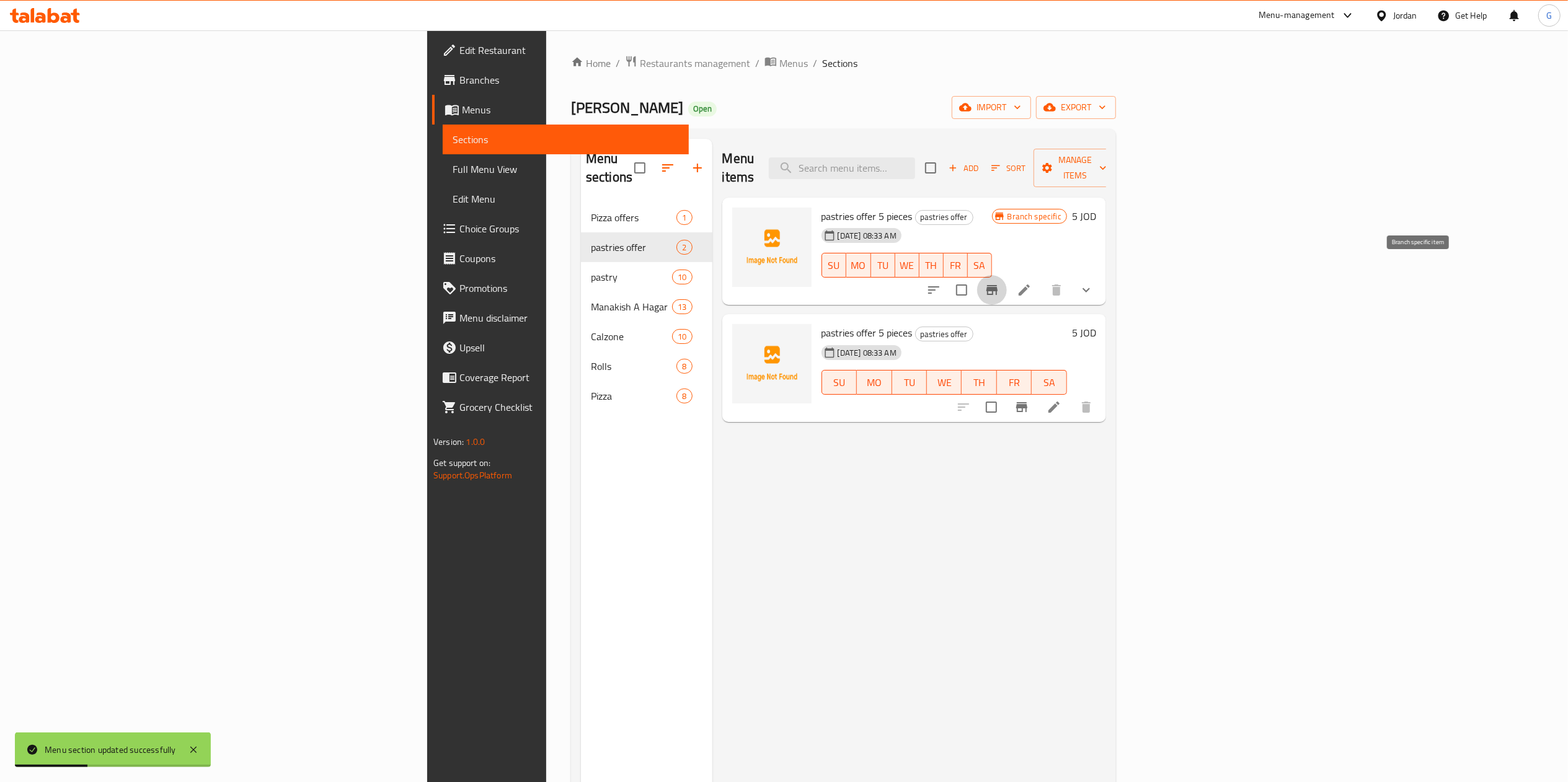
click at [999, 283] on icon "Branch-specific-item" at bounding box center [991, 289] width 15 height 15
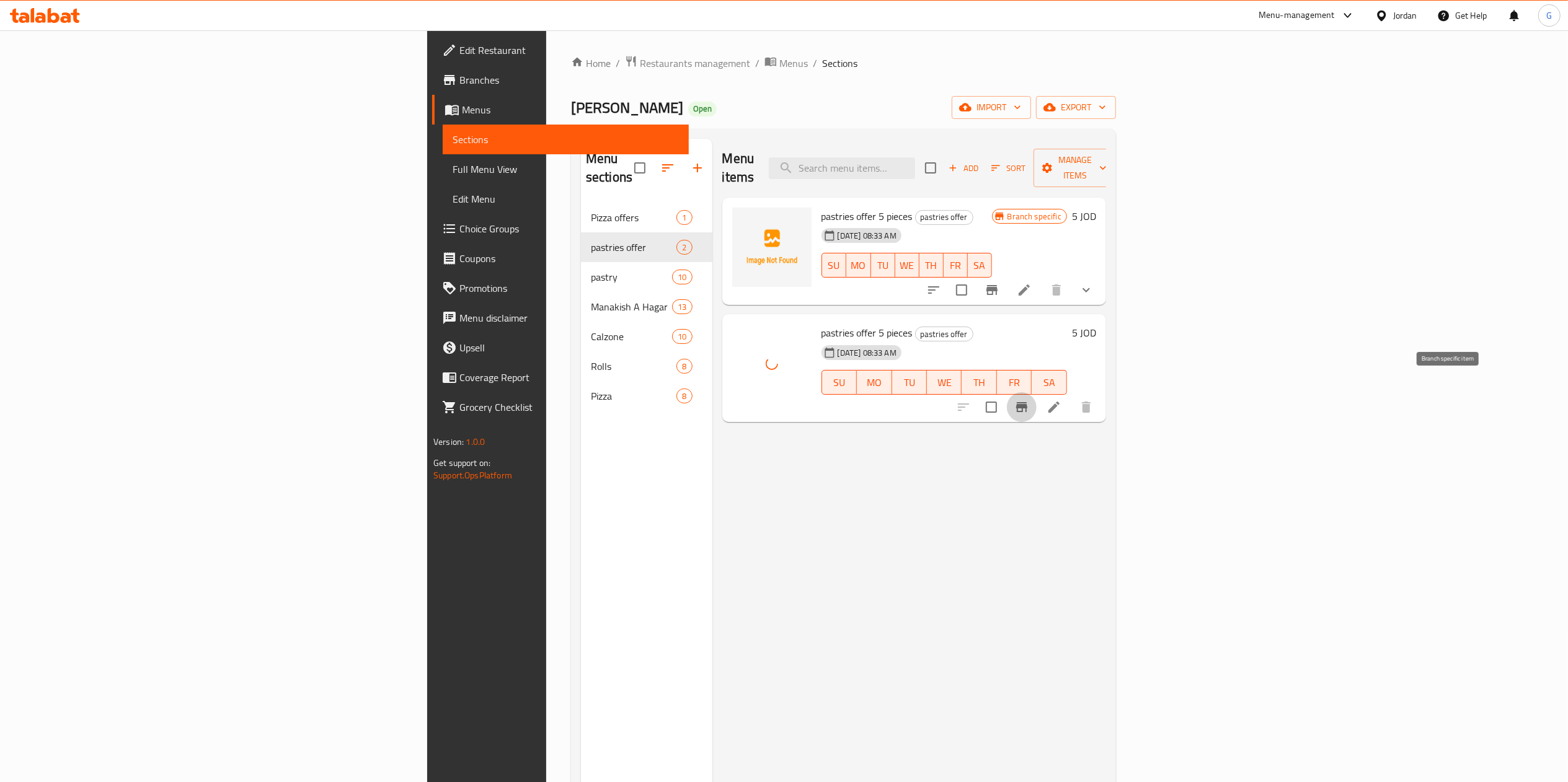
click at [1027, 402] on icon "Branch-specific-item" at bounding box center [1020, 407] width 11 height 10
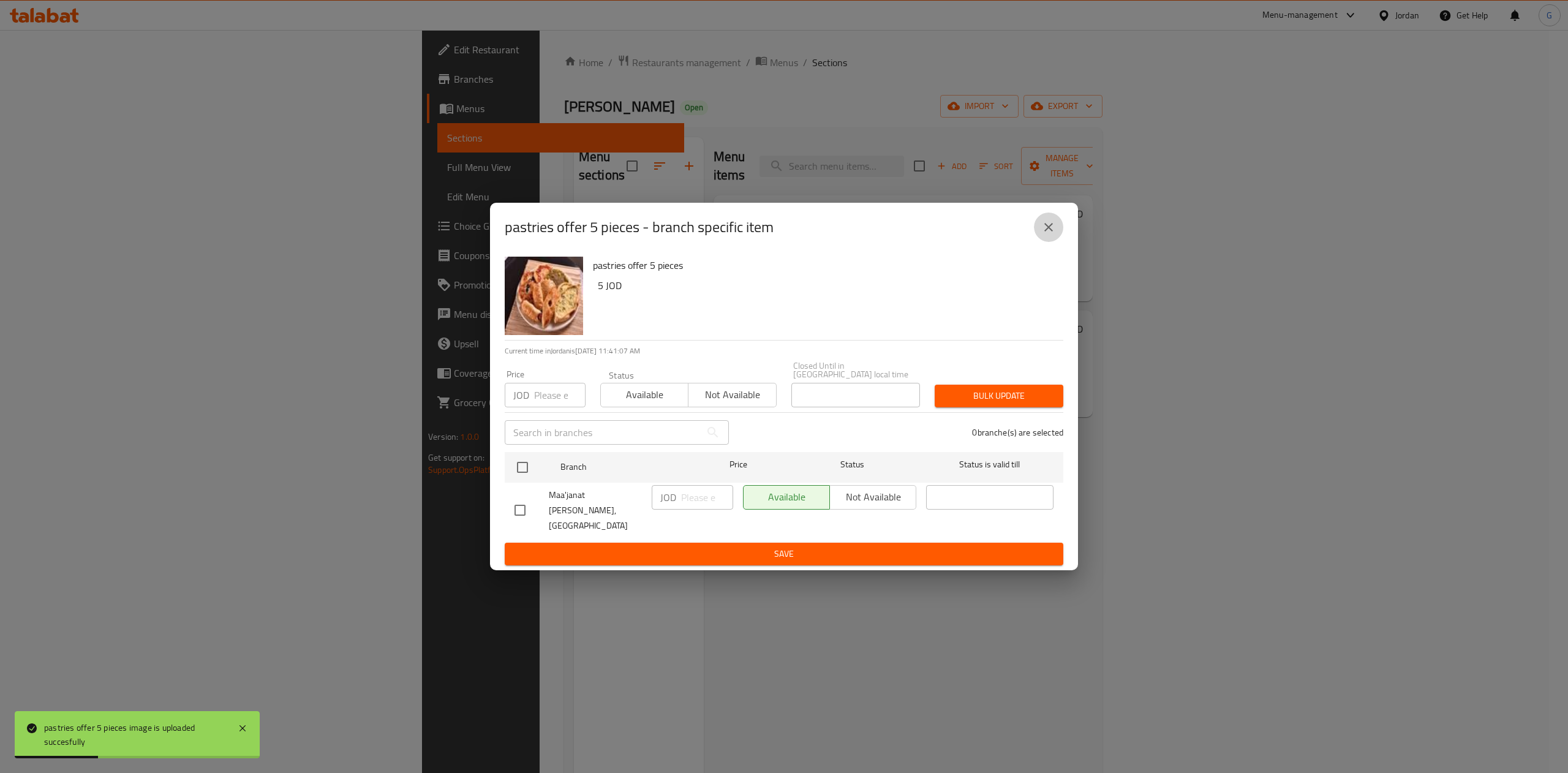
click at [1055, 235] on icon "close" at bounding box center [1048, 227] width 15 height 15
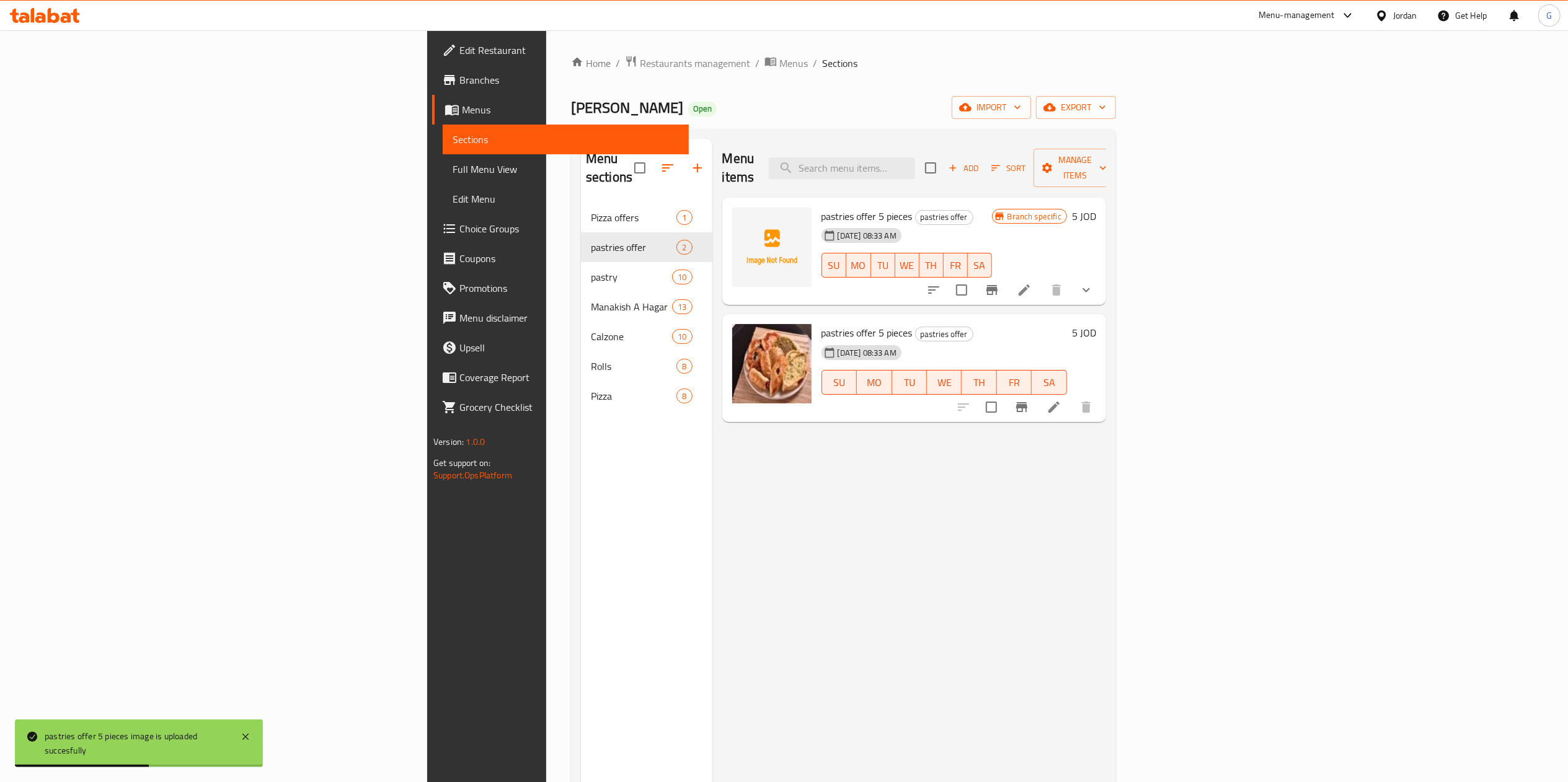
click at [834, 585] on div "Menu items Add Sort Manage items pastries offer 5 pieces pastries offer 16-09-2…" at bounding box center [909, 529] width 393 height 782
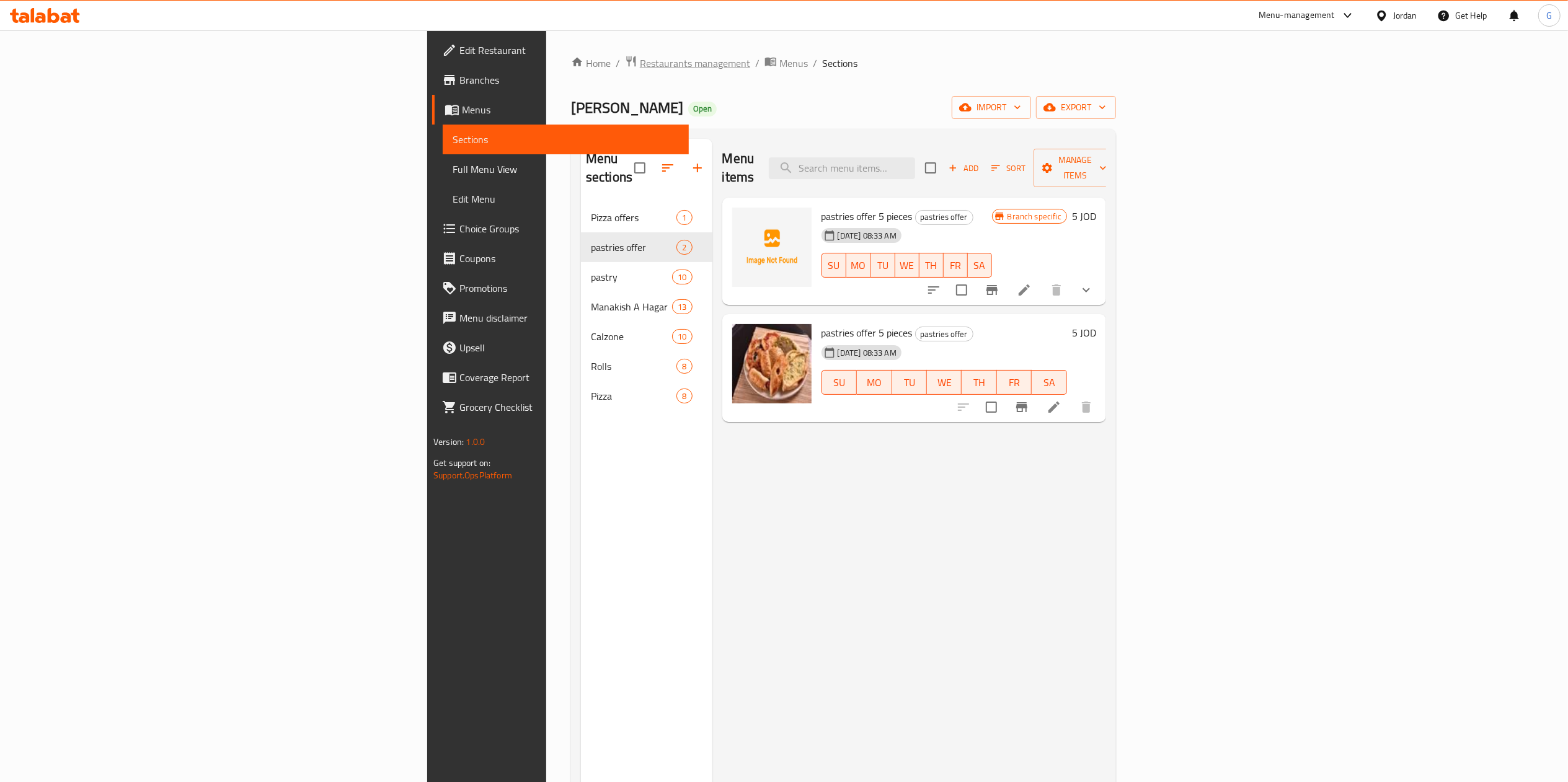
click at [640, 57] on span "Restaurants management" at bounding box center [695, 63] width 110 height 15
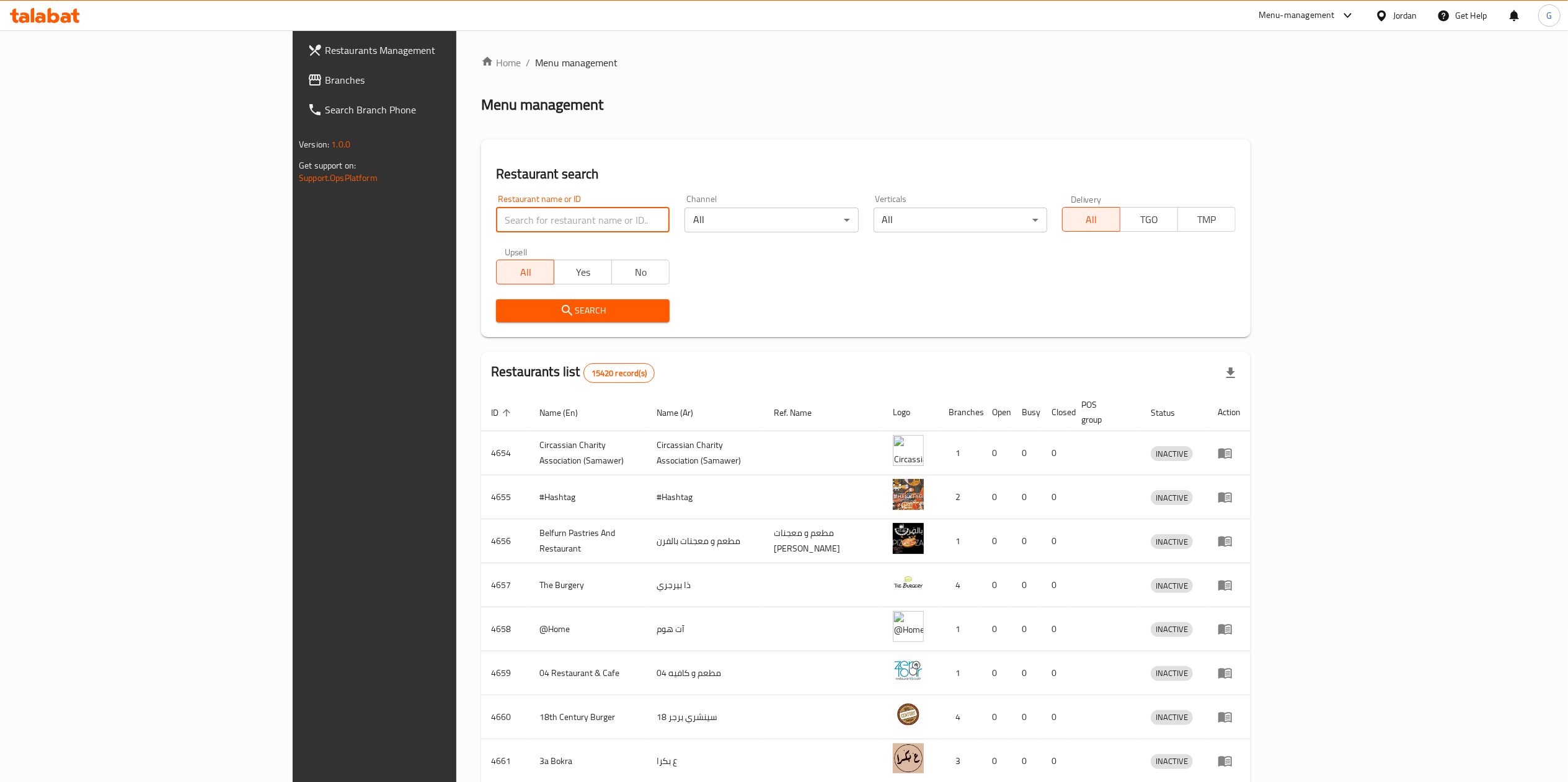
click at [496, 215] on input "search" at bounding box center [582, 220] width 174 height 25
type input "لقمة عربية"
click button "Search" at bounding box center [582, 310] width 174 height 23
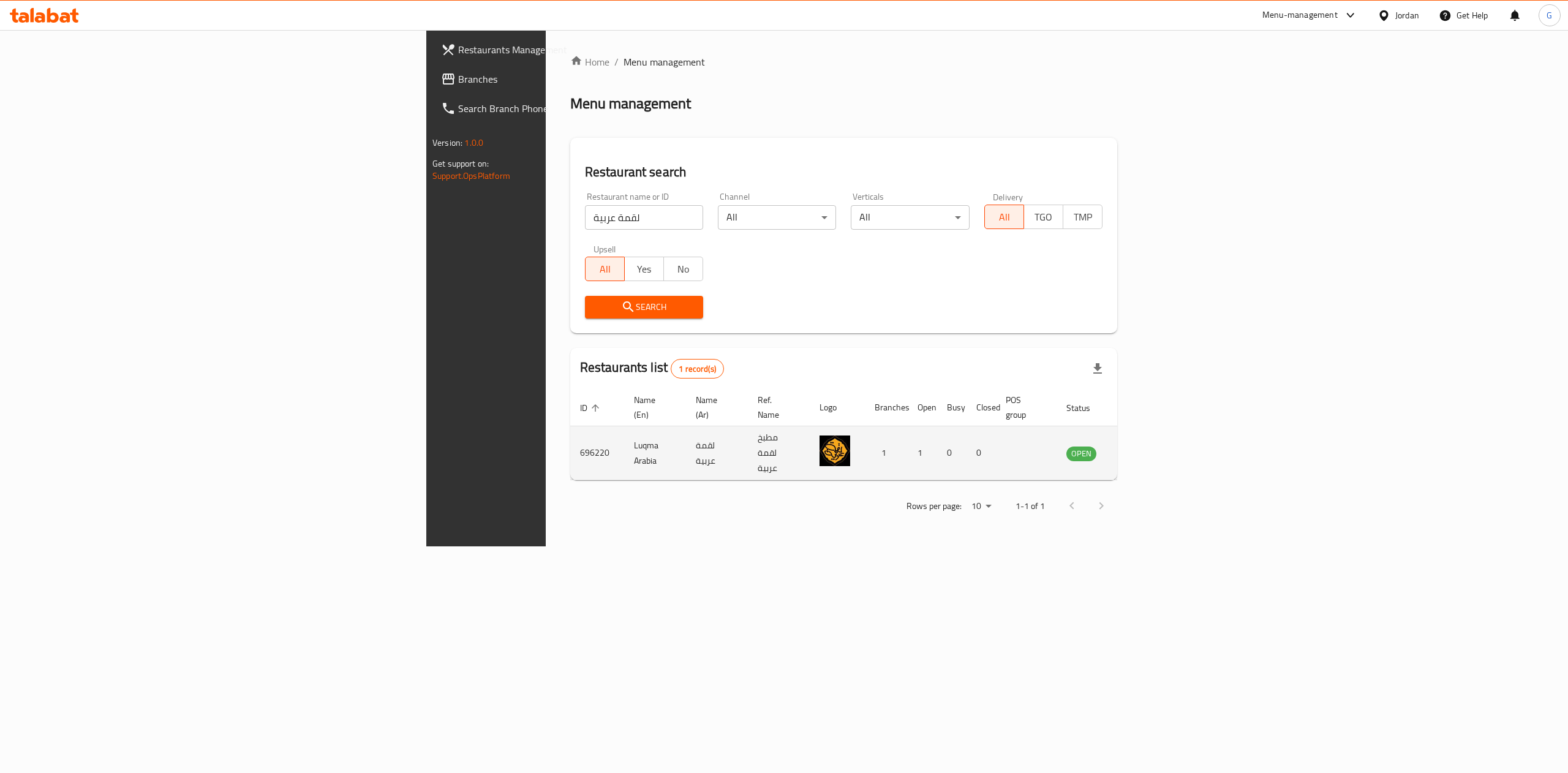
click at [570, 431] on td "696220" at bounding box center [597, 454] width 54 height 54
copy td "696220"
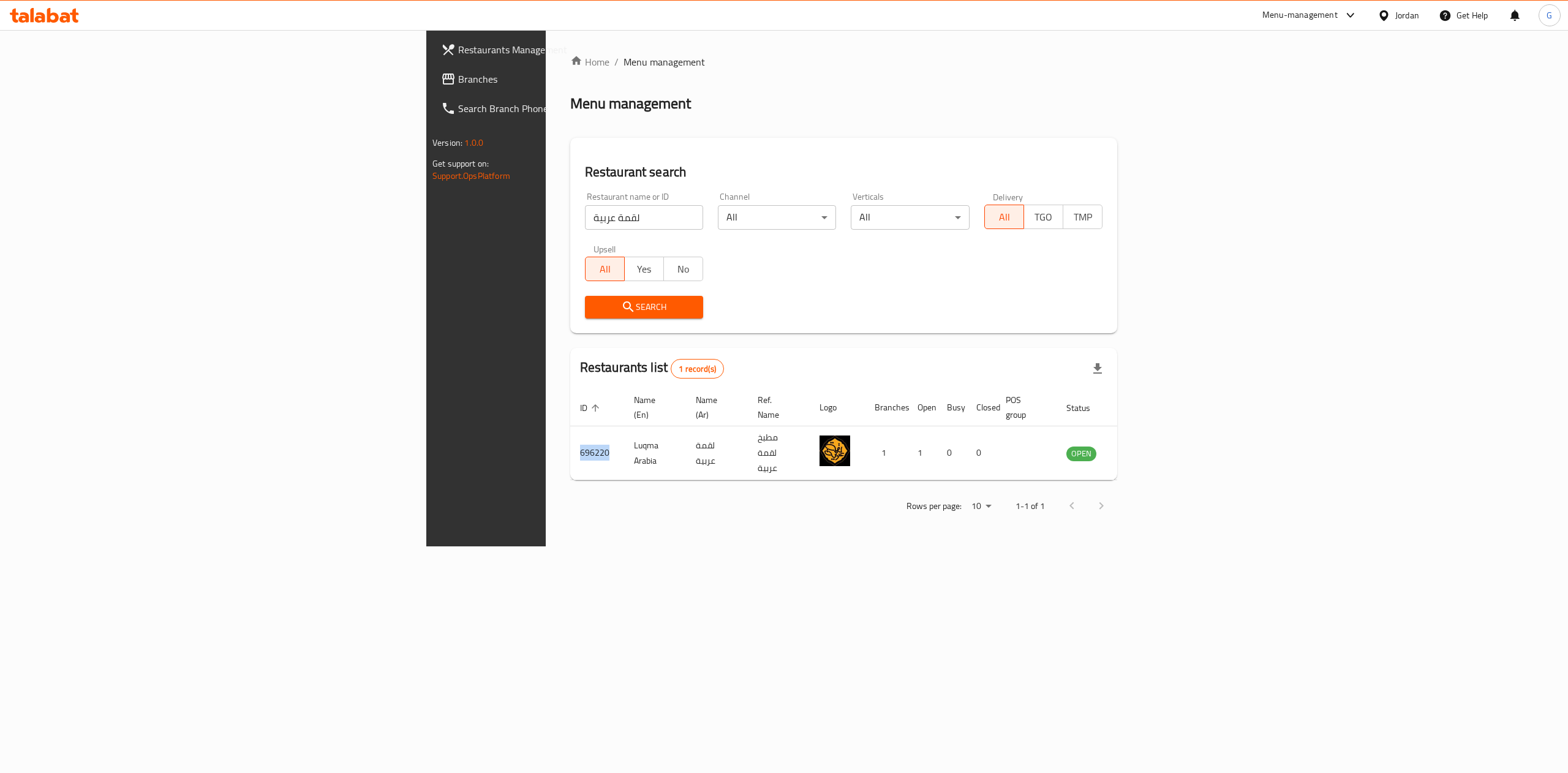
click at [38, 18] on icon at bounding box center [40, 17] width 11 height 11
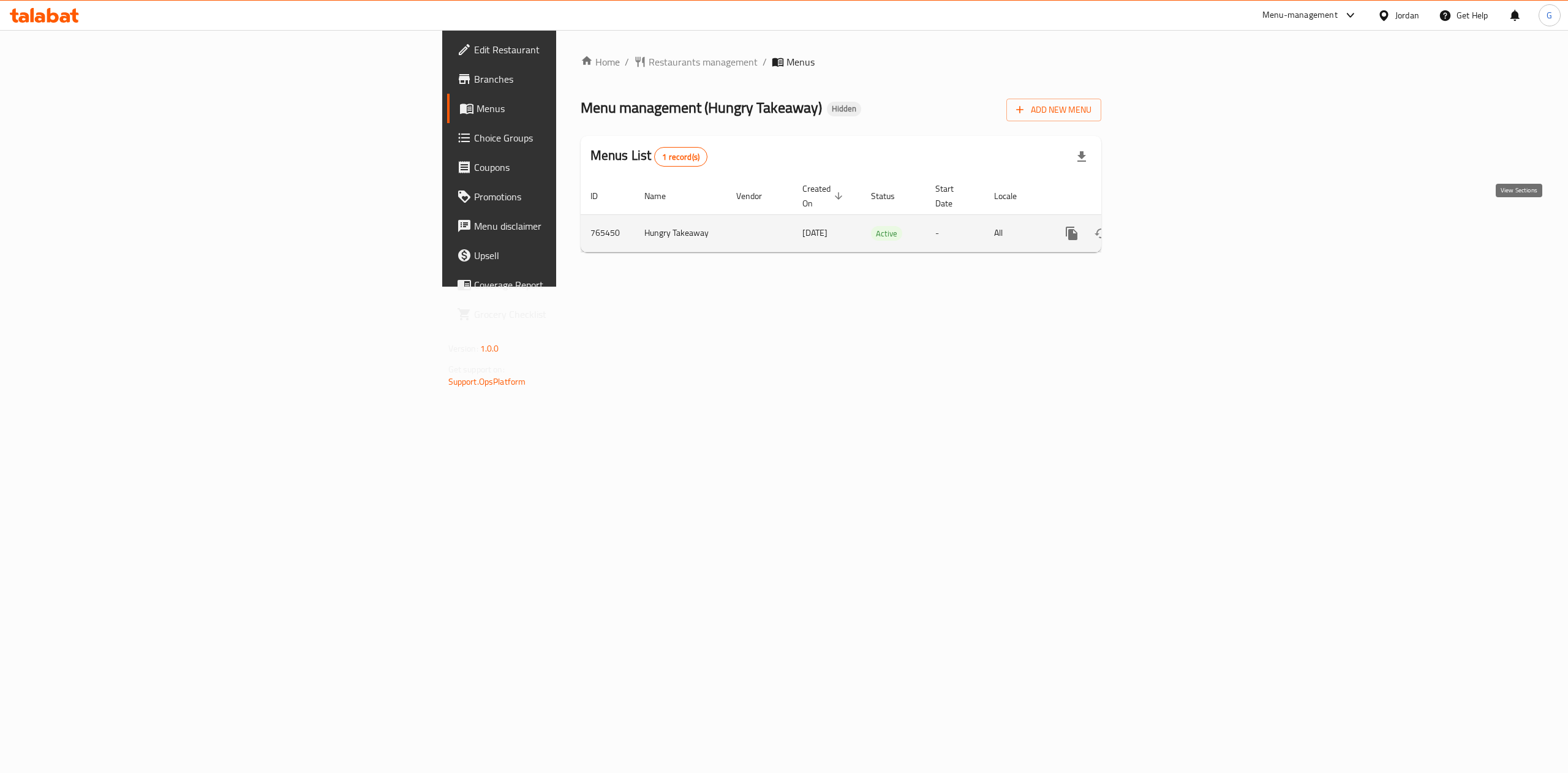
click at [1168, 226] on icon "enhanced table" at bounding box center [1160, 233] width 15 height 15
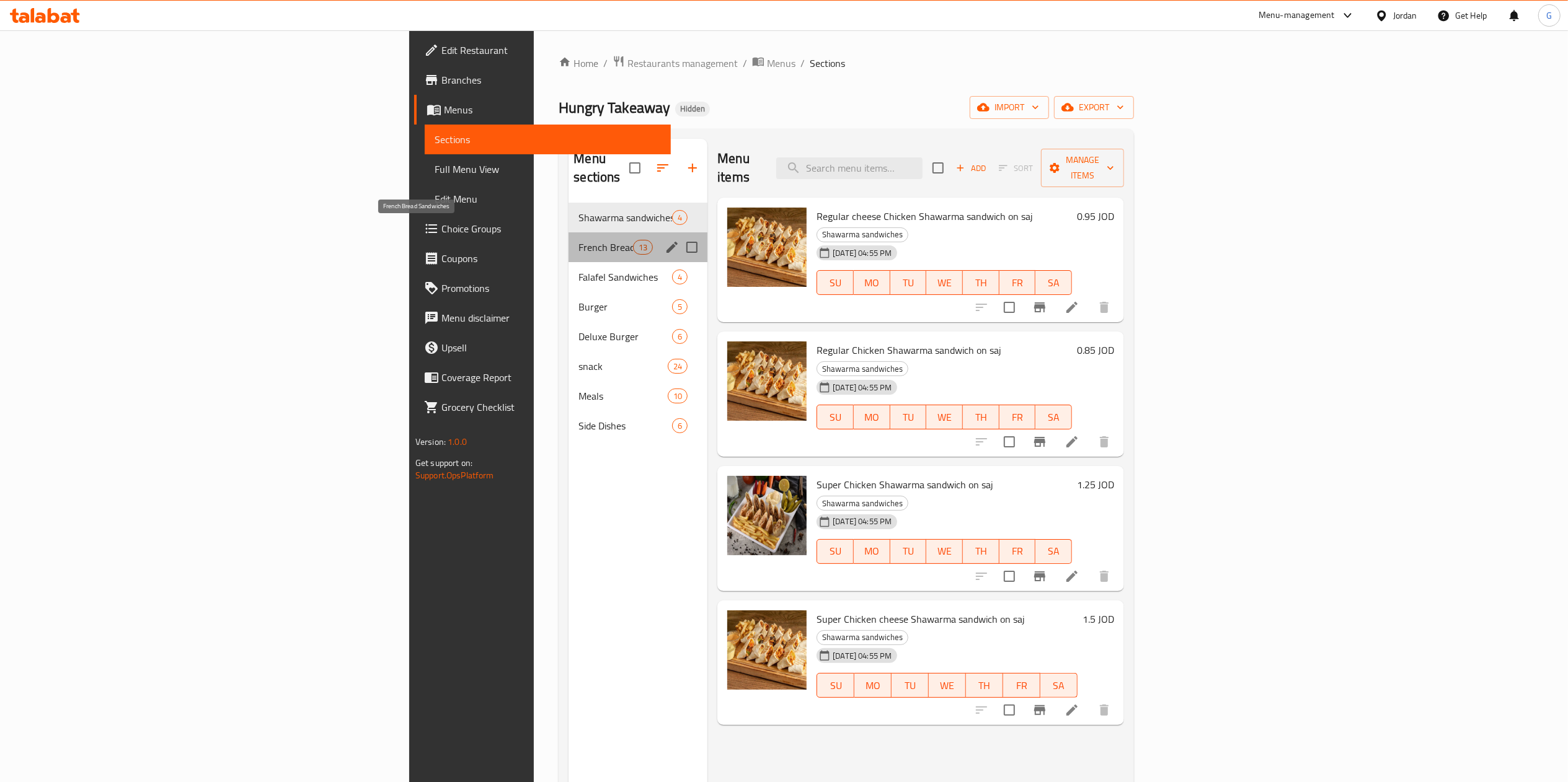
click at [578, 239] on span "French Bread Sandwiches" at bounding box center [605, 246] width 55 height 15
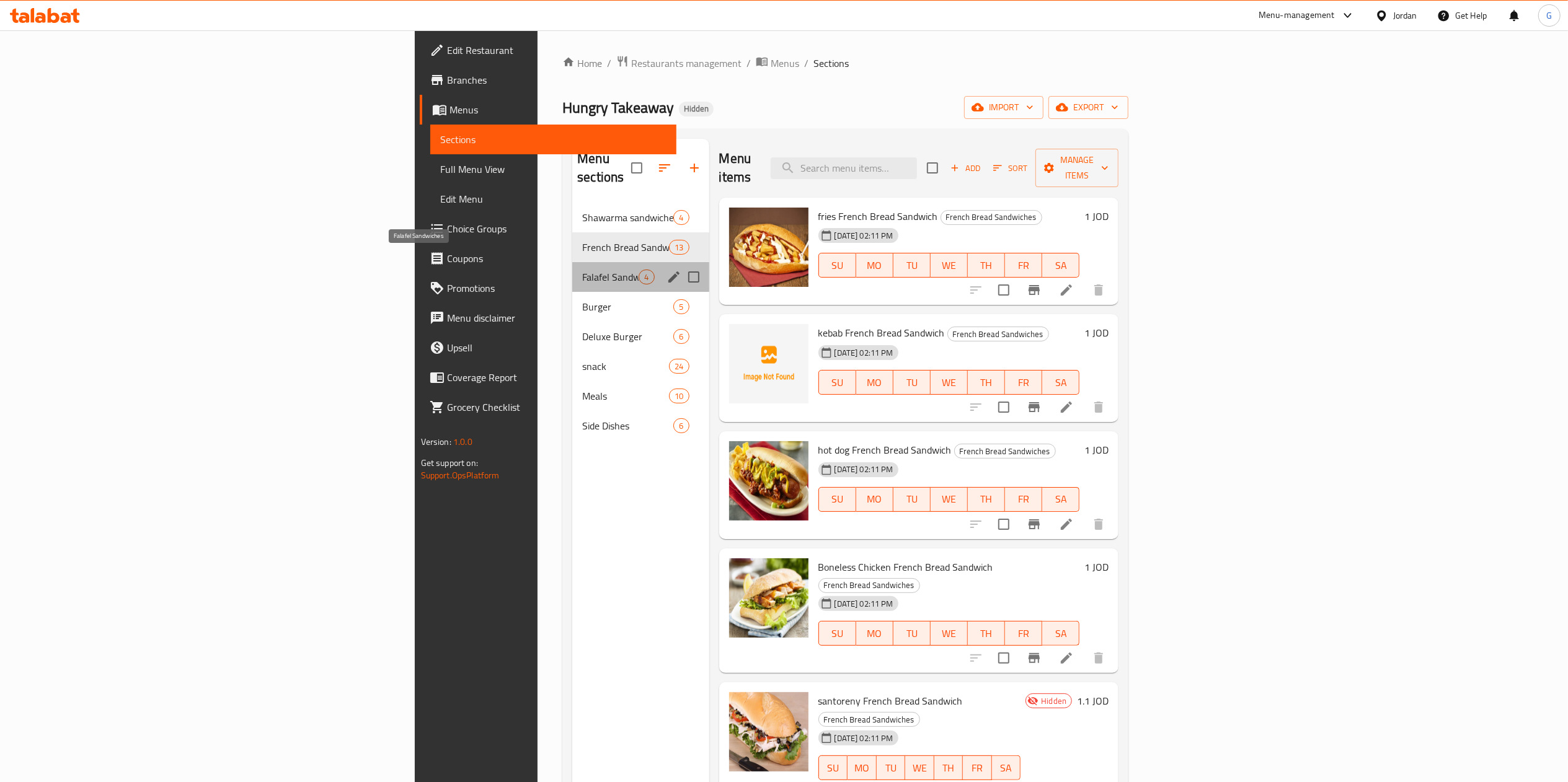
click at [582, 270] on span "Falafel Sandwiches" at bounding box center [609, 277] width 56 height 15
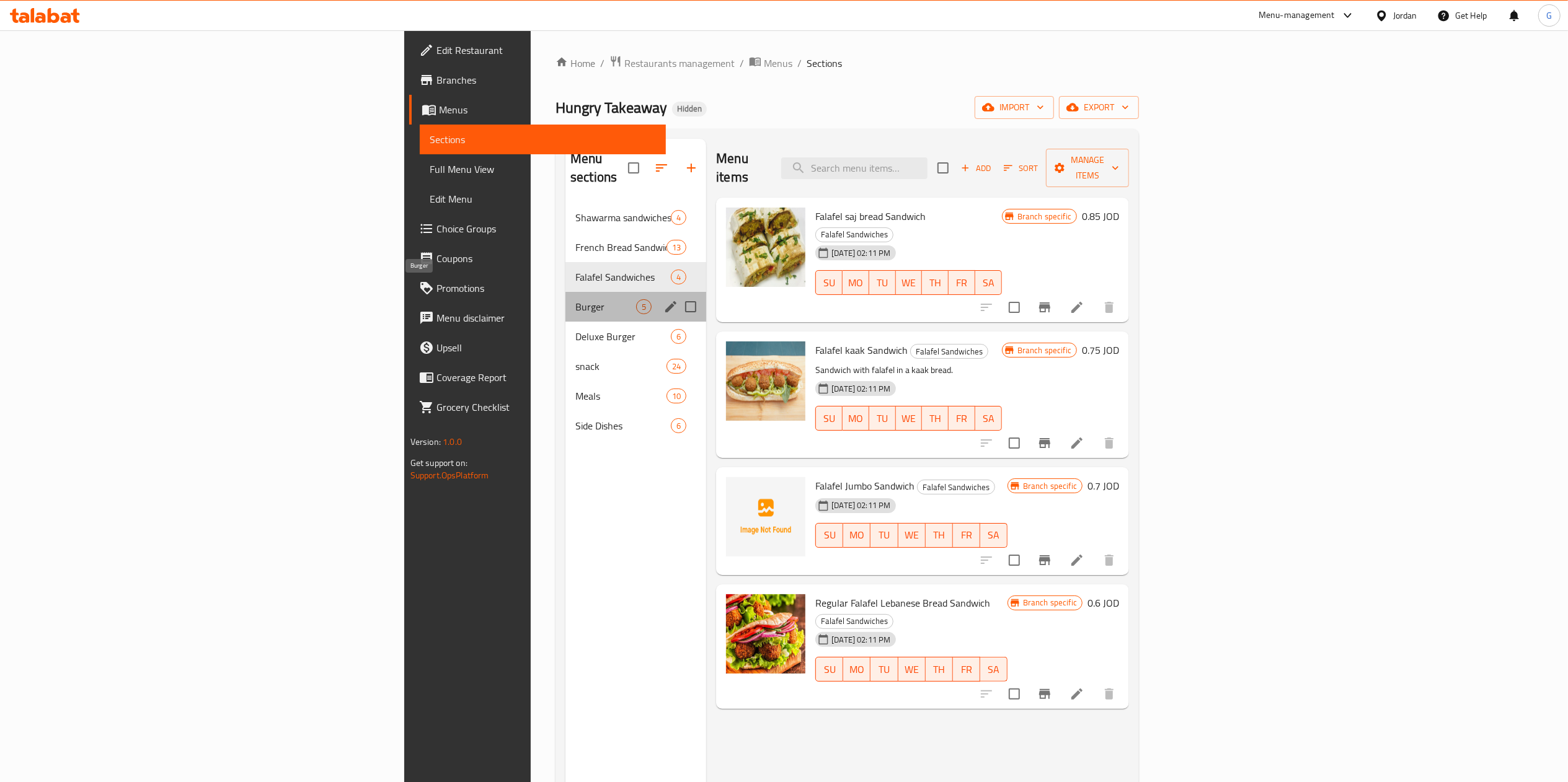
click at [575, 299] on span "Burger" at bounding box center [605, 306] width 61 height 15
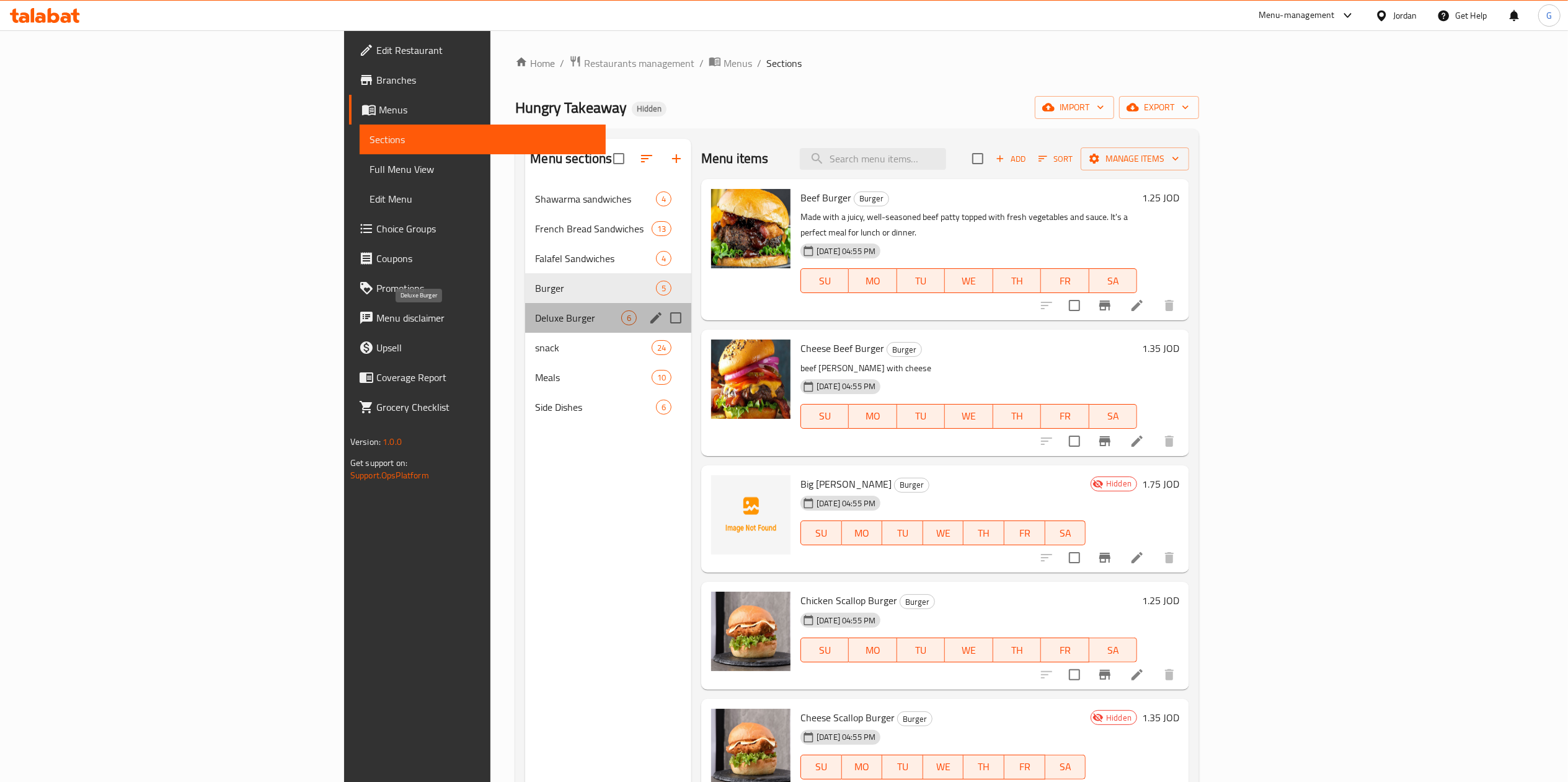
click at [535, 311] on span "Deluxe Burger" at bounding box center [578, 317] width 86 height 15
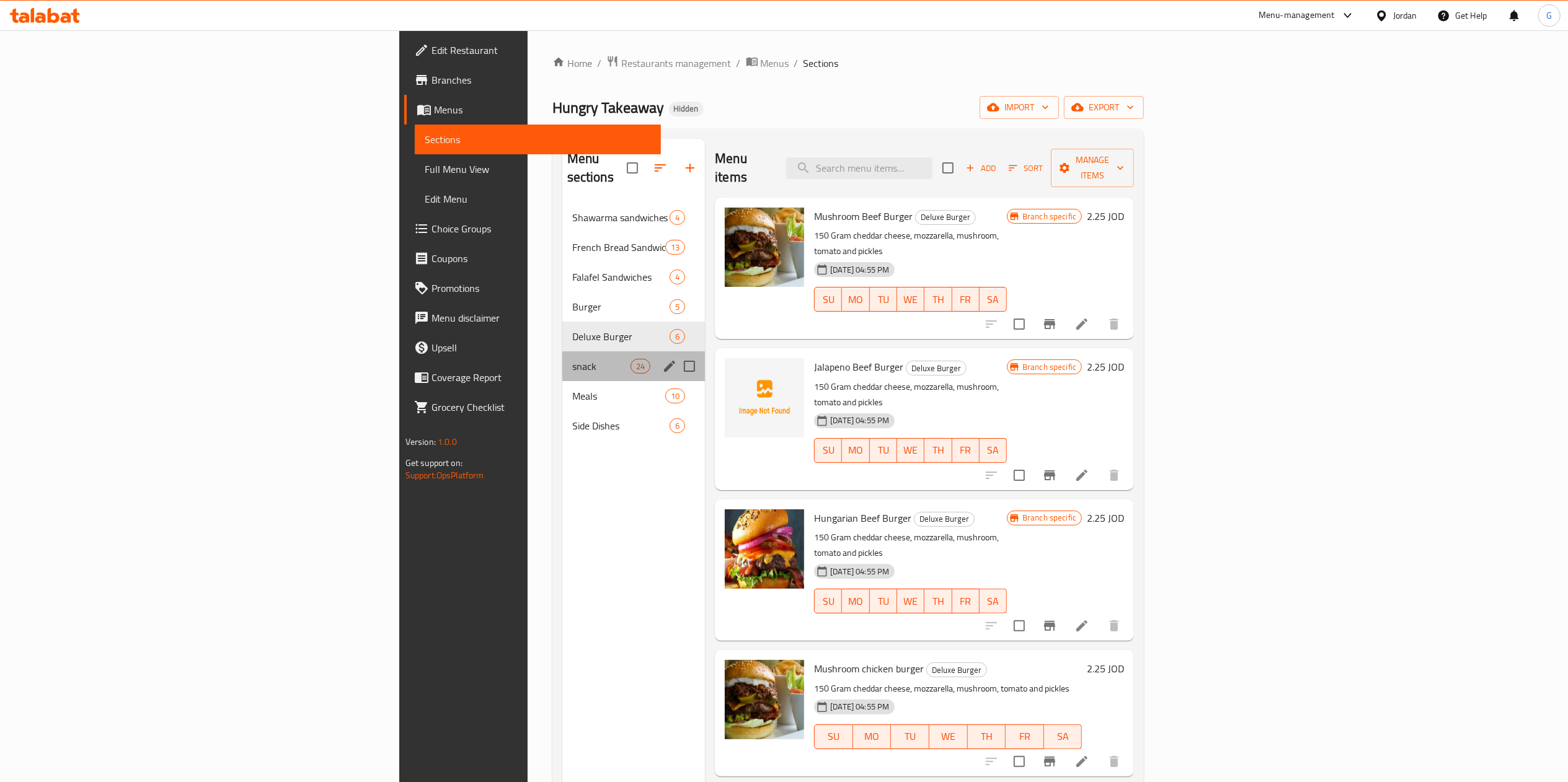
click at [562, 351] on div "snack 24" at bounding box center [634, 366] width 143 height 29
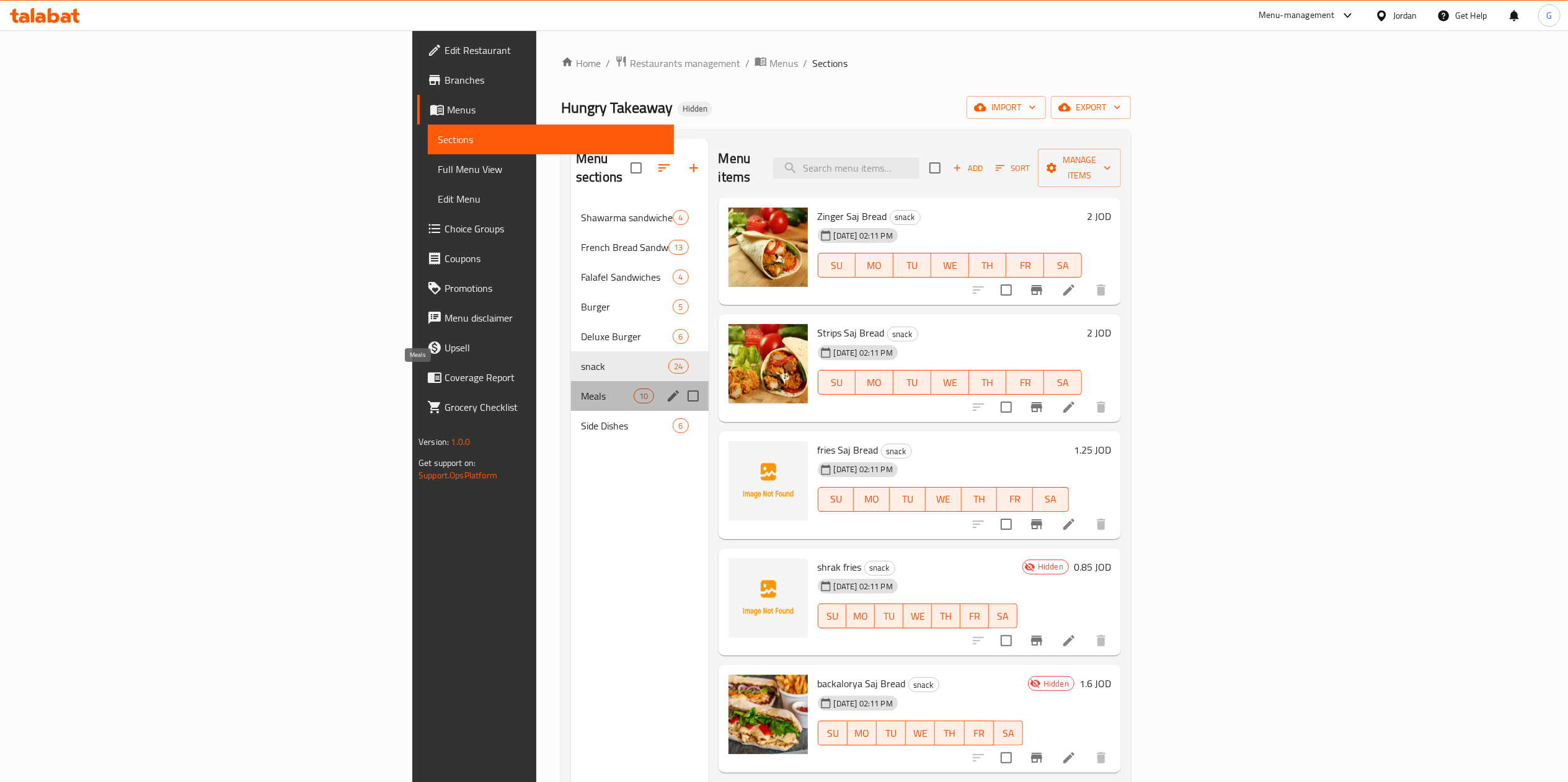
click at [581, 389] on span "Meals" at bounding box center [607, 395] width 53 height 15
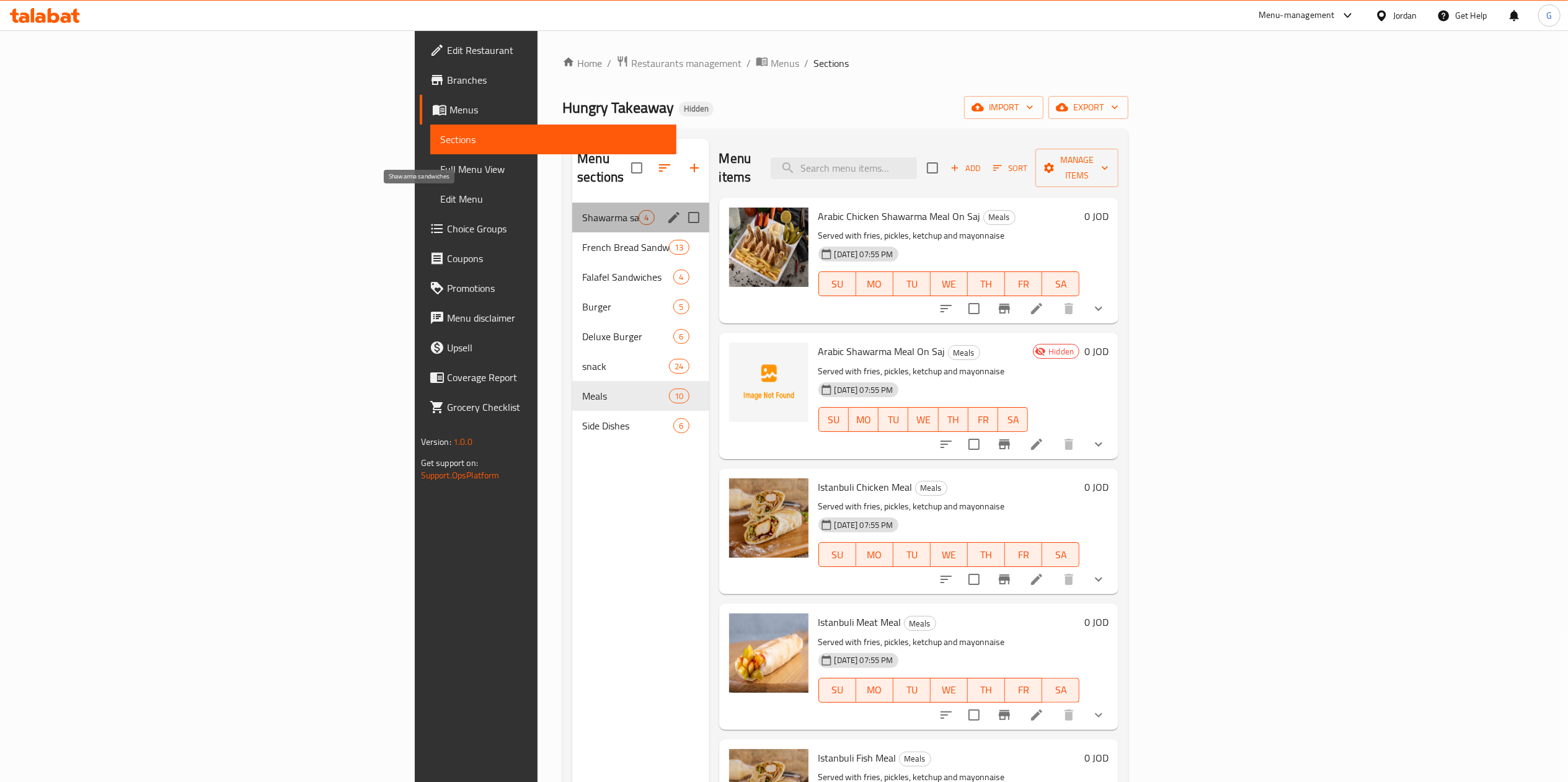
click at [582, 210] on span "Shawarma sandwiches" at bounding box center [609, 217] width 56 height 15
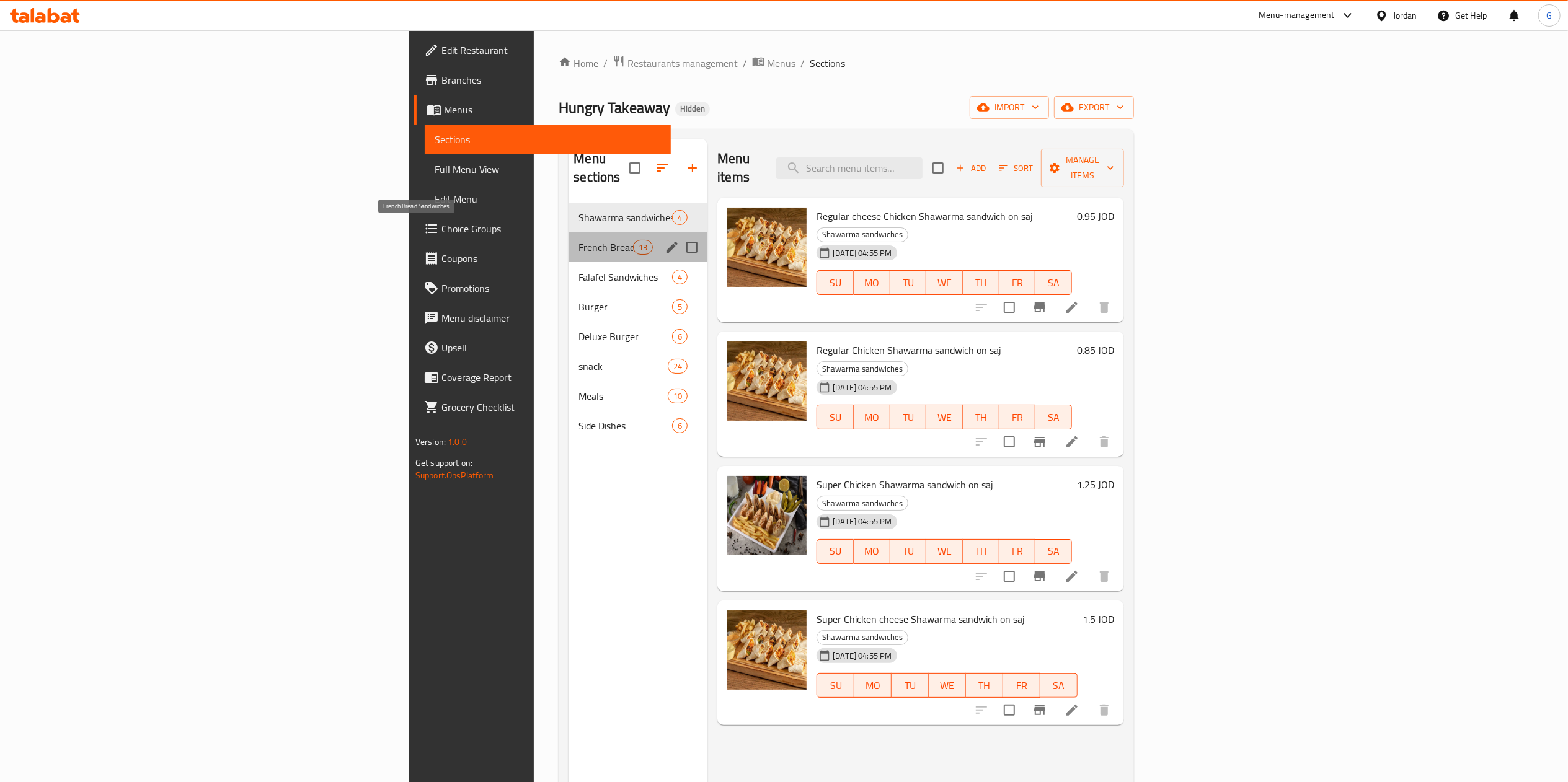
click at [578, 239] on span "French Bread Sandwiches" at bounding box center [605, 246] width 55 height 15
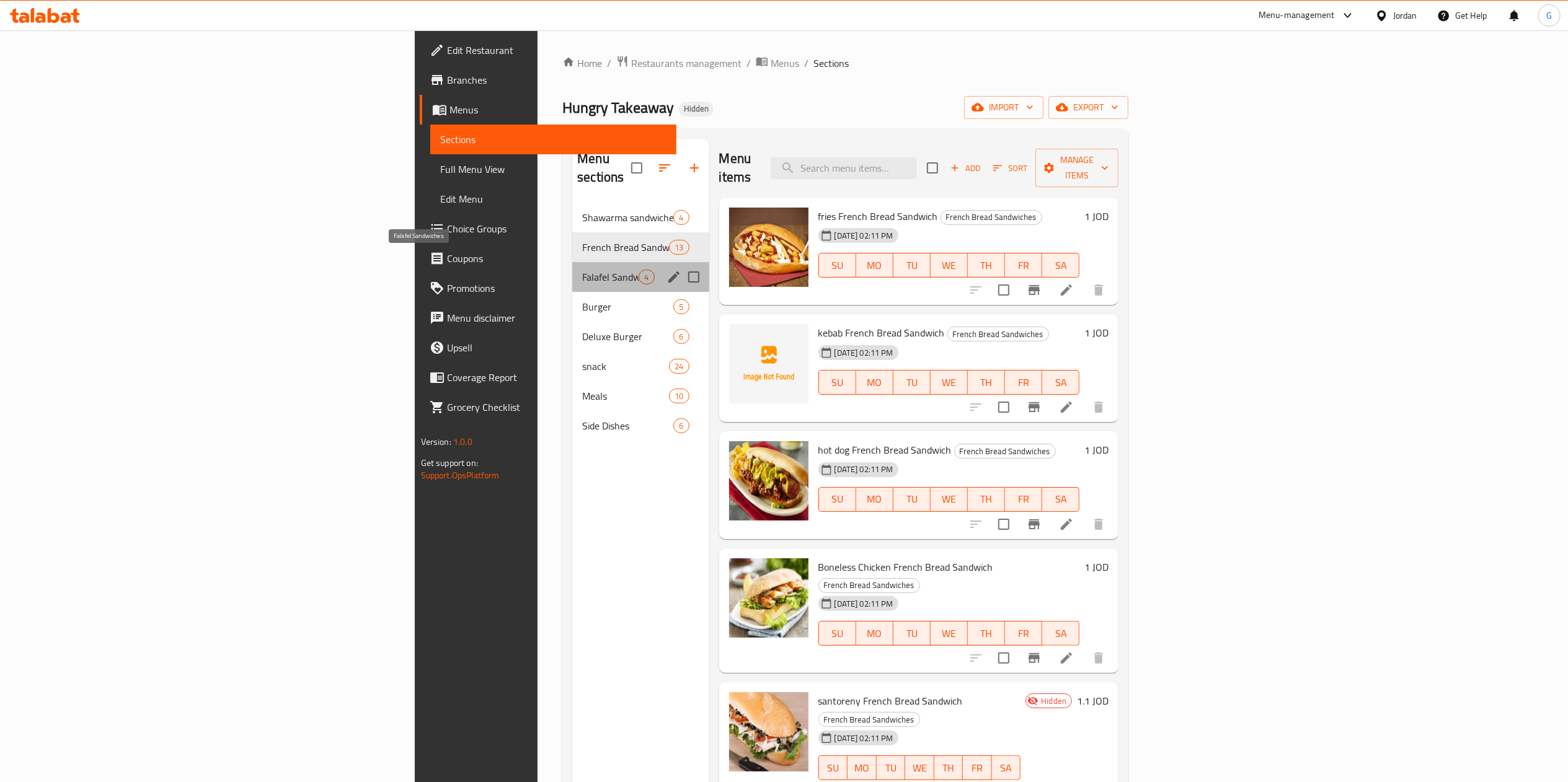
click at [582, 270] on span "Falafel Sandwiches" at bounding box center [609, 277] width 56 height 15
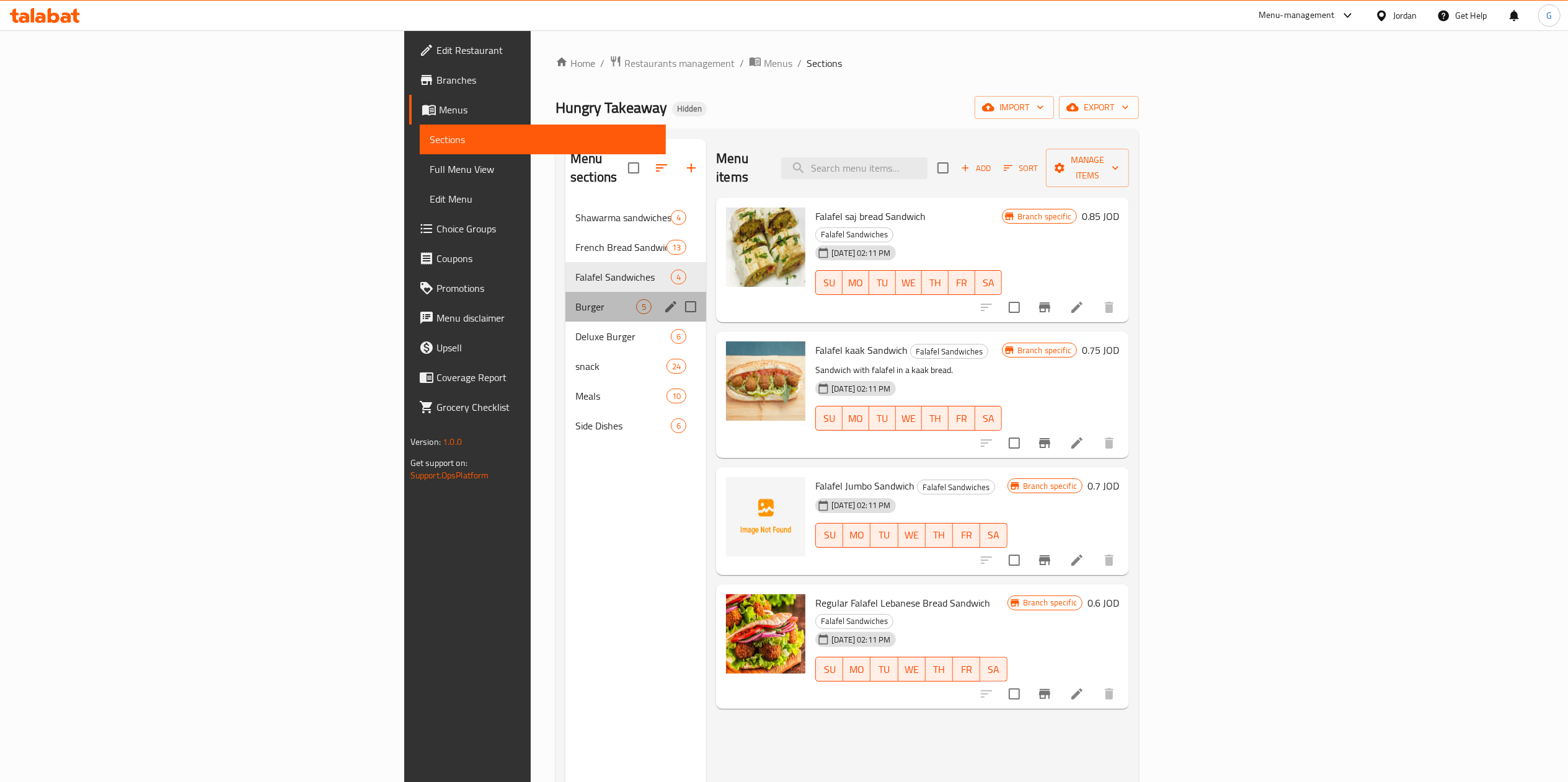
click at [565, 292] on div "Burger 5" at bounding box center [635, 307] width 140 height 29
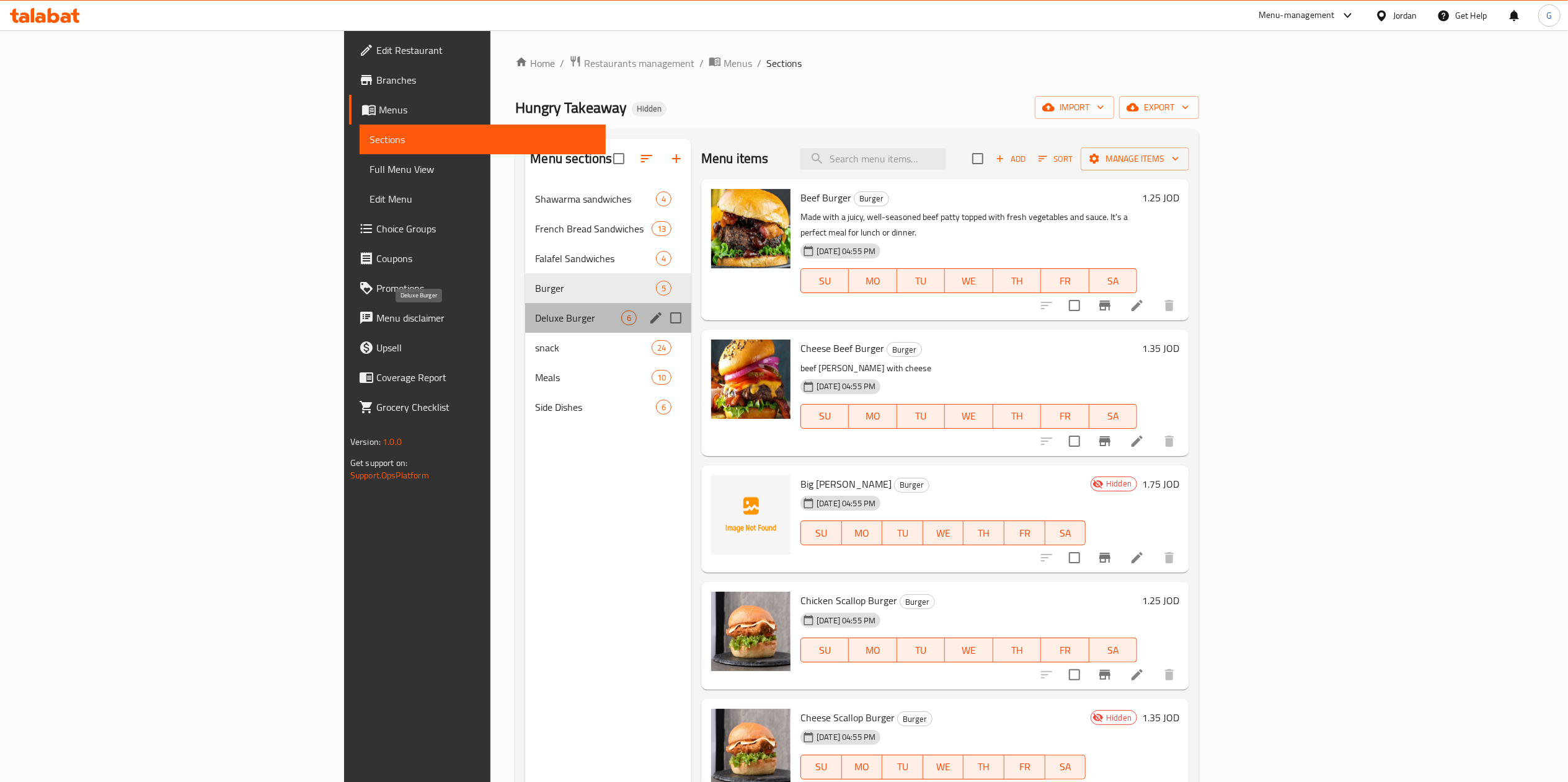
click at [535, 319] on span "Deluxe Burger" at bounding box center [578, 317] width 86 height 15
